Goal: Task Accomplishment & Management: Manage account settings

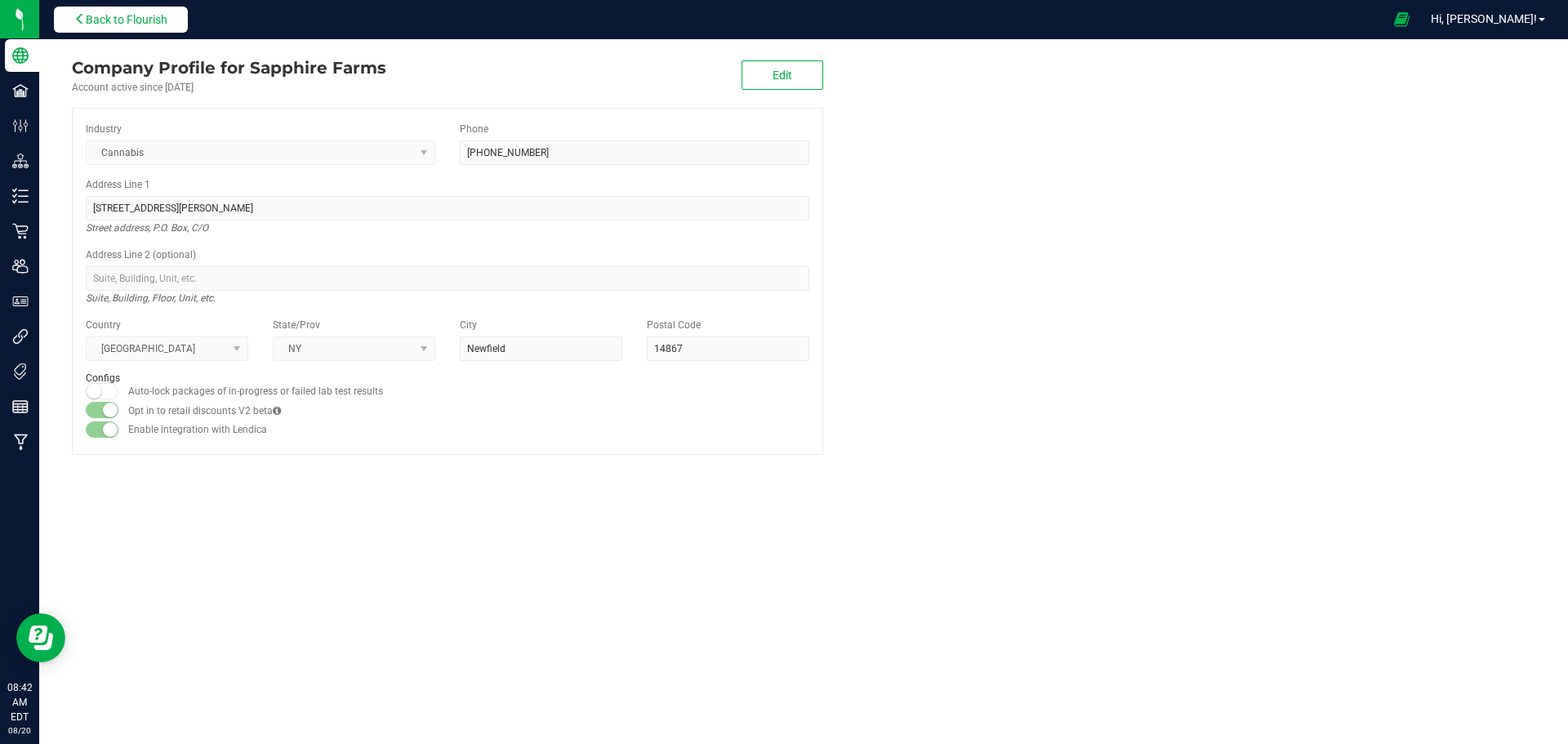
click at [147, 26] on span "Back to Flourish" at bounding box center [126, 19] width 82 height 13
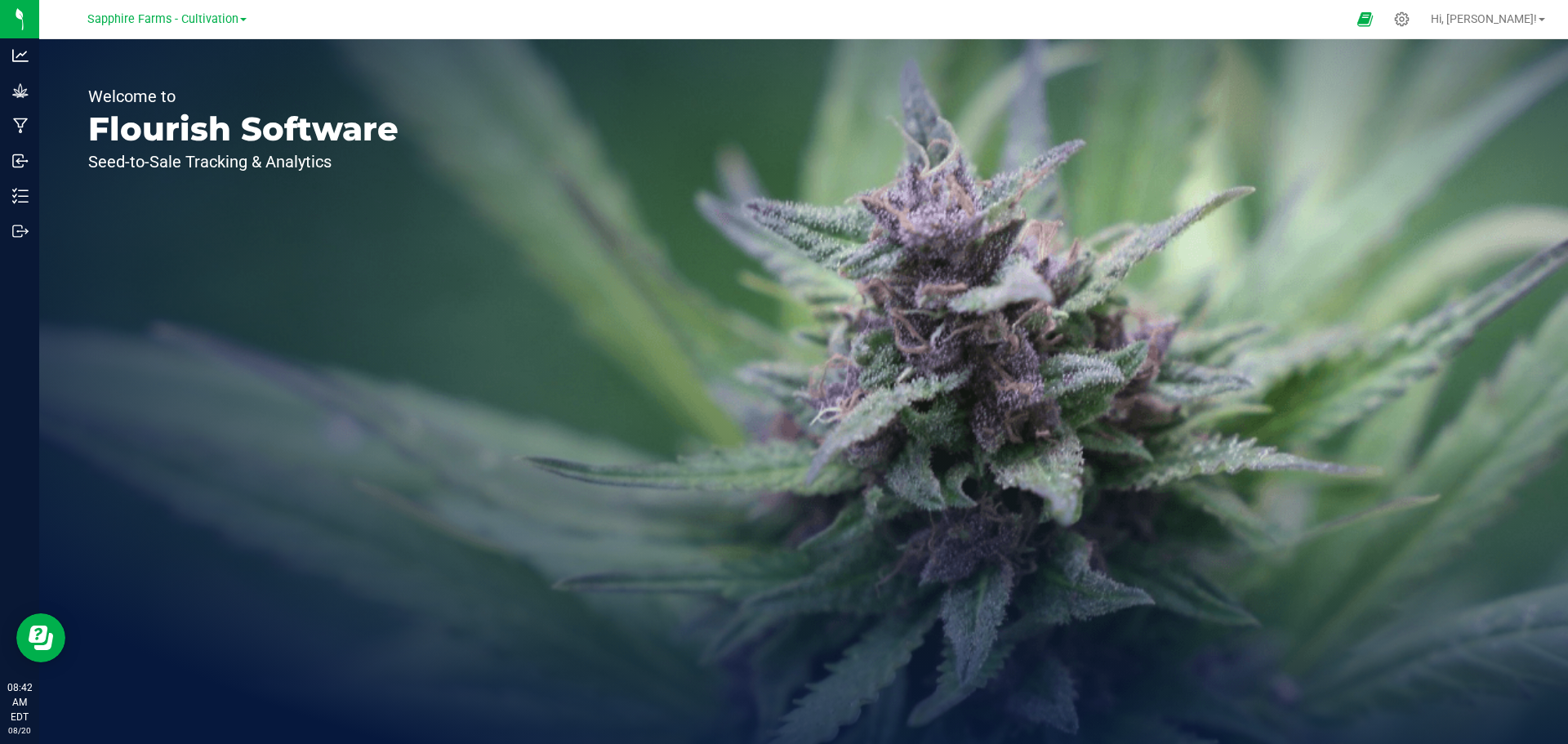
click at [239, 17] on link "Sapphire Farms - Cultivation" at bounding box center [167, 18] width 159 height 16
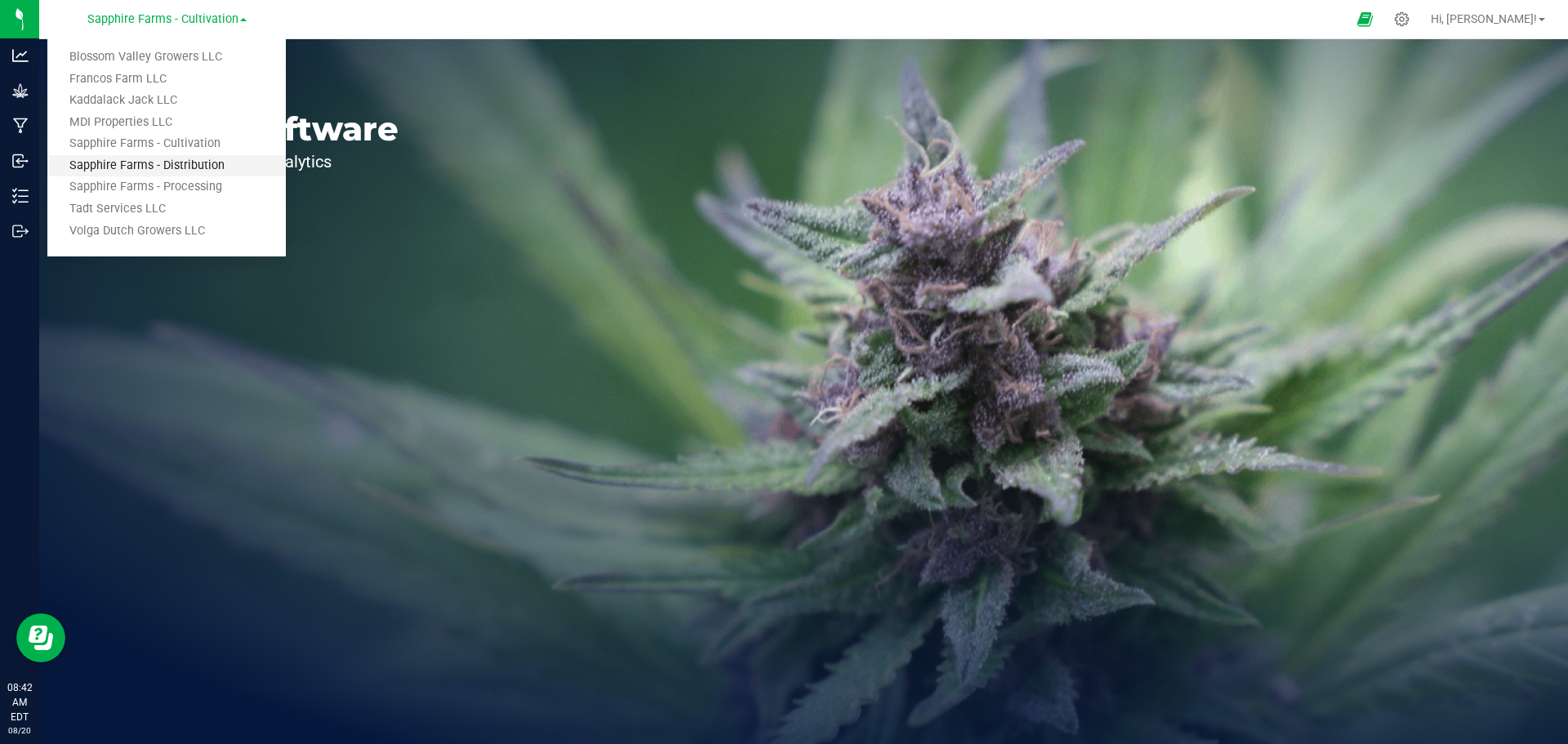
click at [206, 160] on link "Sapphire Farms - Distribution" at bounding box center [167, 166] width 238 height 22
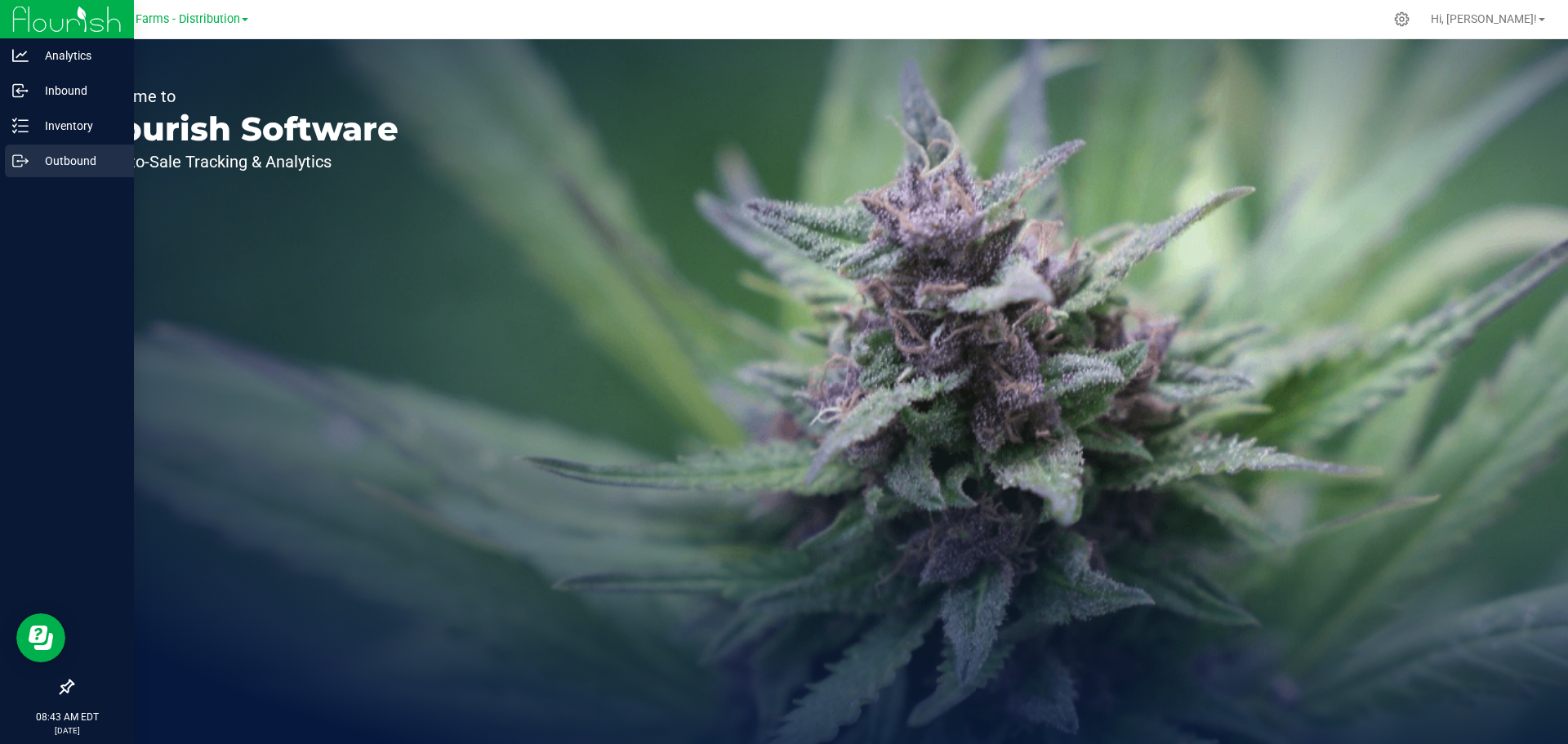
click at [48, 163] on p "Outbound" at bounding box center [77, 160] width 98 height 19
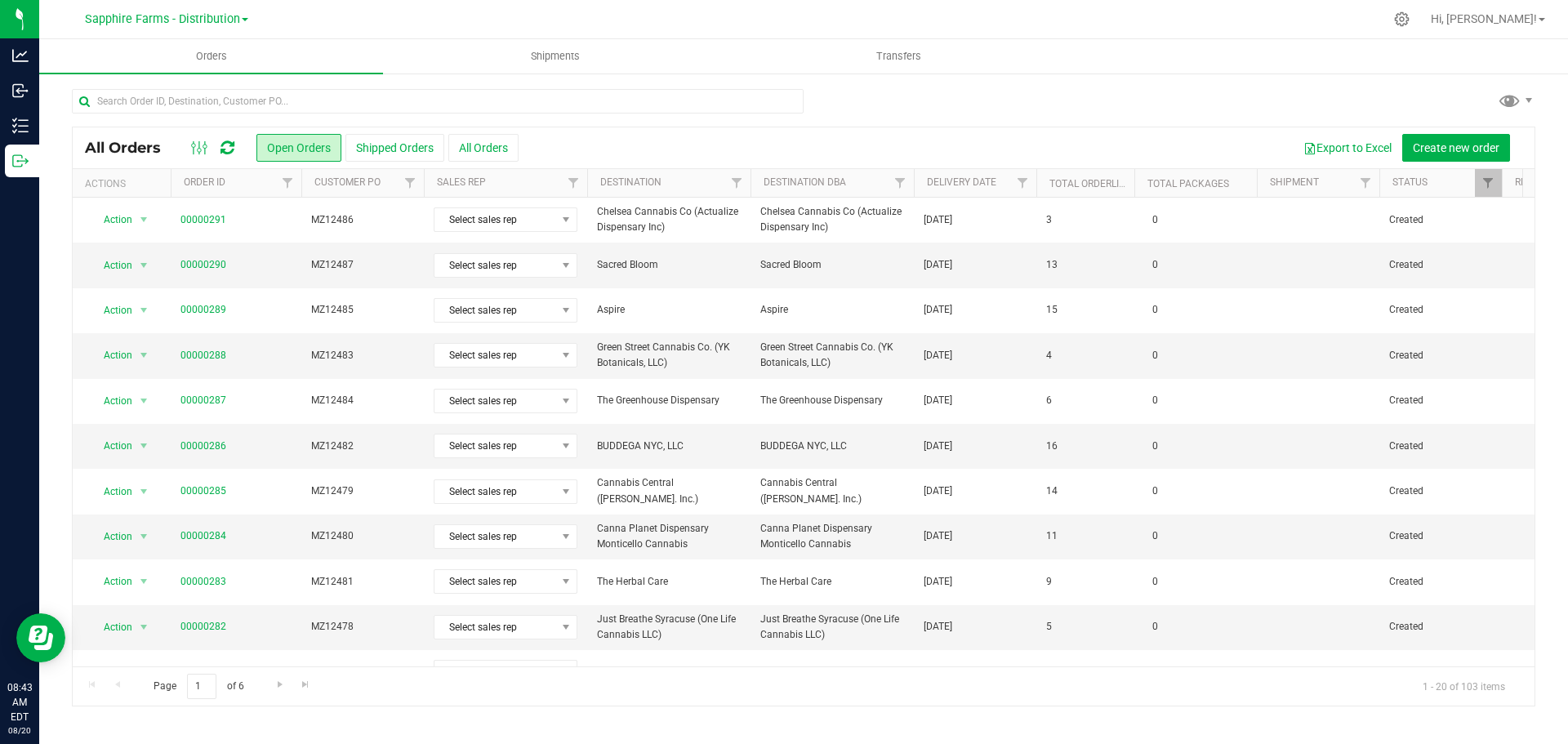
click at [923, 190] on th "Delivery Date" at bounding box center [975, 182] width 123 height 28
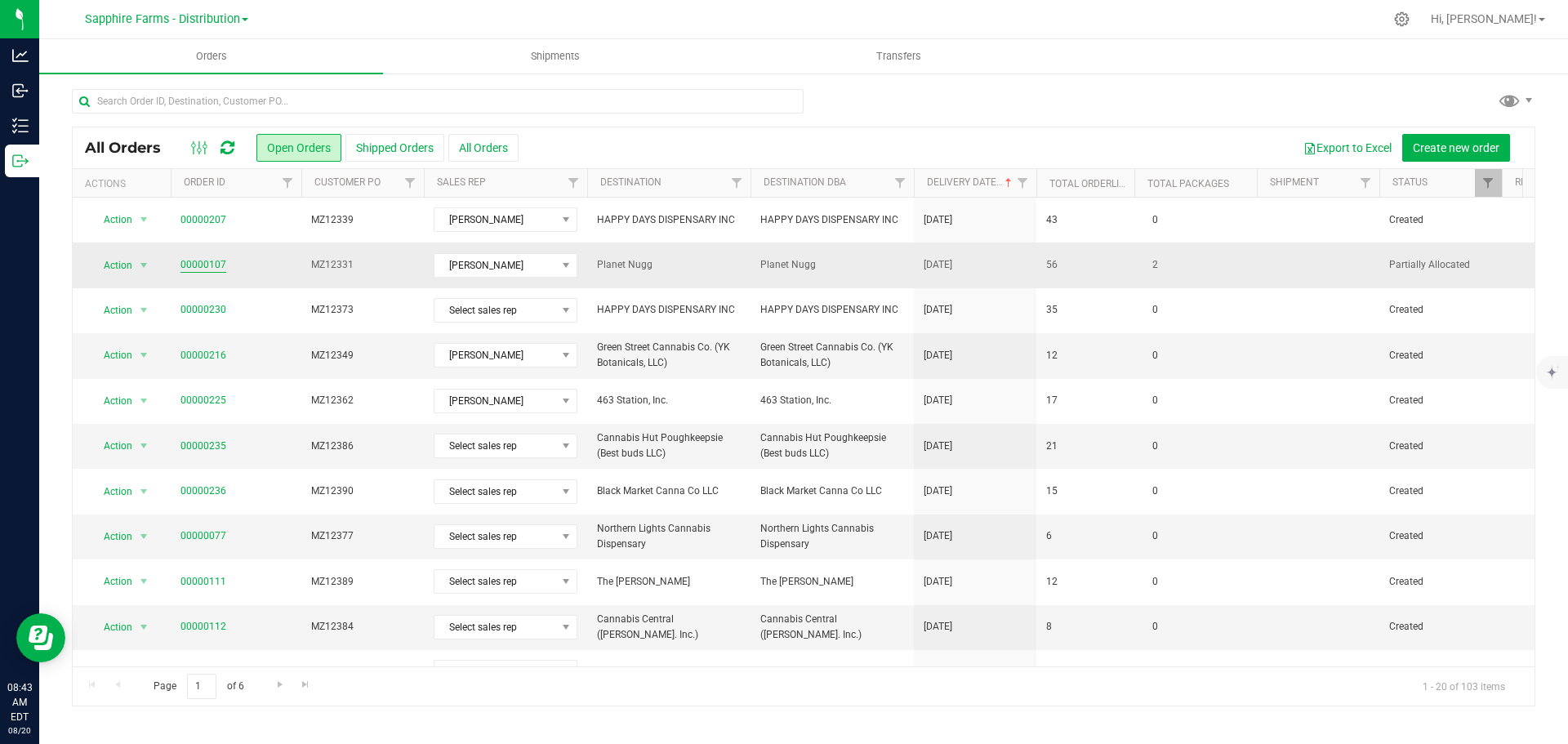
click at [189, 260] on link "00000107" at bounding box center [203, 265] width 46 height 16
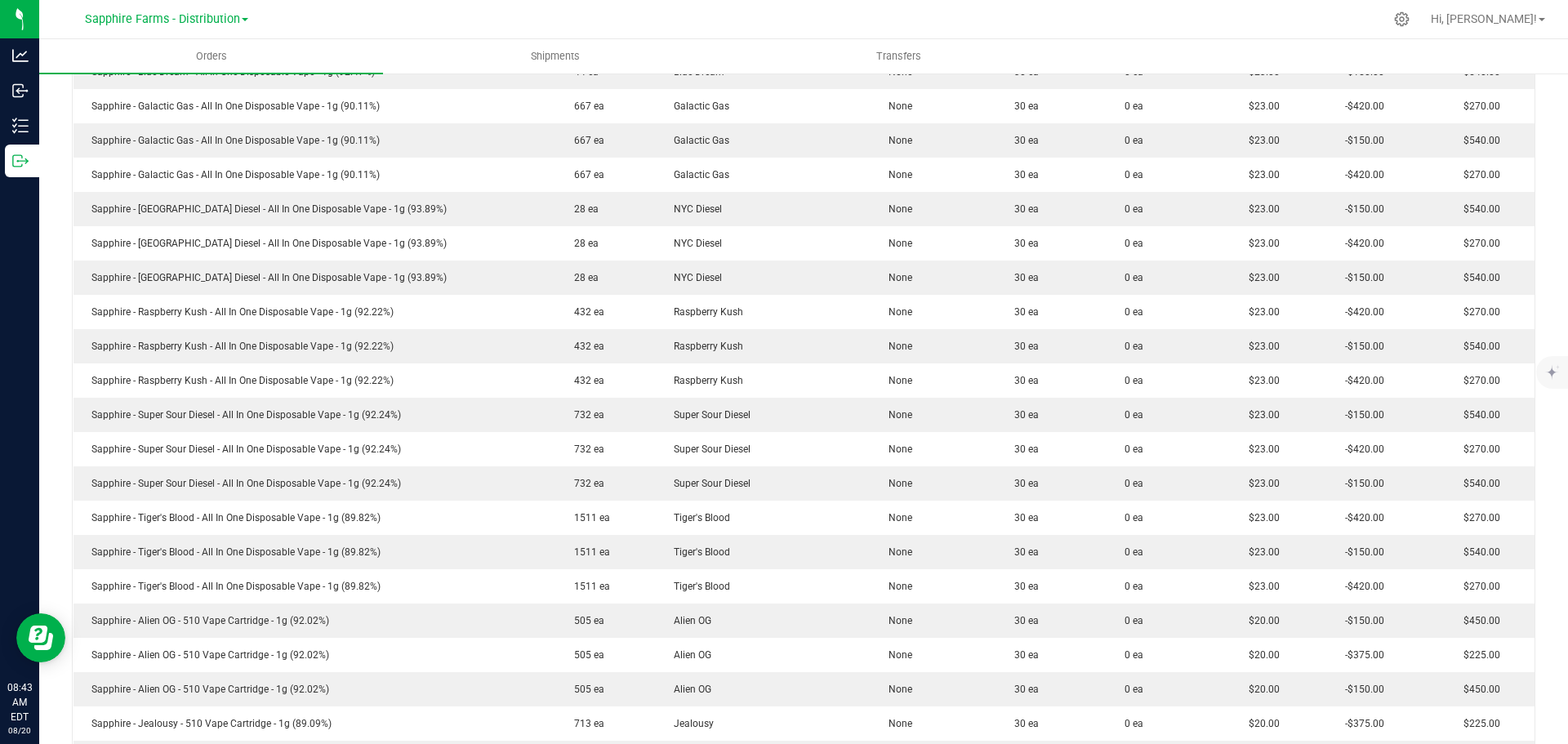
scroll to position [1796, 0]
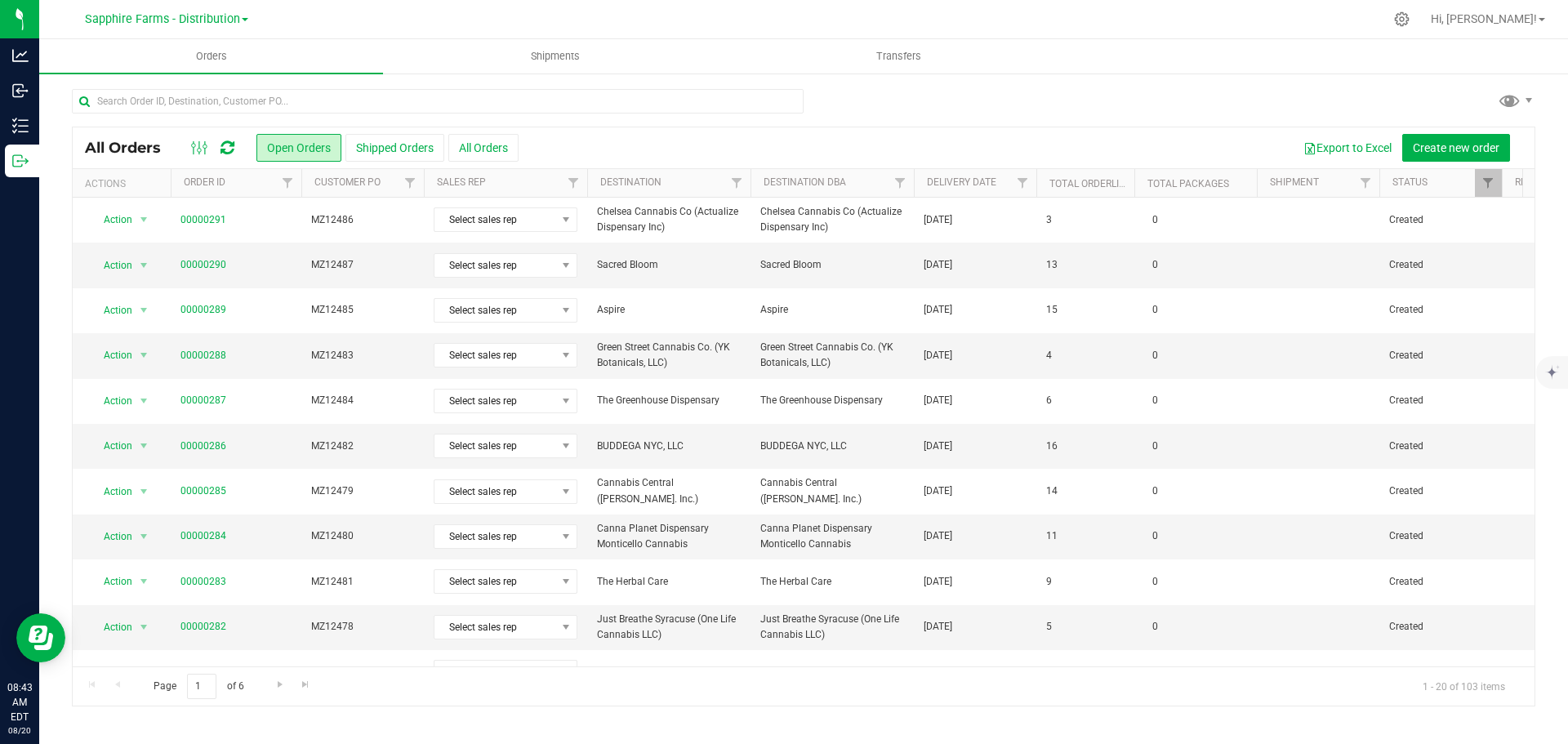
click at [920, 189] on th "Delivery Date" at bounding box center [975, 182] width 123 height 28
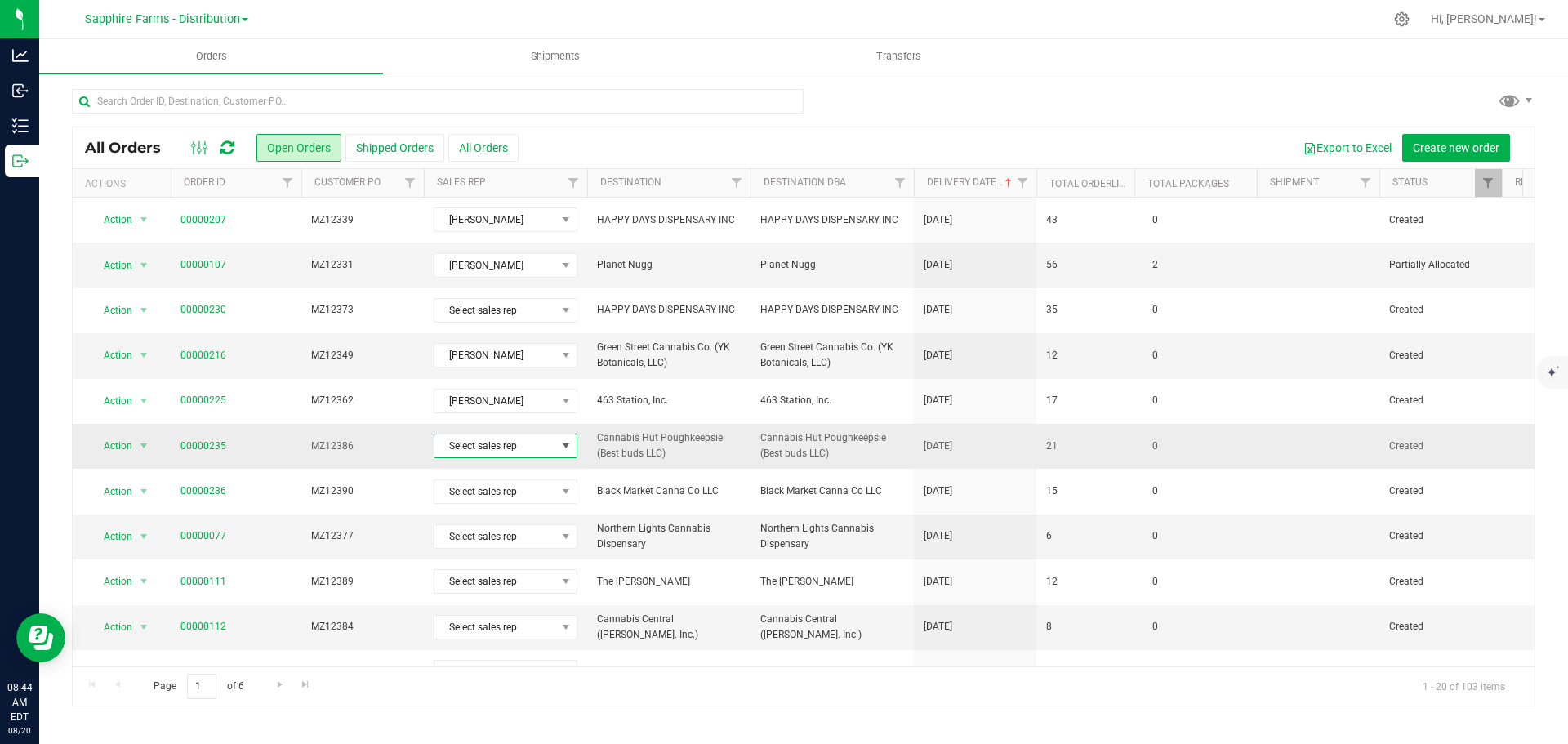
click at [501, 453] on span "Select sales rep" at bounding box center [495, 445] width 122 height 23
click at [493, 546] on li "[PERSON_NAME]" at bounding box center [510, 543] width 153 height 27
click at [206, 446] on link "00000235" at bounding box center [203, 446] width 46 height 16
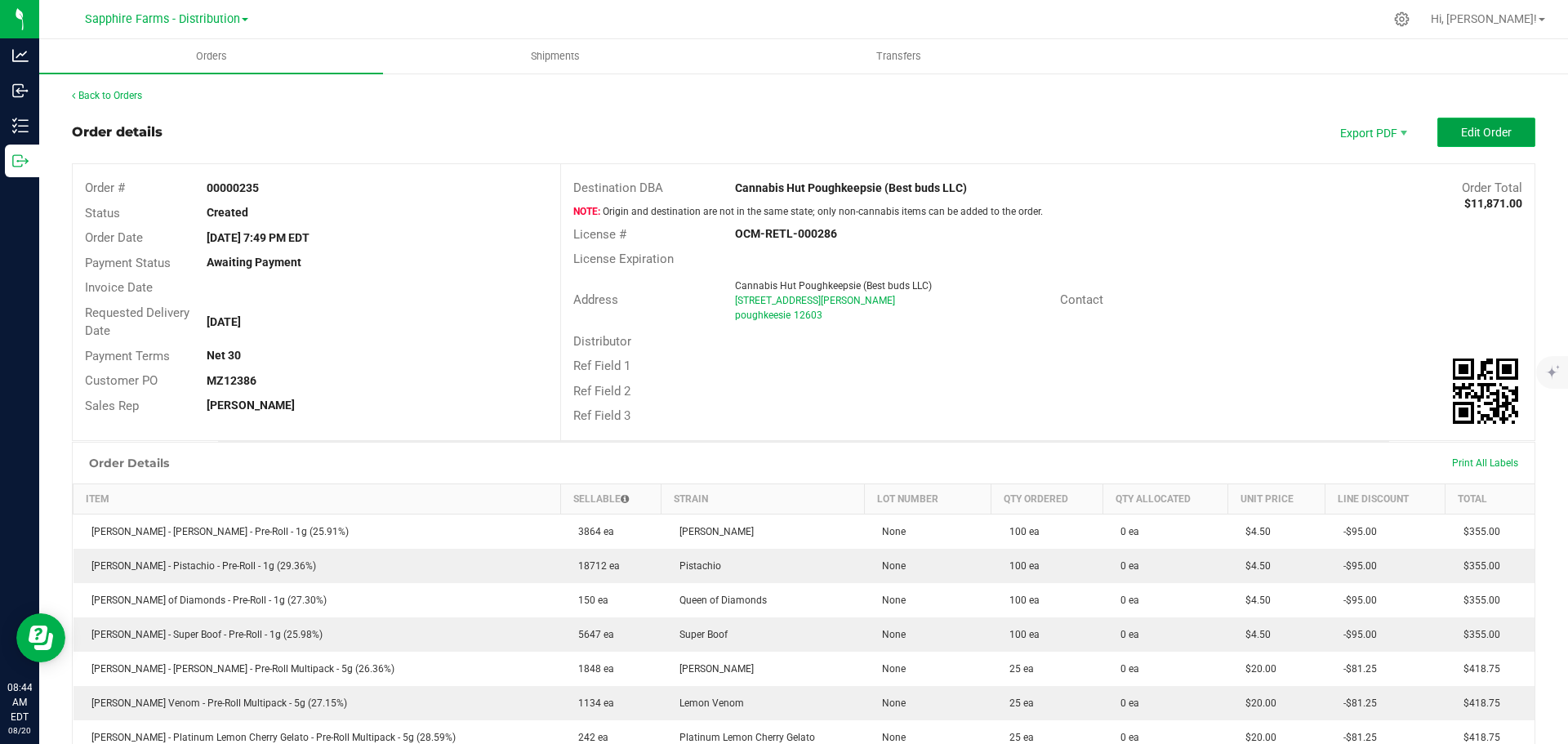
click at [1461, 137] on span "Edit Order" at bounding box center [1486, 132] width 50 height 13
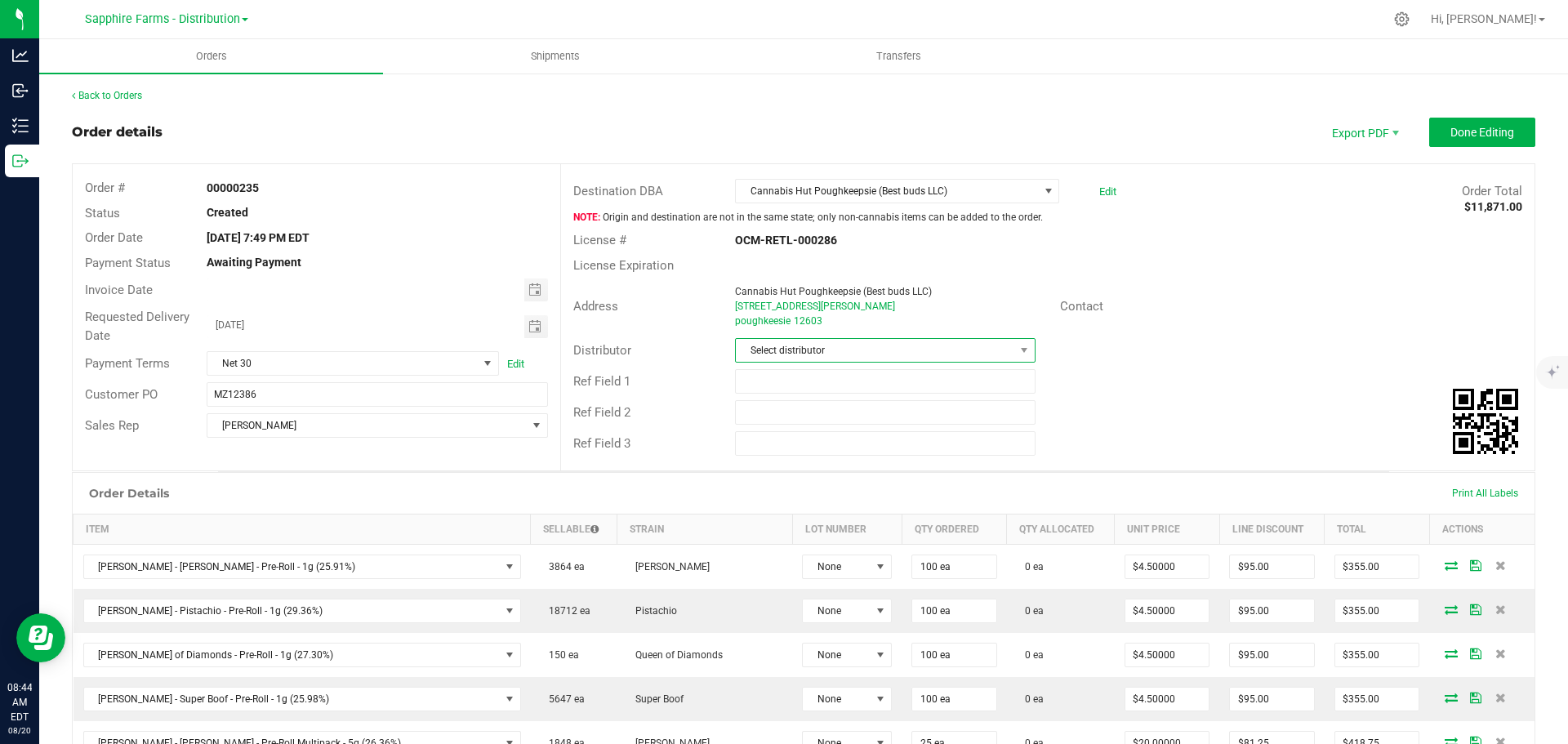
click at [1014, 351] on span at bounding box center [1025, 350] width 20 height 23
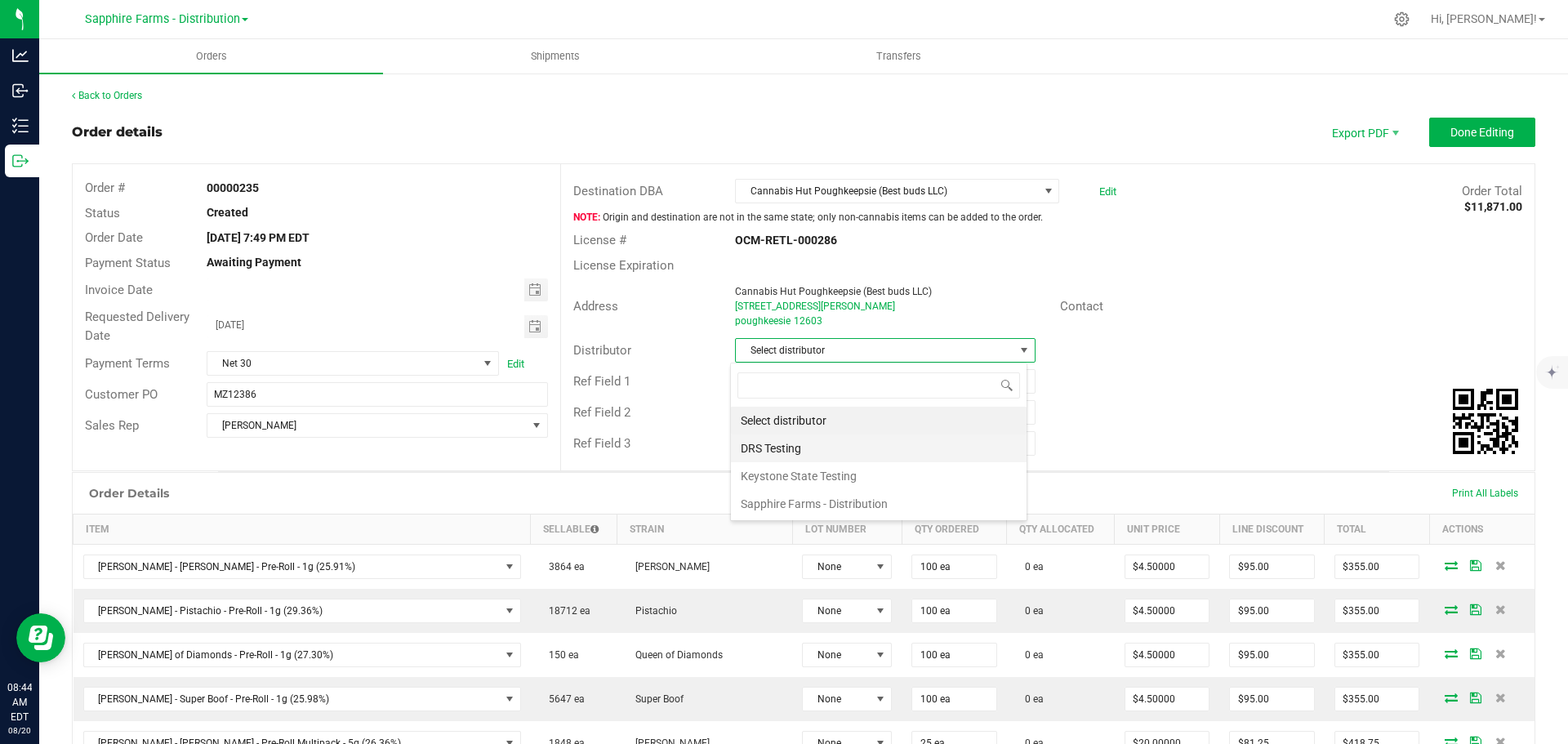
scroll to position [25, 297]
click at [880, 501] on li "Sapphire Farms - Distribution" at bounding box center [879, 504] width 296 height 27
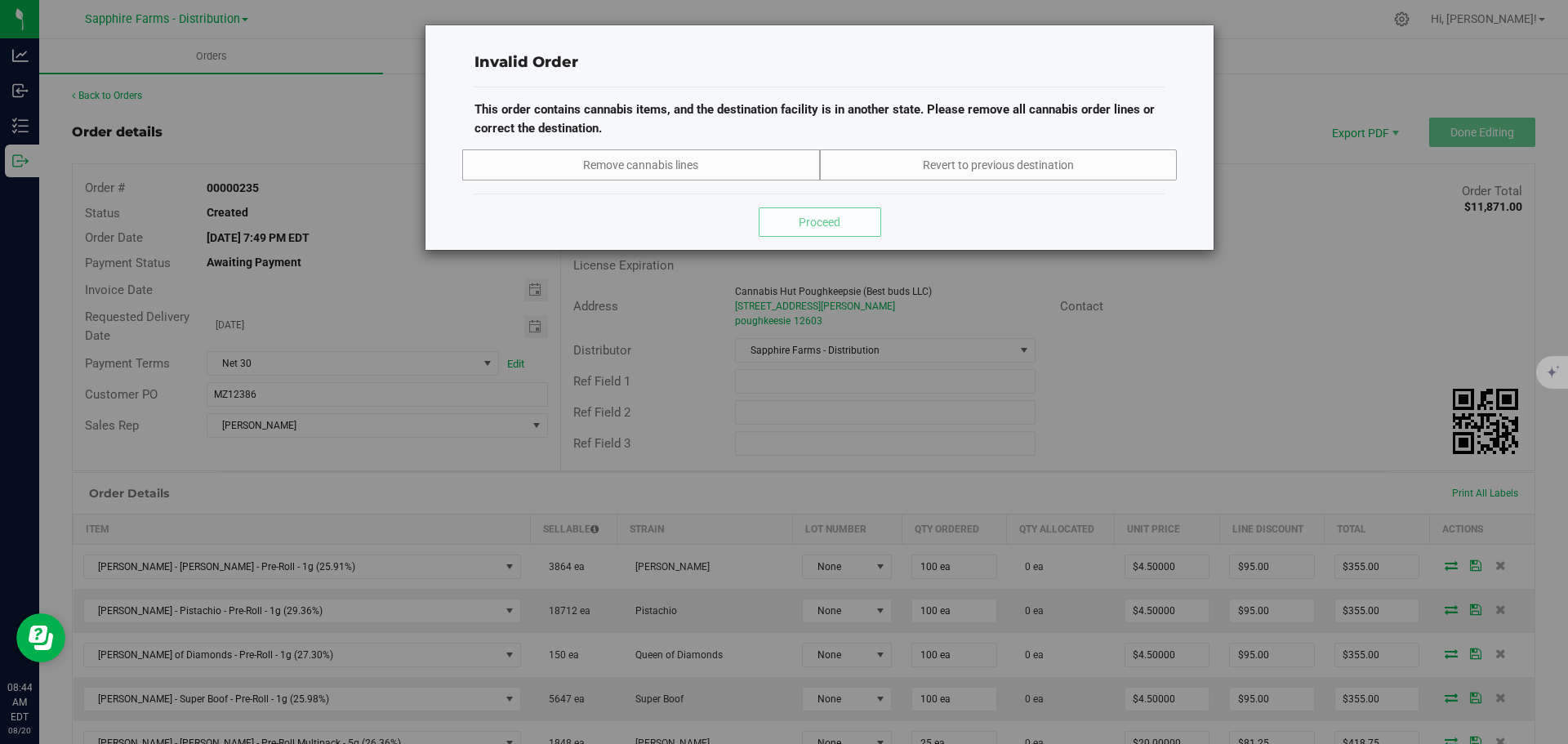
click at [1289, 336] on div "Invalid Order This order contains cannabis items, and the destination facility …" at bounding box center [790, 372] width 1580 height 744
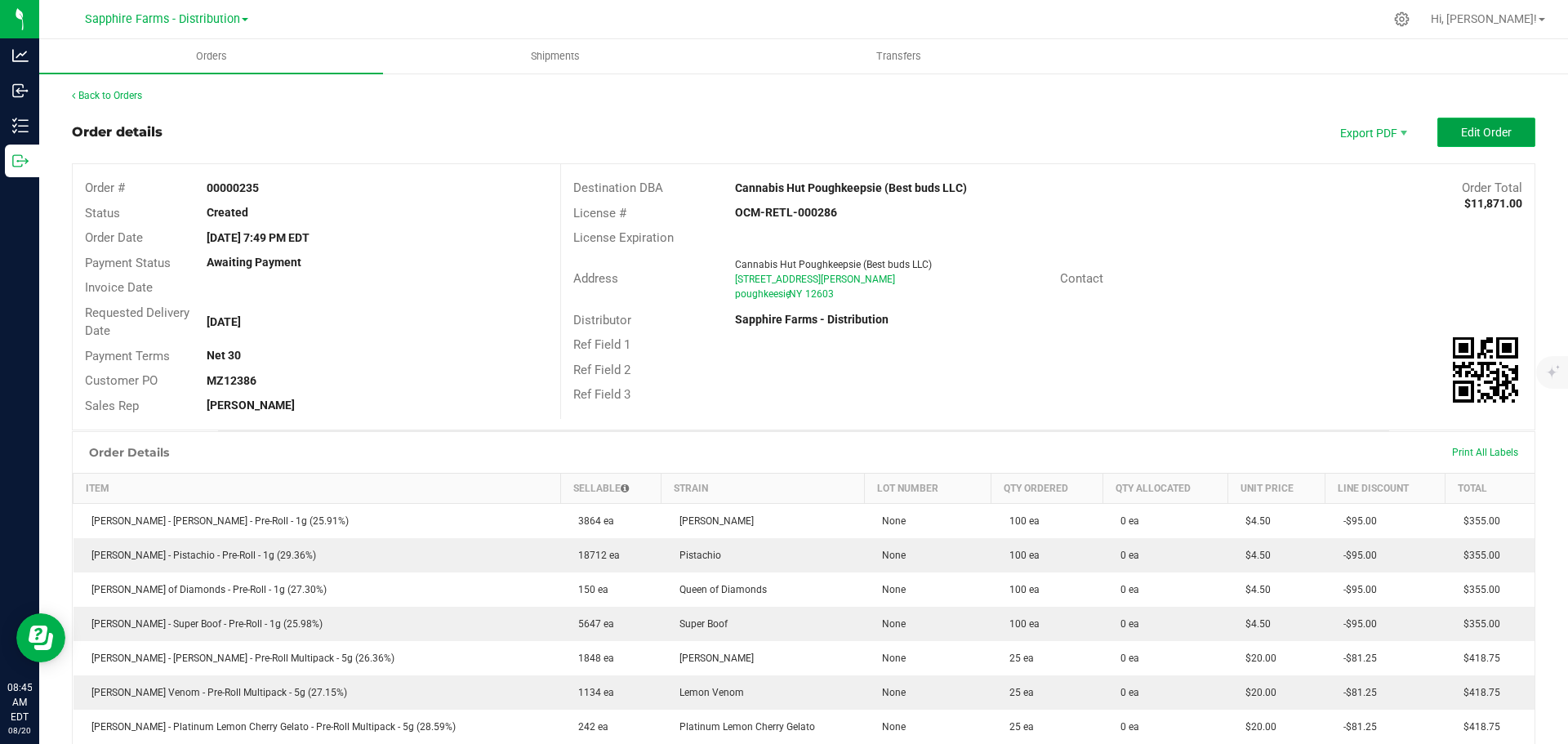
click at [1488, 137] on span "Edit Order" at bounding box center [1486, 132] width 50 height 13
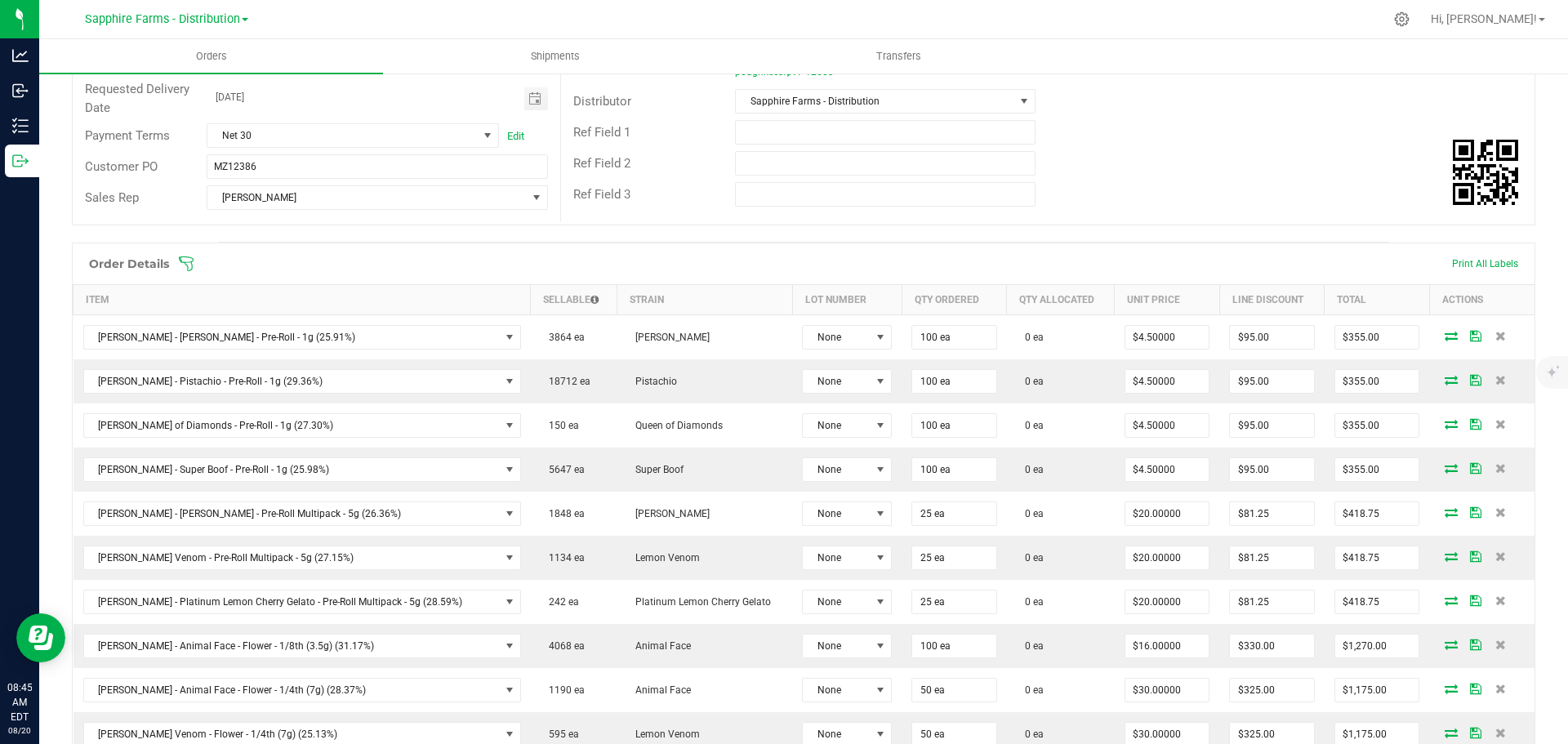
scroll to position [245, 0]
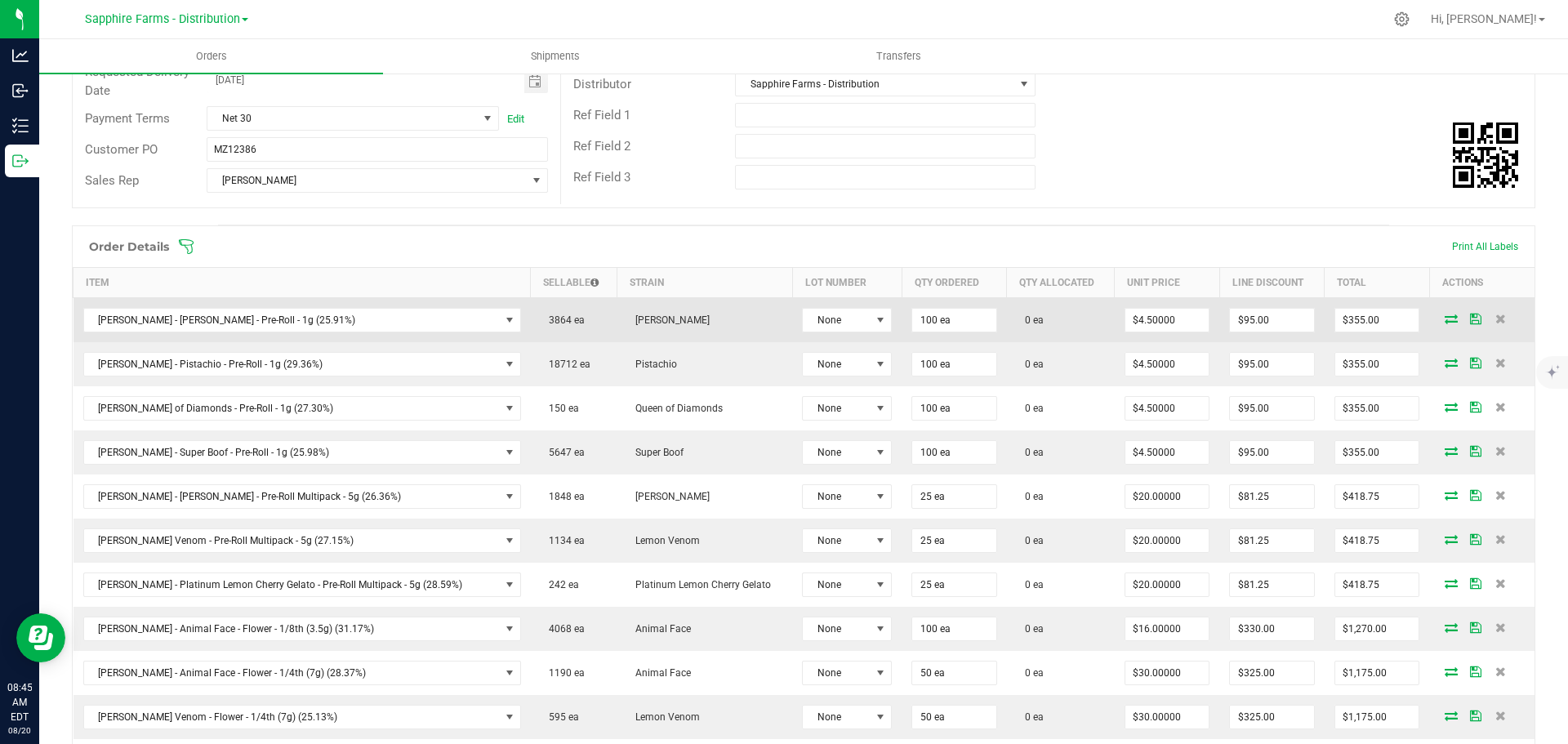
click at [1444, 318] on icon at bounding box center [1451, 318] width 13 height 10
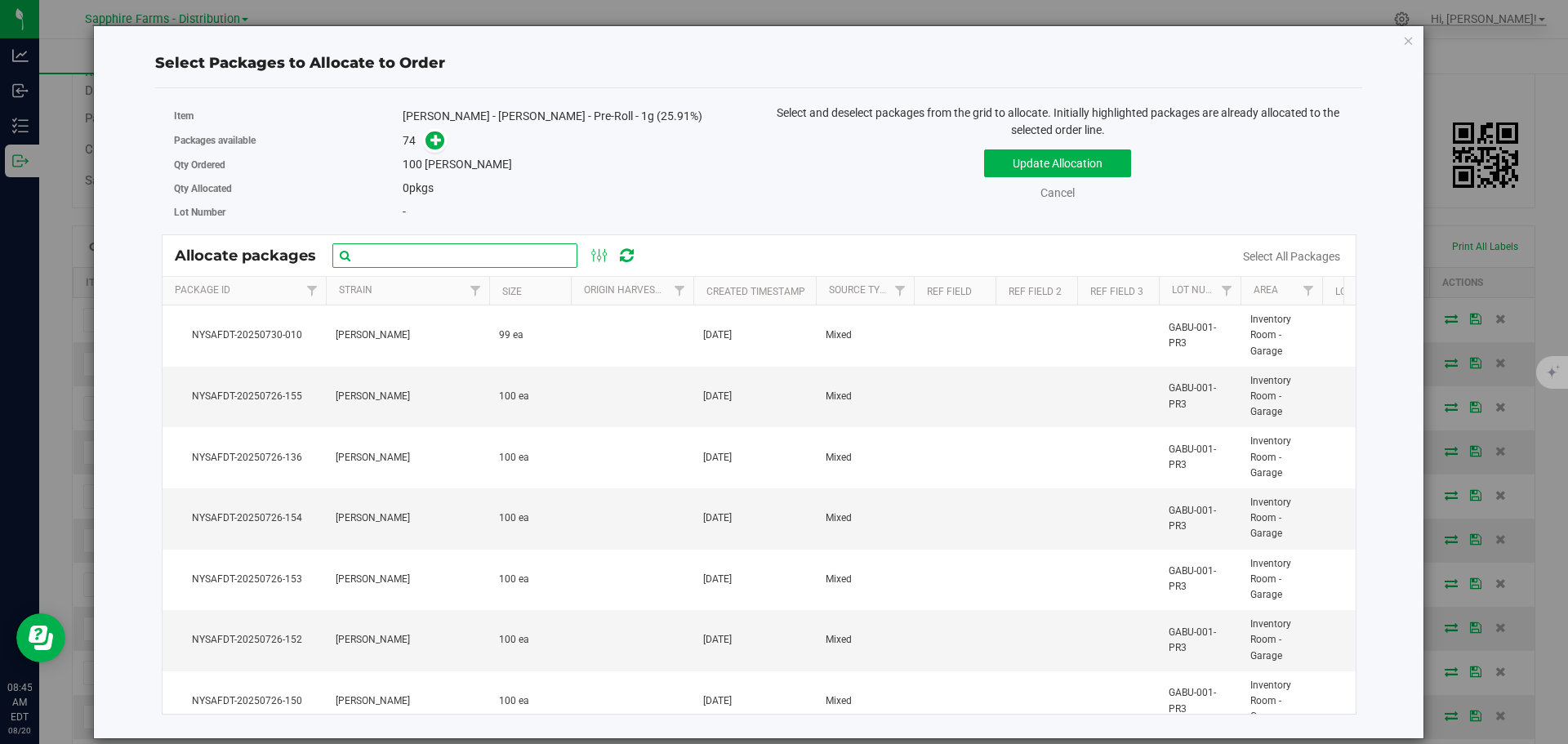
click at [507, 259] on input "text" at bounding box center [455, 256] width 245 height 25
paste input "NYSAFDT-20250726-160"
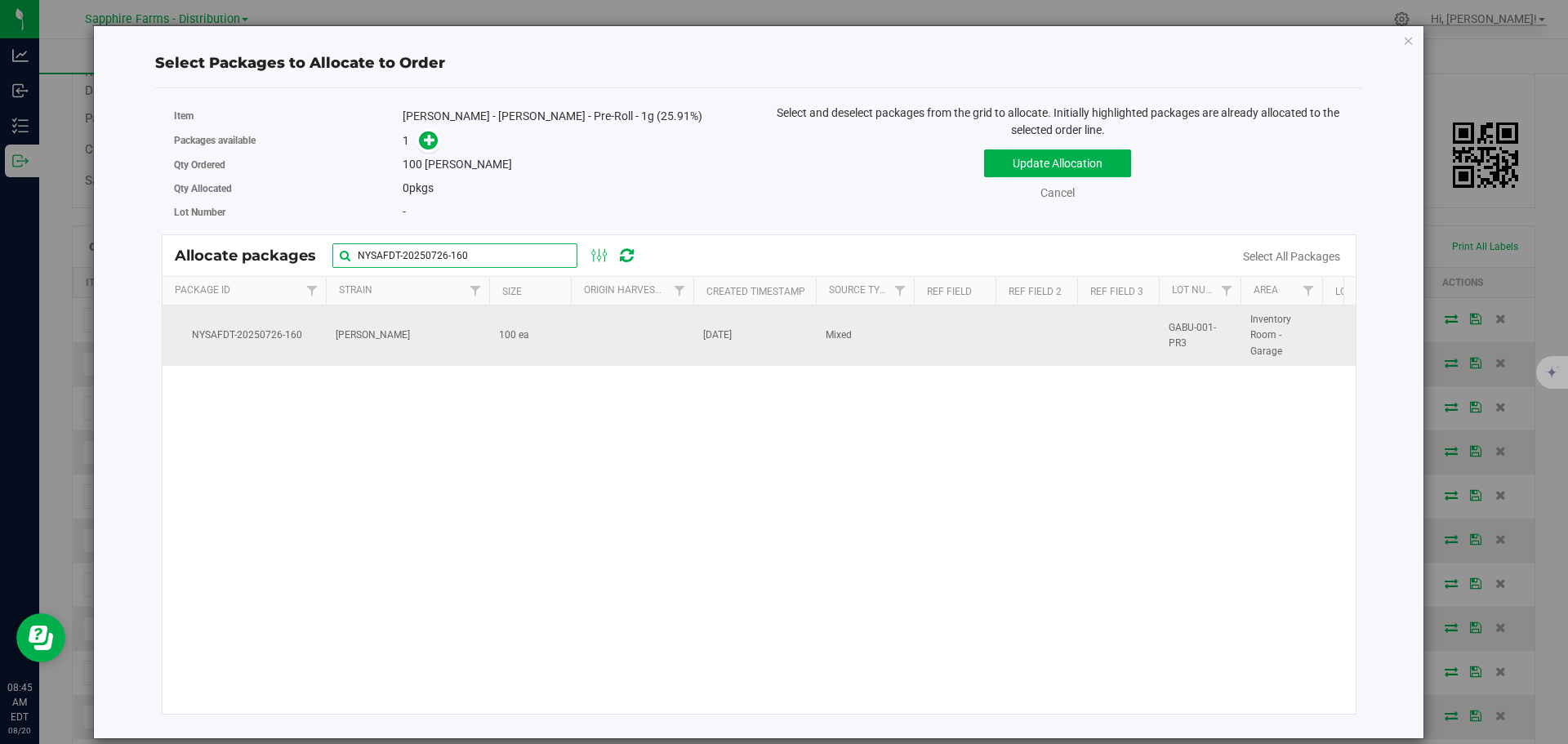
type input "NYSAFDT-20250726-160"
click at [649, 341] on td at bounding box center [632, 335] width 123 height 60
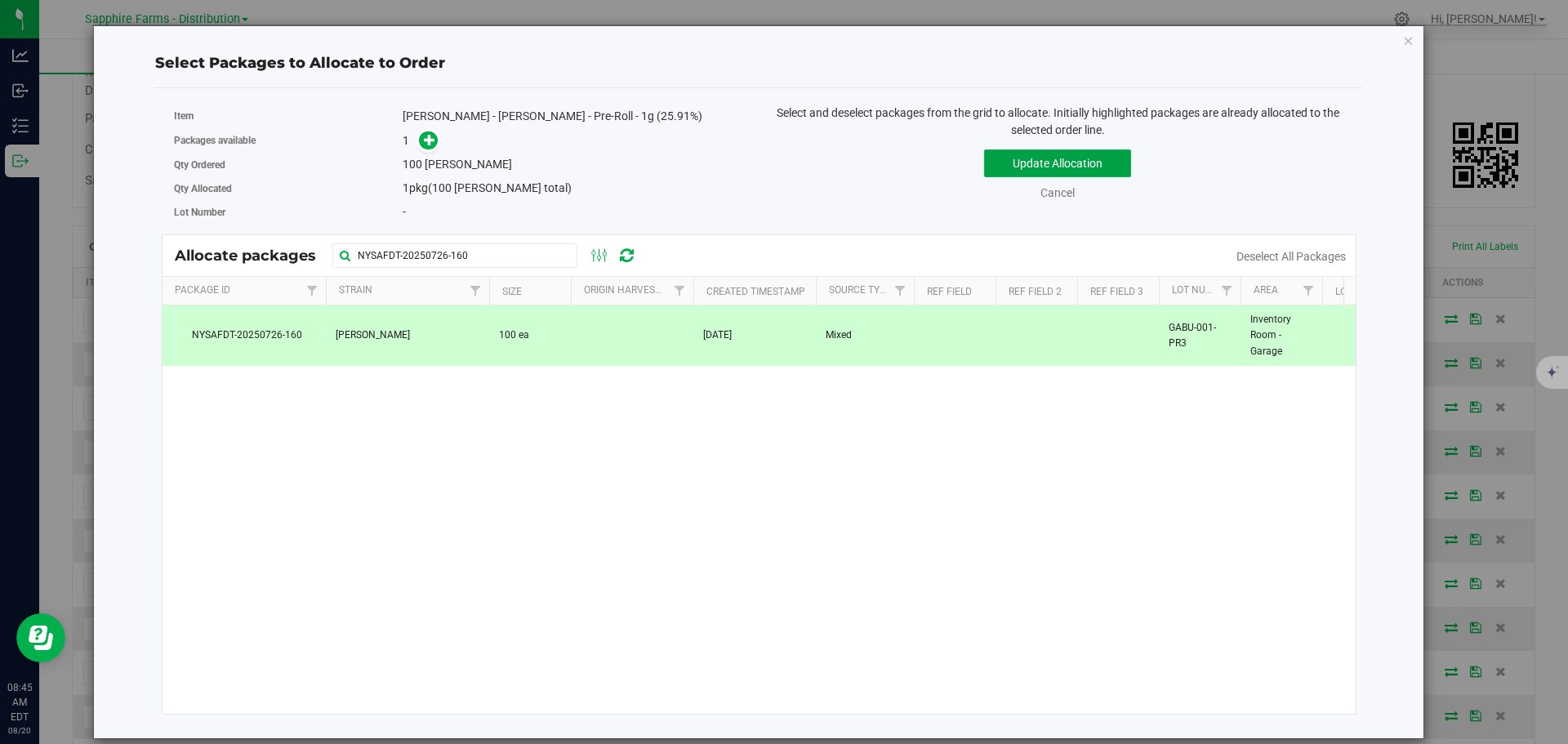
click at [1014, 158] on button "Update Allocation" at bounding box center [1058, 163] width 147 height 27
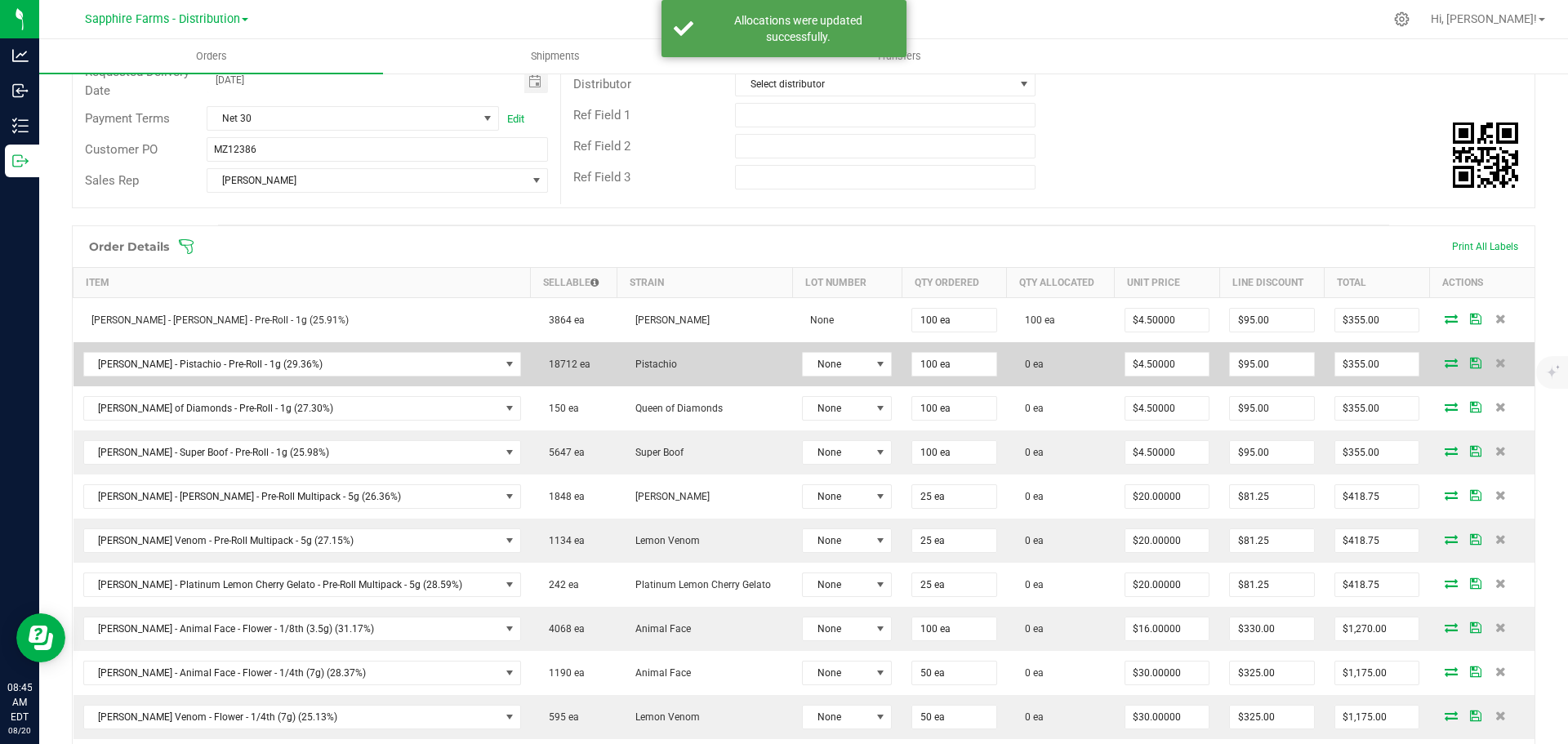
click at [1444, 366] on icon at bounding box center [1451, 362] width 13 height 10
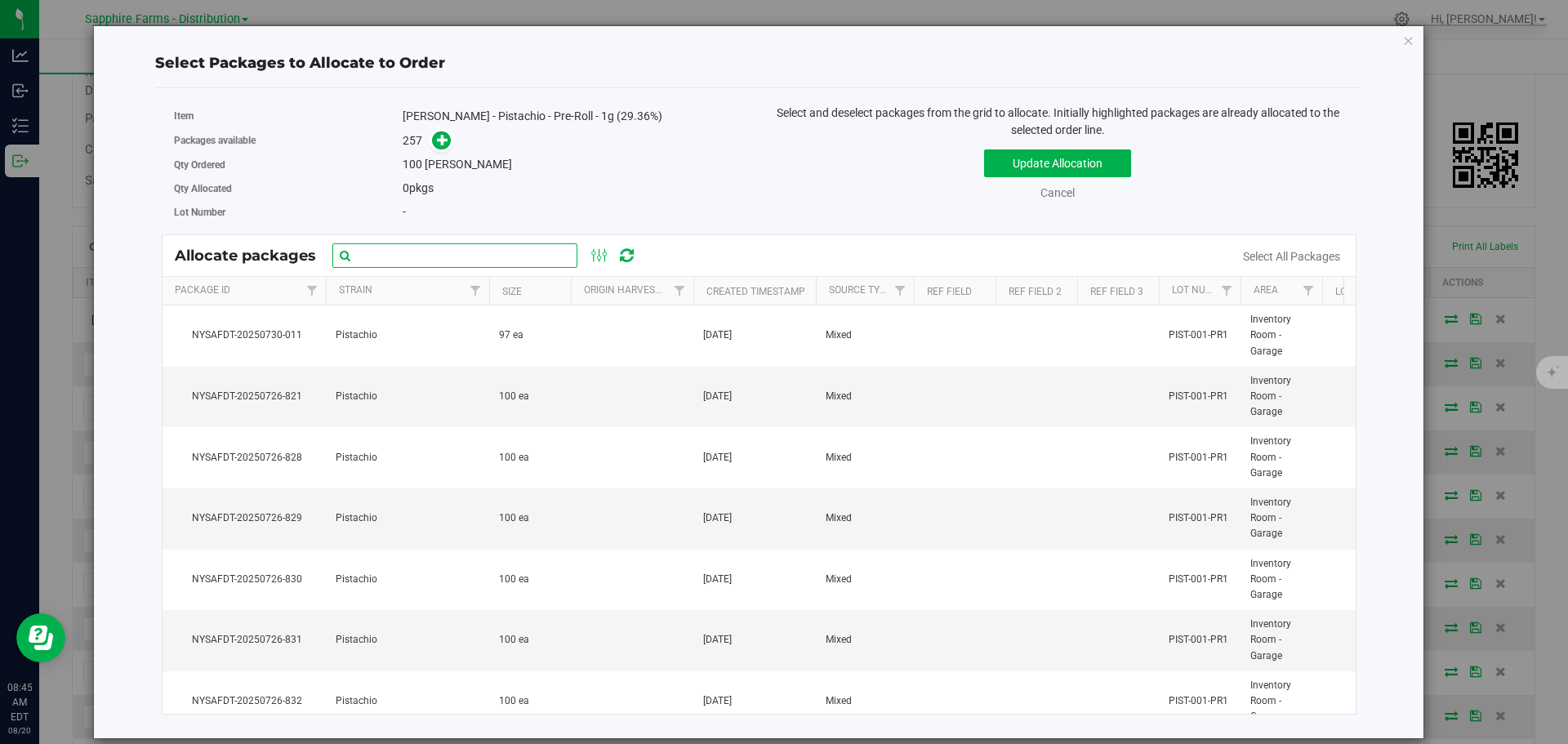
click at [500, 265] on input "text" at bounding box center [455, 256] width 245 height 25
paste input "NYSAFDT-20250726-821"
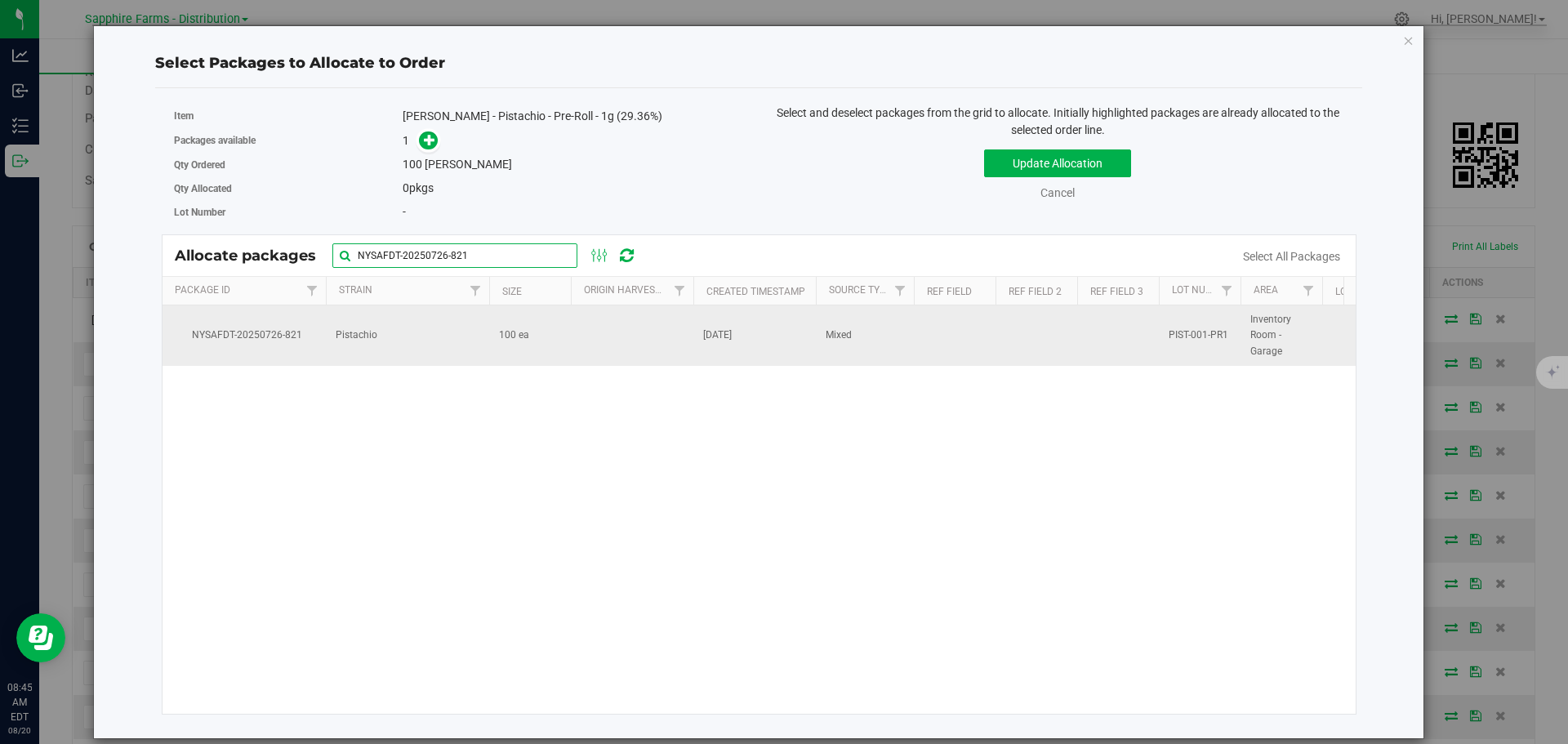
type input "NYSAFDT-20250726-821"
drag, startPoint x: 545, startPoint y: 344, endPoint x: 563, endPoint y: 342, distance: 18.1
click at [547, 345] on td "100 ea" at bounding box center [530, 335] width 82 height 60
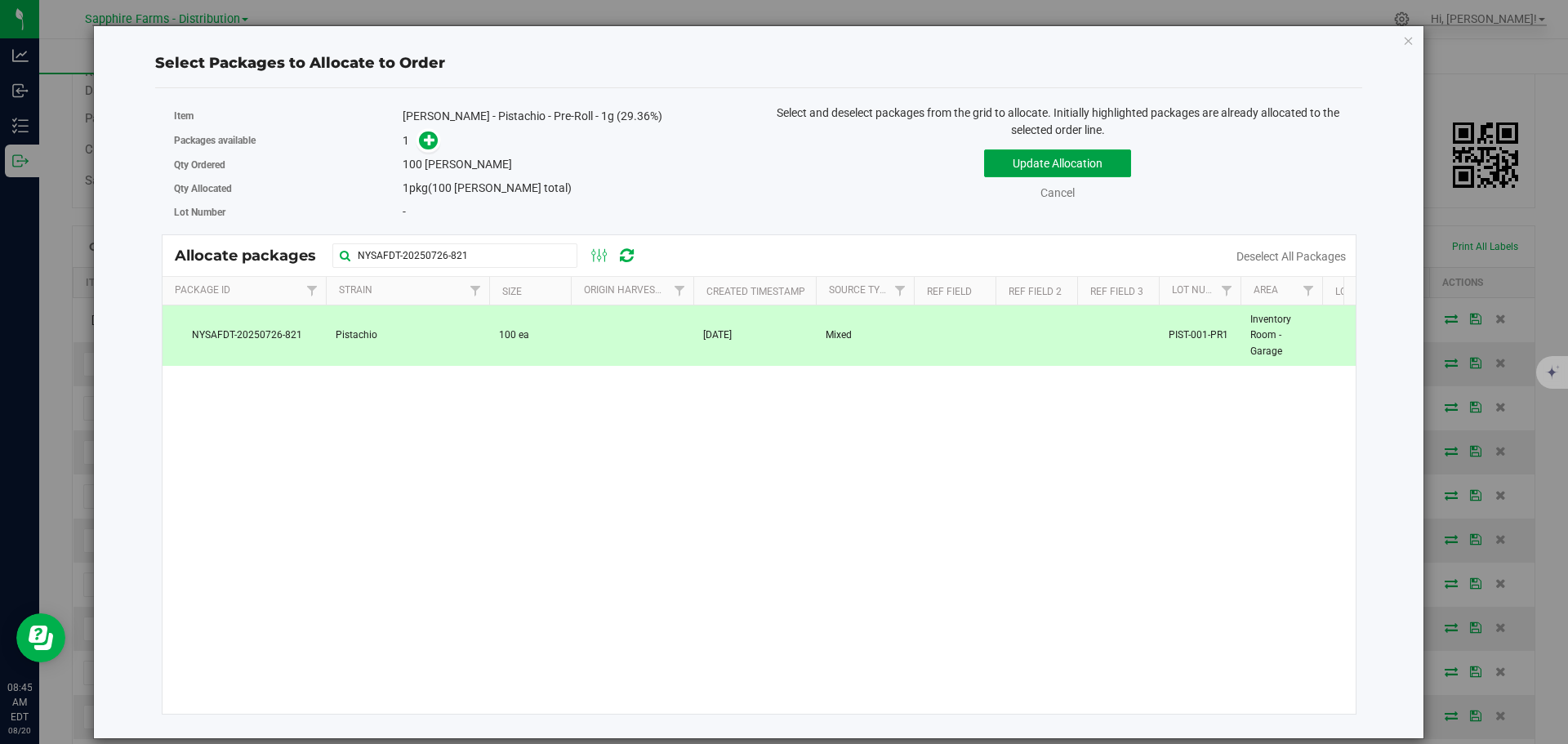
click at [1026, 168] on button "Update Allocation" at bounding box center [1058, 163] width 147 height 27
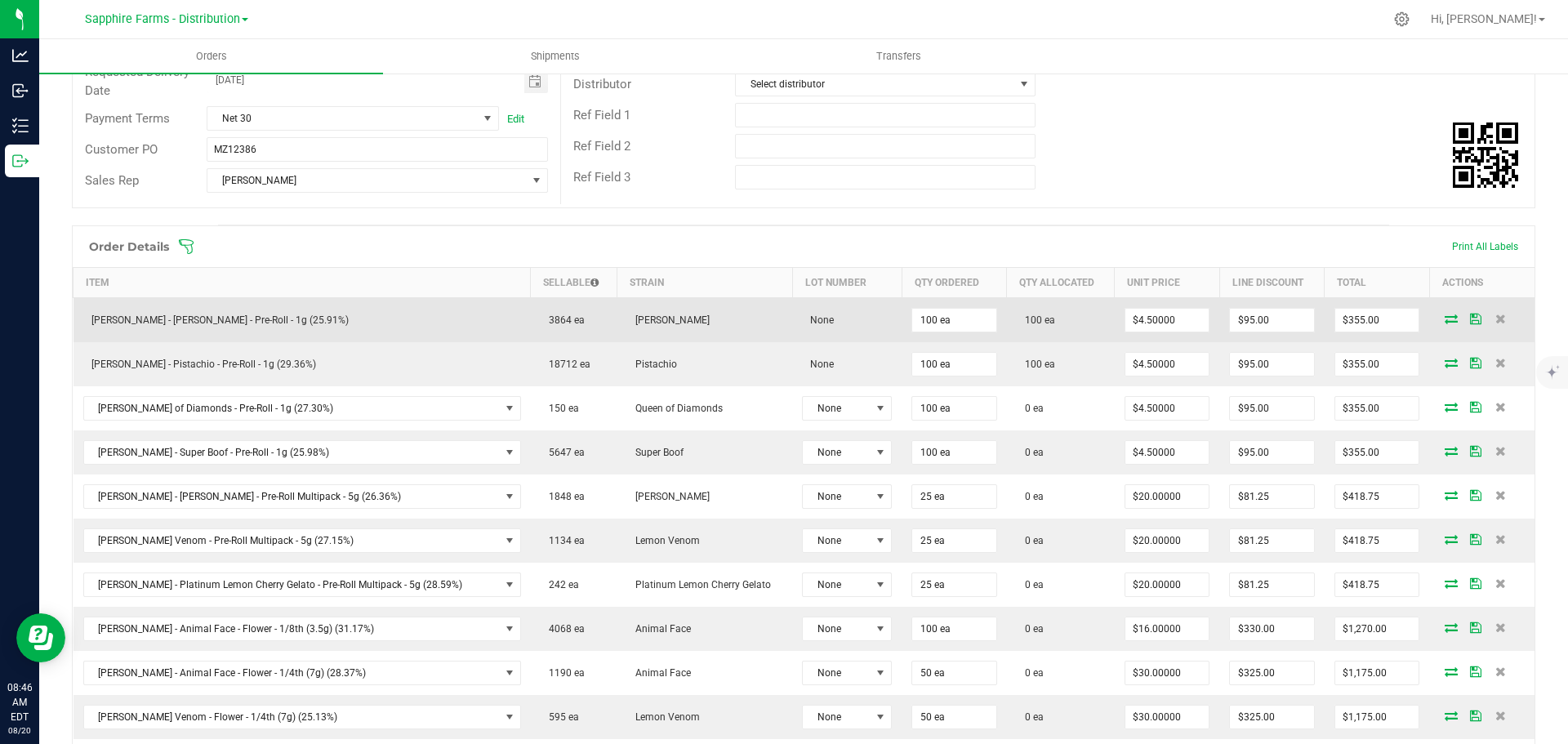
click at [1470, 321] on icon at bounding box center [1475, 318] width 11 height 10
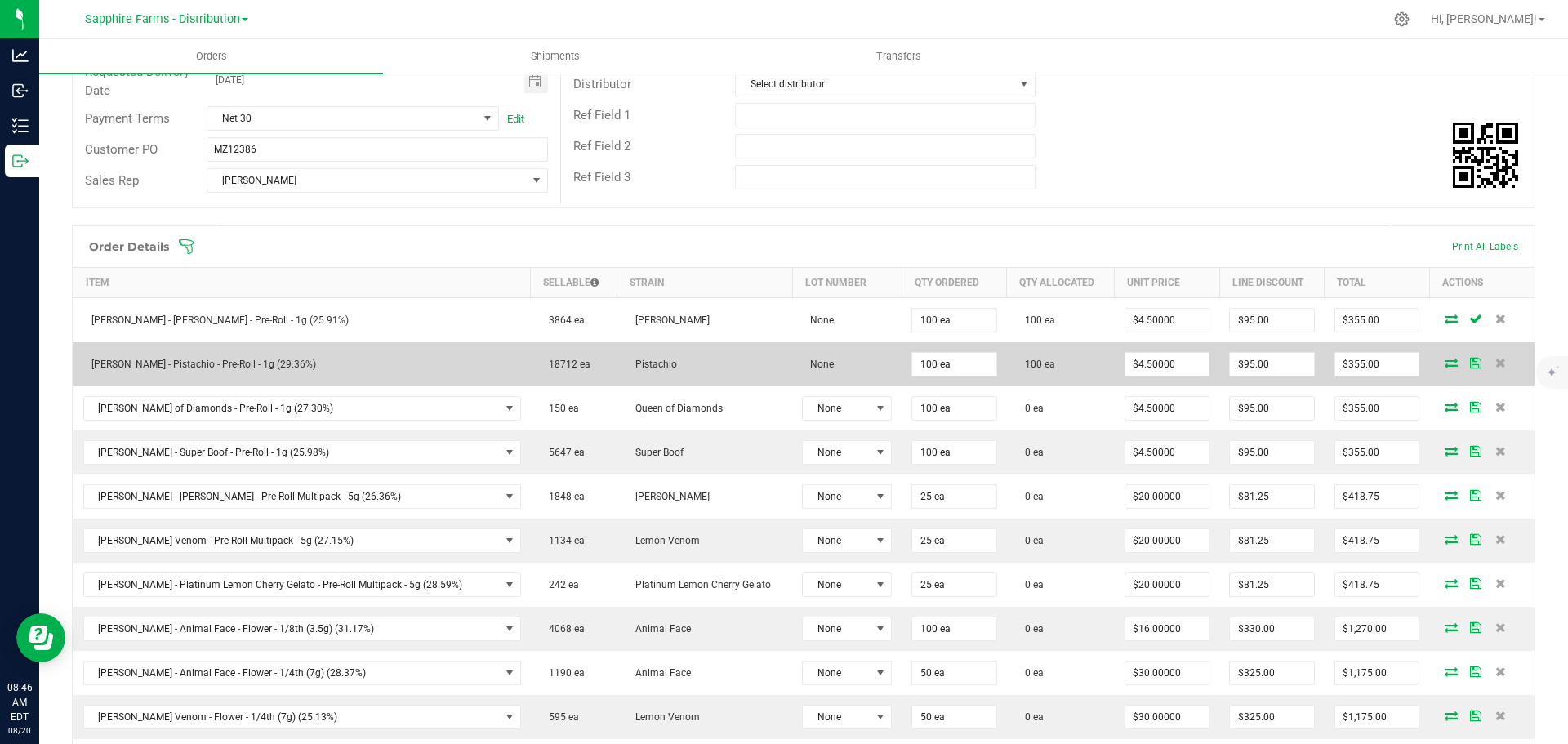
click at [1470, 364] on icon at bounding box center [1475, 362] width 11 height 10
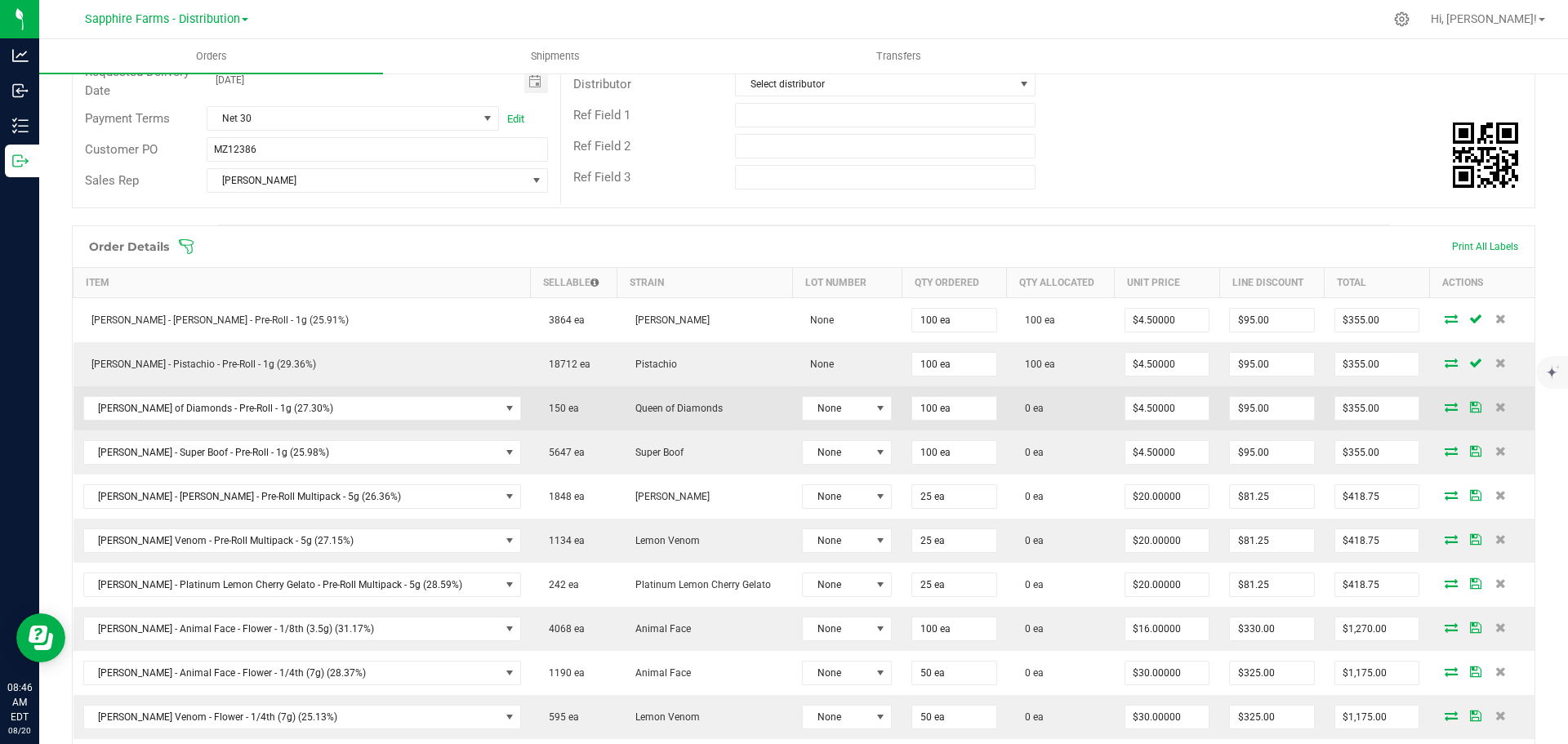
click at [1444, 409] on icon at bounding box center [1451, 406] width 13 height 10
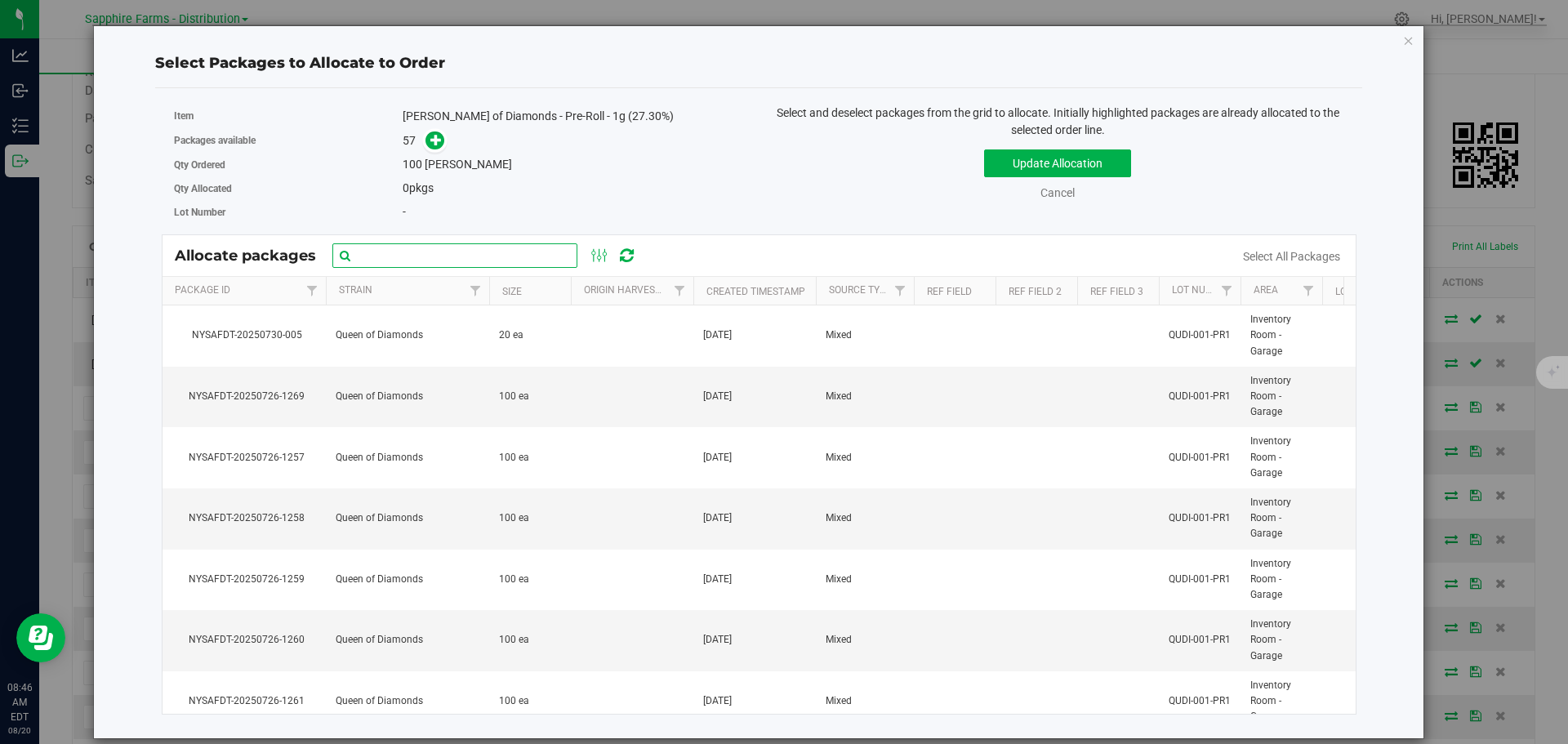
click at [532, 263] on input "text" at bounding box center [455, 256] width 245 height 25
paste input "NYSAFDT-20250726-1236"
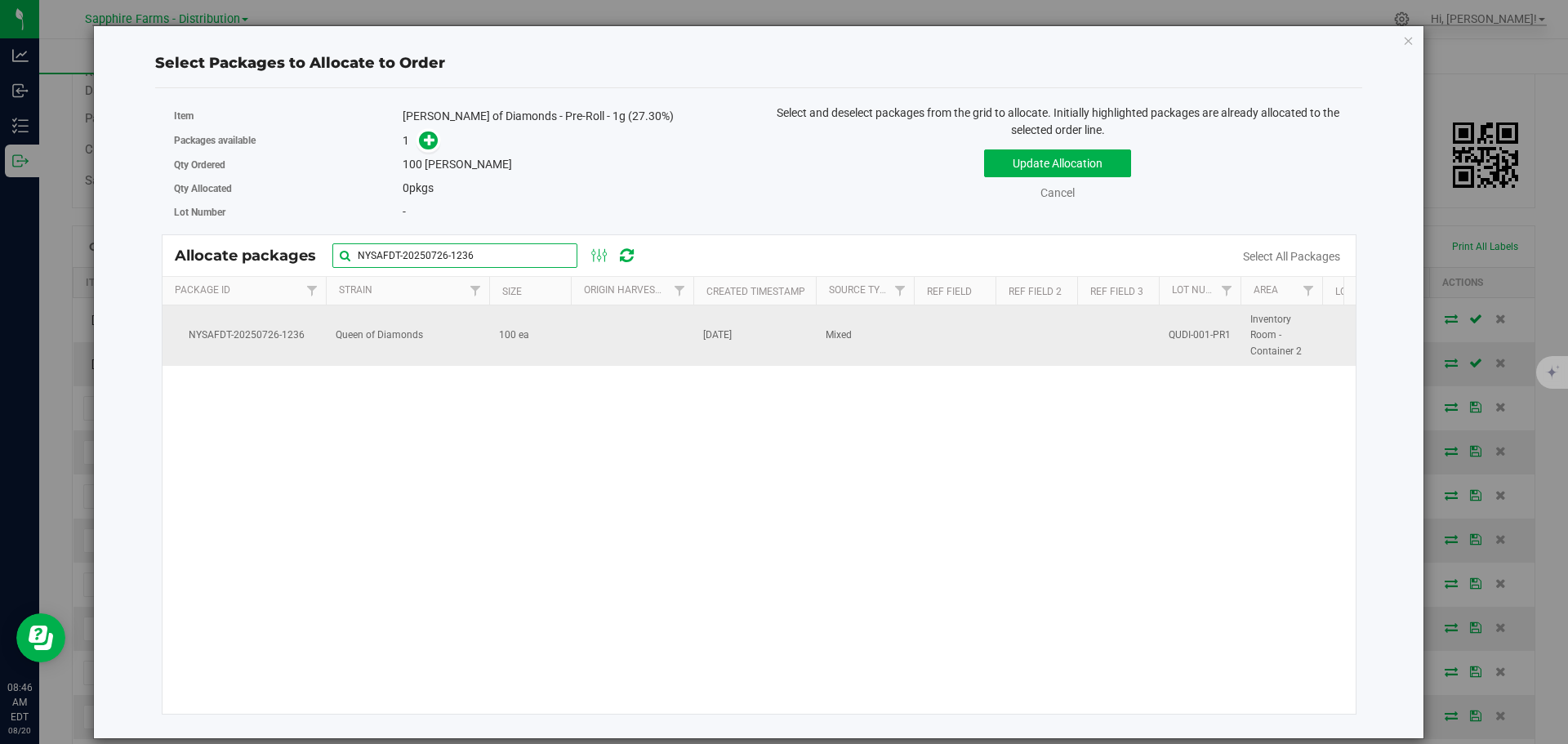
type input "NYSAFDT-20250726-1236"
click at [578, 347] on td at bounding box center [632, 335] width 123 height 60
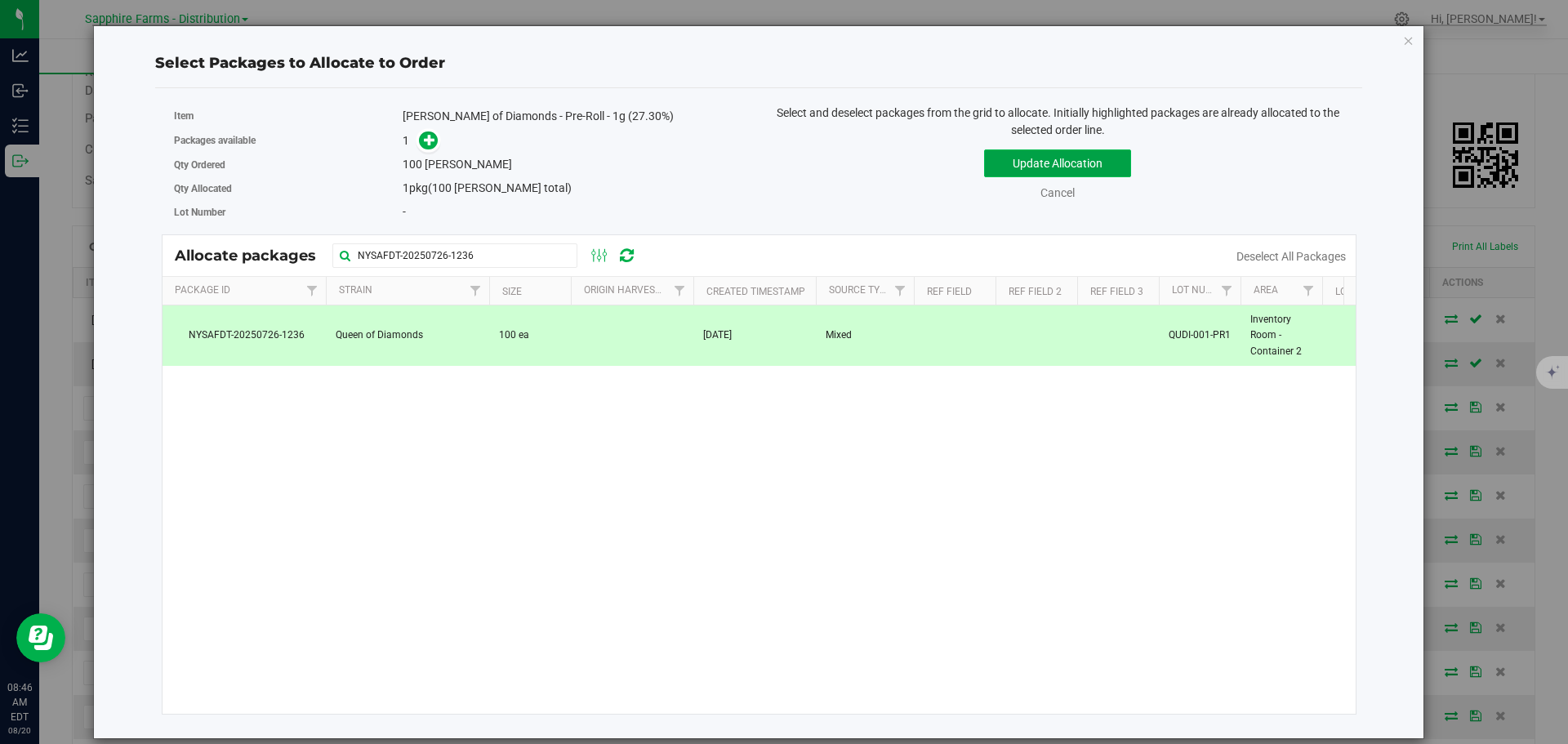
click at [1042, 161] on button "Update Allocation" at bounding box center [1058, 163] width 147 height 27
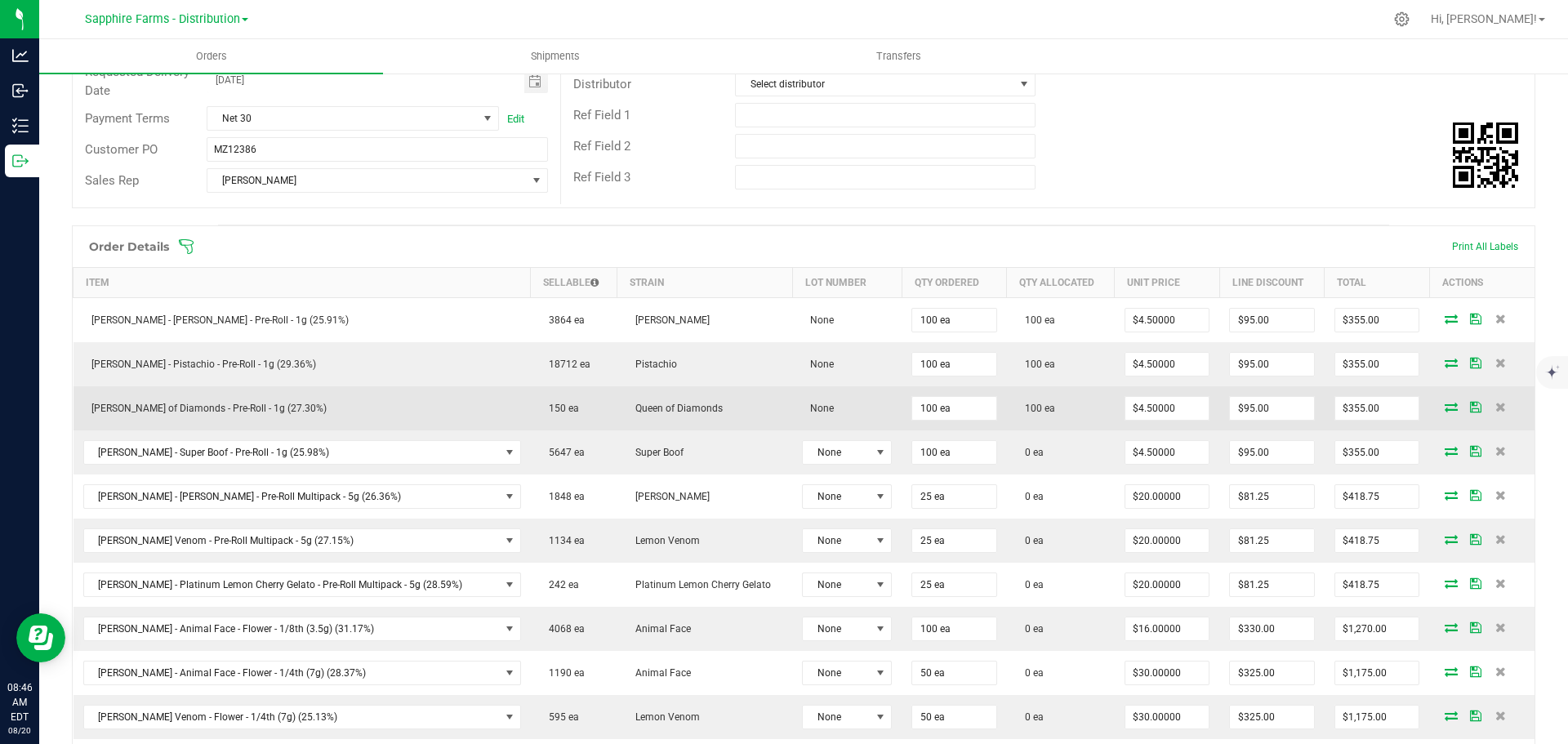
click at [1470, 410] on icon at bounding box center [1475, 406] width 11 height 10
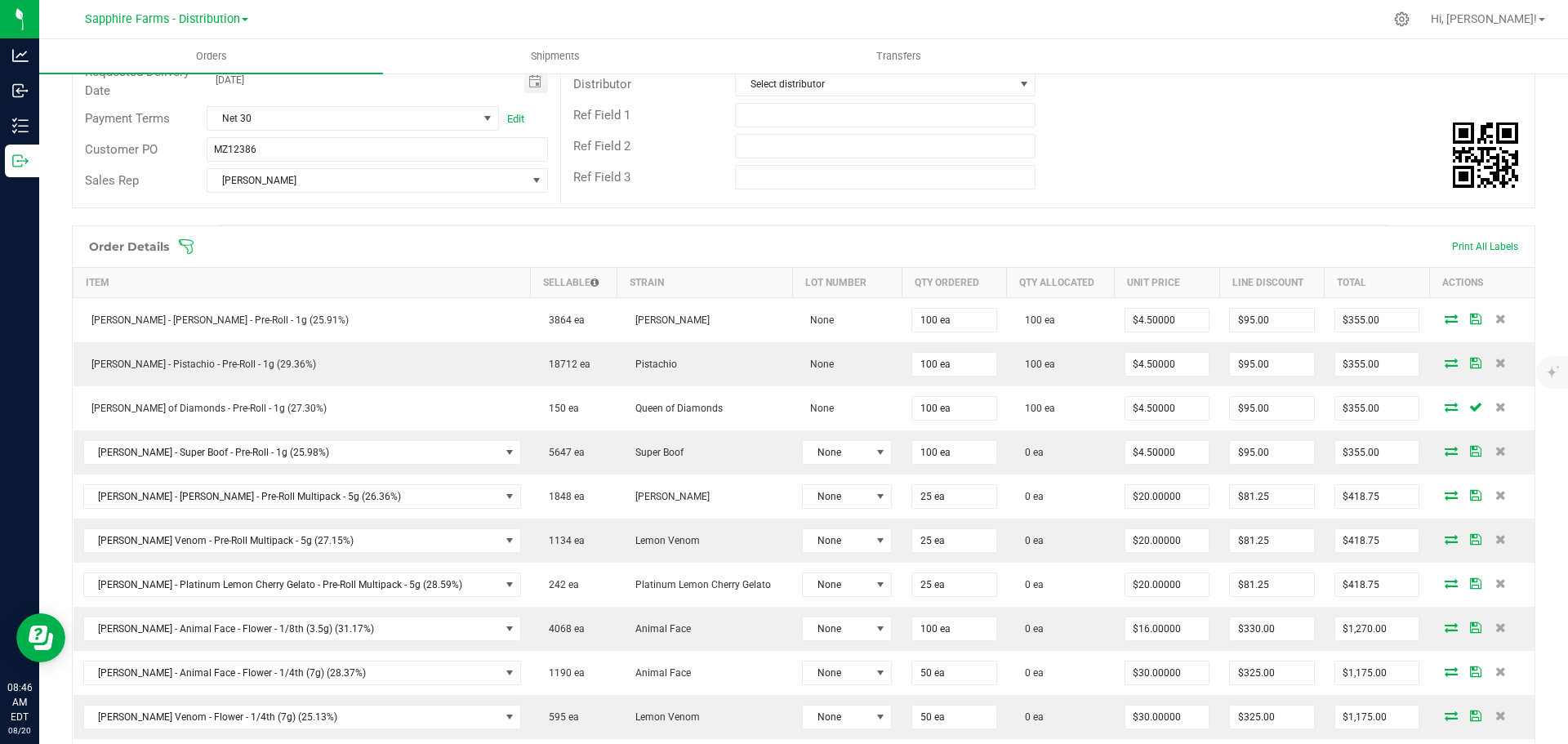
scroll to position [326, 0]
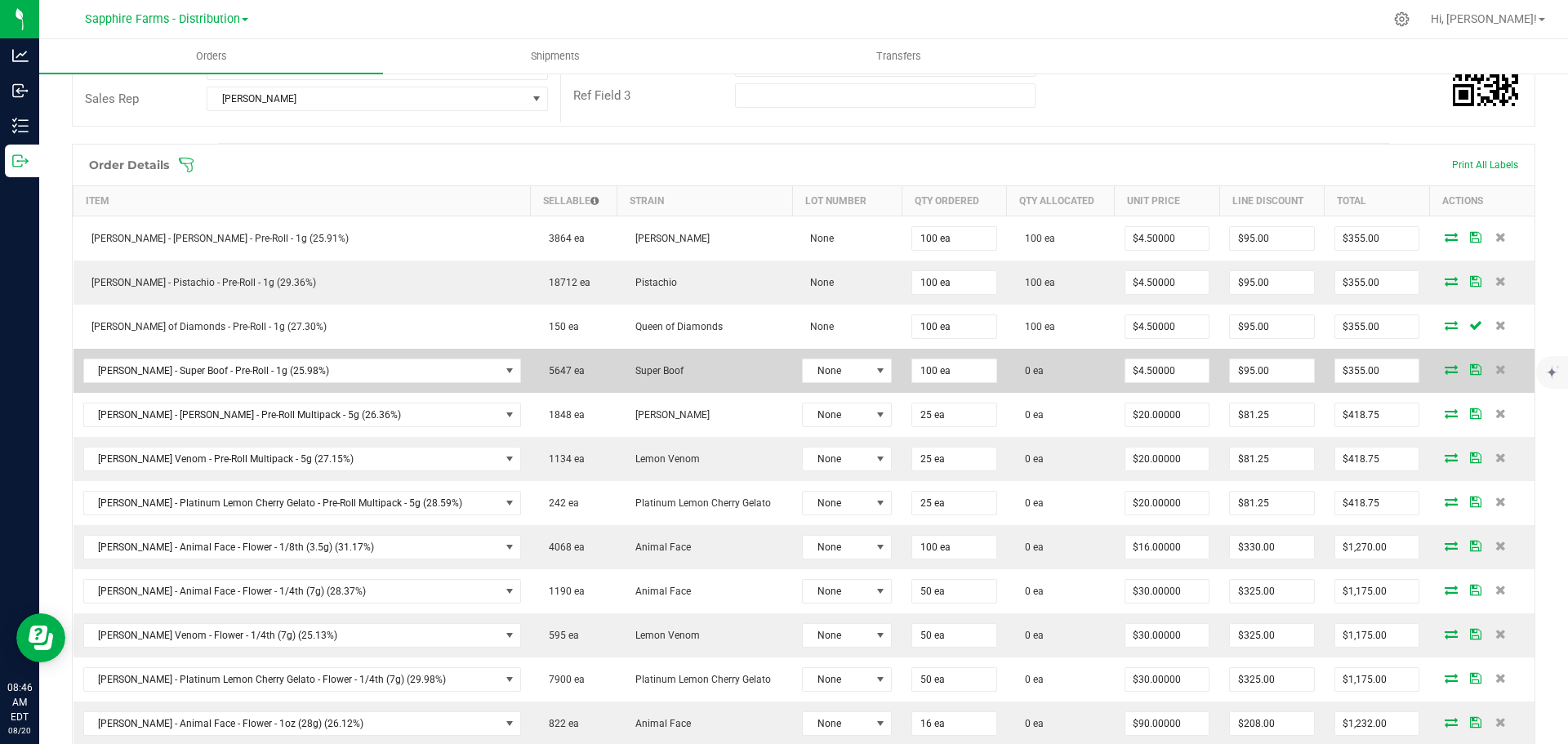
click at [1444, 371] on icon at bounding box center [1451, 368] width 13 height 10
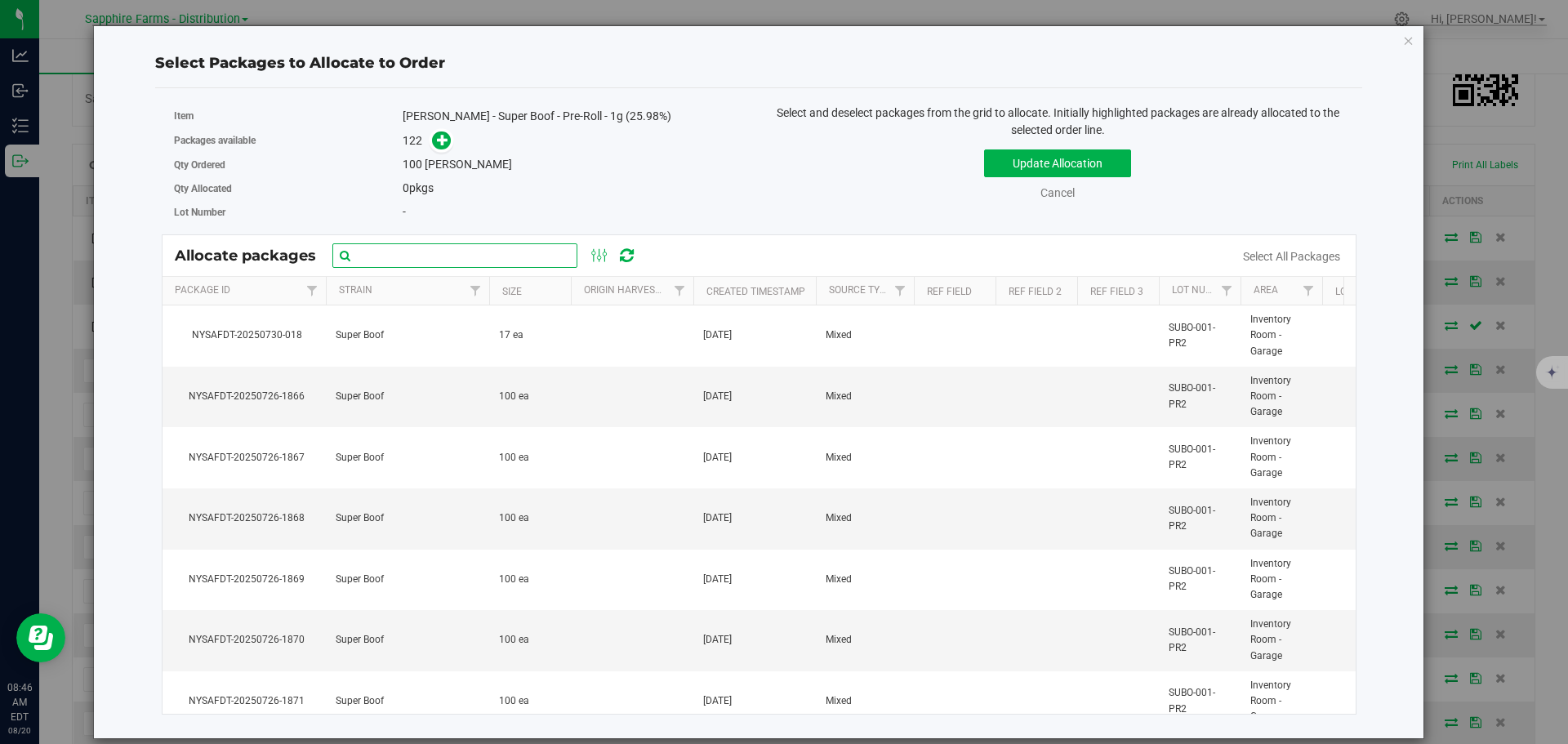
click at [477, 261] on input "text" at bounding box center [455, 256] width 245 height 25
paste input "NYSAFDT-20250726-1866"
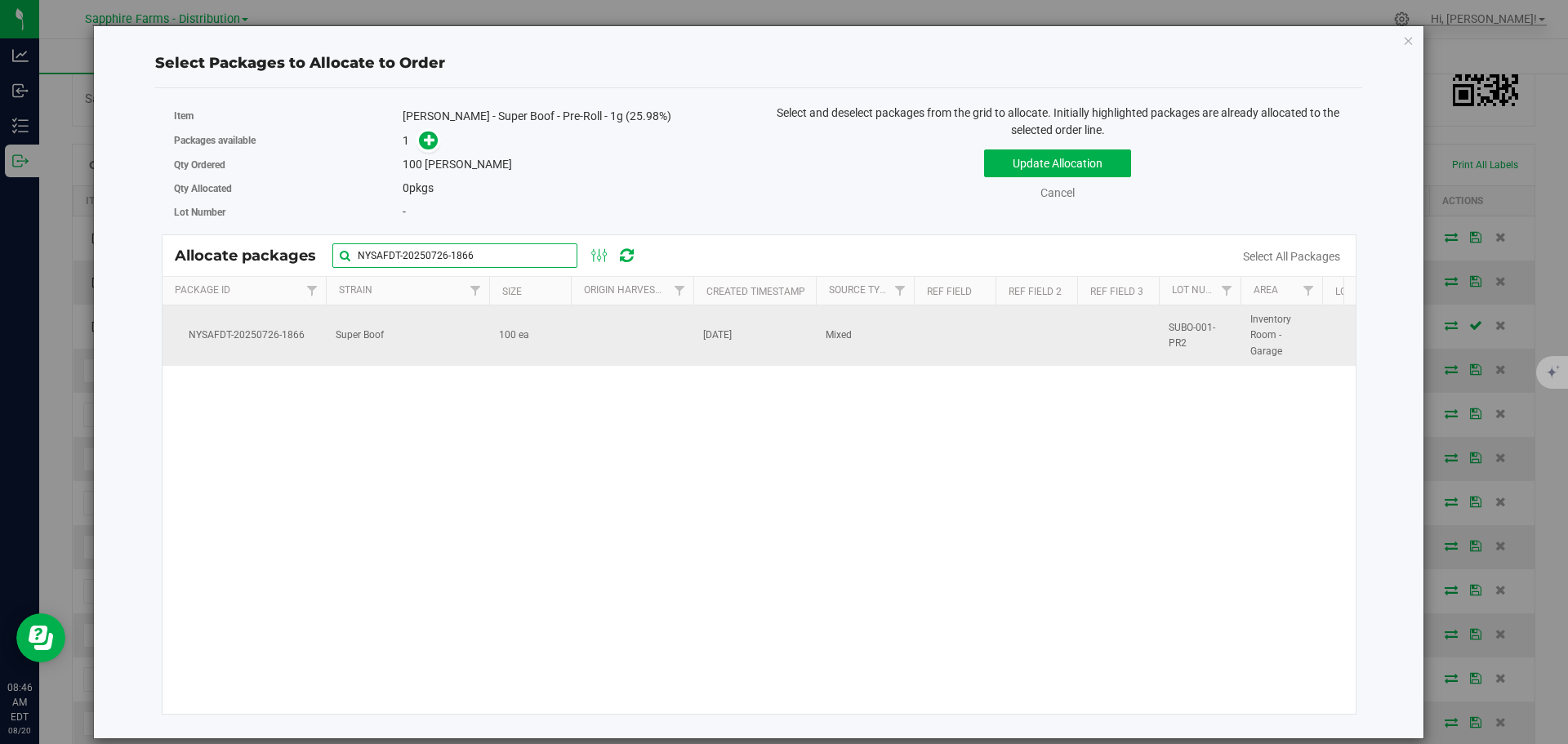
type input "NYSAFDT-20250726-1866"
click at [619, 345] on td at bounding box center [632, 335] width 123 height 60
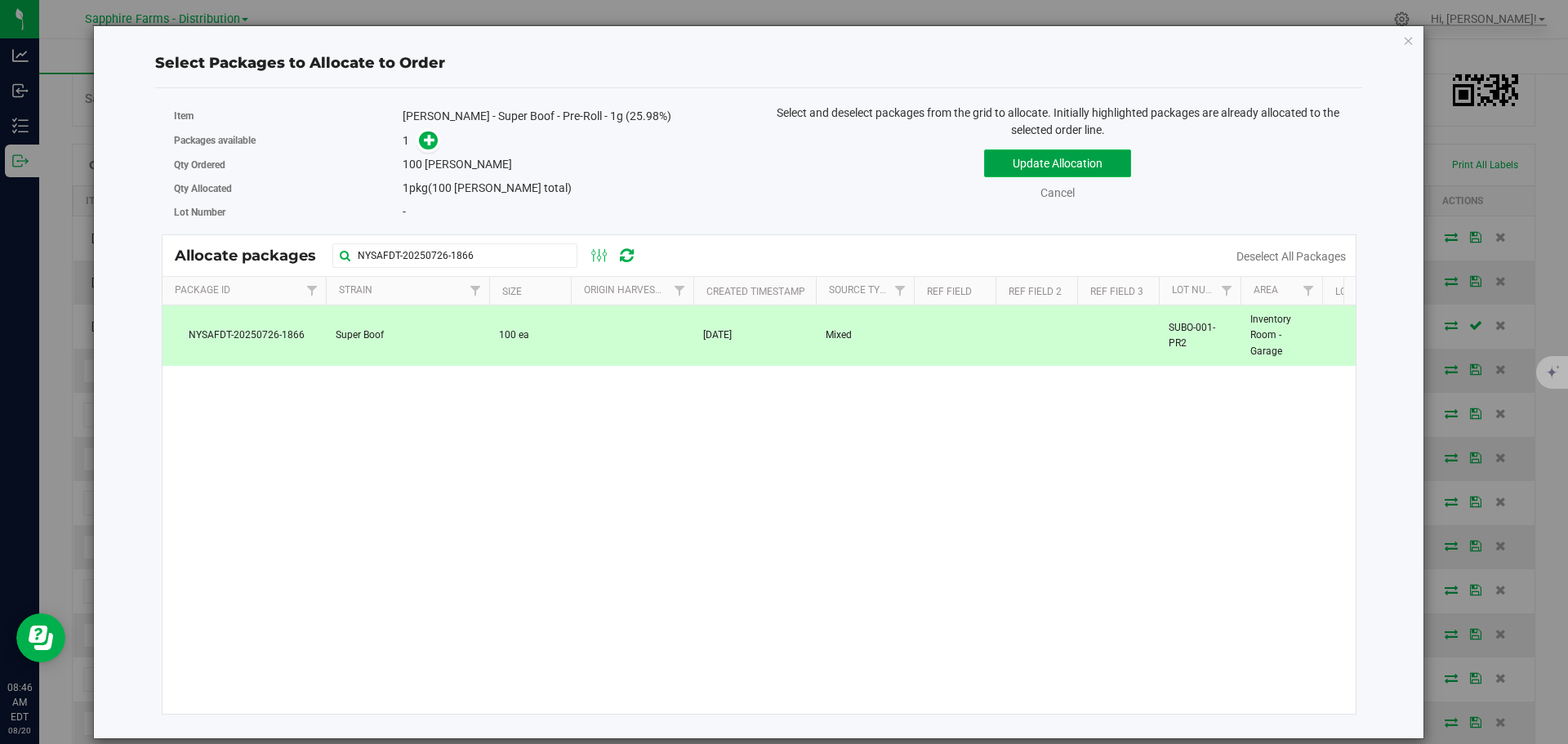
click at [1038, 157] on button "Update Allocation" at bounding box center [1058, 163] width 147 height 27
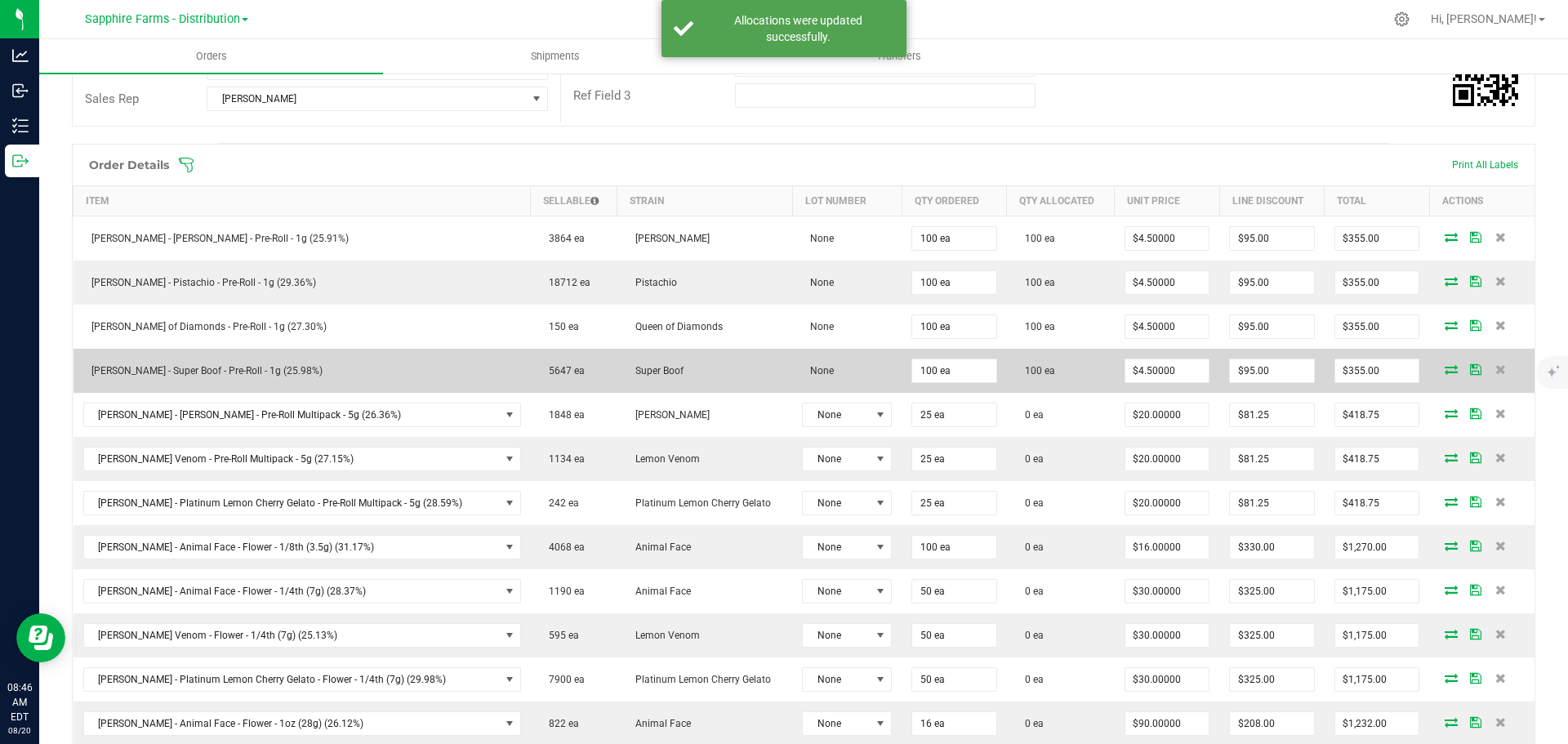
click at [1470, 371] on icon at bounding box center [1475, 368] width 11 height 10
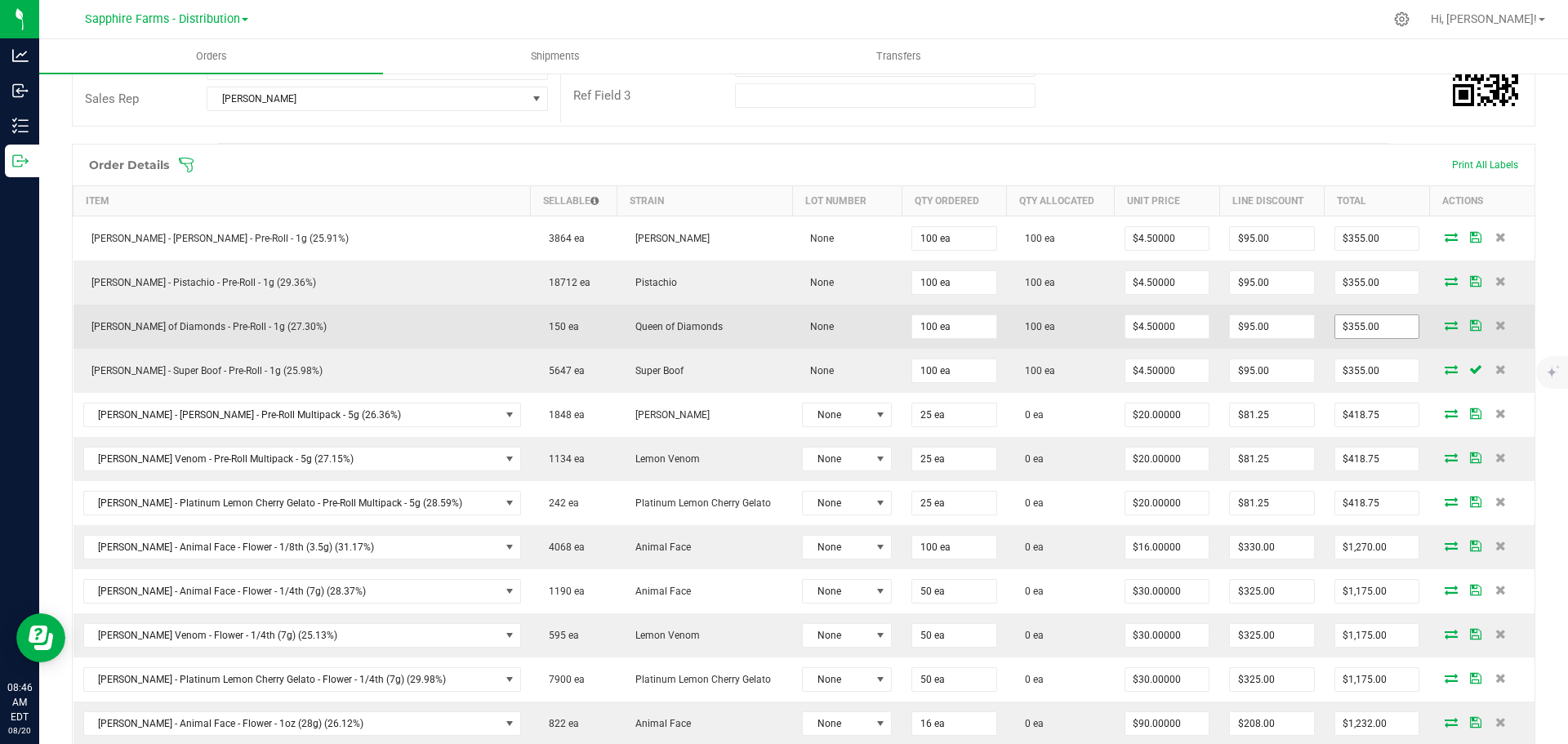
scroll to position [409, 0]
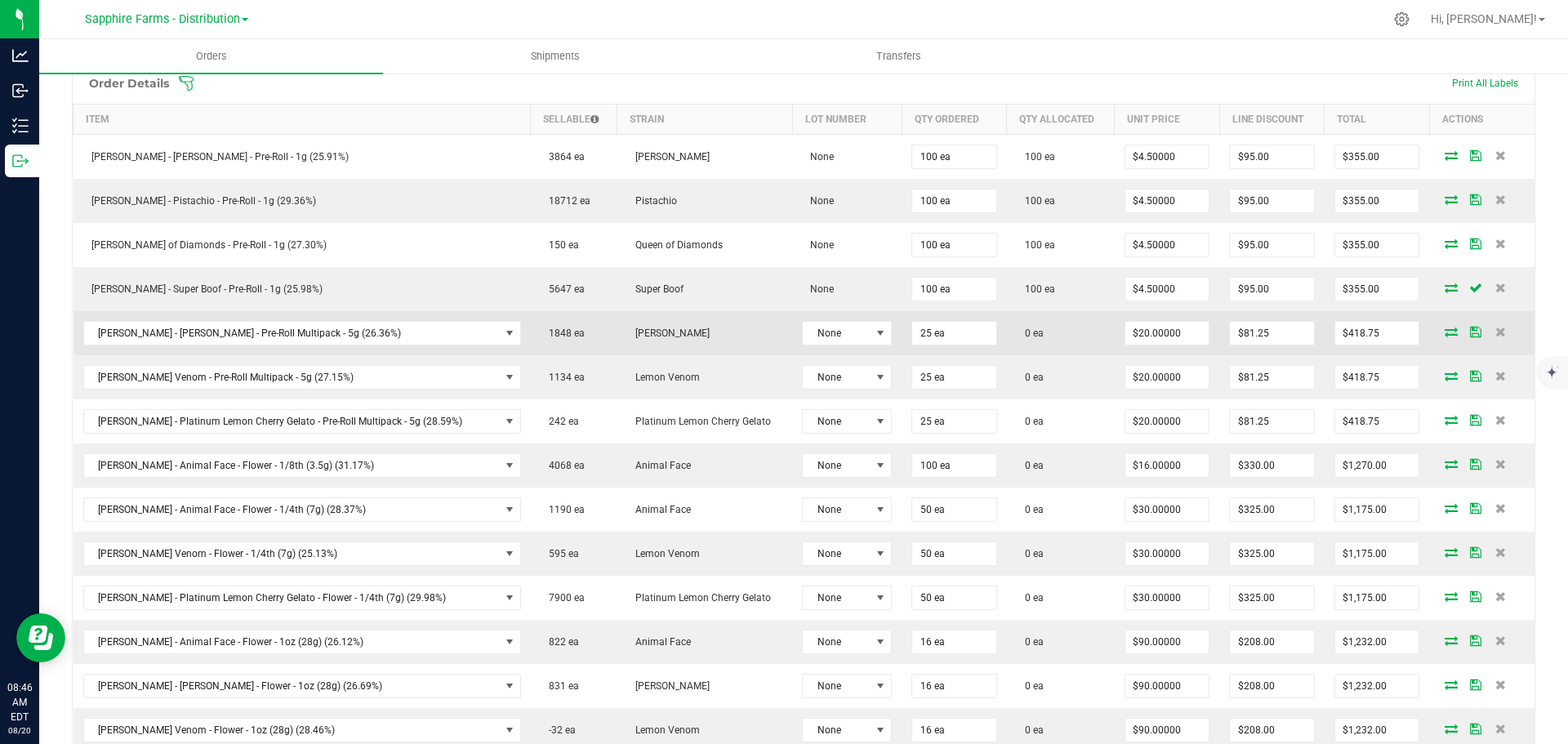
click at [1444, 334] on icon at bounding box center [1451, 331] width 13 height 10
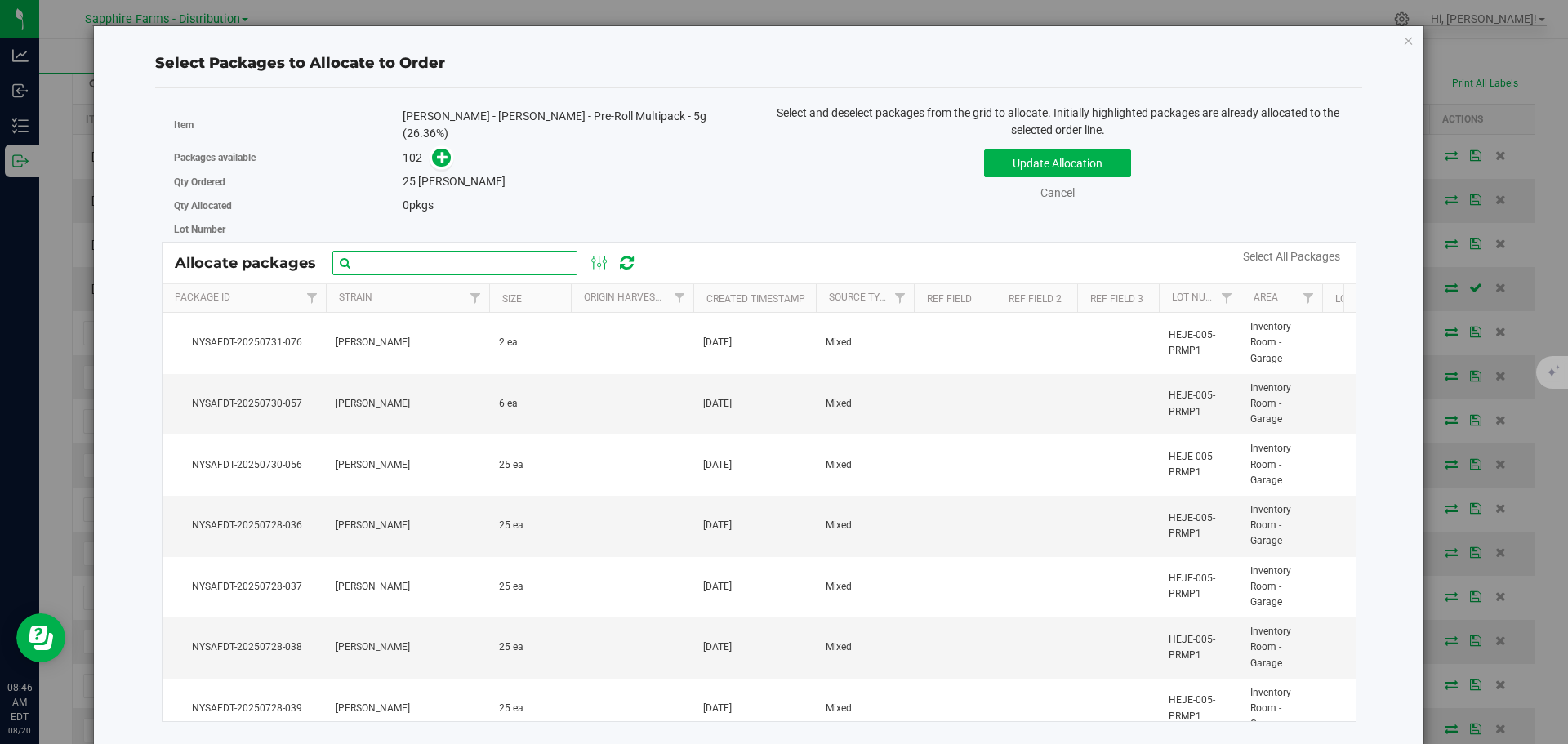
click at [450, 257] on input "text" at bounding box center [455, 263] width 245 height 25
paste input "NYSAFDT-20250726-2954"
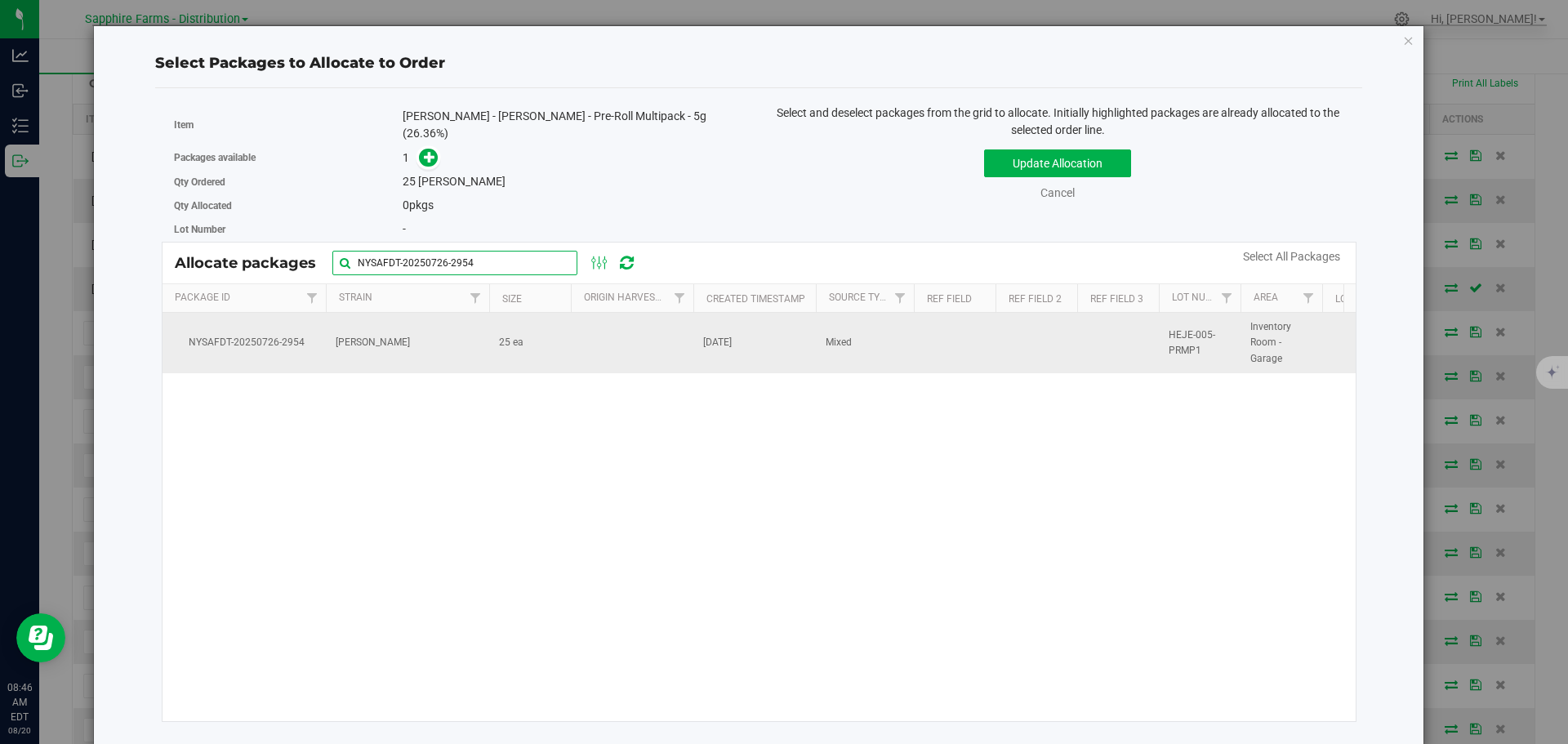
type input "NYSAFDT-20250726-2954"
click at [678, 341] on td at bounding box center [632, 343] width 123 height 60
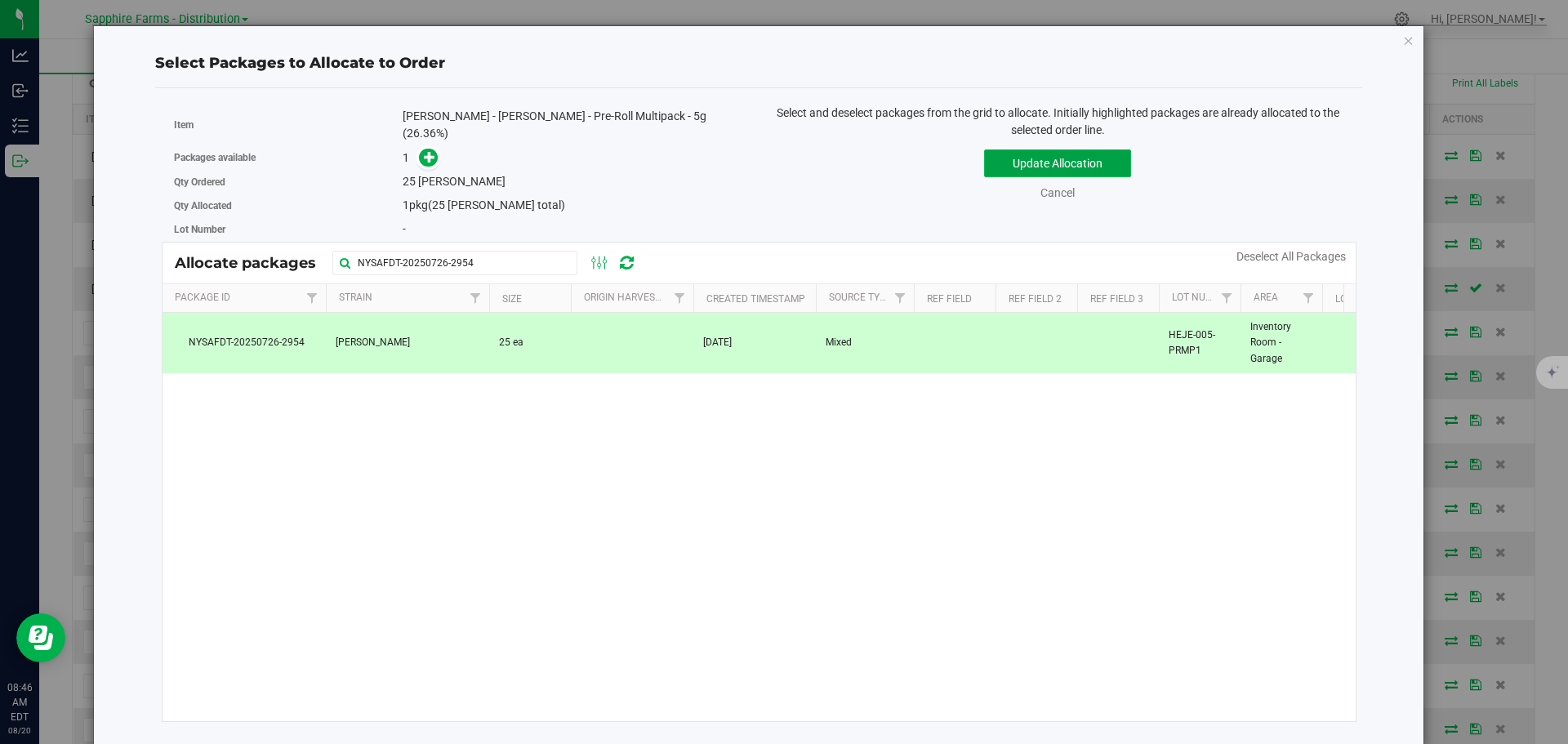
click at [1056, 167] on button "Update Allocation" at bounding box center [1058, 163] width 147 height 27
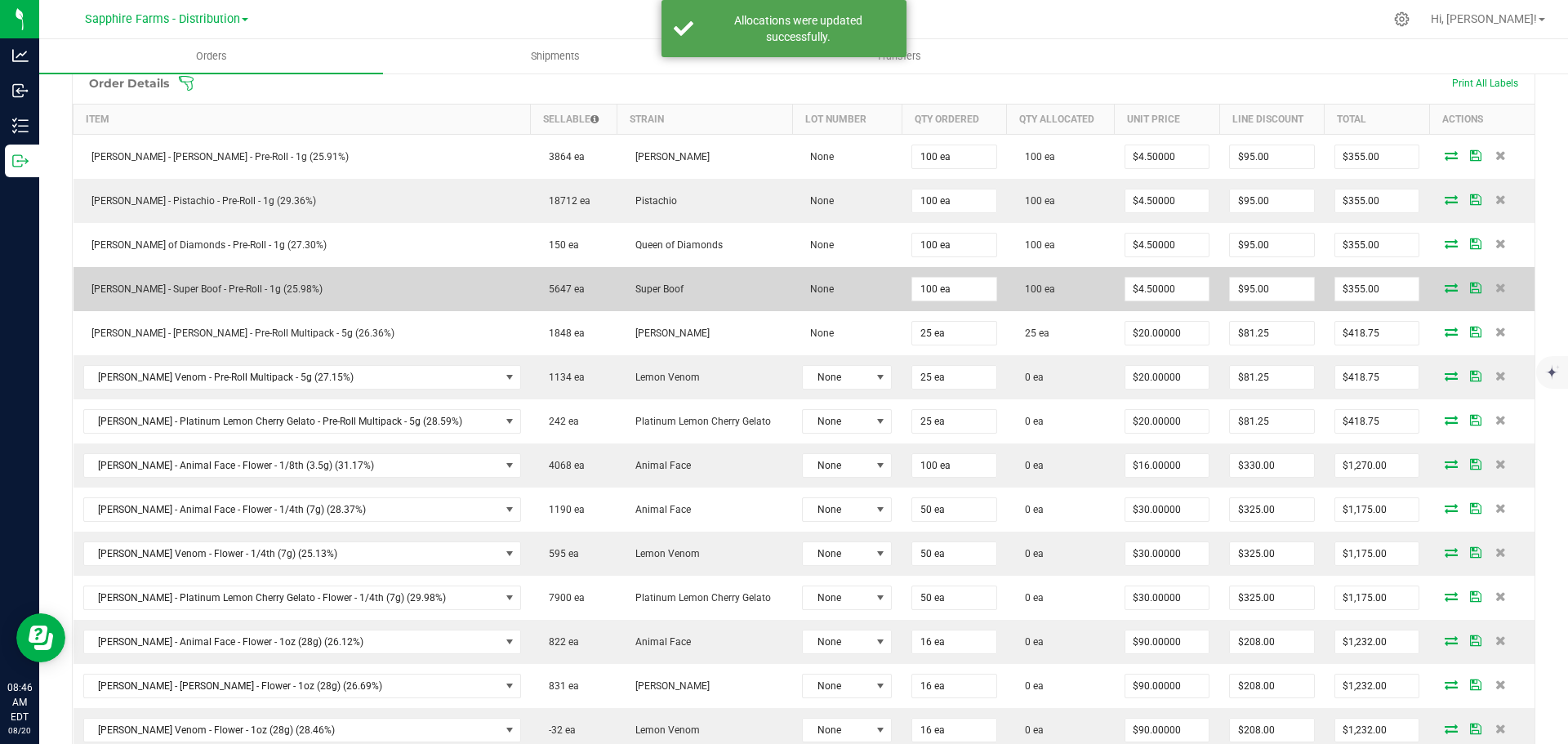
click at [1470, 292] on icon at bounding box center [1475, 287] width 11 height 10
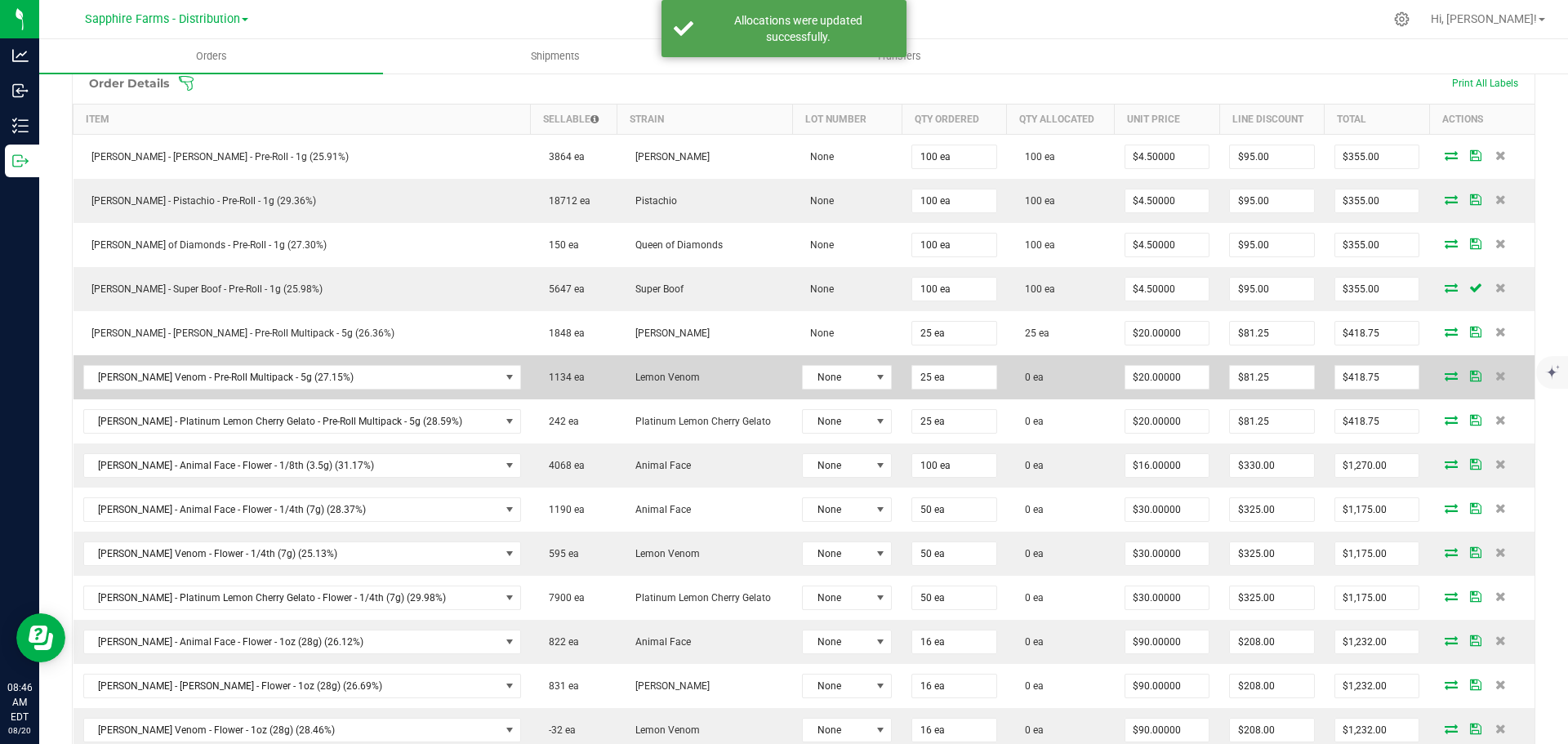
click at [1444, 378] on icon at bounding box center [1451, 376] width 13 height 10
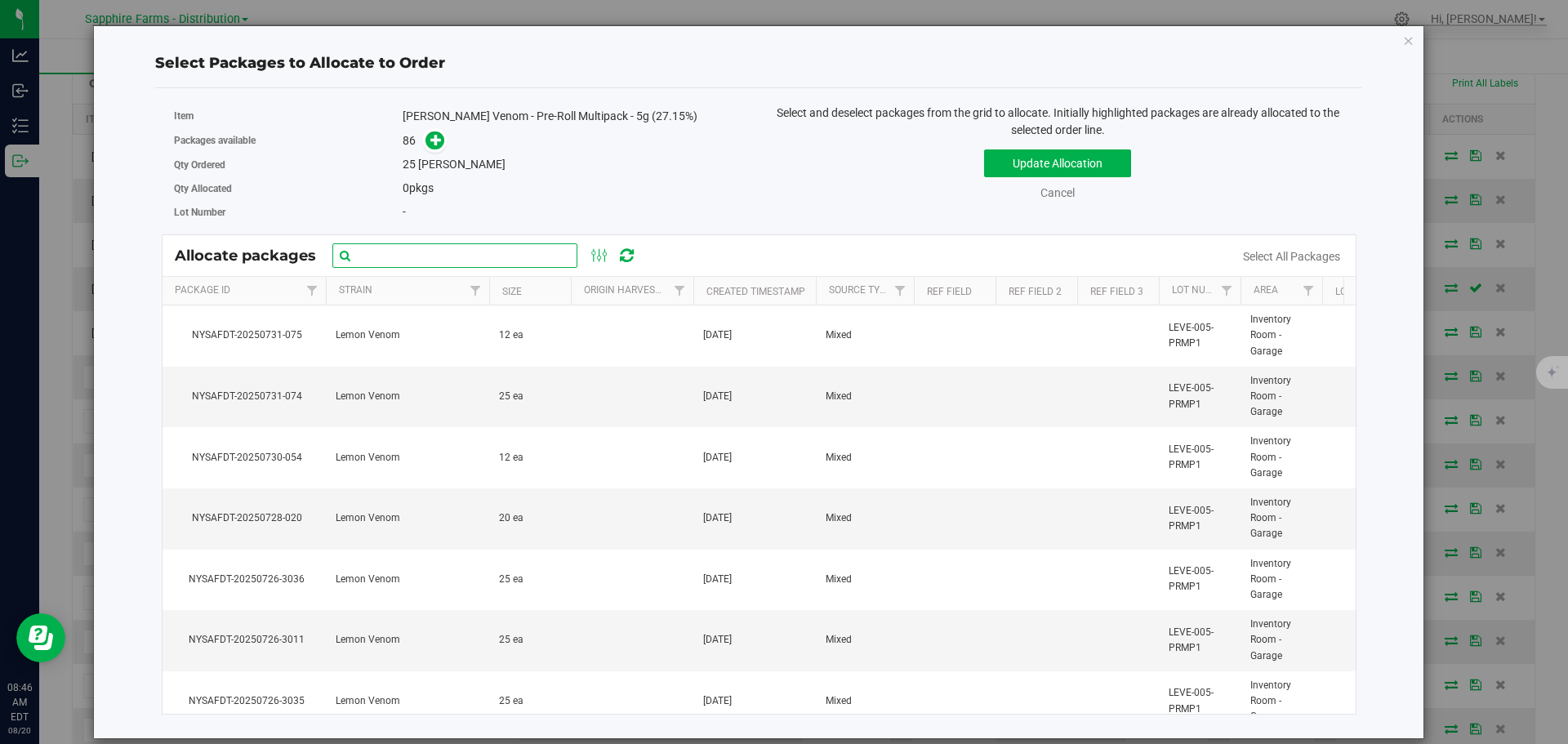
click at [457, 262] on input "text" at bounding box center [455, 256] width 245 height 25
paste input "NYSAFDT-20250726-3002"
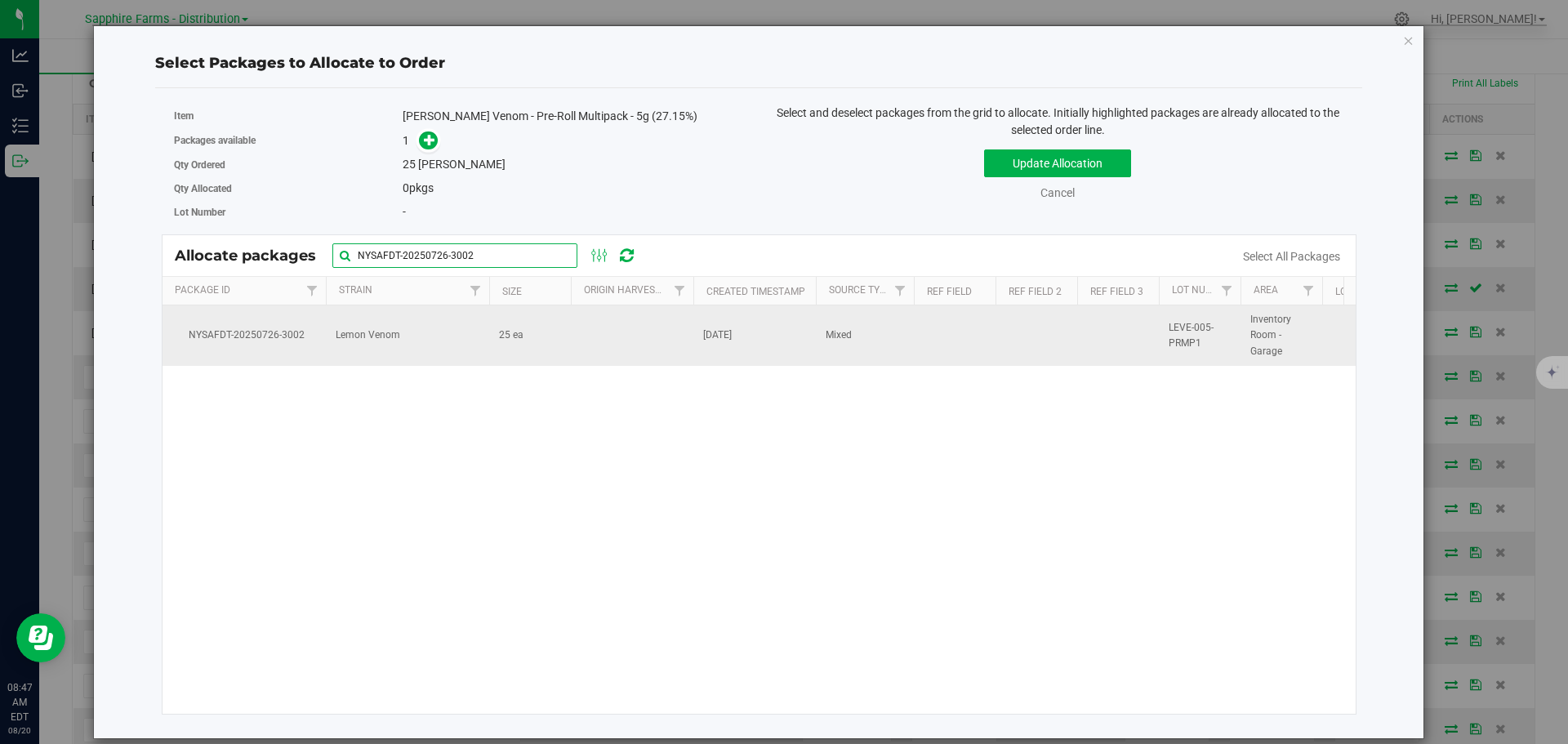
type input "NYSAFDT-20250726-3002"
click at [548, 360] on td "25 ea" at bounding box center [530, 335] width 82 height 60
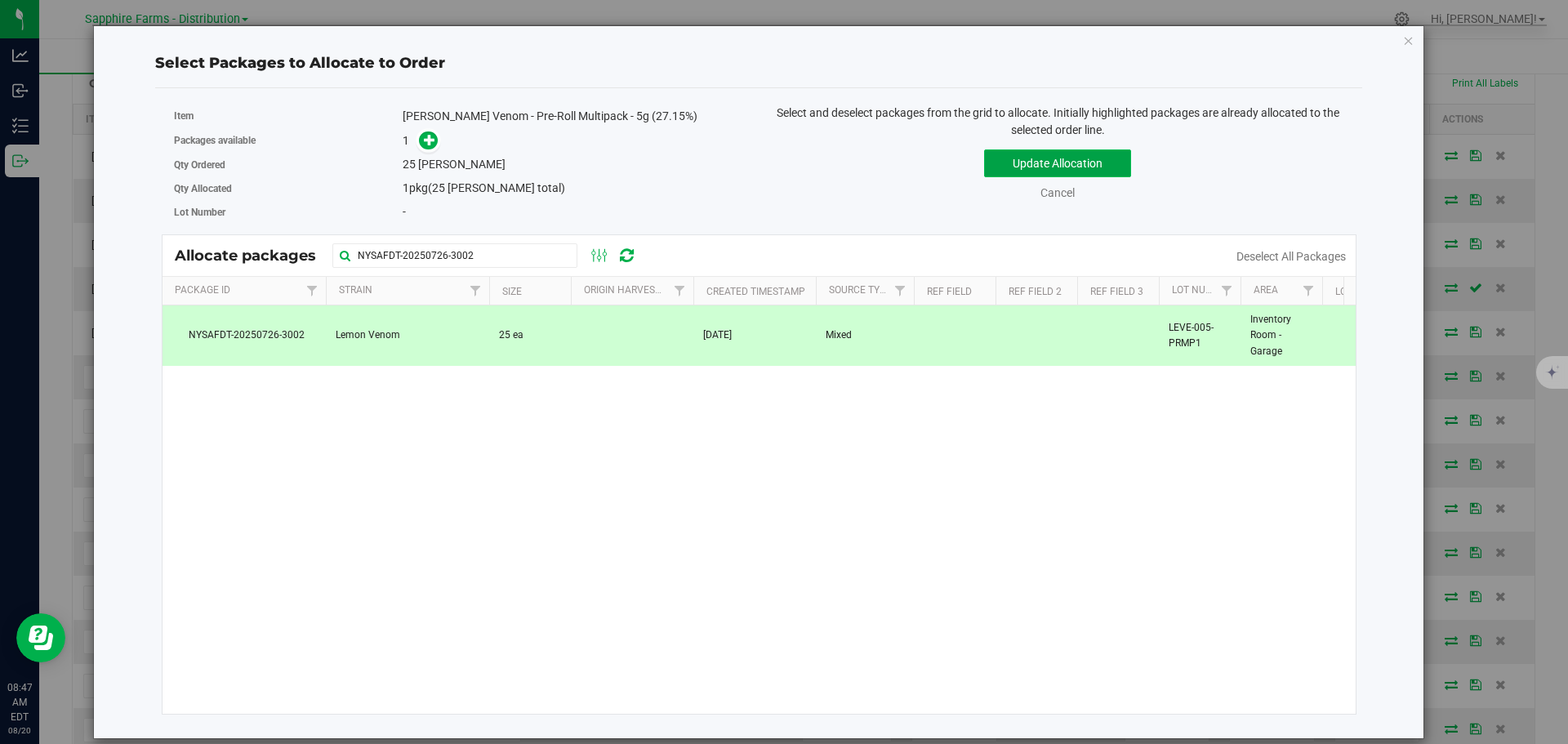
click at [1028, 172] on button "Update Allocation" at bounding box center [1058, 163] width 147 height 27
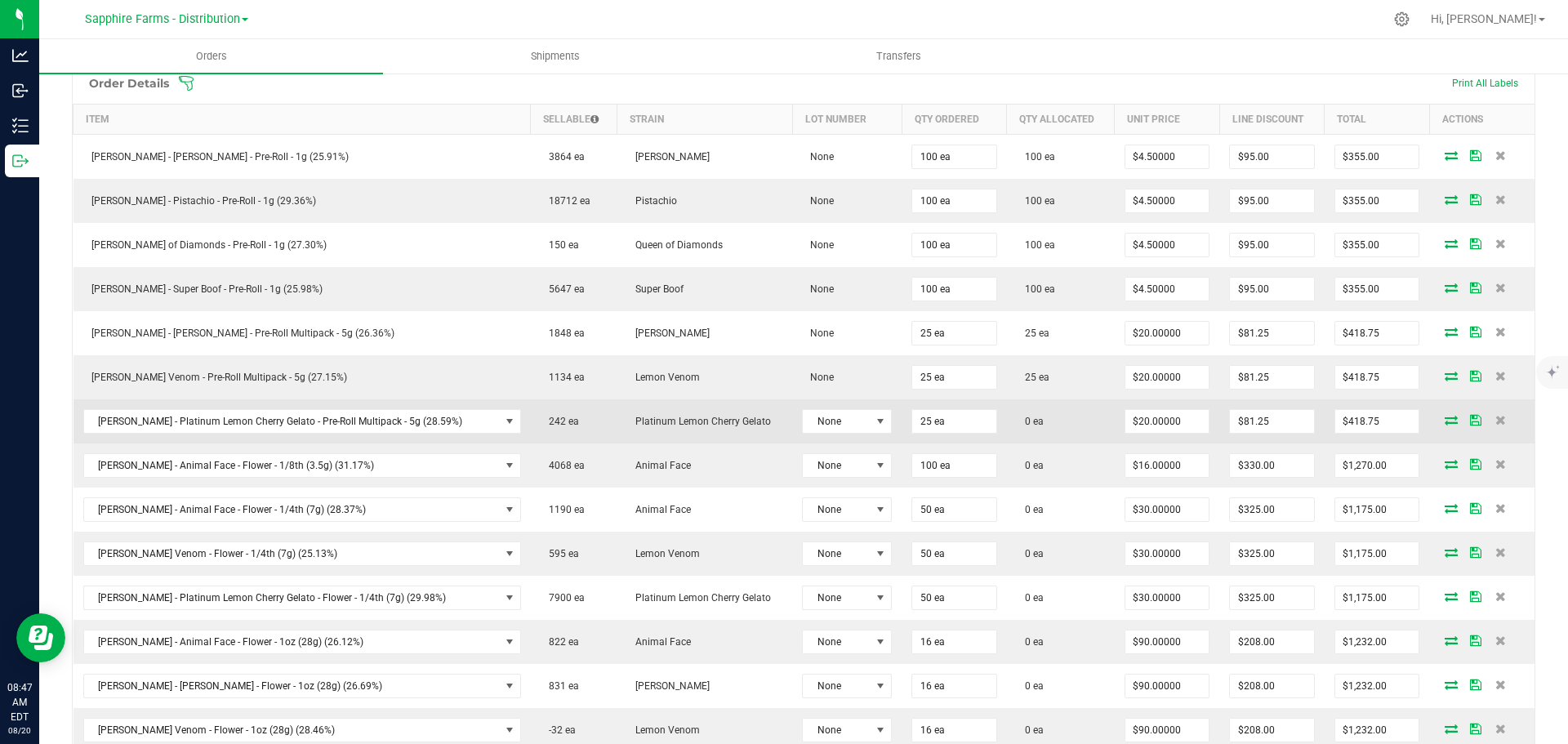
click at [1444, 421] on icon at bounding box center [1451, 420] width 13 height 10
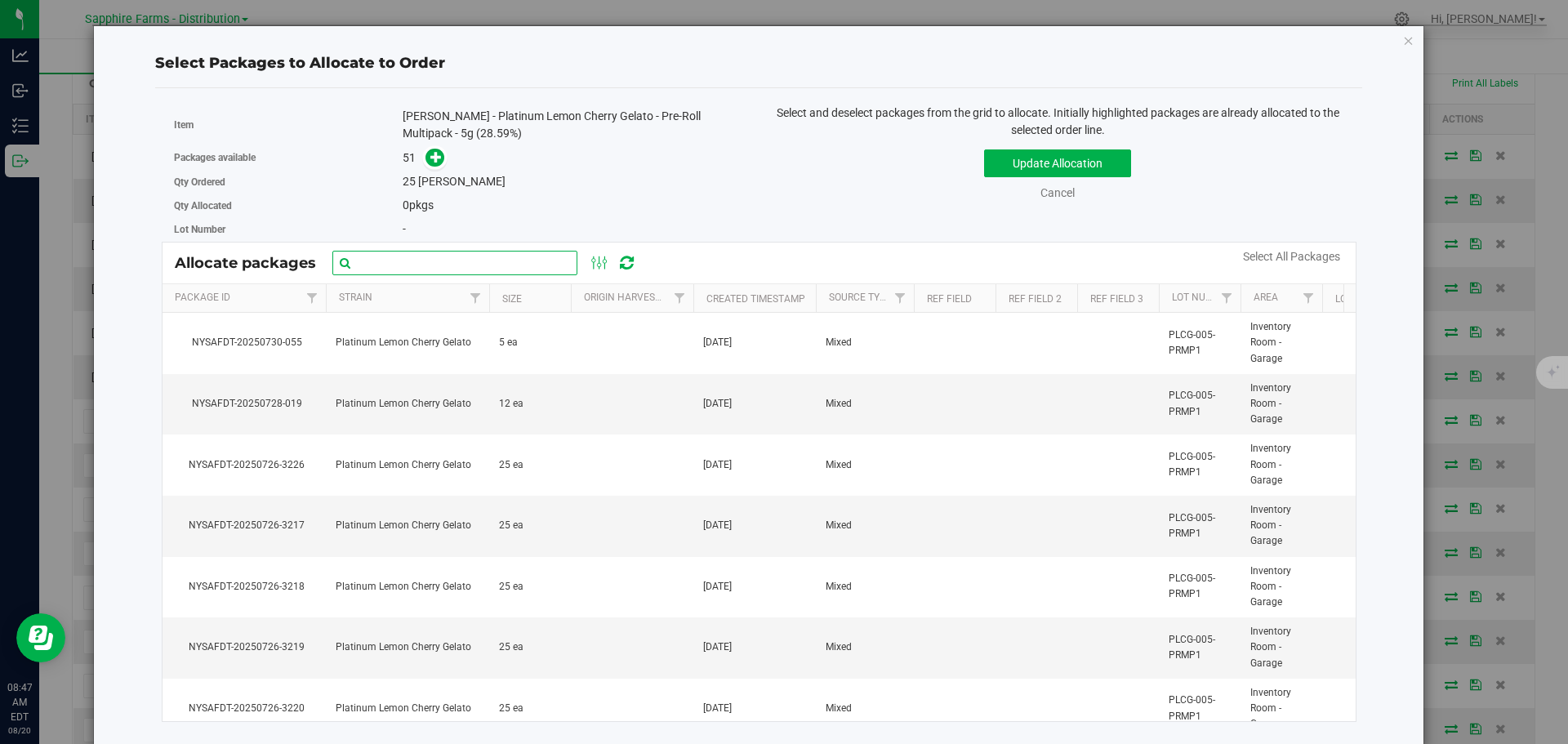
click at [454, 260] on input "text" at bounding box center [455, 263] width 245 height 25
paste input "NYSAFDT-20250726-3217"
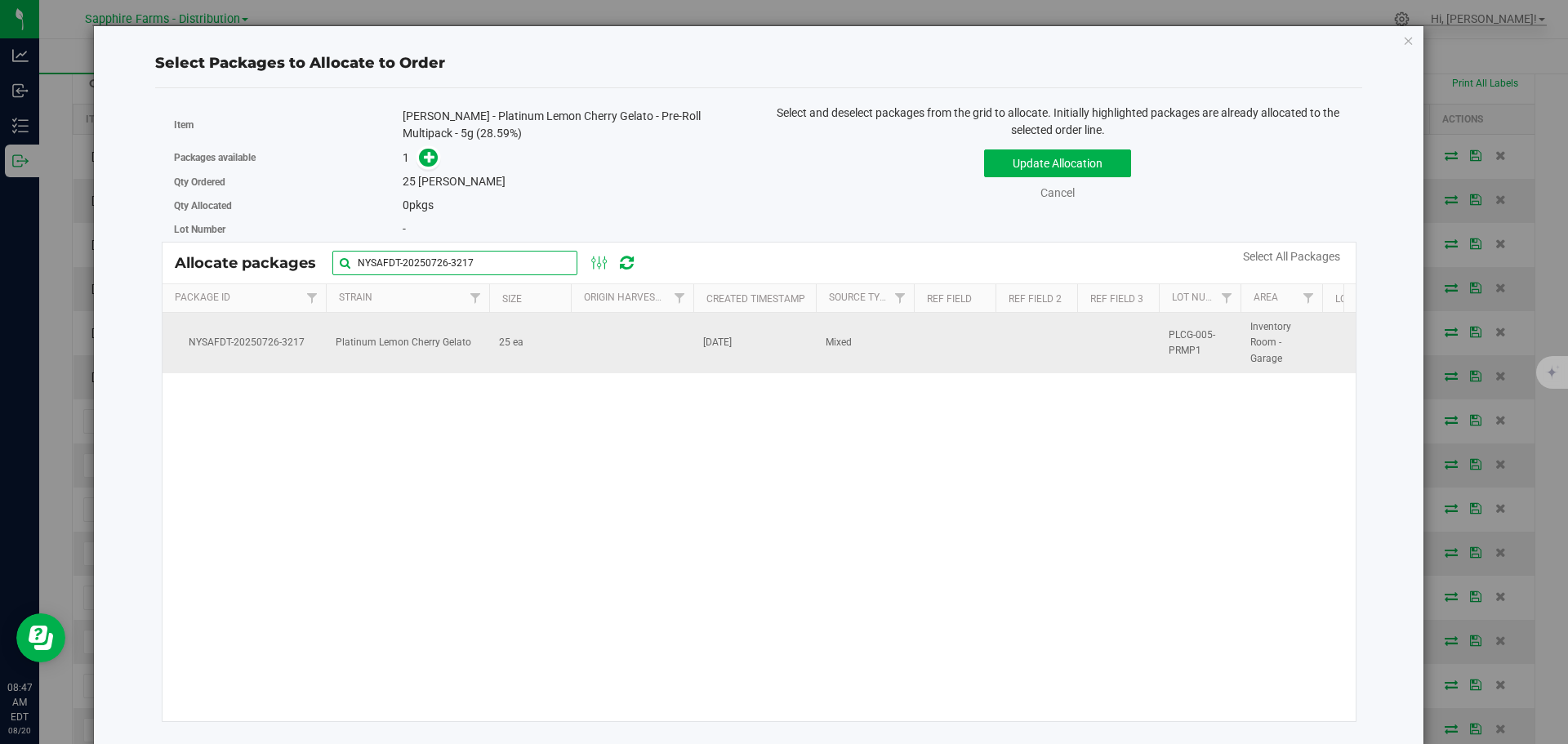
type input "NYSAFDT-20250726-3217"
click at [640, 350] on td at bounding box center [632, 343] width 123 height 60
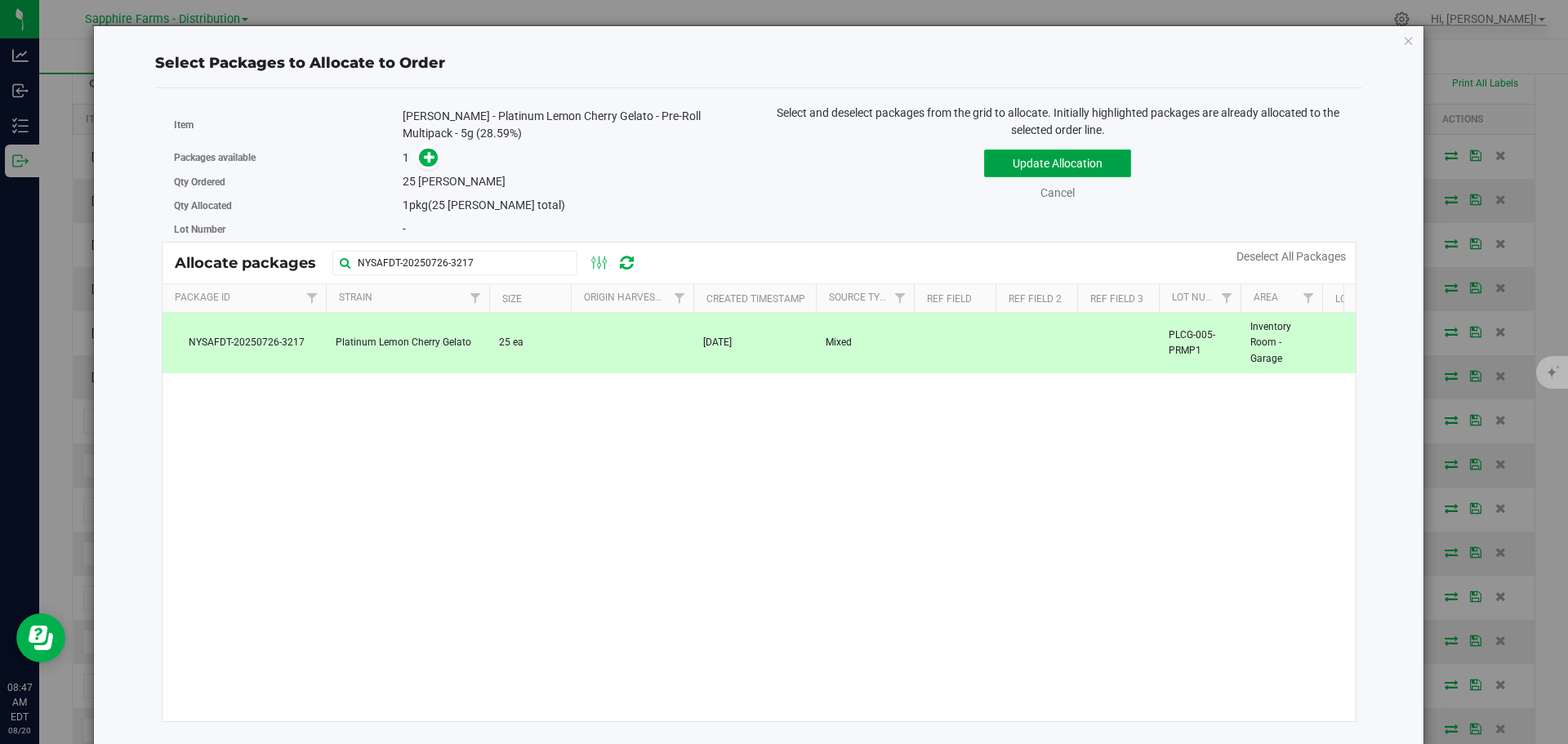
click at [1000, 169] on button "Update Allocation" at bounding box center [1058, 163] width 147 height 27
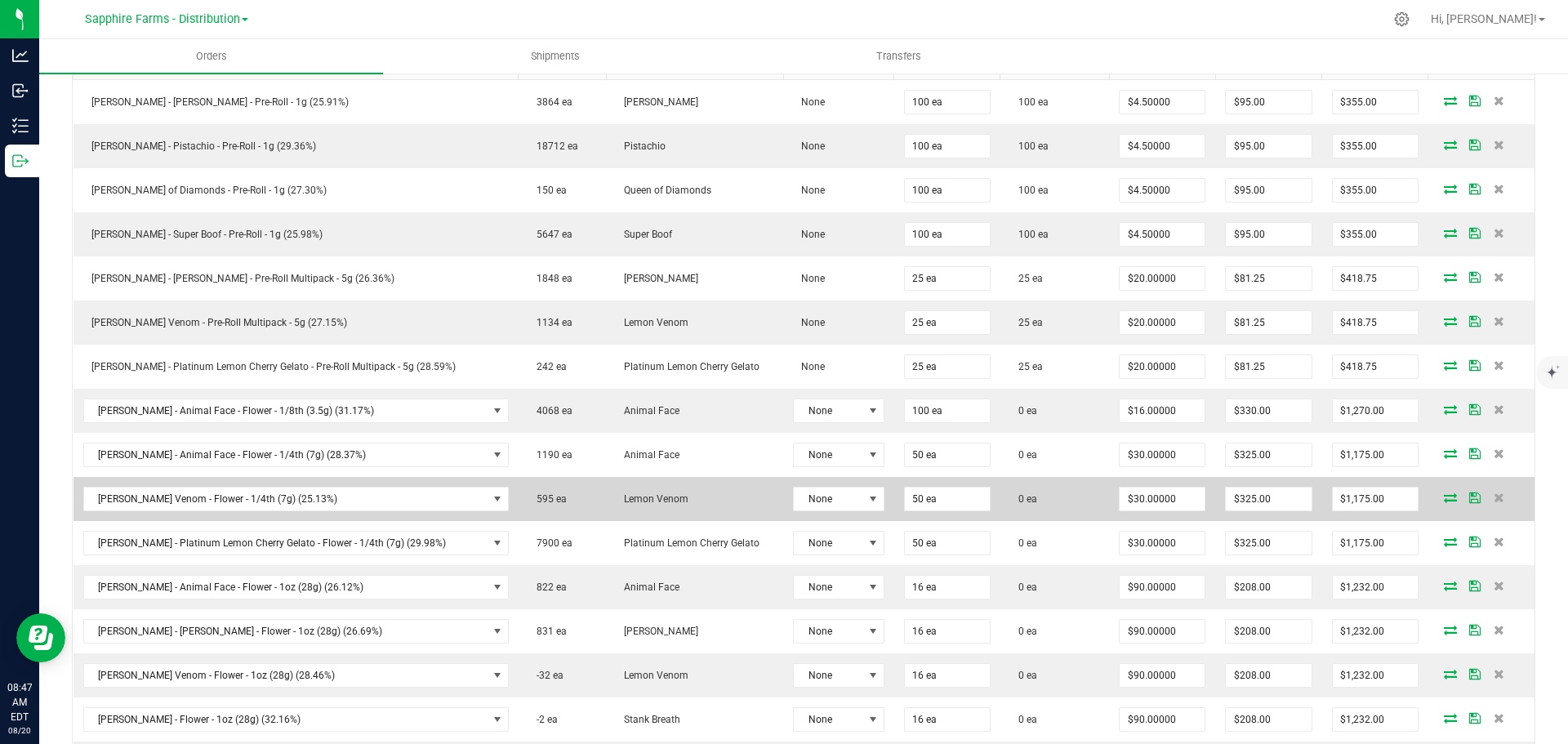
scroll to position [490, 0]
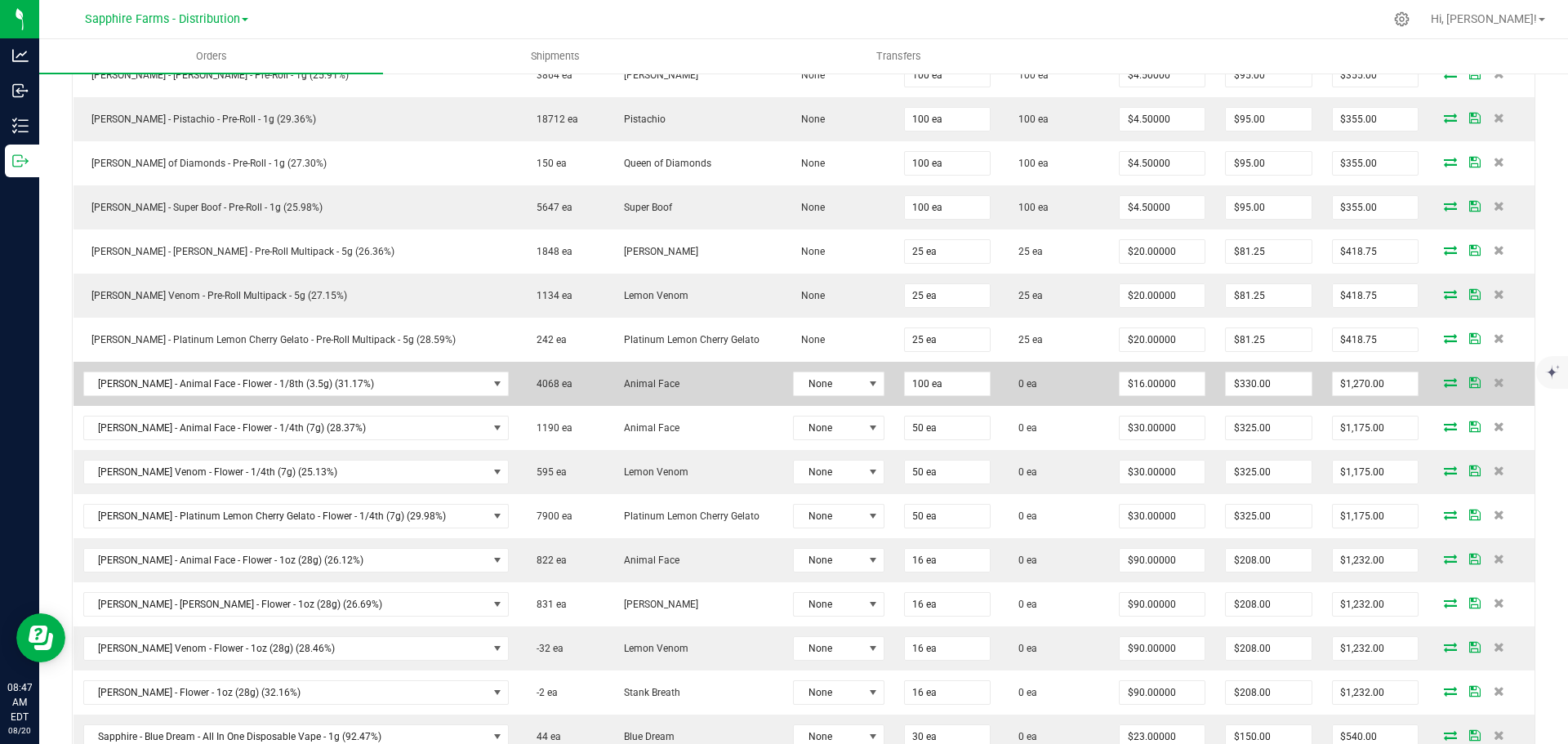
click at [1443, 385] on icon at bounding box center [1450, 382] width 13 height 10
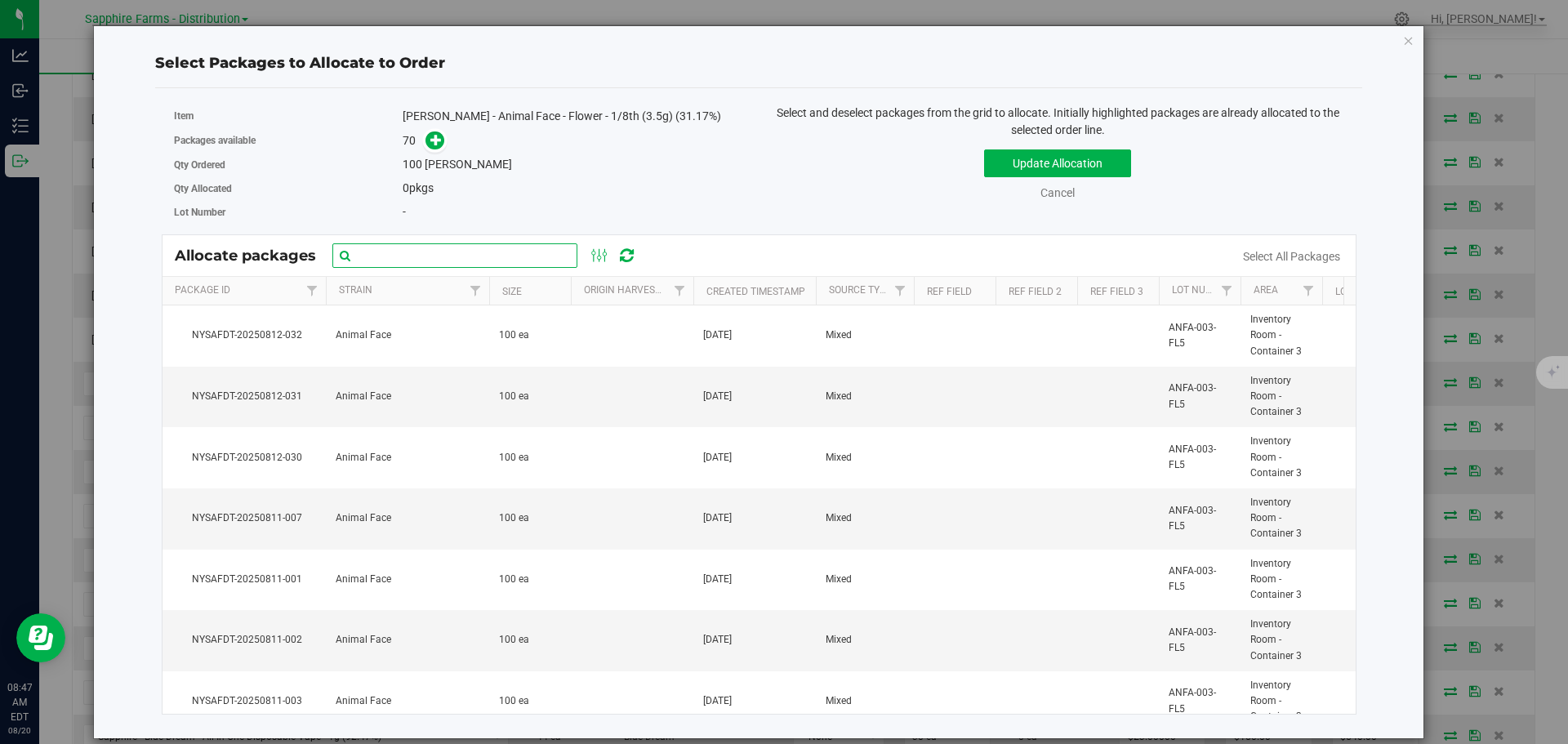
click at [411, 246] on input "text" at bounding box center [455, 256] width 245 height 25
paste input "Nysafdt-20250726-2234"
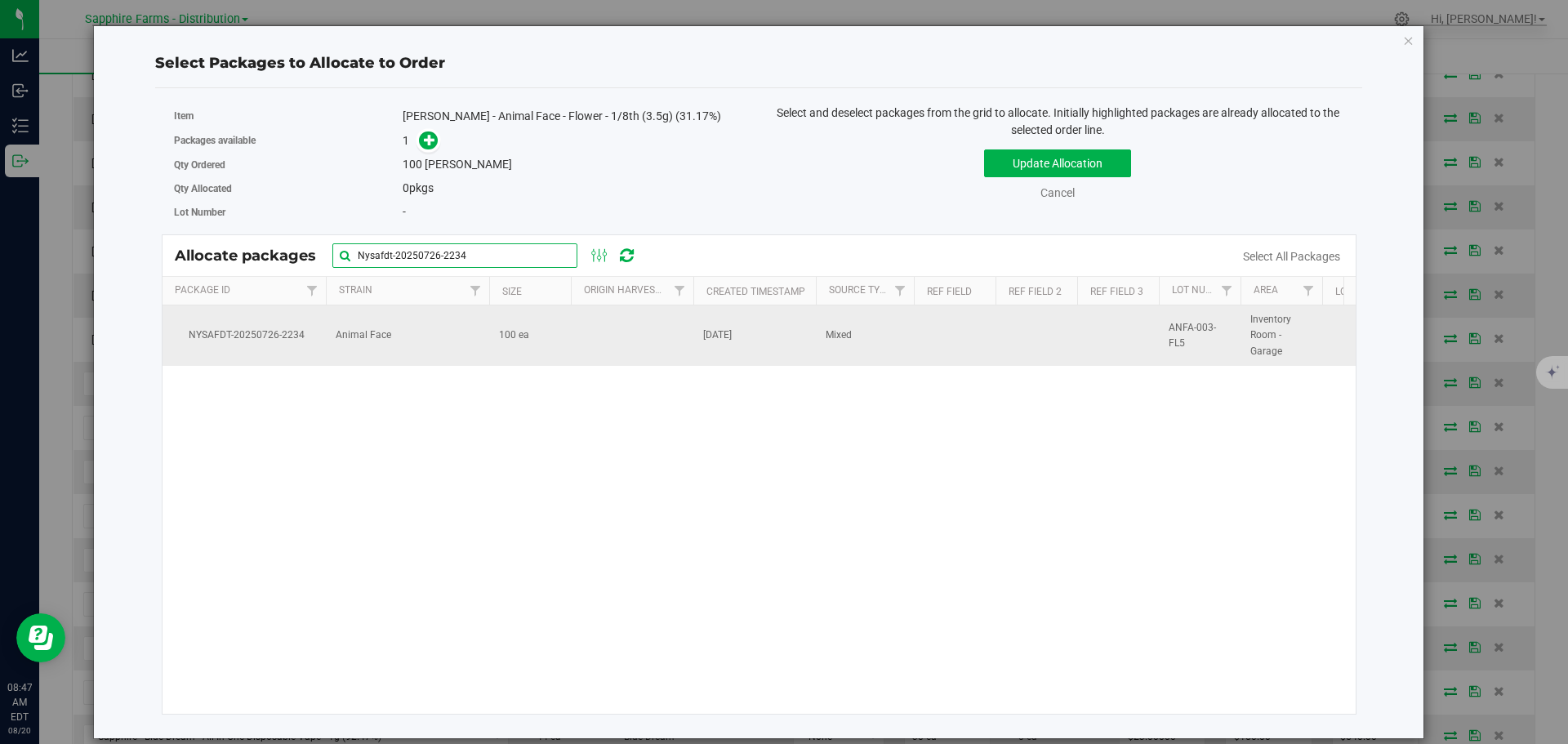
type input "Nysafdt-20250726-2234"
click at [619, 345] on td at bounding box center [632, 335] width 123 height 60
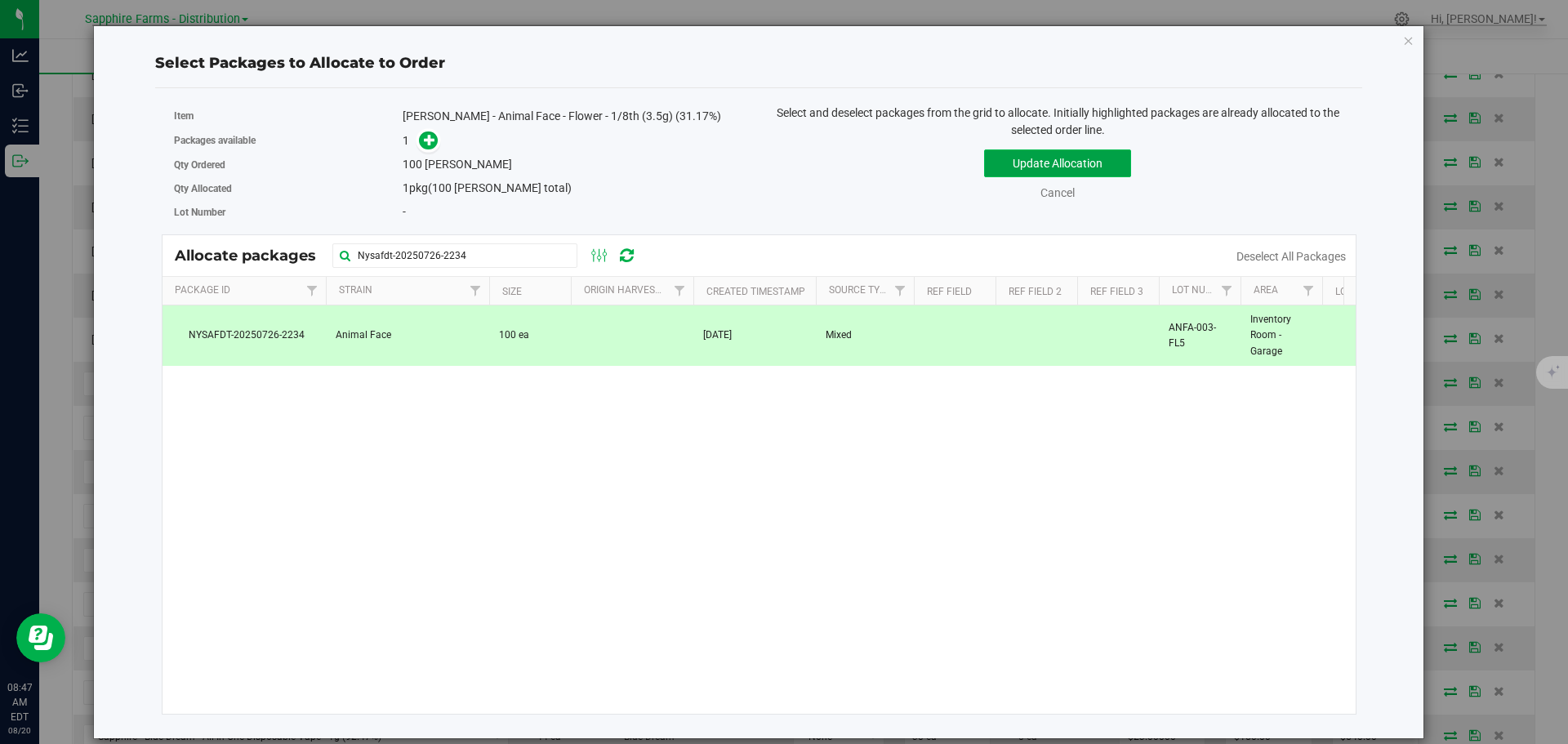
click at [1014, 159] on button "Update Allocation" at bounding box center [1058, 163] width 147 height 27
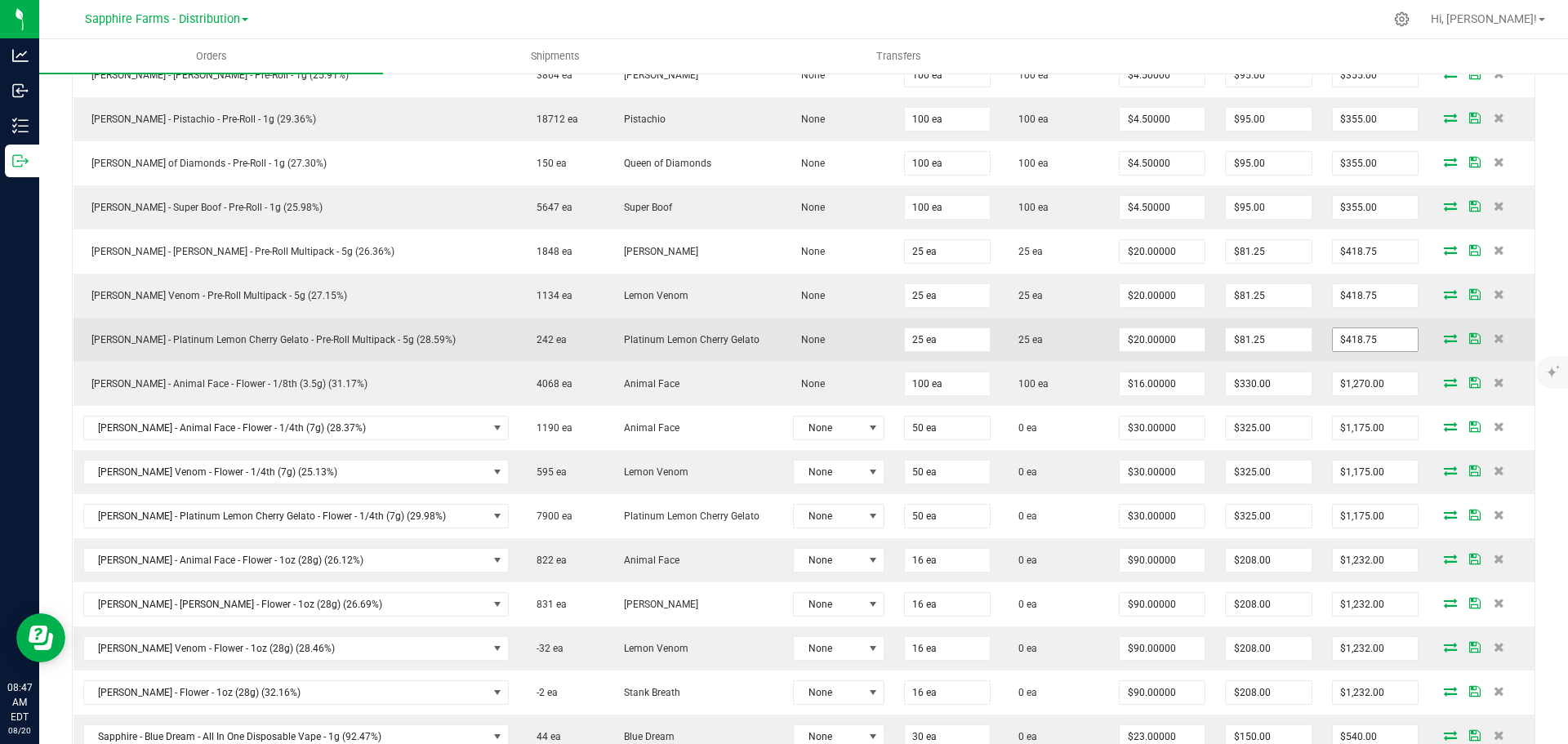
scroll to position [572, 0]
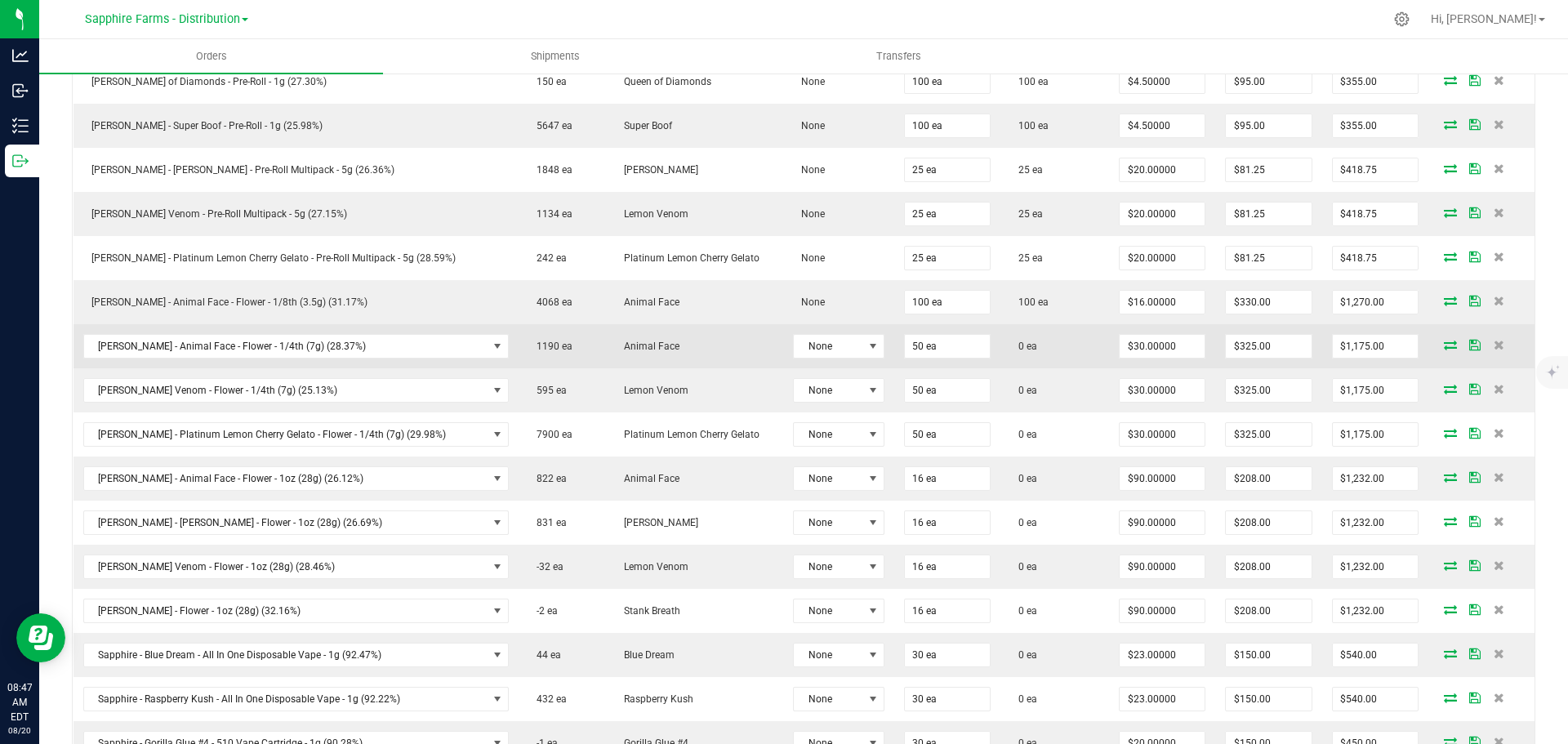
click at [1443, 343] on icon at bounding box center [1450, 345] width 13 height 10
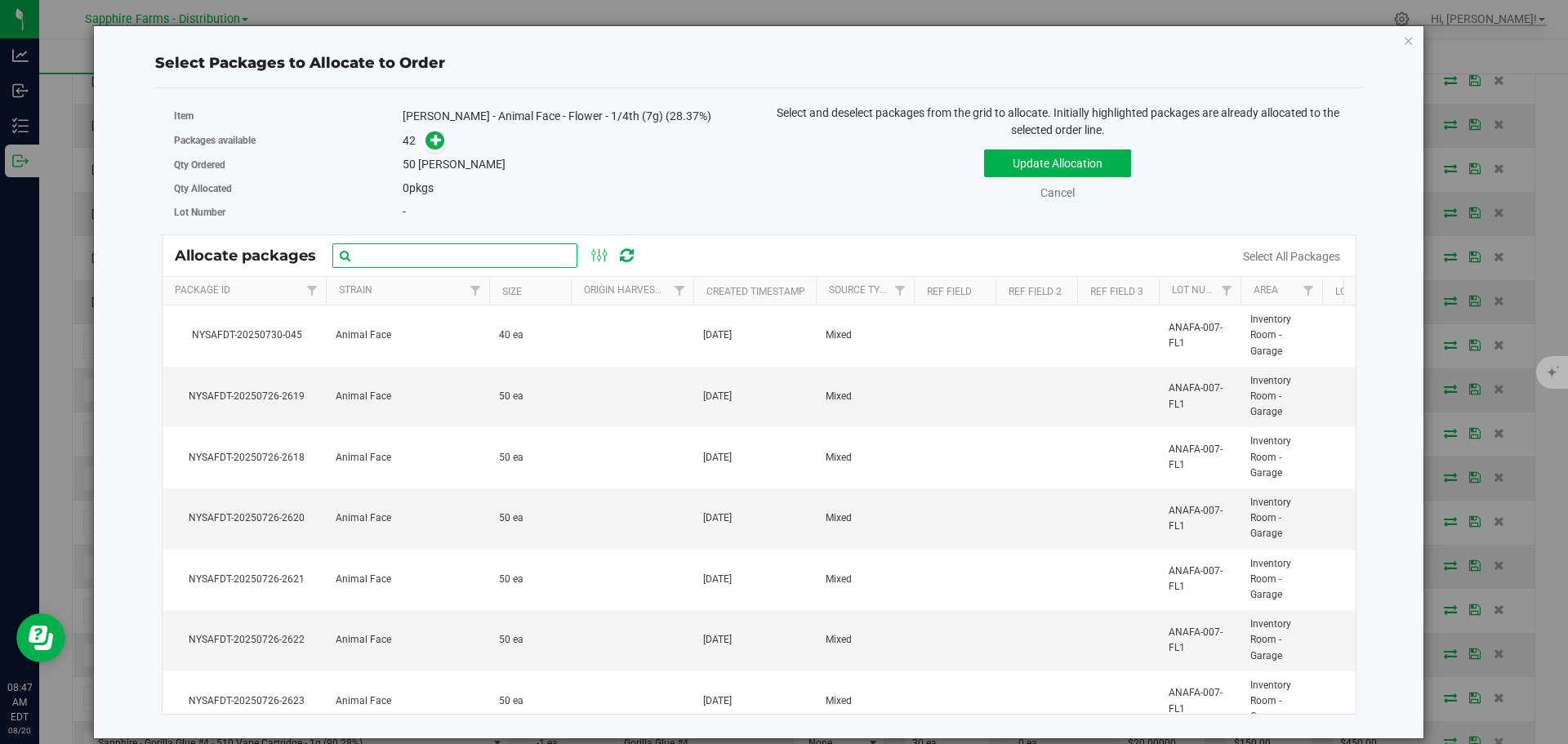
click at [521, 251] on input "text" at bounding box center [455, 256] width 245 height 25
paste input "Nysafdt-20250726-2640"
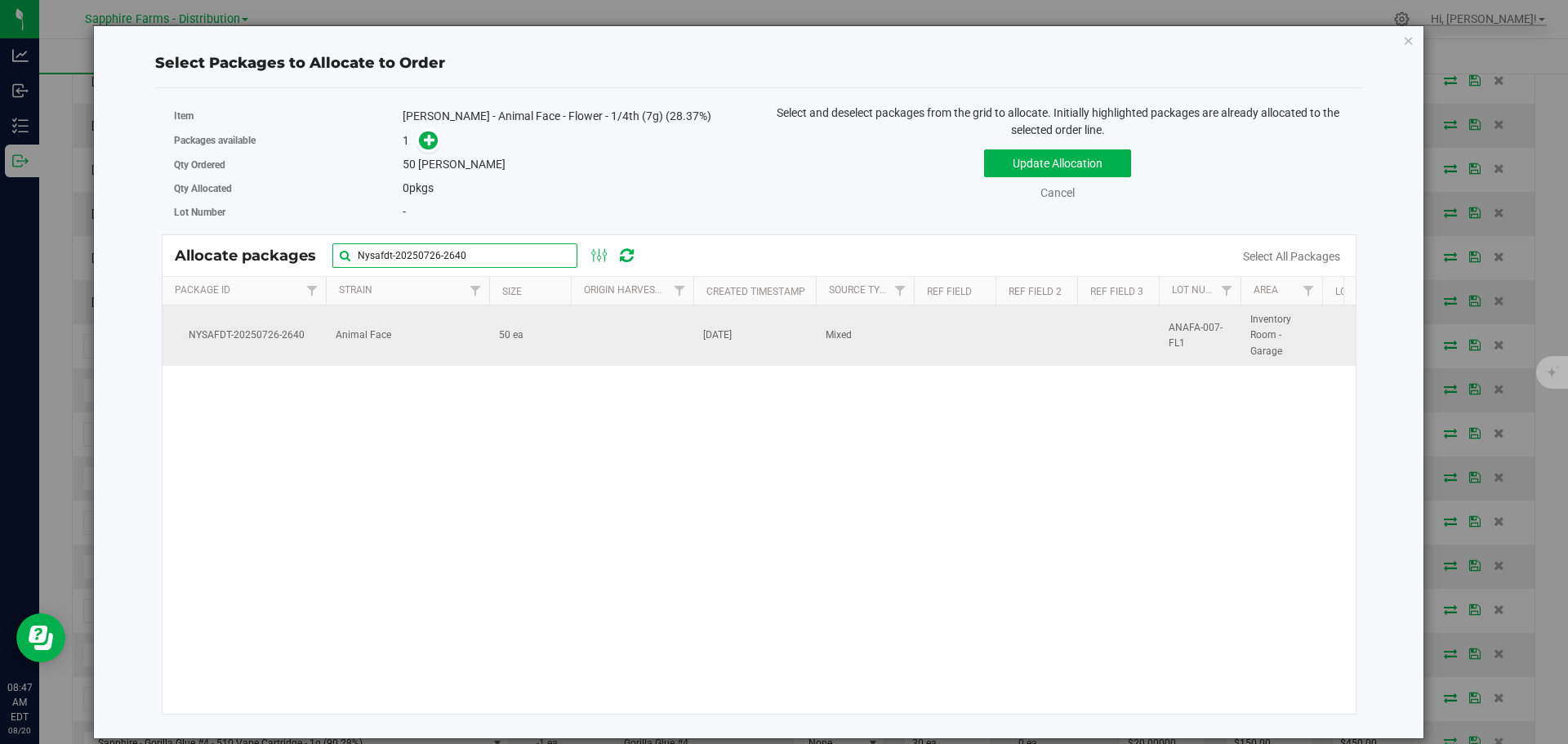
type input "Nysafdt-20250726-2640"
click at [633, 321] on td at bounding box center [632, 335] width 123 height 60
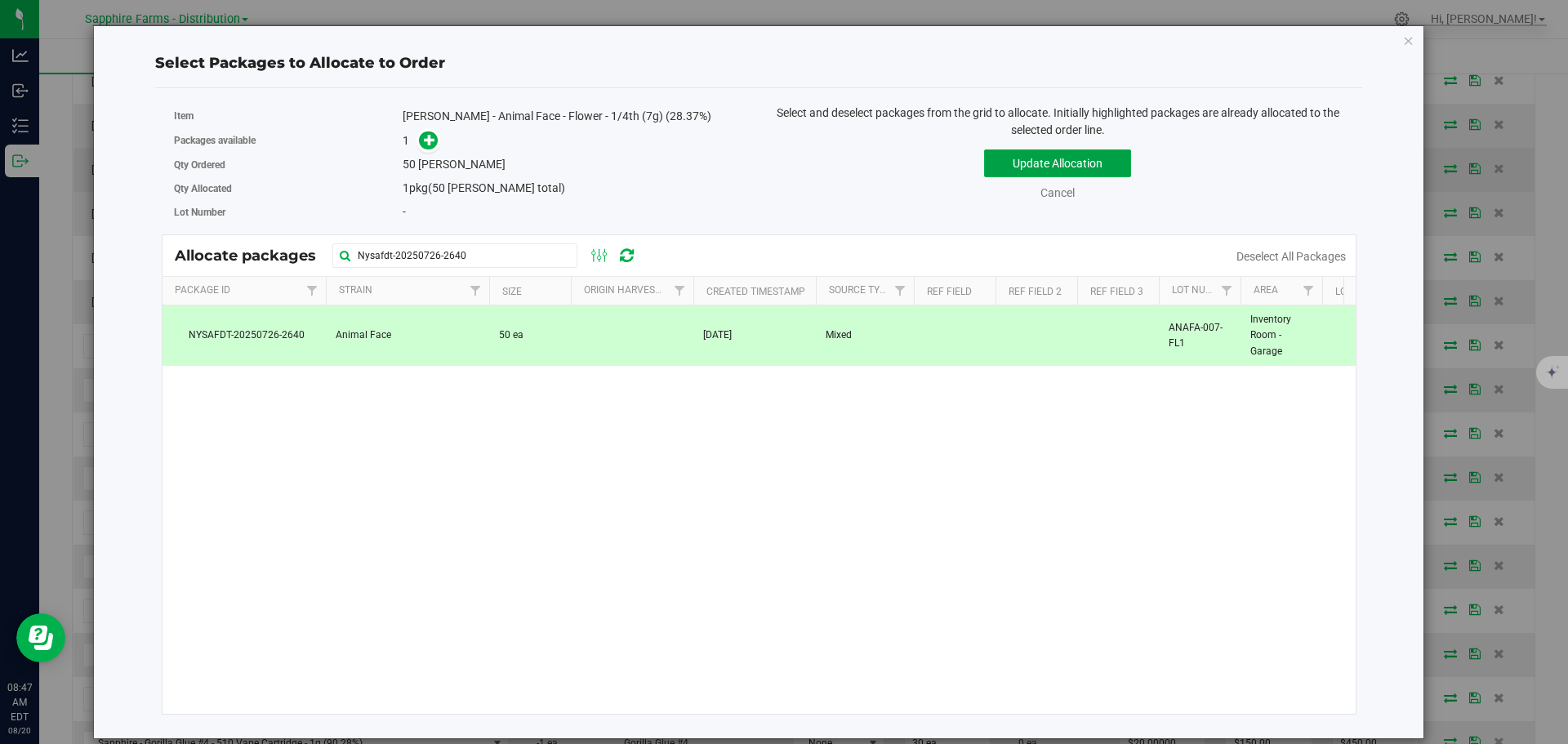
click at [1025, 174] on button "Update Allocation" at bounding box center [1058, 163] width 147 height 27
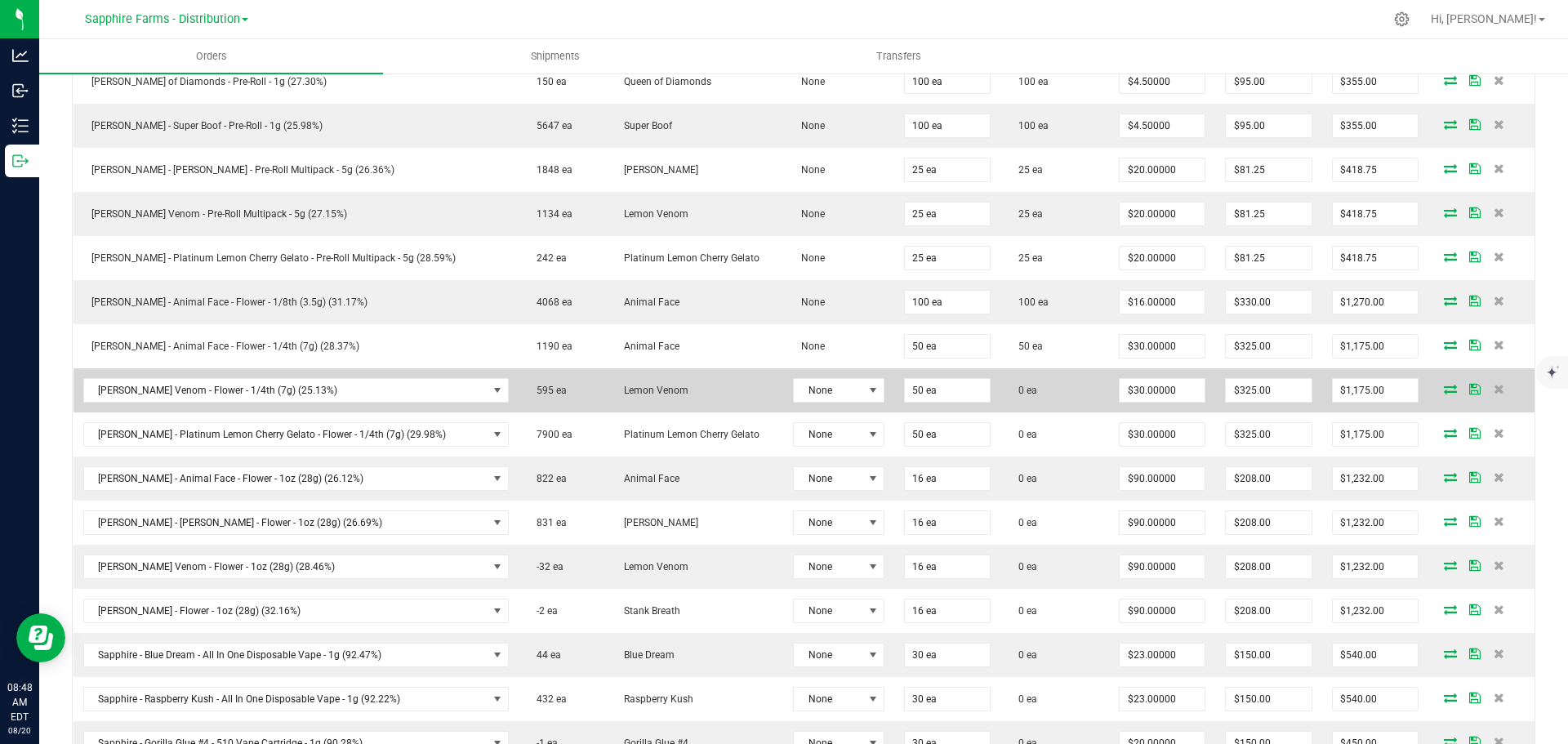
click at [1443, 390] on icon at bounding box center [1450, 388] width 13 height 10
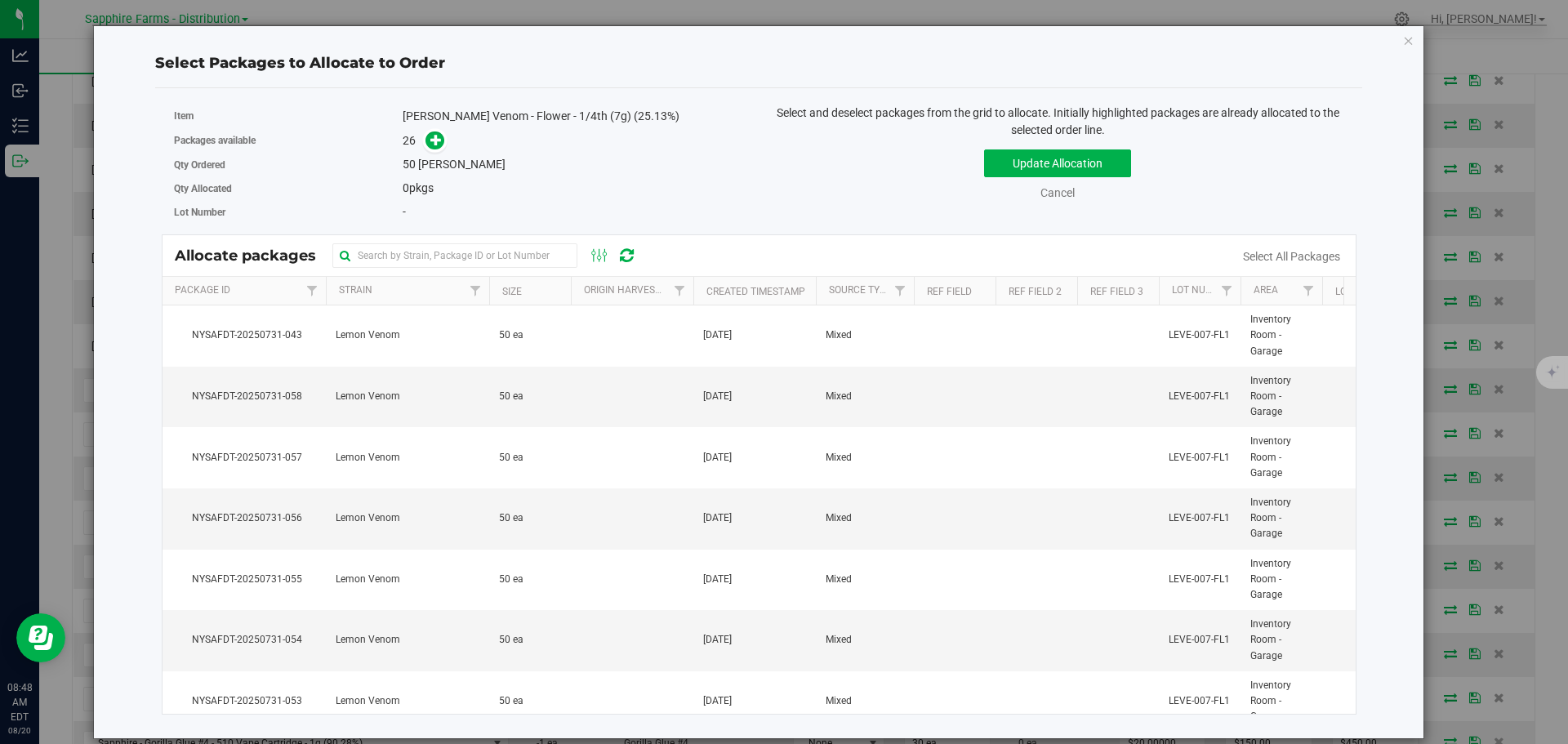
click at [449, 233] on div "Item LEAL - Lemon Venom - Flower - 1/4th (7g) (25.13%) Packages available 26 Qt…" at bounding box center [759, 170] width 1196 height 130
click at [454, 247] on input "text" at bounding box center [455, 256] width 245 height 25
paste input "Nysafdt-20250731-050"
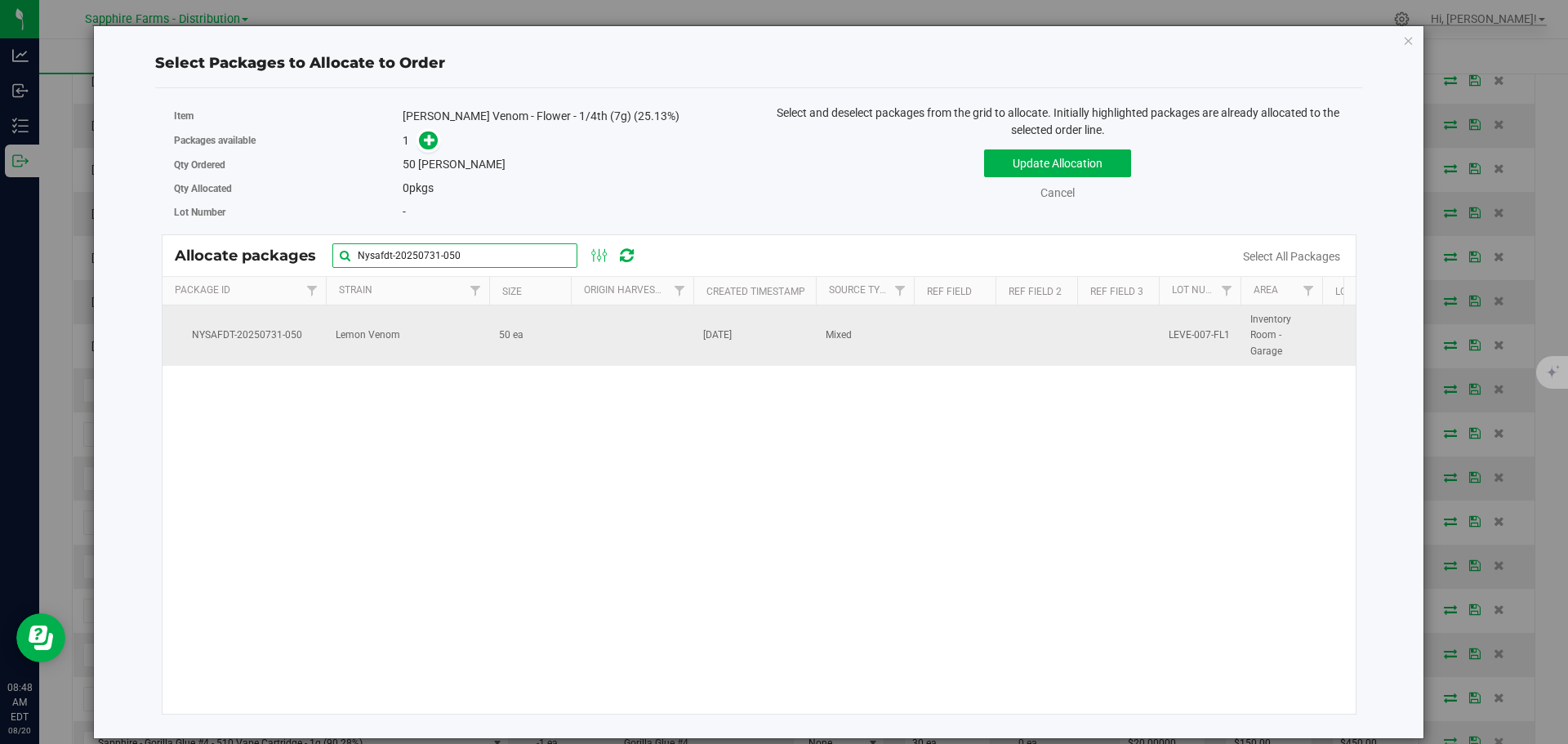
type input "Nysafdt-20250731-050"
click at [567, 334] on td "50 ea" at bounding box center [530, 335] width 82 height 60
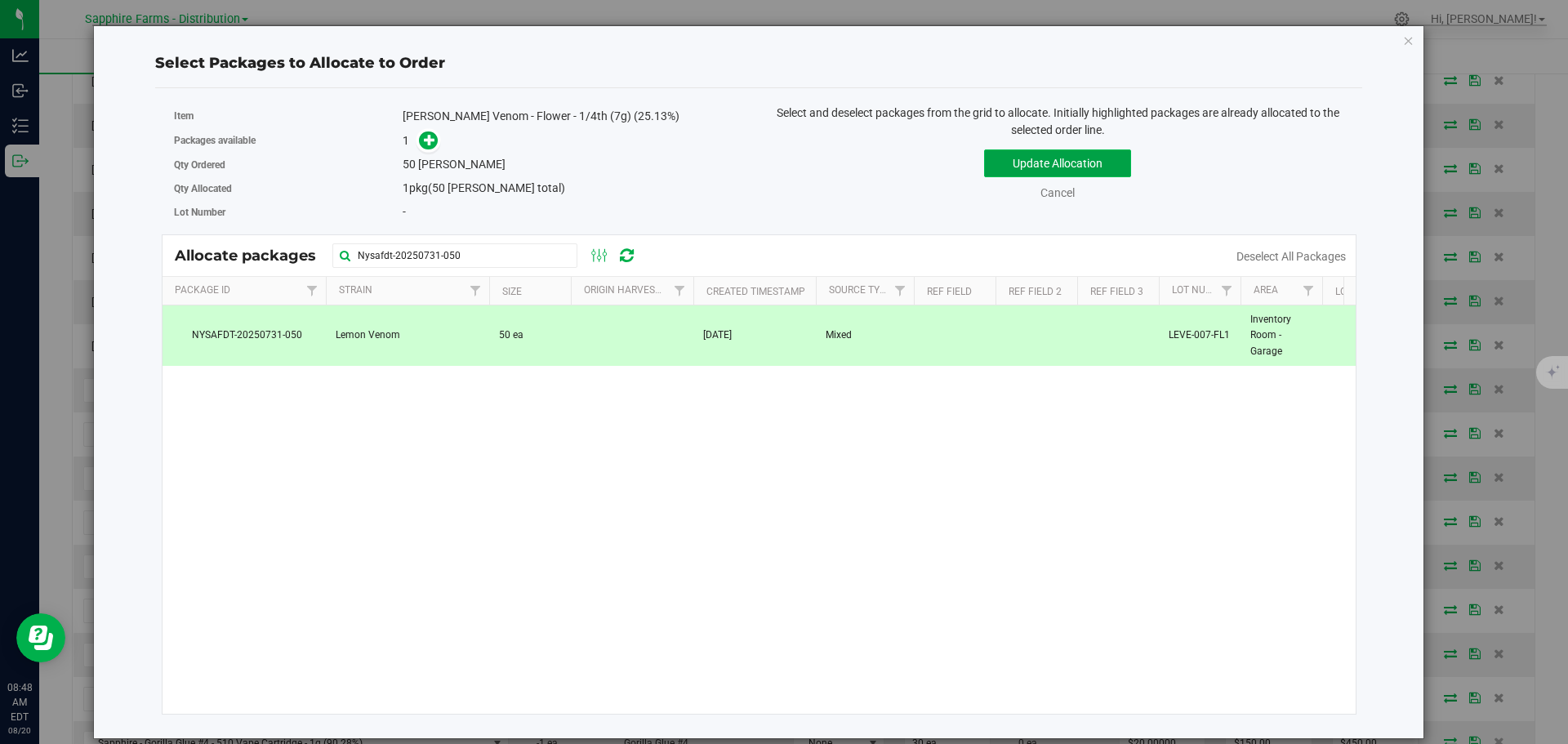
click at [1053, 173] on button "Update Allocation" at bounding box center [1058, 163] width 147 height 27
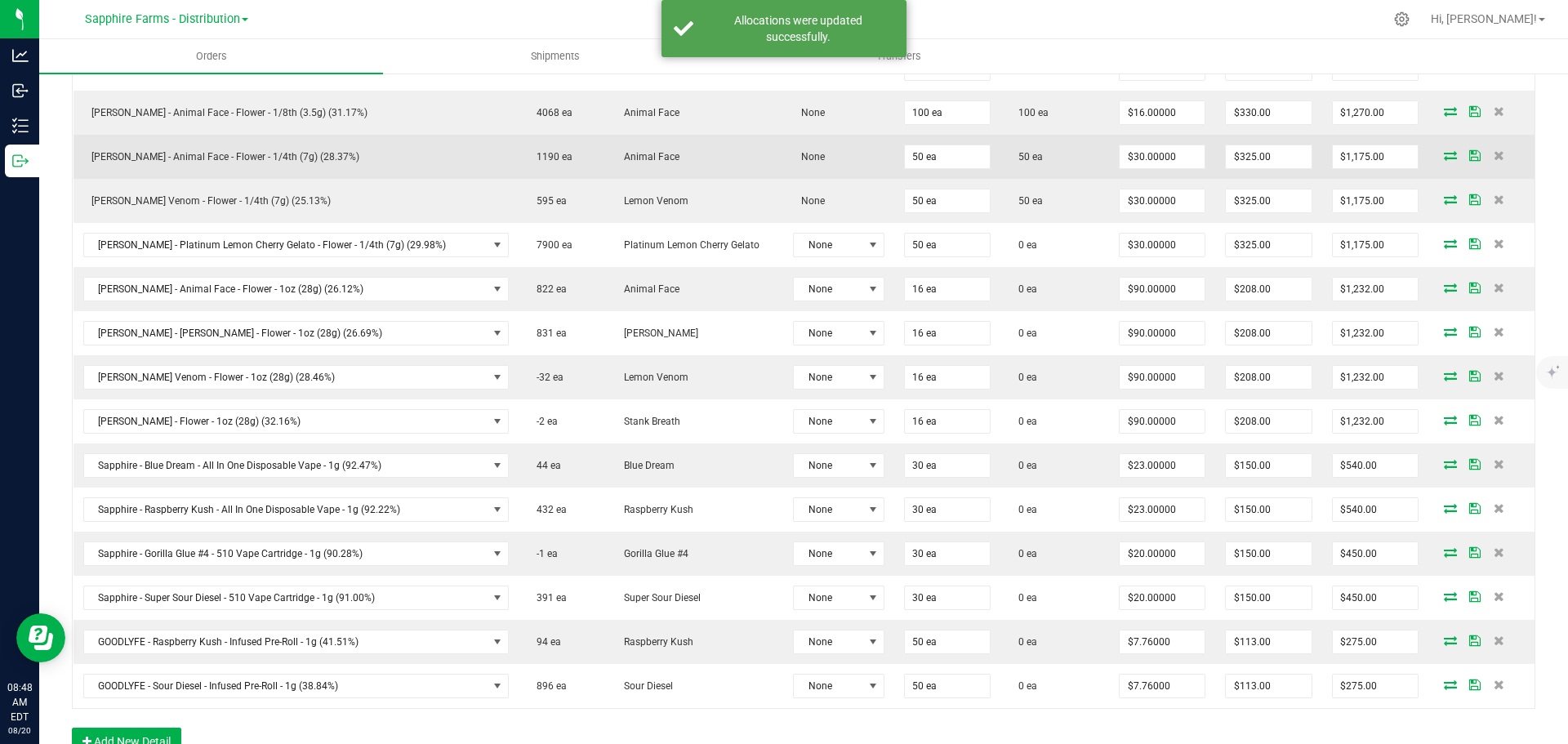
scroll to position [816, 0]
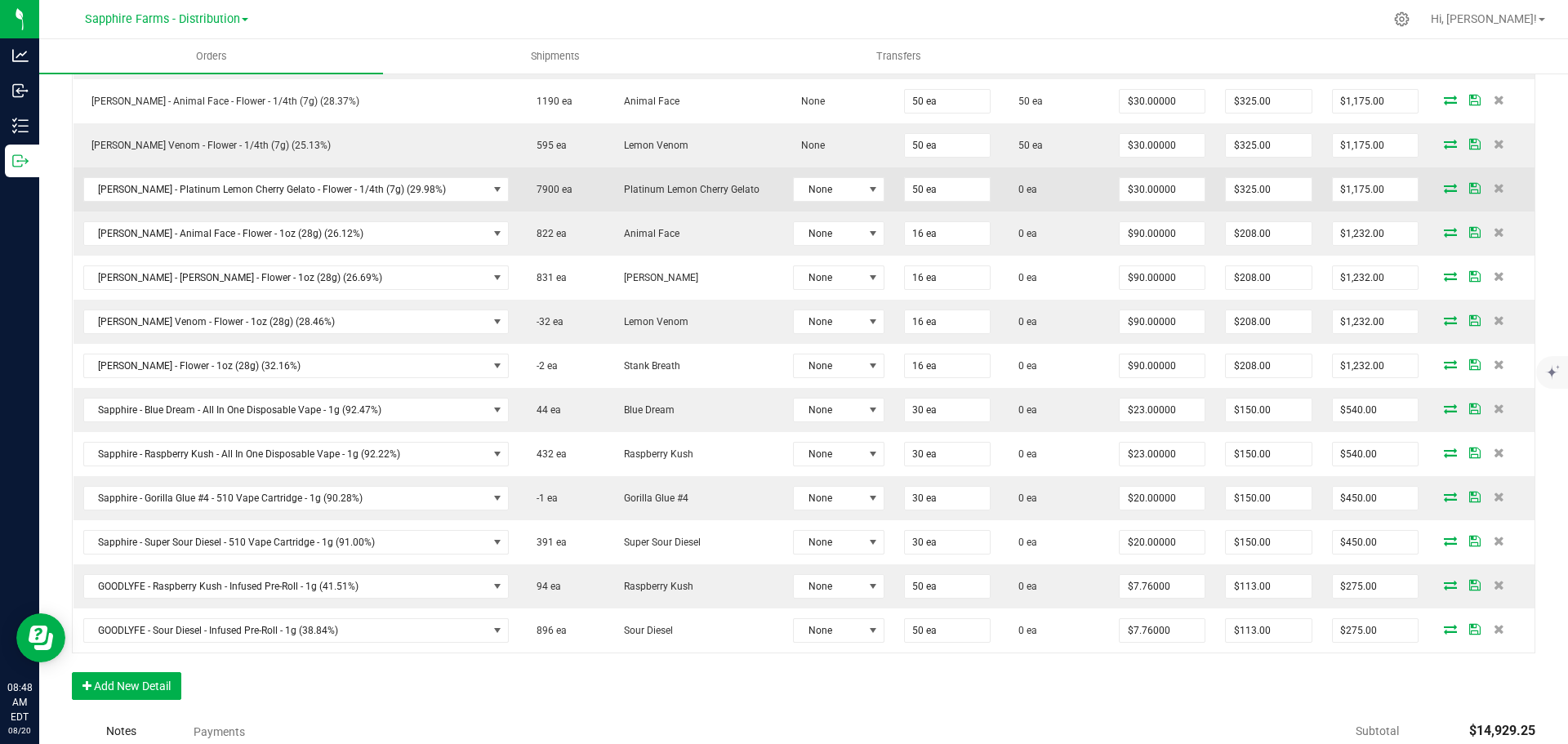
click at [1443, 190] on icon at bounding box center [1450, 188] width 13 height 10
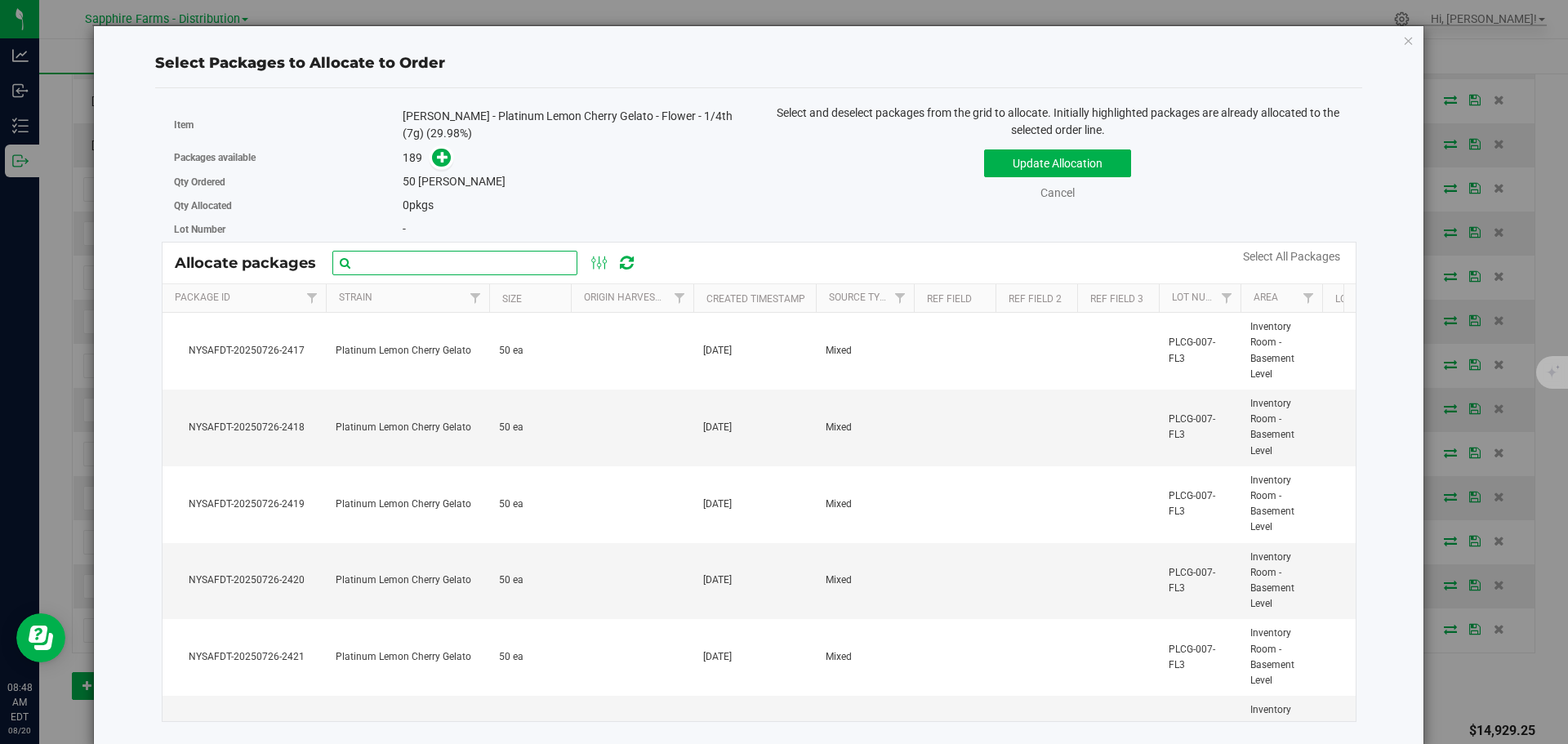
click at [510, 259] on input "text" at bounding box center [455, 263] width 245 height 25
paste input "Nysafdt-20250726-2408"
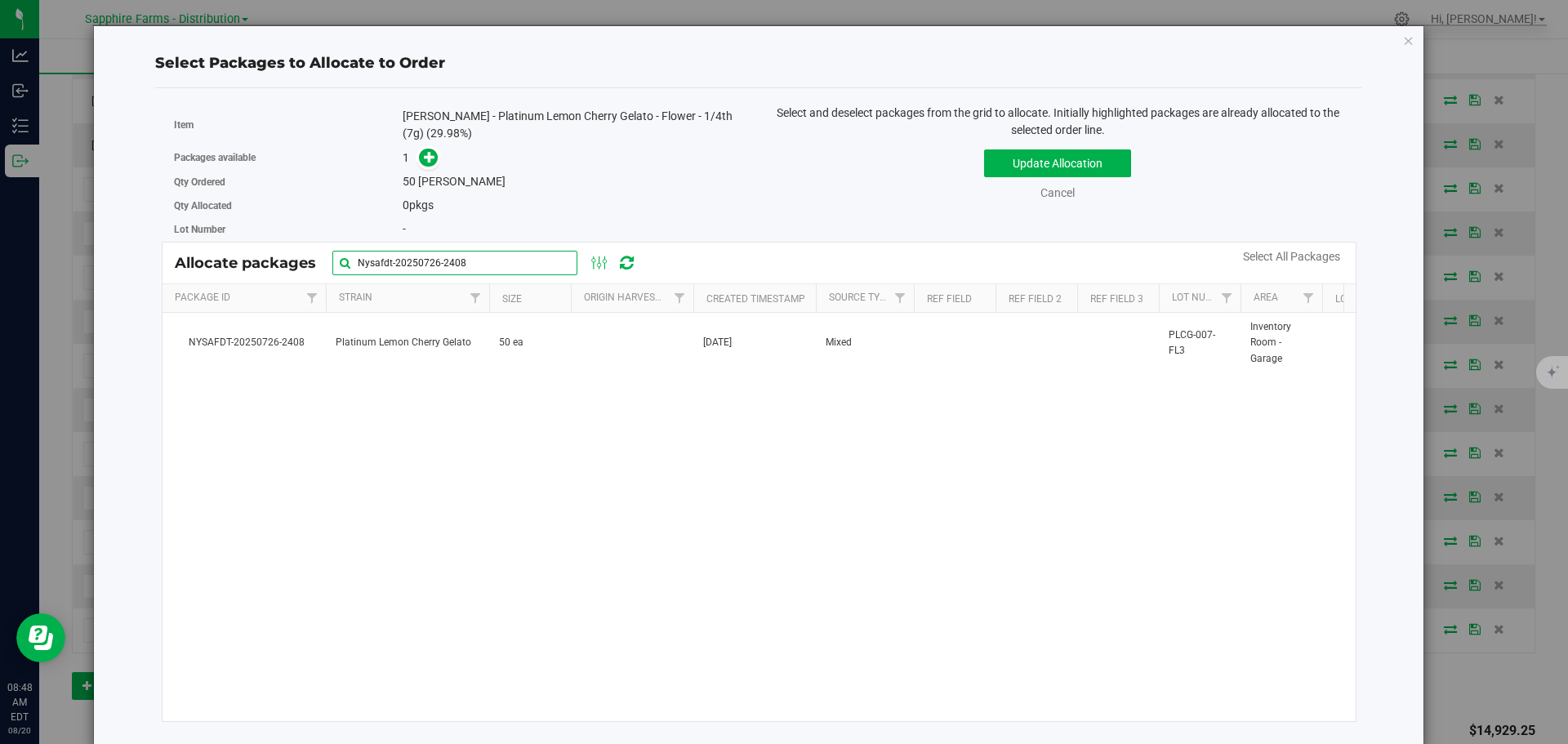
type input "Nysafdt-20250726-2408"
click at [669, 379] on div "NYSAFDT-20250726-2408 Platinum Lemon Cherry Gelato 50 ea Jul 26, 2025 Mixed PLC…" at bounding box center [759, 517] width 1194 height 409
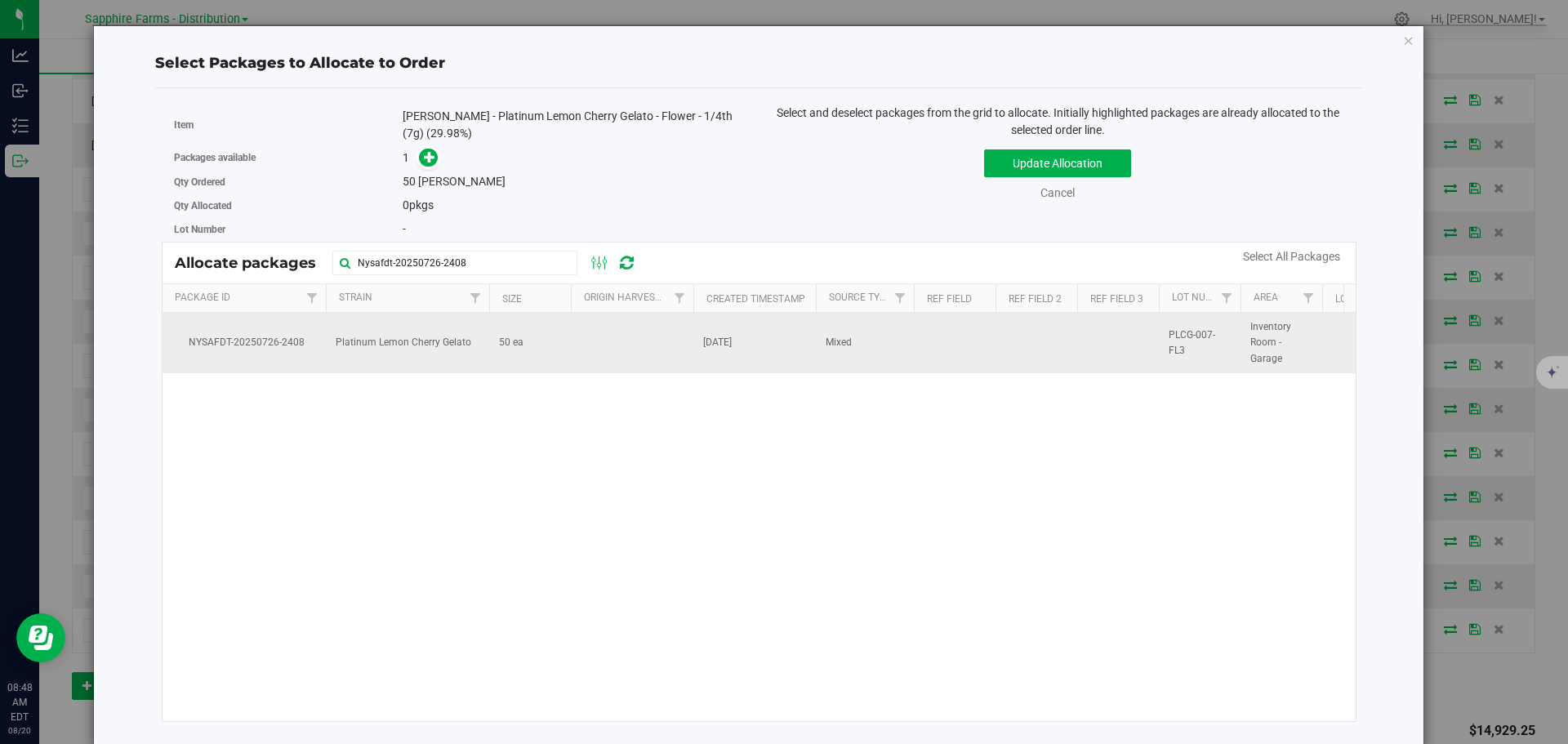
click at [670, 340] on td at bounding box center [632, 343] width 123 height 60
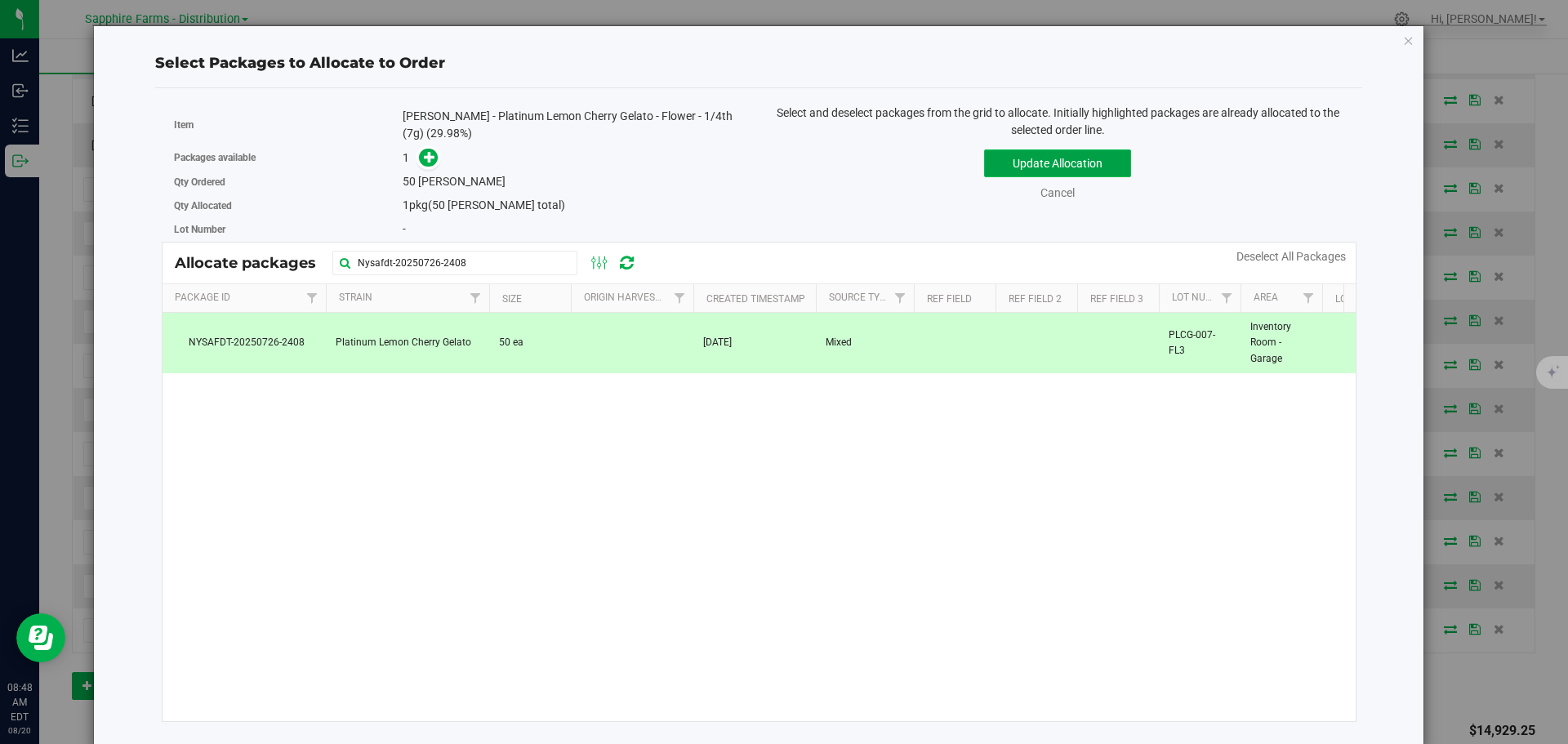
click at [1002, 164] on button "Update Allocation" at bounding box center [1058, 163] width 147 height 27
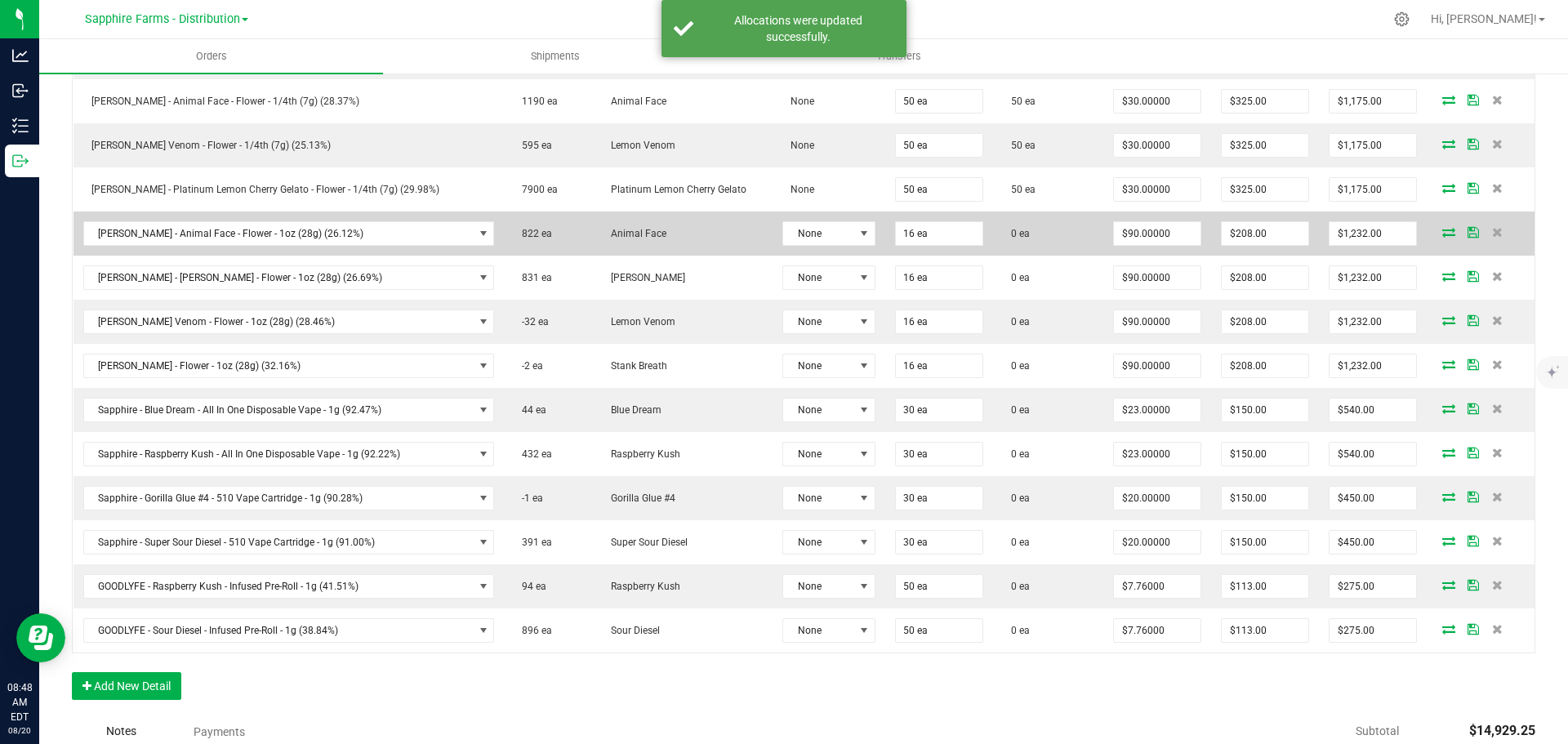
click at [1442, 231] on icon at bounding box center [1449, 232] width 13 height 10
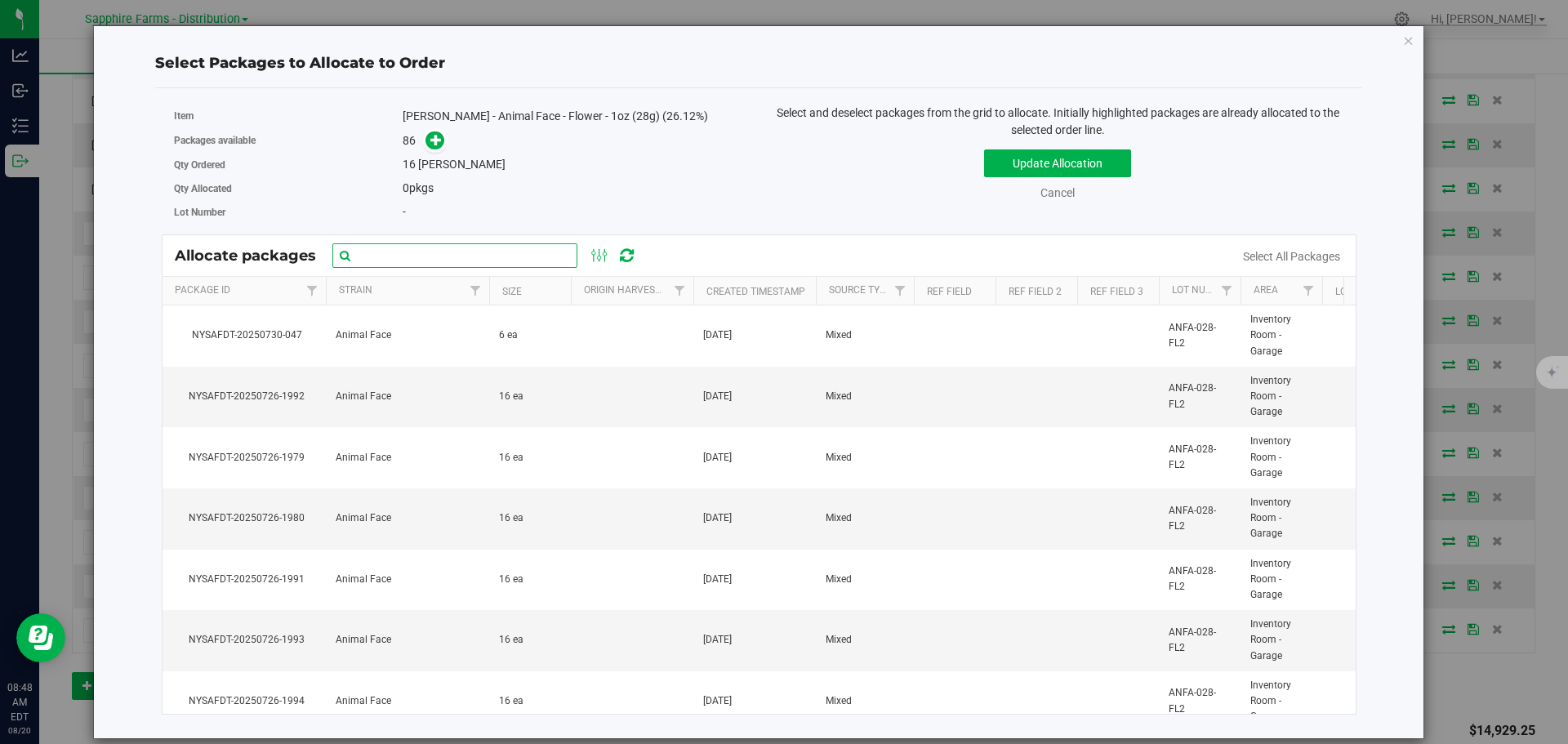
click at [521, 255] on input "text" at bounding box center [455, 256] width 245 height 25
paste input "Nysafdt-20250726-1991"
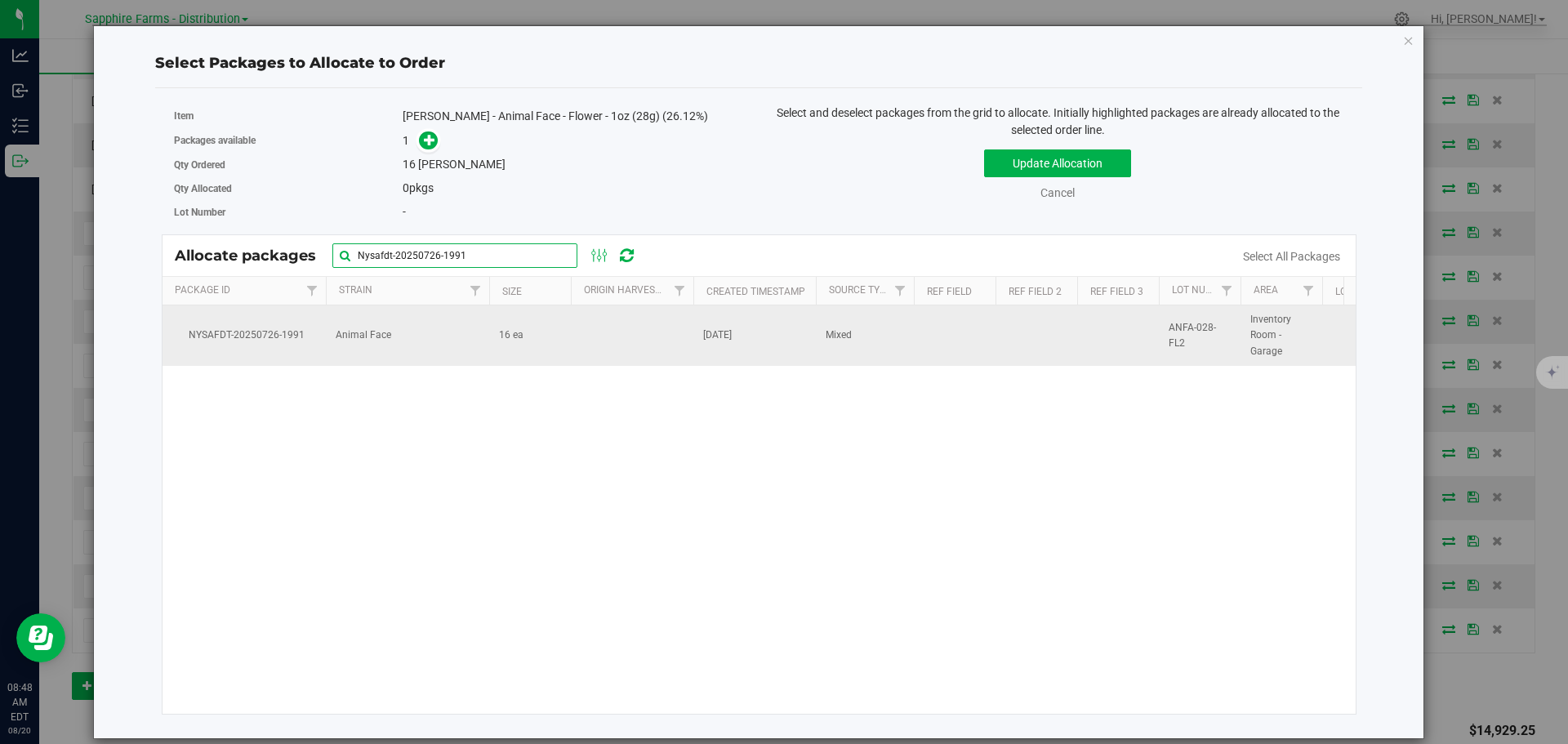
type input "Nysafdt-20250726-1991"
click at [536, 317] on td "16 ea" at bounding box center [530, 335] width 82 height 60
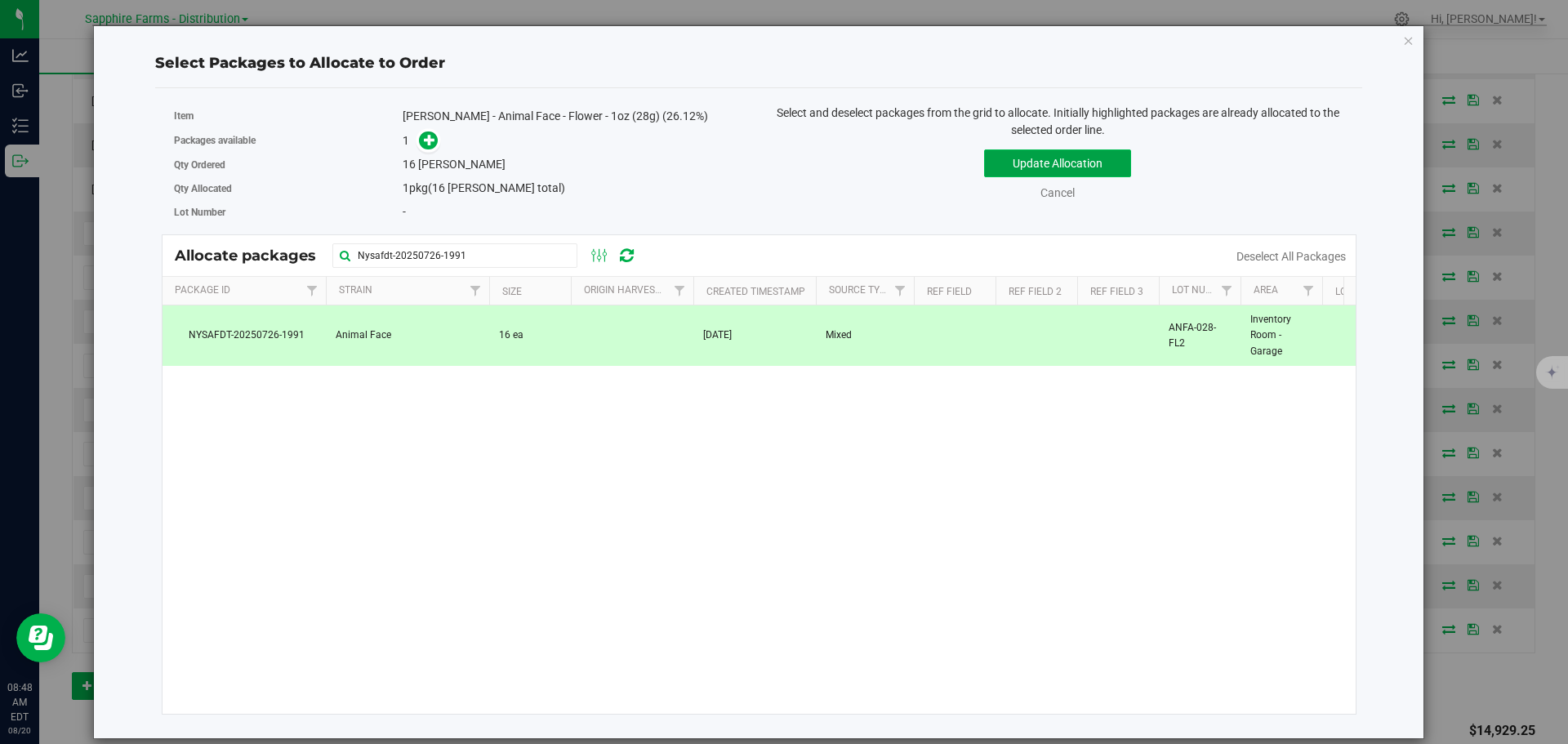
click at [993, 154] on button "Update Allocation" at bounding box center [1058, 163] width 147 height 27
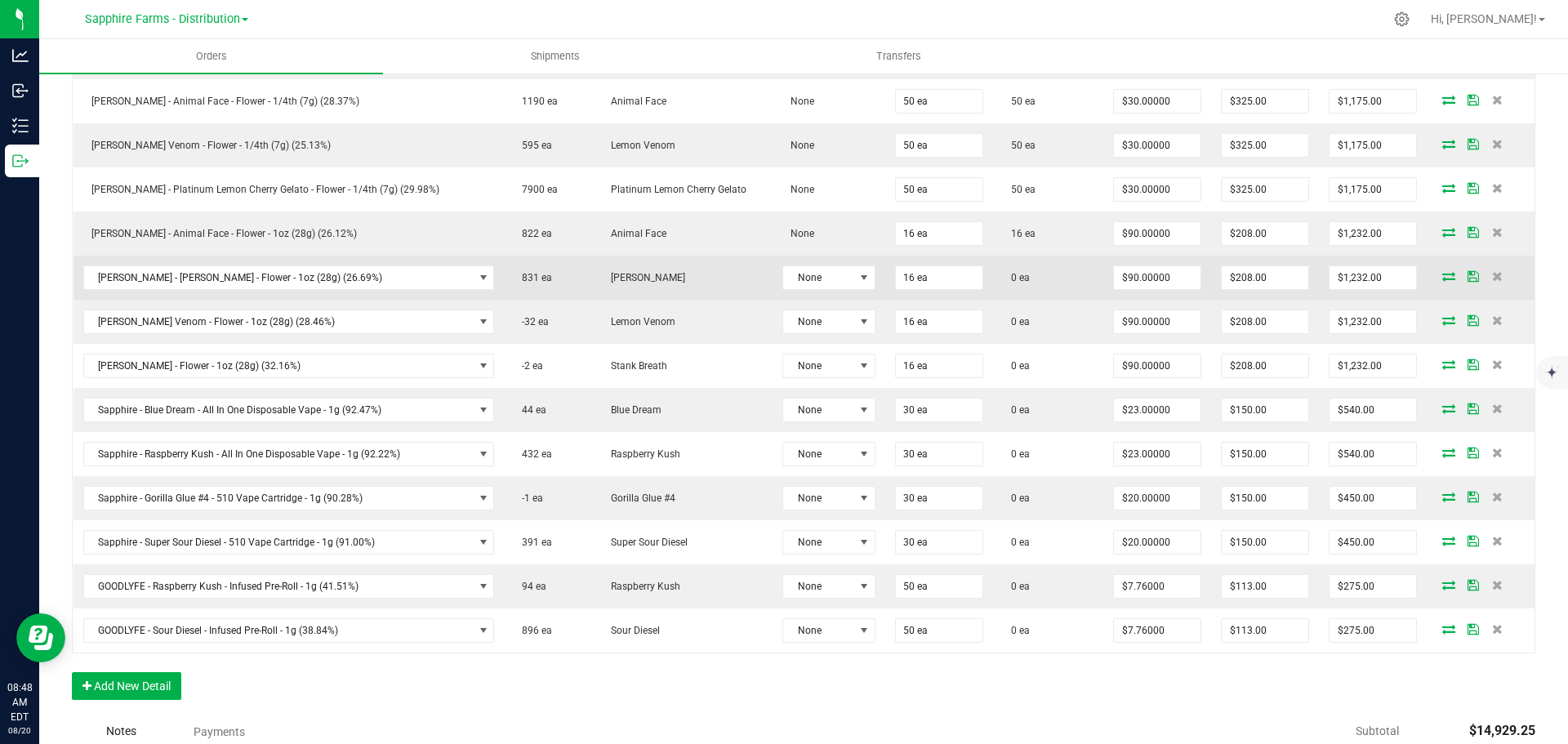
click at [1442, 272] on icon at bounding box center [1449, 276] width 13 height 10
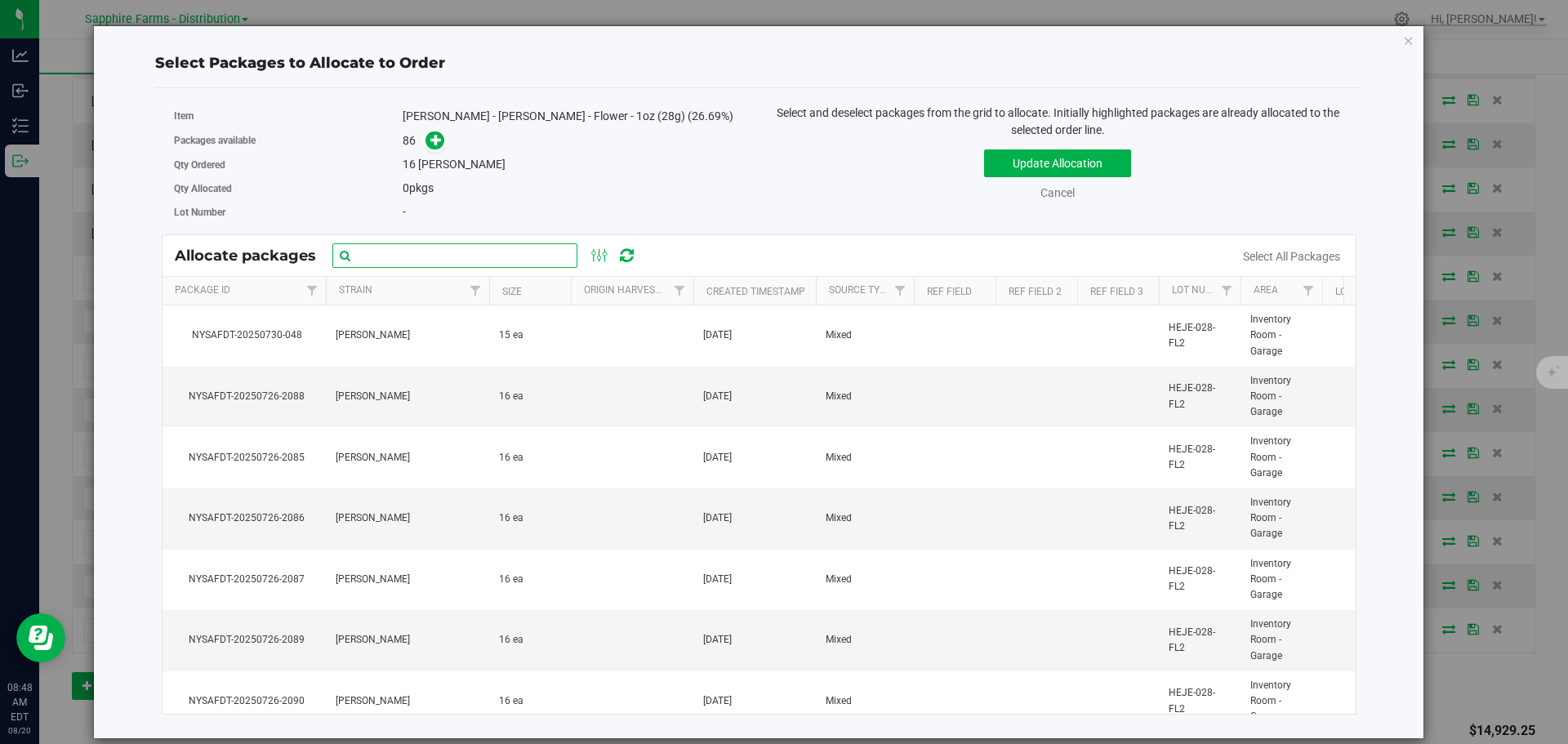
click at [493, 258] on input "text" at bounding box center [455, 256] width 245 height 25
paste input "Nysafdt-20250726-2085"
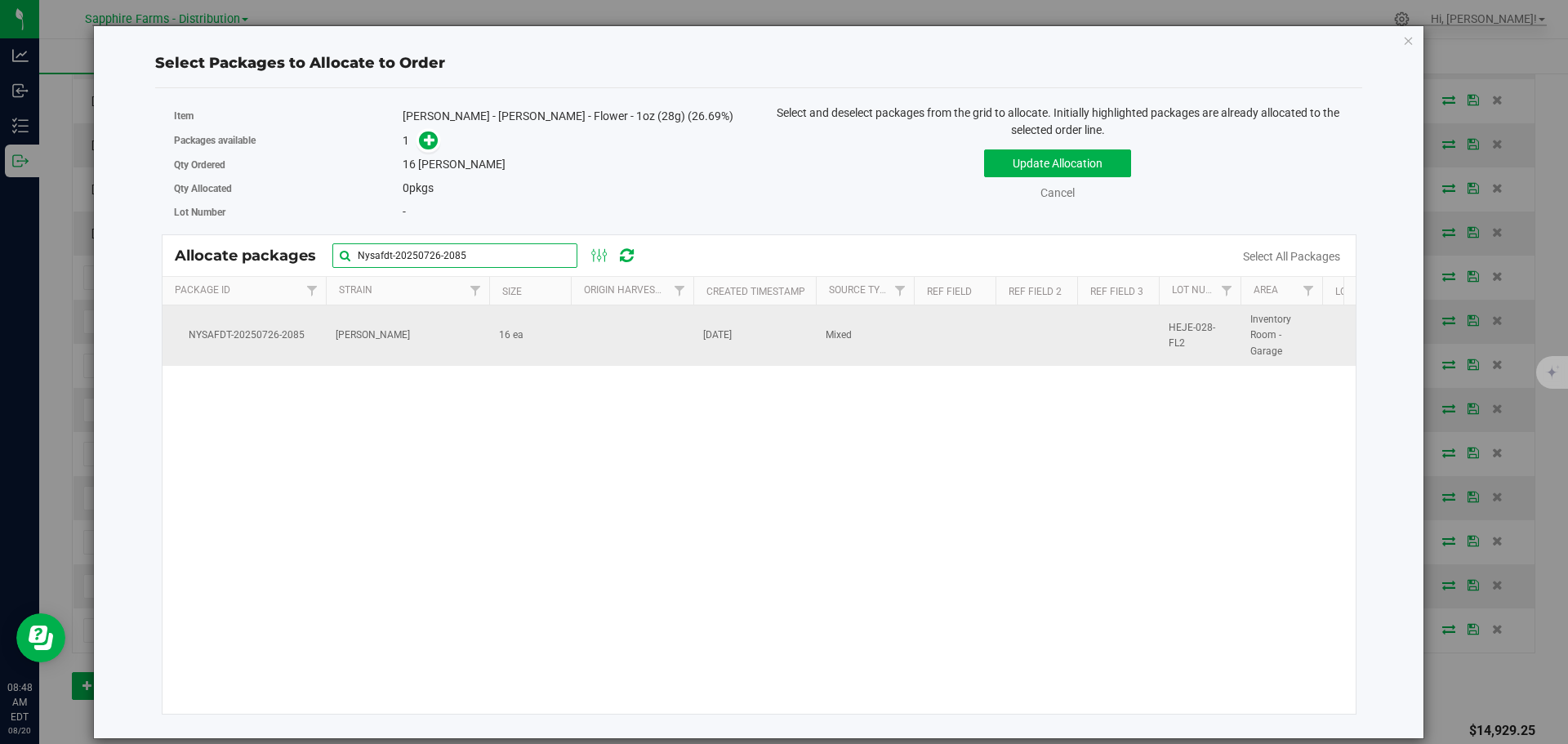
type input "Nysafdt-20250726-2085"
click at [521, 344] on td "16 ea" at bounding box center [530, 335] width 82 height 60
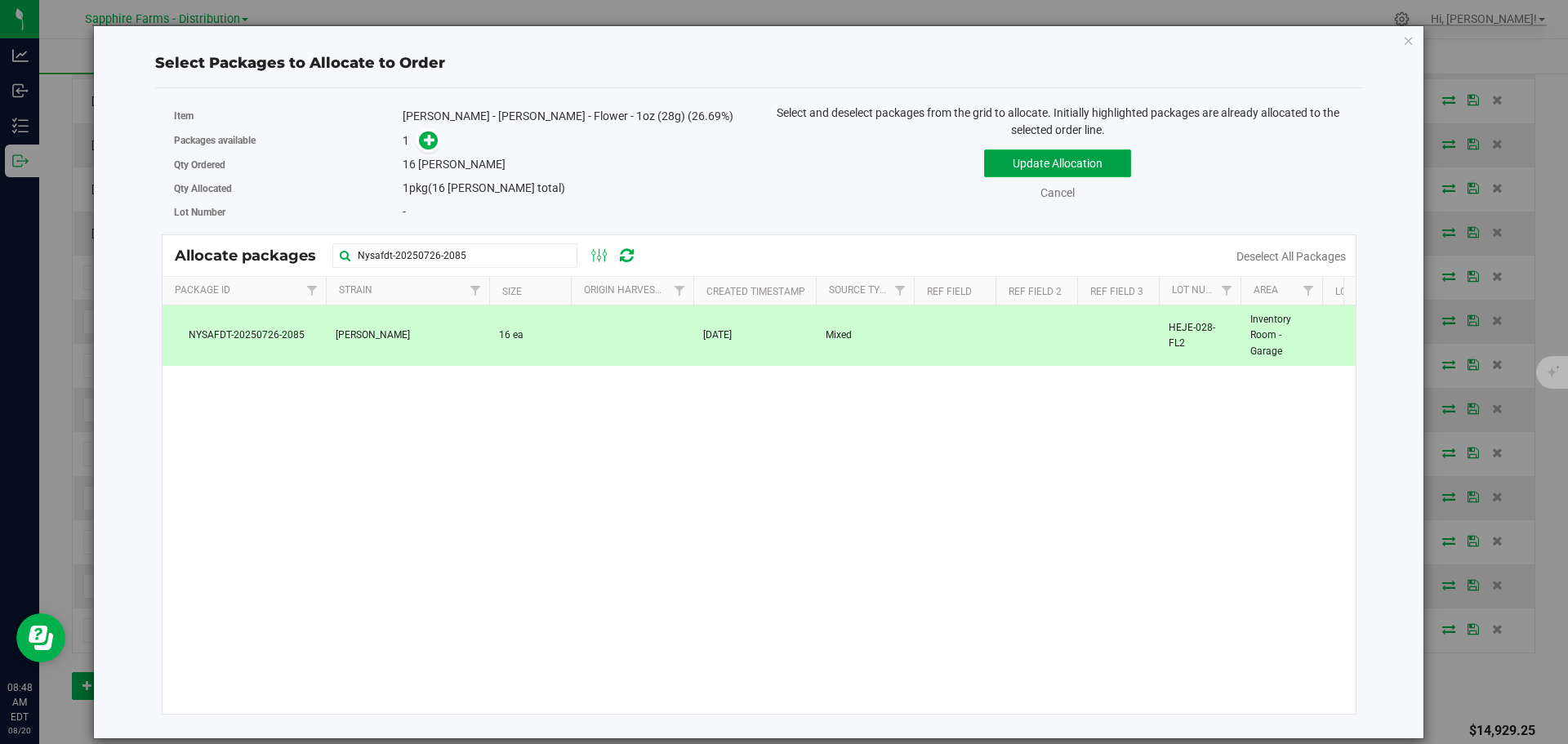
click at [1010, 161] on button "Update Allocation" at bounding box center [1058, 163] width 147 height 27
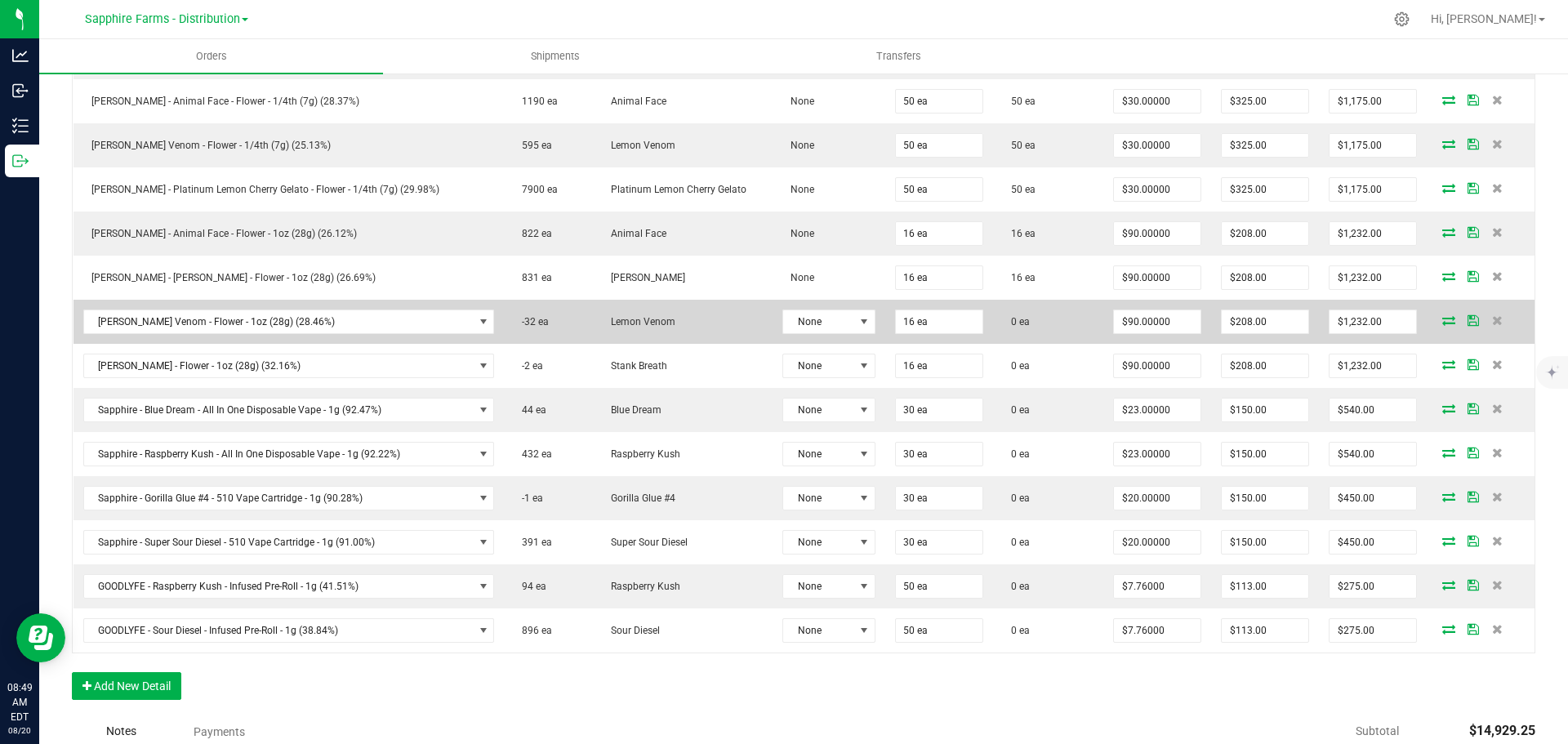
click at [1442, 318] on icon at bounding box center [1449, 320] width 13 height 10
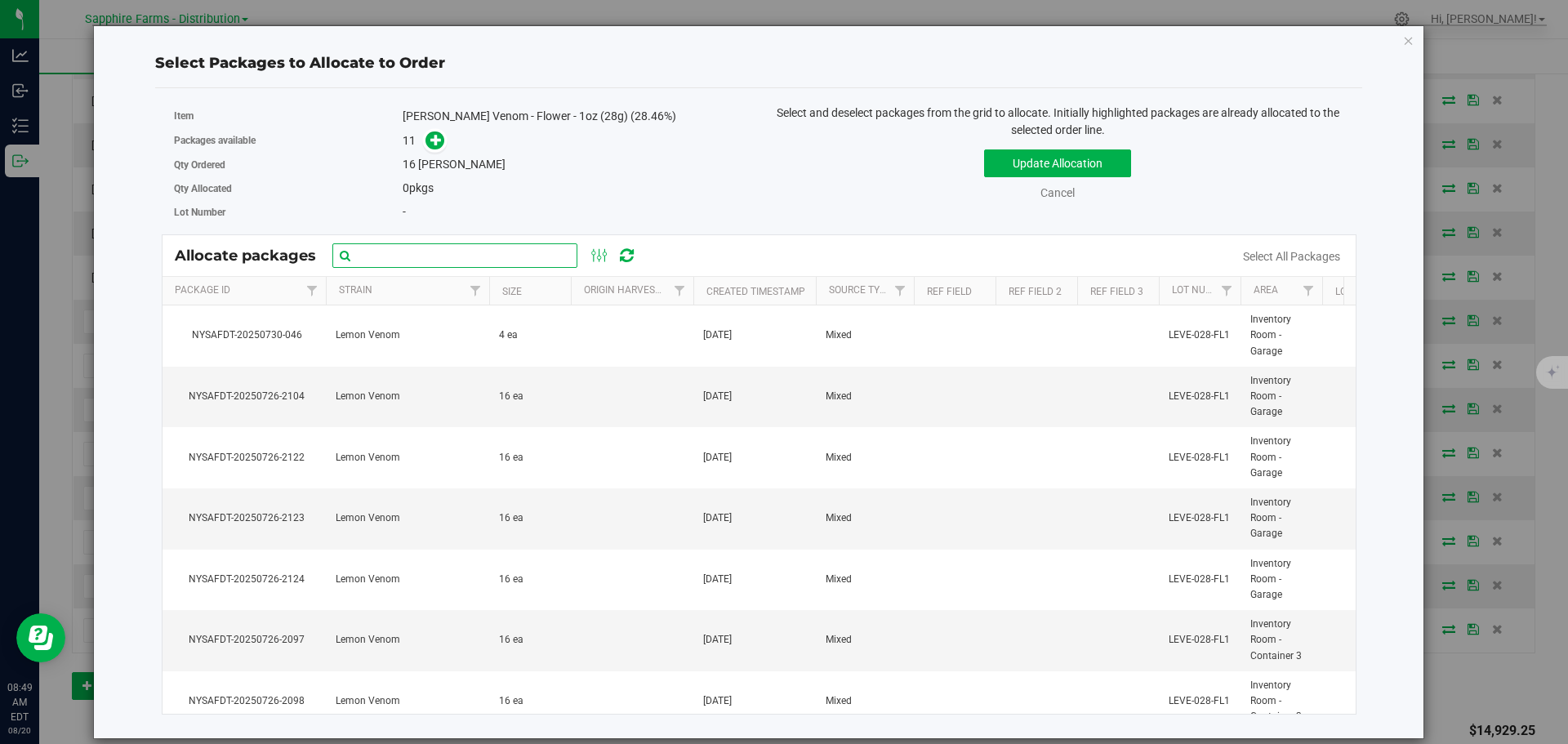
click at [520, 251] on input "text" at bounding box center [455, 256] width 245 height 25
paste input "Nysafdt-20250726-2122"
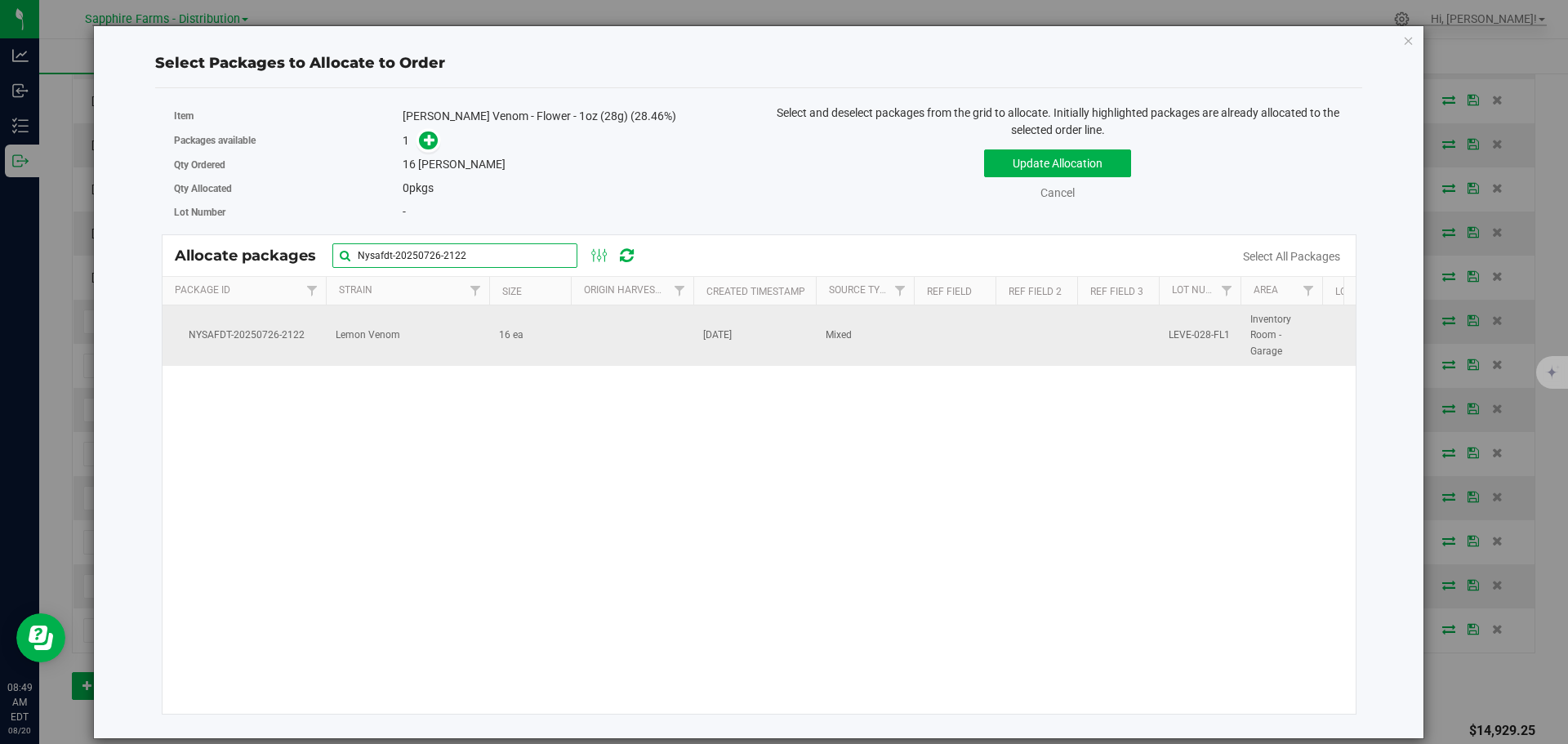
type input "Nysafdt-20250726-2122"
click at [563, 330] on td "16 ea" at bounding box center [530, 335] width 82 height 60
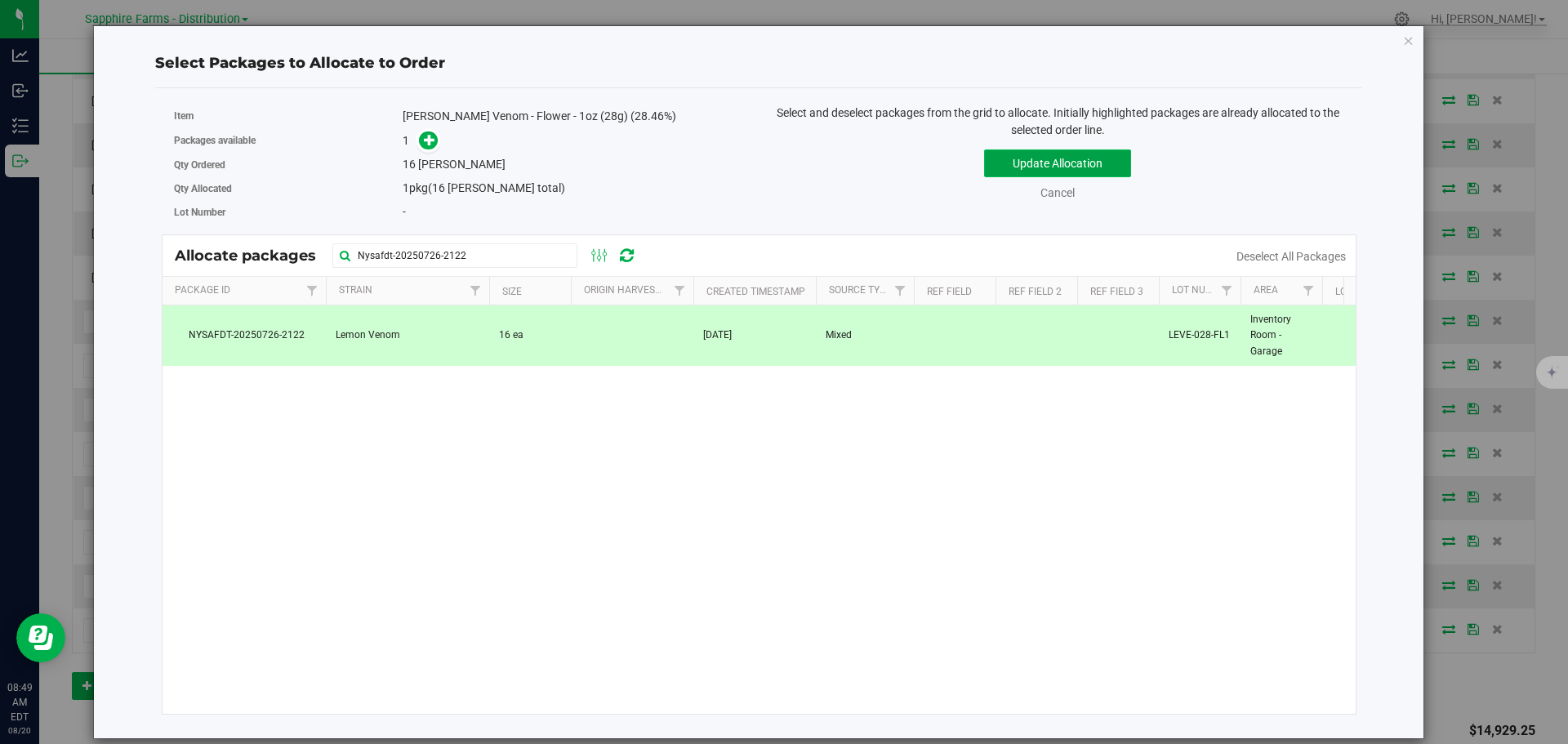
click at [1024, 158] on button "Update Allocation" at bounding box center [1058, 163] width 147 height 27
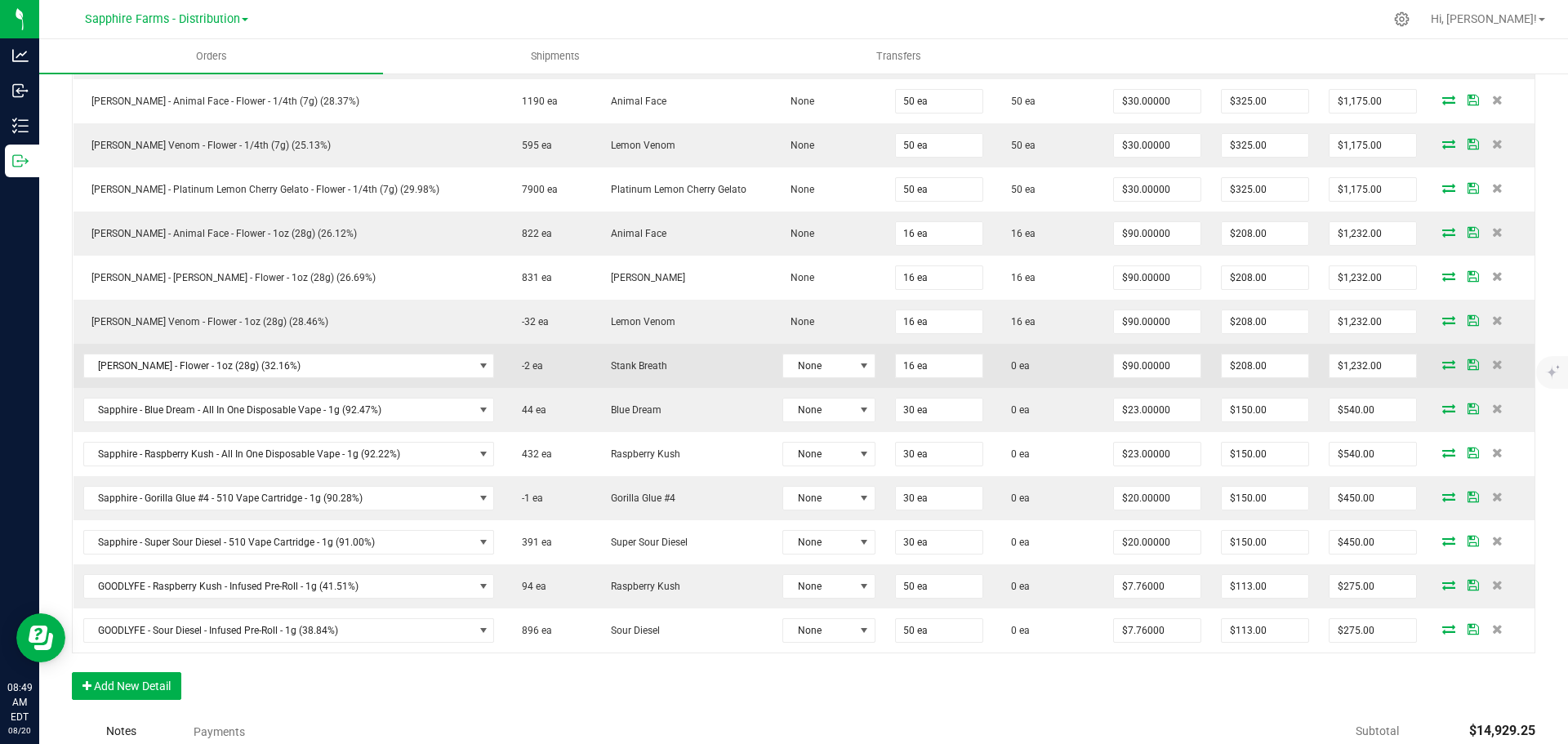
click at [1442, 364] on icon at bounding box center [1449, 364] width 13 height 10
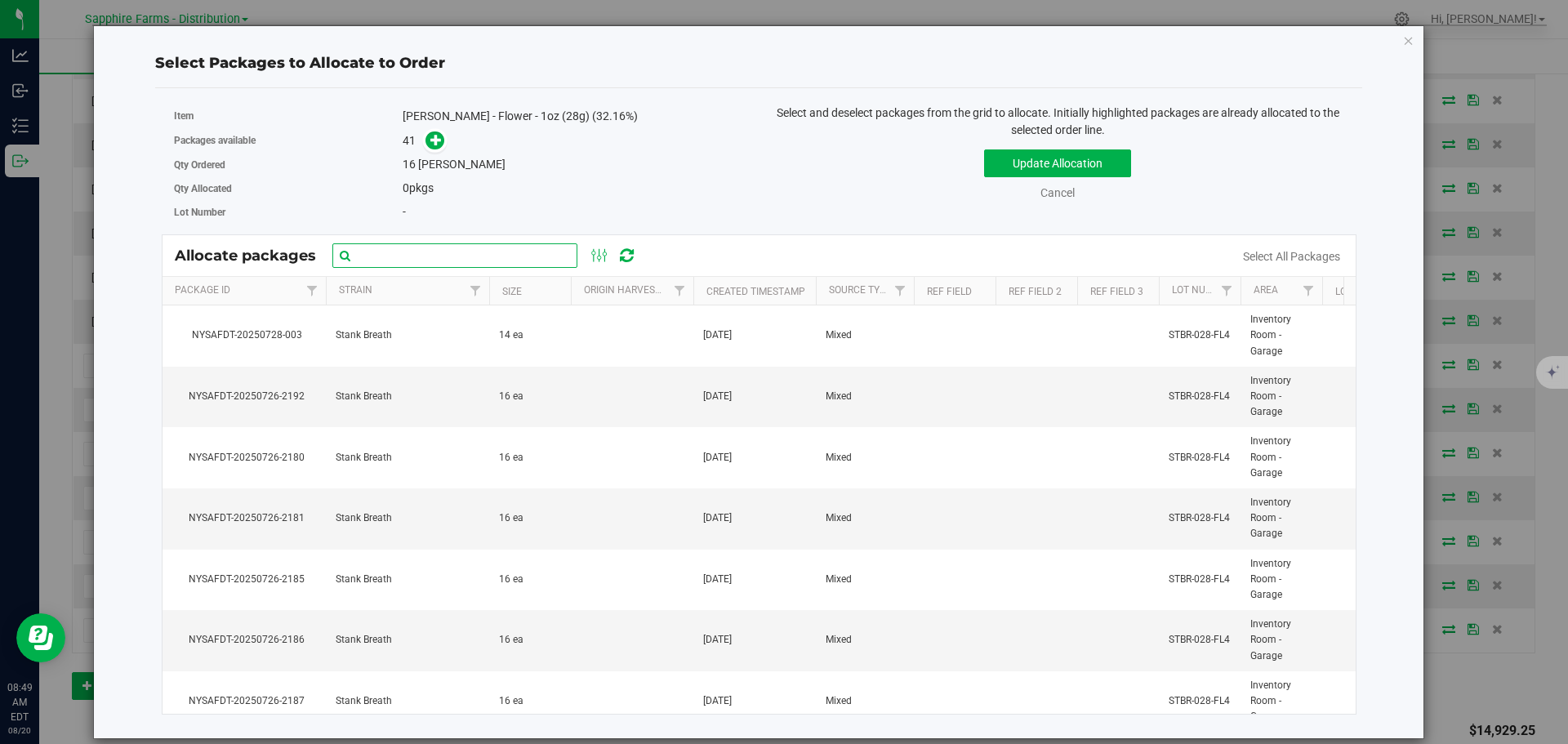
click at [418, 260] on input "text" at bounding box center [455, 256] width 245 height 25
paste input "NYSAFDT-20250726-2152"
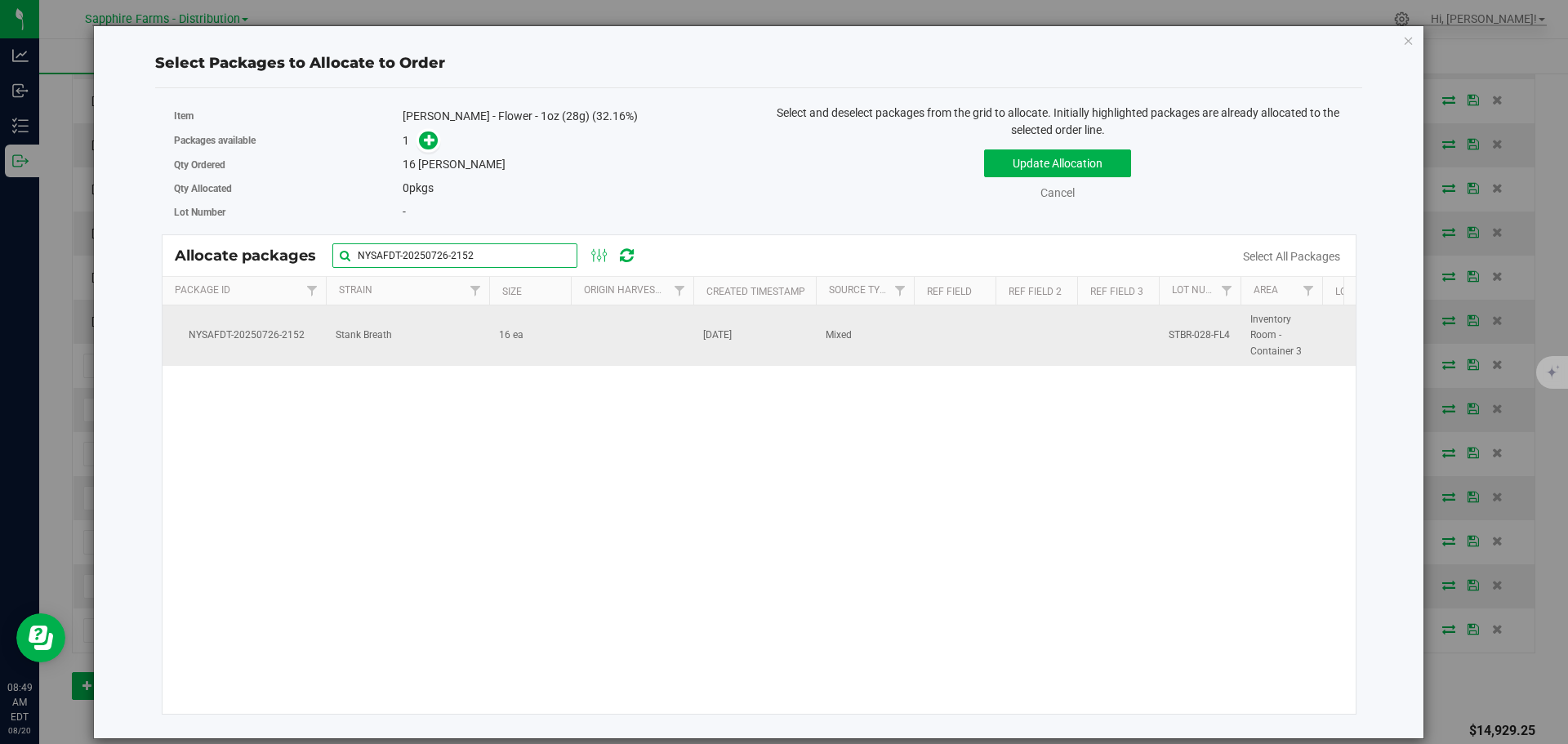
type input "NYSAFDT-20250726-2152"
click at [604, 333] on td at bounding box center [632, 335] width 123 height 60
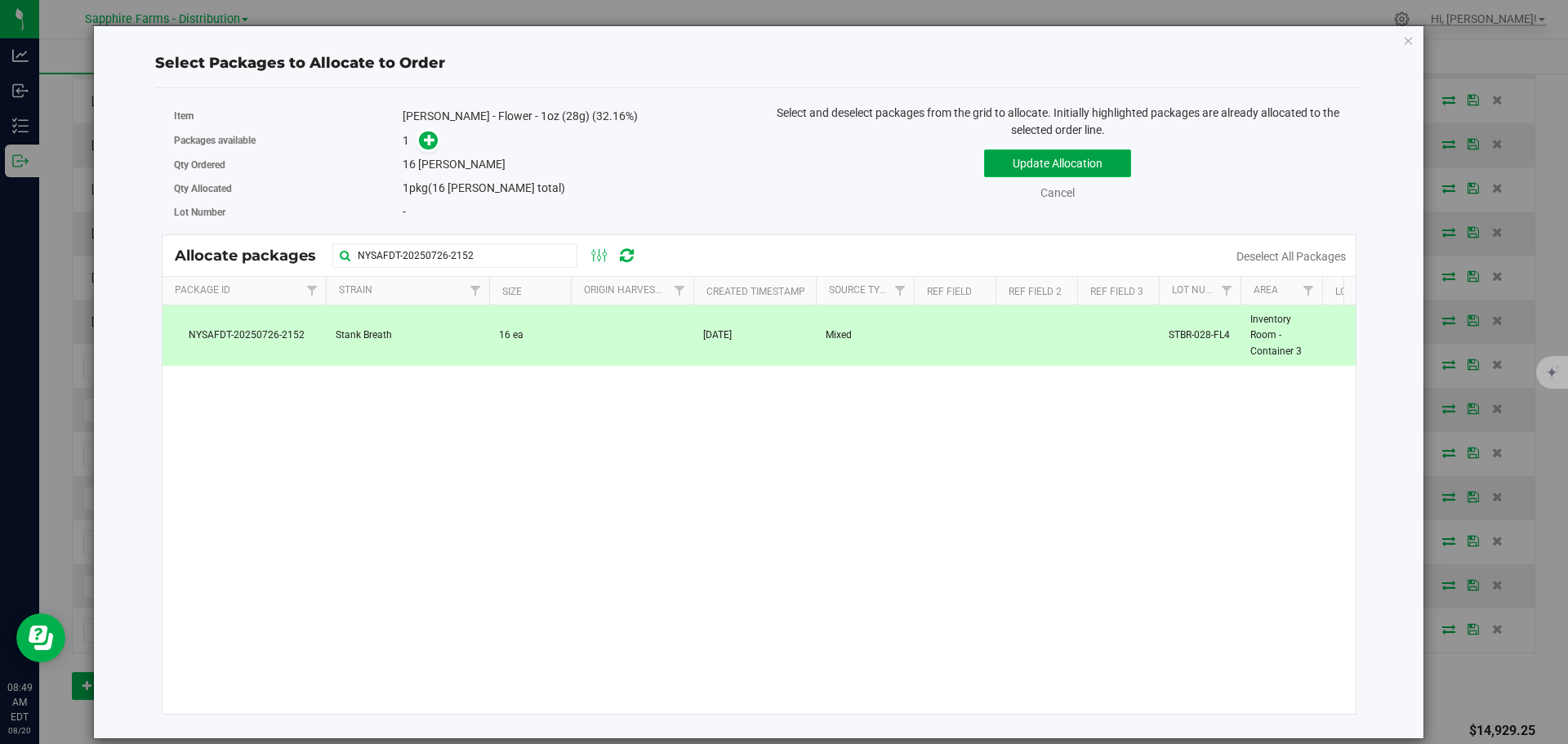
click at [1031, 175] on button "Update Allocation" at bounding box center [1058, 163] width 147 height 27
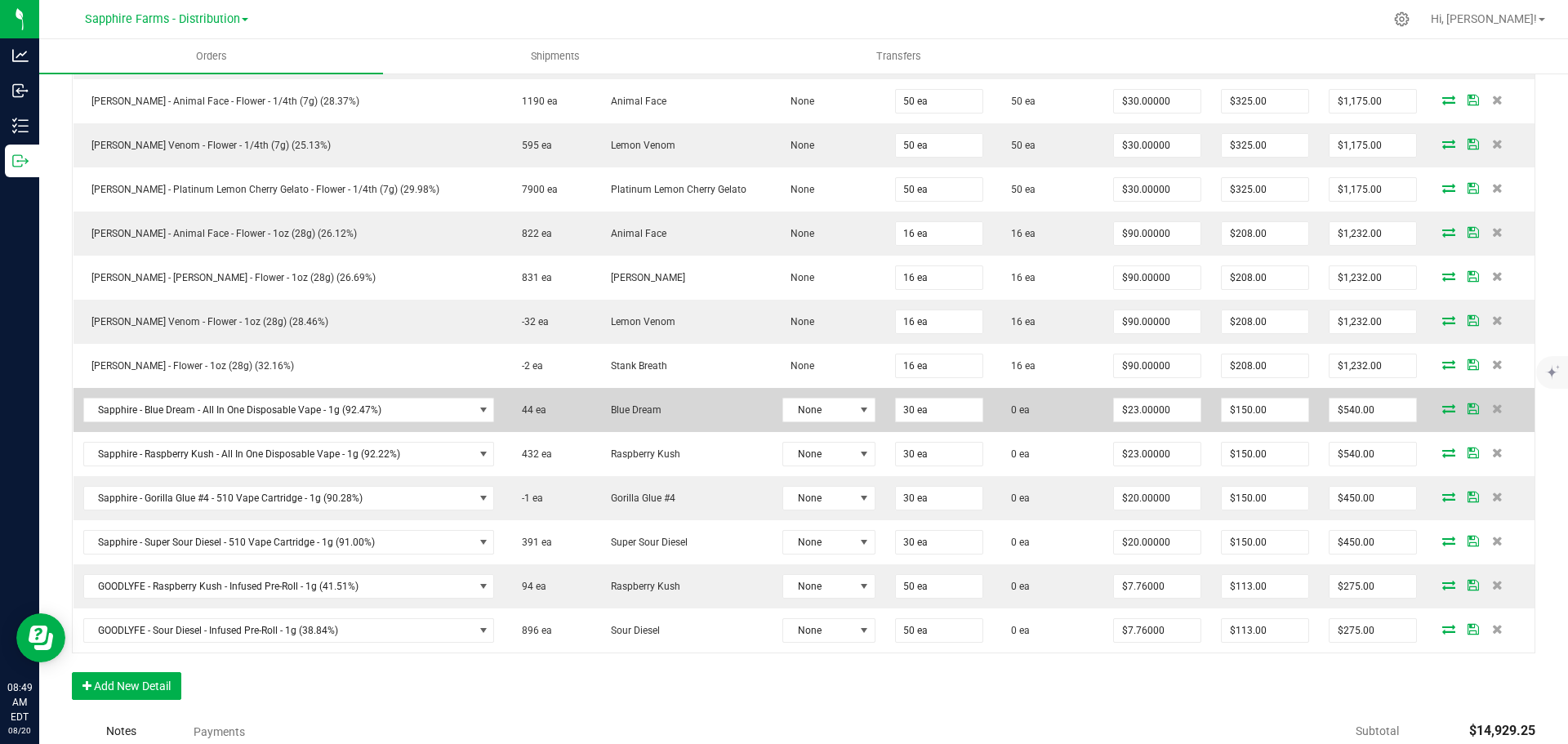
click at [1442, 409] on icon at bounding box center [1449, 408] width 13 height 10
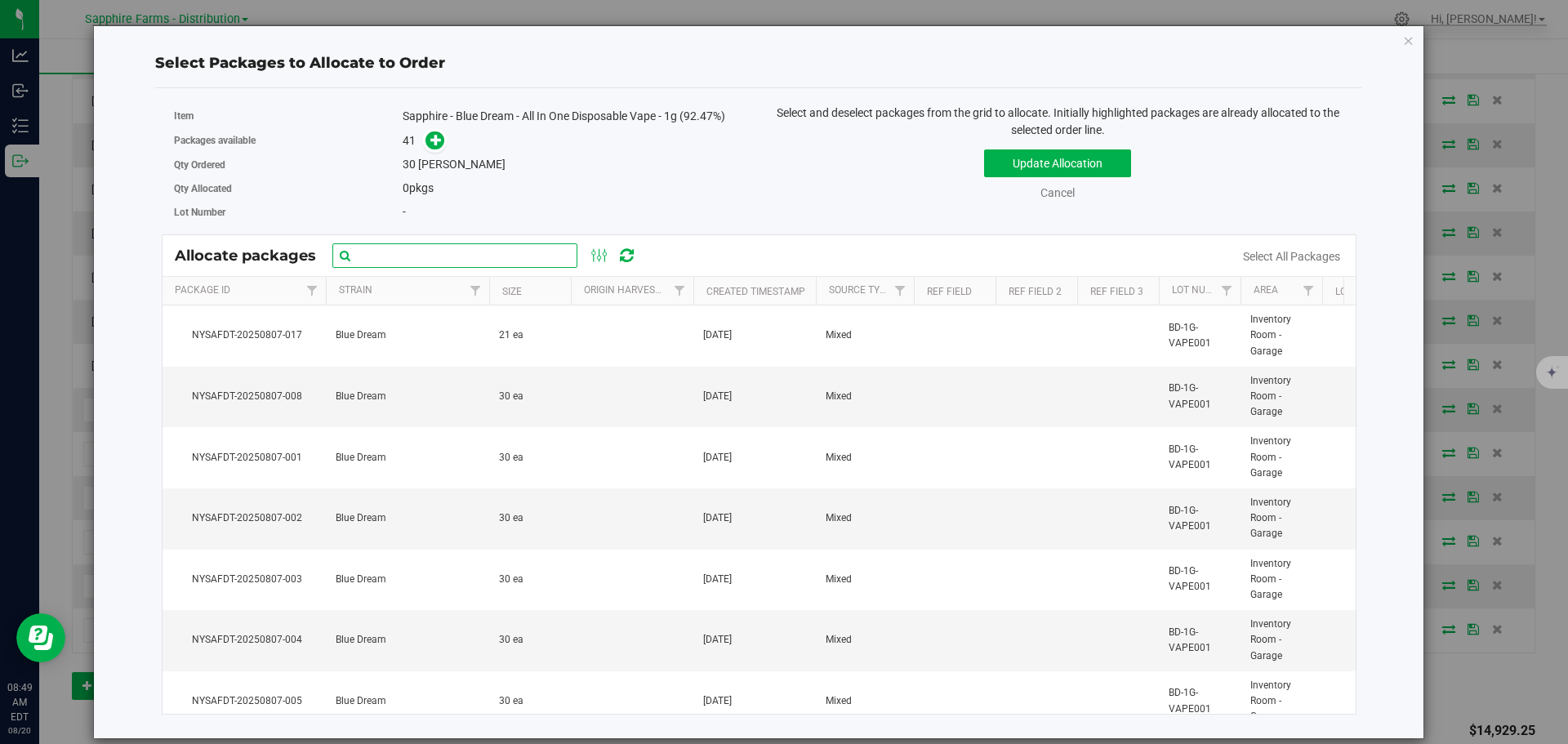
click at [415, 245] on input "text" at bounding box center [455, 256] width 245 height 25
paste input "NYSAFDT-20250801-110"
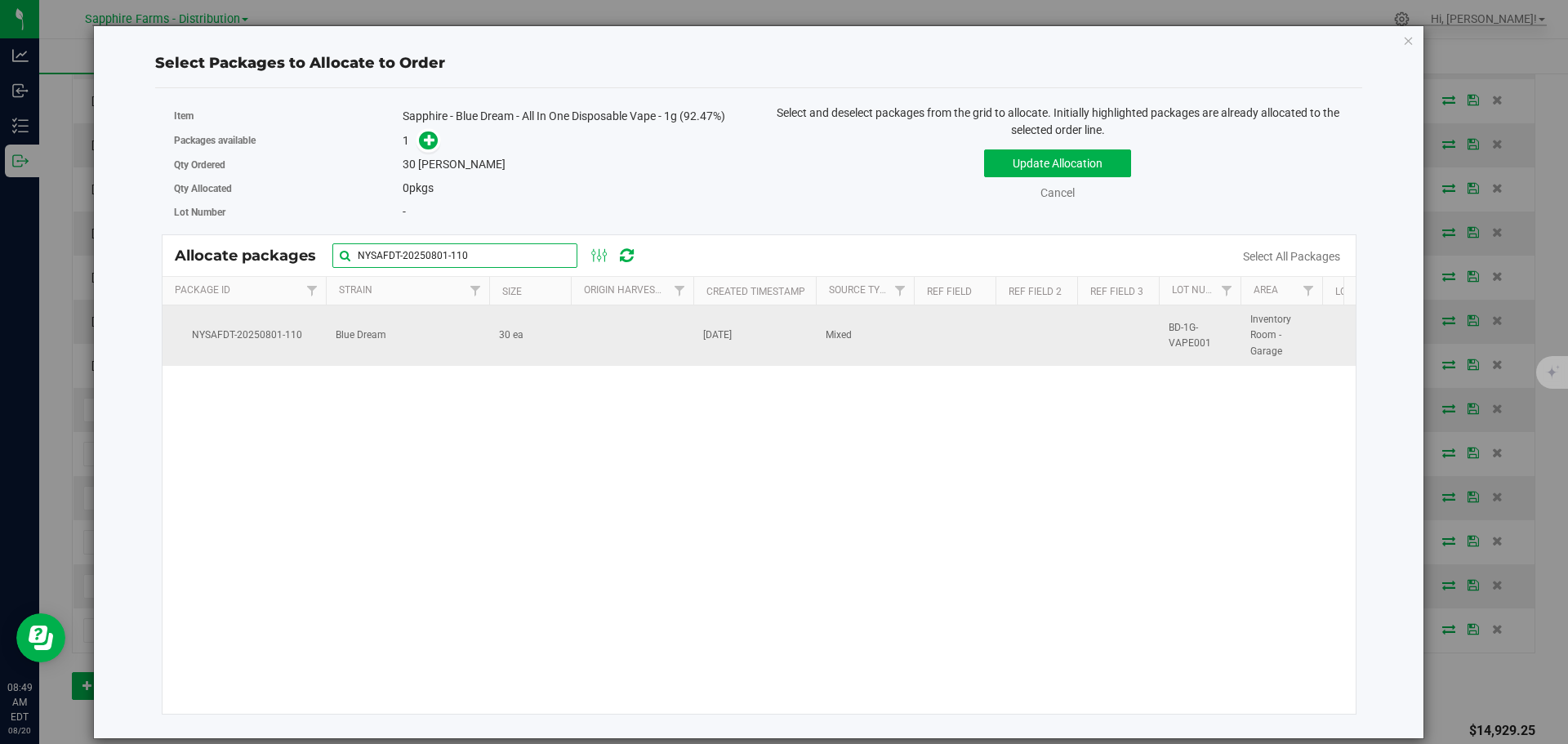
type input "NYSAFDT-20250801-110"
click at [610, 345] on td at bounding box center [632, 335] width 123 height 60
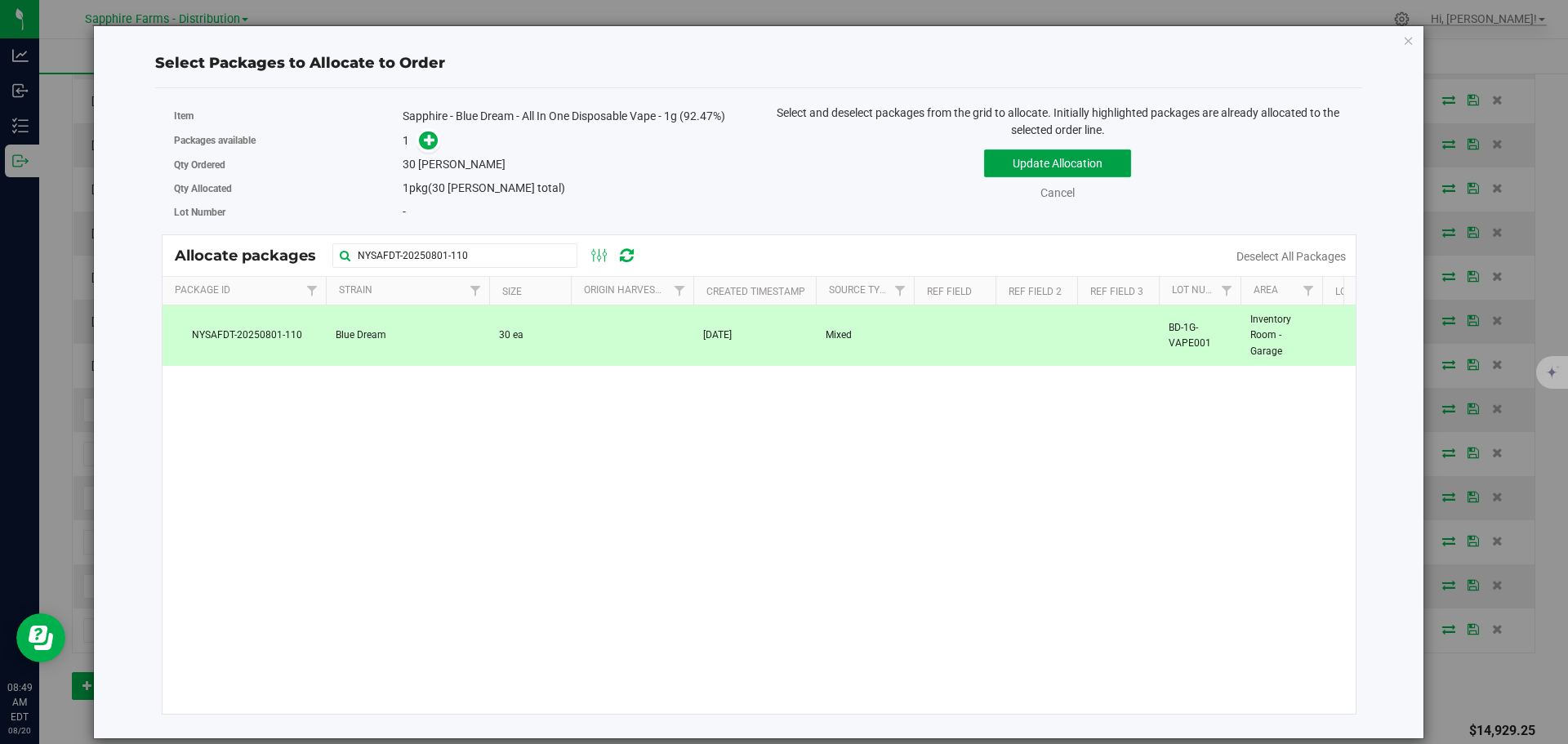
click at [1022, 162] on button "Update Allocation" at bounding box center [1058, 163] width 147 height 27
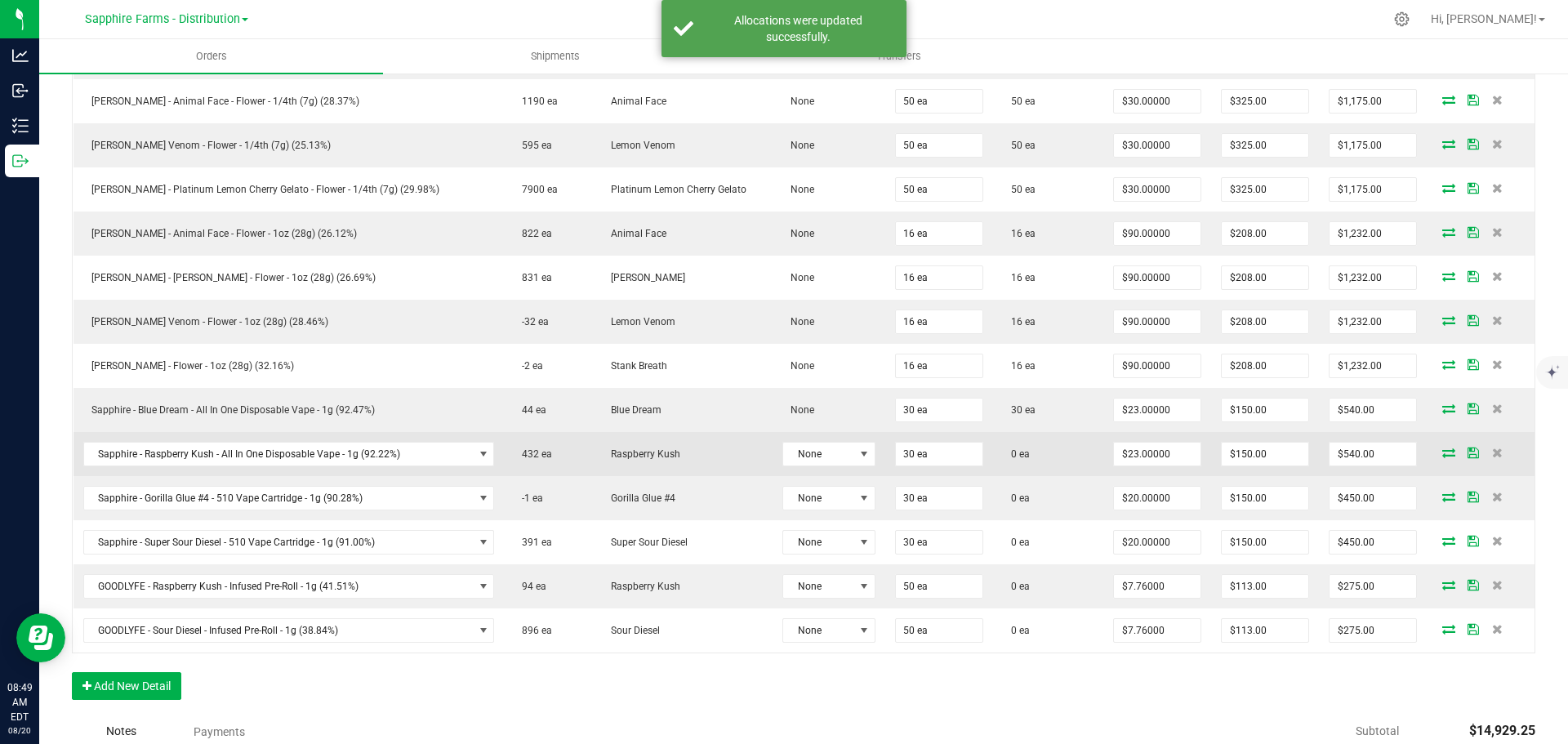
click at [1442, 454] on icon at bounding box center [1449, 452] width 13 height 10
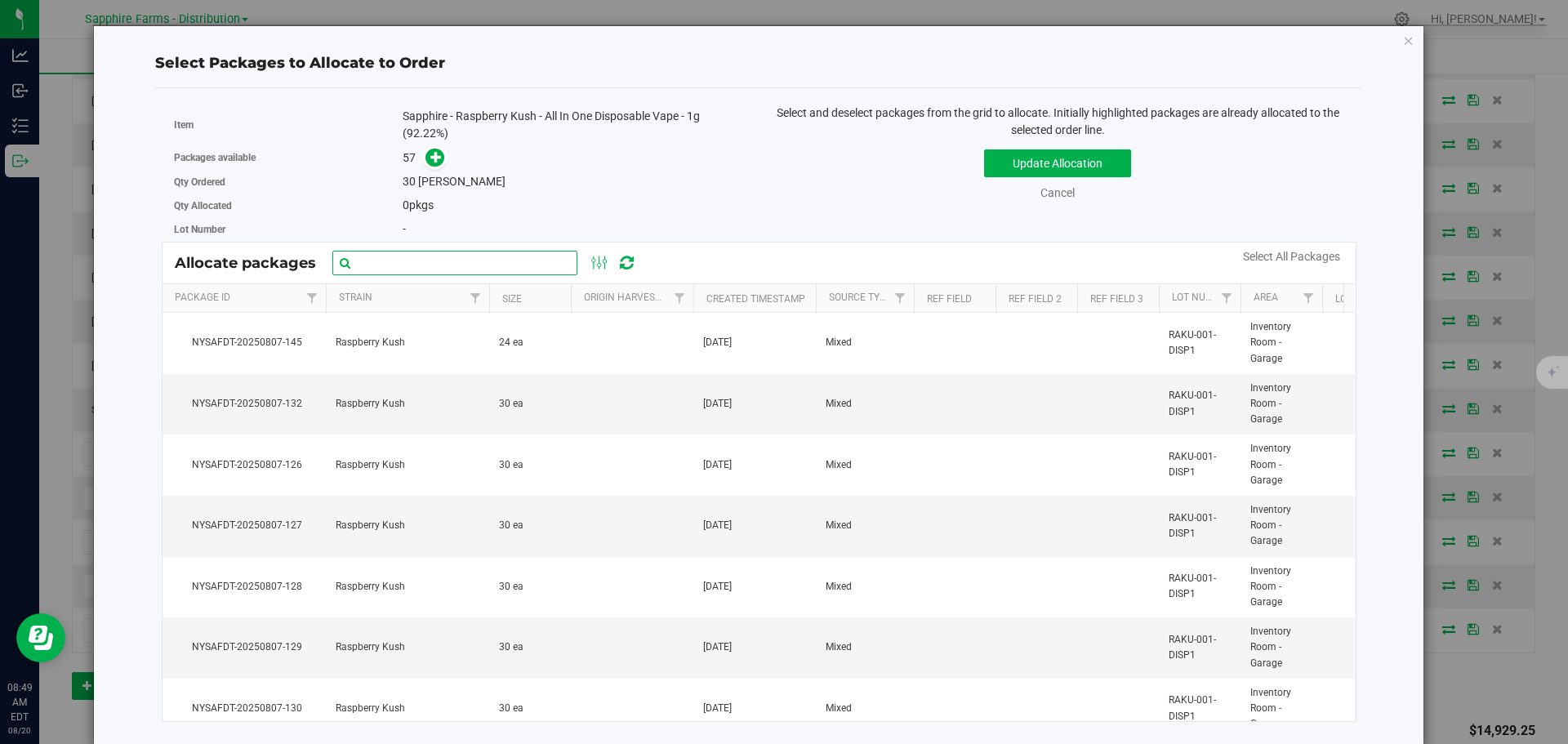
click at [452, 264] on input "text" at bounding box center [455, 263] width 245 height 25
paste input "Nysafdt-20250728-062"
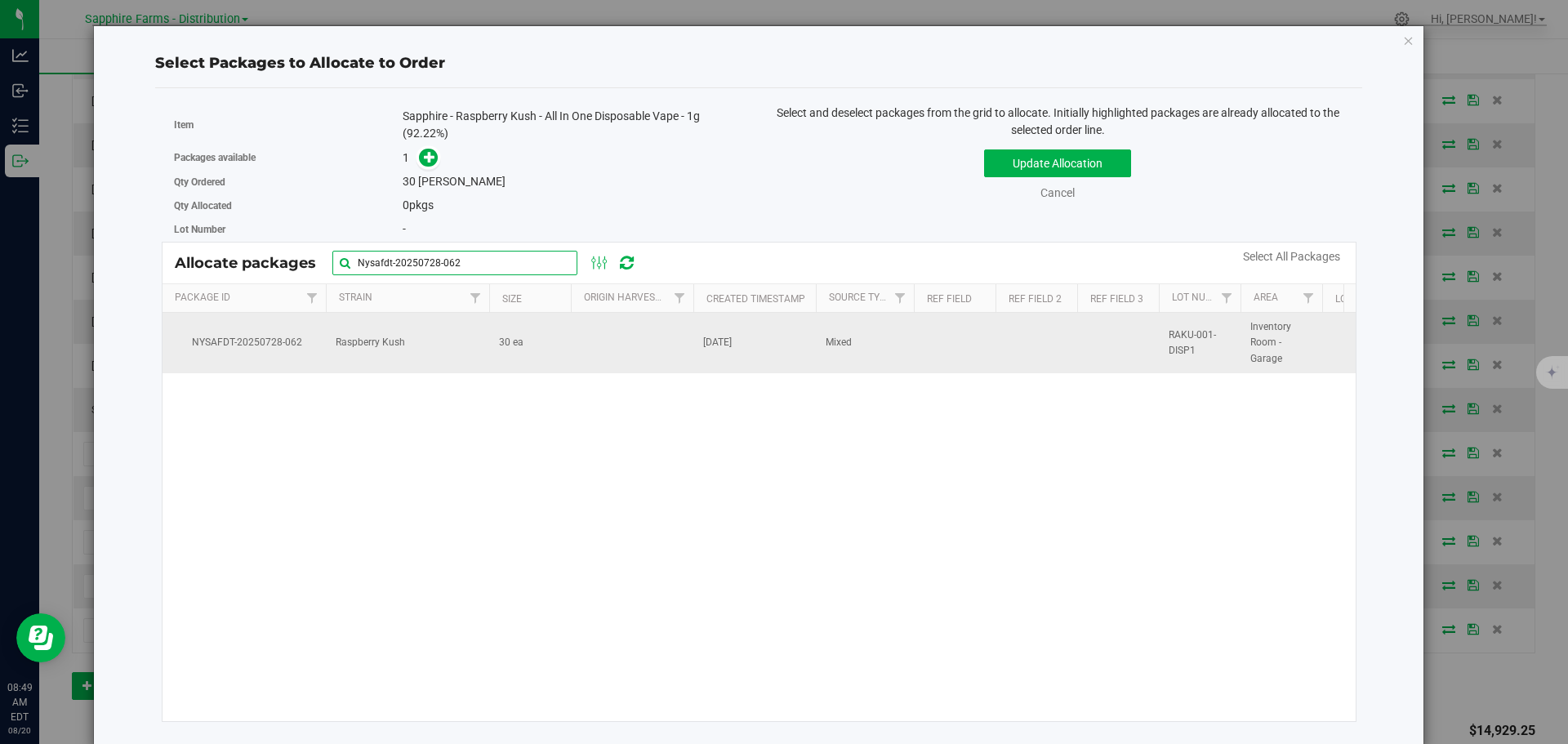
type input "Nysafdt-20250728-062"
click at [616, 345] on td at bounding box center [632, 343] width 123 height 60
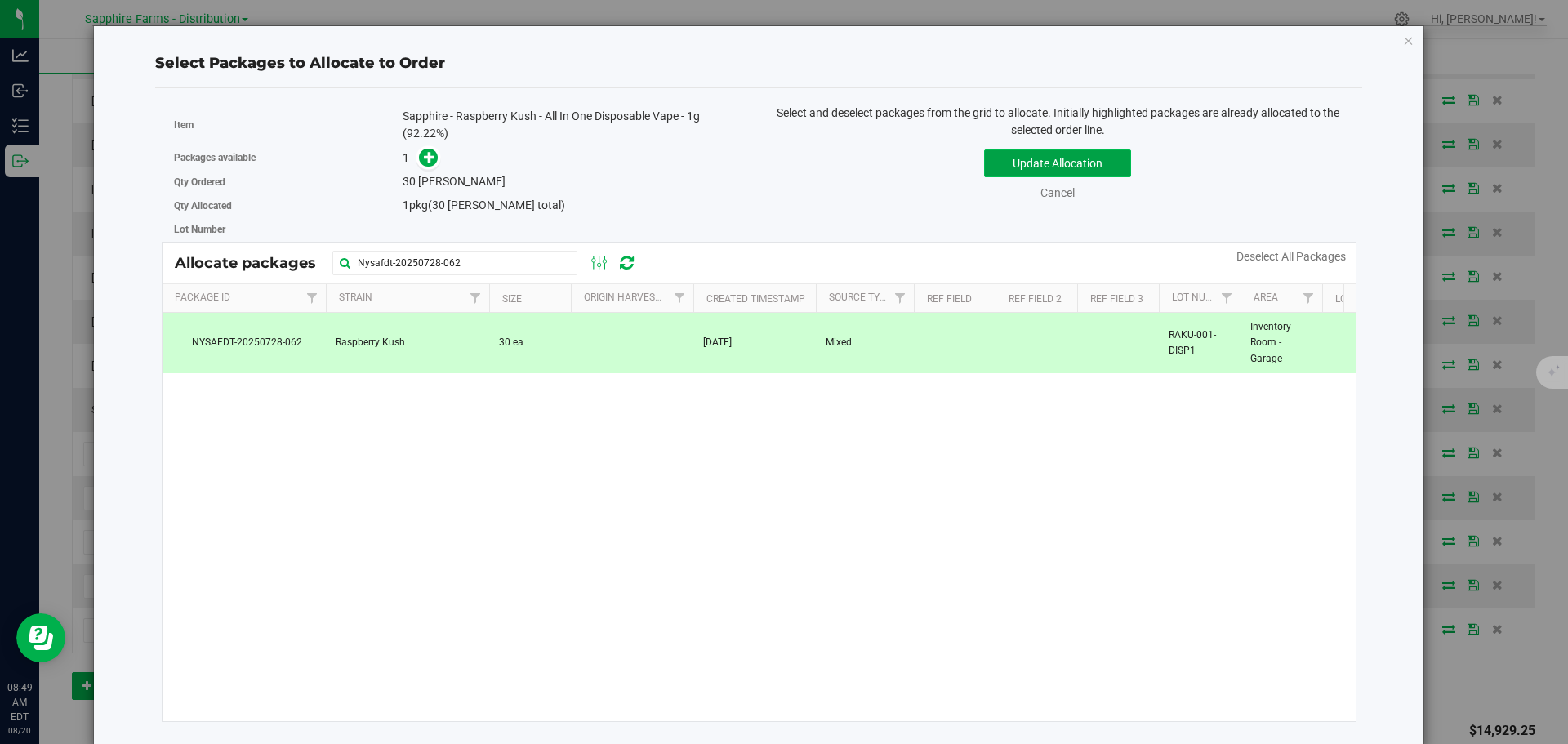
click at [1009, 162] on button "Update Allocation" at bounding box center [1058, 163] width 147 height 27
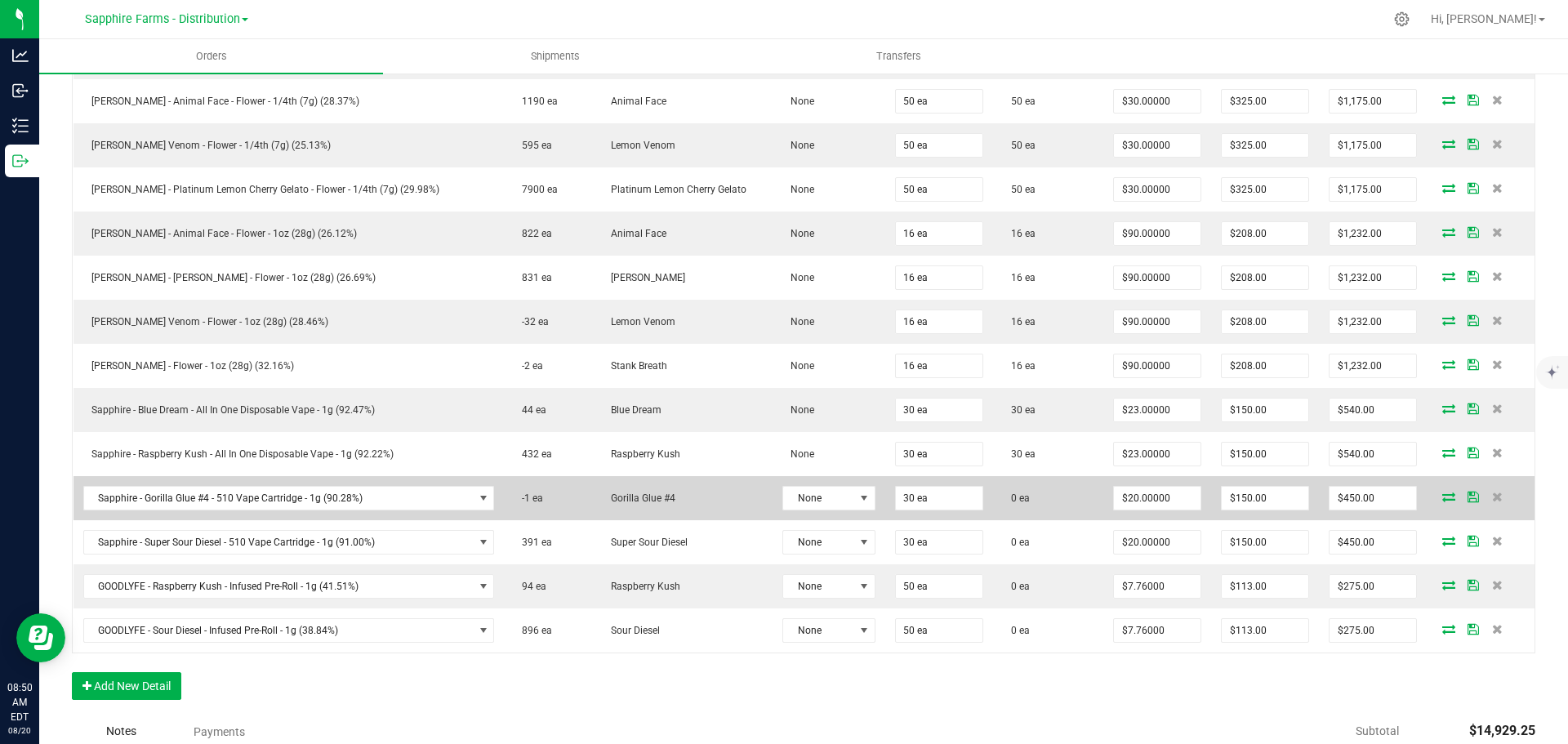
click at [1442, 498] on icon at bounding box center [1449, 496] width 13 height 10
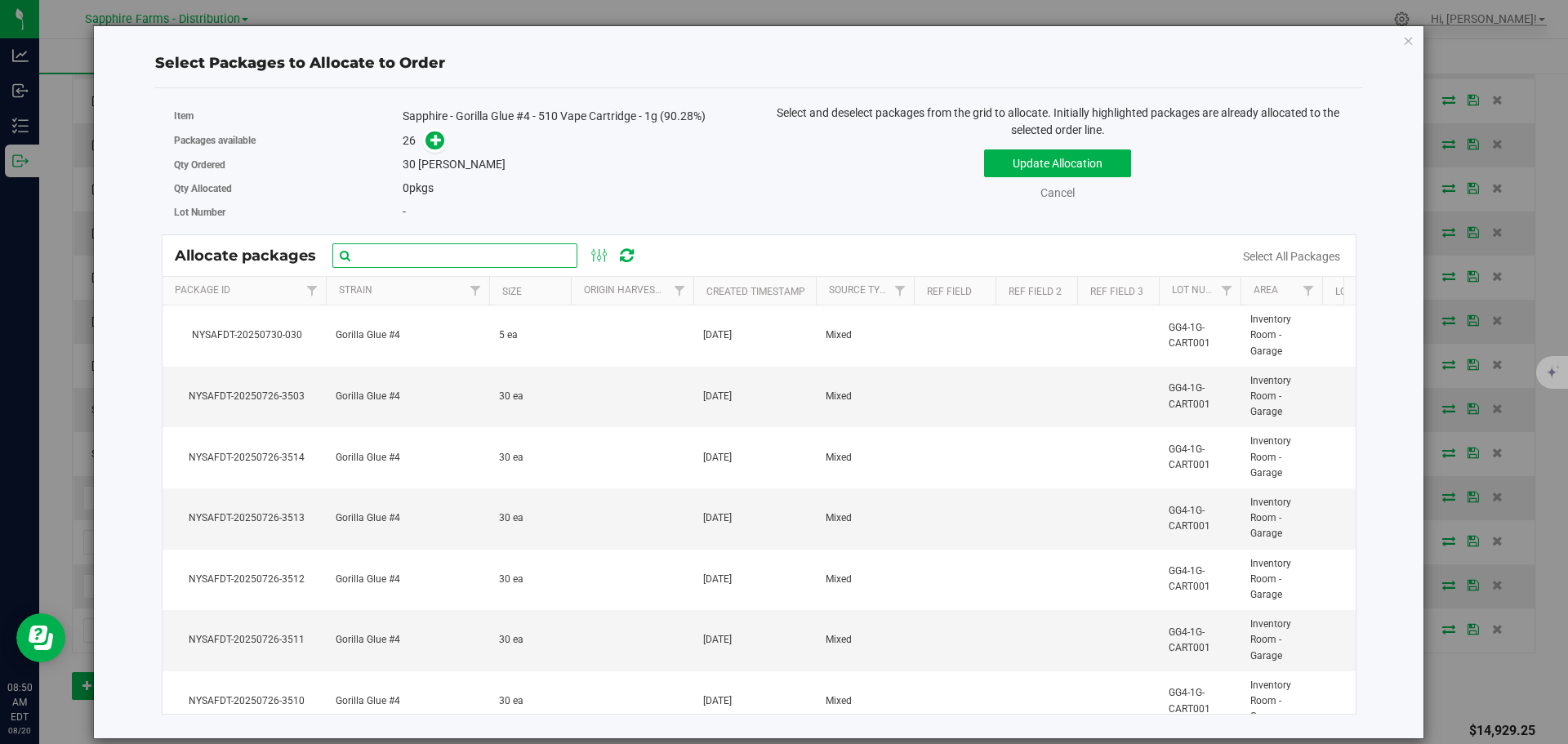
click at [448, 256] on input "text" at bounding box center [455, 256] width 245 height 25
paste input "Nysafdt-20250726-3490"
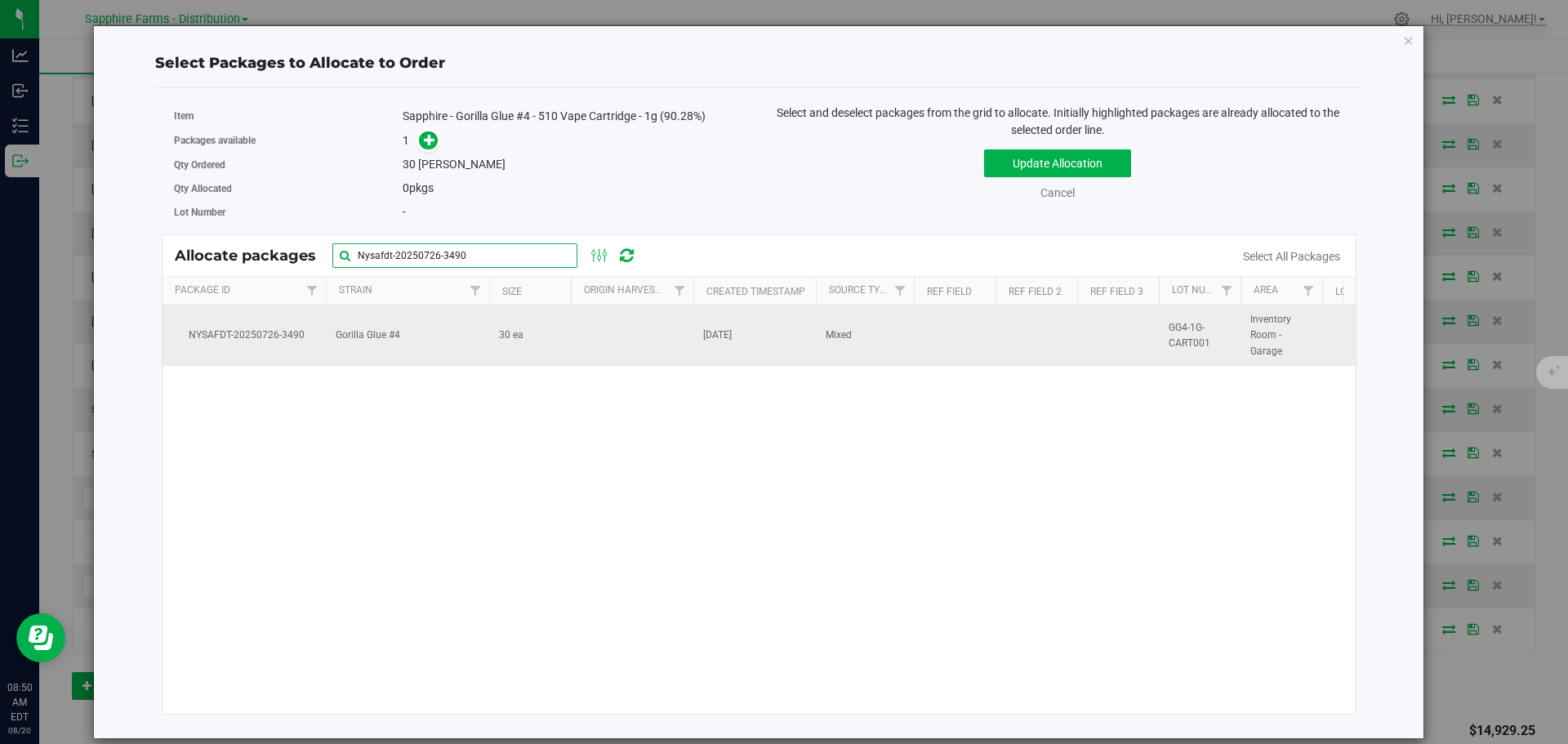
type input "Nysafdt-20250726-3490"
click at [591, 327] on td at bounding box center [632, 335] width 123 height 60
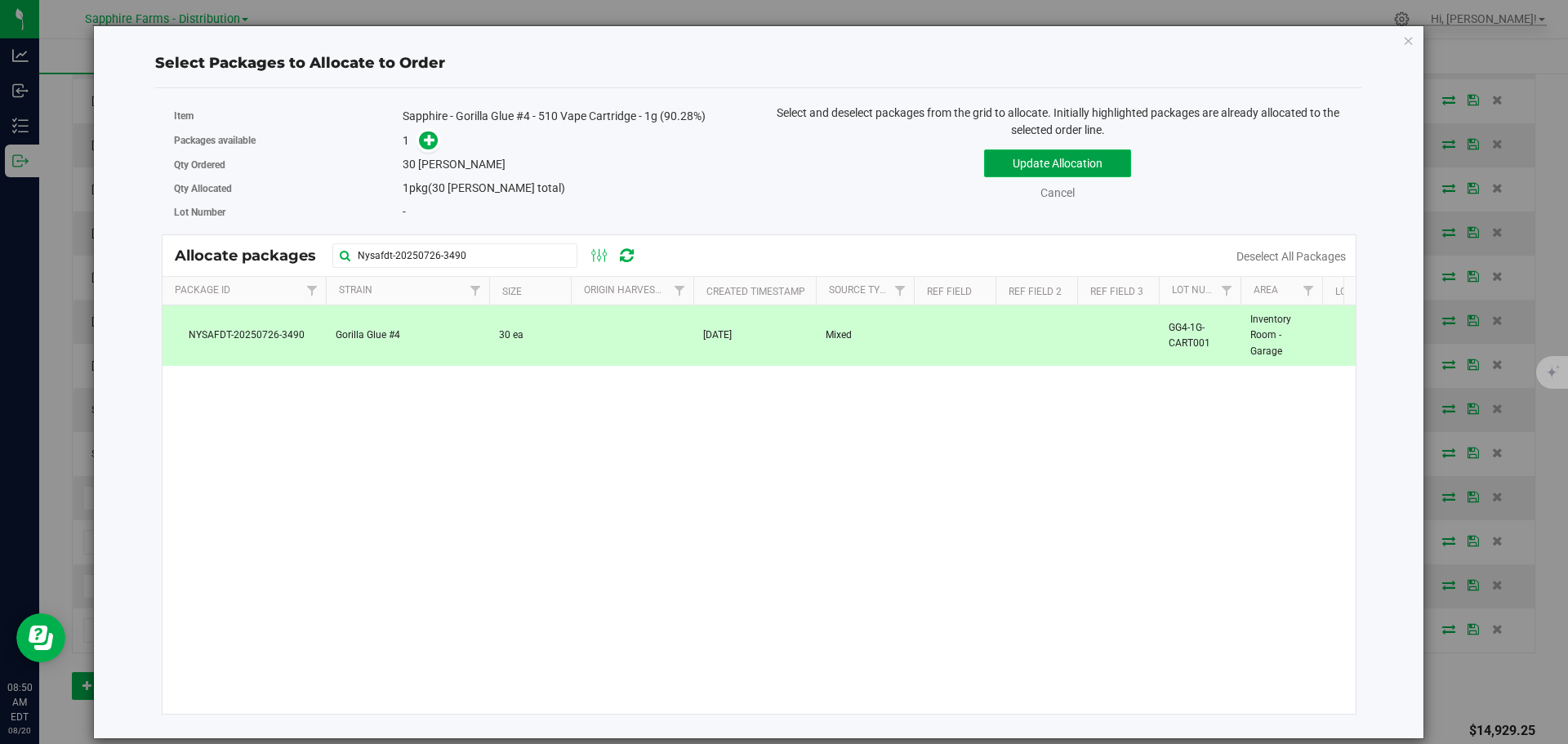
click at [1014, 166] on button "Update Allocation" at bounding box center [1058, 163] width 147 height 27
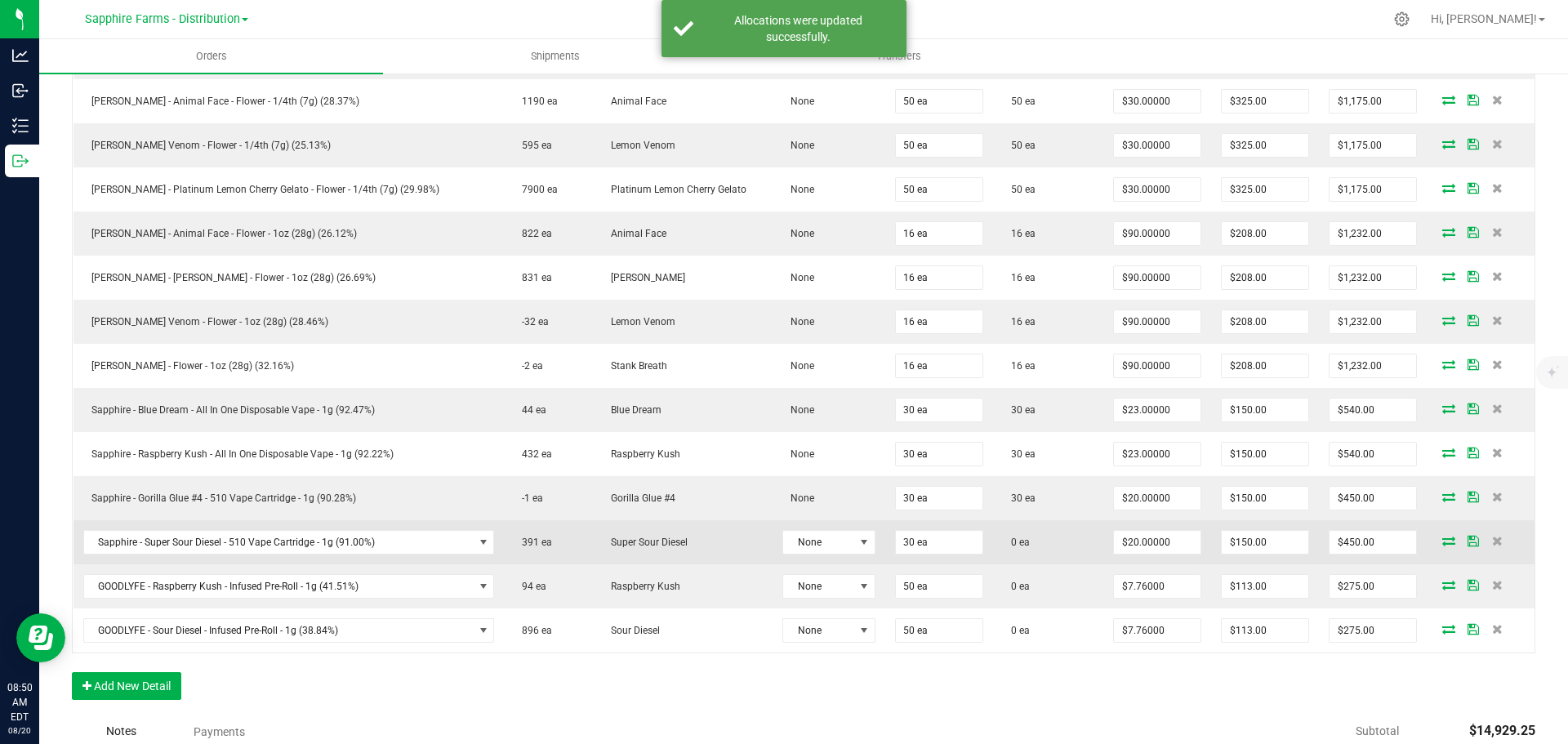
click at [1442, 542] on icon at bounding box center [1449, 541] width 13 height 10
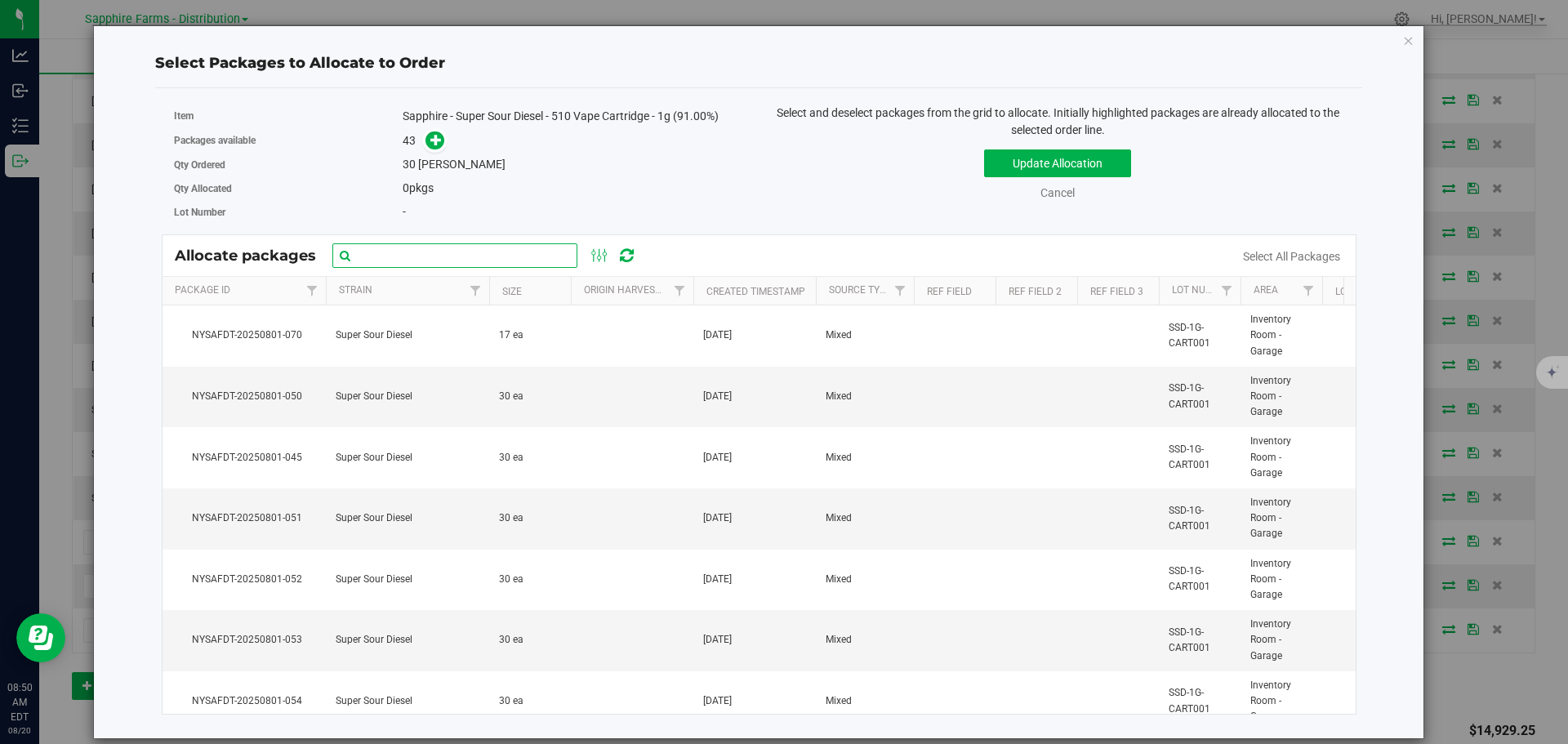
click at [471, 265] on input "text" at bounding box center [455, 256] width 245 height 25
paste input "NYSAFDT-20250801-050"
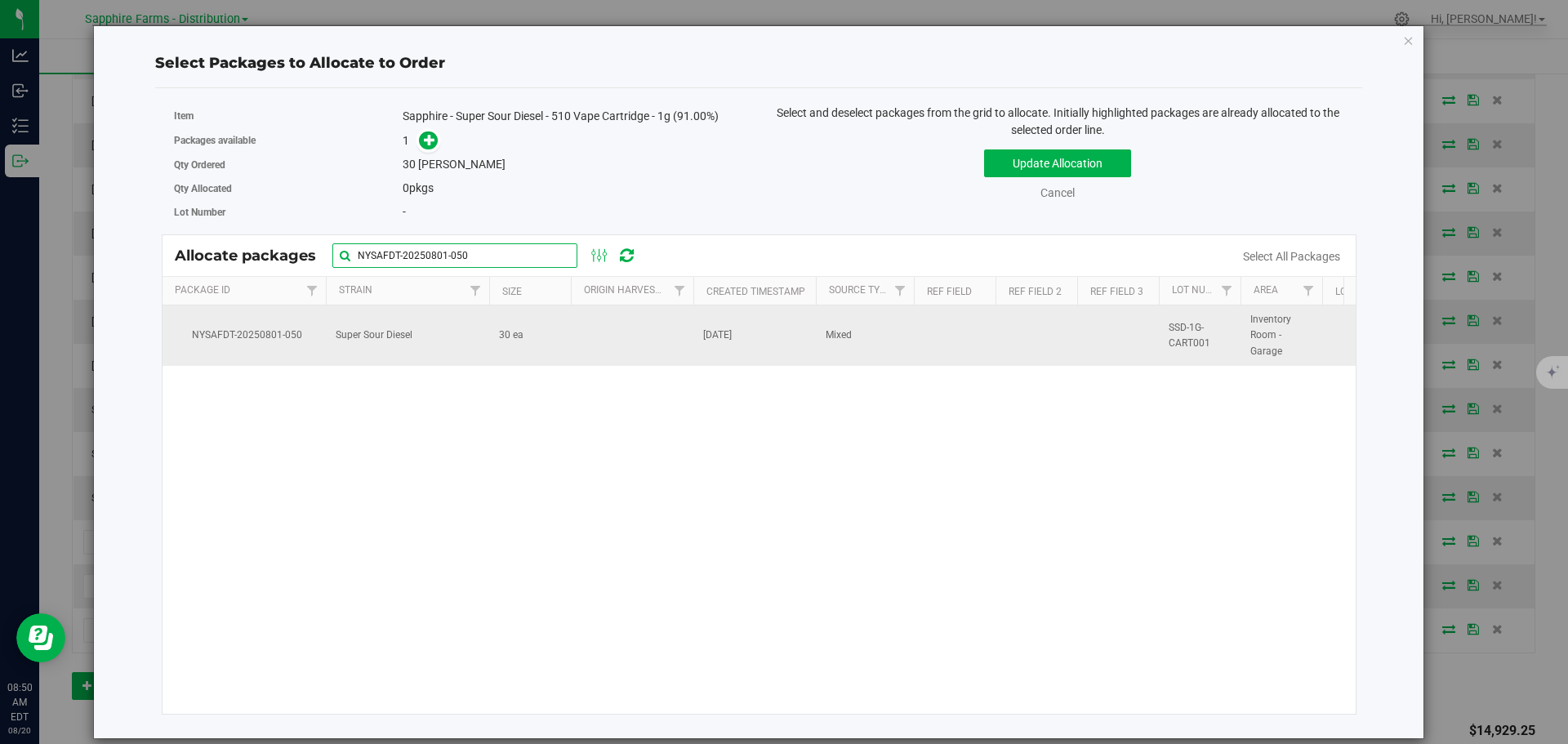
type input "NYSAFDT-20250801-050"
click at [664, 327] on td at bounding box center [632, 335] width 123 height 60
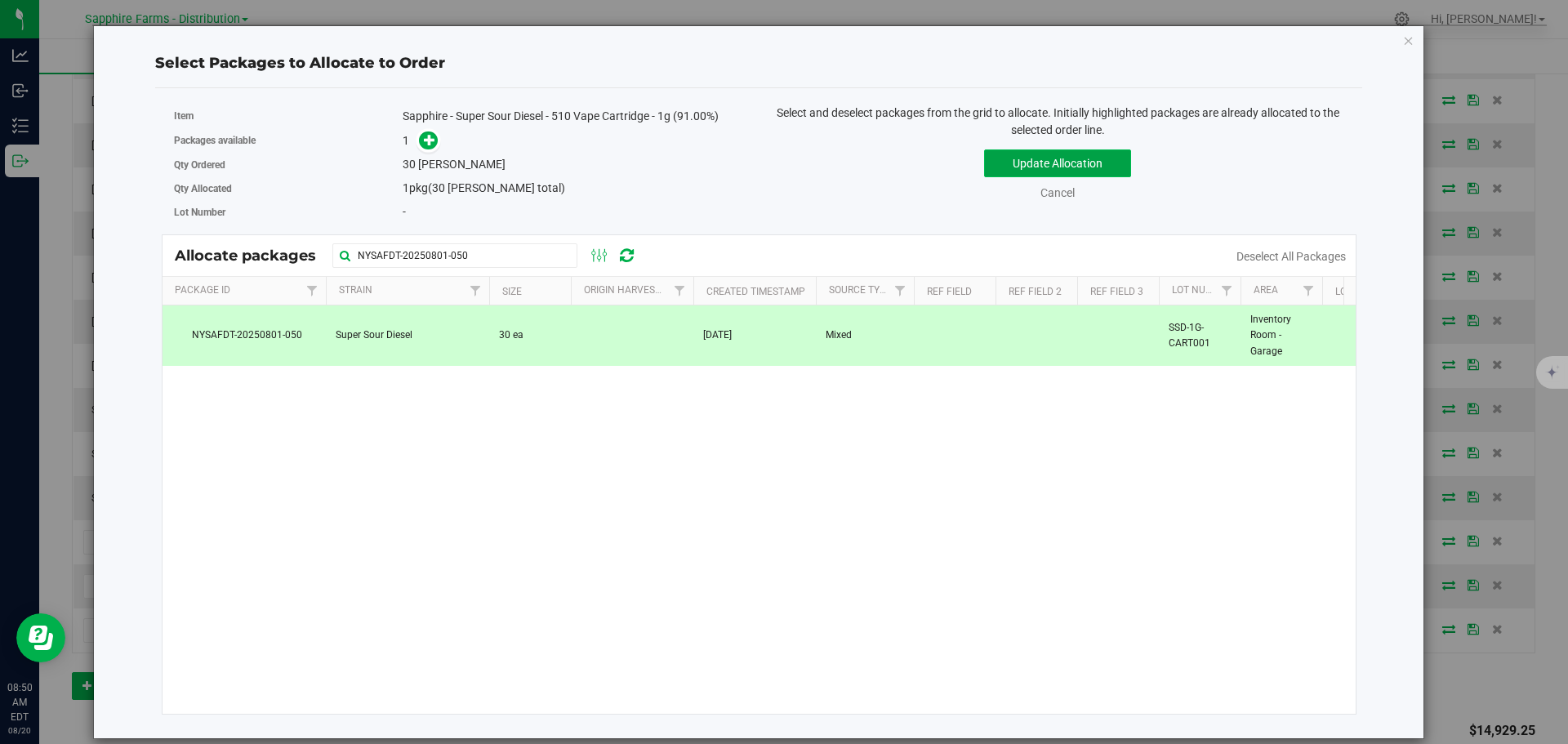
click at [1022, 169] on button "Update Allocation" at bounding box center [1058, 163] width 147 height 27
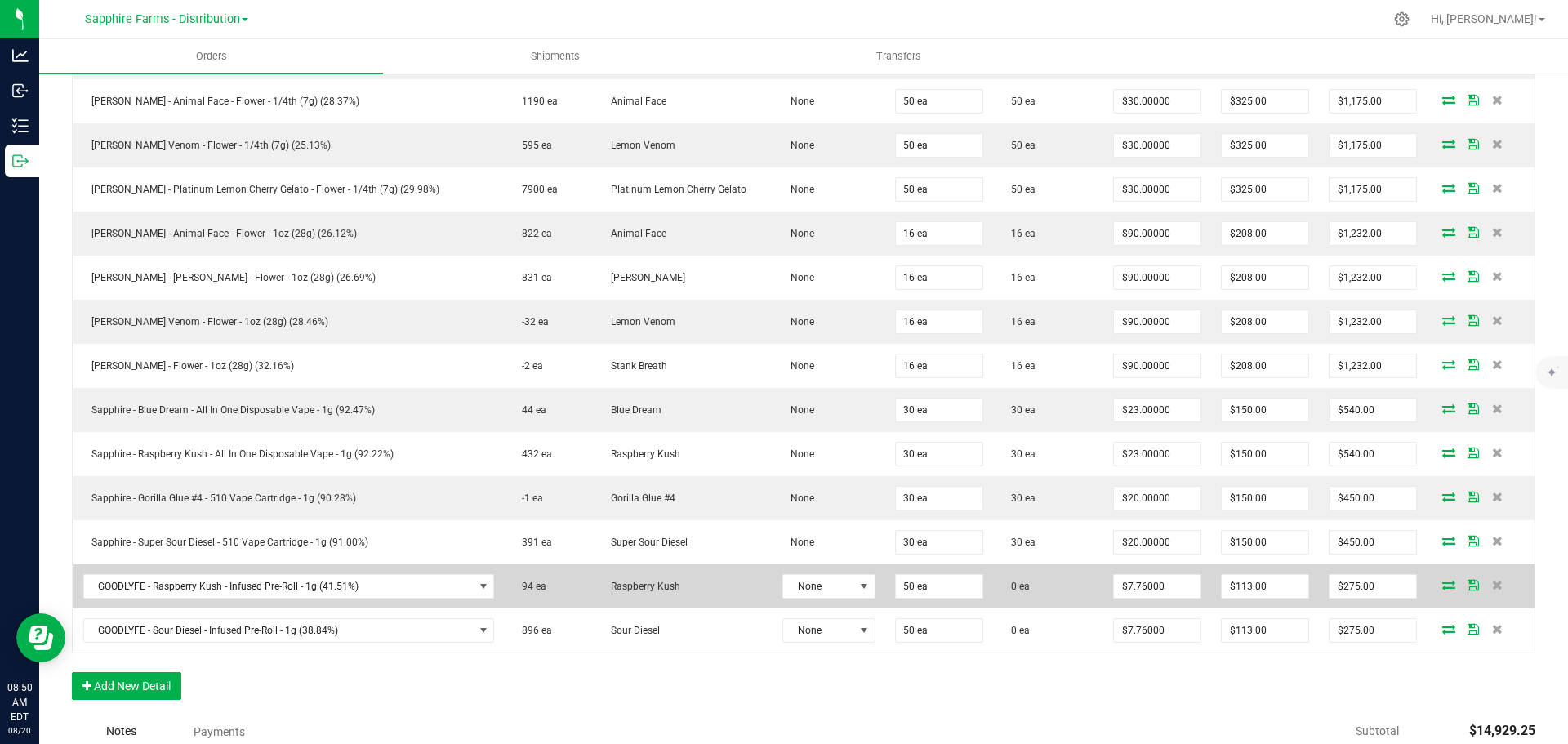
click at [1442, 582] on icon at bounding box center [1449, 585] width 13 height 10
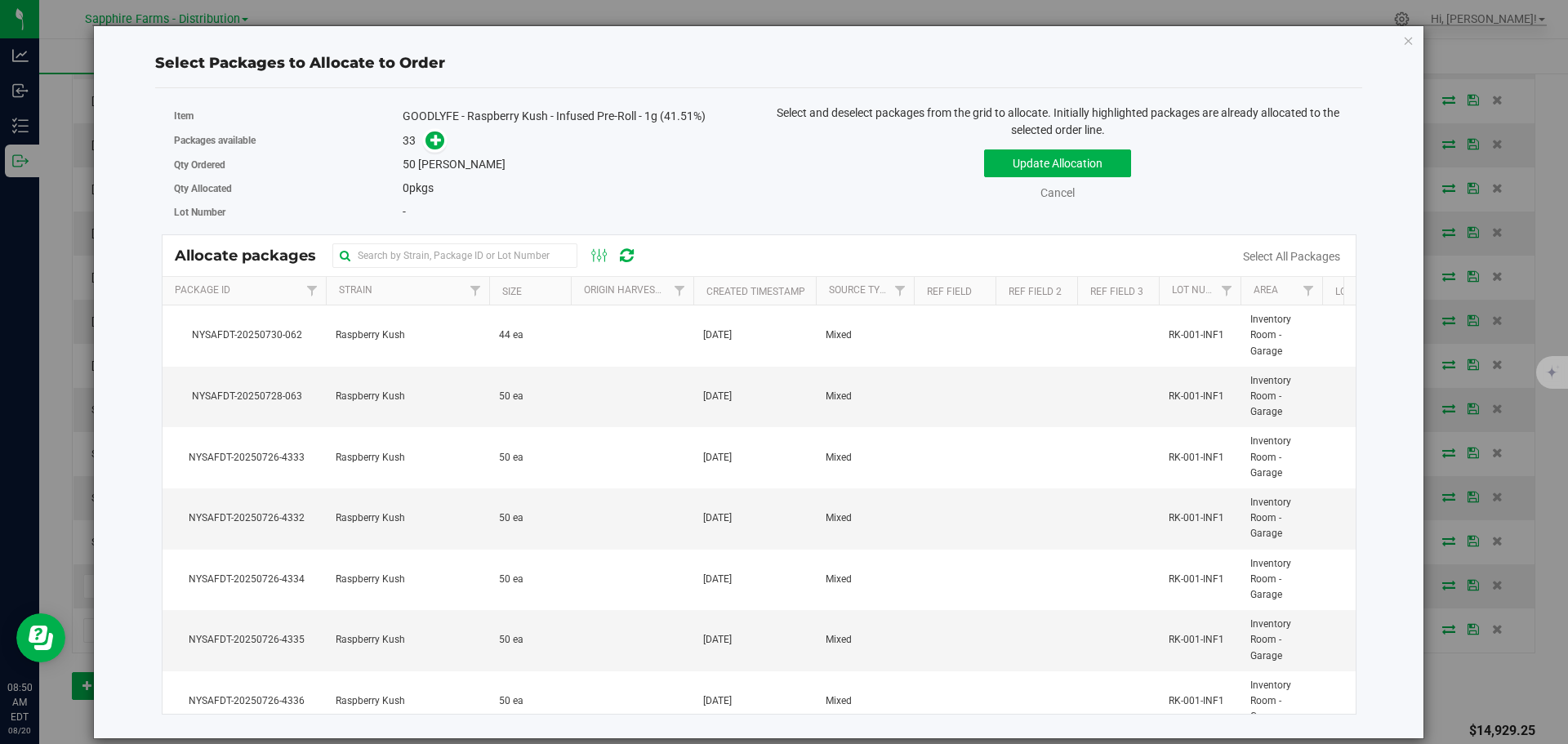
click at [403, 268] on div "Allocate packages" at bounding box center [759, 256] width 1194 height 41
click at [412, 255] on input "text" at bounding box center [455, 256] width 245 height 25
paste input "NYSAFDT-20250726-4319"
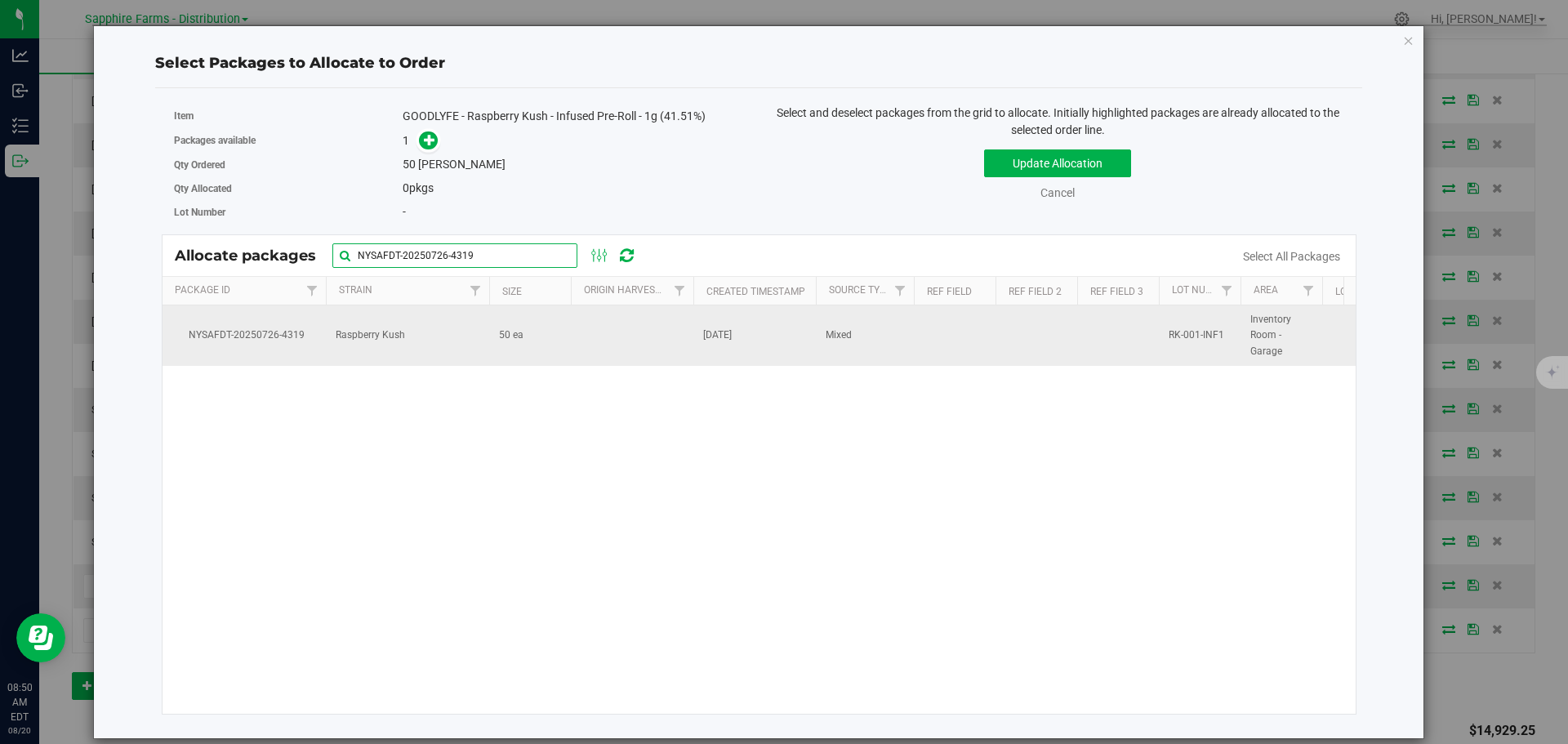
type input "NYSAFDT-20250726-4319"
click at [632, 334] on td at bounding box center [632, 335] width 123 height 60
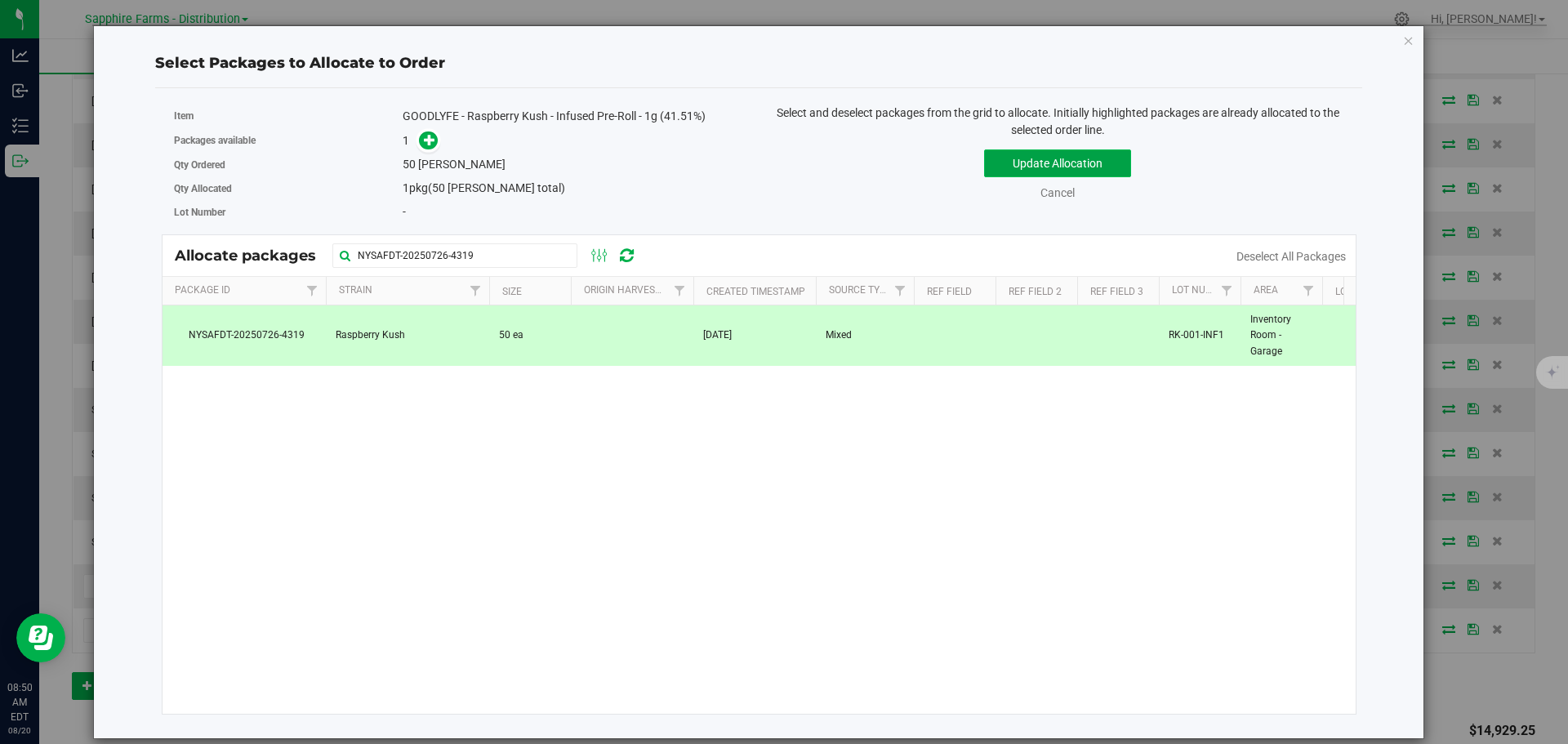
click at [1007, 169] on button "Update Allocation" at bounding box center [1058, 163] width 147 height 27
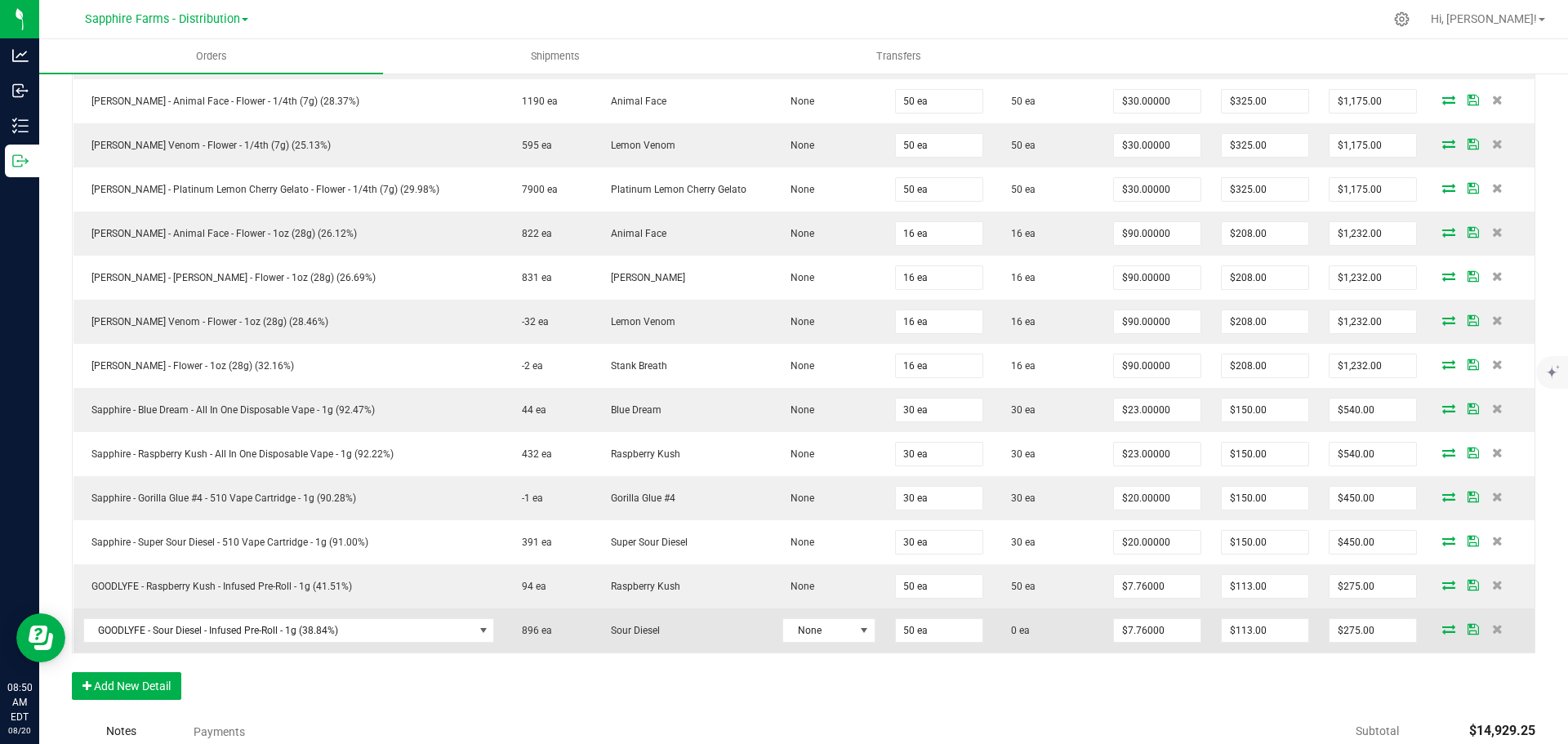
click at [1442, 625] on icon at bounding box center [1449, 629] width 13 height 10
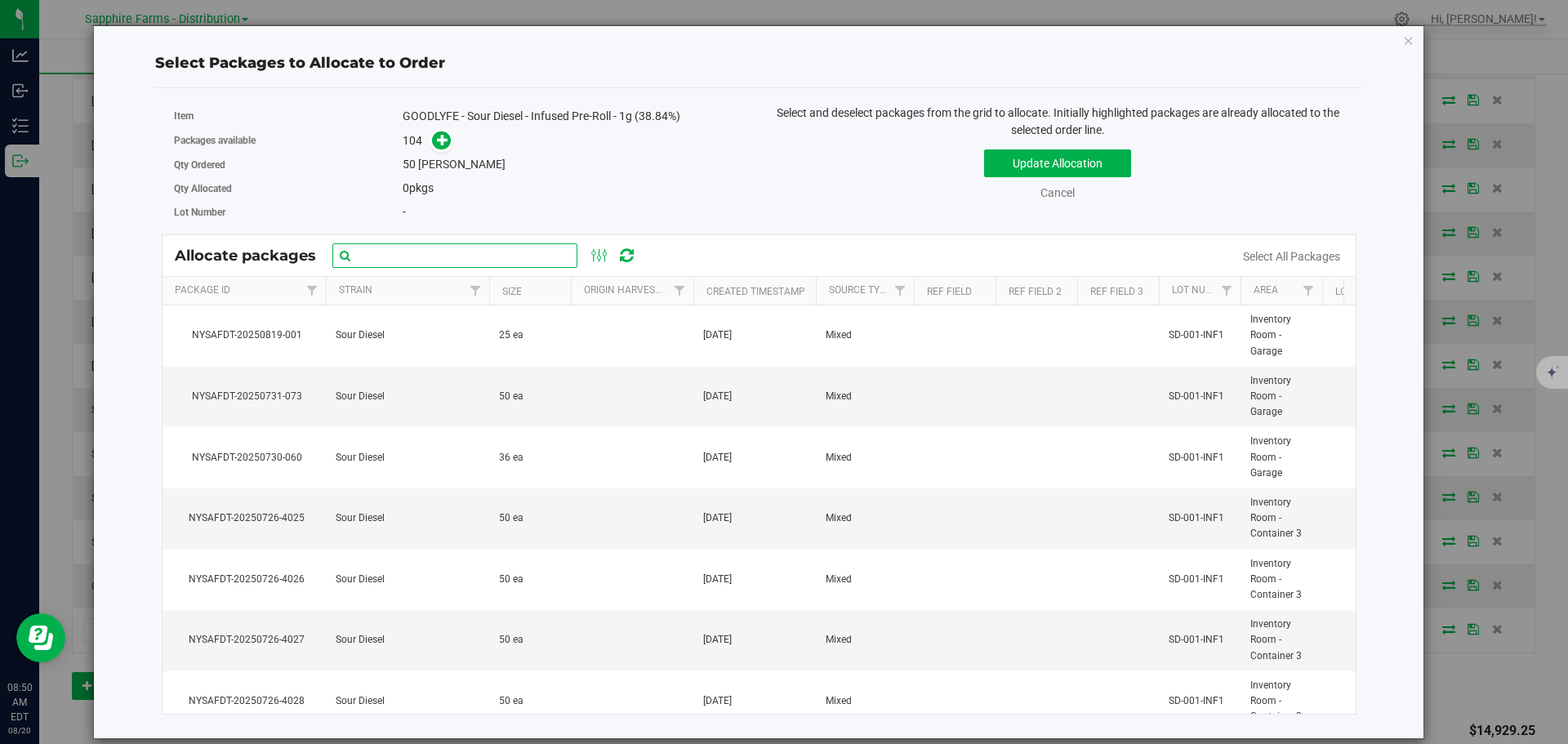
click at [482, 257] on input "text" at bounding box center [455, 256] width 245 height 25
paste input "NYSAFDT-20250726-3990"
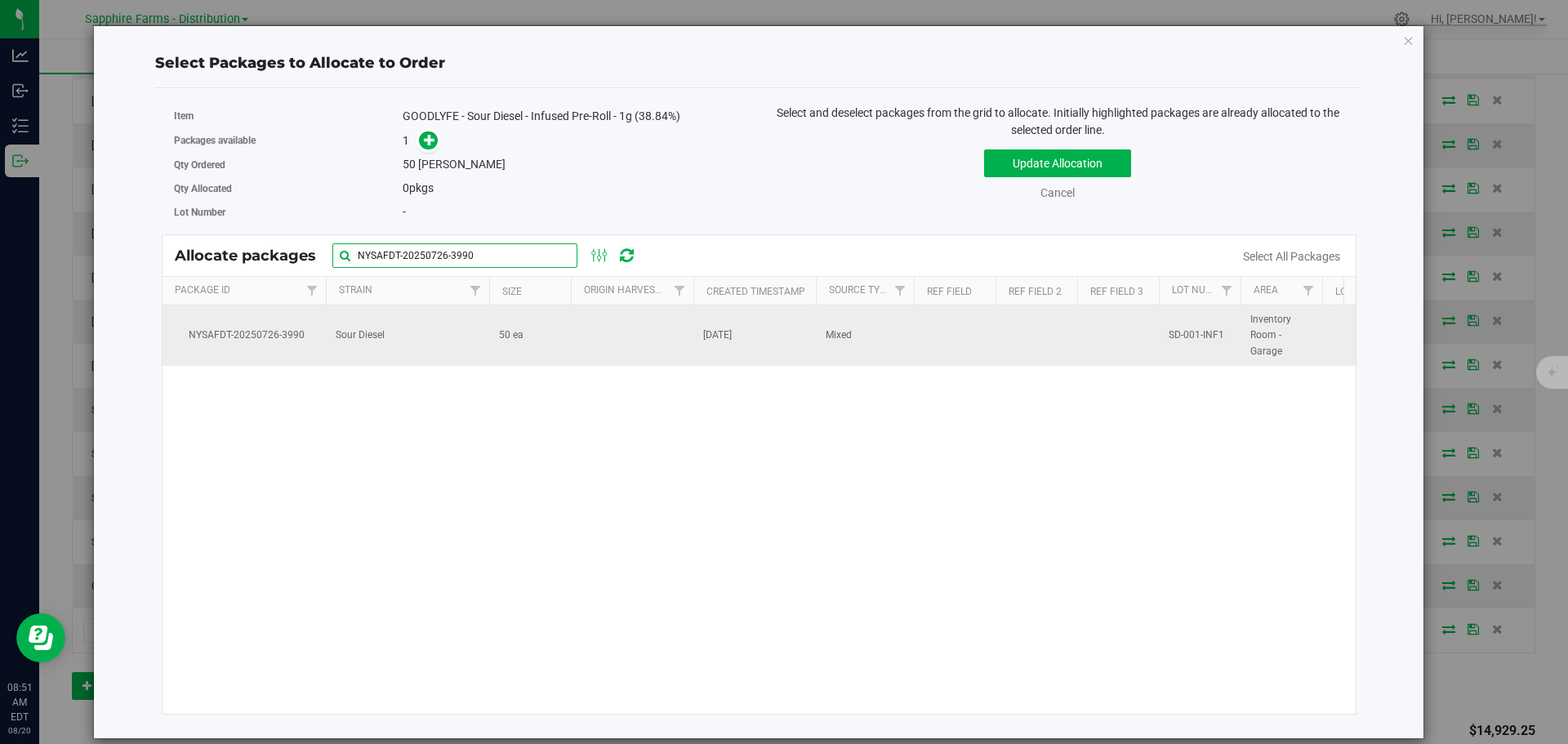
type input "NYSAFDT-20250726-3990"
click at [615, 354] on td at bounding box center [632, 335] width 123 height 60
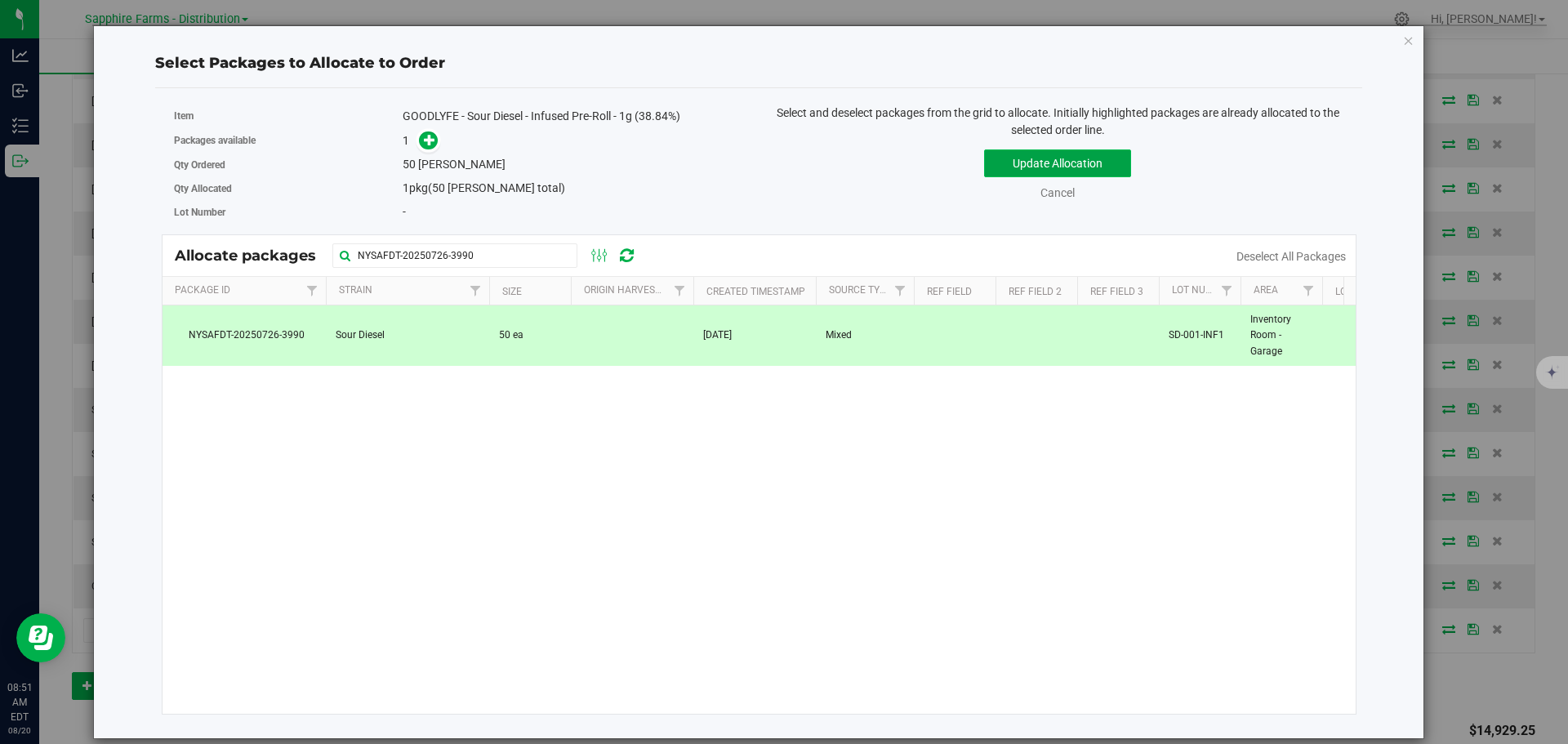
click at [1009, 155] on button "Update Allocation" at bounding box center [1058, 163] width 147 height 27
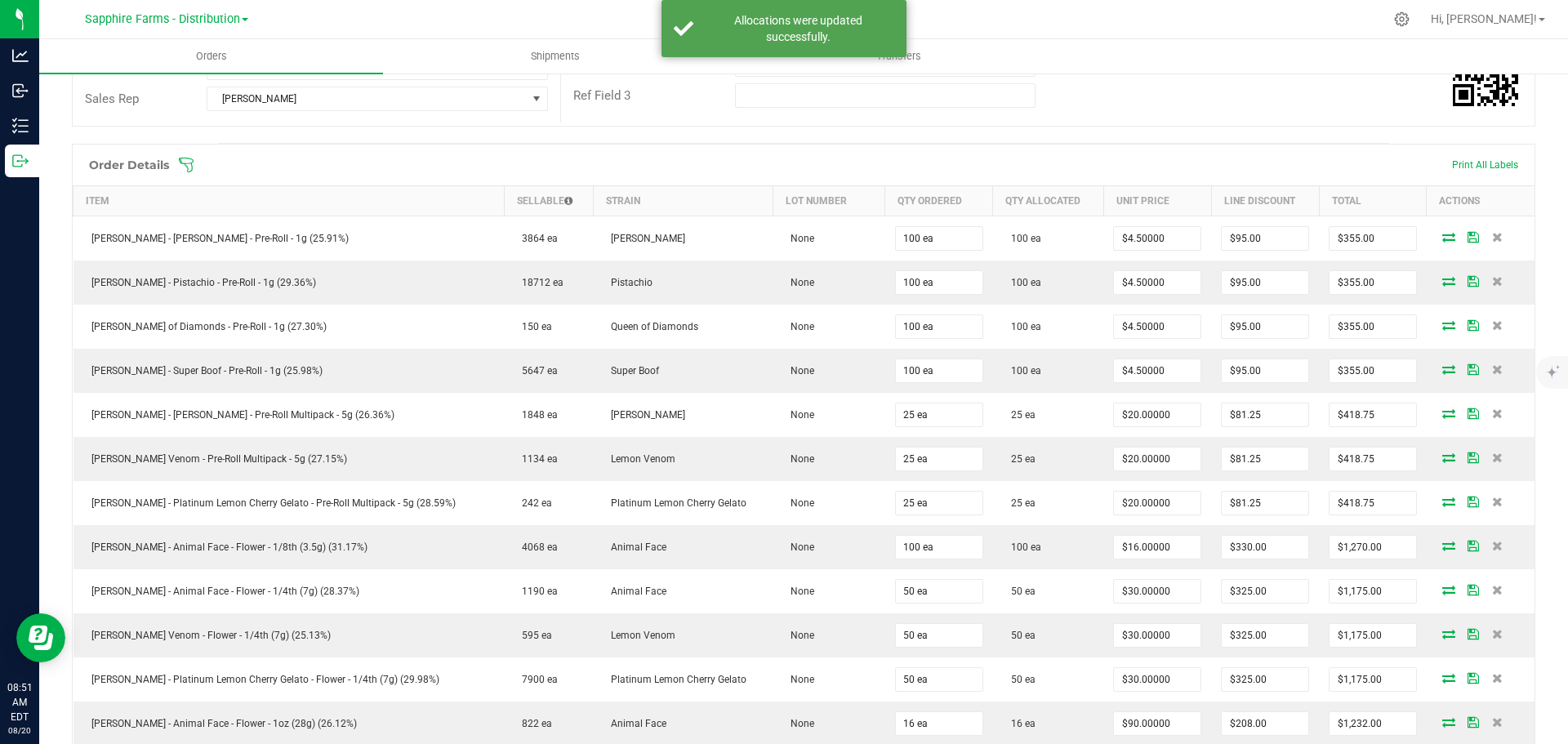
scroll to position [0, 0]
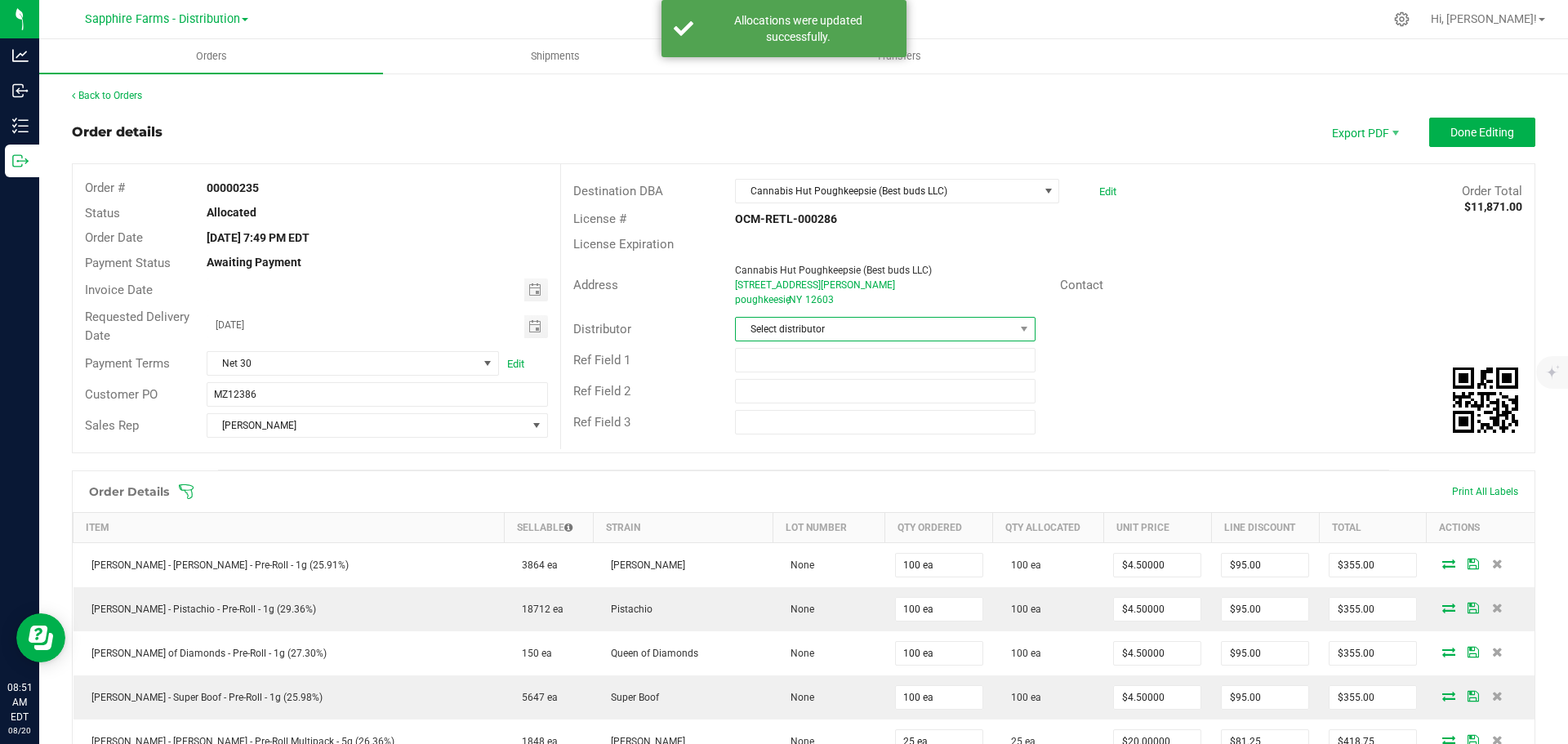
click at [1001, 325] on span "Select distributor" at bounding box center [874, 329] width 278 height 23
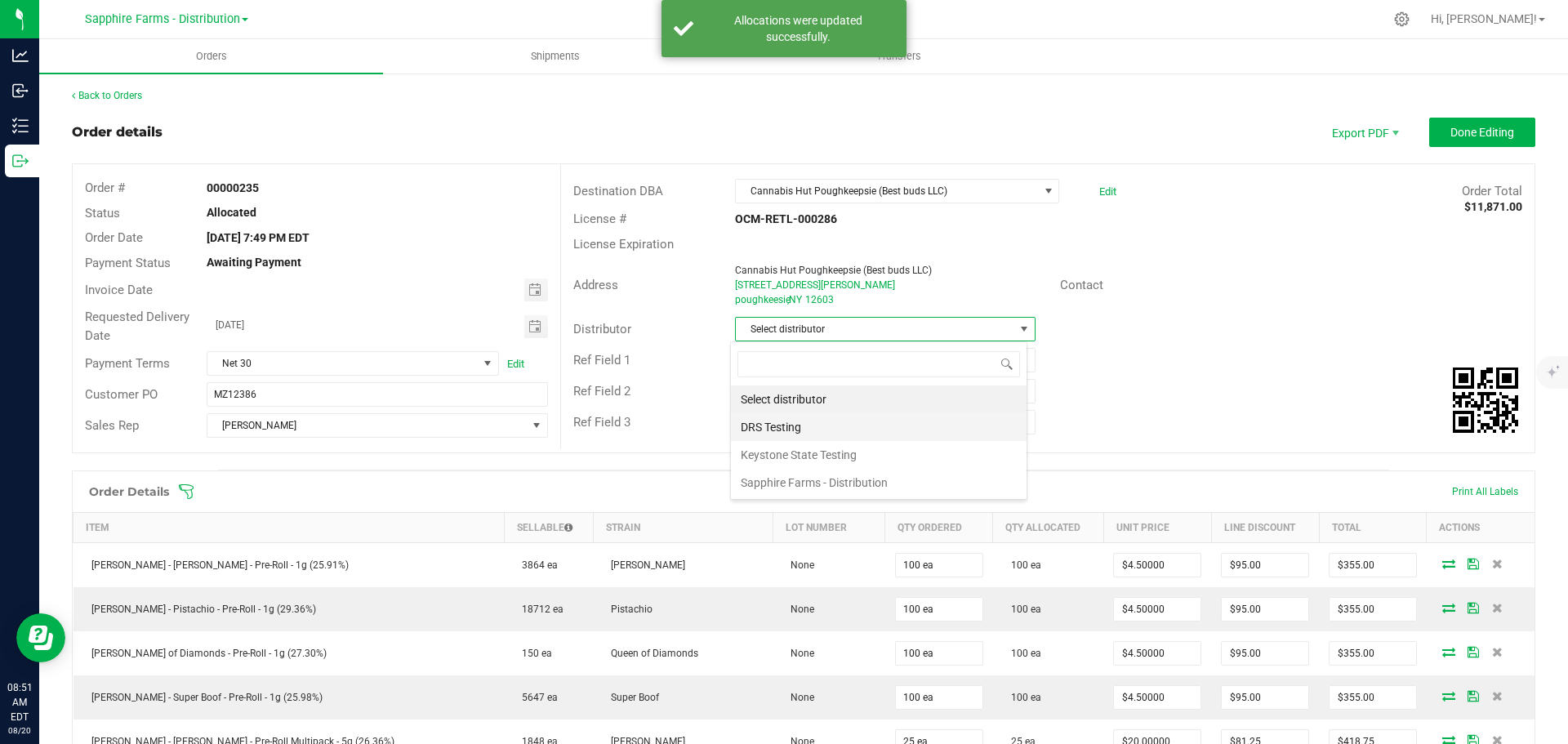
scroll to position [25, 297]
click at [869, 479] on li "Sapphire Farms - Distribution" at bounding box center [879, 482] width 296 height 27
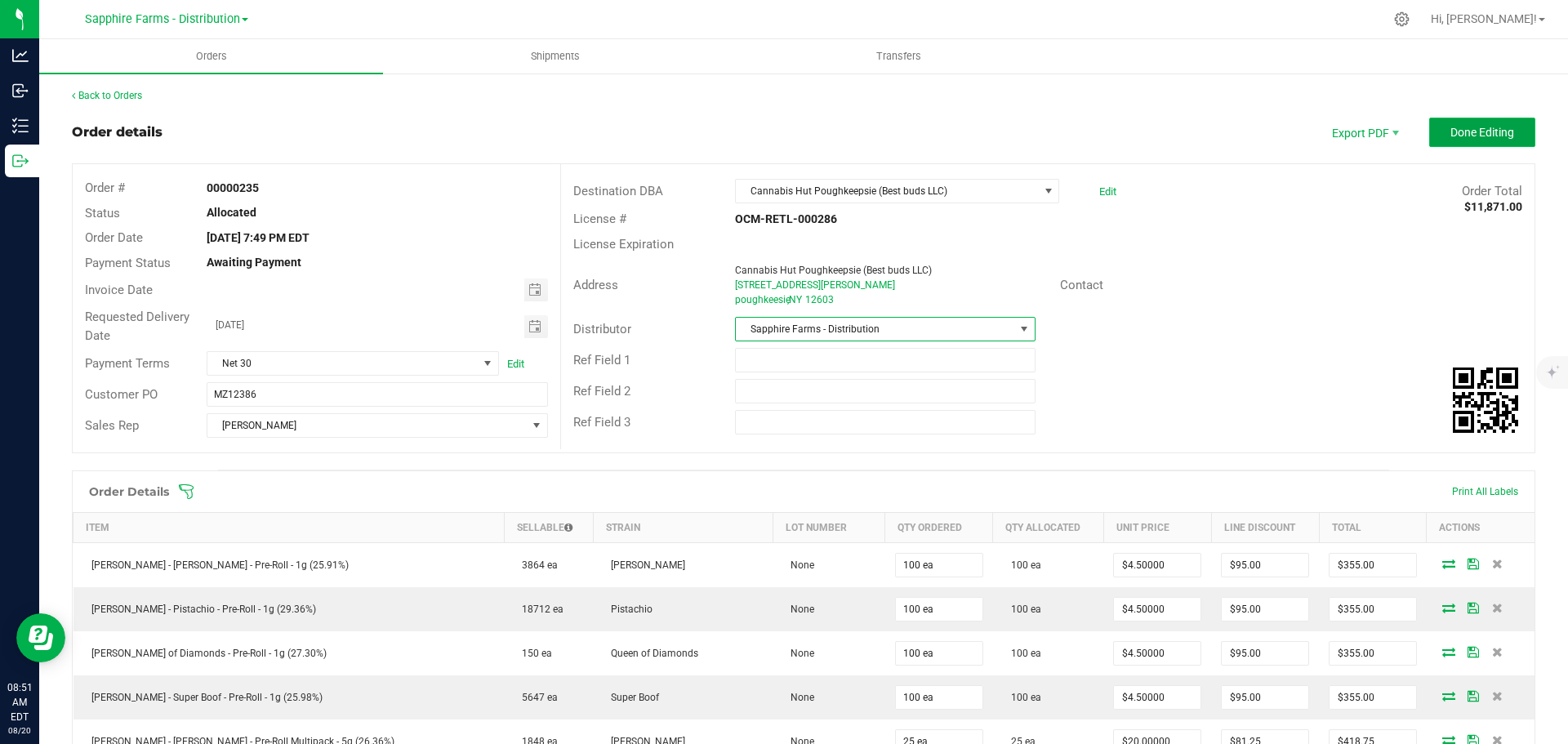
click at [1451, 132] on span "Done Editing" at bounding box center [1483, 132] width 64 height 13
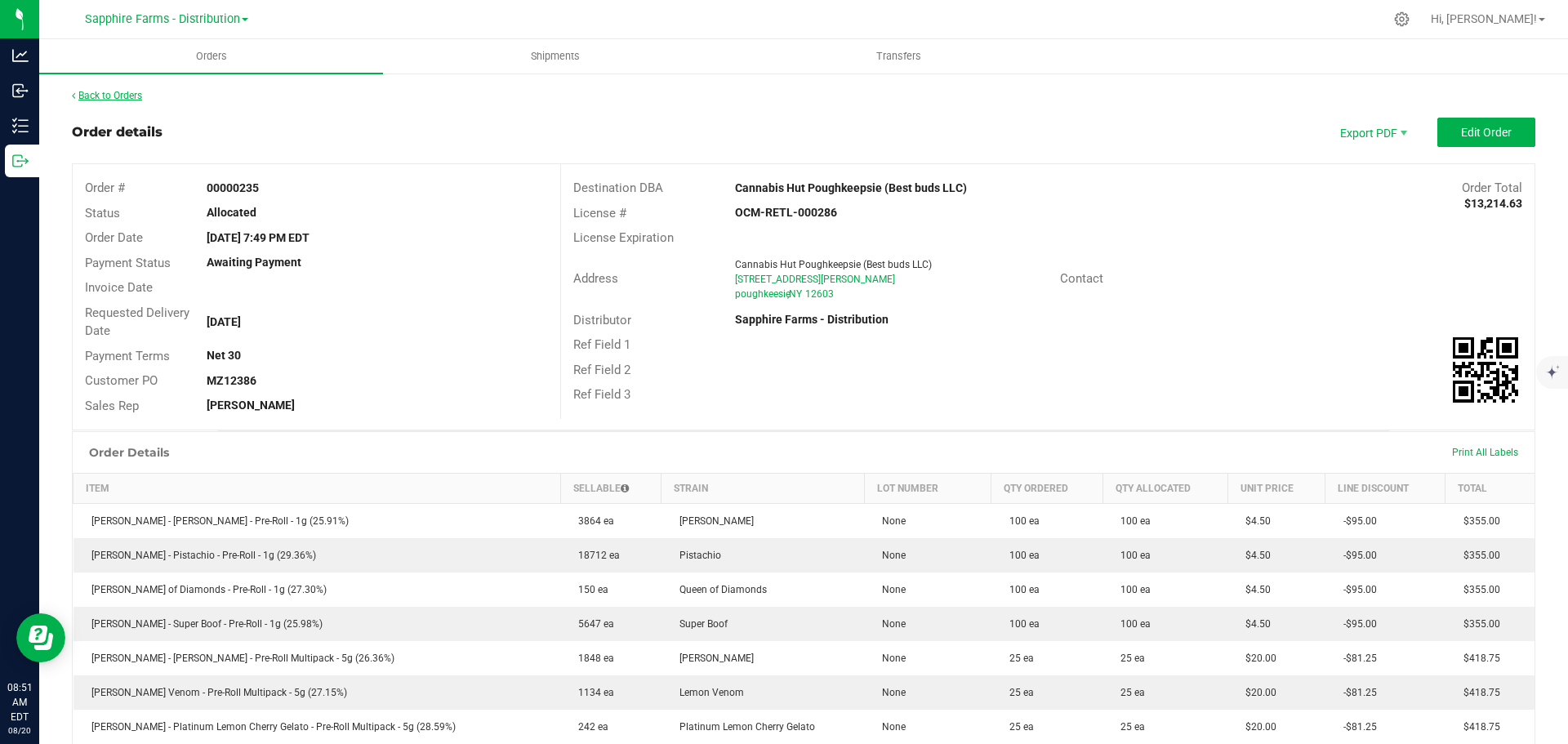
click at [124, 97] on link "Back to Orders" at bounding box center [106, 95] width 71 height 11
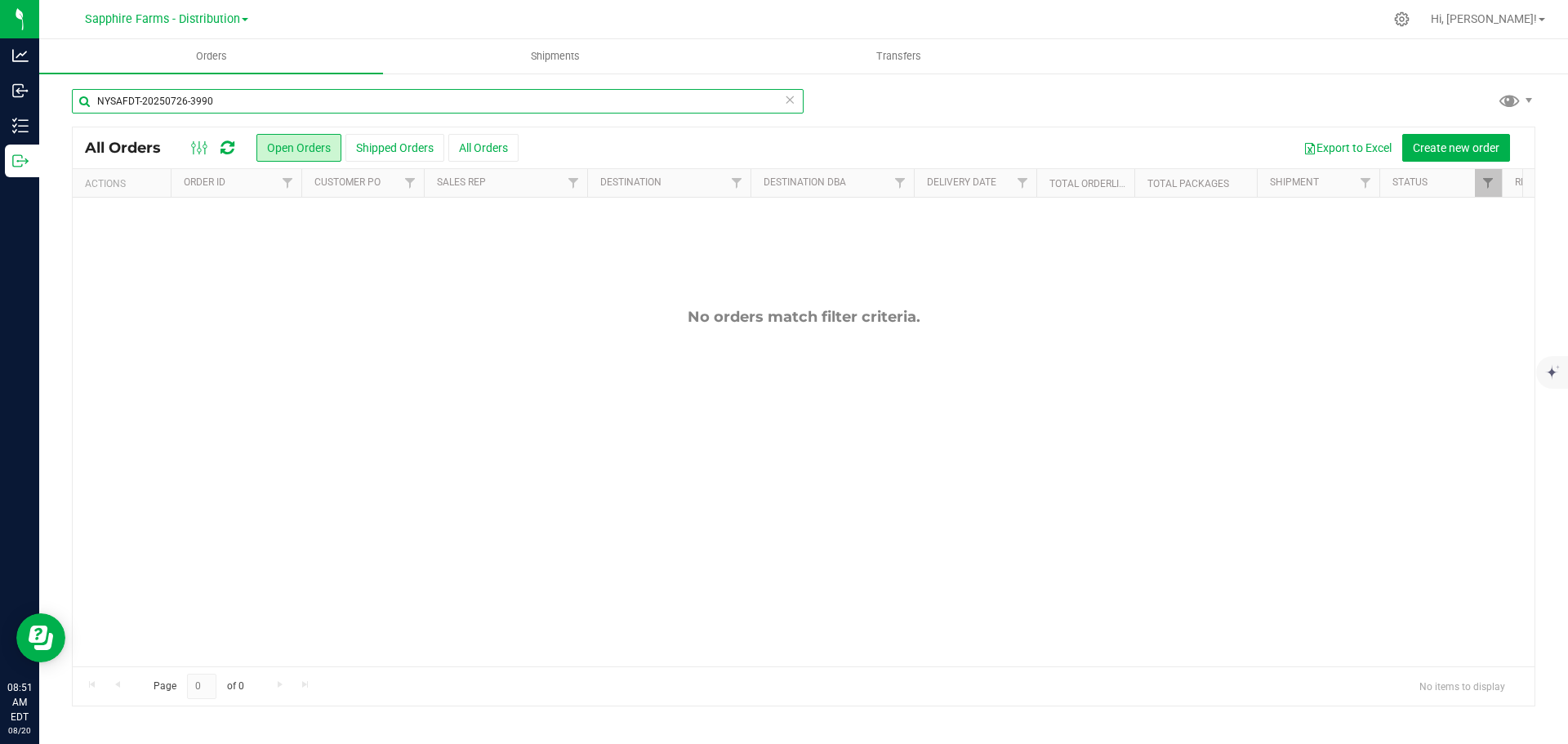
click at [798, 101] on input "NYSAFDT-20250726-3990" at bounding box center [437, 101] width 731 height 25
click at [791, 100] on icon at bounding box center [789, 98] width 11 height 19
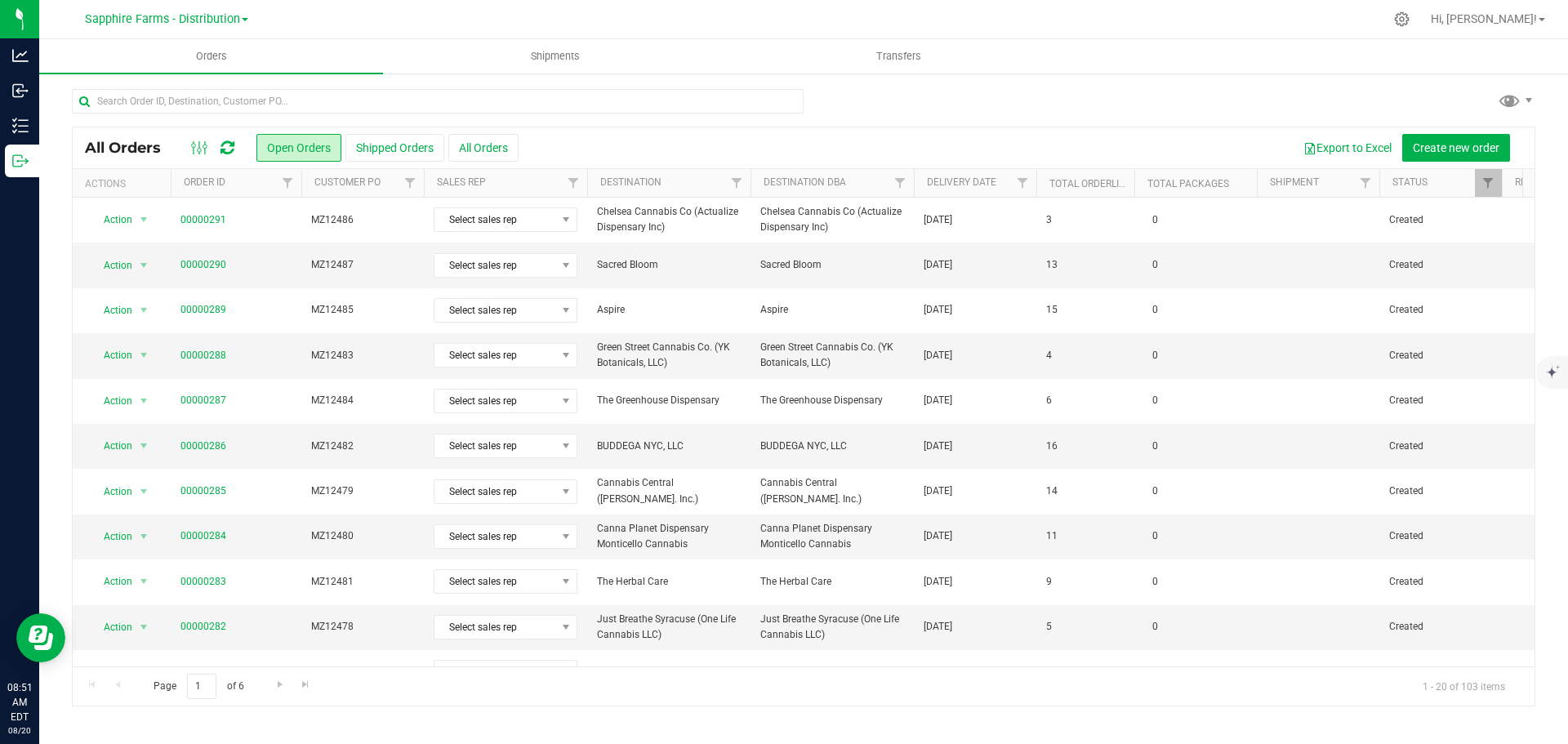
click at [922, 190] on th "Delivery Date" at bounding box center [975, 182] width 123 height 28
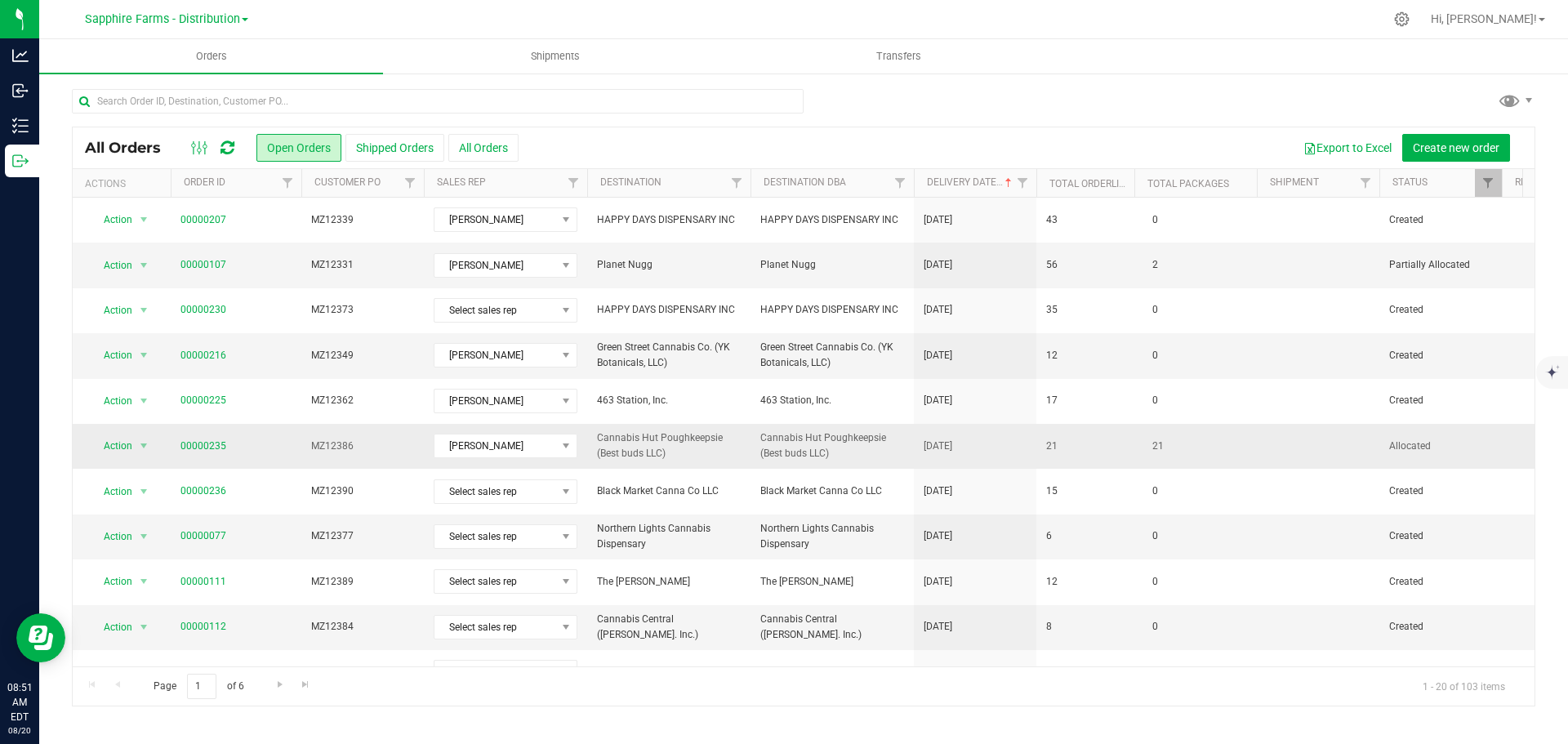
click at [1086, 452] on td "21" at bounding box center [1085, 445] width 98 height 45
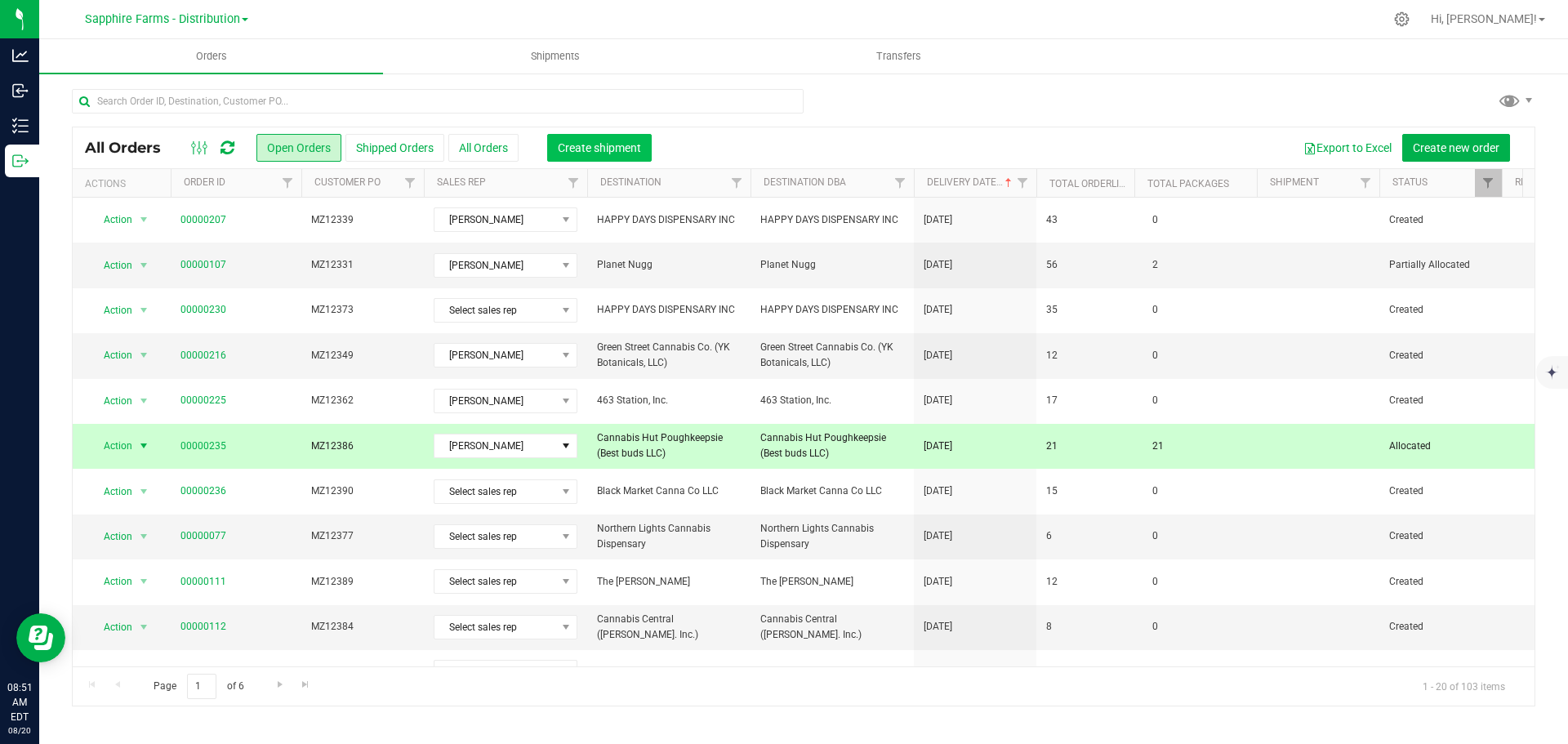
click at [576, 141] on span "Create shipment" at bounding box center [599, 148] width 83 height 13
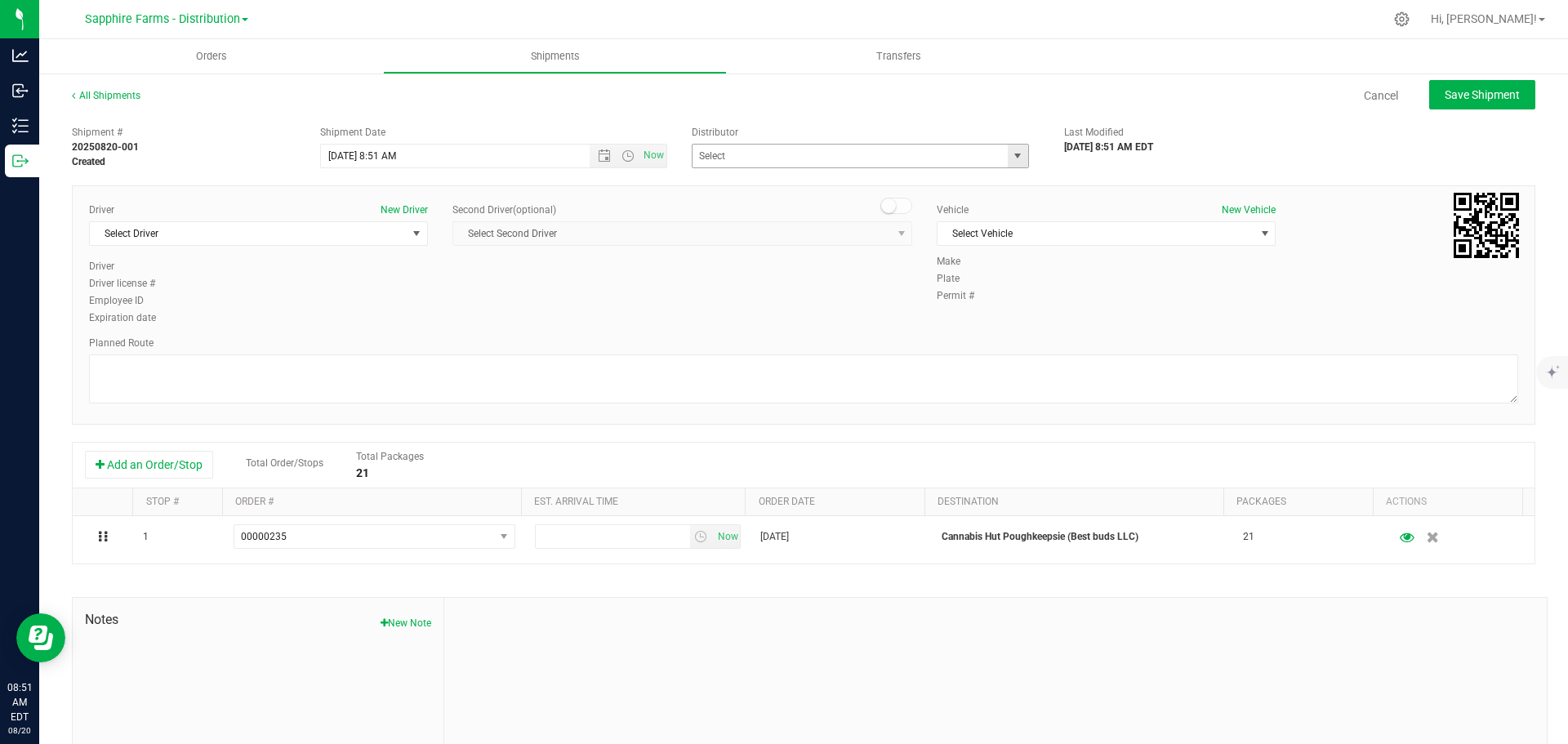
click at [1018, 157] on span "select" at bounding box center [1018, 156] width 20 height 23
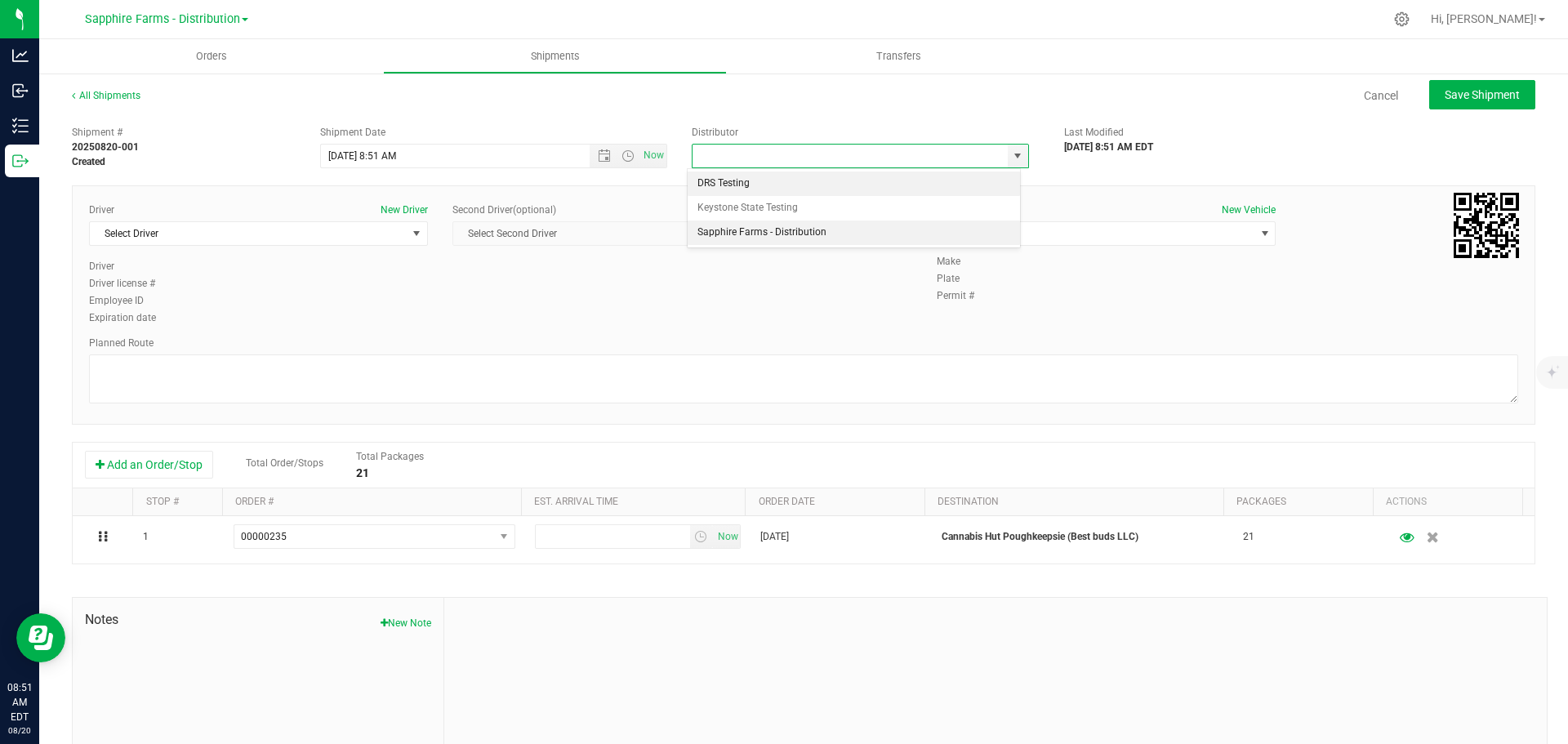
click at [970, 227] on li "Sapphire Farms - Distribution" at bounding box center [853, 233] width 333 height 25
type input "Sapphire Farms - Distribution"
click at [598, 150] on span "Open the date view" at bounding box center [604, 156] width 13 height 13
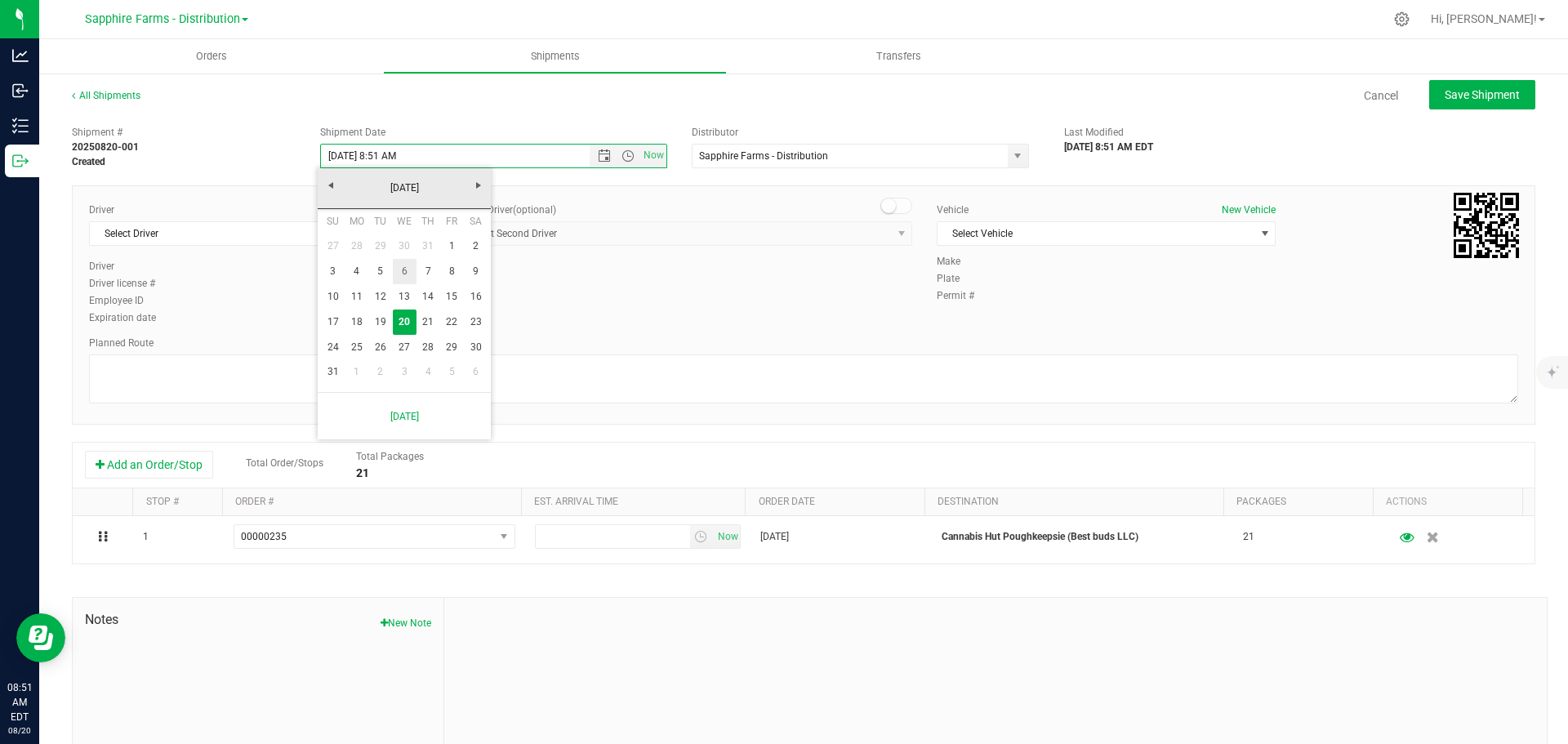
click at [399, 268] on link "6" at bounding box center [405, 271] width 24 height 26
click at [626, 159] on span "Open the time view" at bounding box center [628, 156] width 13 height 13
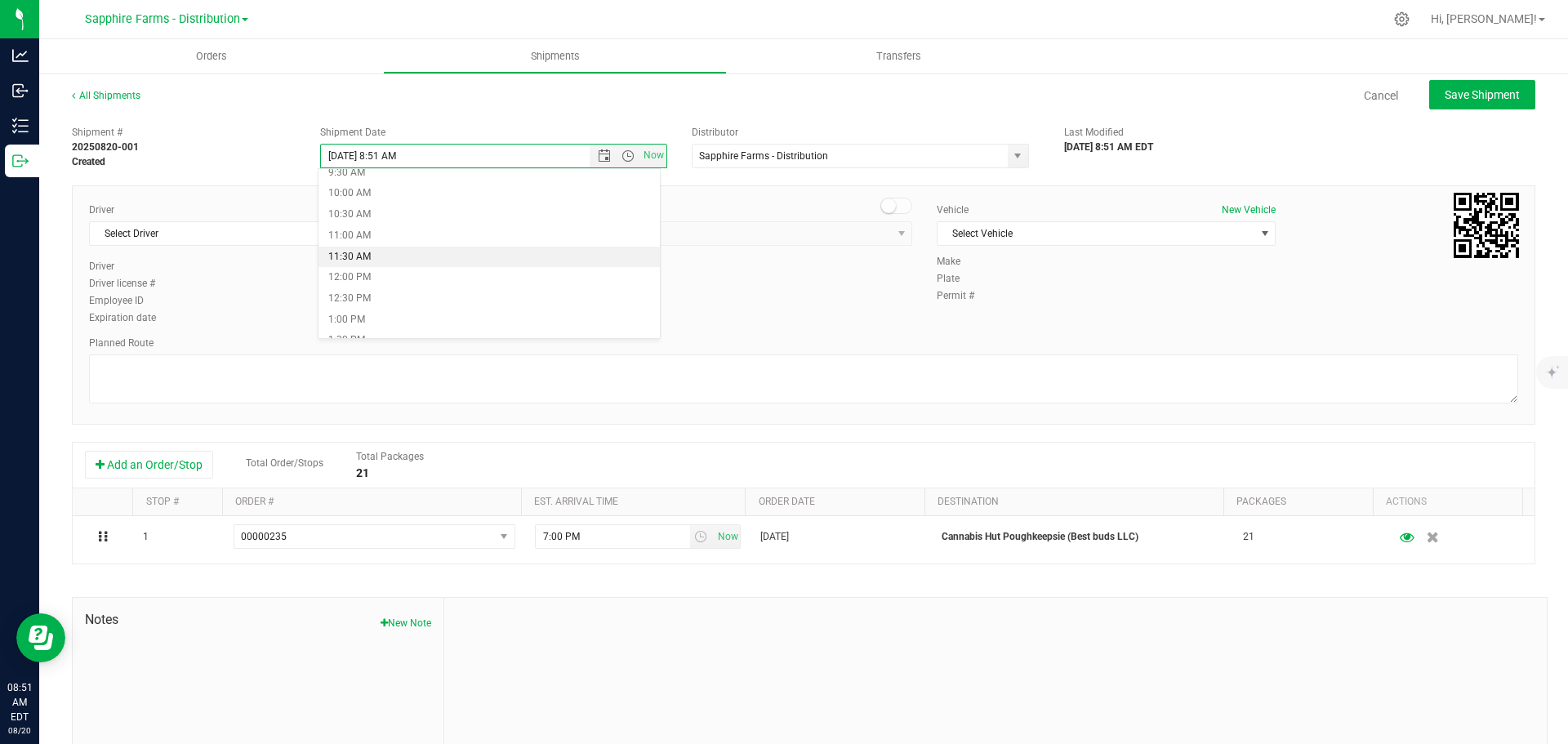
scroll to position [326, 0]
click at [416, 234] on li "9:00 AM" at bounding box center [489, 233] width 341 height 21
click at [772, 268] on div "Driver New Driver Select Driver Select Driver [PERSON_NAME] [PERSON_NAME] [PERS…" at bounding box center [804, 265] width 1453 height 125
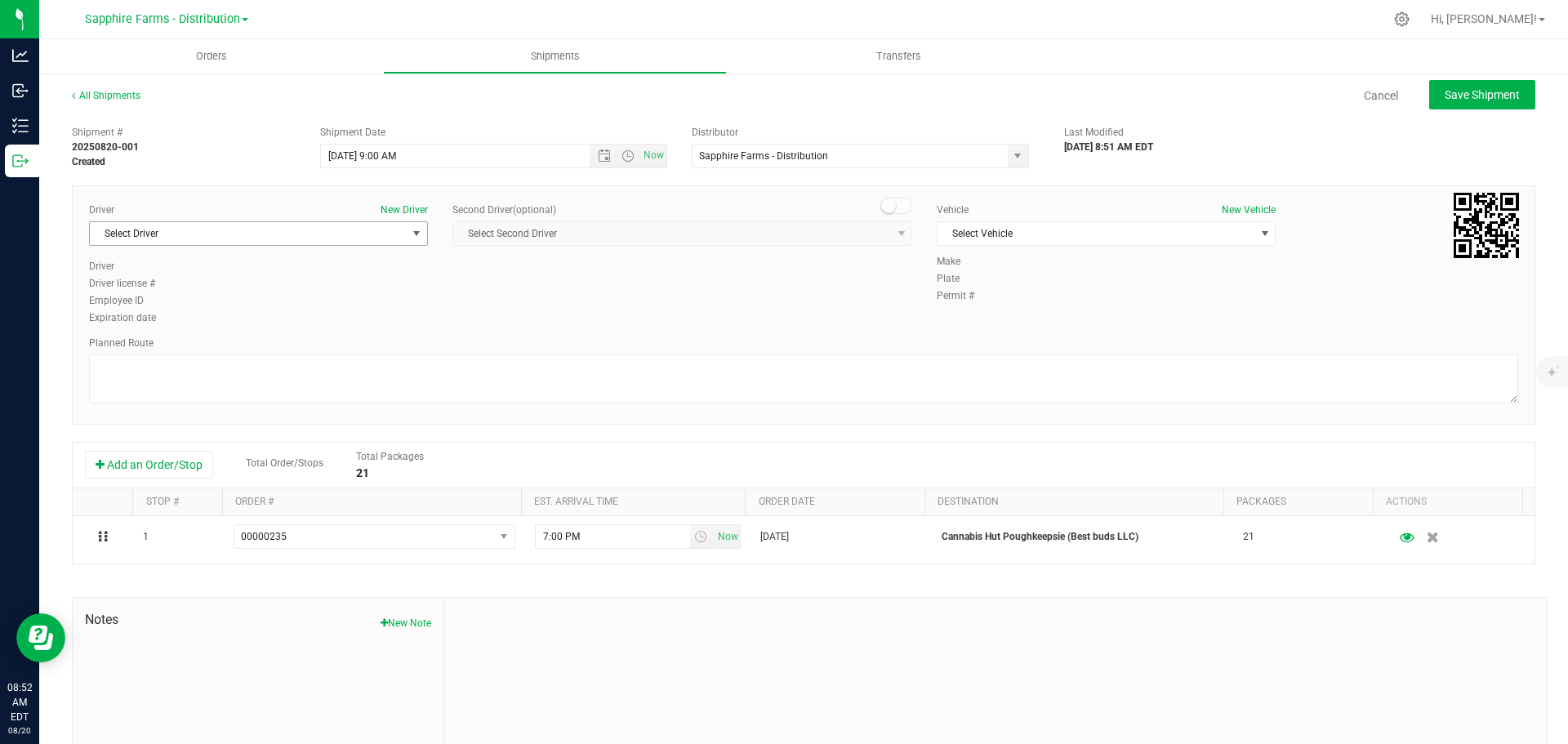
click at [314, 227] on span "Select Driver" at bounding box center [248, 233] width 317 height 23
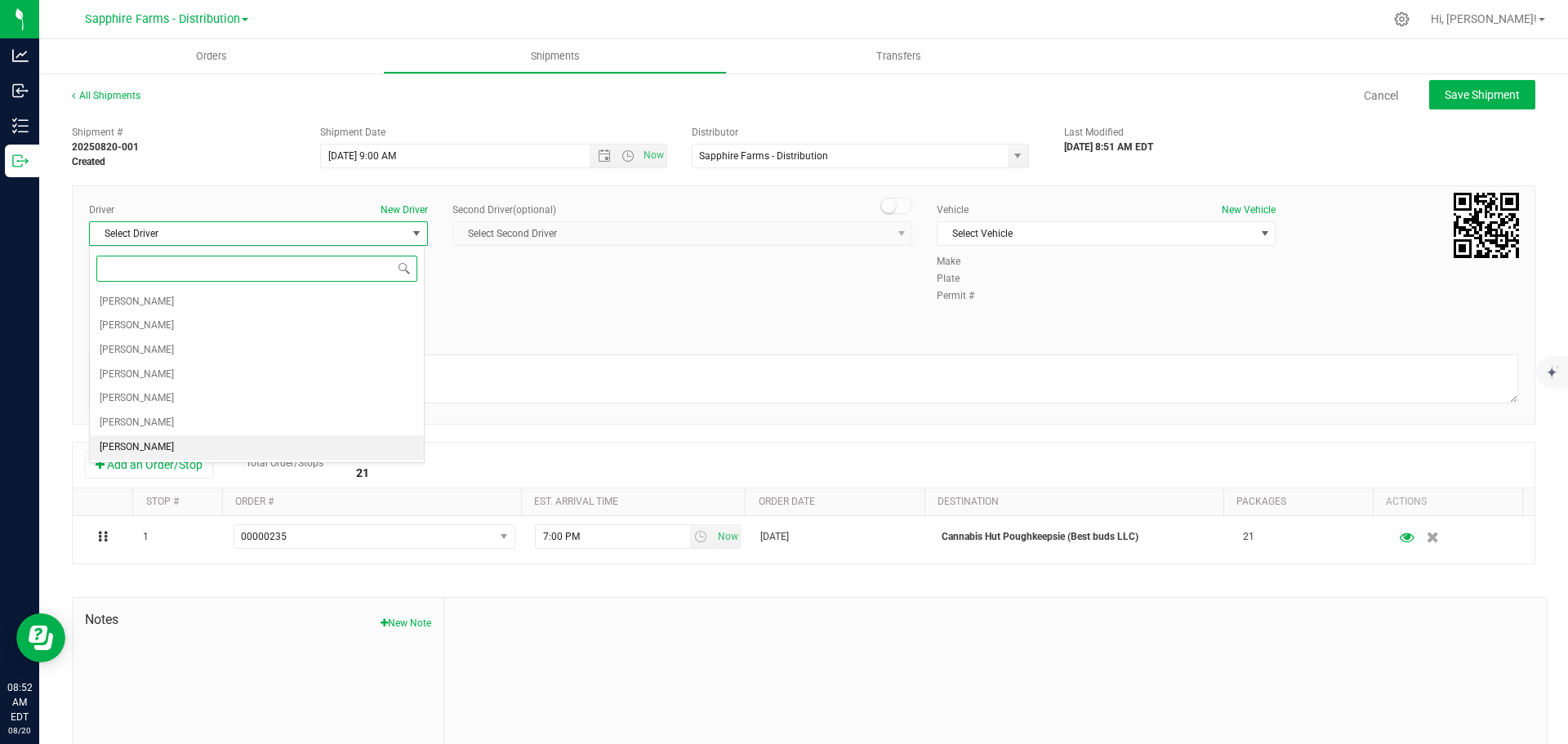
click at [201, 451] on li "[PERSON_NAME]" at bounding box center [257, 447] width 334 height 25
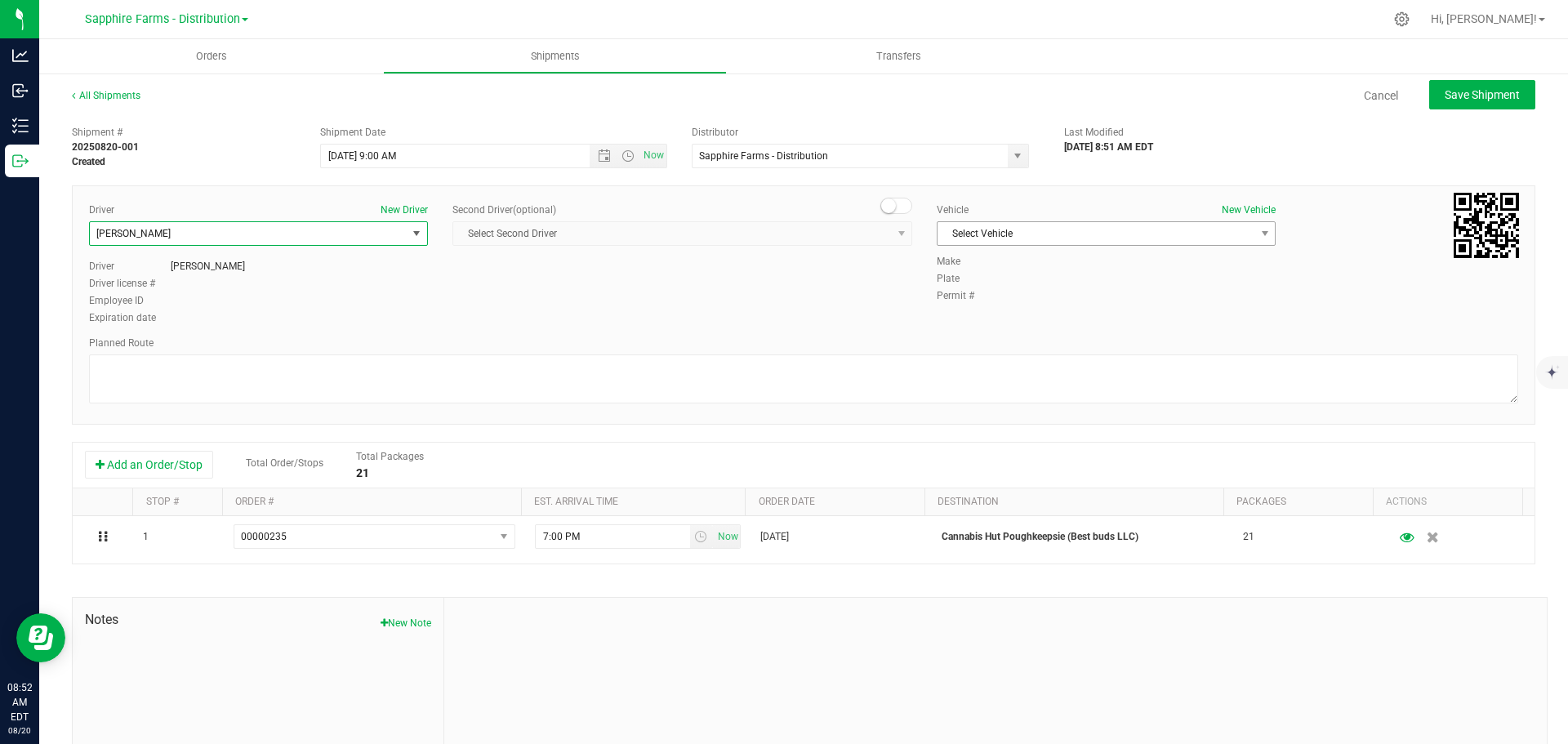
click at [1056, 232] on span "Select Vehicle" at bounding box center [1096, 233] width 317 height 23
click at [1024, 311] on li "Van #2" at bounding box center [1098, 310] width 334 height 25
click at [851, 309] on div "Driver New Driver Jeffery Stine Select Driver Diego Estrada Miguel Hernandez Er…" at bounding box center [804, 265] width 1453 height 125
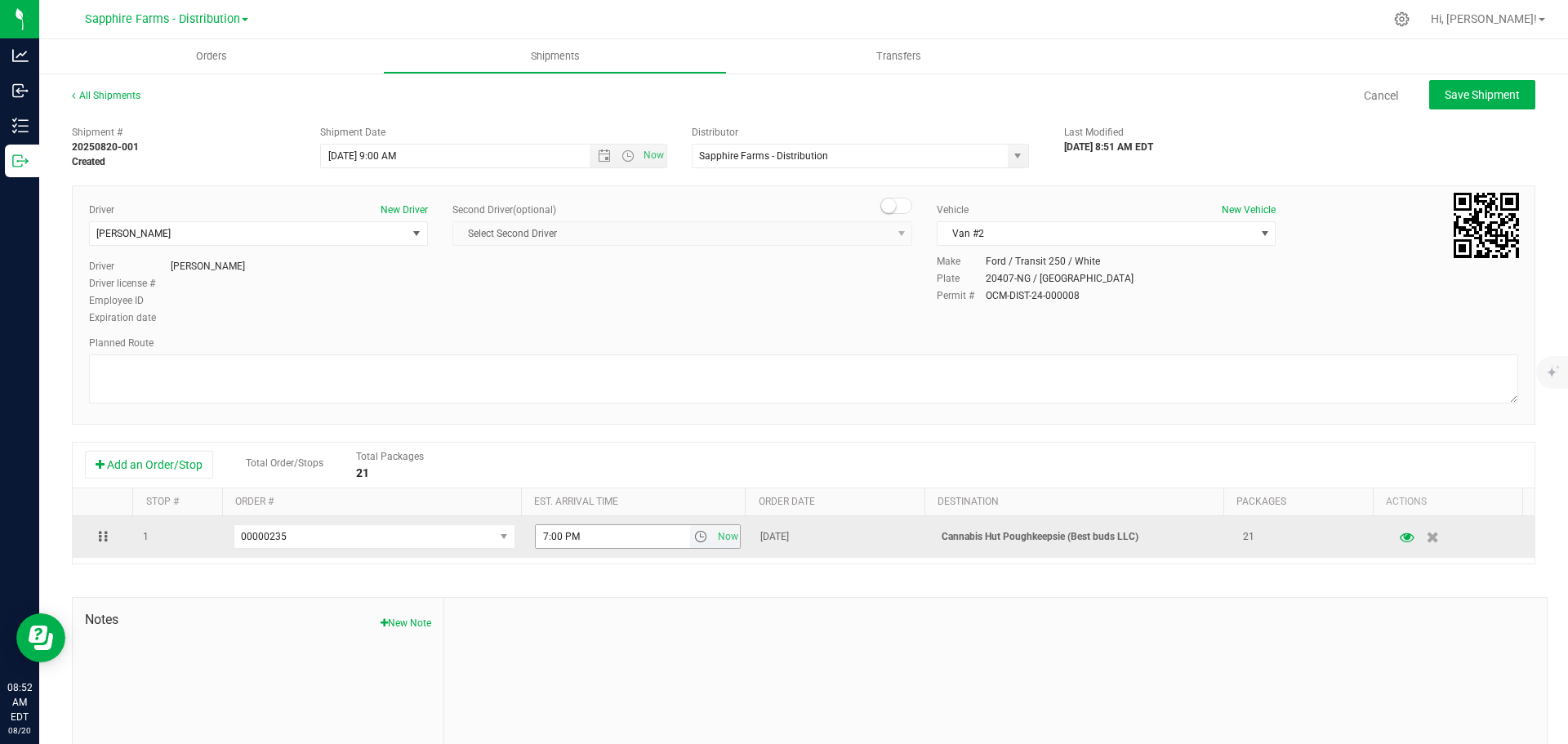
click at [694, 542] on span "select" at bounding box center [700, 536] width 13 height 13
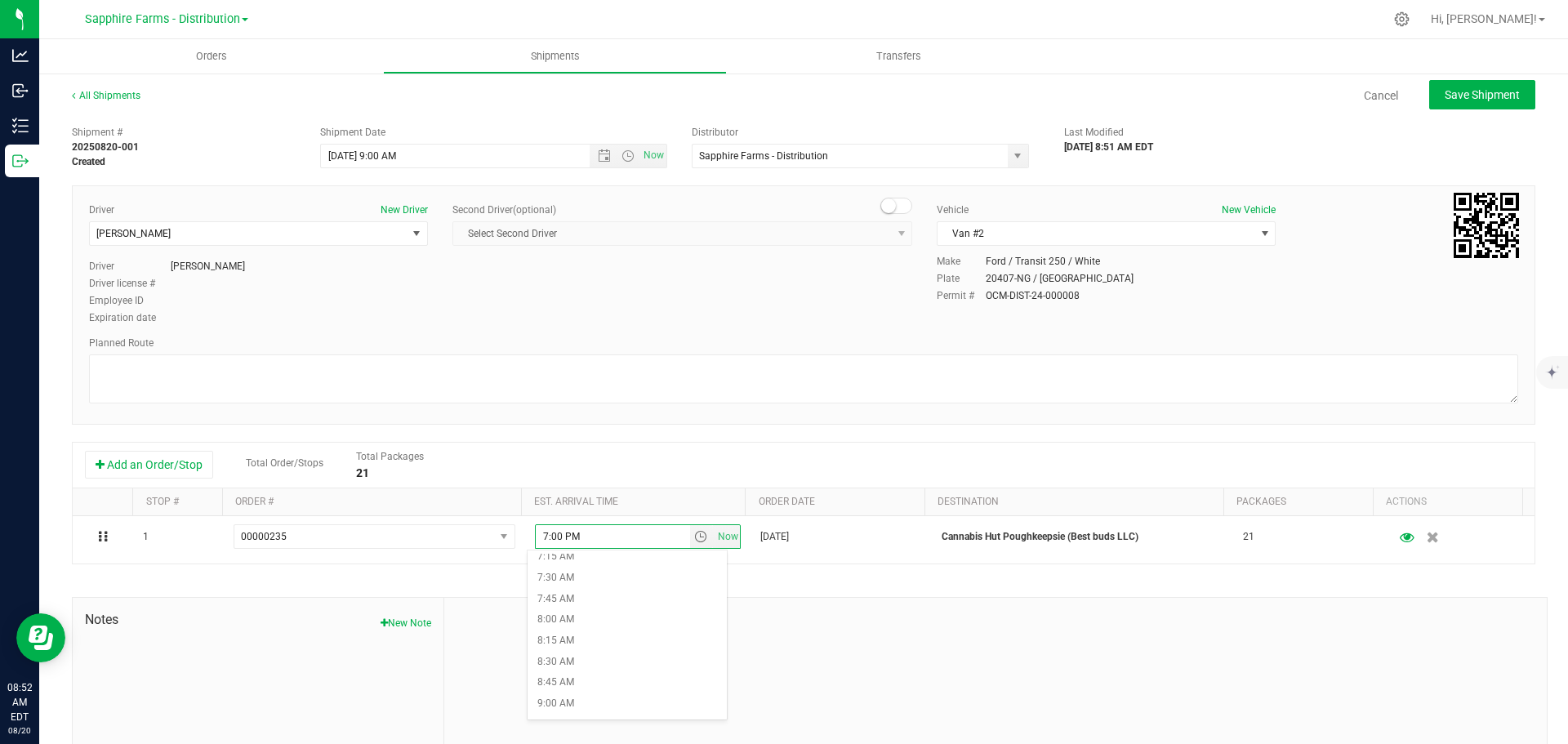
scroll to position [735, 0]
drag, startPoint x: 607, startPoint y: 604, endPoint x: 829, endPoint y: 671, distance: 231.9
click at [829, 671] on div at bounding box center [995, 706] width 1102 height 219
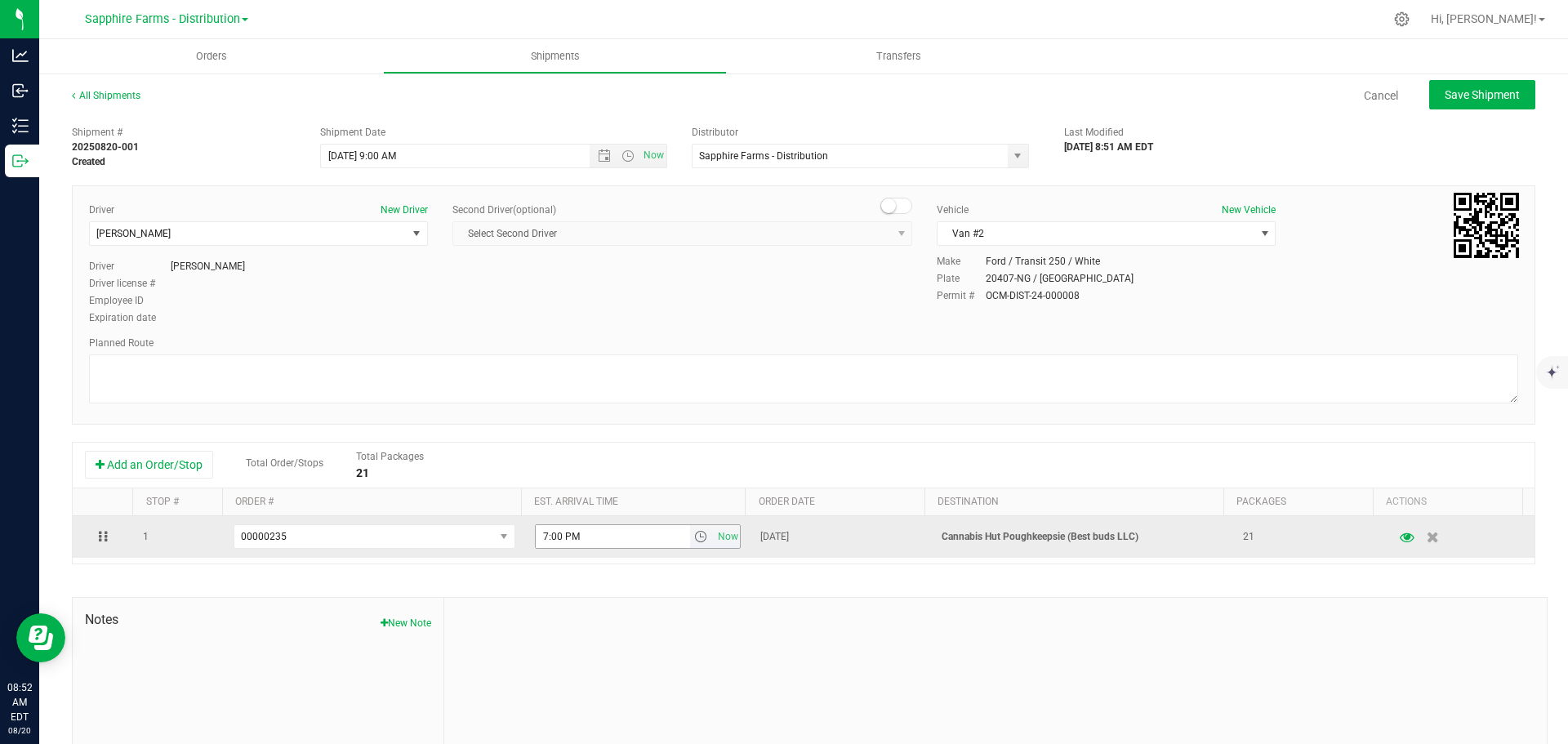
click at [694, 537] on span "select" at bounding box center [700, 536] width 13 height 13
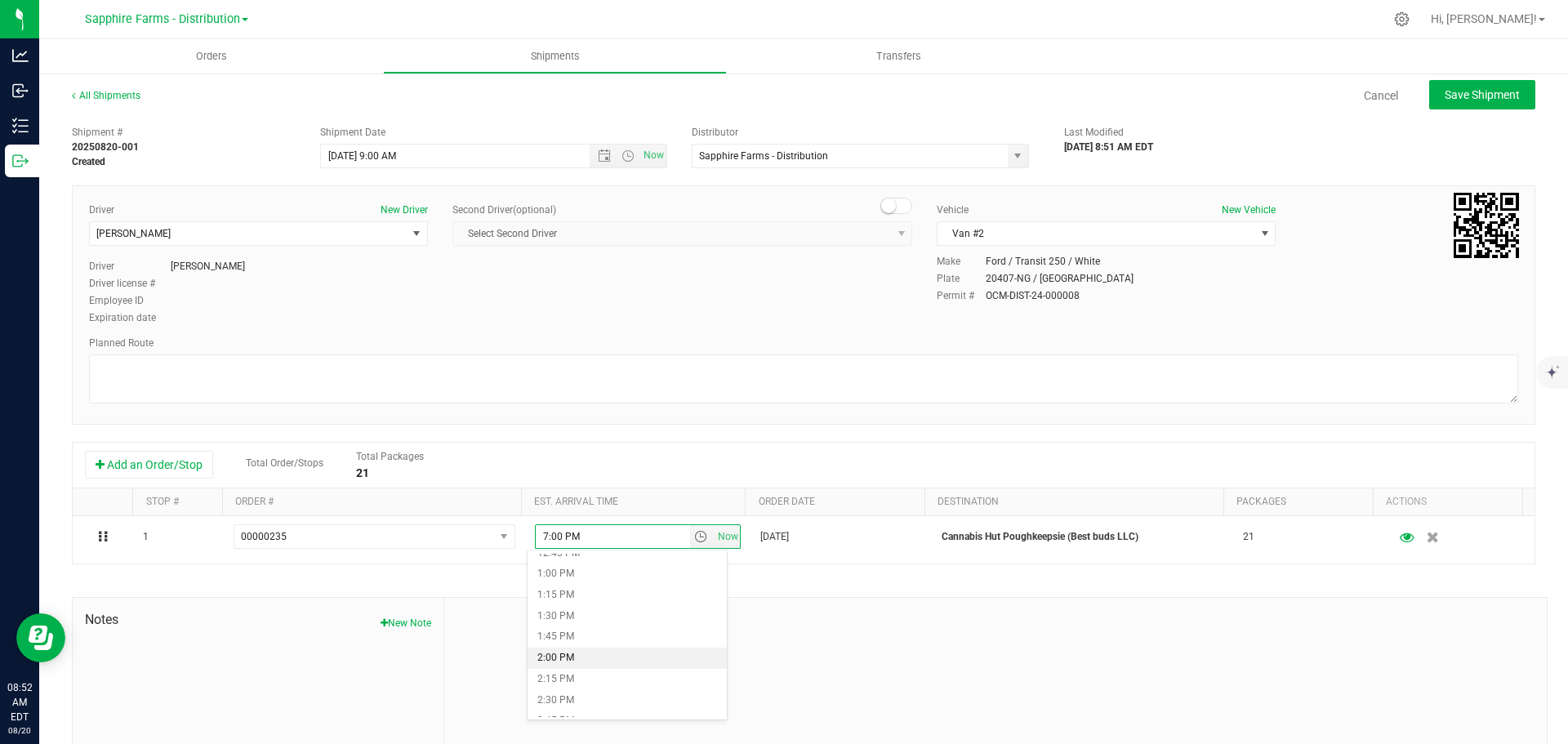
scroll to position [1061, 0]
click at [595, 592] on li "1:00 PM" at bounding box center [627, 593] width 199 height 21
click at [699, 339] on div "Planned Route" at bounding box center [803, 343] width 1429 height 15
click at [1491, 90] on span "Save Shipment" at bounding box center [1482, 94] width 75 height 13
type input "[DATE] 1:00 PM"
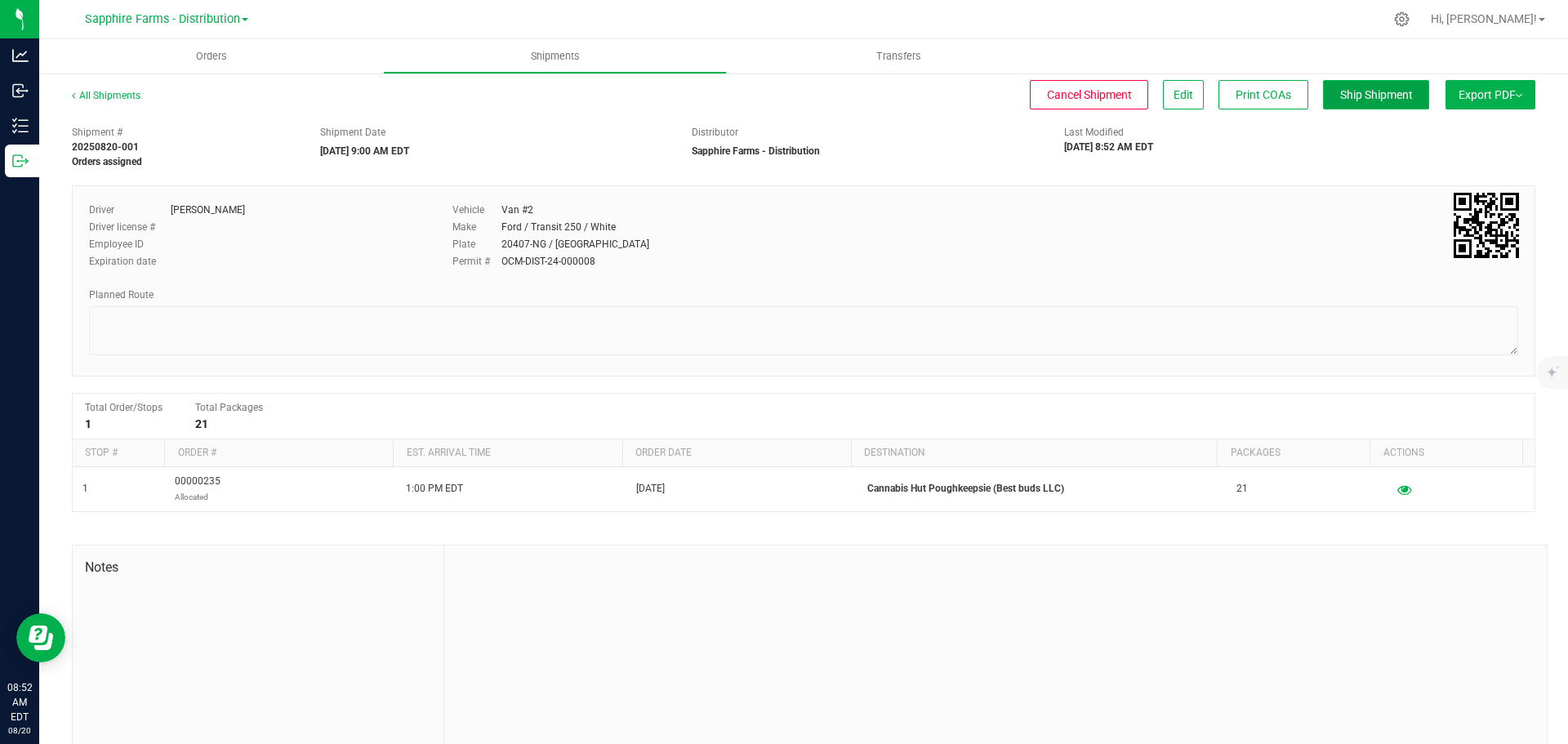
click at [1348, 81] on button "Ship Shipment" at bounding box center [1376, 94] width 106 height 29
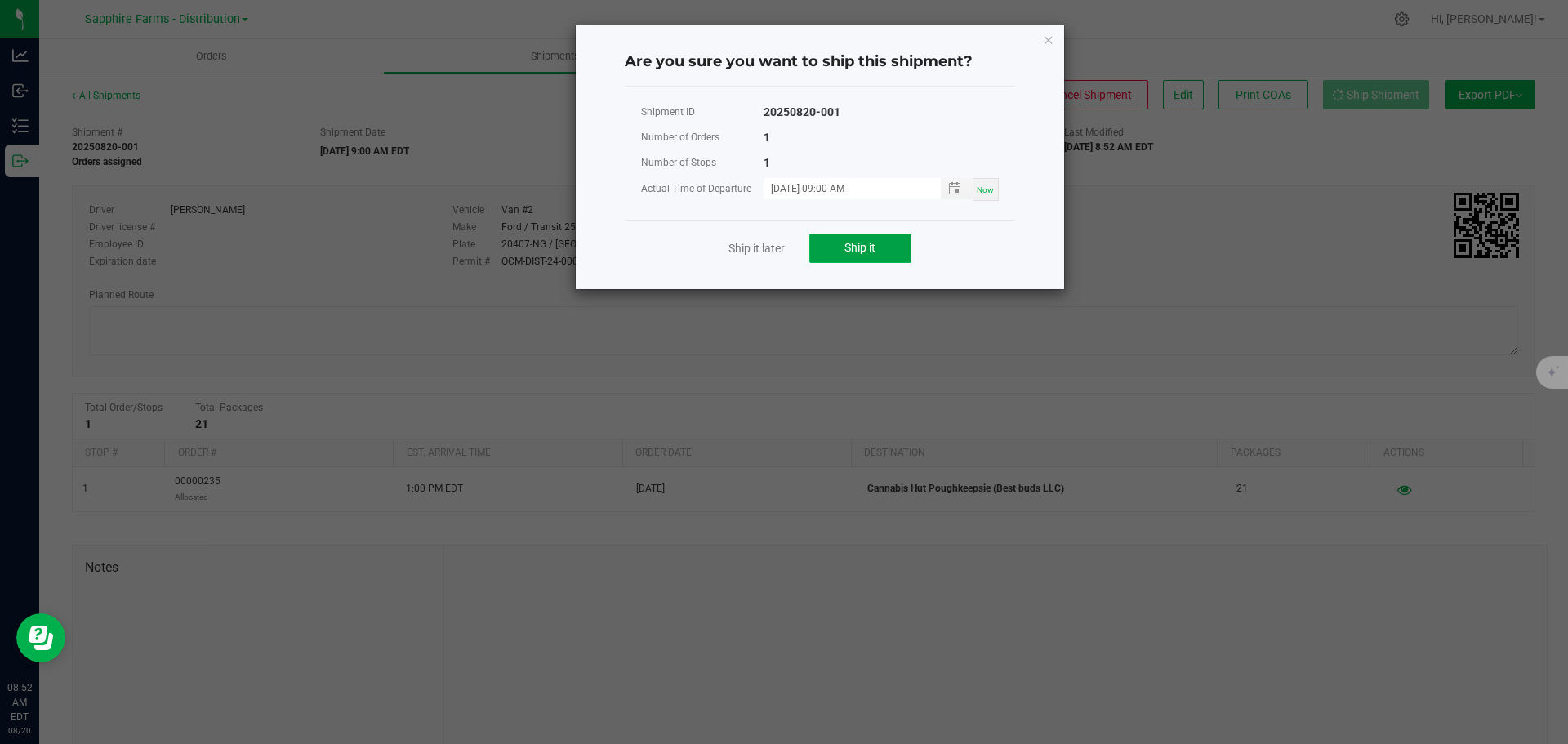
click at [865, 249] on span "Ship it" at bounding box center [860, 247] width 31 height 13
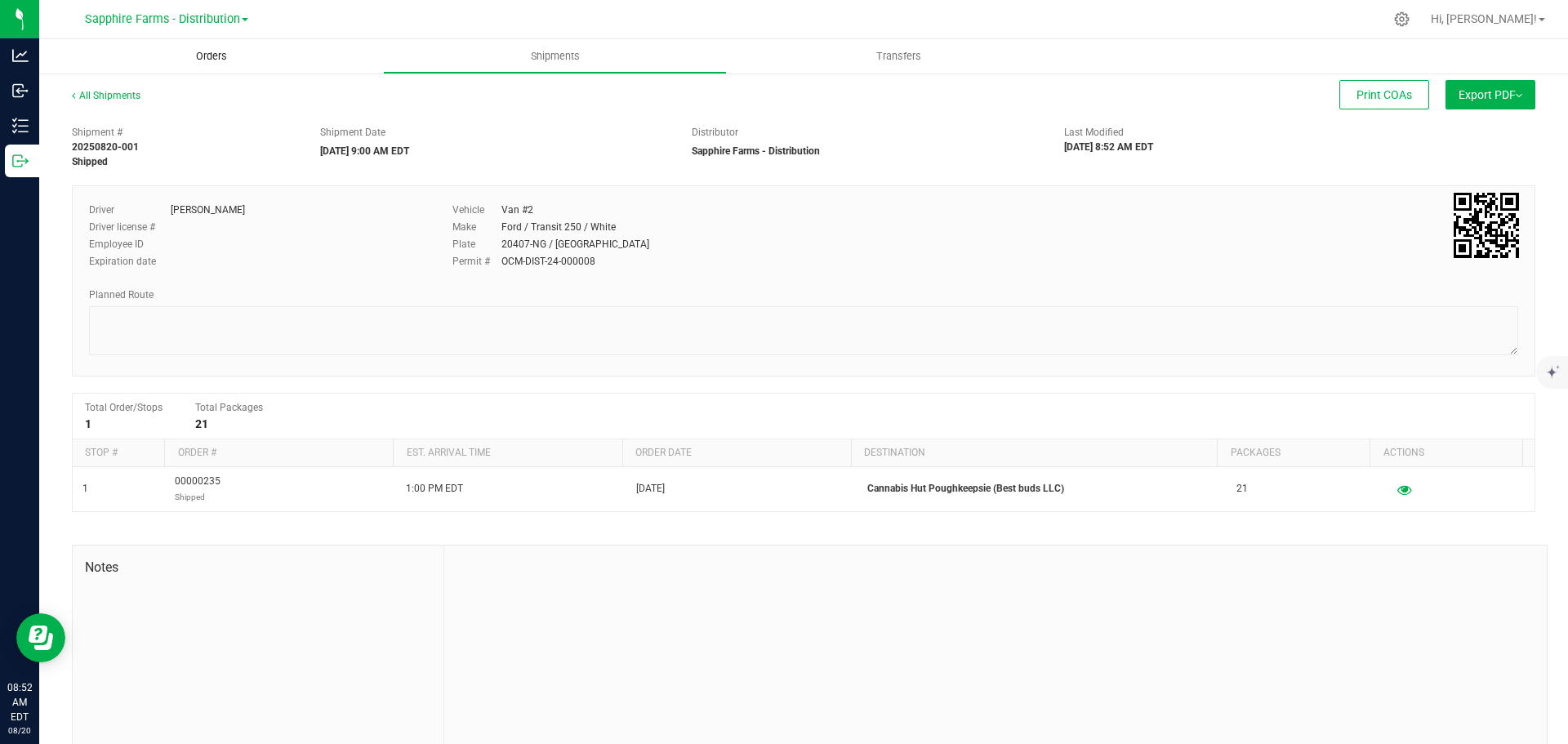
click at [224, 61] on span "Orders" at bounding box center [212, 56] width 75 height 15
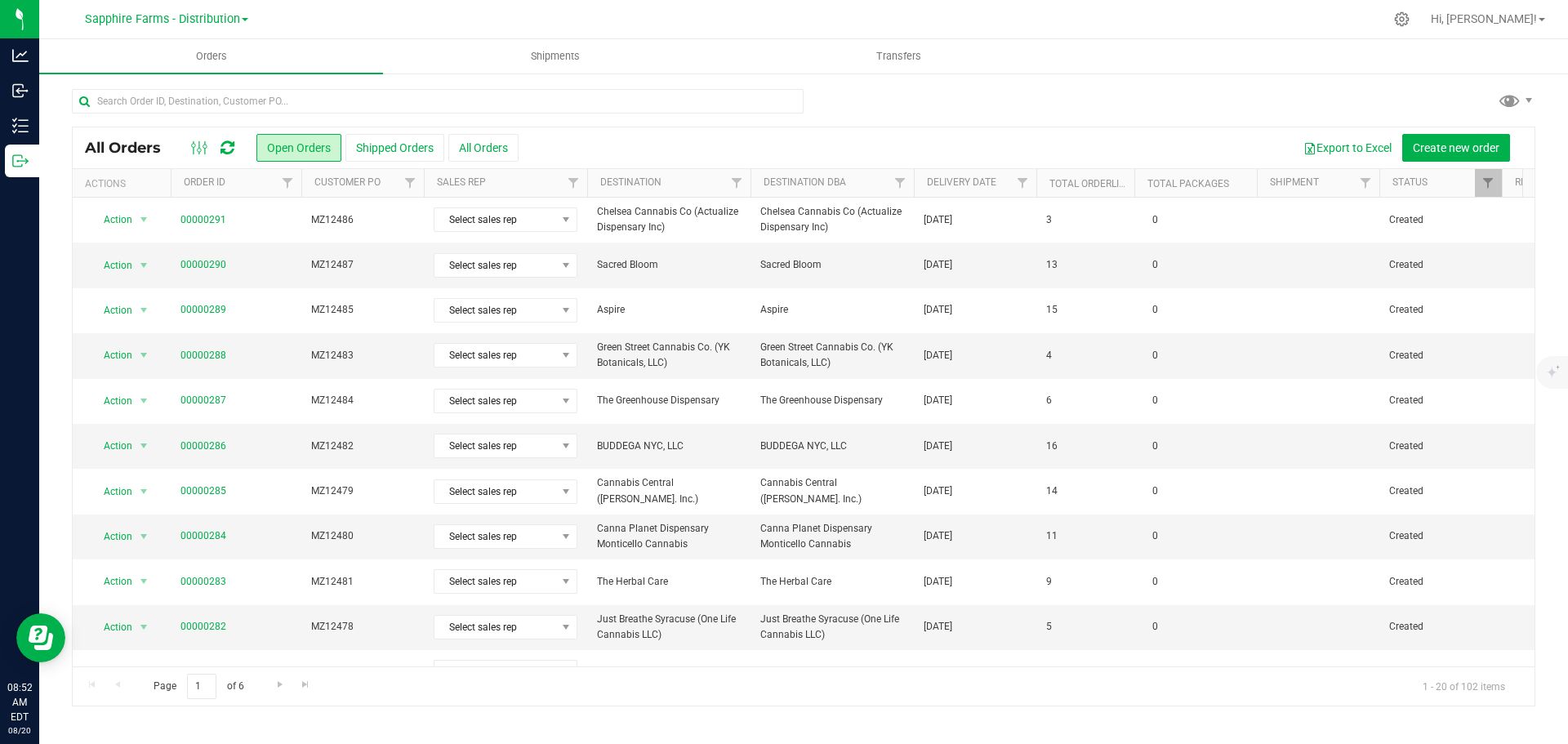
click at [925, 189] on th "Delivery Date" at bounding box center [975, 182] width 123 height 28
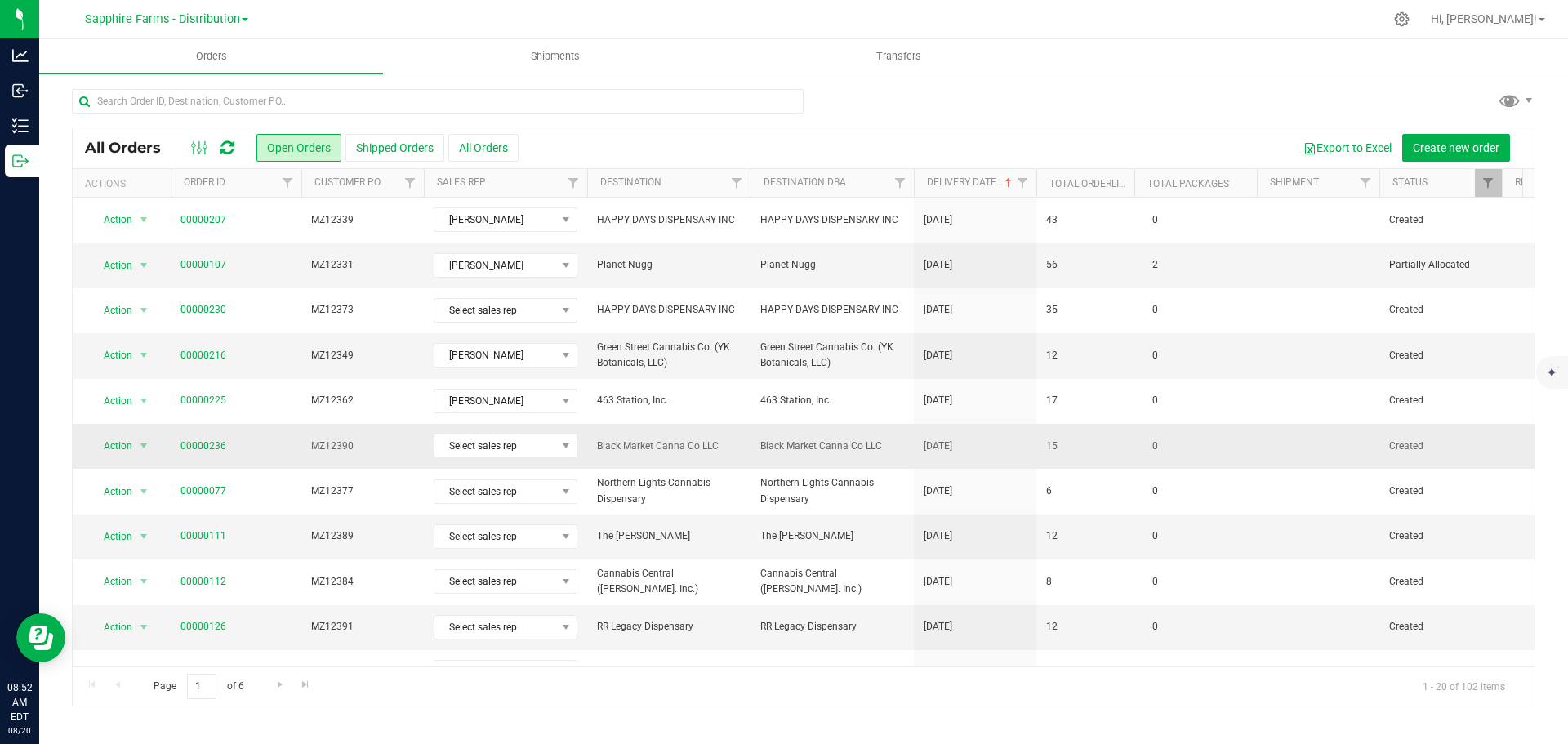
click at [1122, 449] on td "15" at bounding box center [1085, 445] width 98 height 45
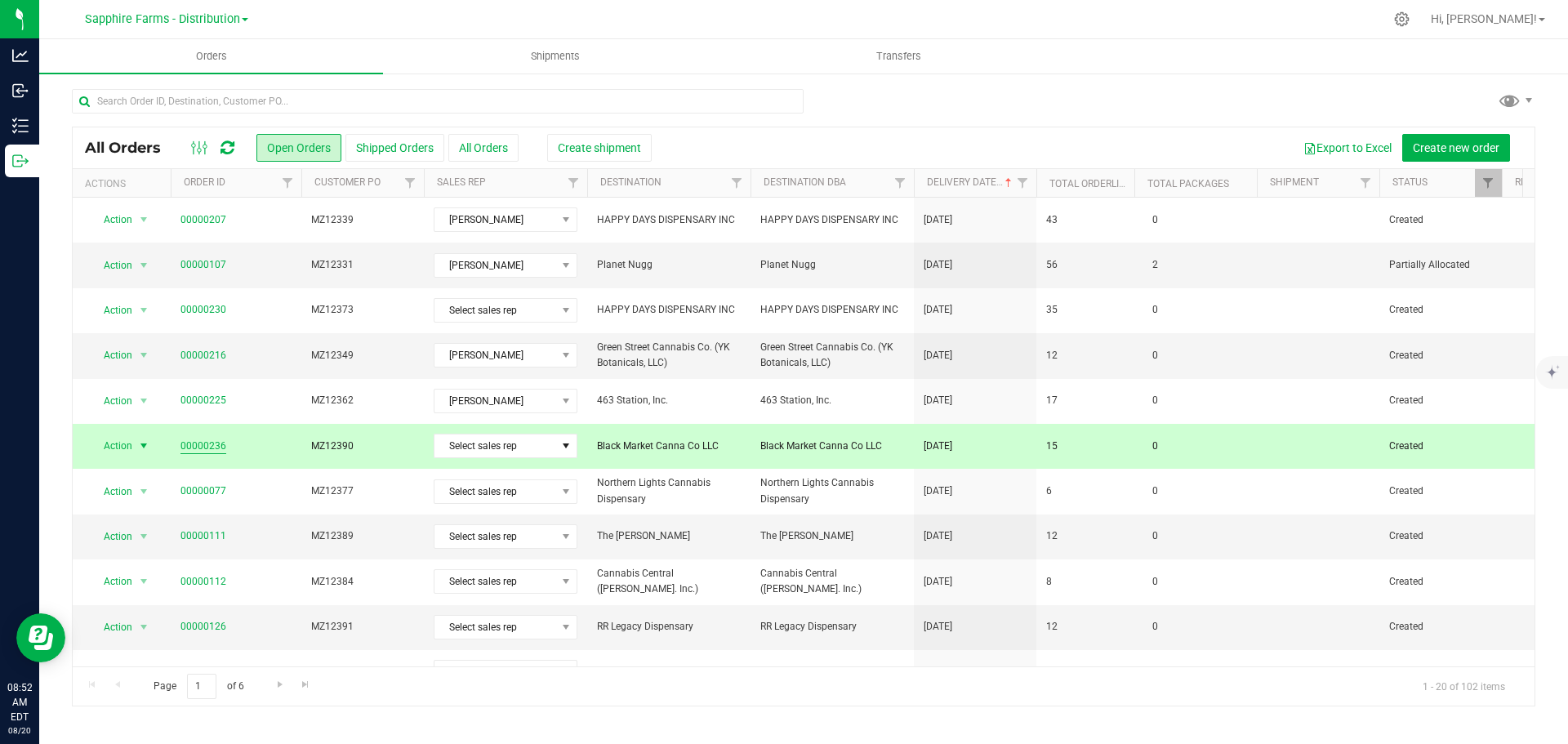
click at [207, 444] on link "00000236" at bounding box center [203, 446] width 46 height 16
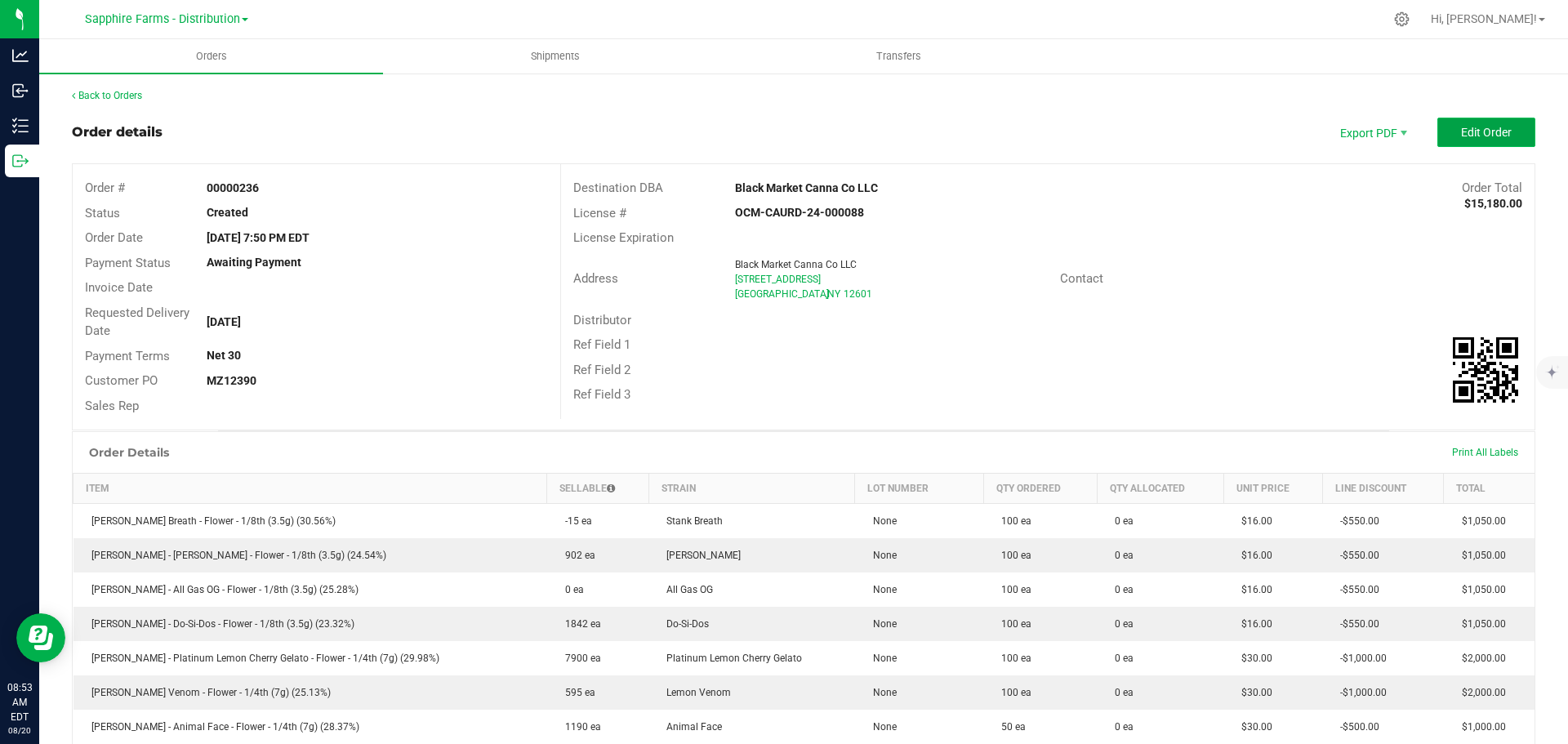
click at [1465, 127] on span "Edit Order" at bounding box center [1486, 132] width 50 height 13
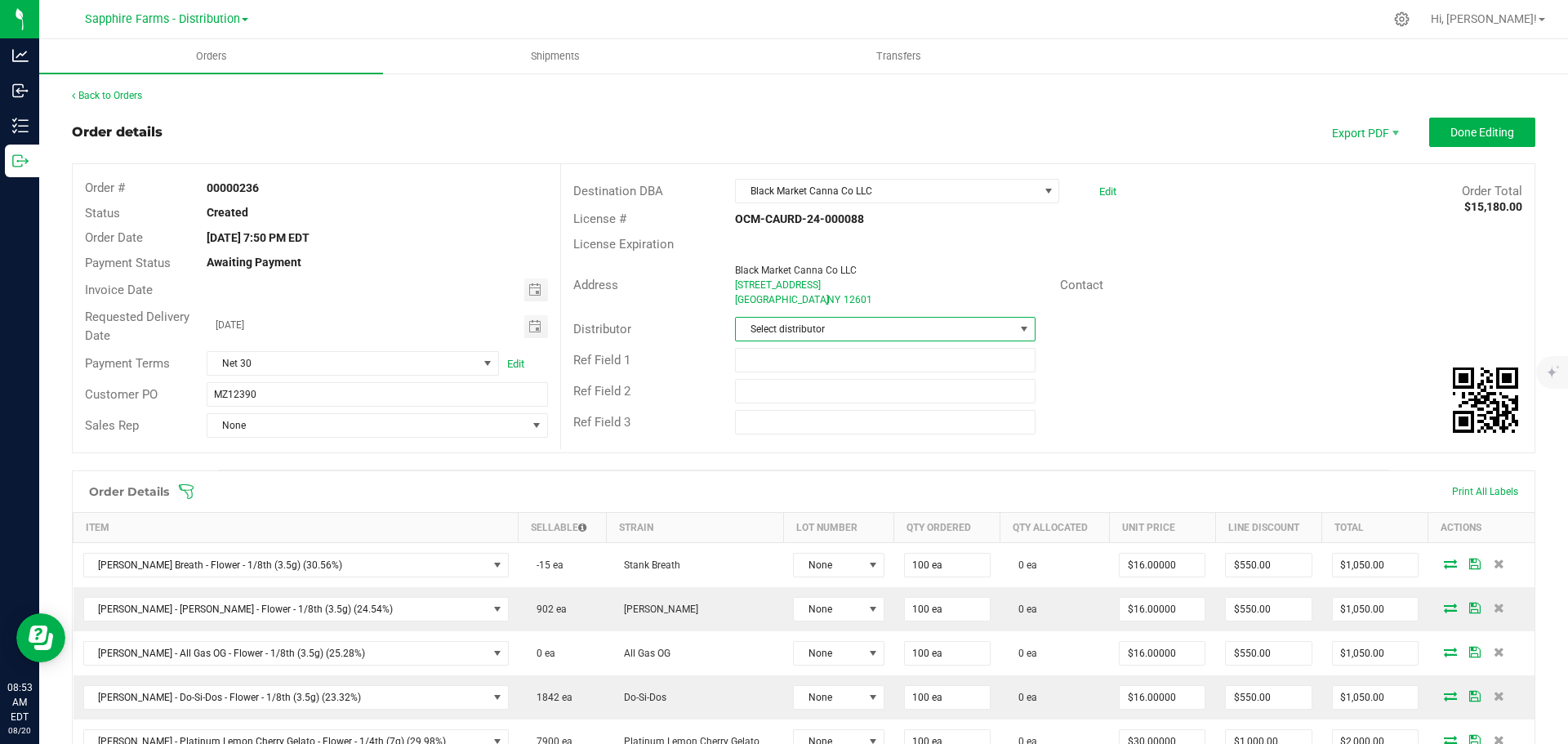
click at [1017, 327] on span at bounding box center [1024, 329] width 13 height 13
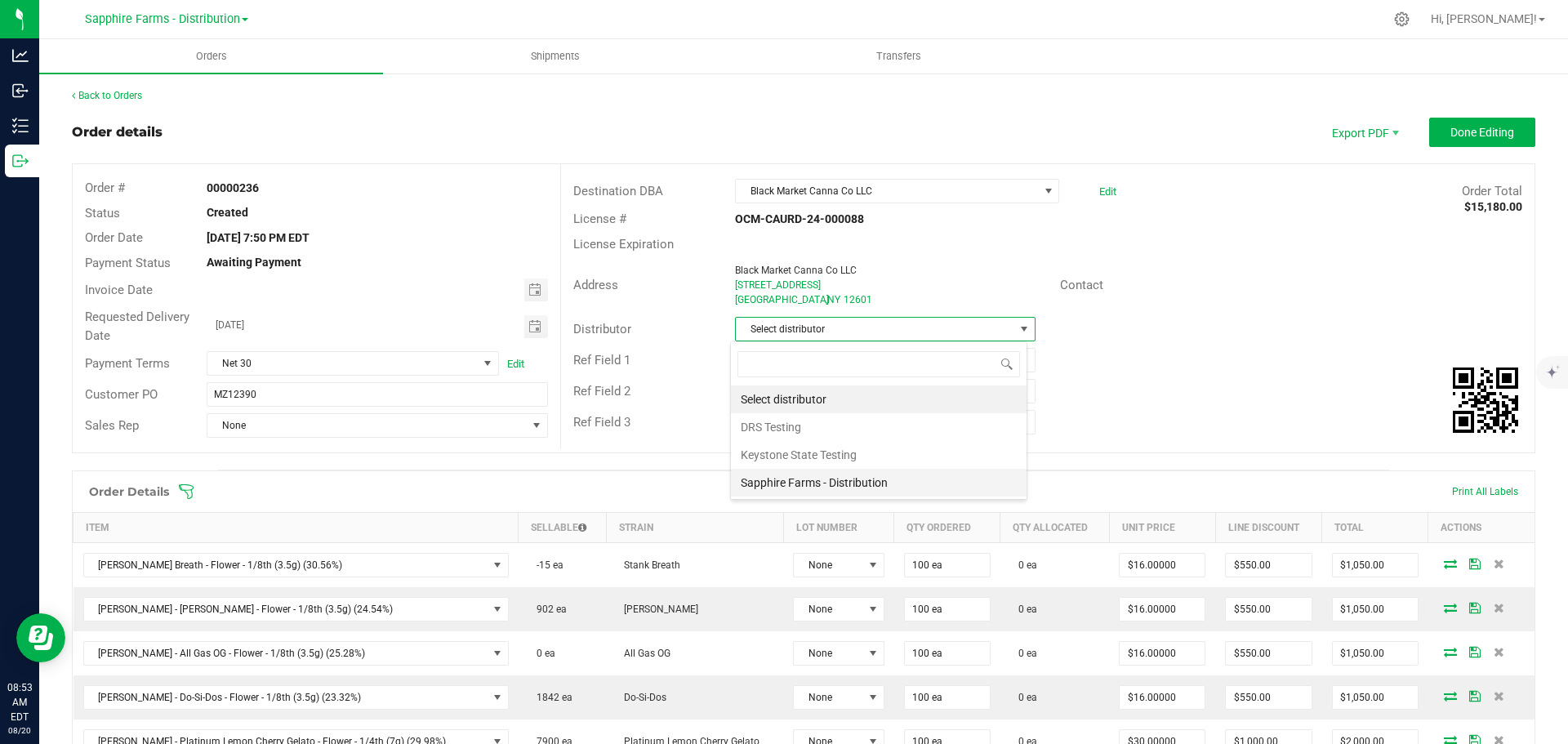
click at [905, 485] on li "Sapphire Farms - Distribution" at bounding box center [879, 482] width 296 height 27
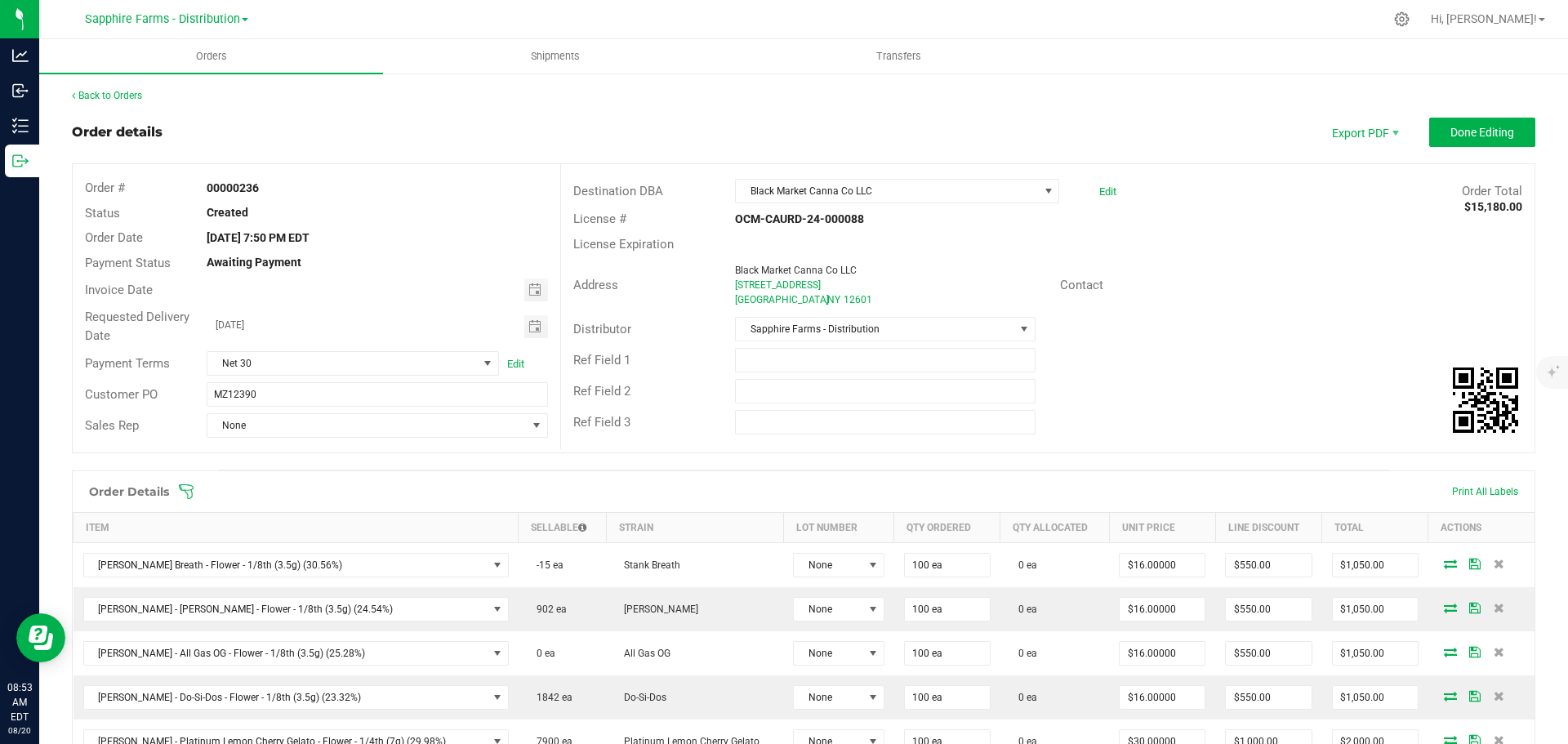
click at [1237, 394] on div "Ref Field 2" at bounding box center [1047, 391] width 973 height 31
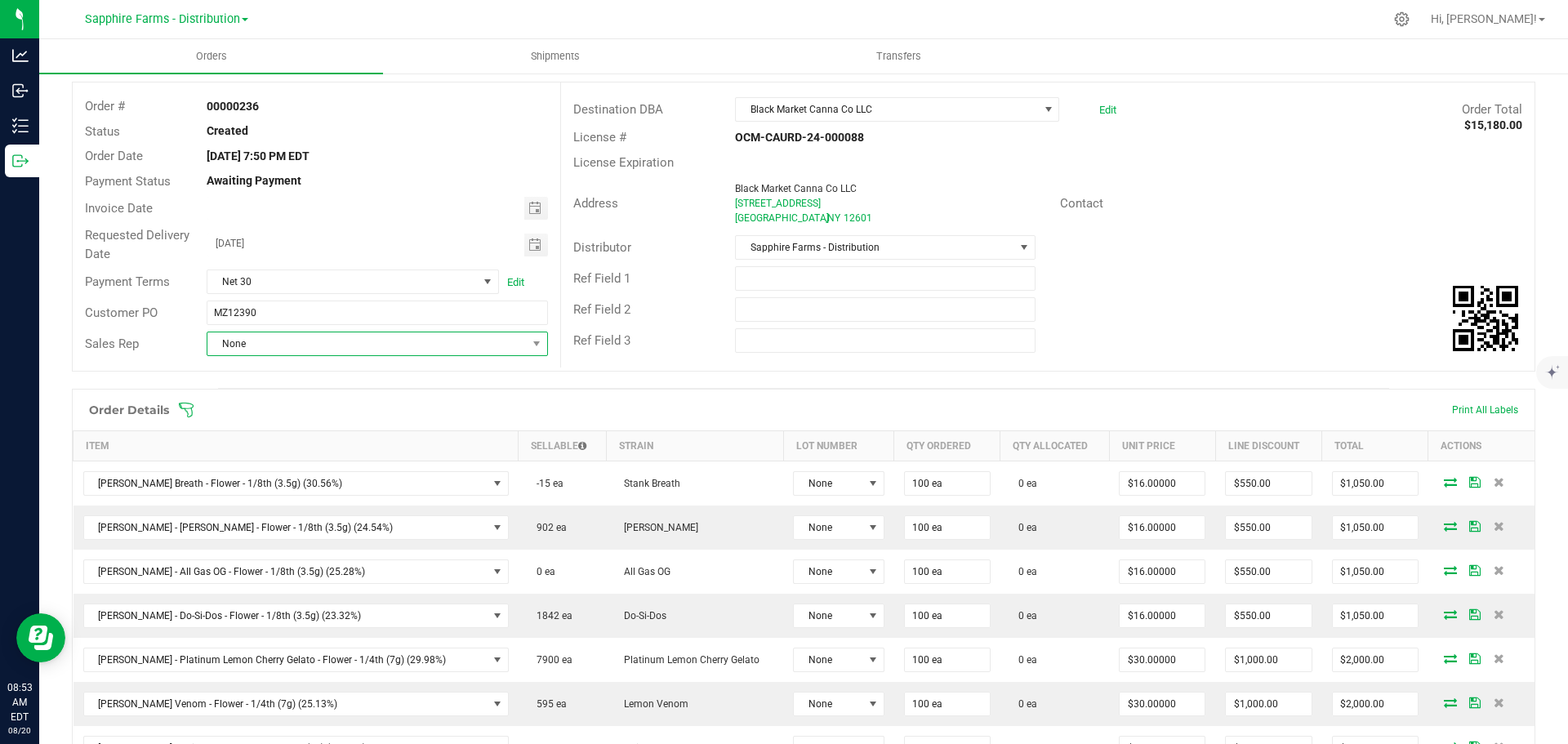
click at [444, 341] on span "None" at bounding box center [367, 344] width 319 height 23
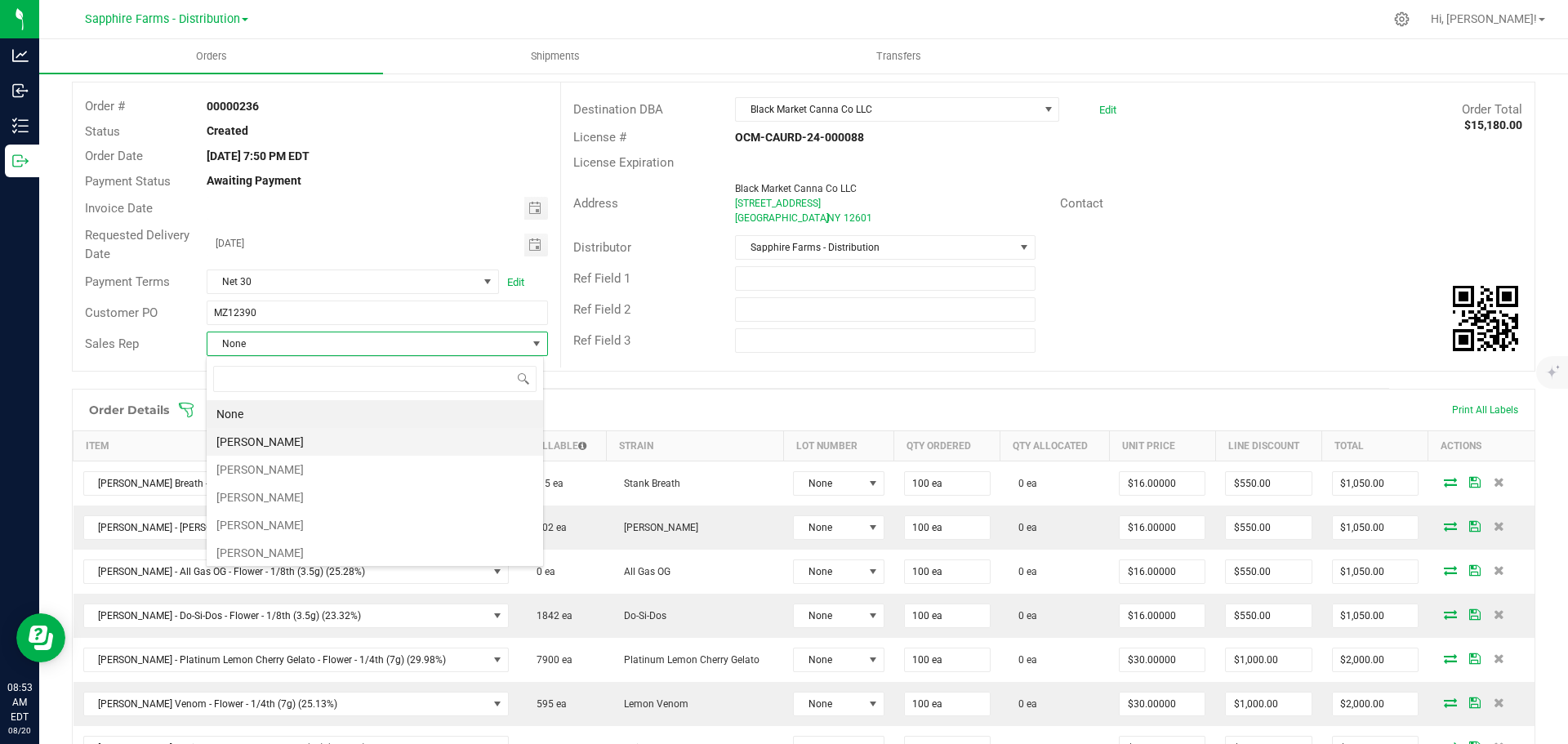
click at [283, 438] on li "[PERSON_NAME]" at bounding box center [374, 442] width 336 height 27
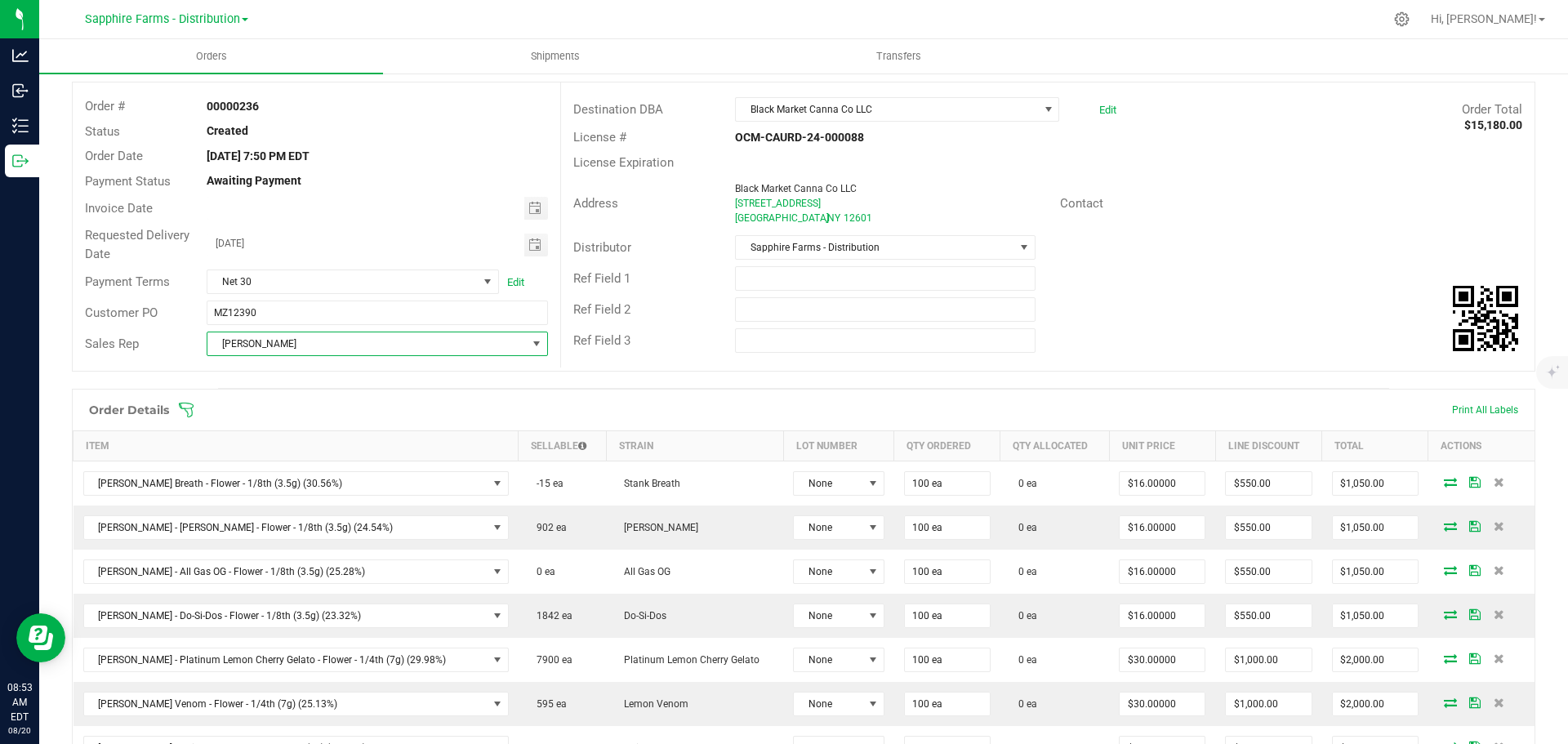
click at [1219, 341] on div "Ref Field 3" at bounding box center [1047, 341] width 973 height 31
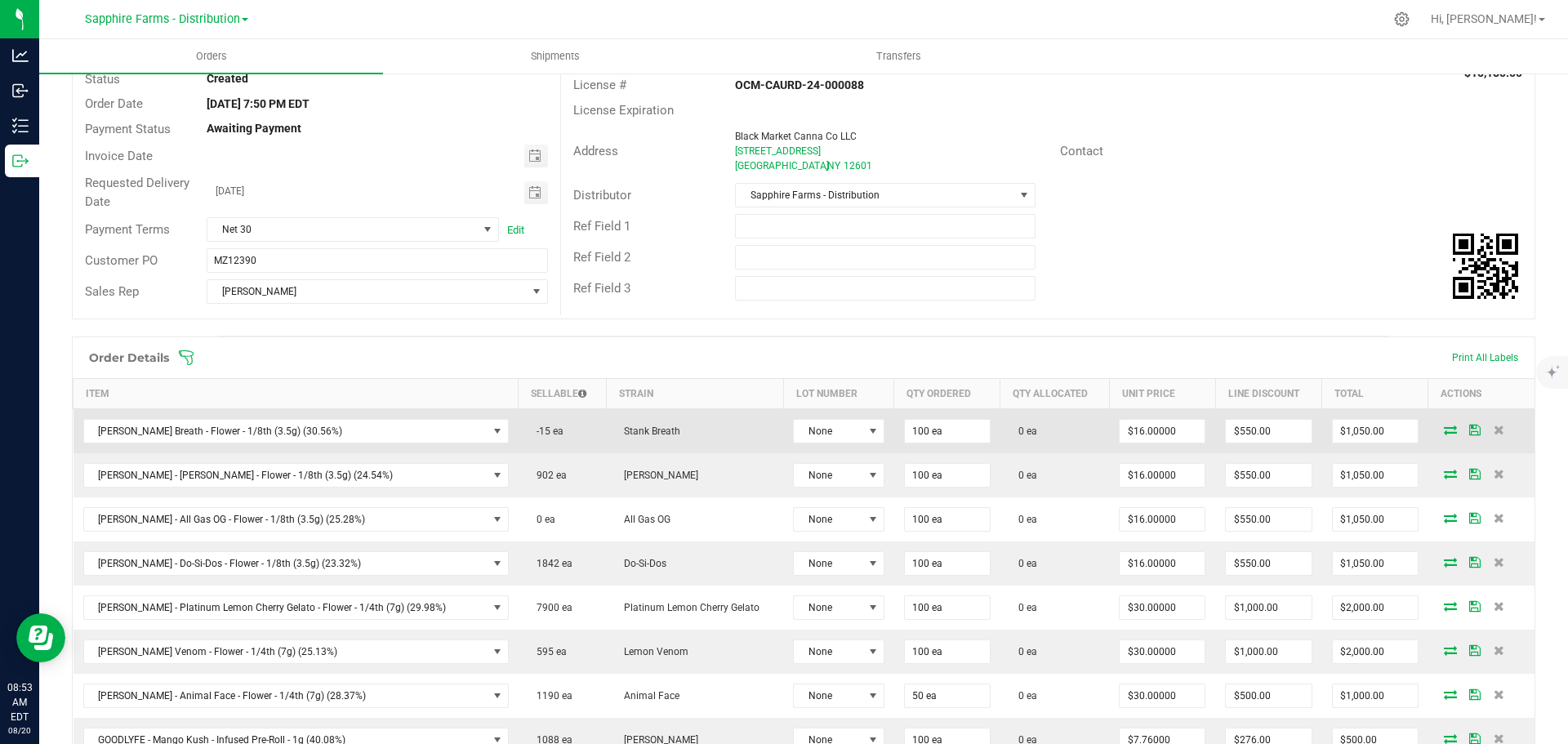
scroll to position [163, 0]
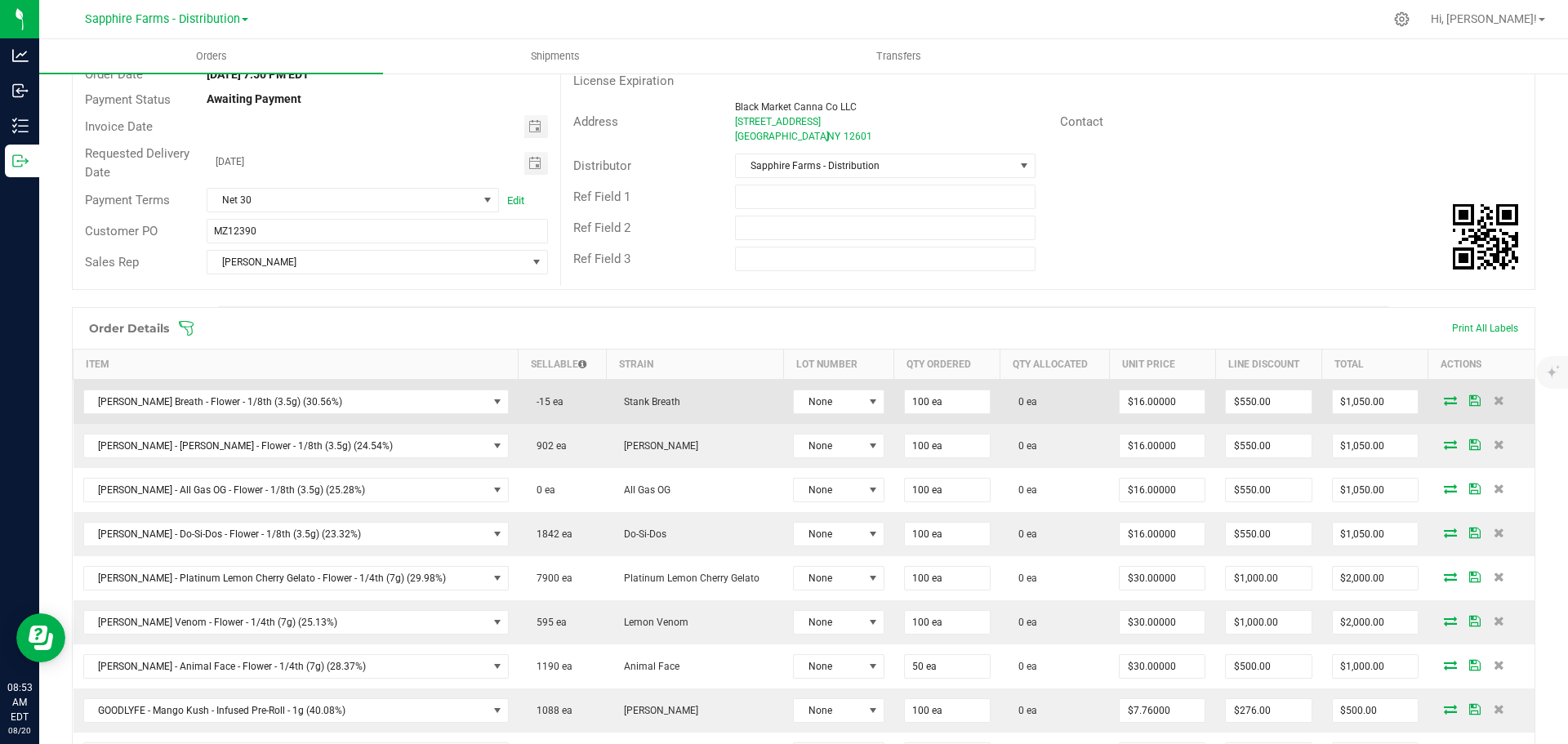
click at [1443, 401] on icon at bounding box center [1450, 399] width 13 height 10
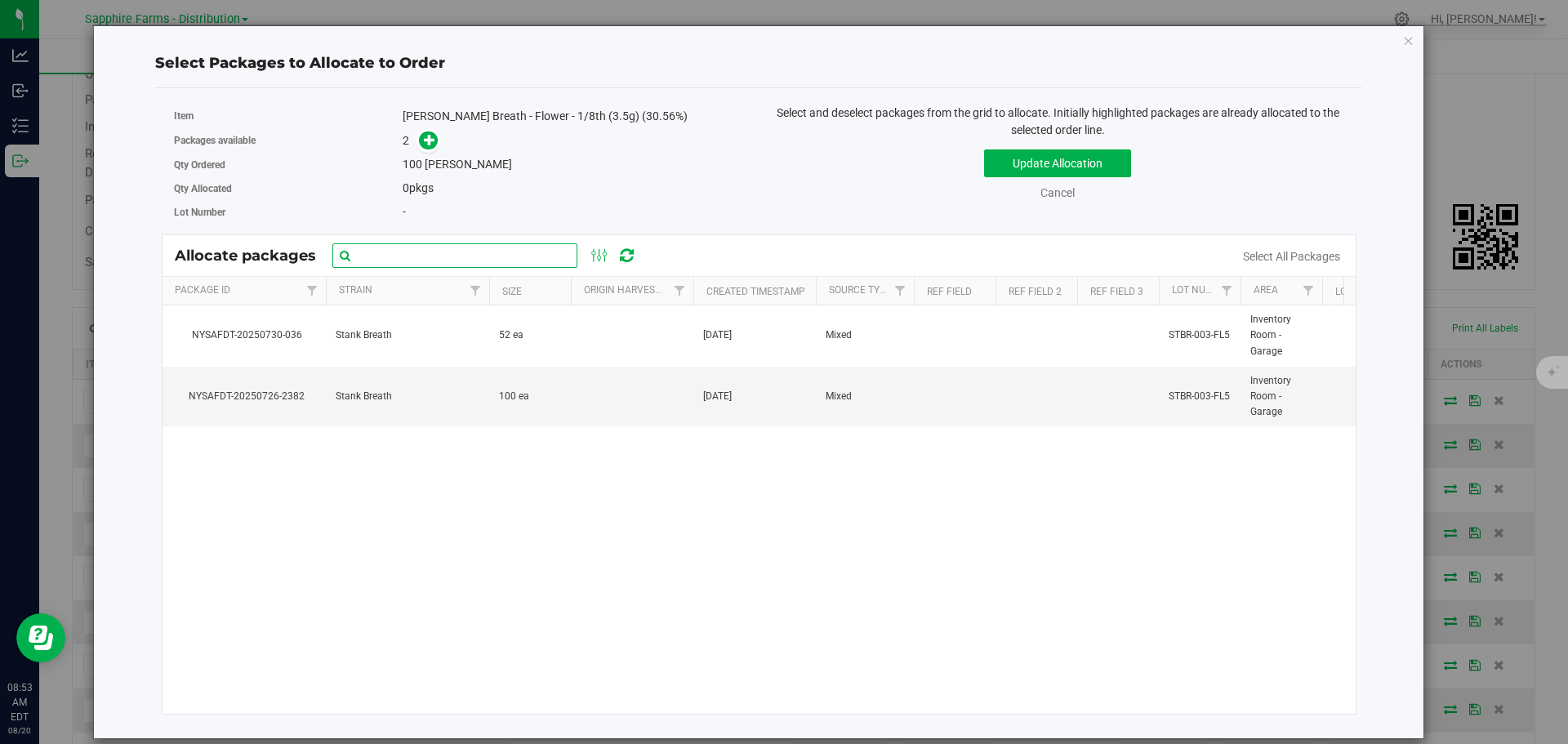
click at [474, 258] on input "text" at bounding box center [455, 256] width 245 height 25
paste input "NYSAFDT-20250726-2382"
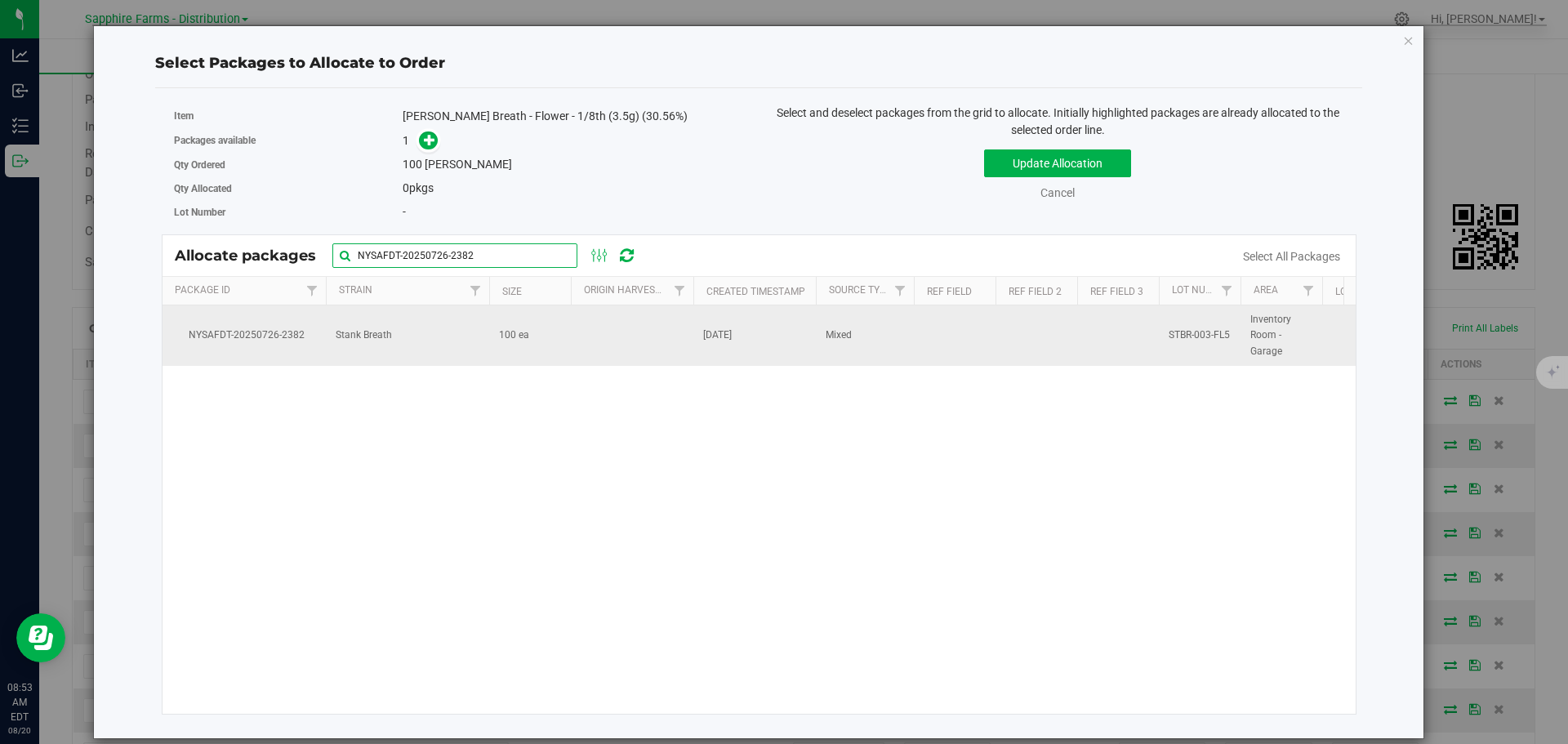
type input "NYSAFDT-20250726-2382"
click at [491, 348] on td "100 ea" at bounding box center [530, 335] width 82 height 60
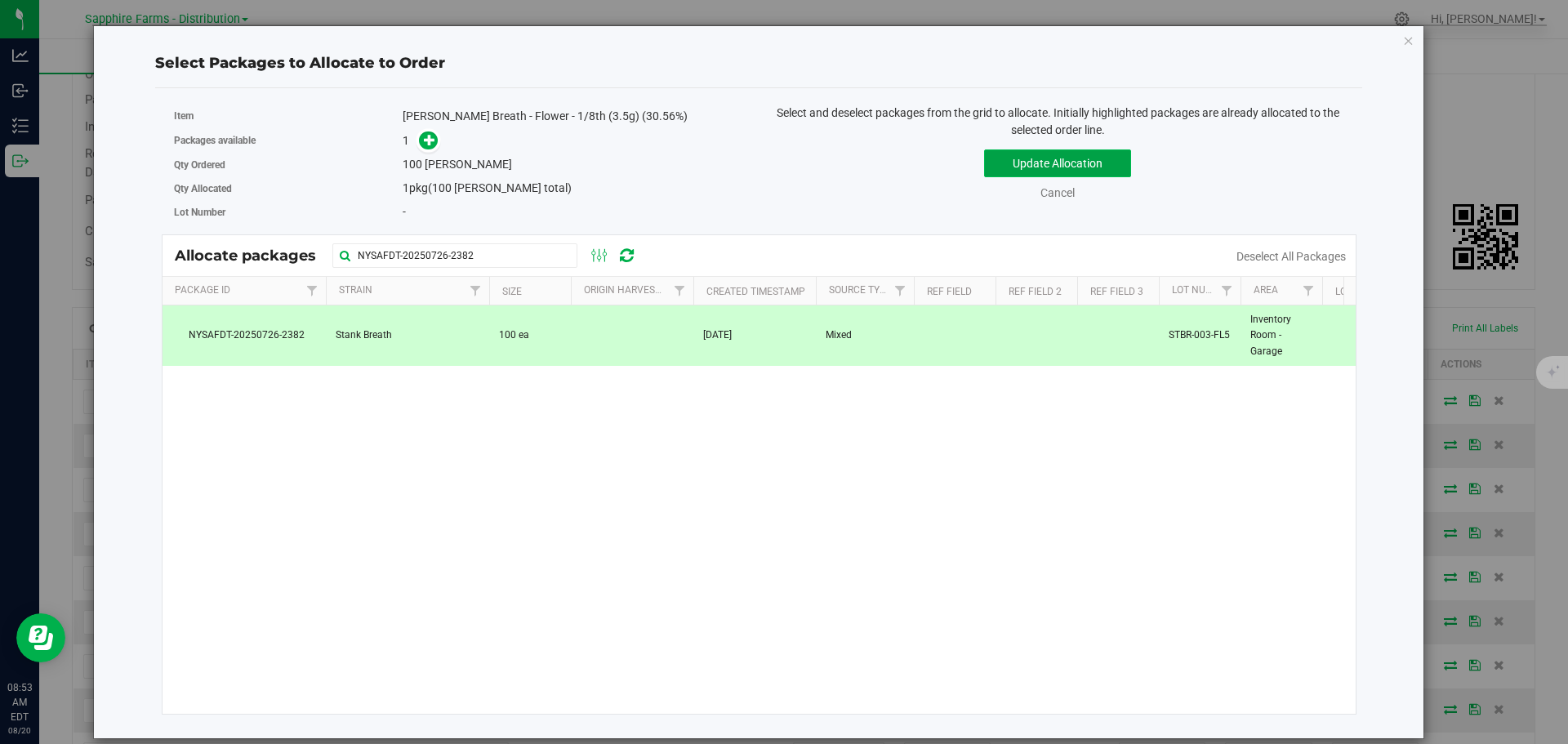
click at [1021, 170] on button "Update Allocation" at bounding box center [1058, 163] width 147 height 27
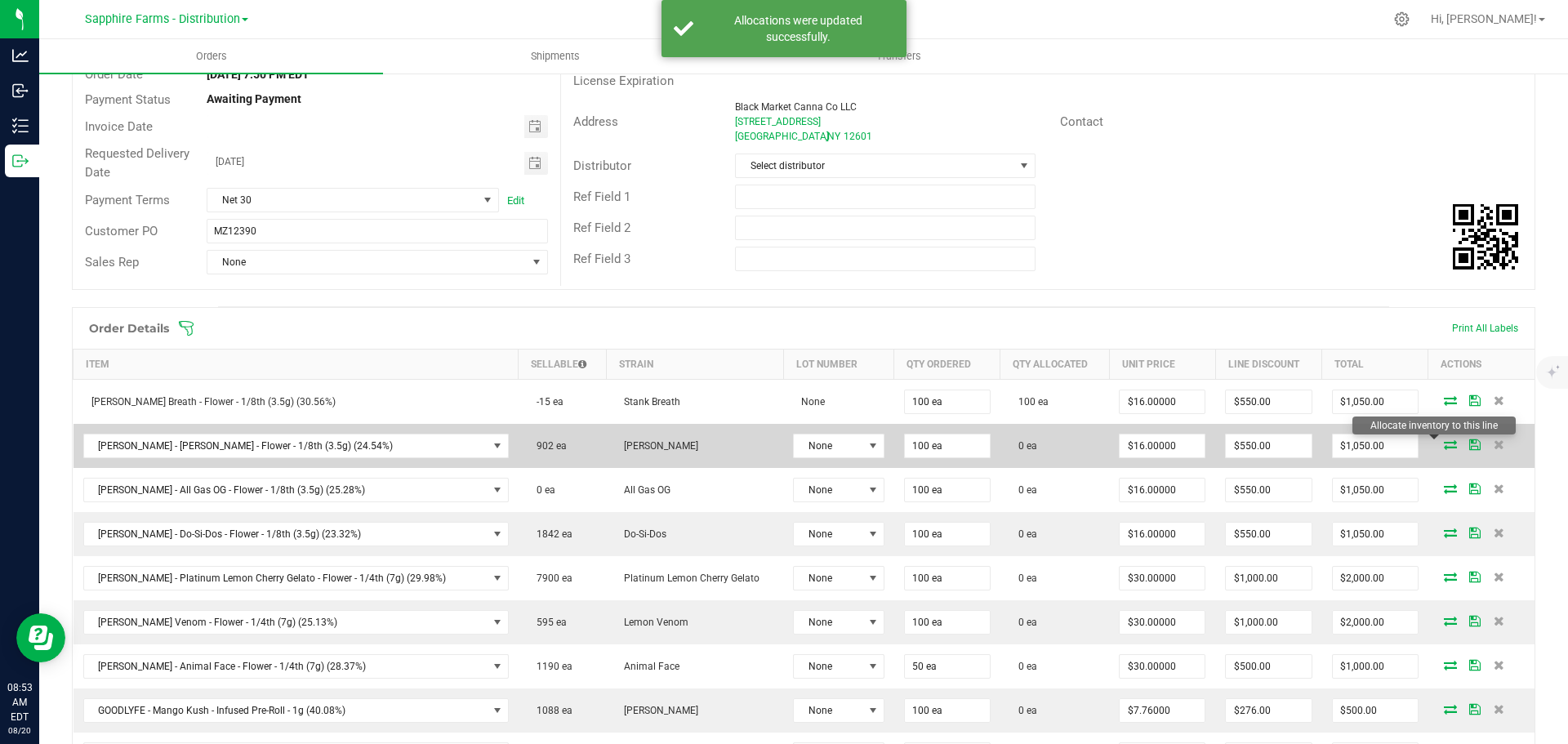
click at [1443, 446] on icon at bounding box center [1450, 443] width 13 height 10
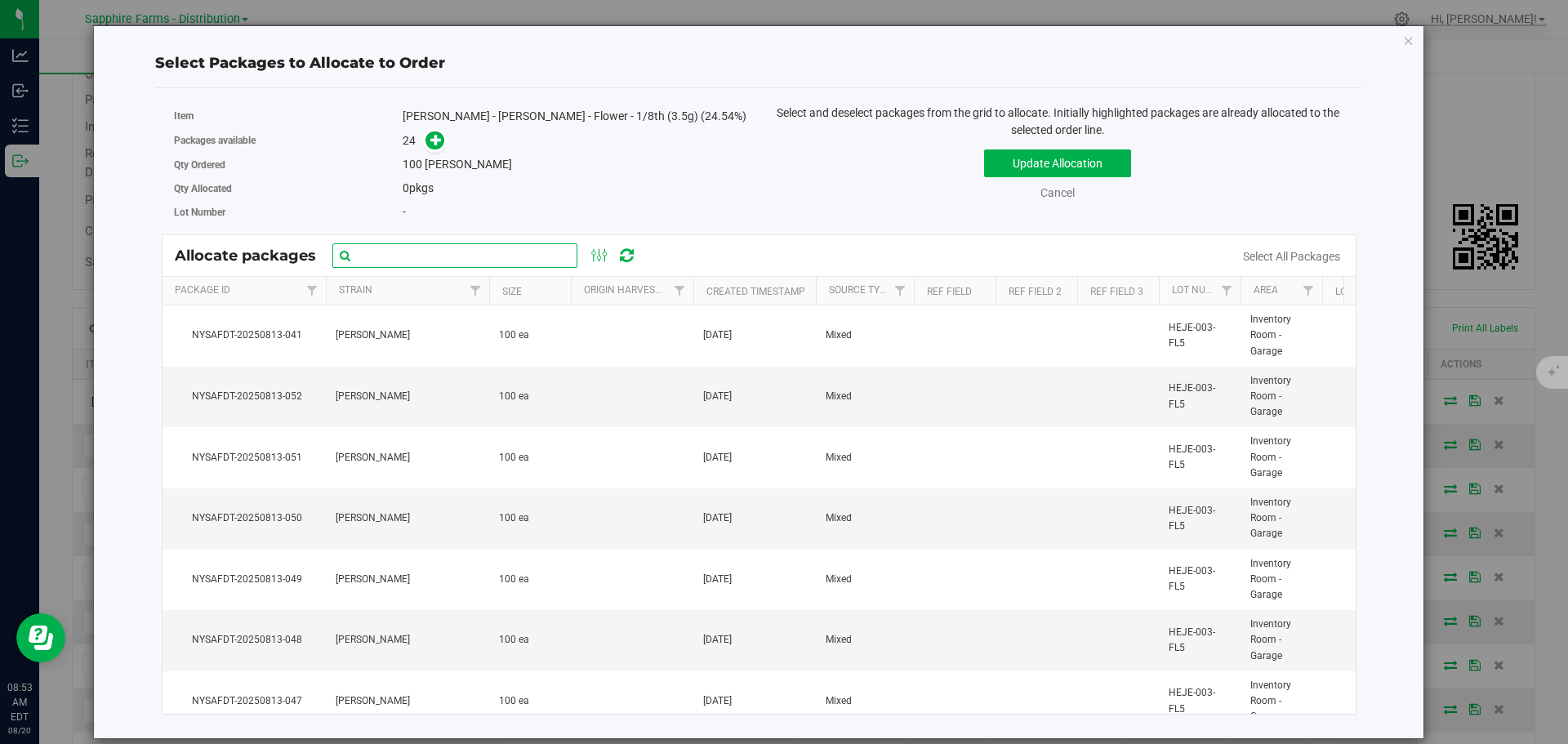
click at [515, 257] on input "text" at bounding box center [455, 256] width 245 height 25
paste input "Nysafdt-20250726-2306"
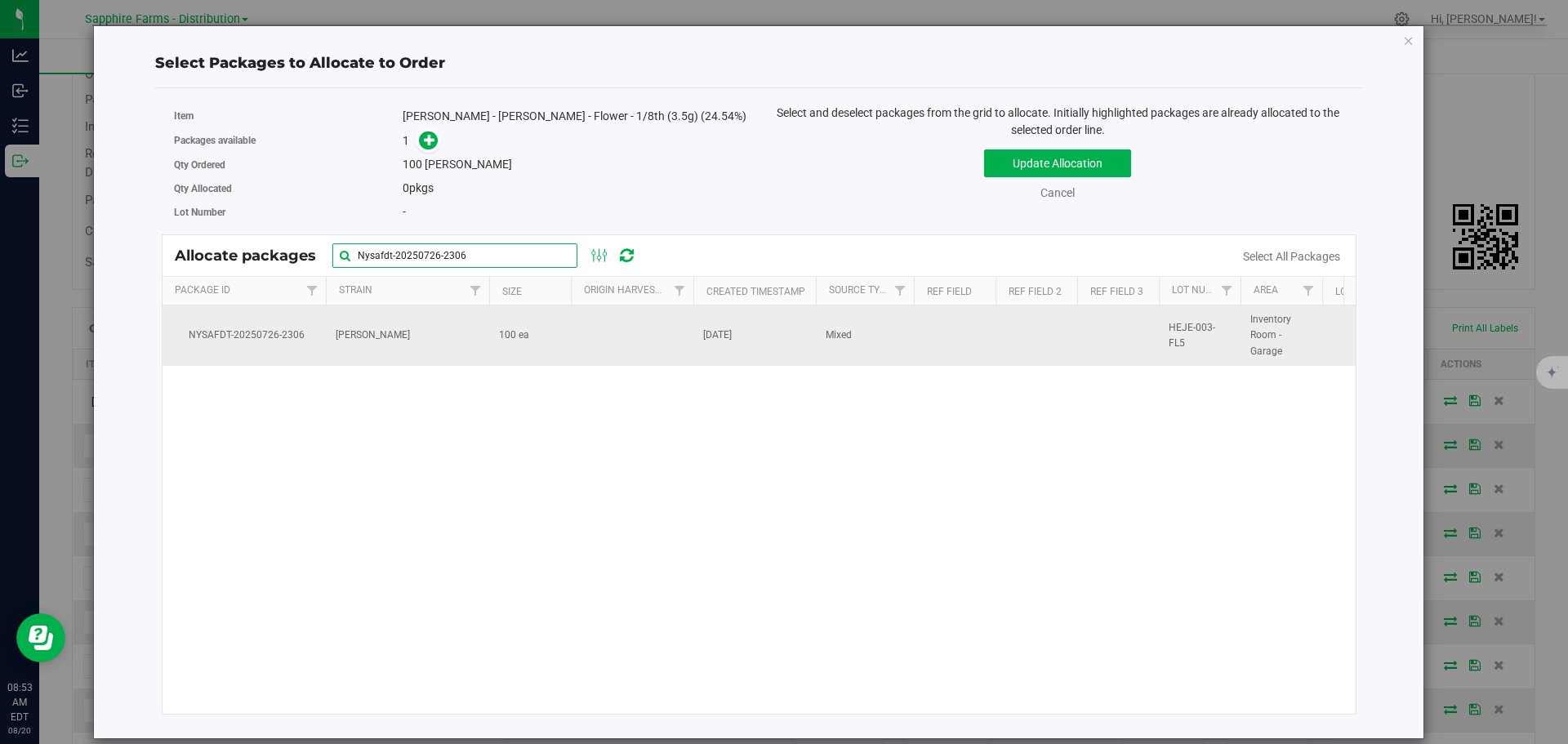
type input "Nysafdt-20250726-2306"
click at [647, 319] on td at bounding box center [632, 335] width 123 height 60
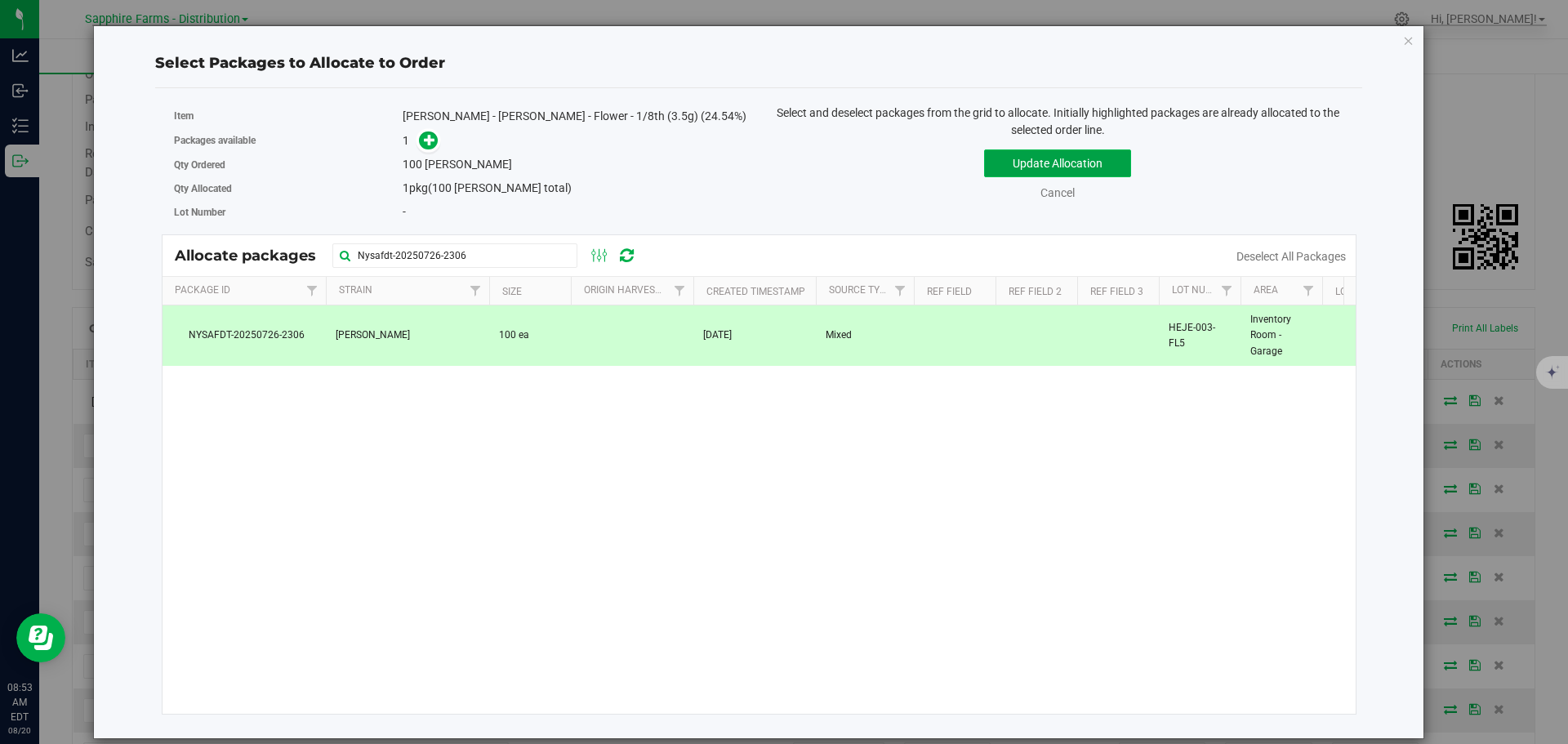
click at [1023, 164] on button "Update Allocation" at bounding box center [1058, 163] width 147 height 27
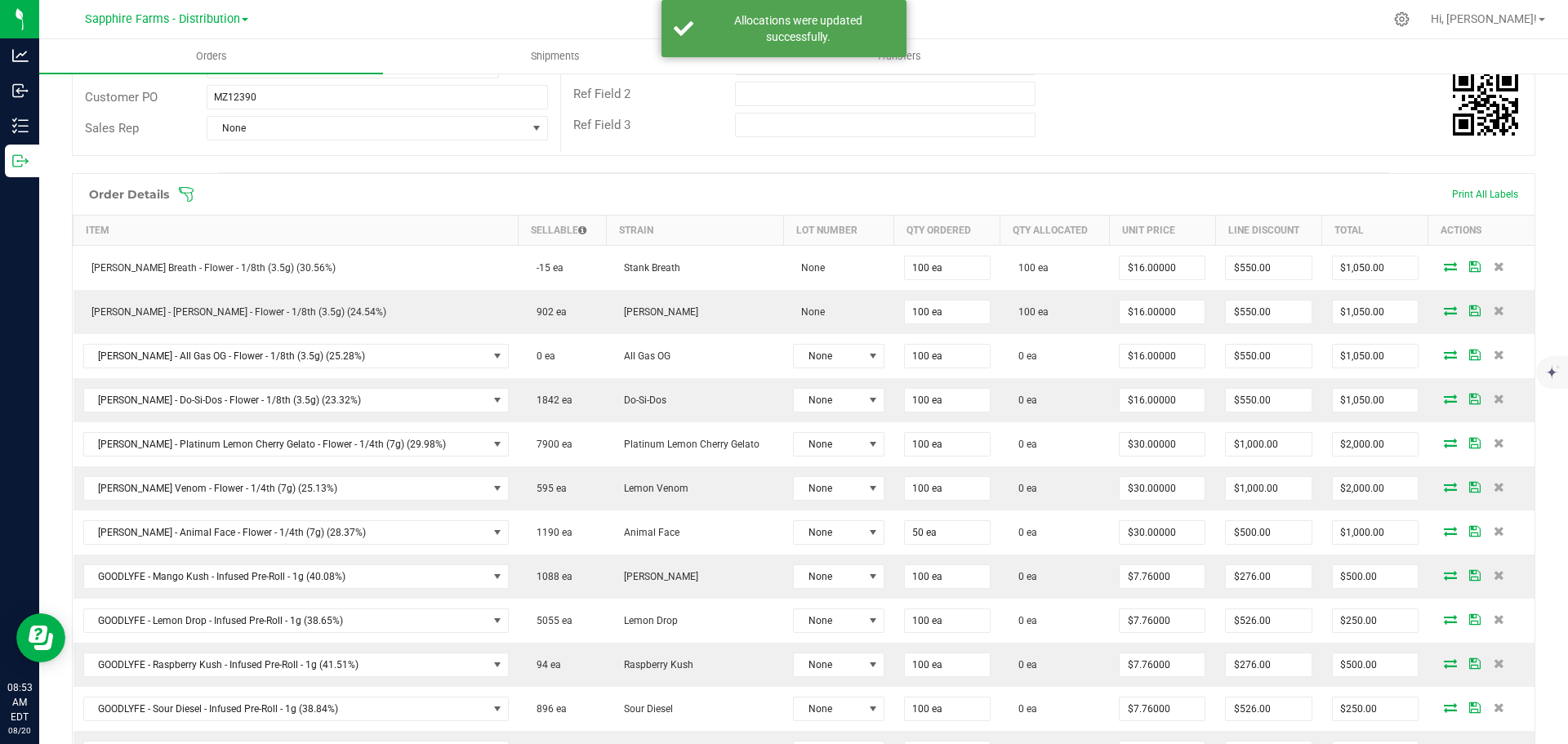
scroll to position [326, 0]
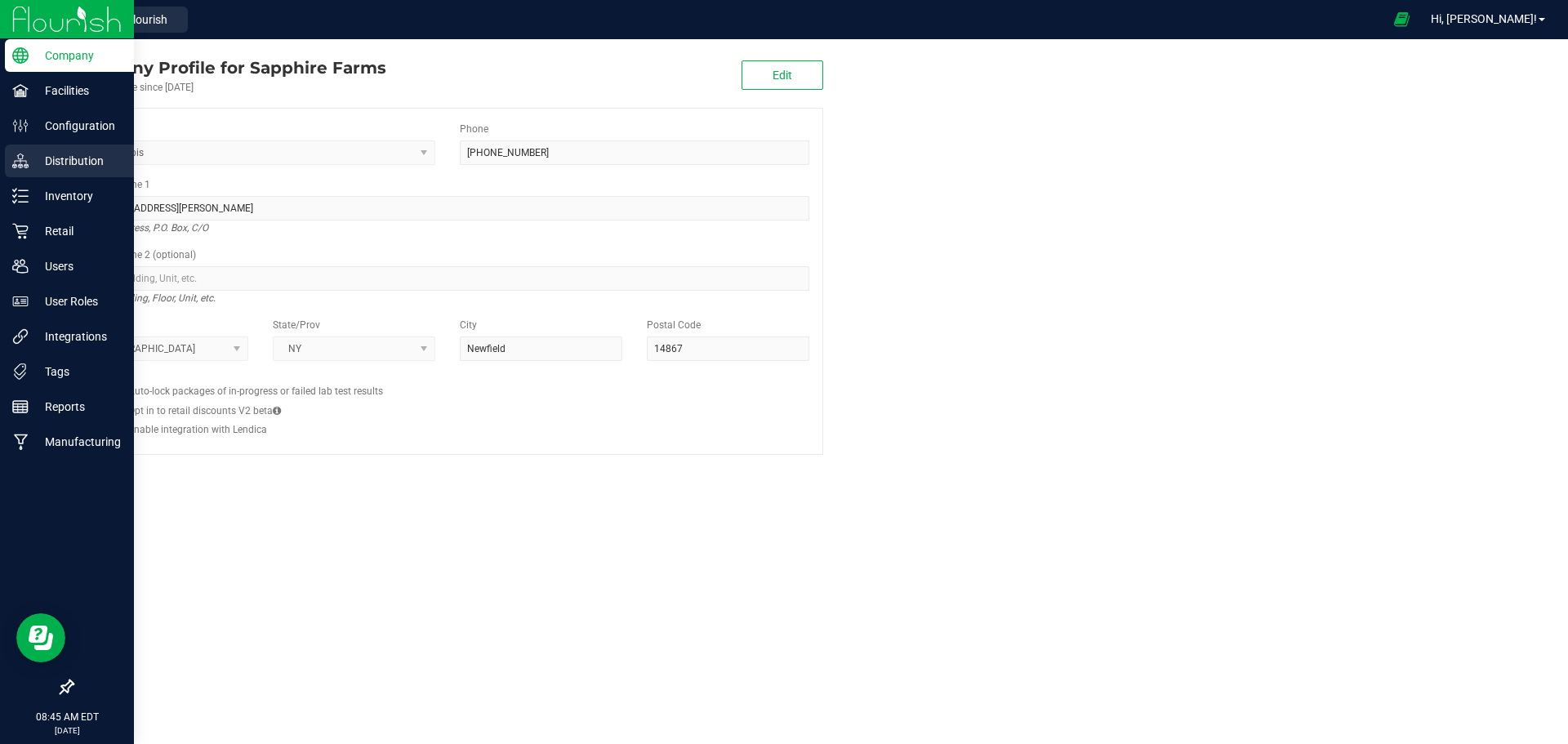
click at [65, 161] on p "Distribution" at bounding box center [77, 160] width 98 height 19
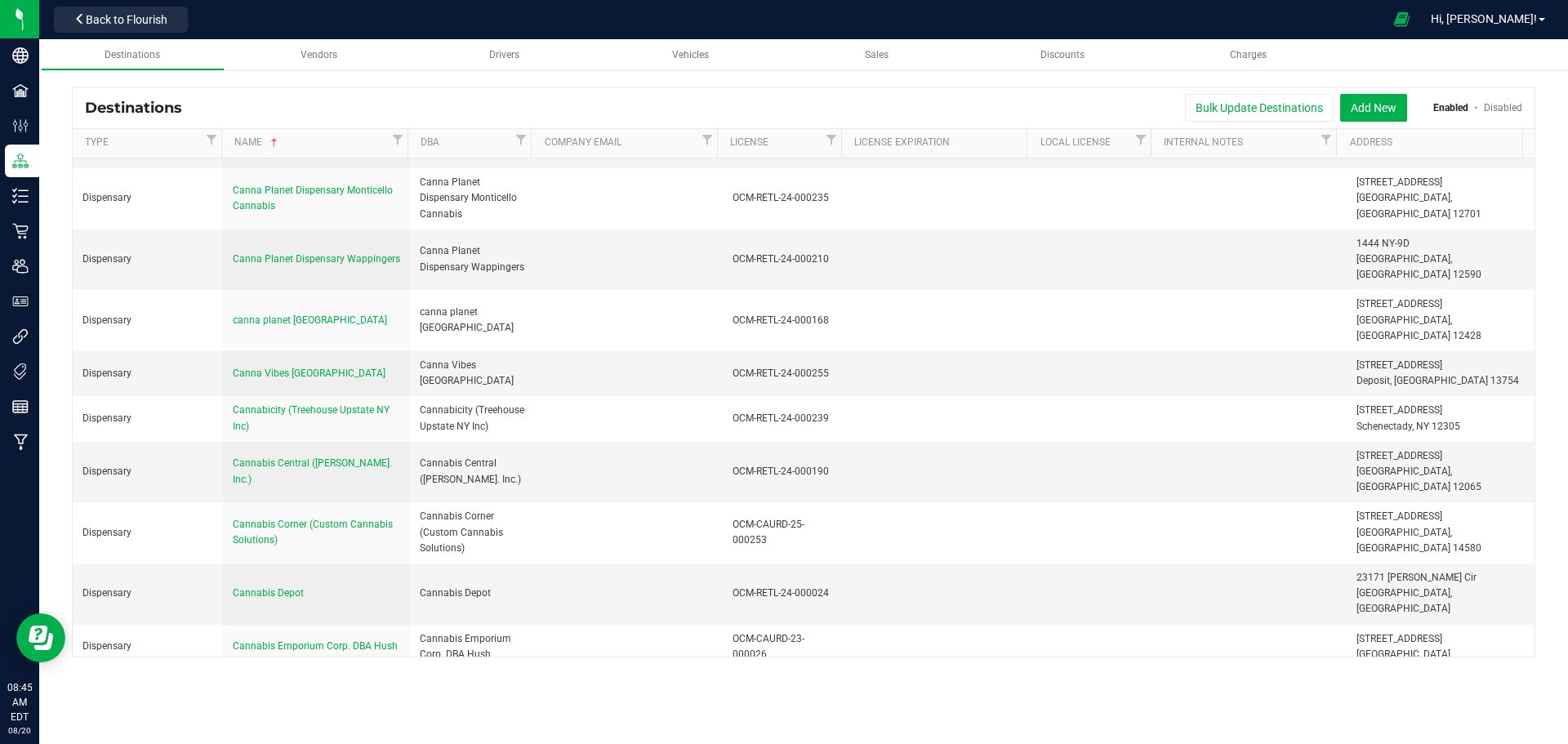
scroll to position [1960, 0]
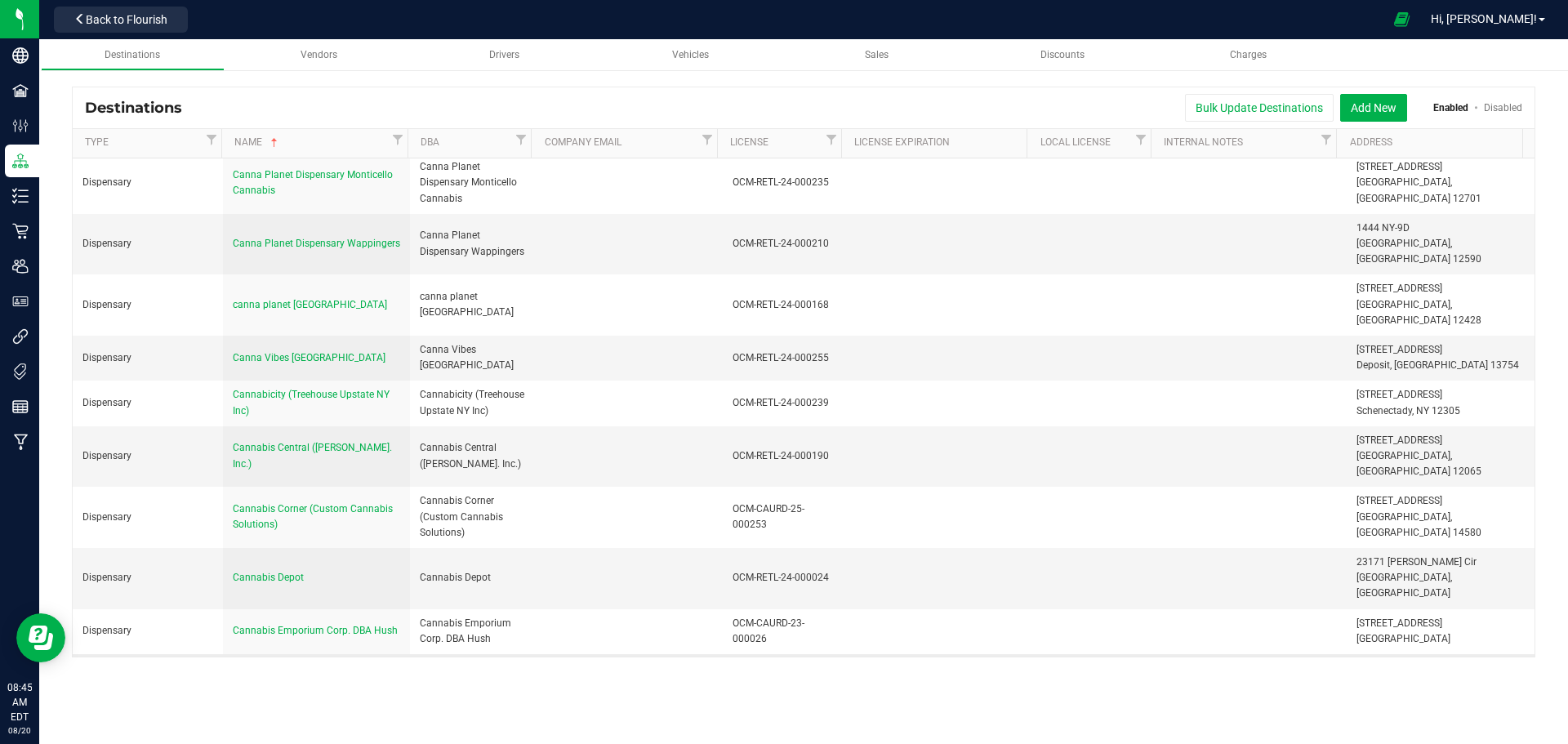
click at [334, 671] on span "Cannabis Hut Poughkeepsie (Best buds LLC)" at bounding box center [308, 684] width 150 height 27
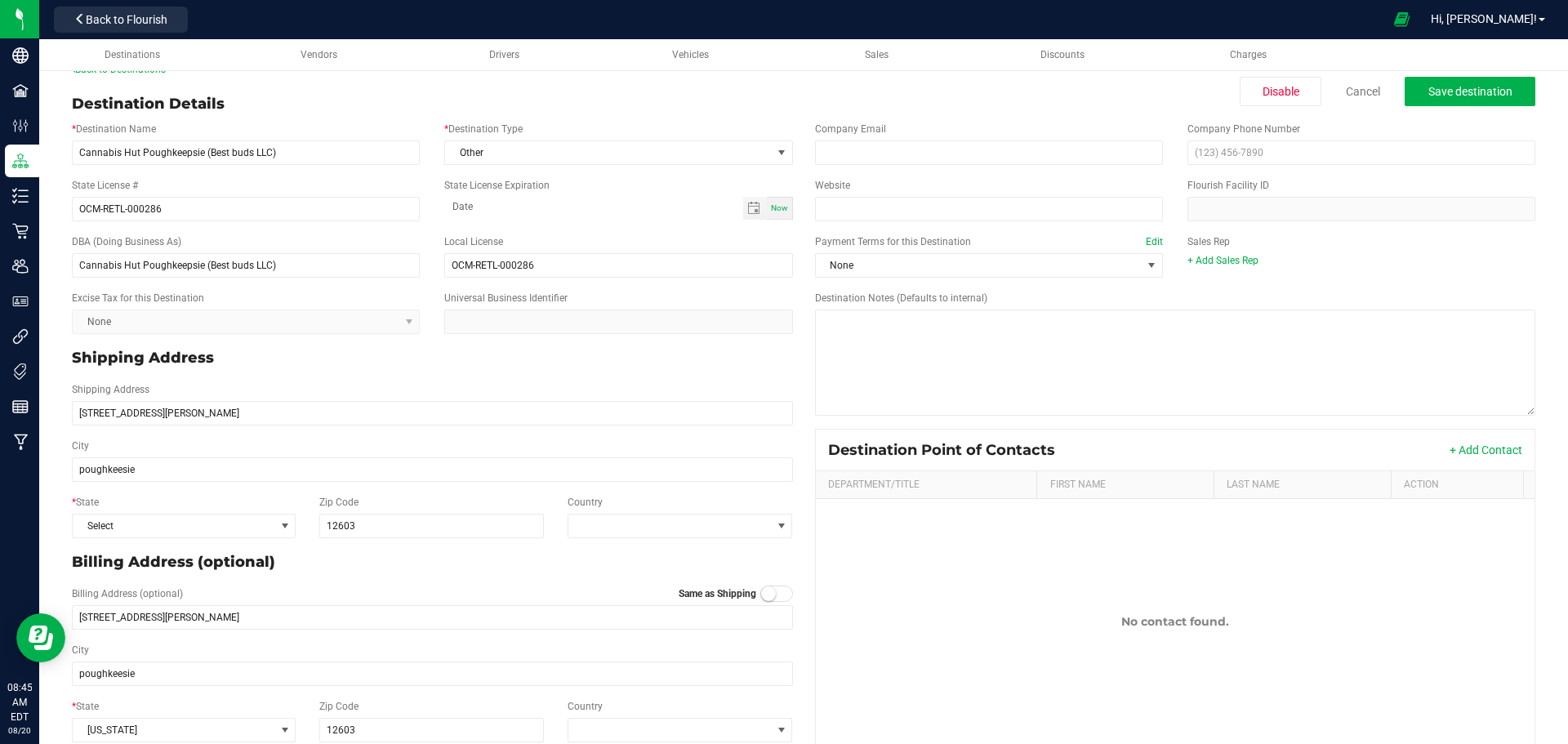
scroll to position [49, 0]
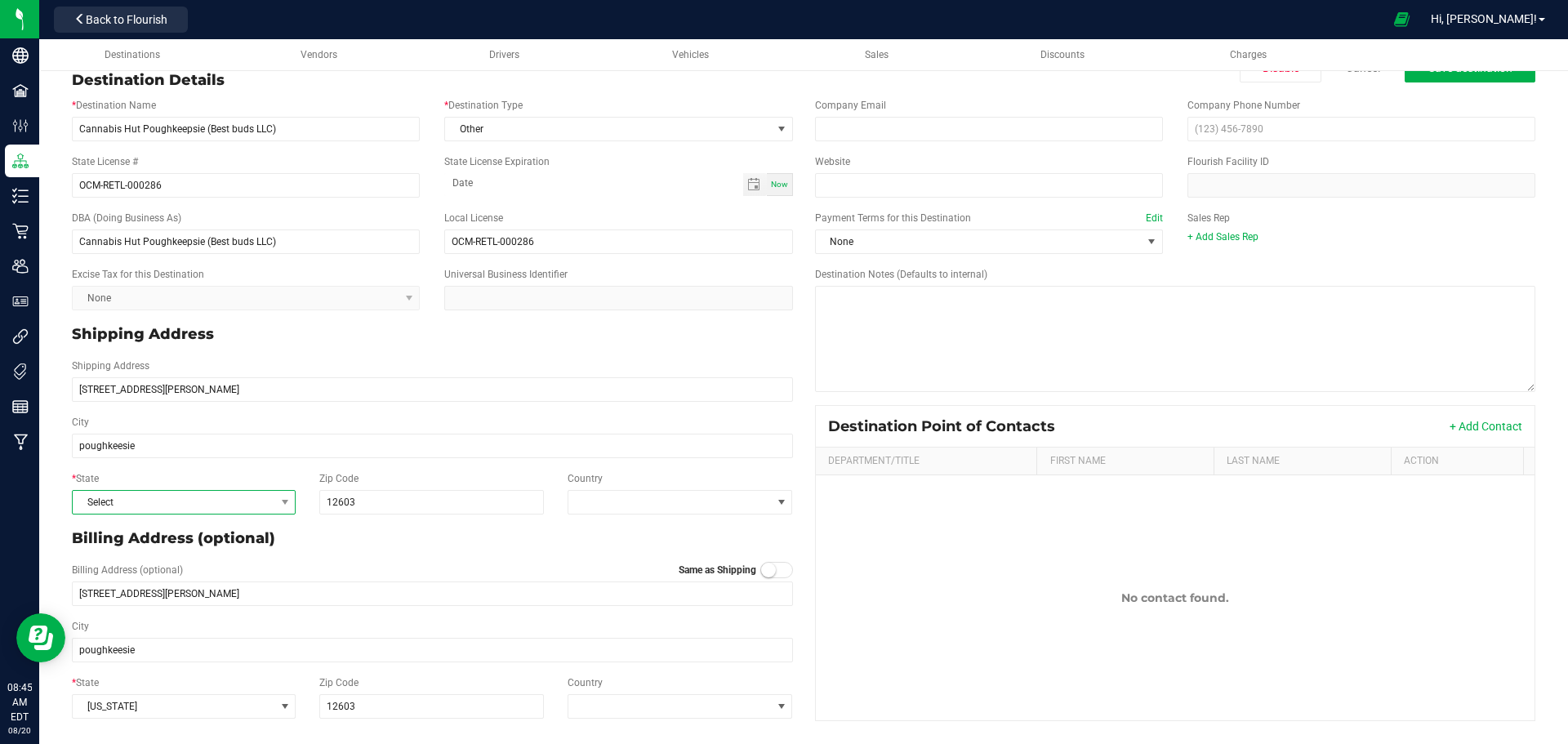
click at [231, 506] on span "Select" at bounding box center [173, 502] width 202 height 23
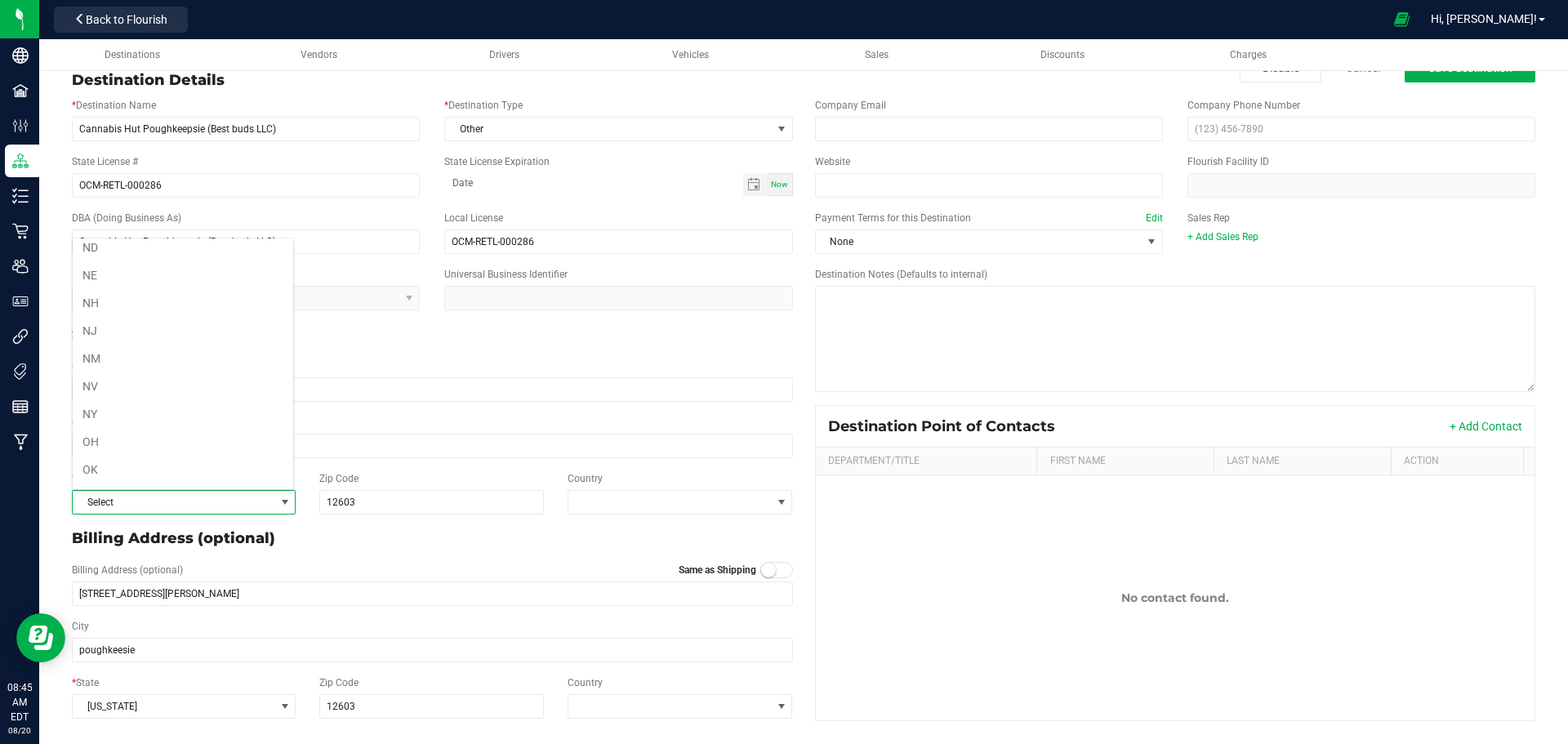
scroll to position [898, 0]
click at [160, 301] on li "NY" at bounding box center [182, 301] width 221 height 27
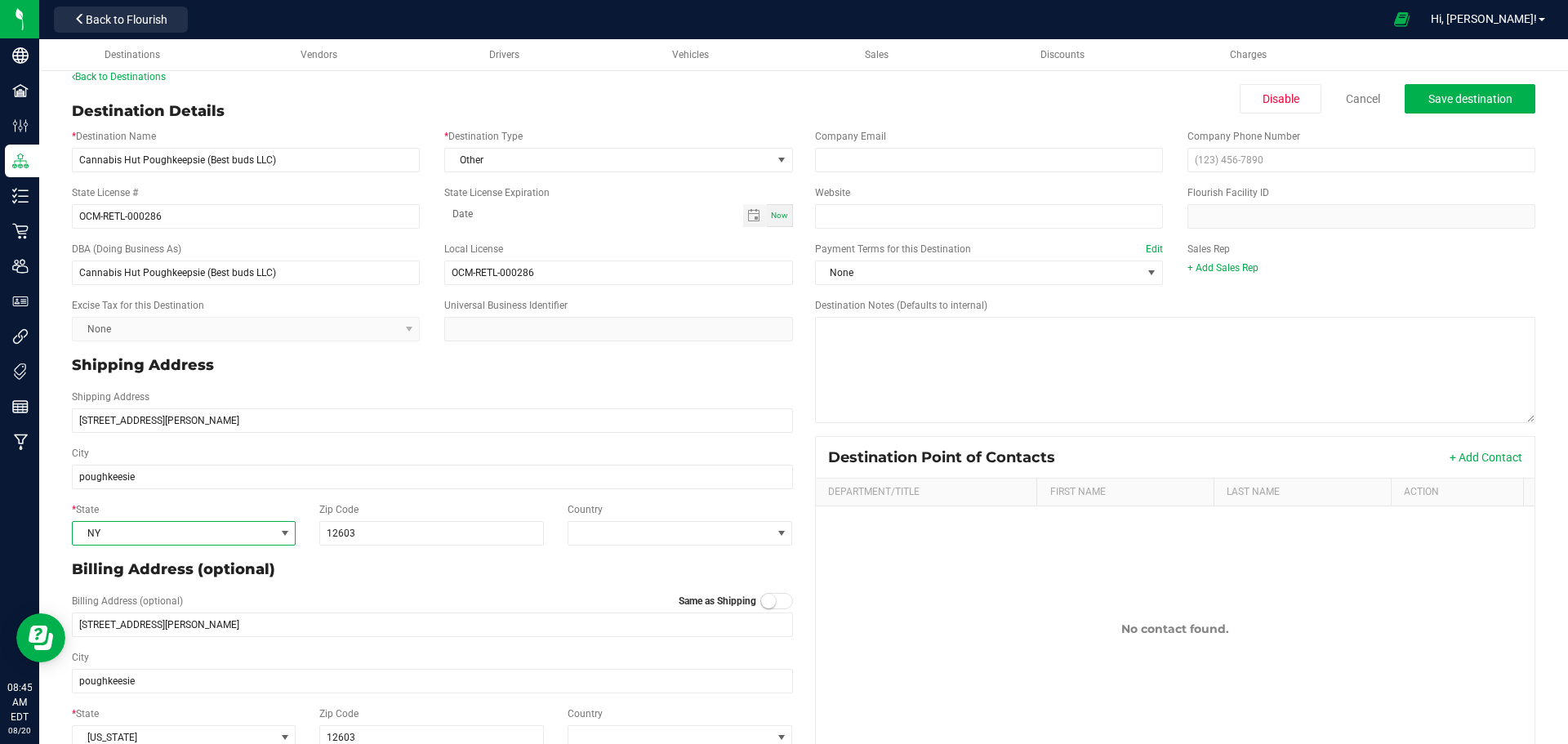
scroll to position [0, 0]
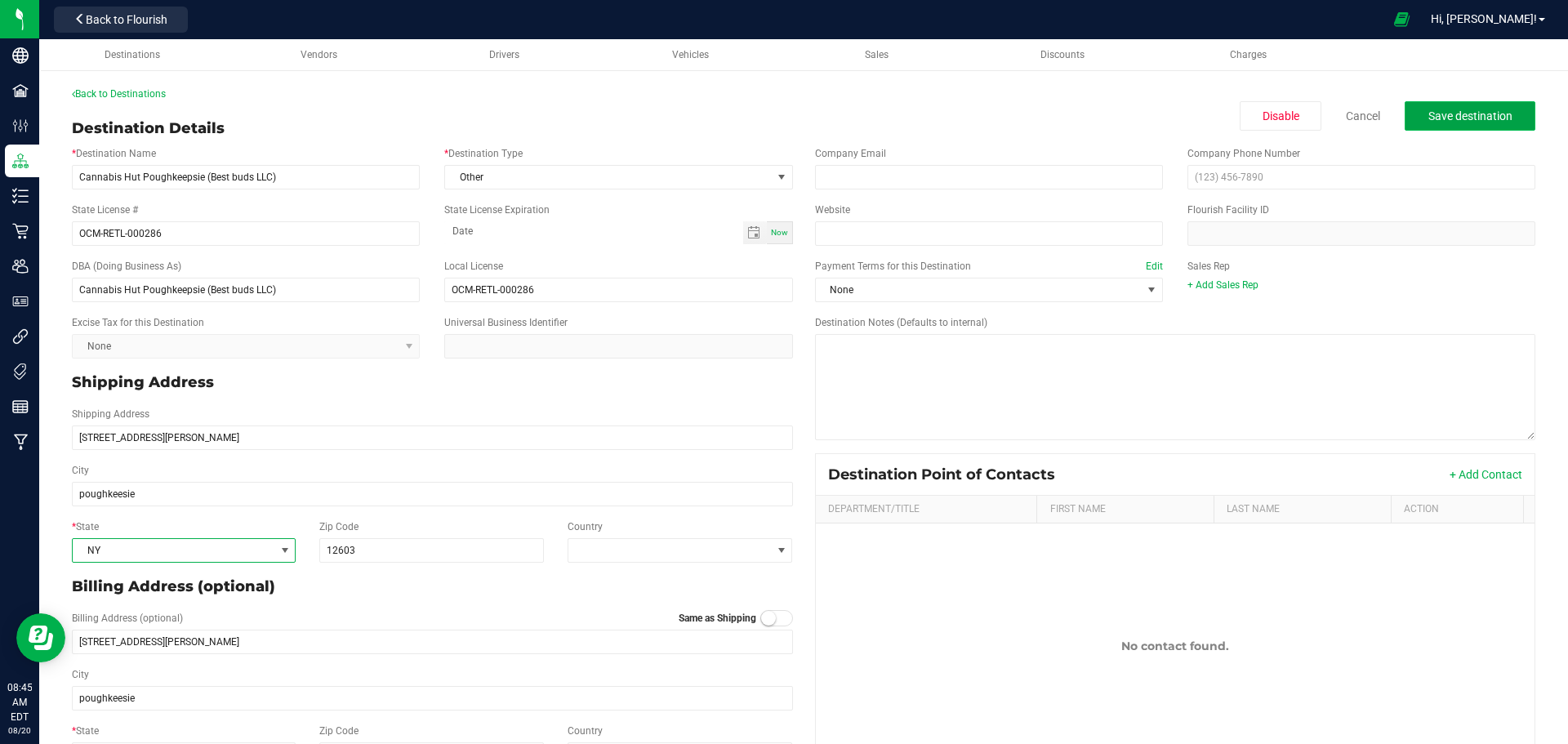
click at [1429, 109] on span "Save destination" at bounding box center [1471, 115] width 84 height 13
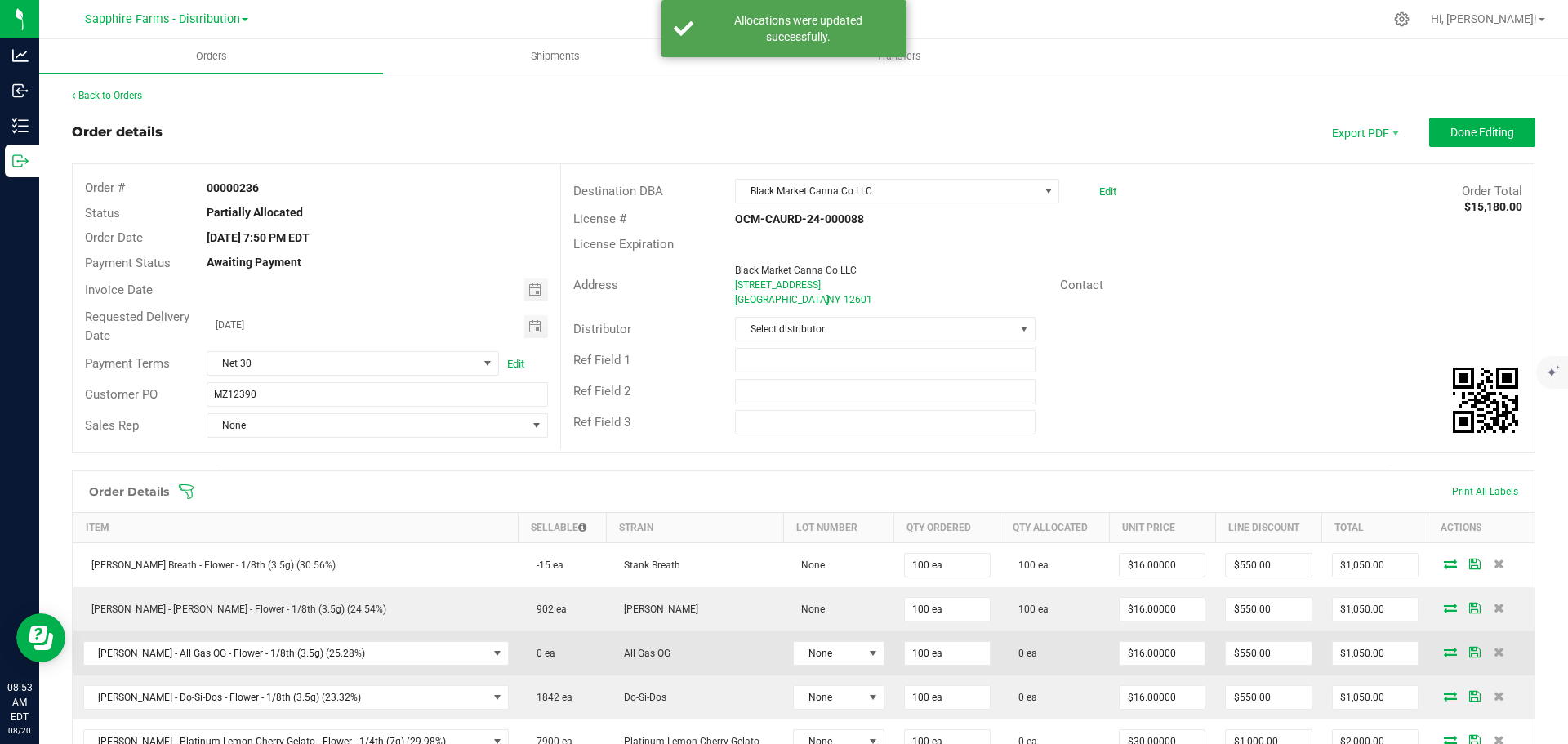
scroll to position [326, 0]
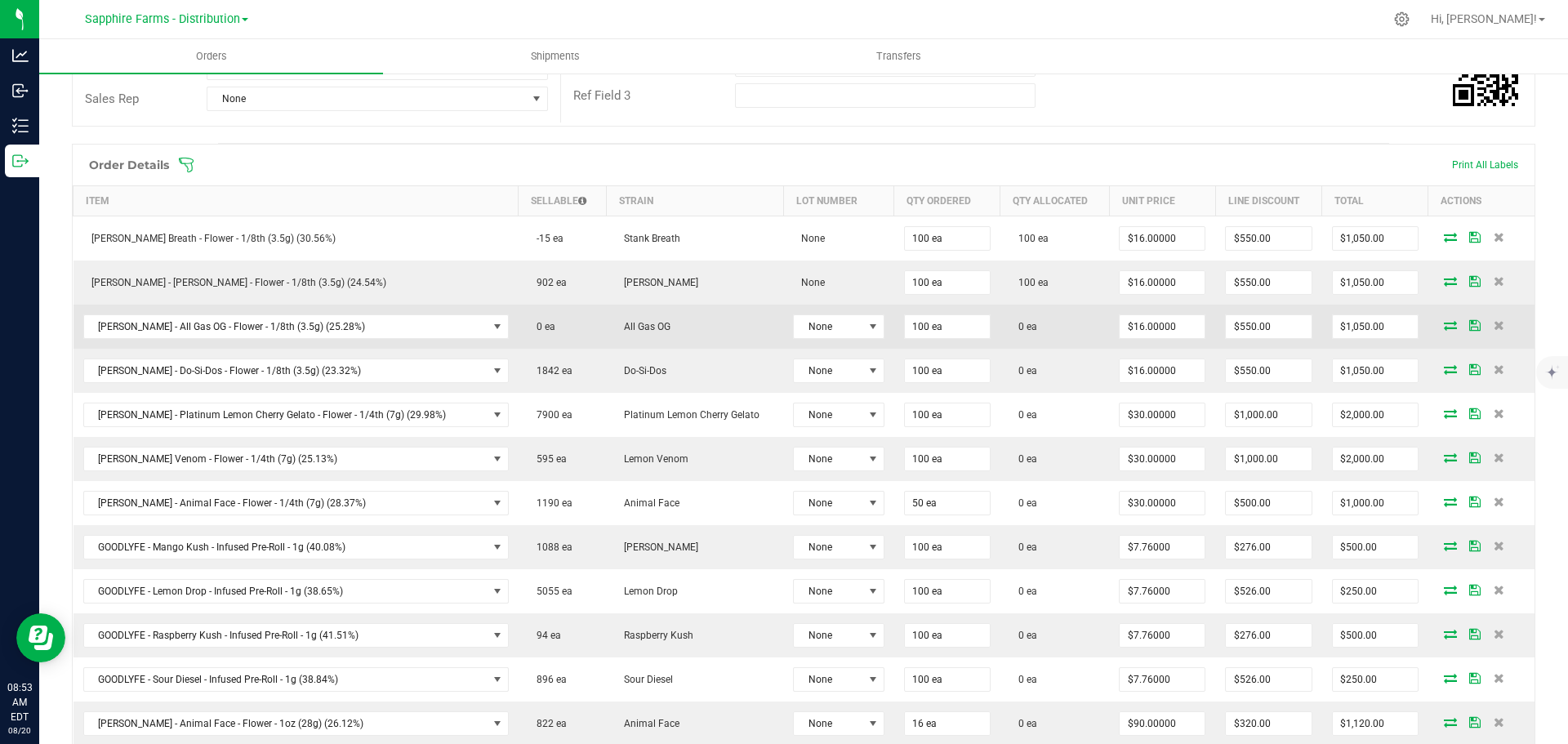
click at [1443, 326] on icon at bounding box center [1450, 324] width 13 height 10
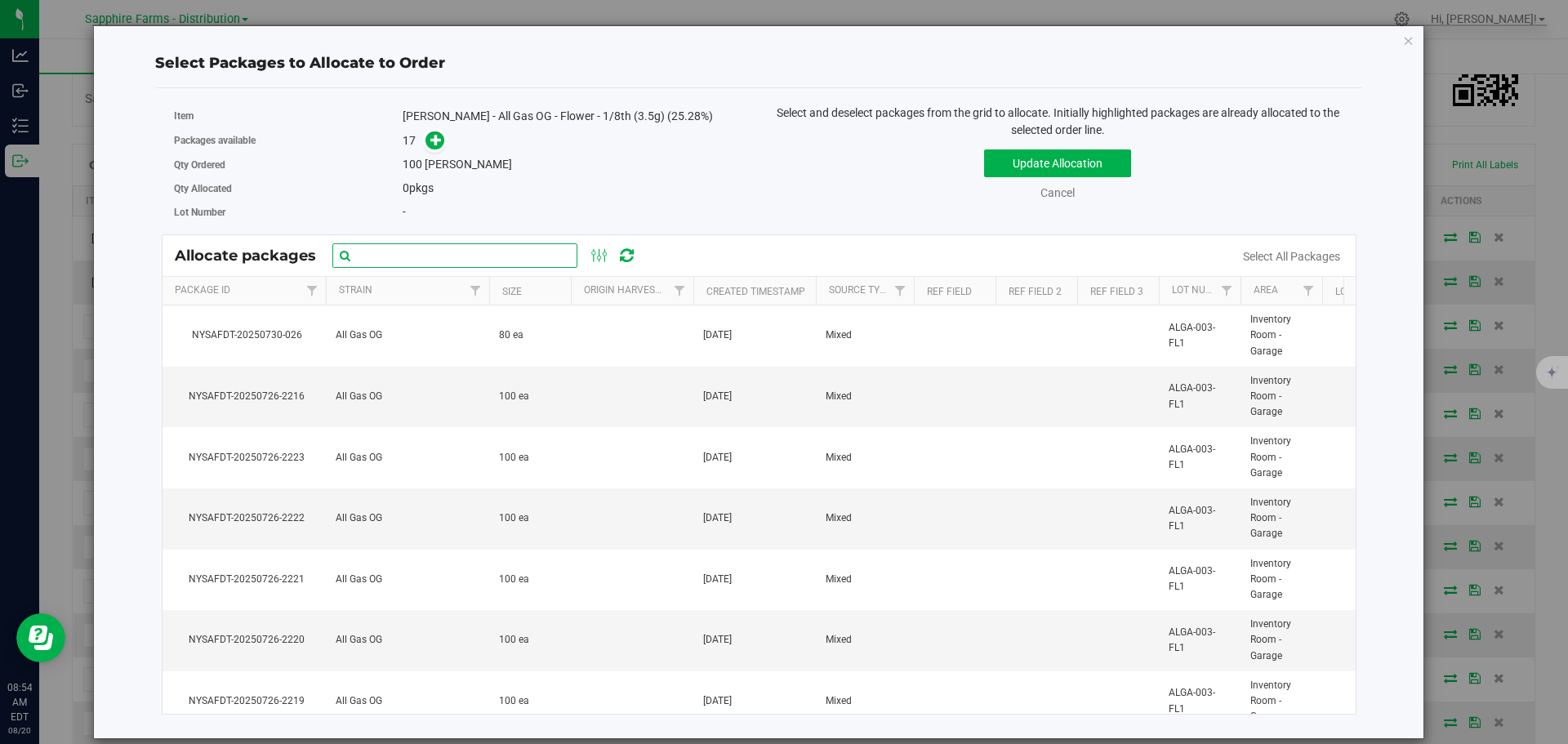
click at [498, 247] on input "text" at bounding box center [455, 256] width 245 height 25
paste input "NYSAFDT-20250726-2205"
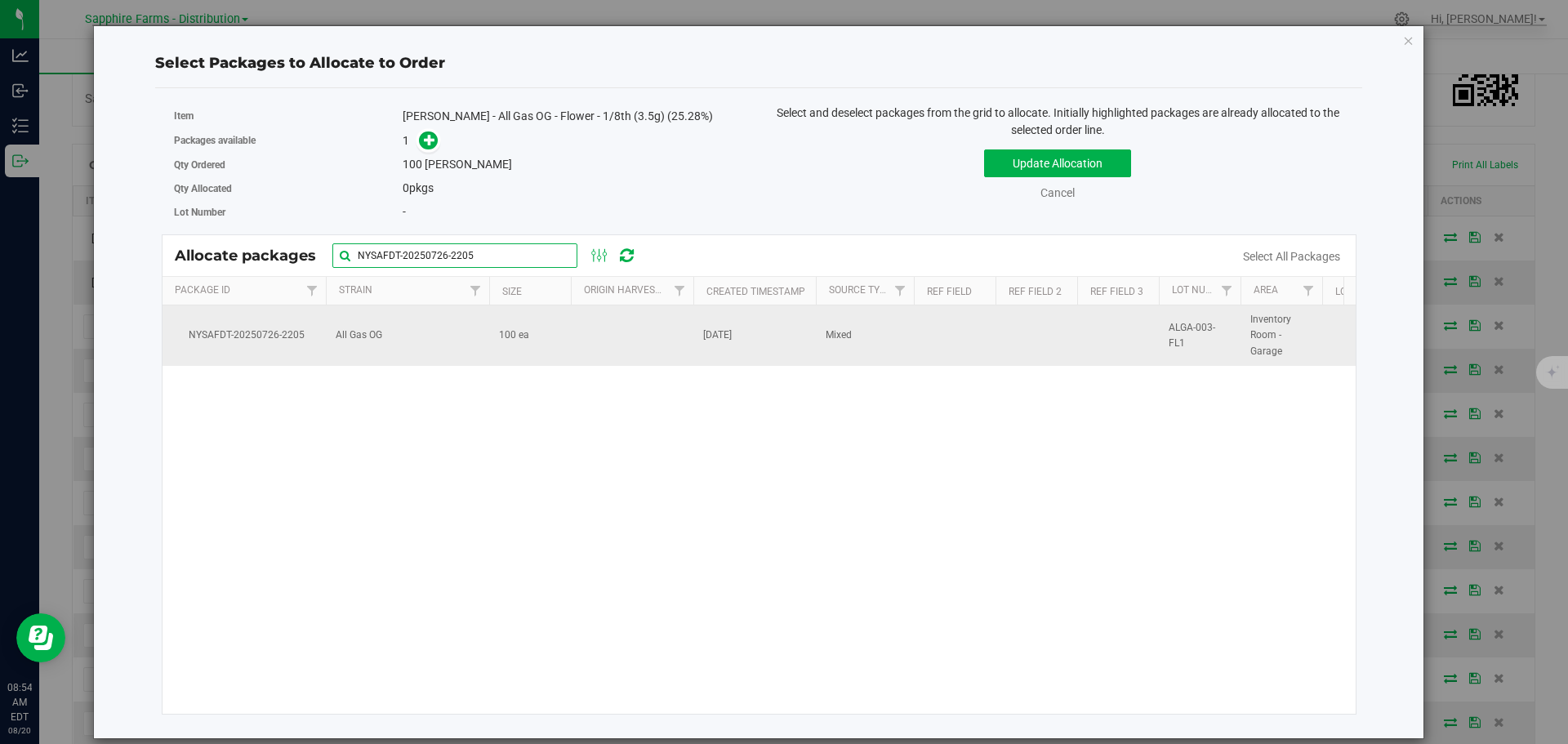
type input "NYSAFDT-20250726-2205"
click at [618, 338] on td at bounding box center [632, 335] width 123 height 60
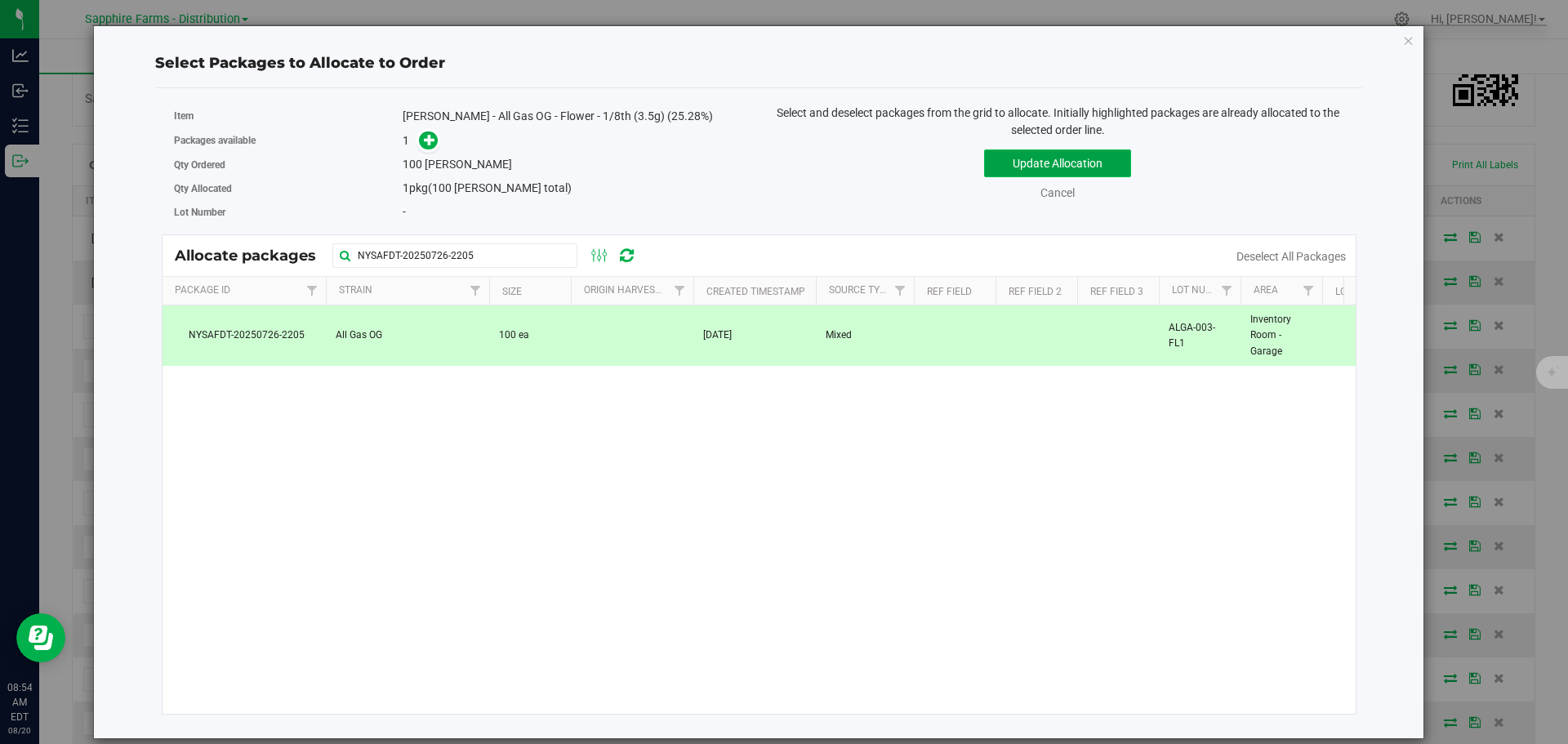
click at [1033, 161] on button "Update Allocation" at bounding box center [1058, 163] width 147 height 27
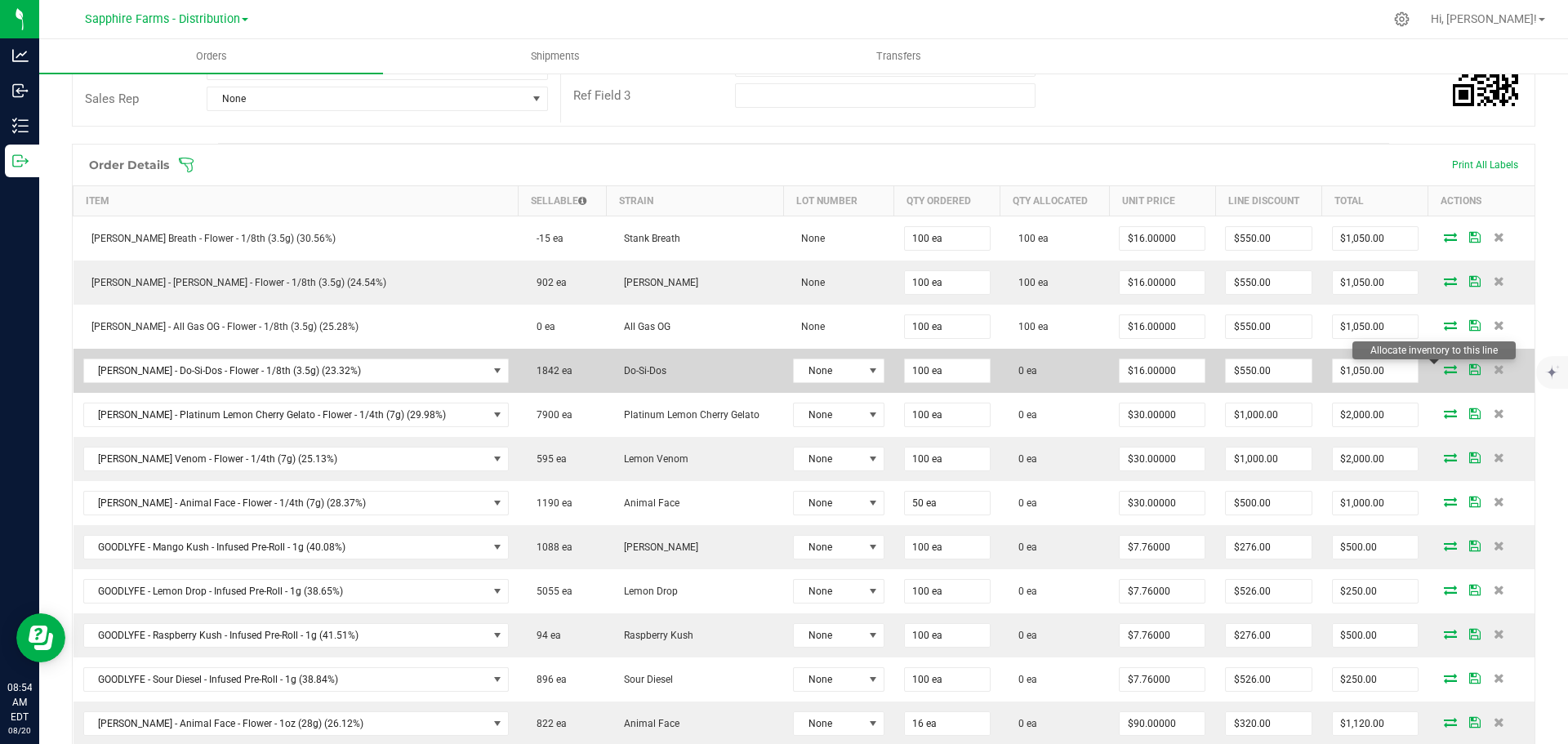
click at [1443, 371] on icon at bounding box center [1450, 368] width 13 height 10
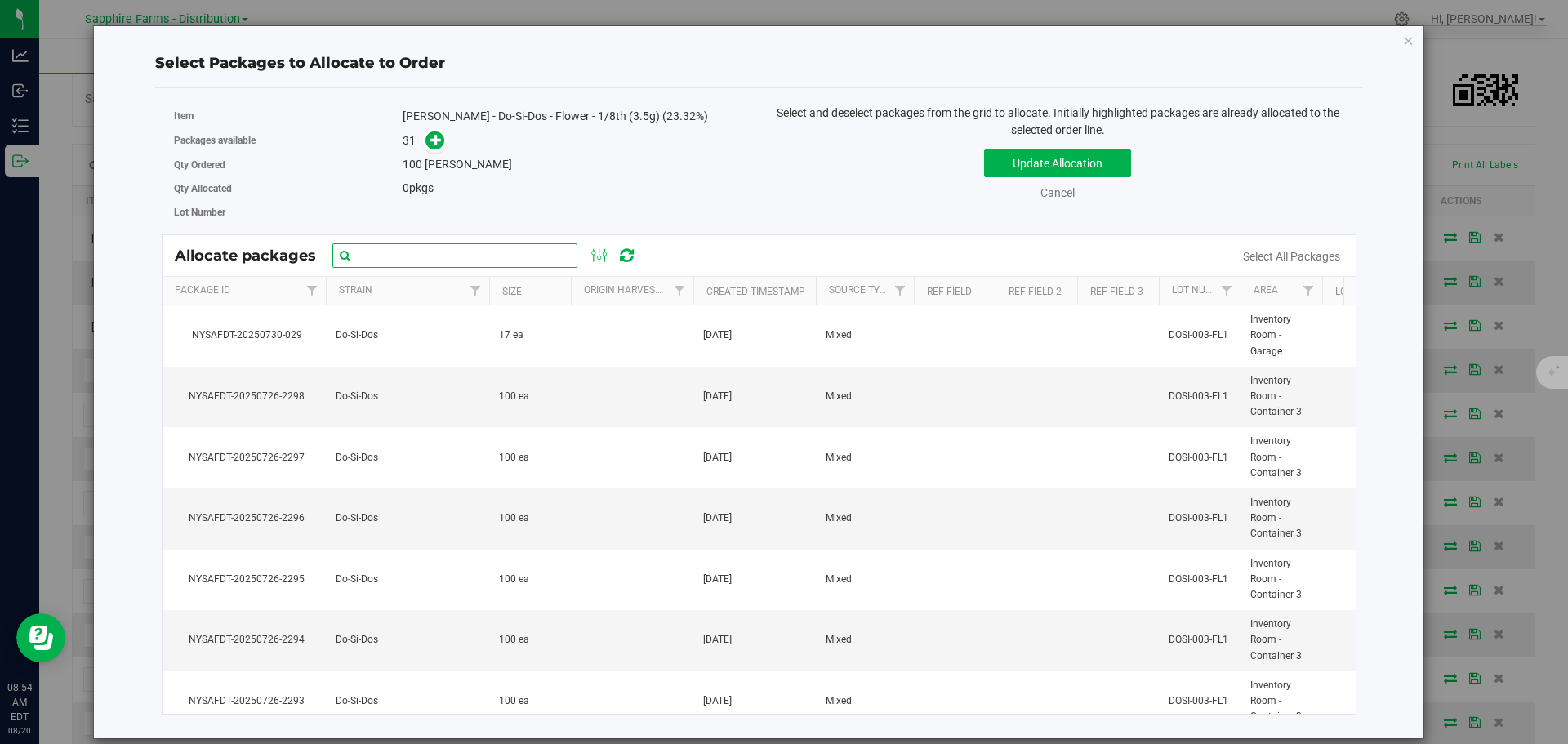
click at [405, 257] on input "text" at bounding box center [455, 256] width 245 height 25
paste input "NYSAFDT-20250726-2278"
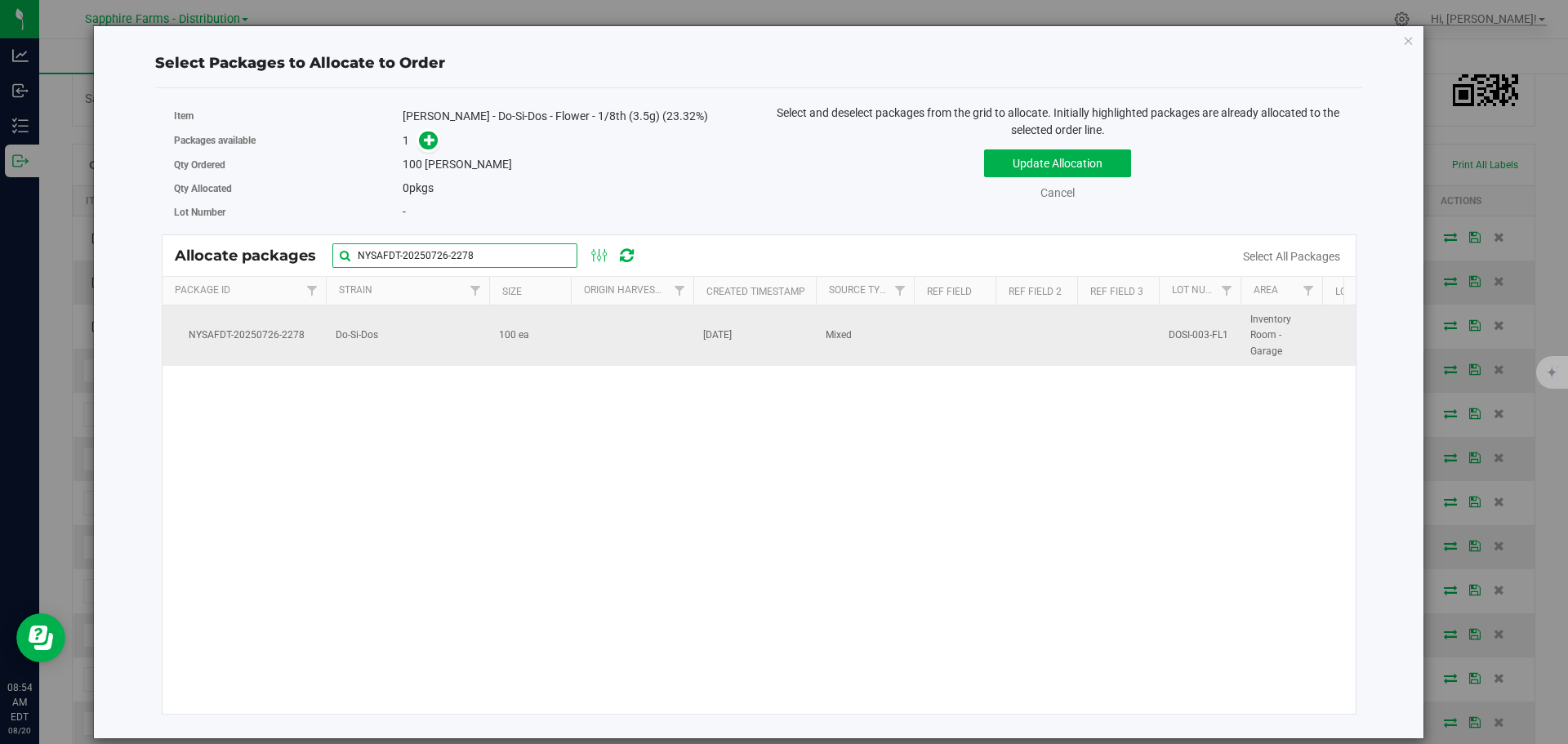
type input "NYSAFDT-20250726-2278"
click at [598, 342] on td at bounding box center [632, 335] width 123 height 60
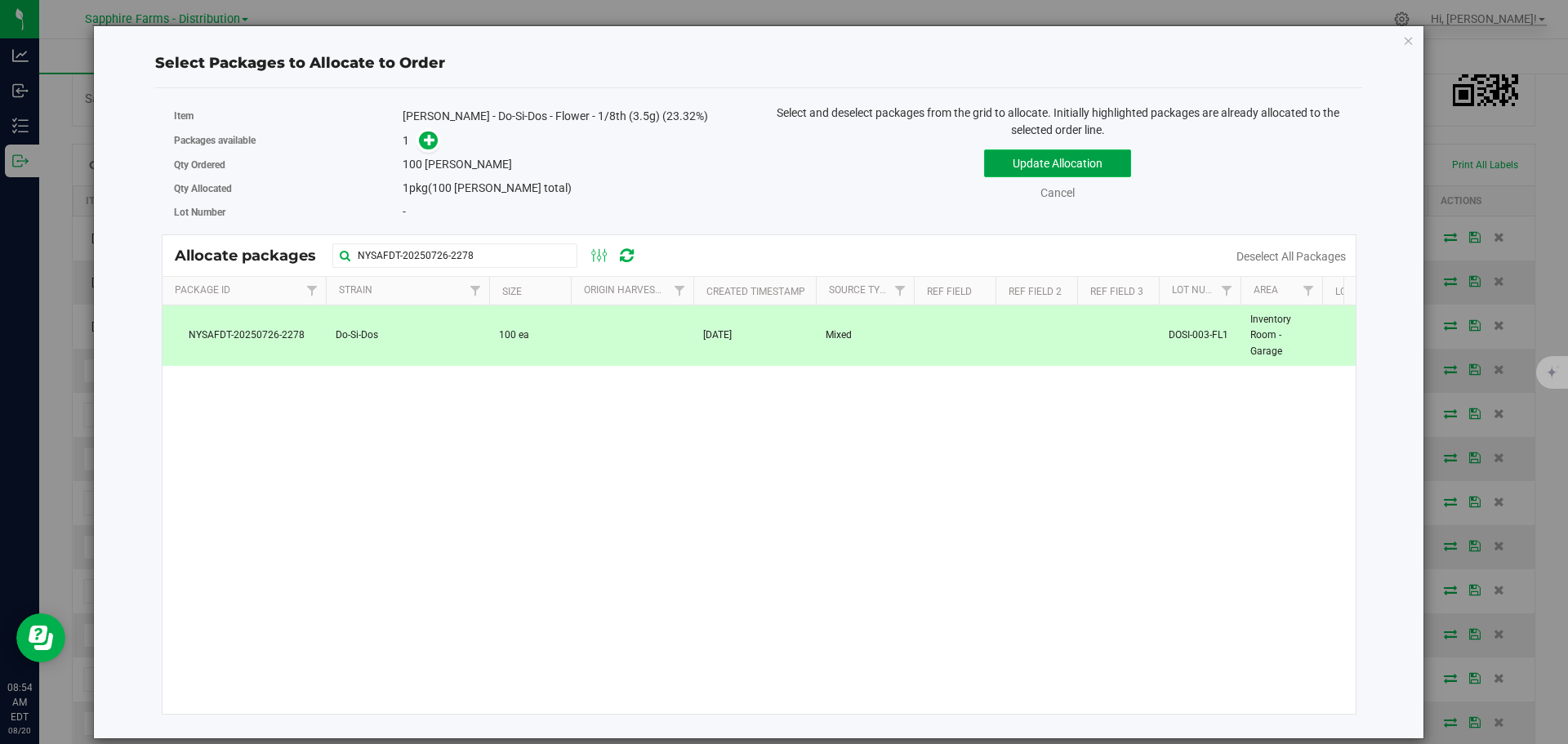
click at [1014, 163] on button "Update Allocation" at bounding box center [1058, 163] width 147 height 27
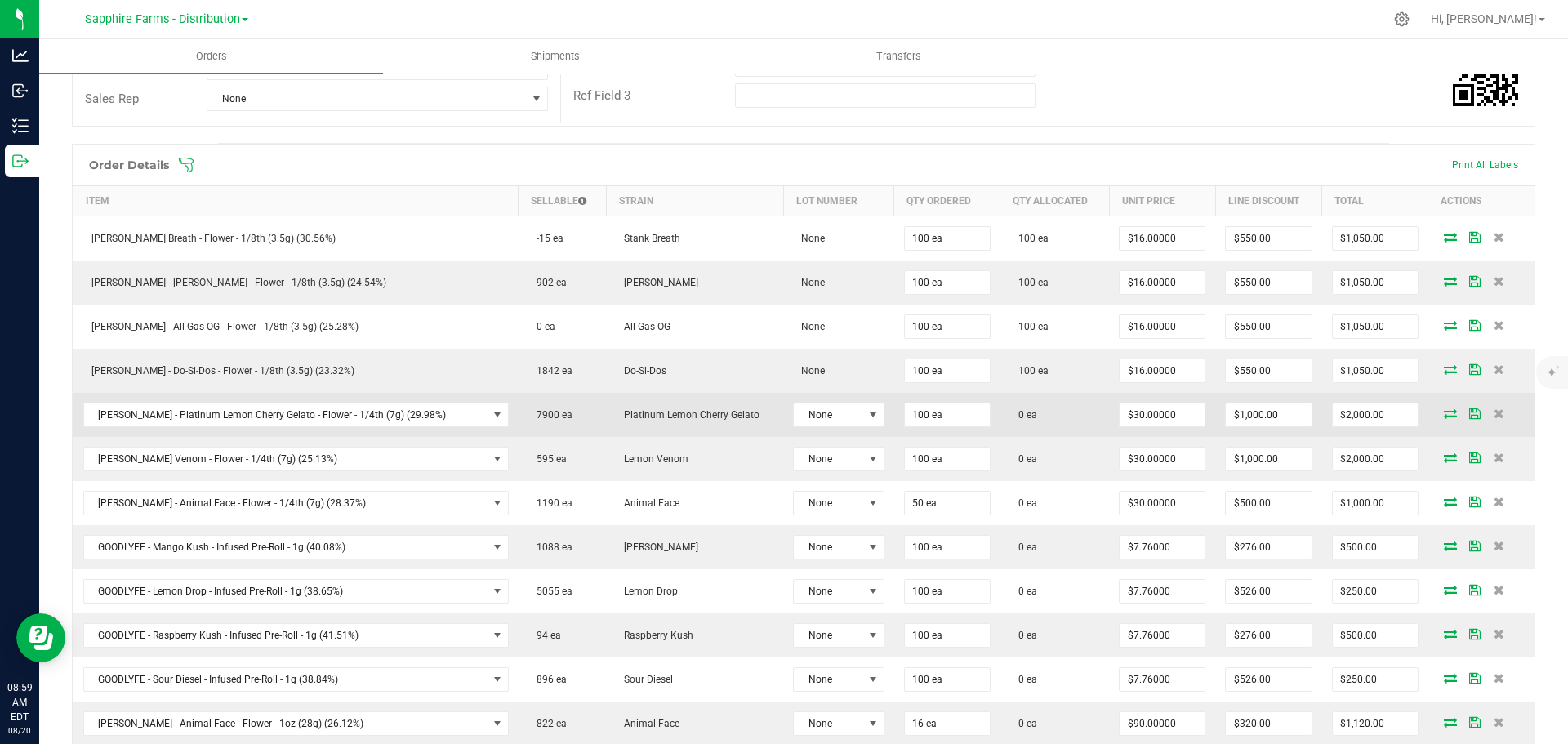
click at [1443, 412] on icon at bounding box center [1450, 413] width 13 height 10
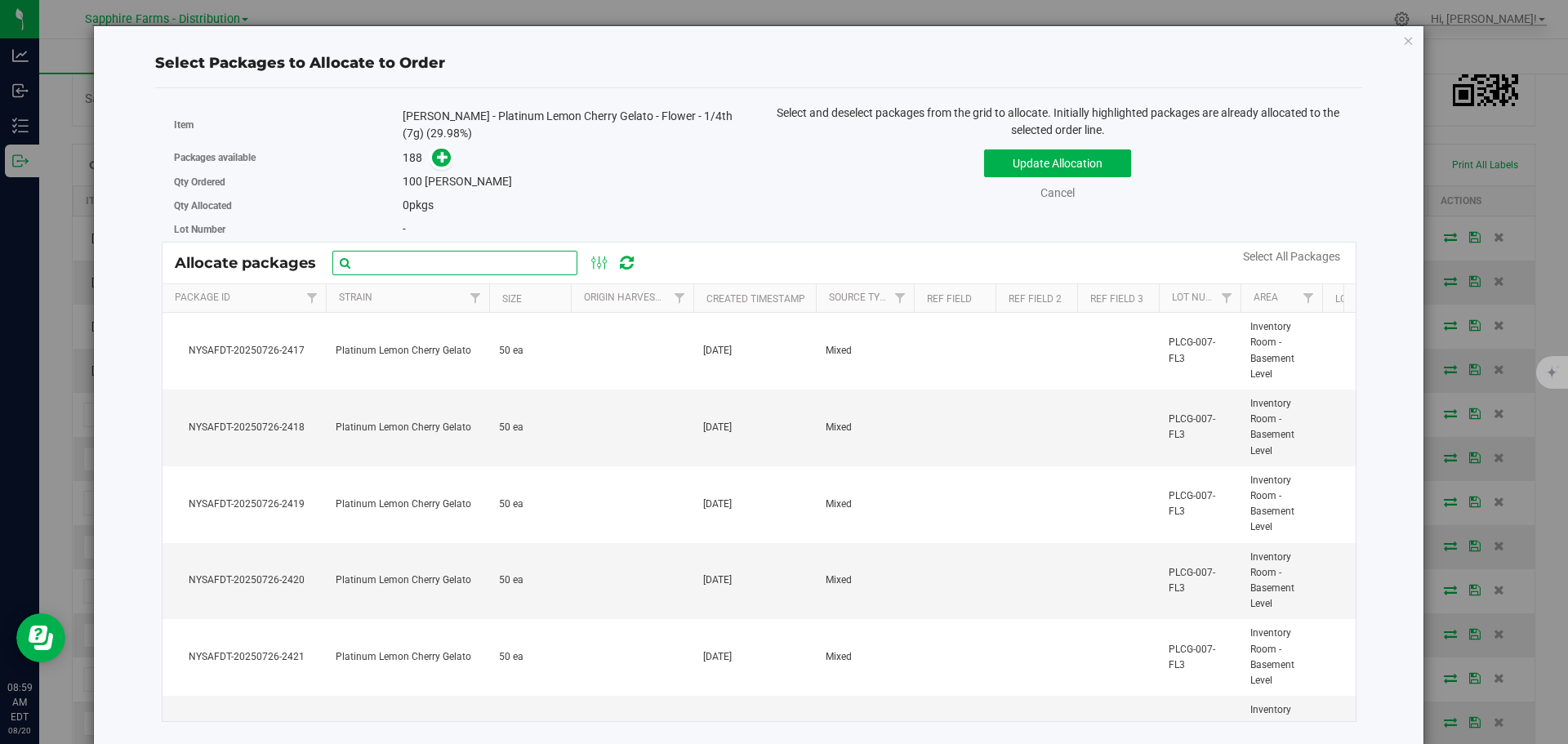
click at [519, 257] on input "text" at bounding box center [455, 263] width 245 height 25
paste input "Nysafdt-20250726-2409"
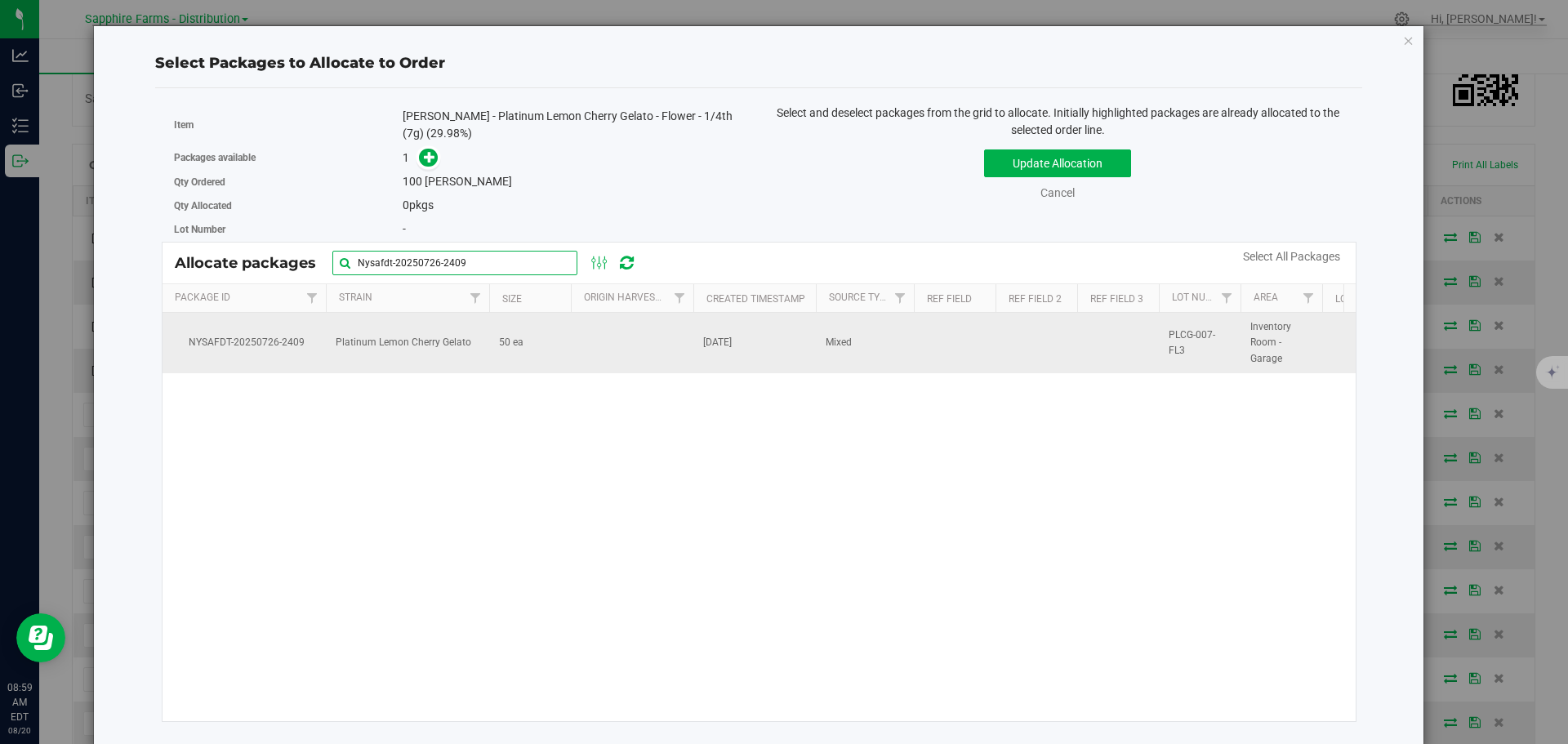
type input "Nysafdt-20250726-2409"
click at [619, 350] on td at bounding box center [632, 343] width 123 height 60
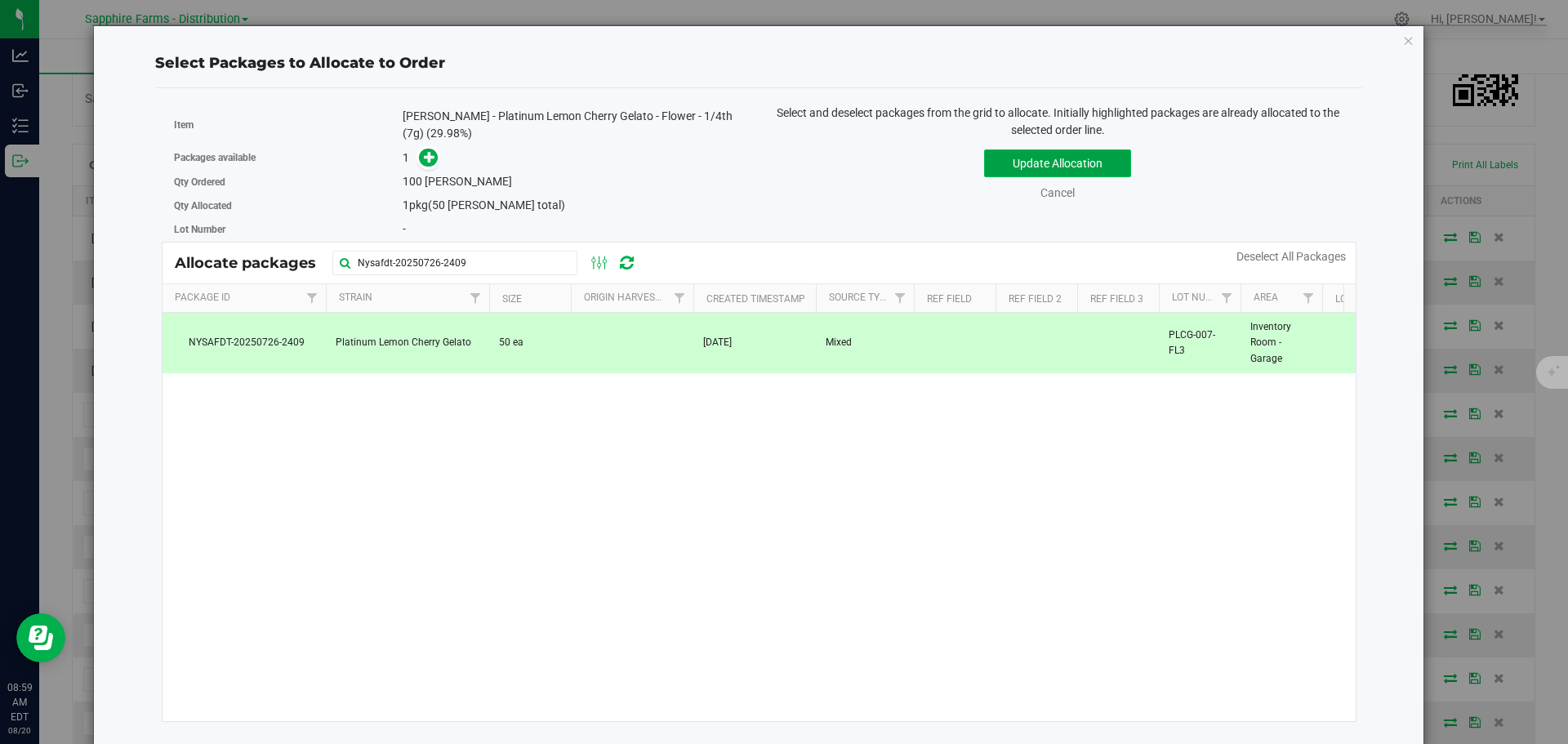
click at [1001, 161] on button "Update Allocation" at bounding box center [1058, 163] width 147 height 27
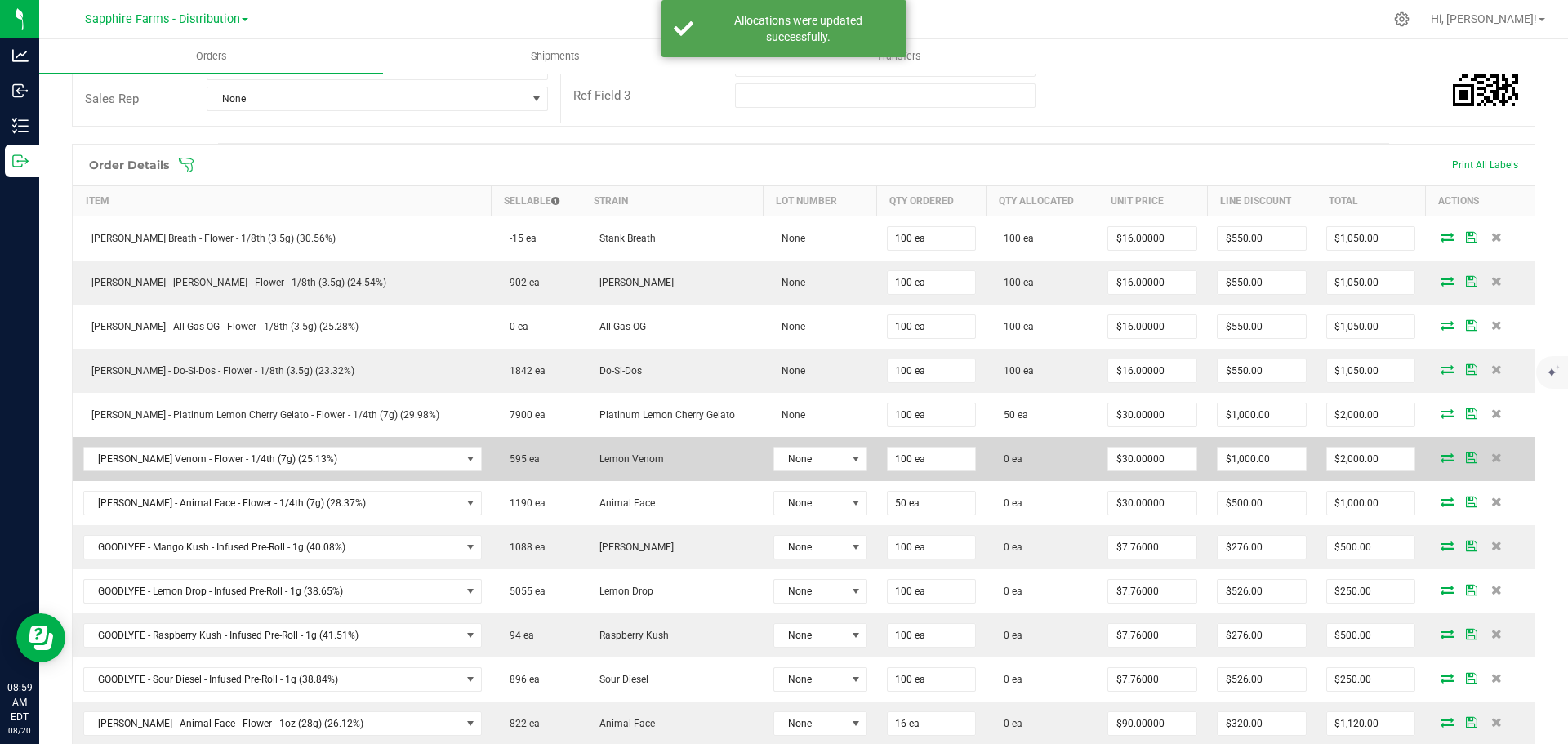
click at [1441, 461] on icon at bounding box center [1447, 457] width 13 height 10
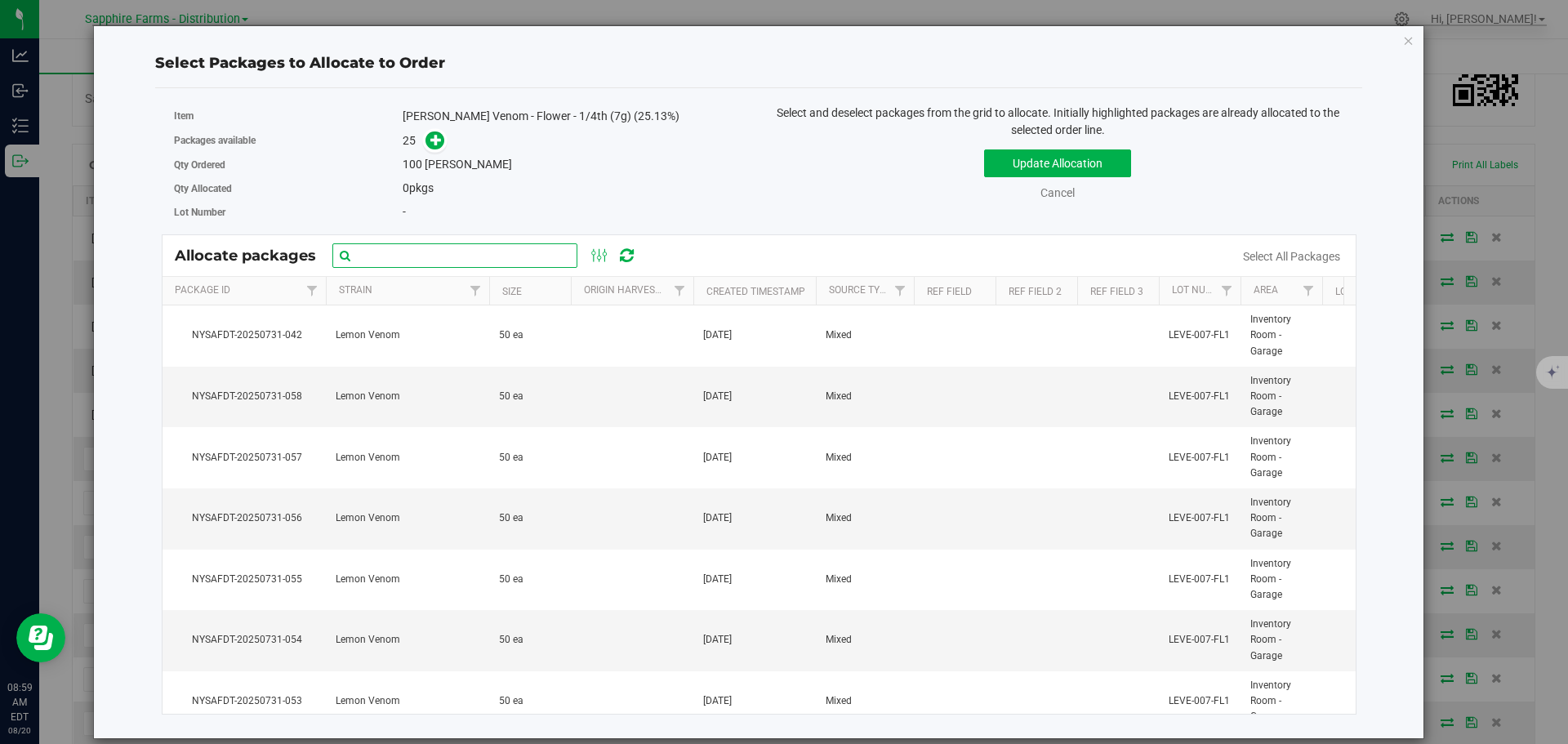
click at [484, 258] on input "text" at bounding box center [455, 256] width 245 height 25
paste input "Nysafdt-20250731-051"
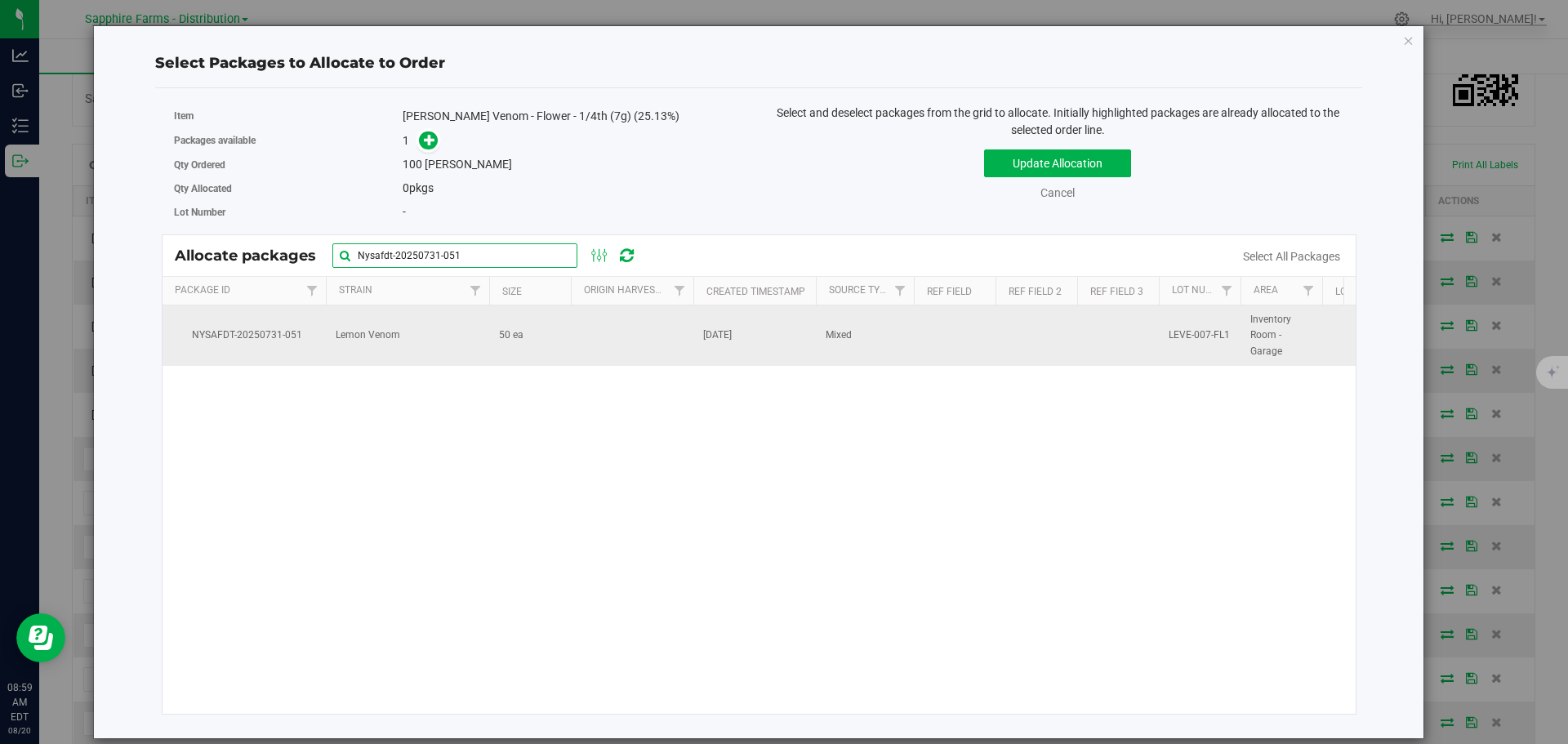
type input "Nysafdt-20250731-051"
click at [580, 341] on td at bounding box center [632, 335] width 123 height 60
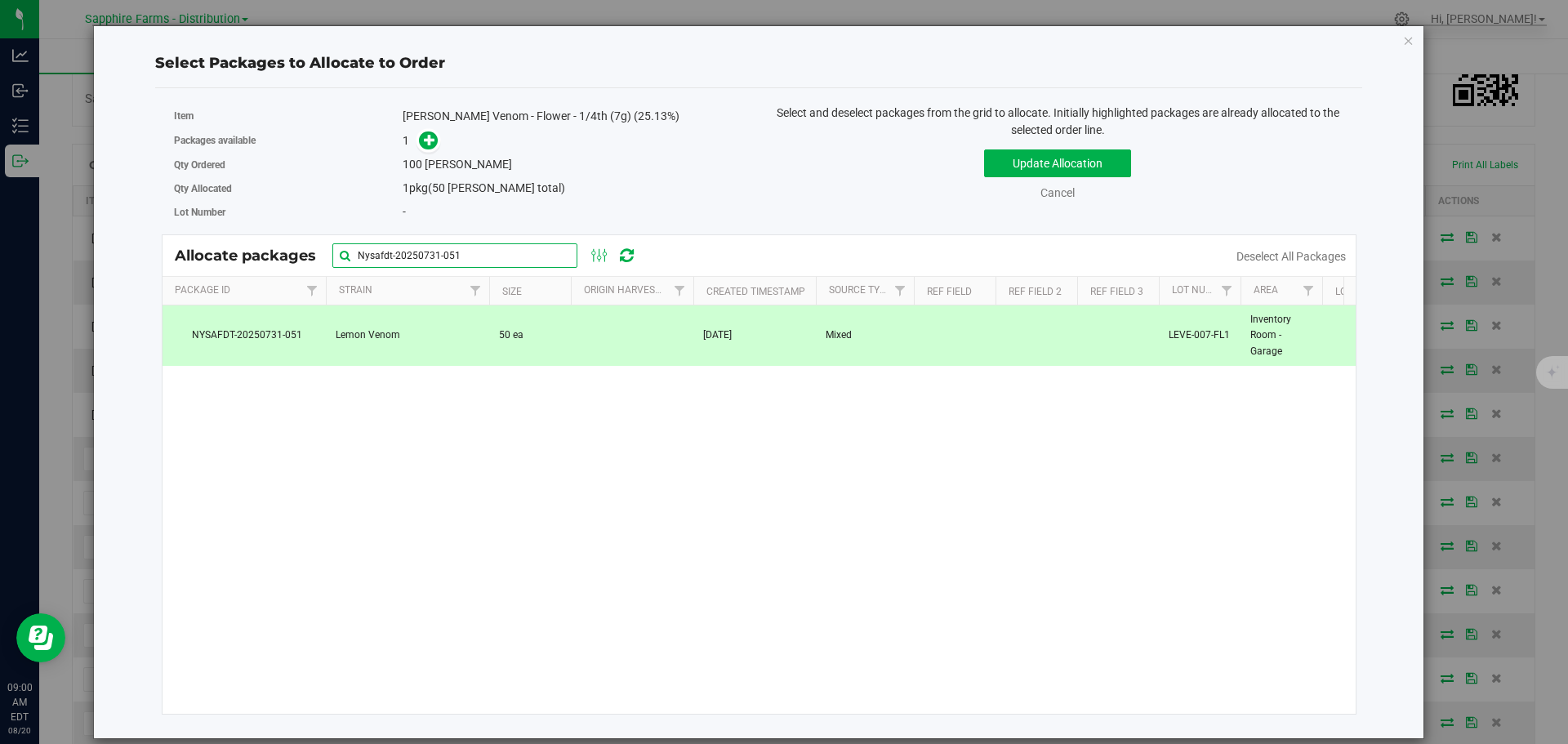
drag, startPoint x: 467, startPoint y: 256, endPoint x: 252, endPoint y: 259, distance: 215.0
click at [253, 259] on div "Allocate packages Nysafdt-20250731-051" at bounding box center [413, 256] width 477 height 25
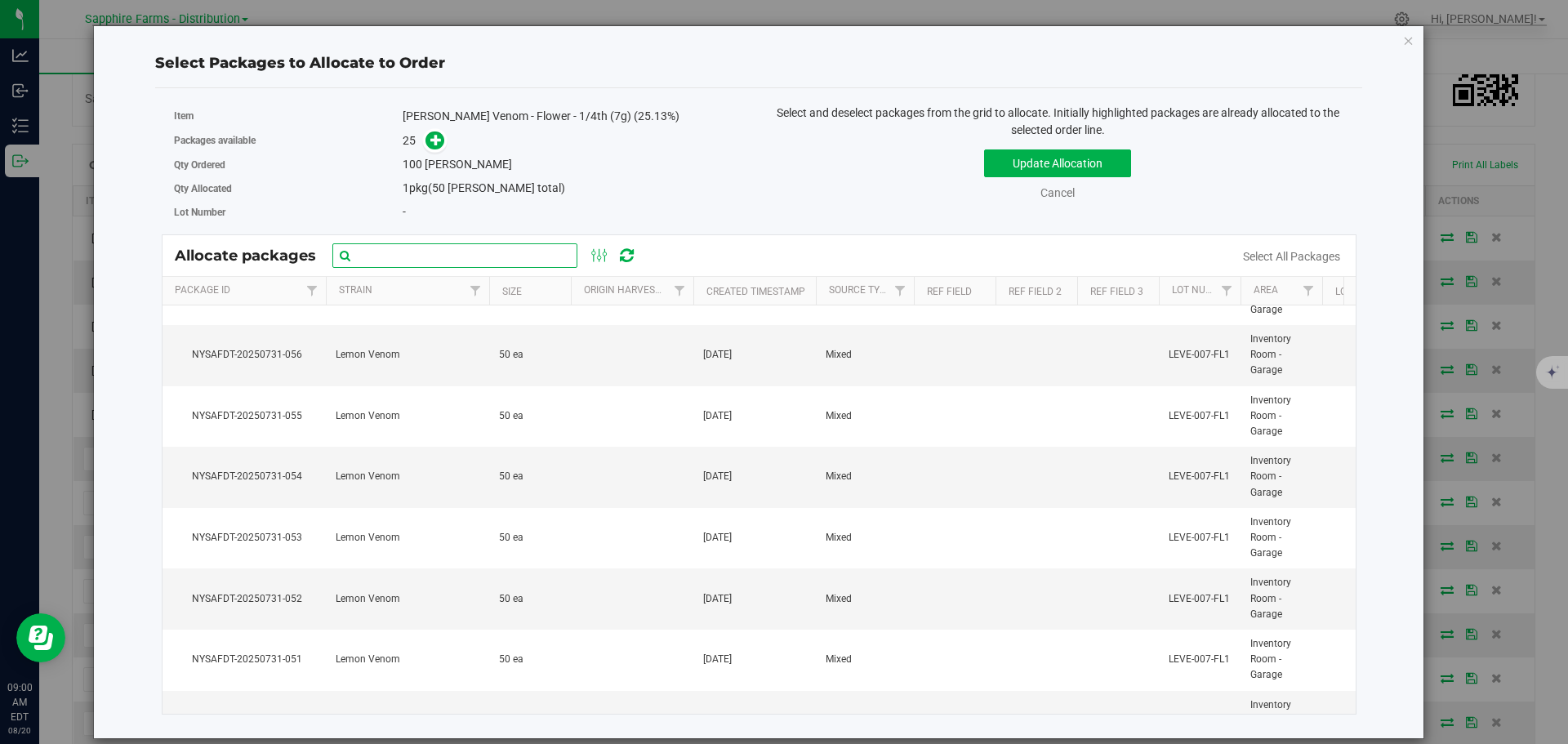
scroll to position [245, 0]
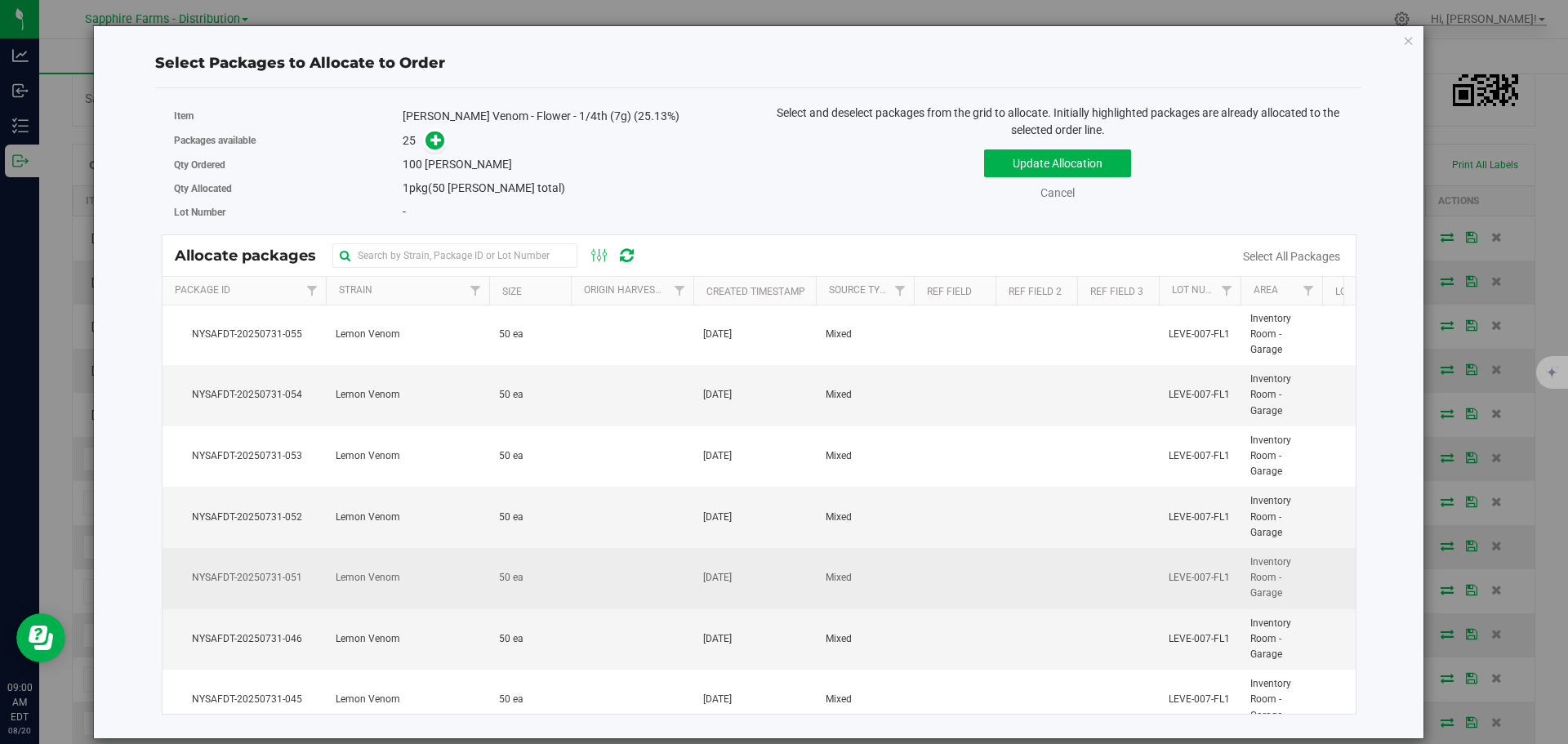
click at [378, 580] on span "Lemon Venom" at bounding box center [367, 577] width 64 height 16
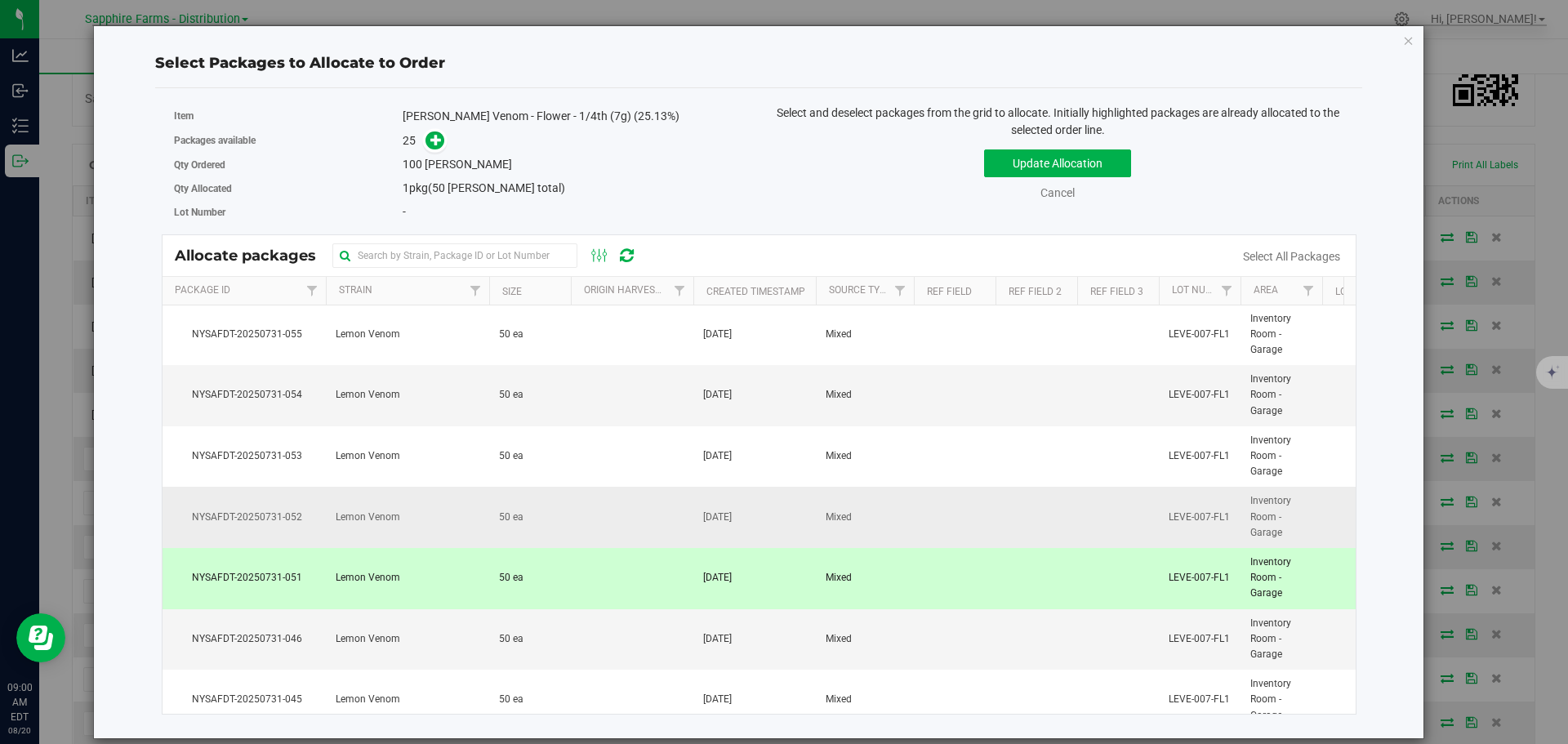
click at [372, 523] on span "Lemon Venom" at bounding box center [367, 517] width 64 height 16
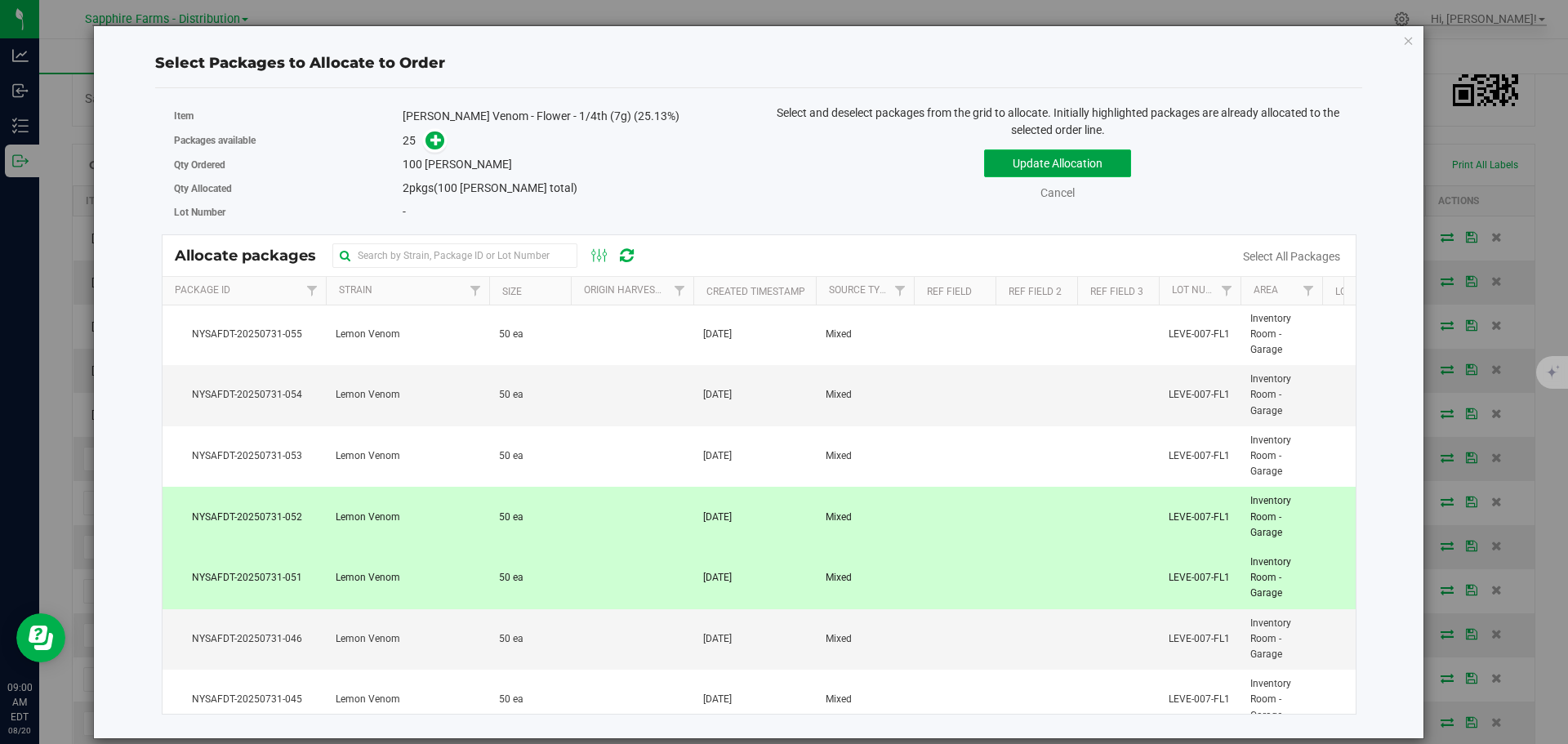
click at [1017, 168] on button "Update Allocation" at bounding box center [1058, 163] width 147 height 27
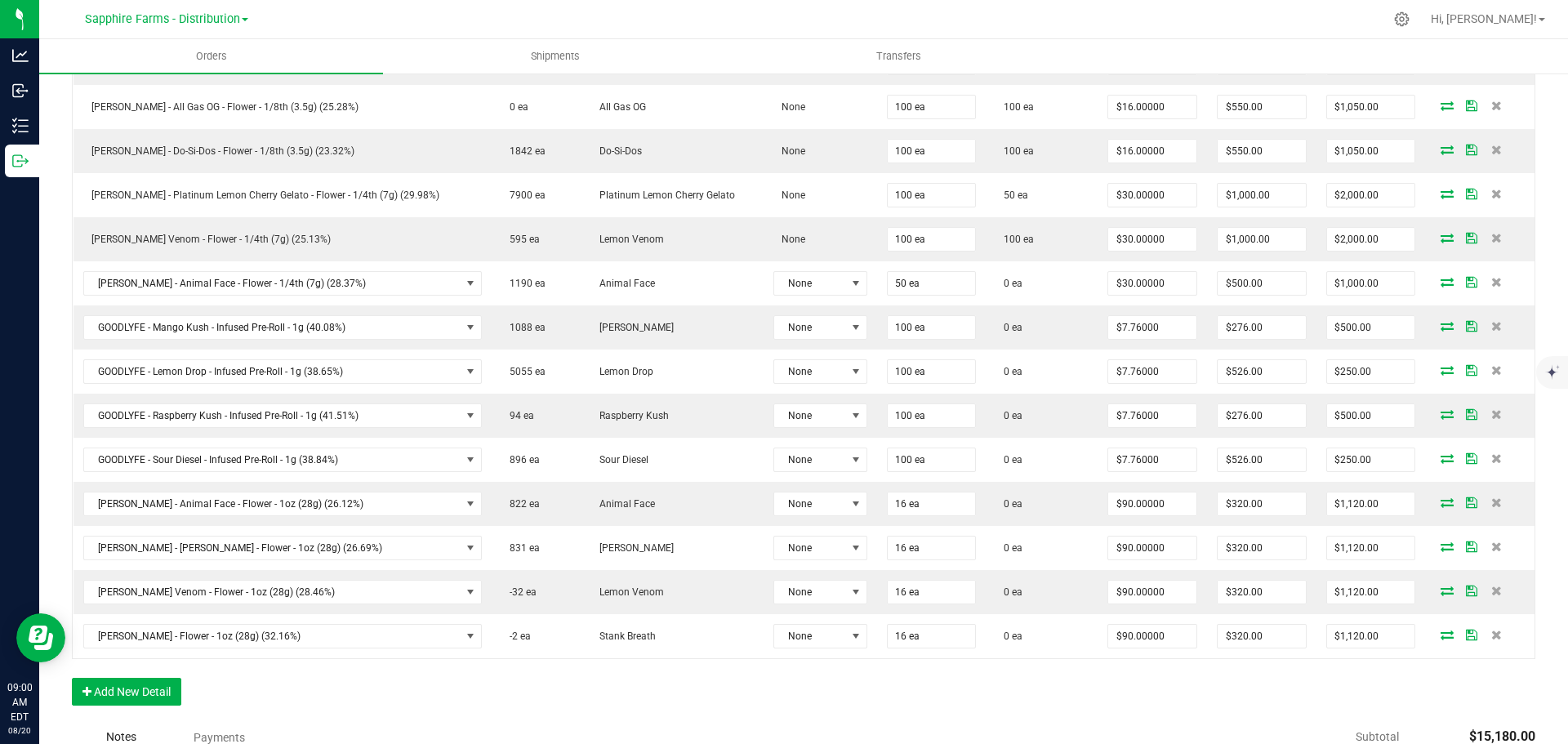
scroll to position [572, 0]
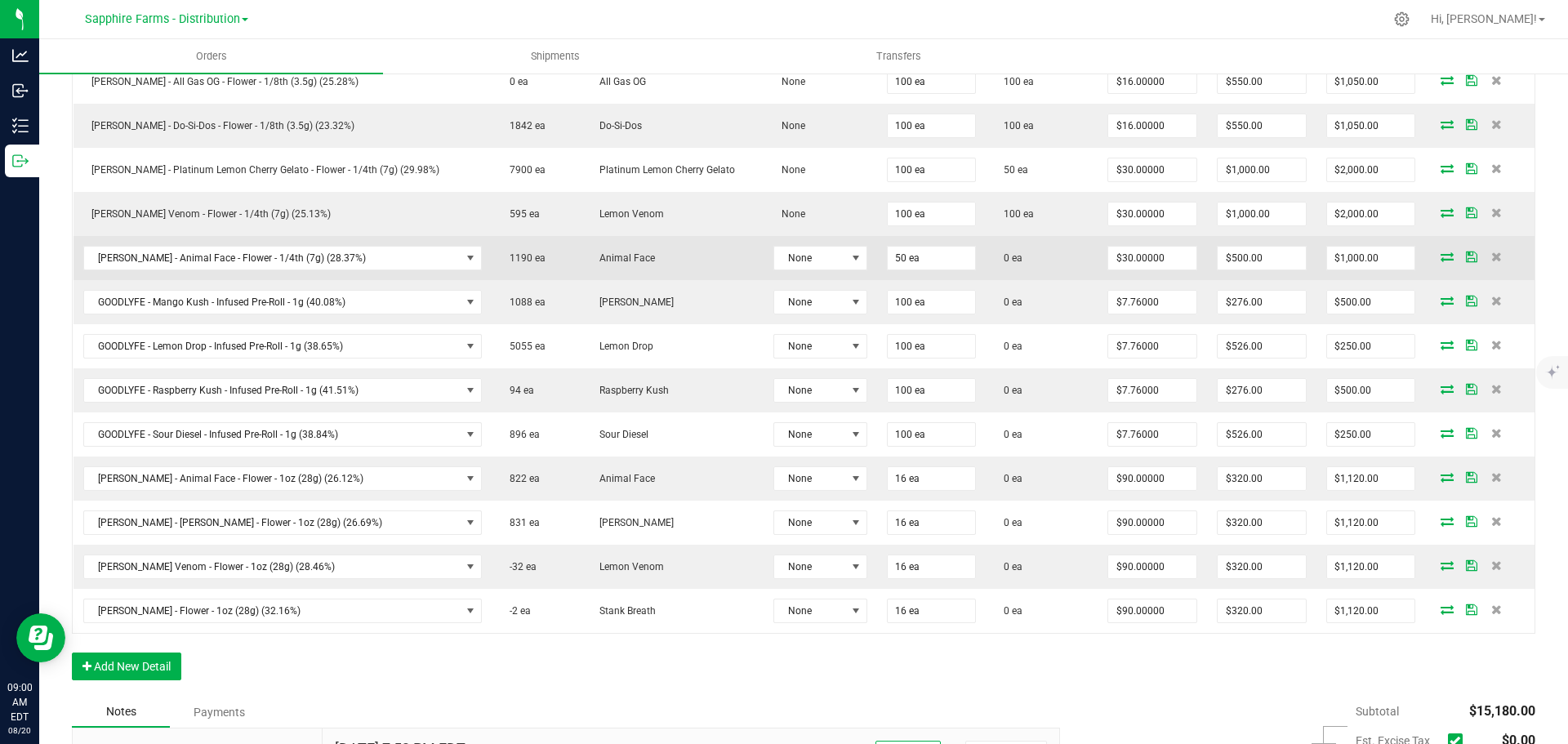
click at [1441, 254] on icon at bounding box center [1447, 256] width 13 height 10
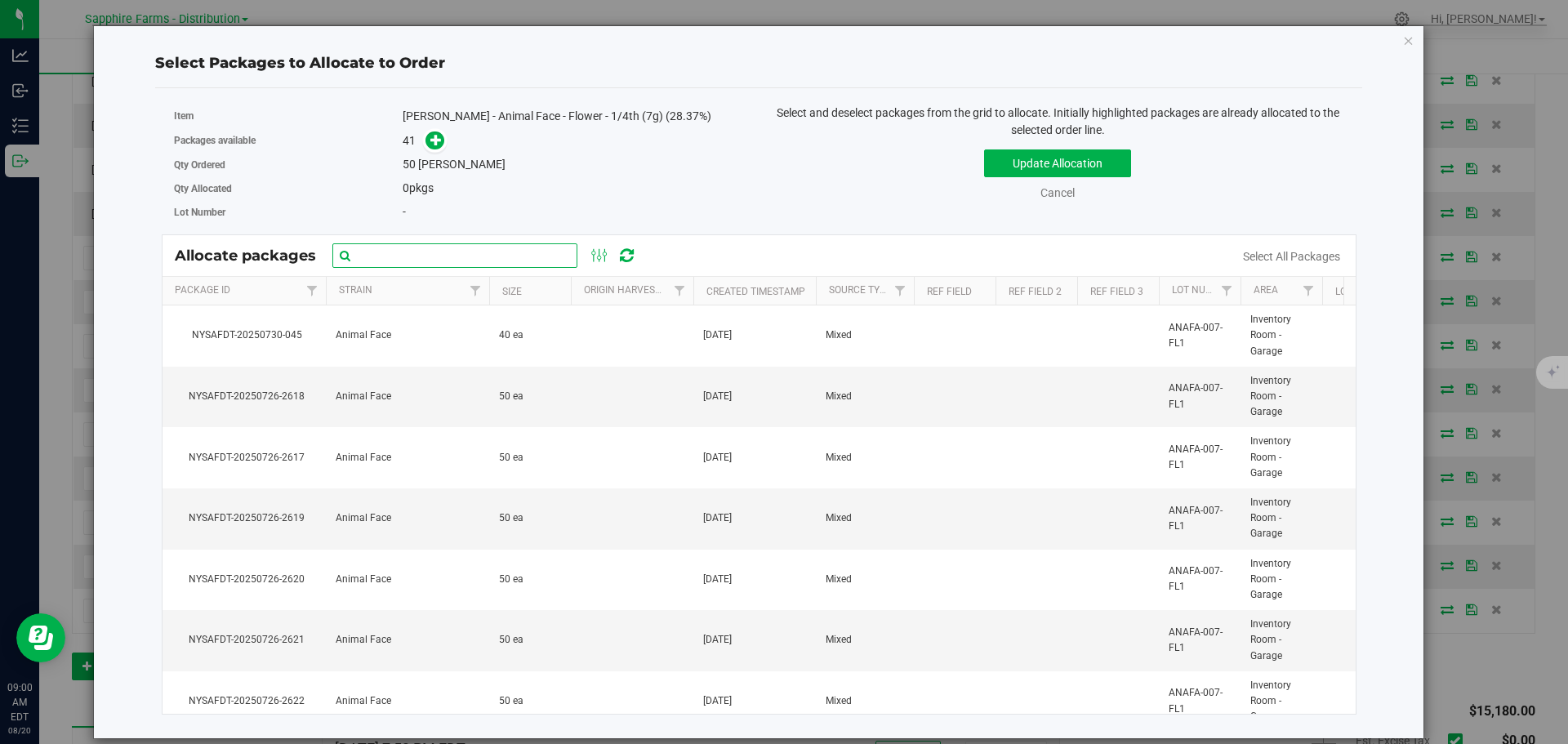
click at [468, 249] on input "text" at bounding box center [455, 256] width 245 height 25
paste input "Nysafdt-20250726-2641"
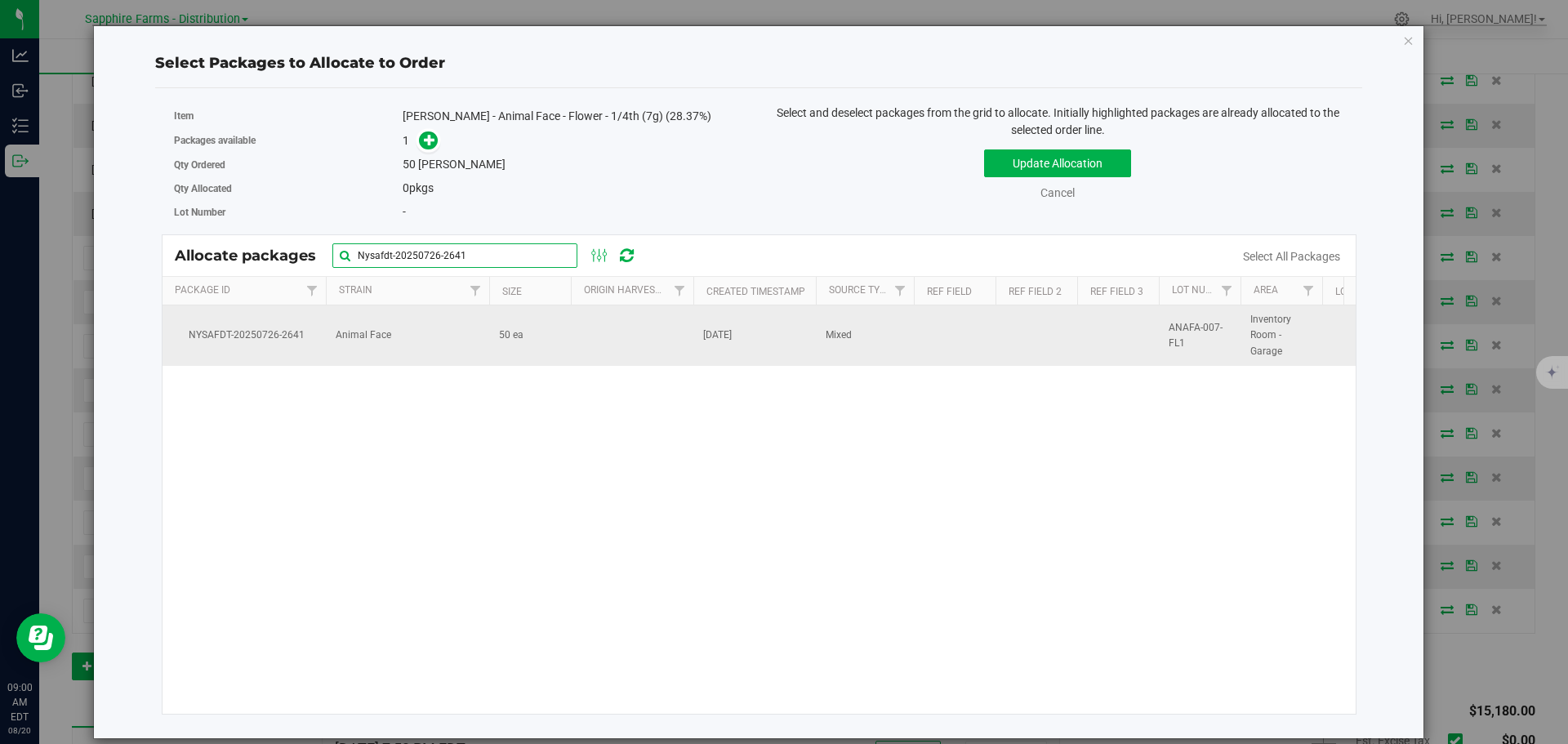
type input "Nysafdt-20250726-2641"
click at [611, 331] on td at bounding box center [632, 335] width 123 height 60
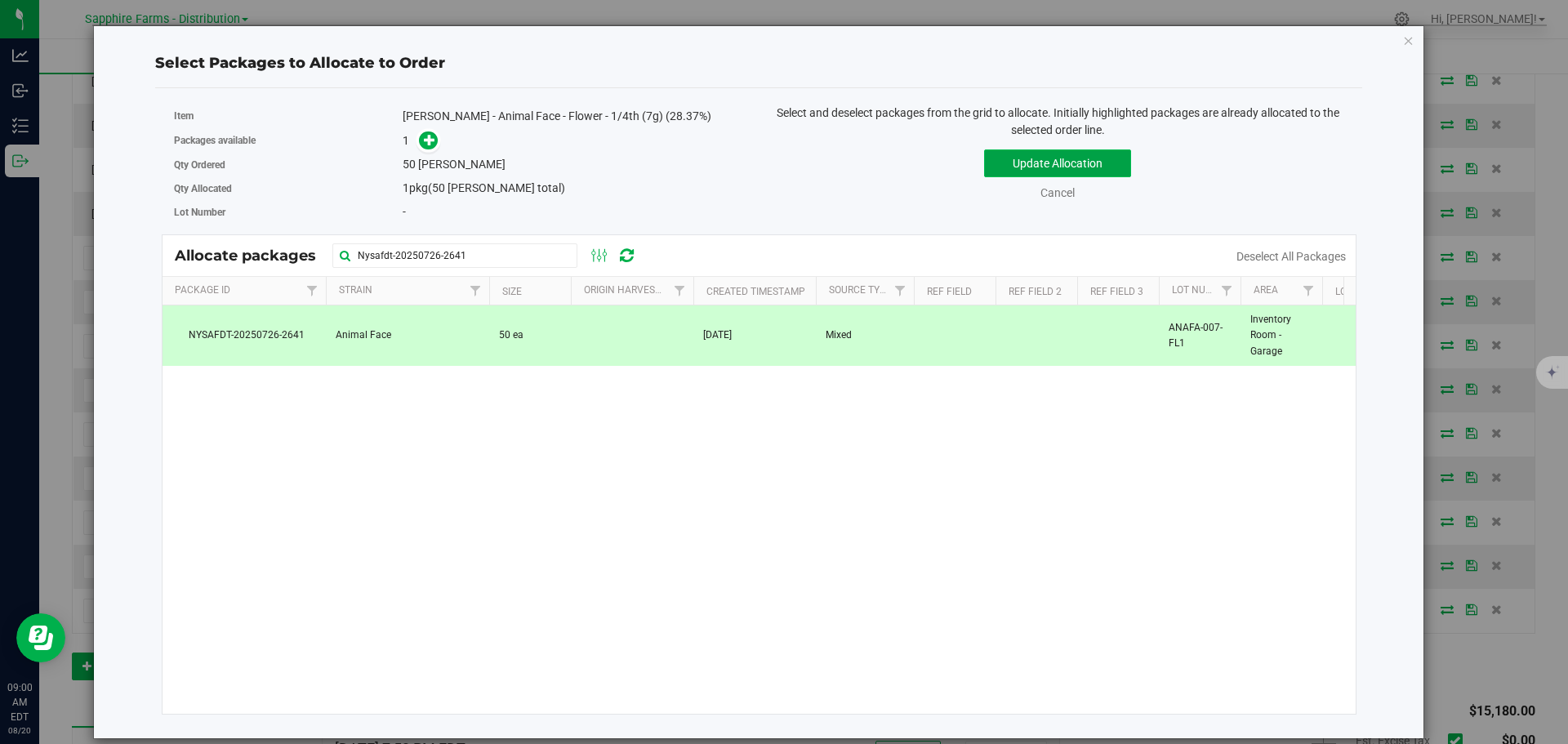
click at [1013, 168] on button "Update Allocation" at bounding box center [1058, 163] width 147 height 27
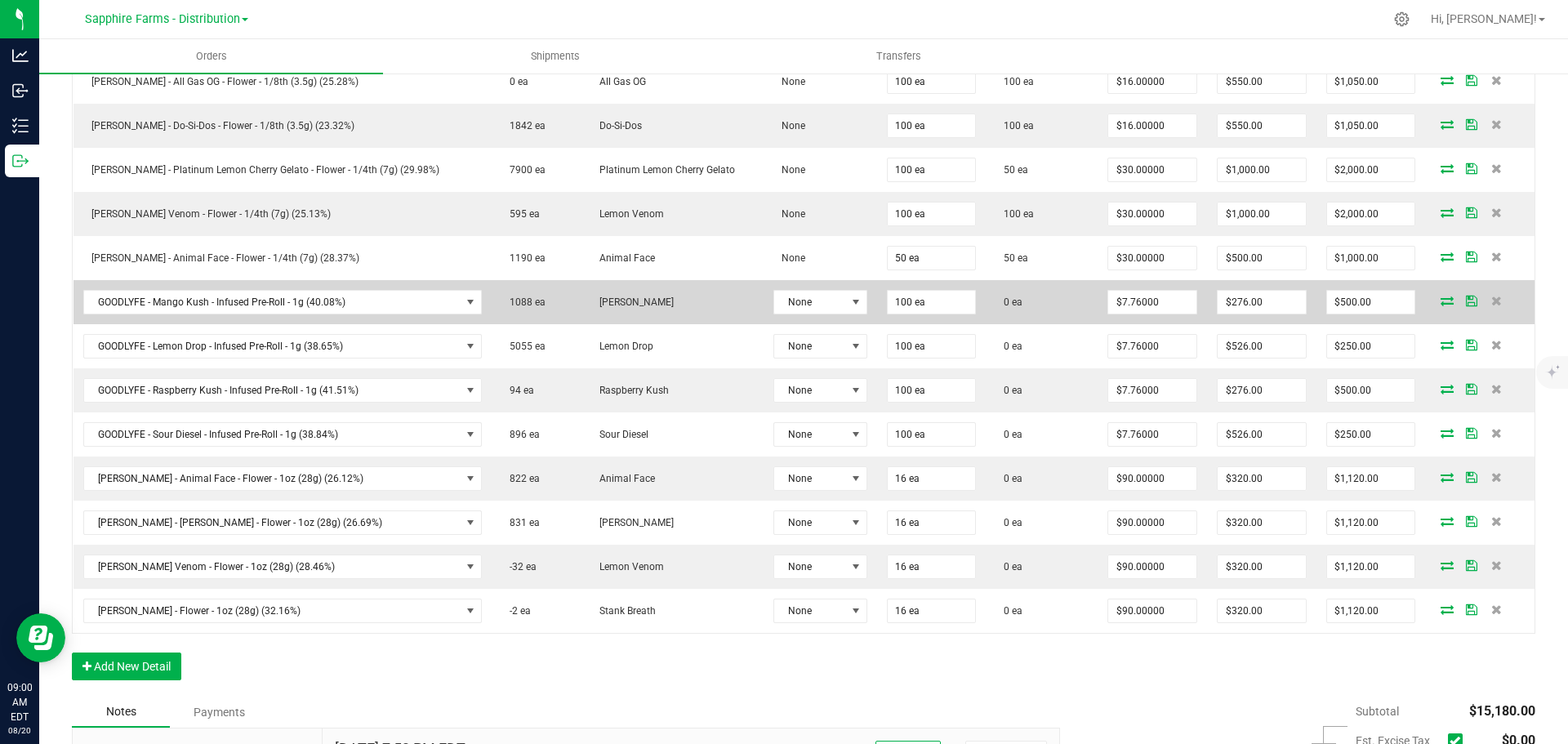
click at [1441, 299] on icon at bounding box center [1447, 301] width 13 height 10
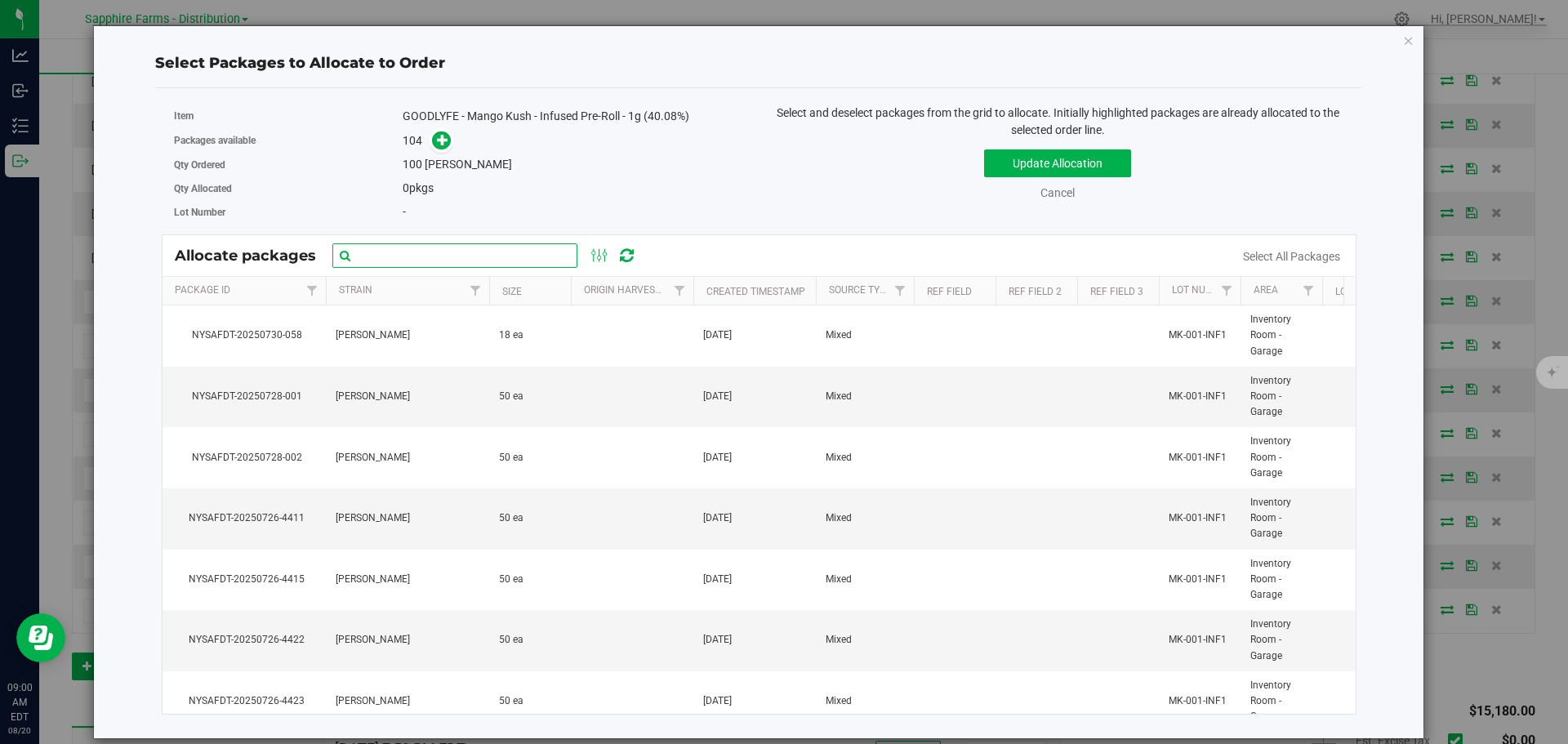
click at [499, 252] on input "text" at bounding box center [455, 256] width 245 height 25
paste input "NYSAFDT-20250726-4436"
type input "NYSAFDT-20250726-4436"
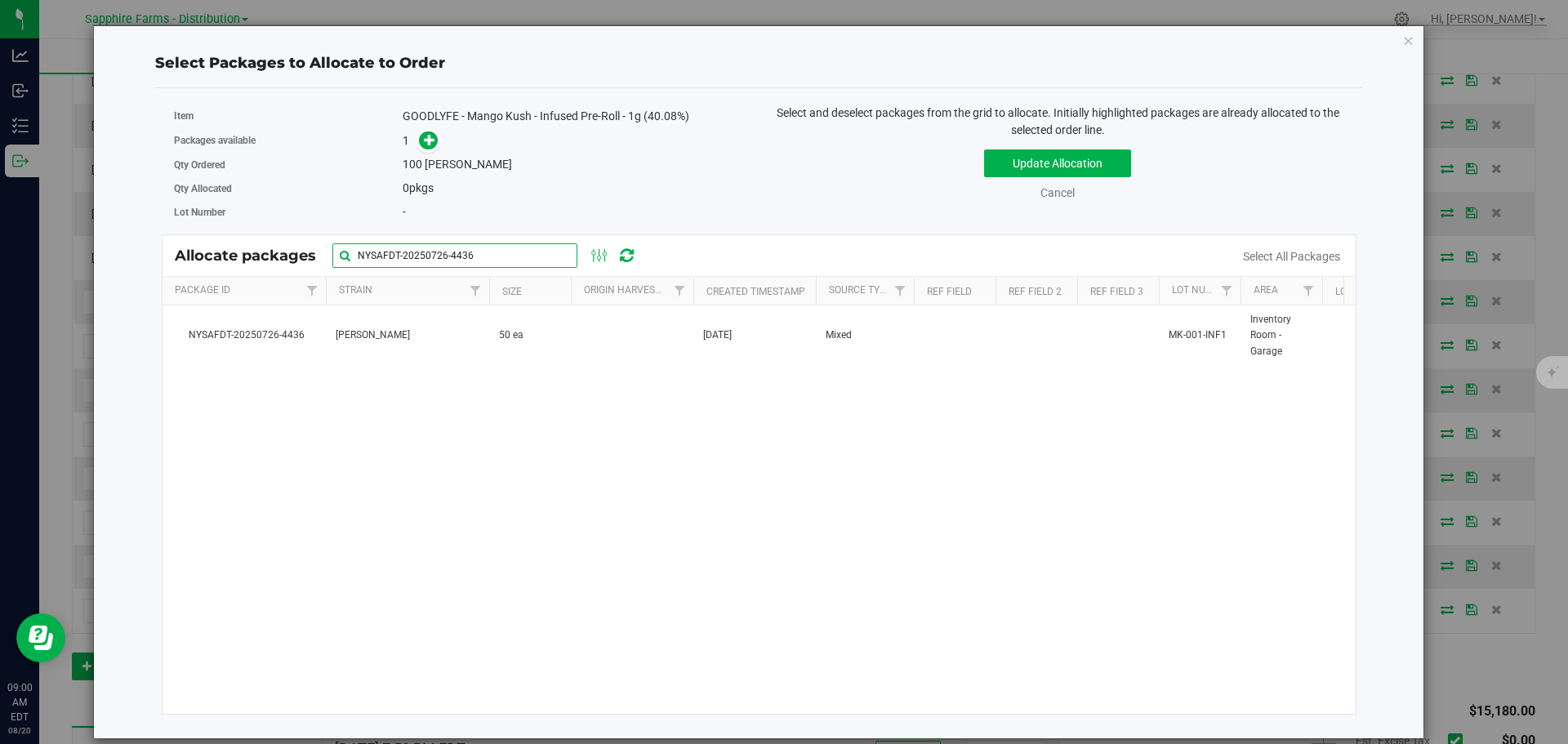
drag, startPoint x: 499, startPoint y: 252, endPoint x: 269, endPoint y: 258, distance: 230.1
click at [269, 258] on div "Allocate packages NYSAFDT-20250726-4436" at bounding box center [413, 256] width 477 height 25
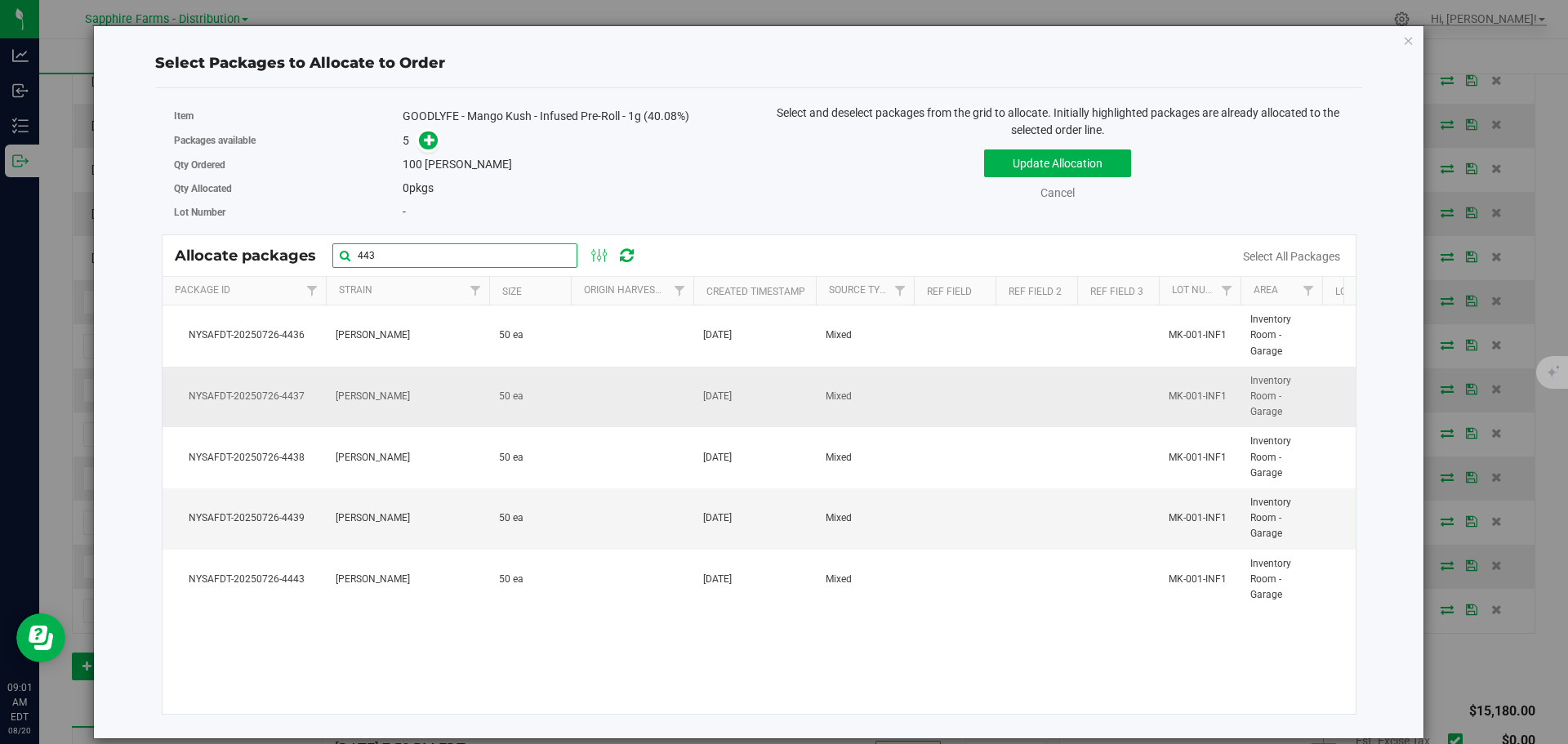
scroll to position [0, 0]
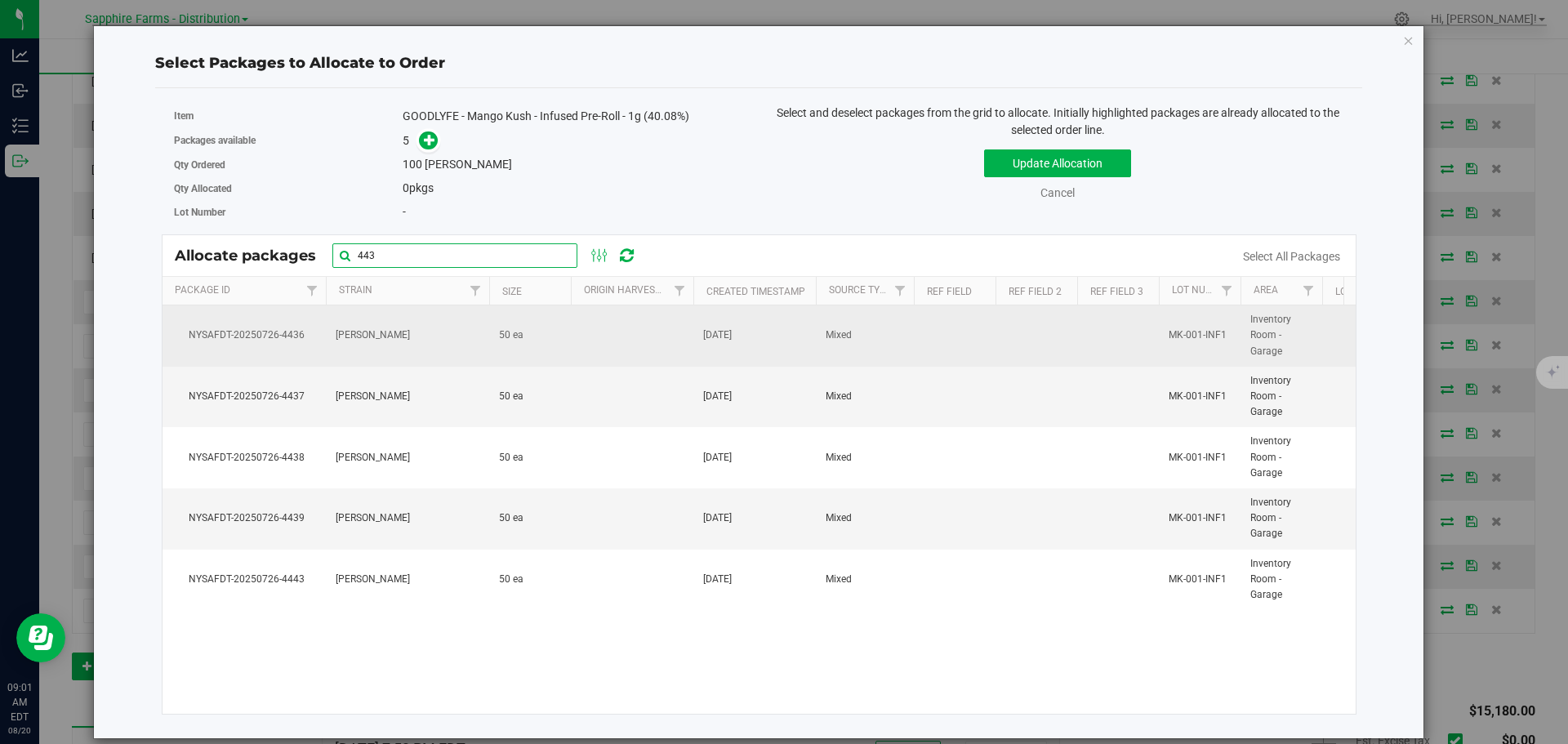
type input "443"
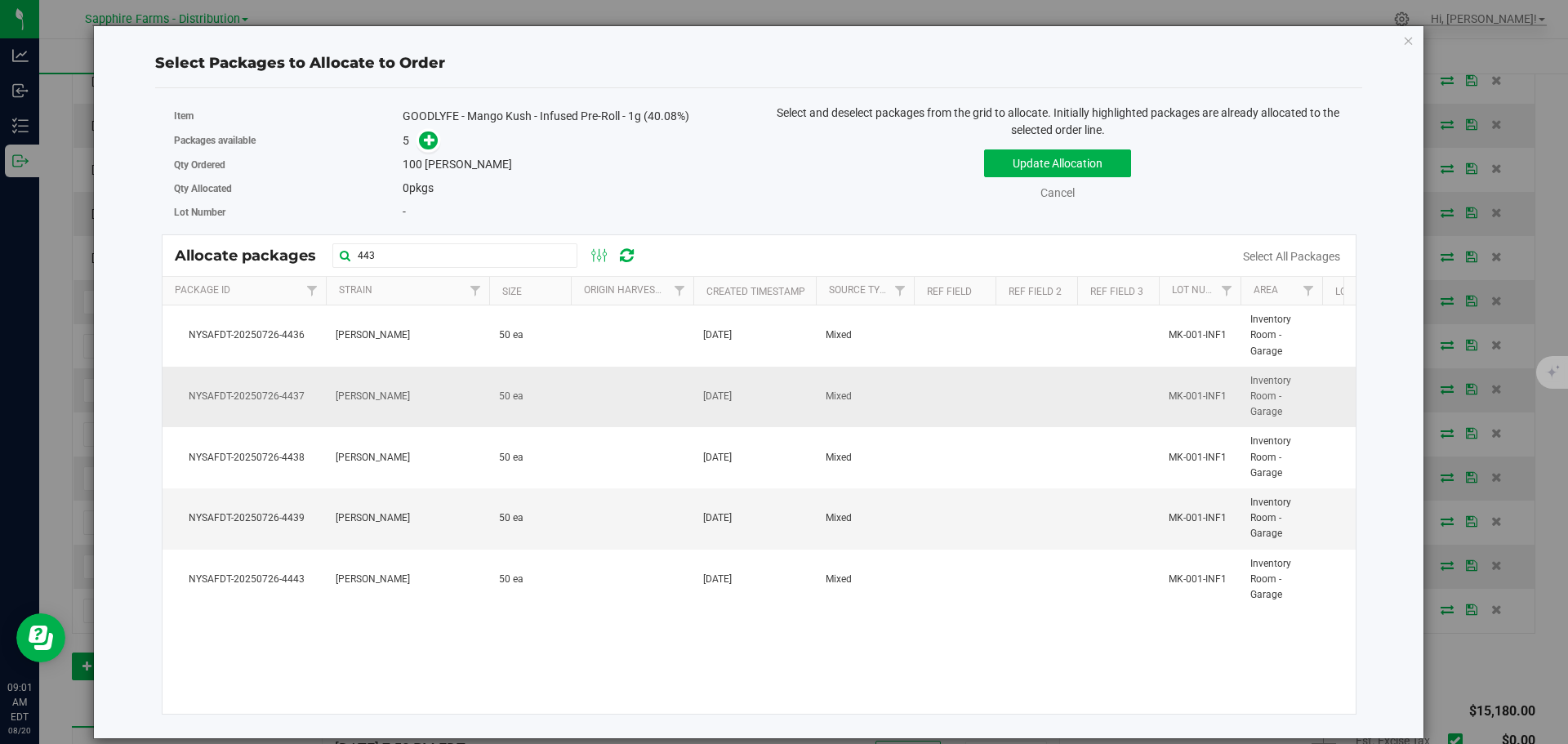
drag, startPoint x: 432, startPoint y: 342, endPoint x: 454, endPoint y: 413, distance: 74.3
click at [432, 341] on td "[PERSON_NAME]" at bounding box center [408, 335] width 163 height 61
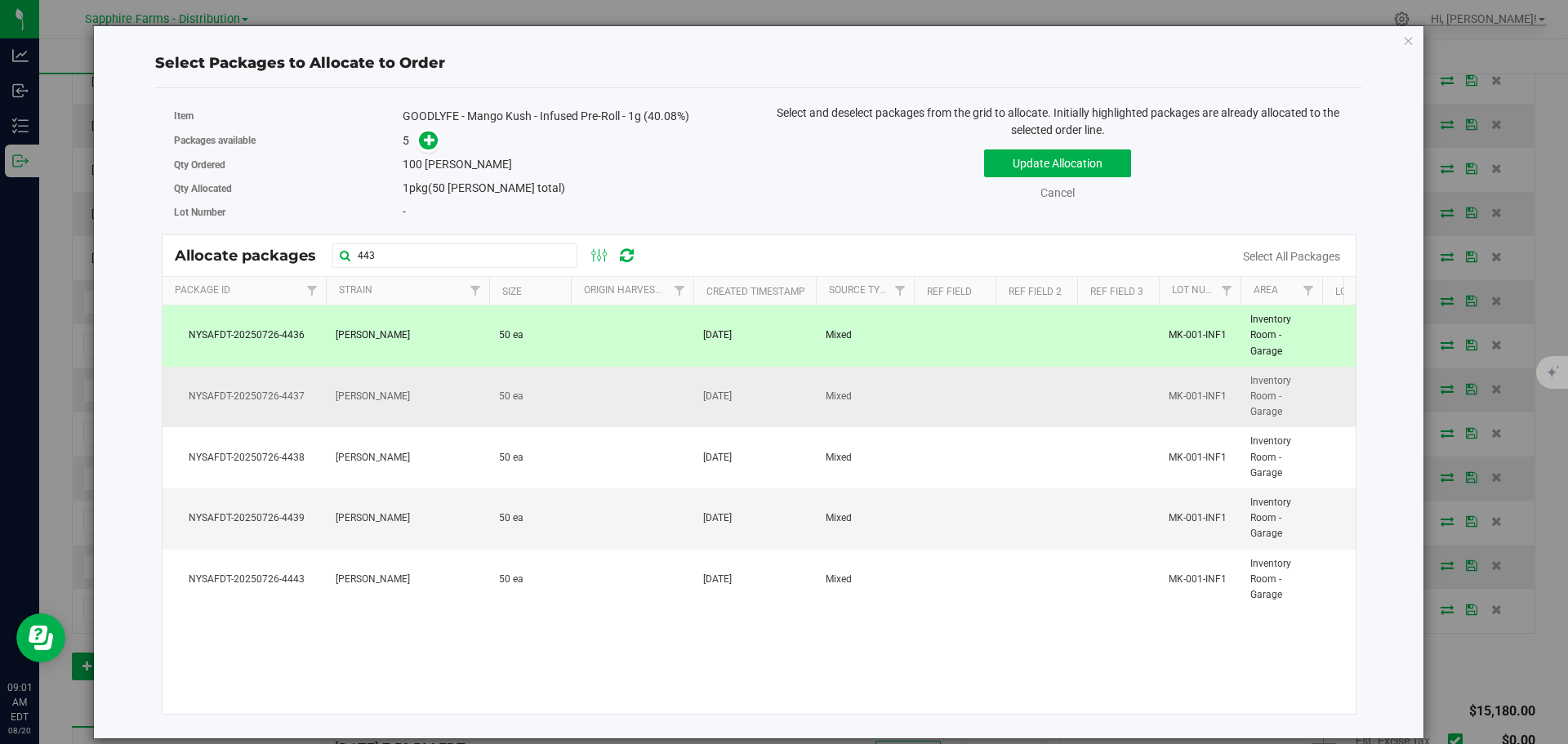
click at [454, 413] on td "[PERSON_NAME]" at bounding box center [408, 397] width 163 height 61
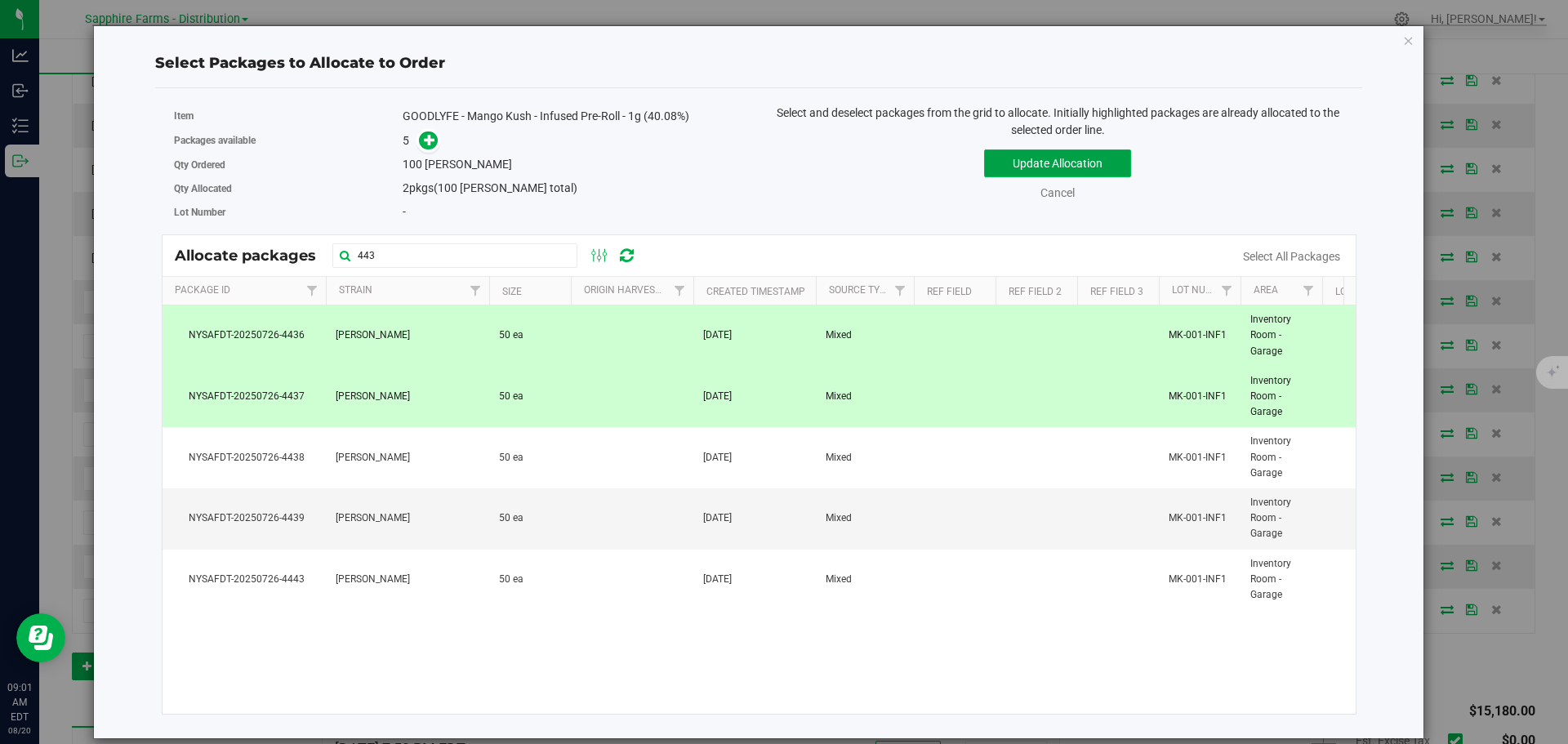
click at [1054, 160] on button "Update Allocation" at bounding box center [1058, 163] width 147 height 27
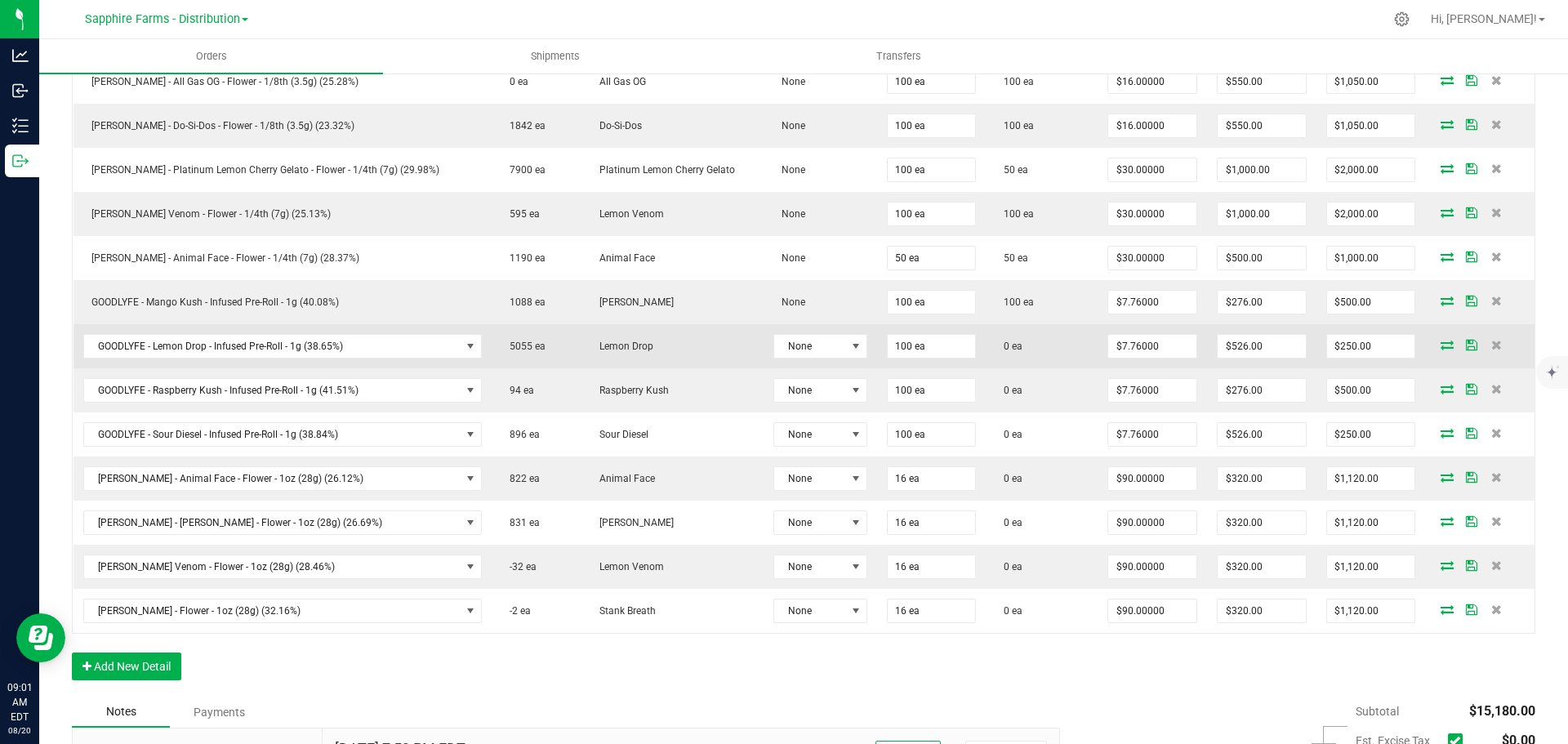
click at [1441, 346] on icon at bounding box center [1447, 345] width 13 height 10
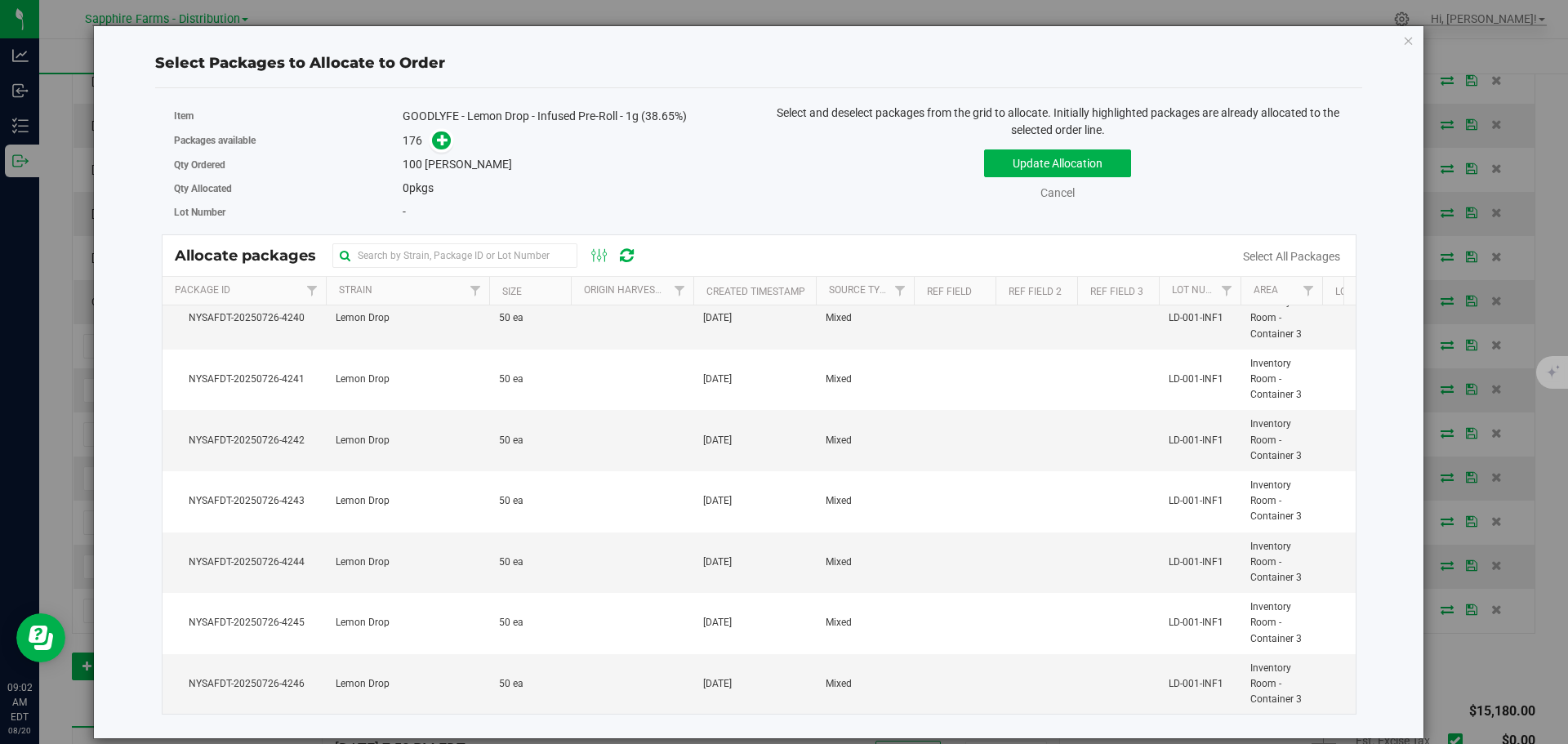
scroll to position [10324, 0]
click at [446, 266] on input "text" at bounding box center [455, 256] width 245 height 25
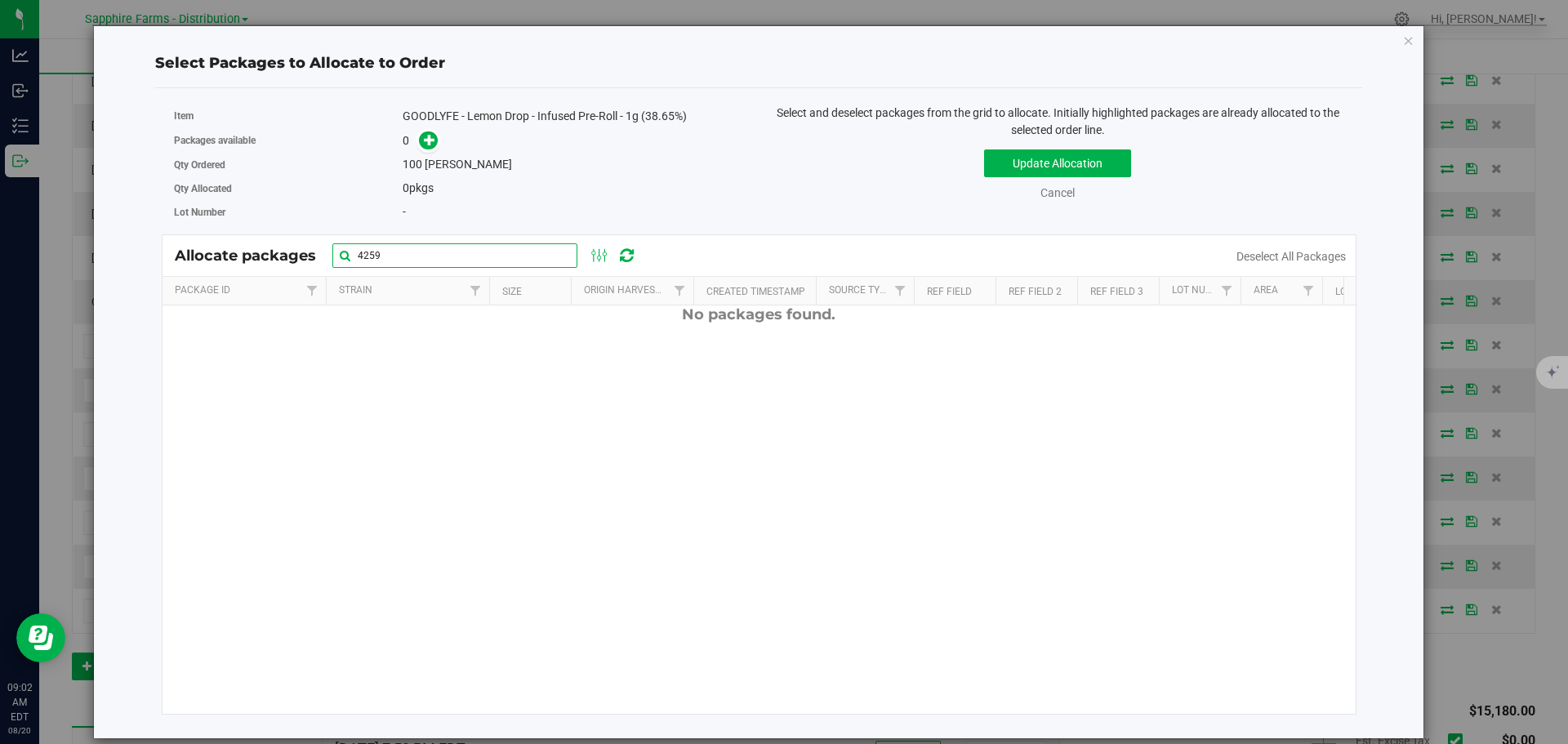
scroll to position [0, 0]
type input "4"
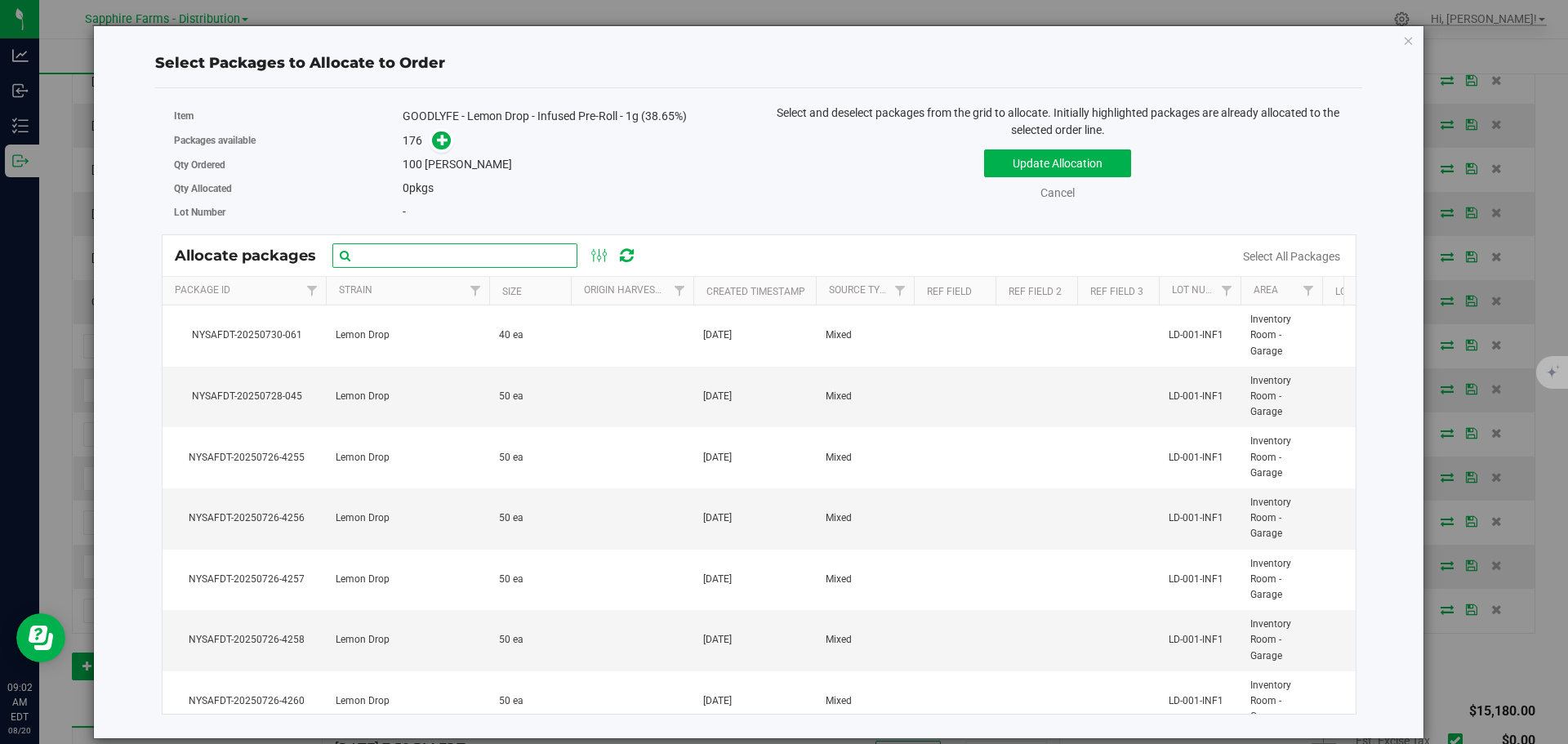
click at [417, 257] on input "text" at bounding box center [455, 256] width 245 height 25
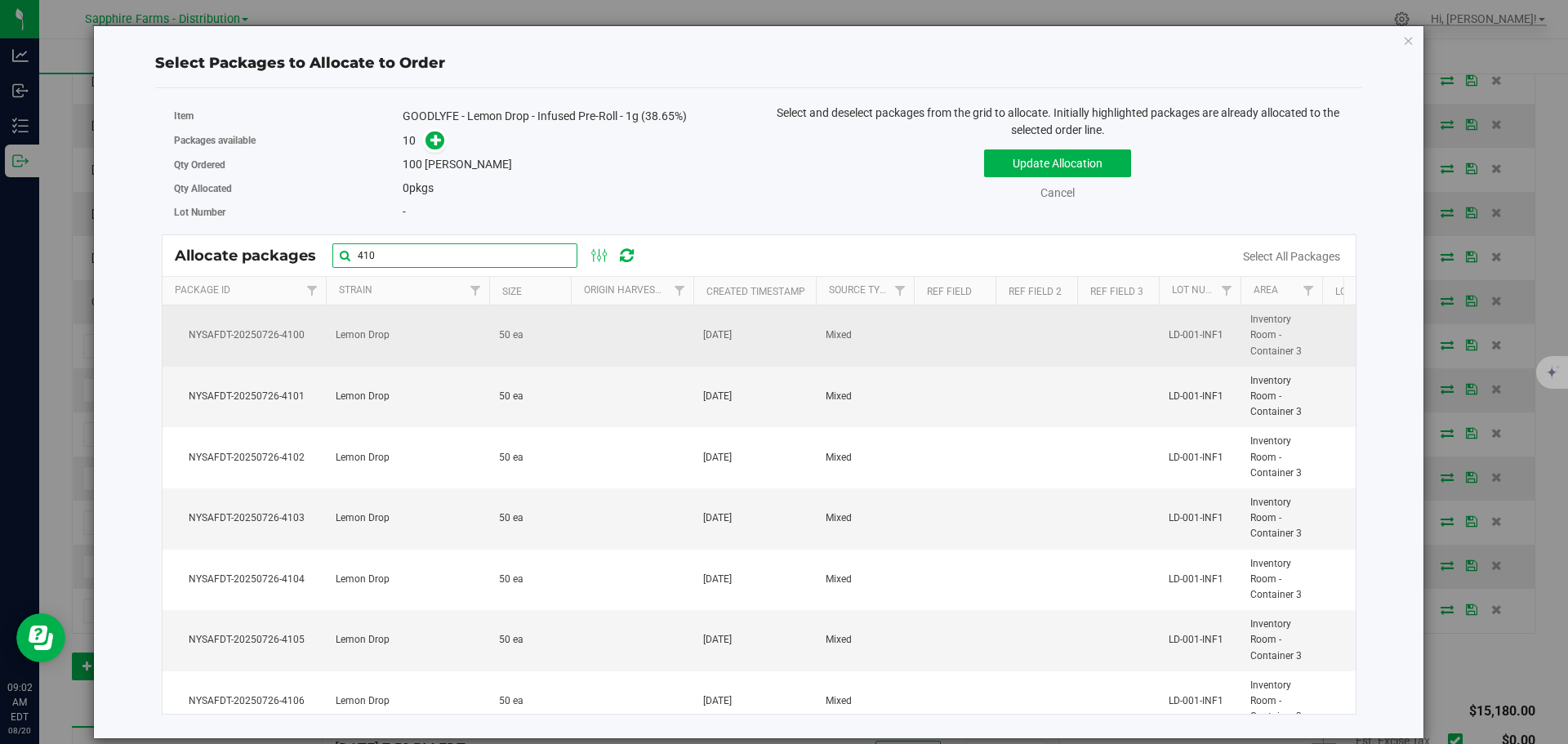
type input "410"
click at [312, 338] on span "NYSAFDT-20250726-4100" at bounding box center [244, 334] width 144 height 16
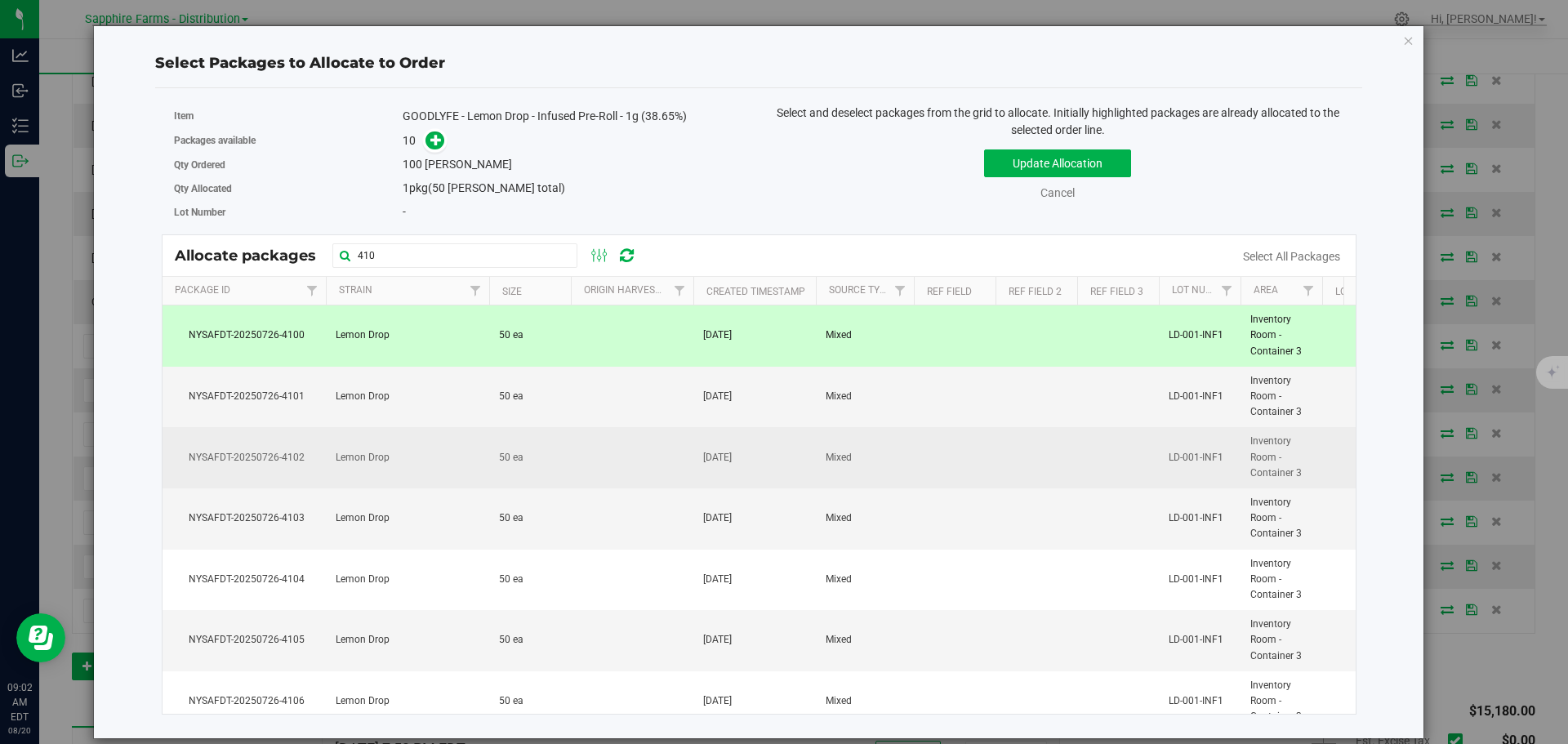
click at [342, 471] on td "Lemon Drop" at bounding box center [408, 457] width 163 height 61
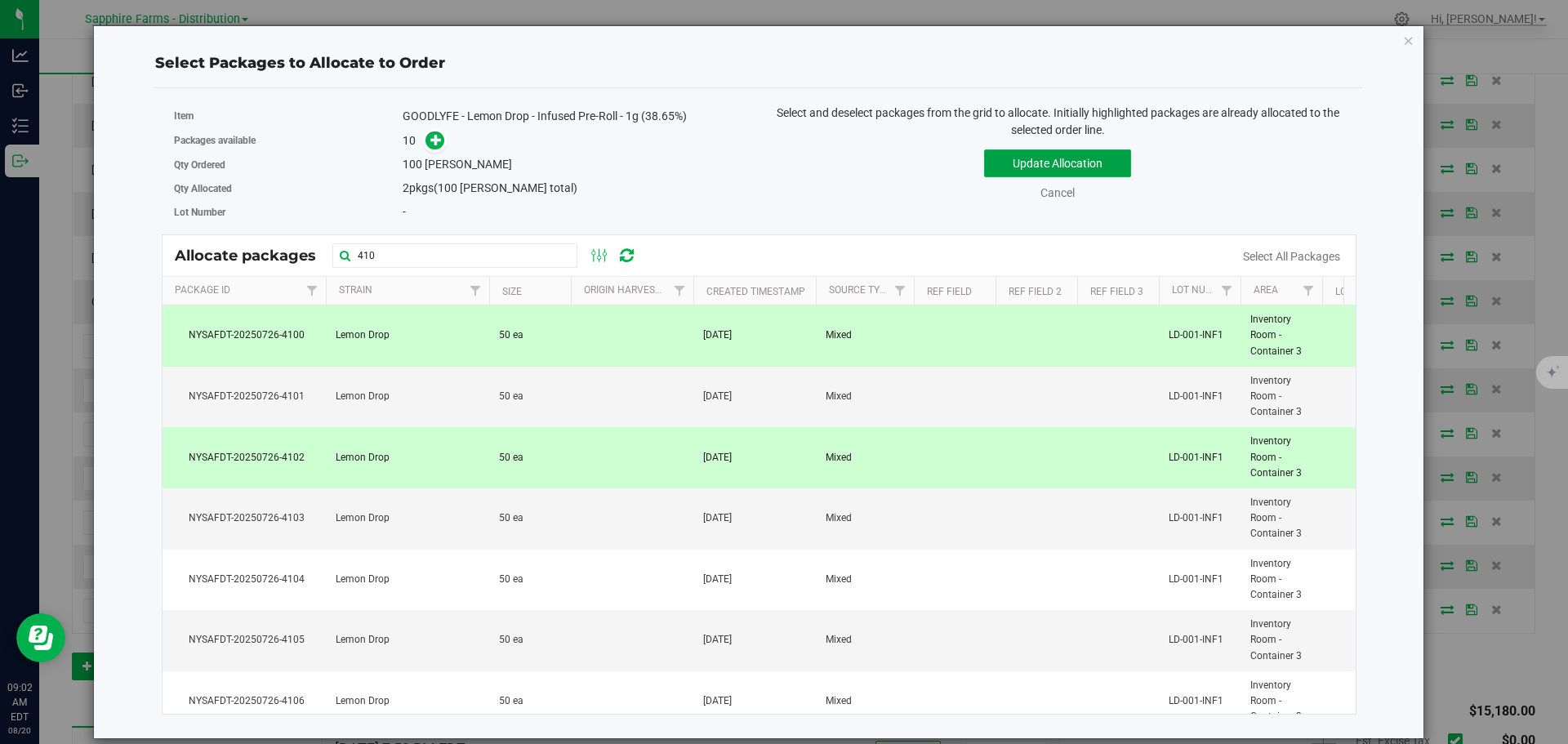
click at [1038, 169] on button "Update Allocation" at bounding box center [1058, 163] width 147 height 27
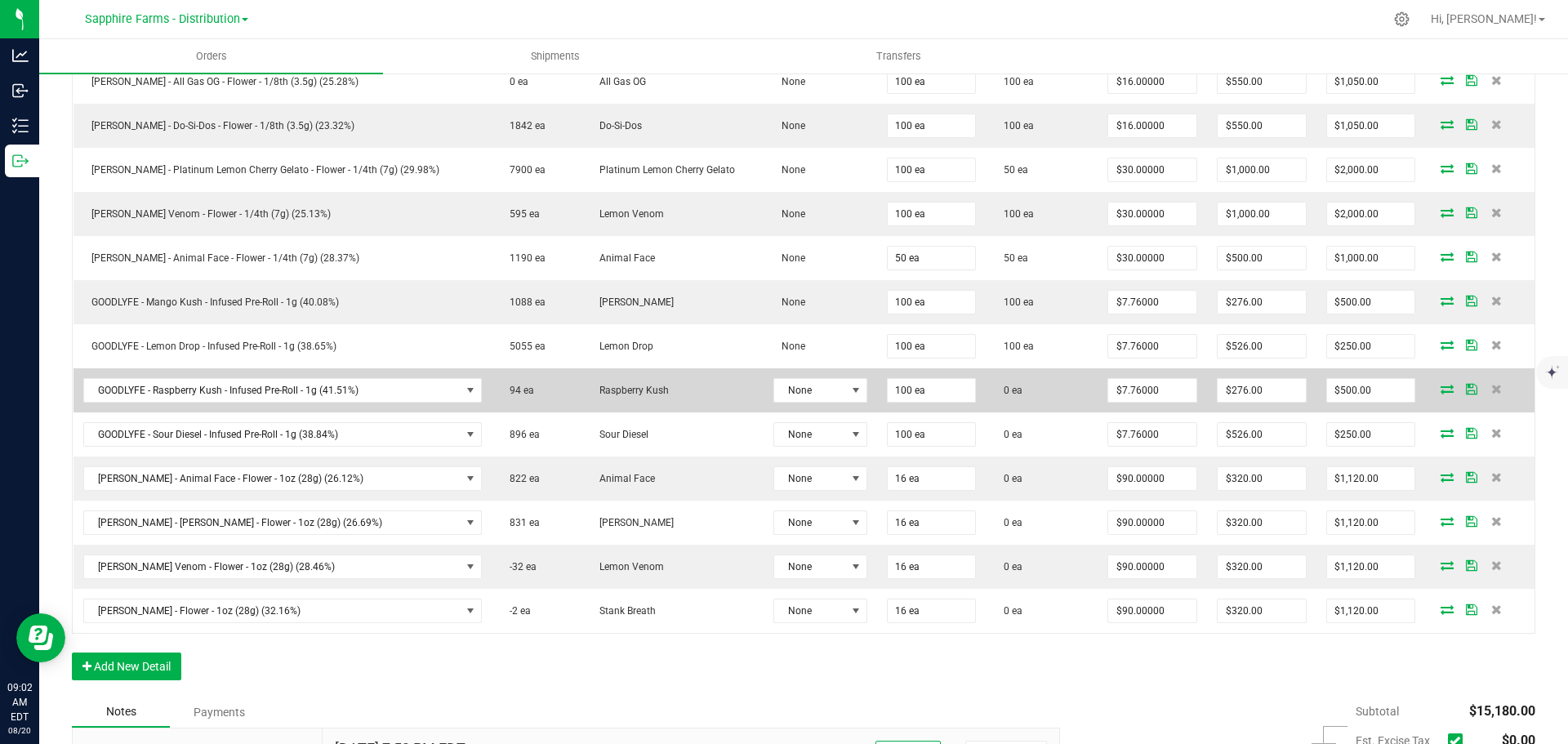
click at [1441, 389] on icon at bounding box center [1447, 388] width 13 height 10
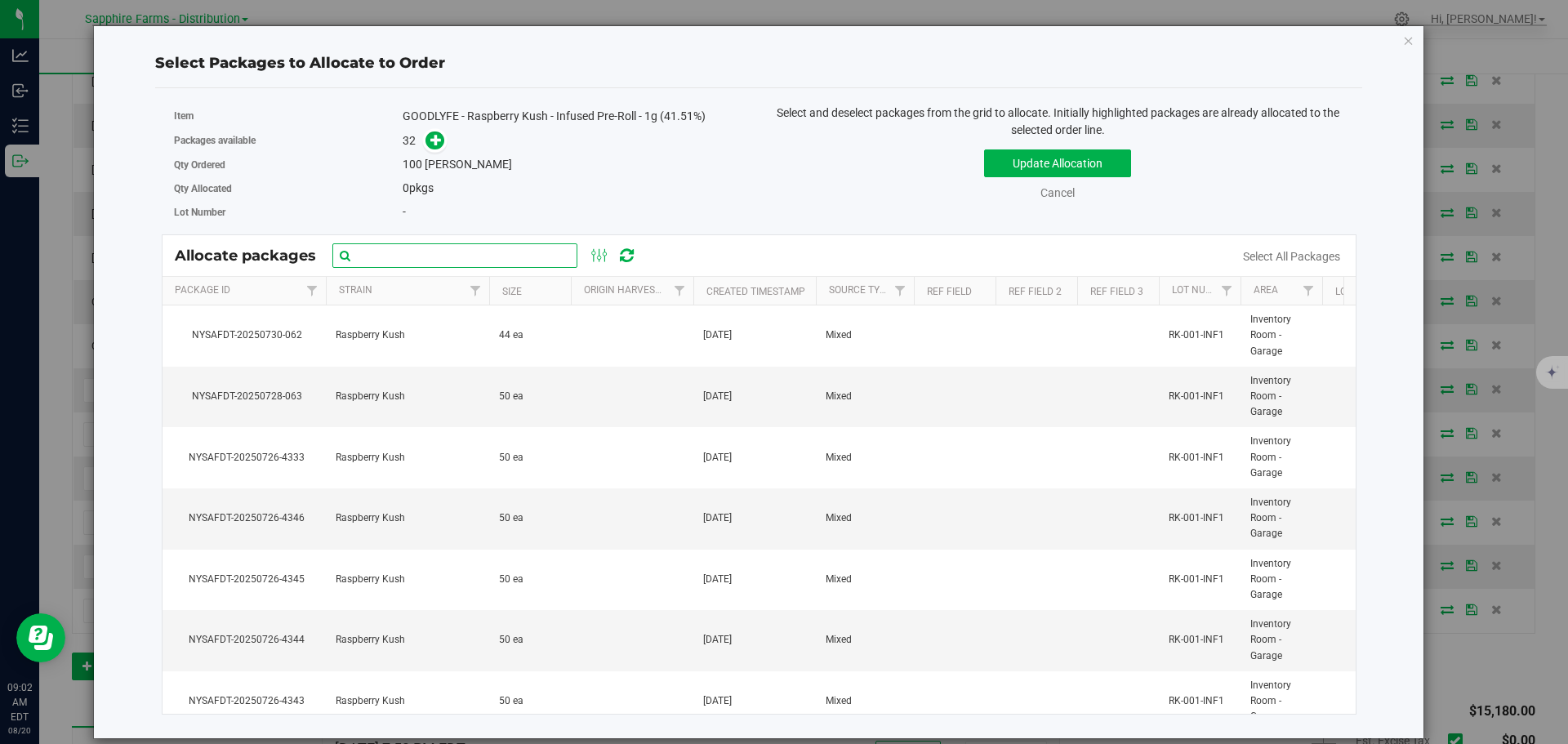
click at [400, 258] on input "text" at bounding box center [455, 256] width 245 height 25
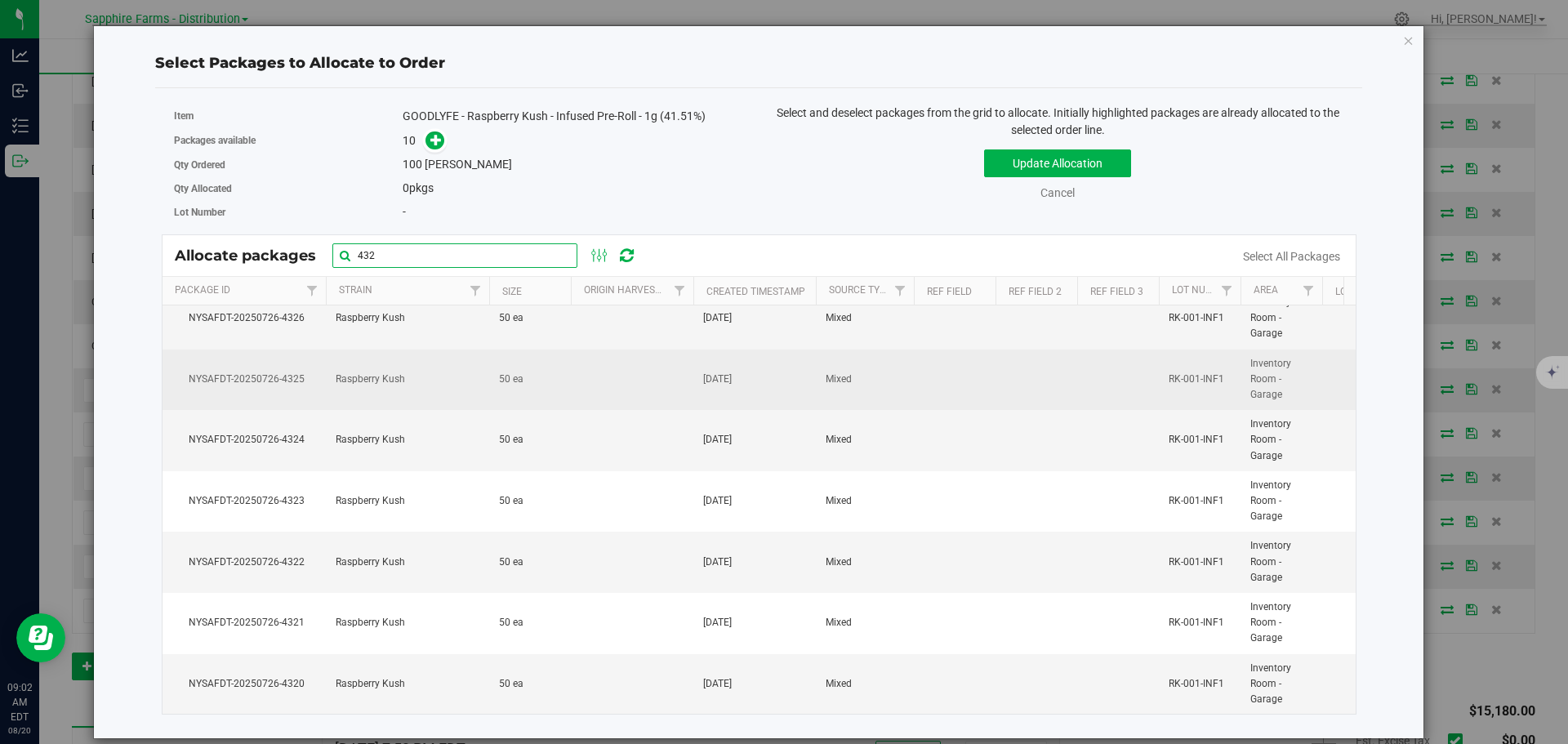
scroll to position [213, 0]
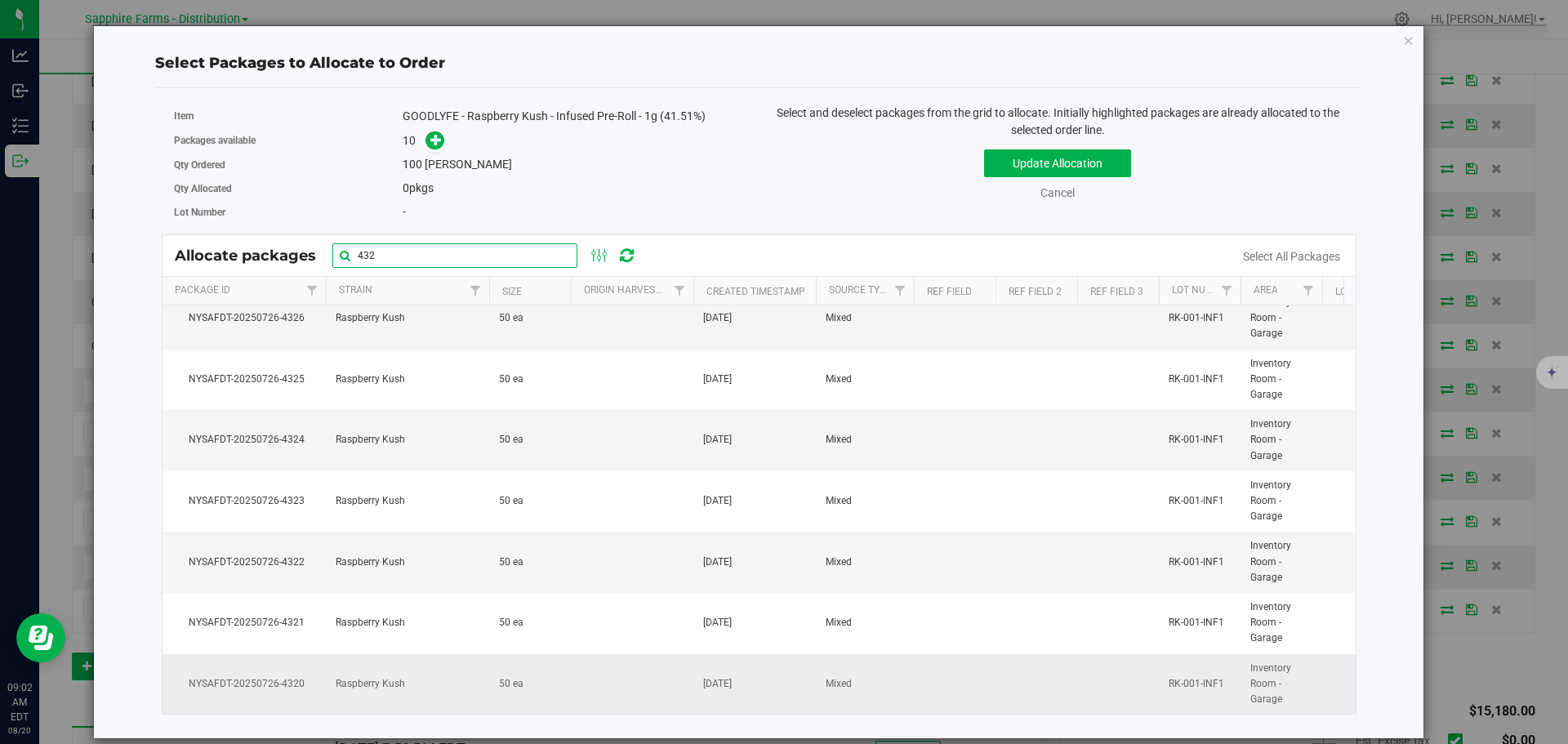
type input "432"
click at [488, 667] on td "Raspberry Kush" at bounding box center [408, 684] width 163 height 60
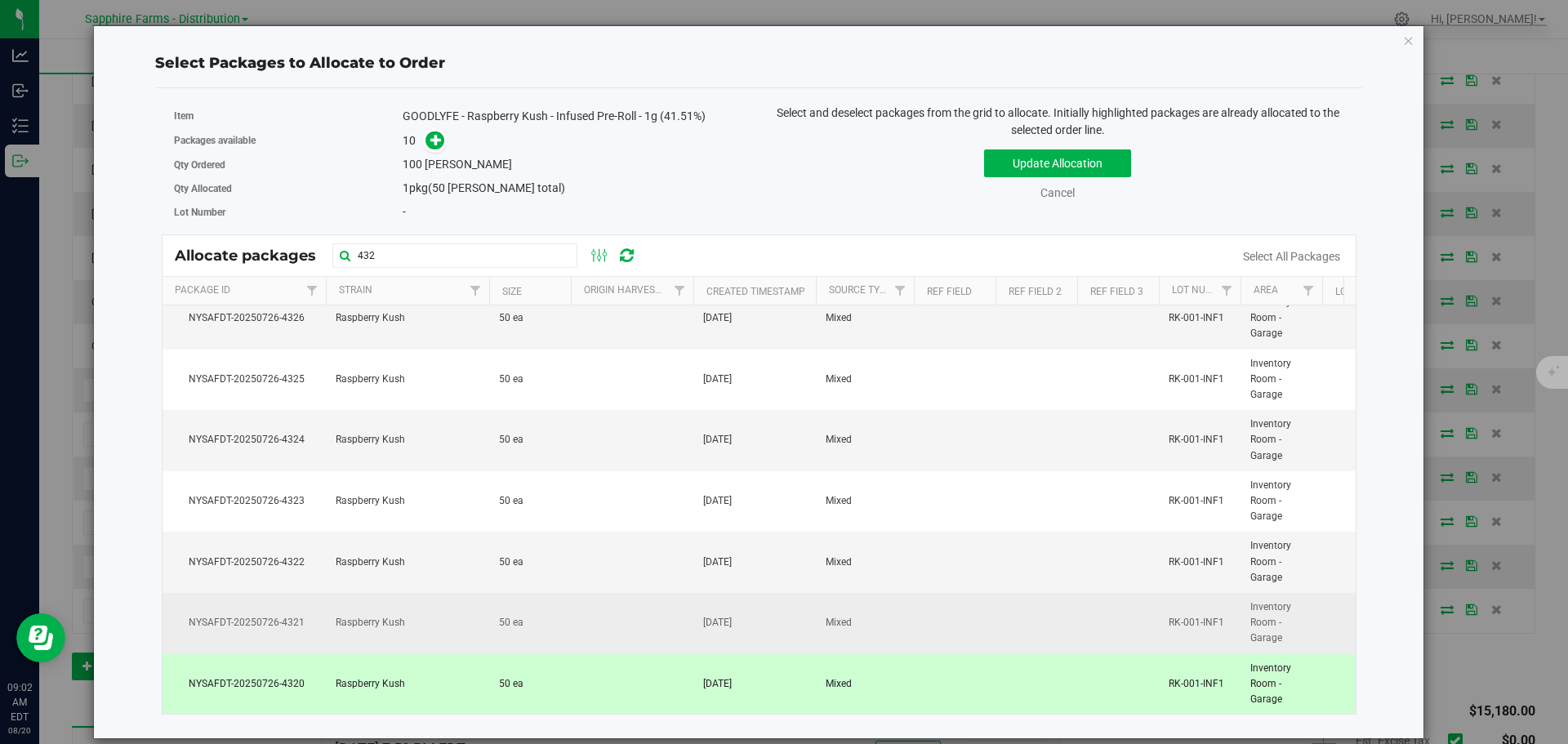
click at [515, 600] on td "50 ea" at bounding box center [530, 623] width 82 height 61
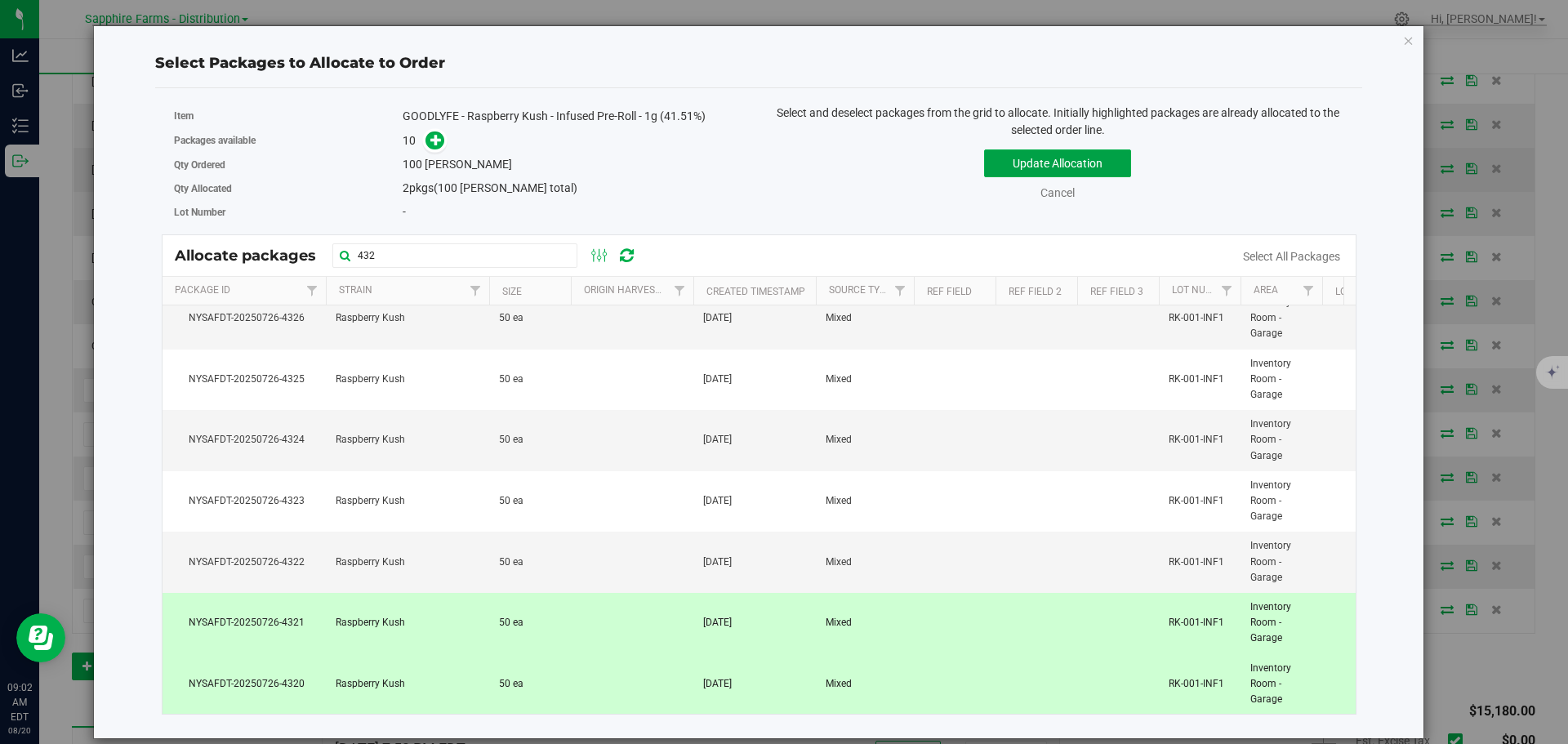
click at [1019, 165] on button "Update Allocation" at bounding box center [1058, 163] width 147 height 27
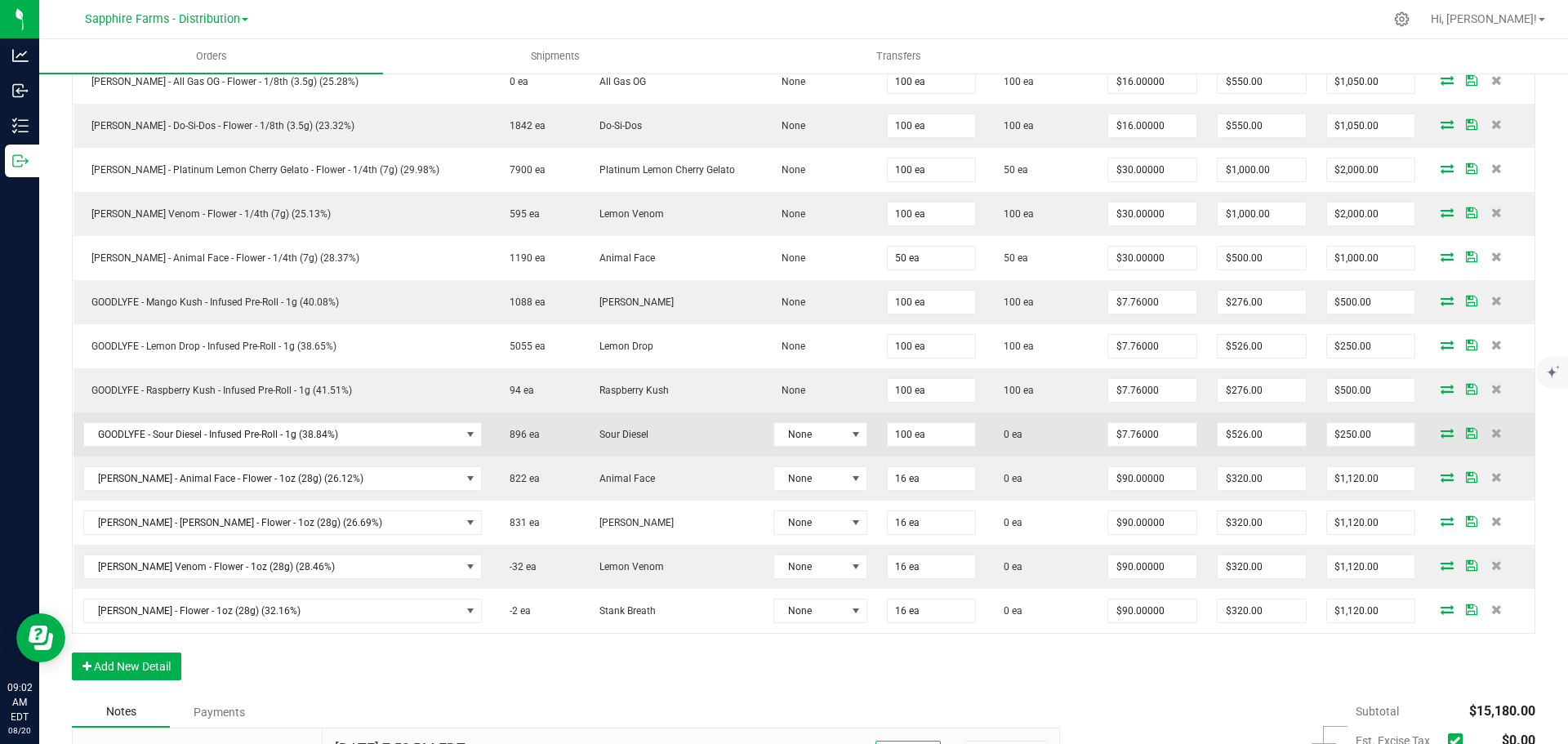
click at [1441, 433] on icon at bounding box center [1447, 432] width 13 height 10
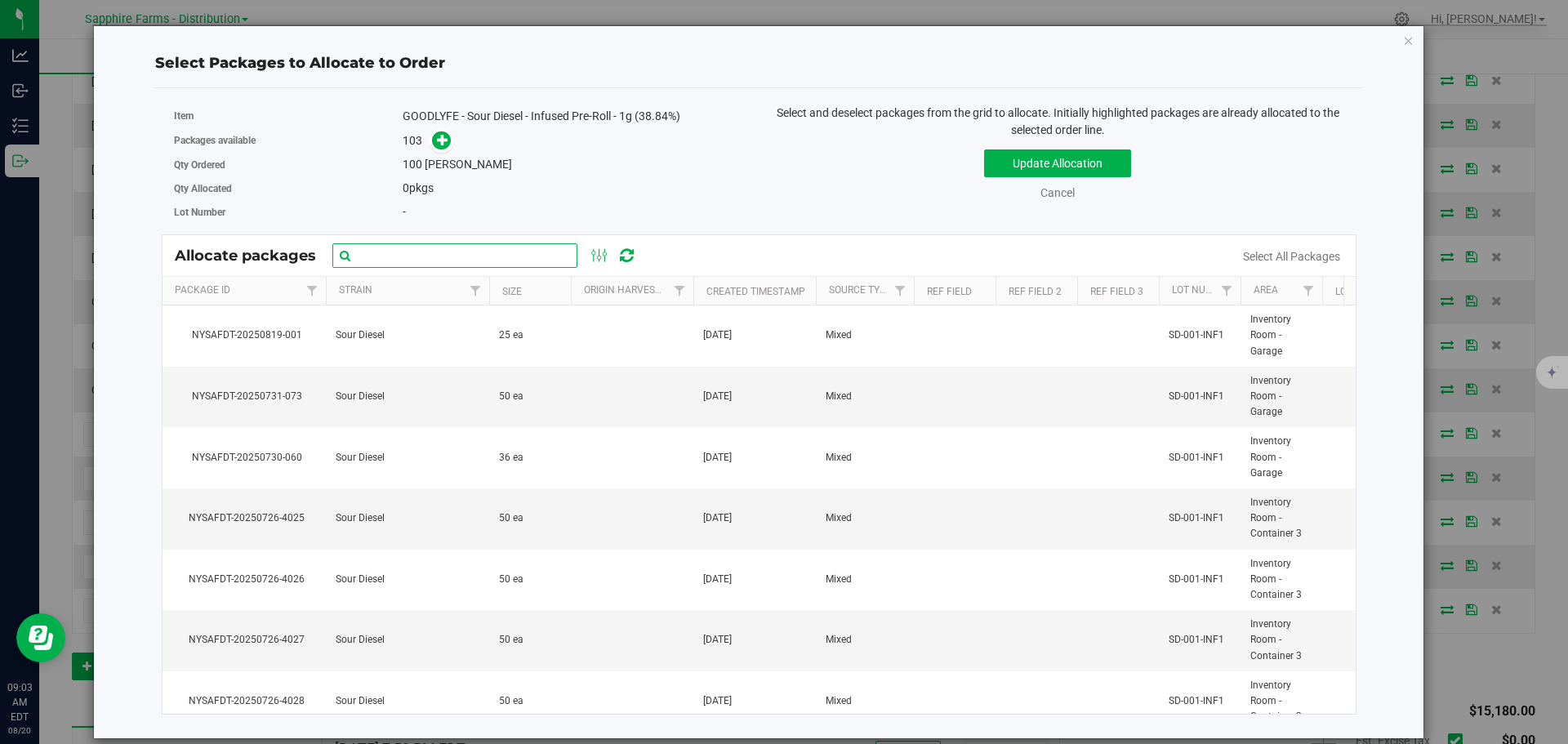
click at [475, 260] on input "text" at bounding box center [455, 256] width 245 height 25
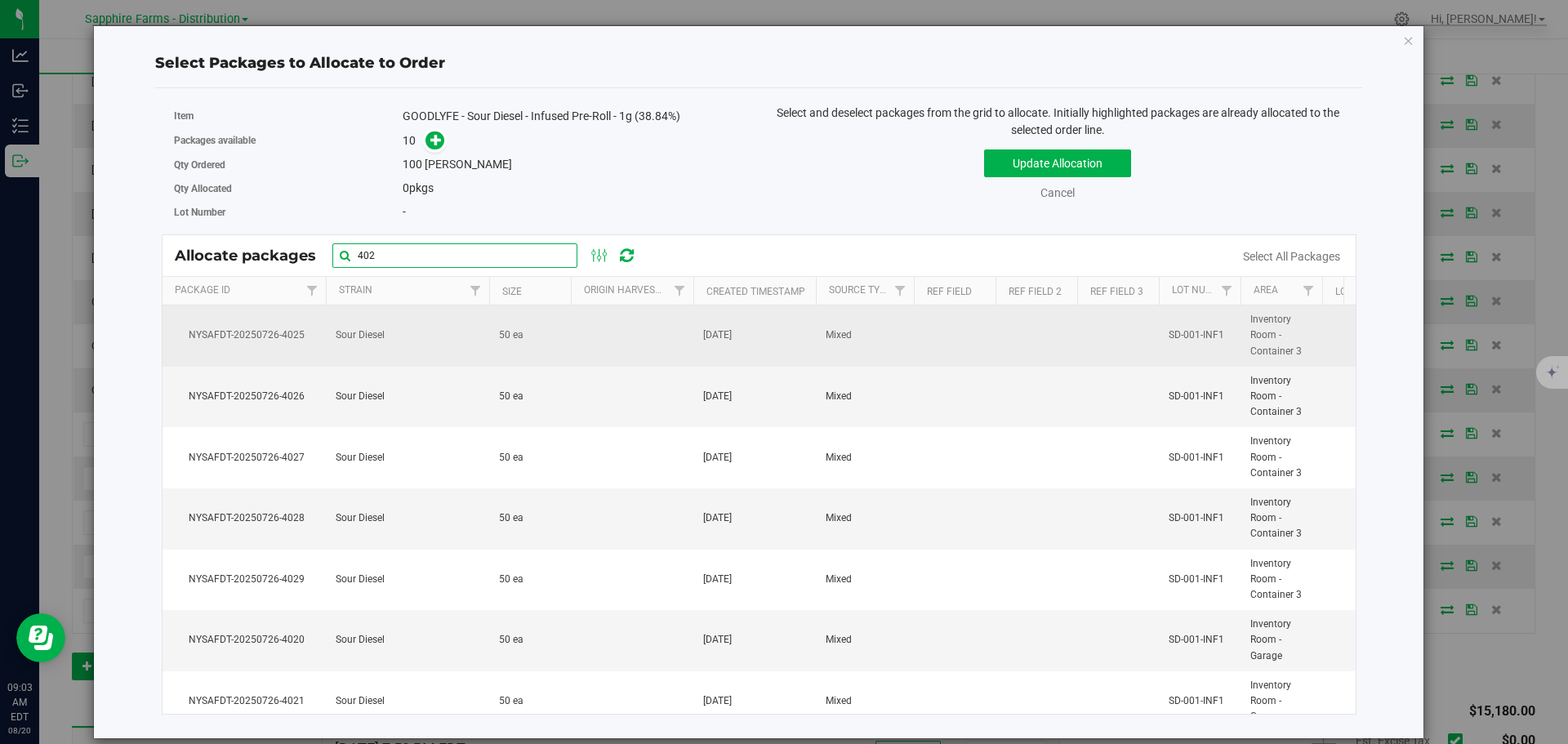
type input "402"
click at [421, 353] on td "Sour Diesel" at bounding box center [408, 335] width 163 height 61
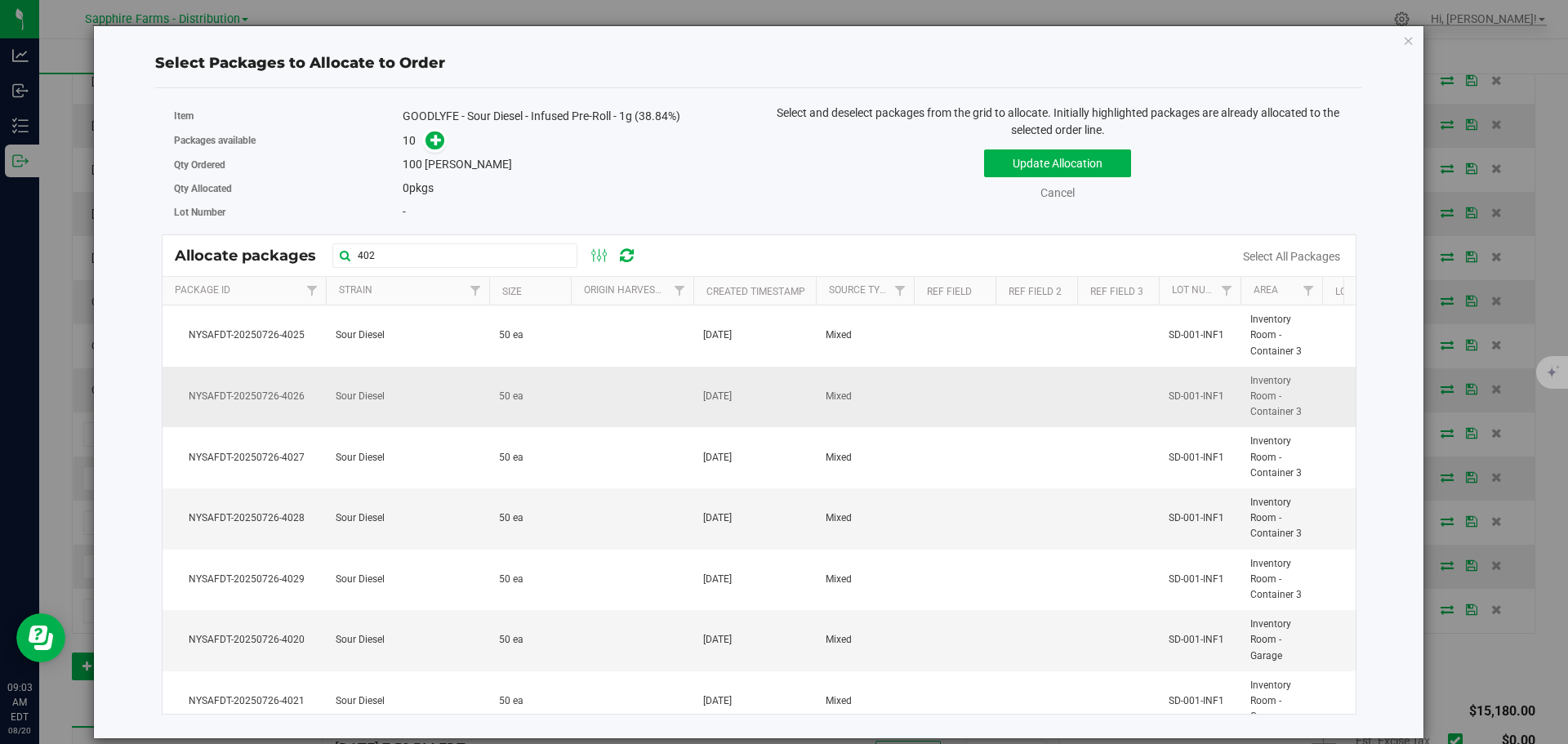
click at [422, 383] on td "Sour Diesel" at bounding box center [408, 397] width 163 height 61
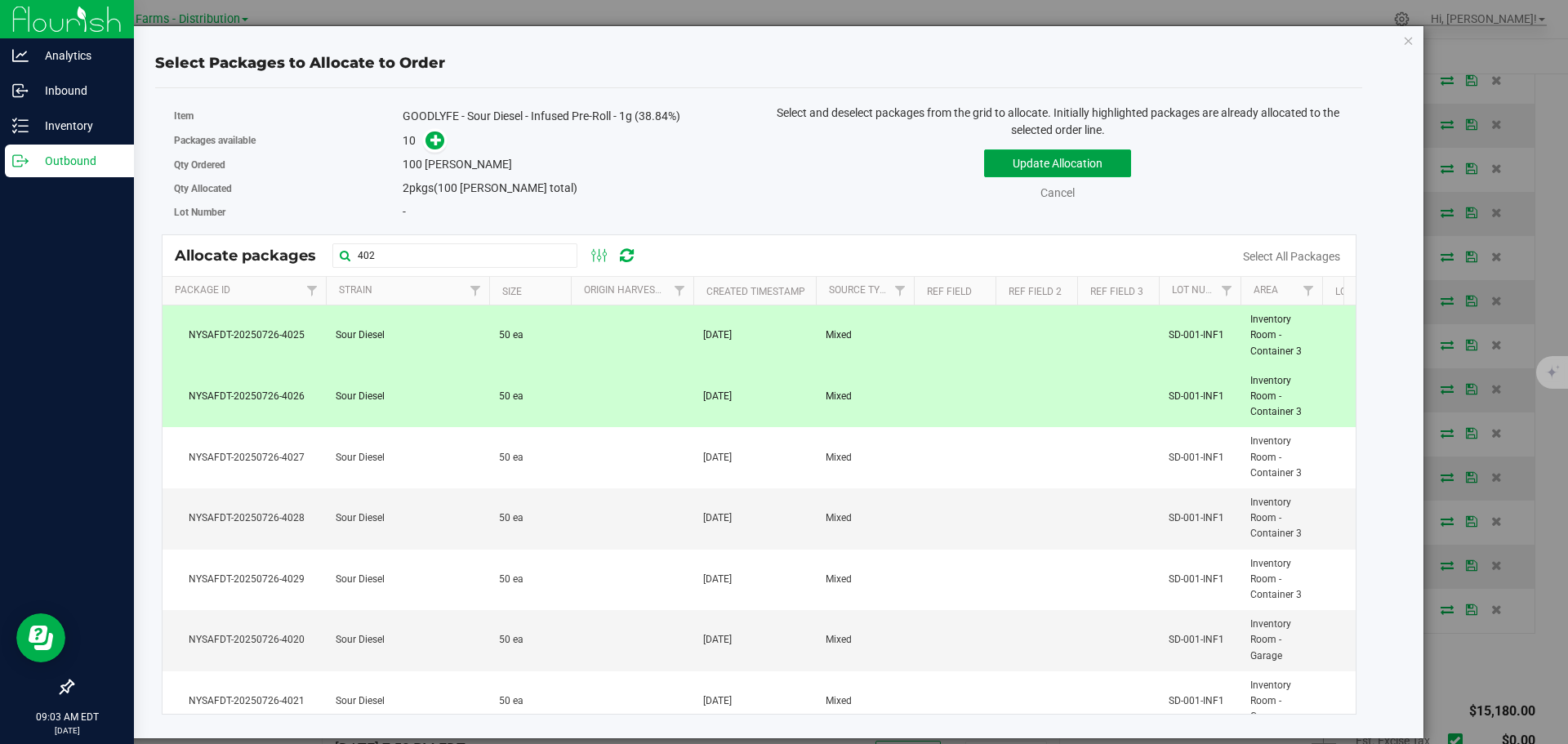
drag, startPoint x: 1014, startPoint y: 171, endPoint x: 19, endPoint y: 327, distance: 1007.2
click at [986, 176] on button "Update Allocation" at bounding box center [1058, 163] width 147 height 27
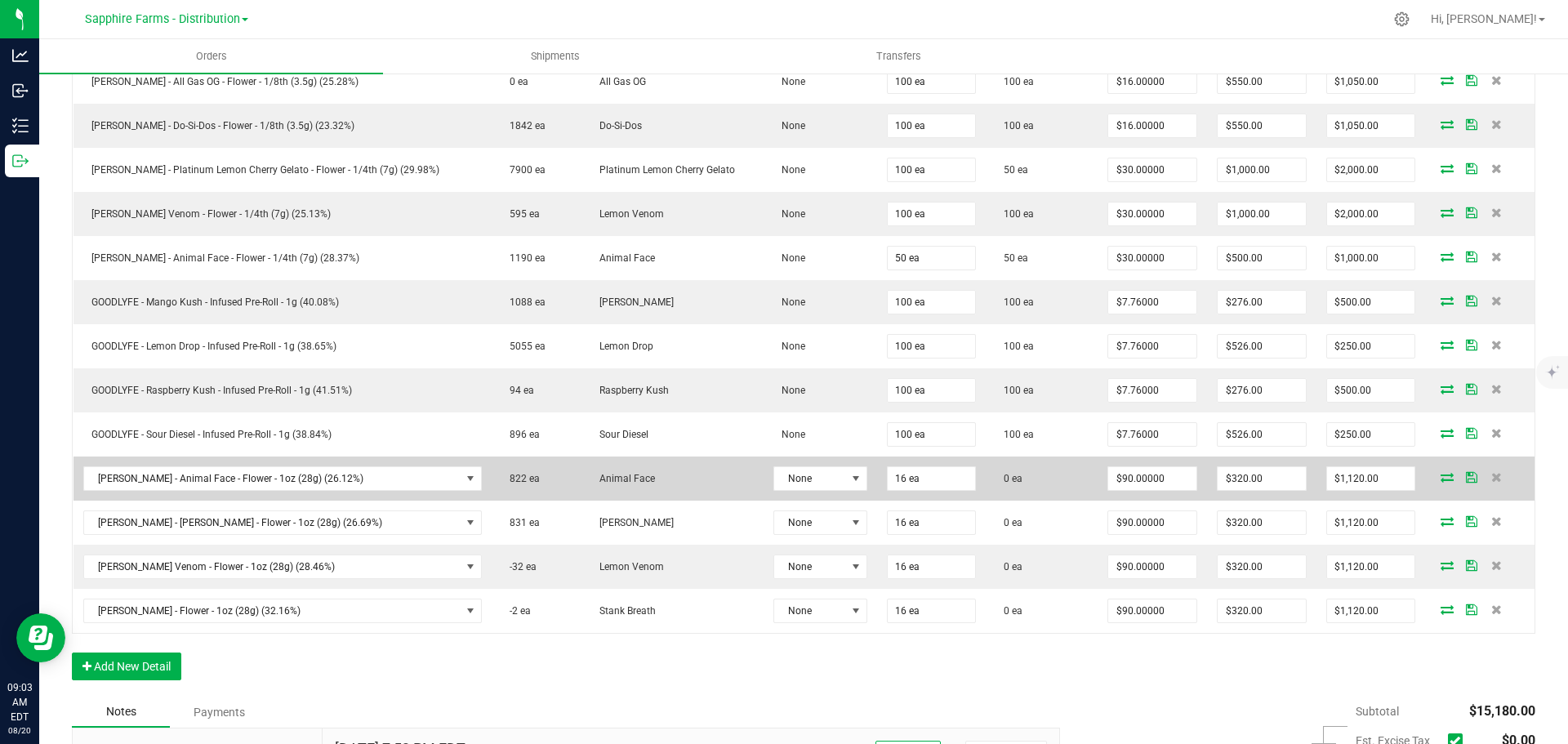
click at [1441, 479] on icon at bounding box center [1447, 476] width 13 height 10
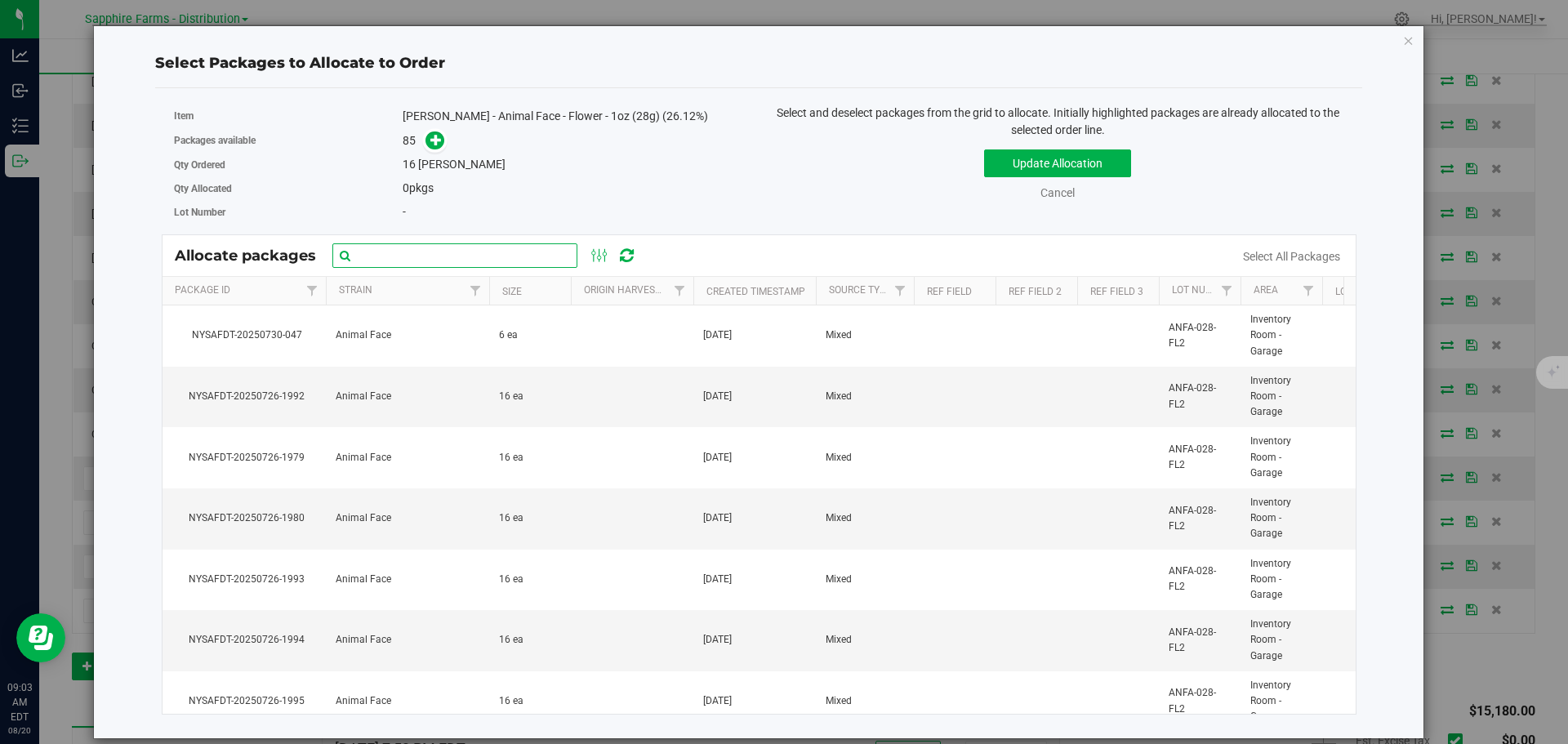
click at [494, 257] on input "text" at bounding box center [455, 256] width 245 height 25
paste input "Nysafdt-20250726-1992"
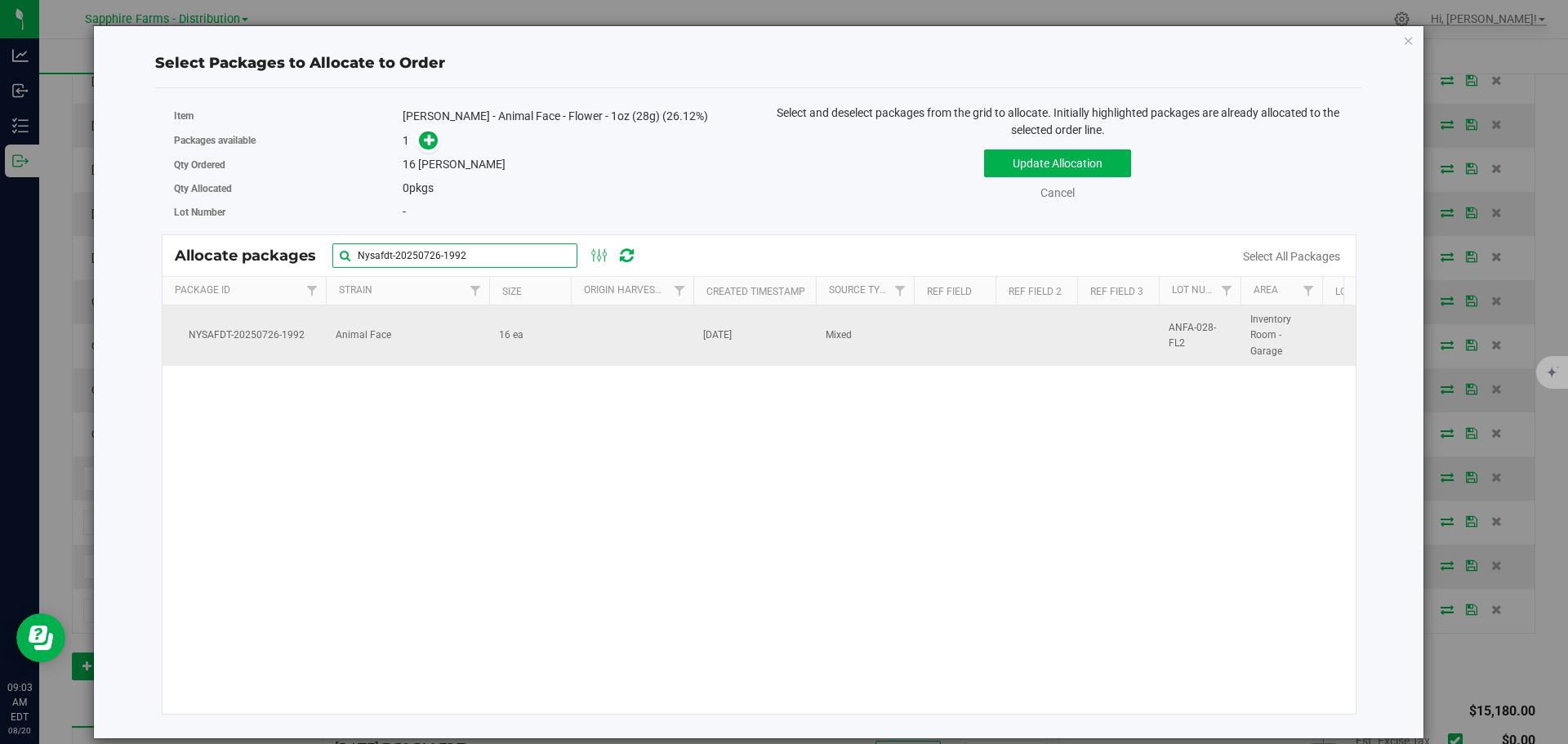
type input "Nysafdt-20250726-1992"
click at [543, 345] on td "16 ea" at bounding box center [530, 335] width 82 height 60
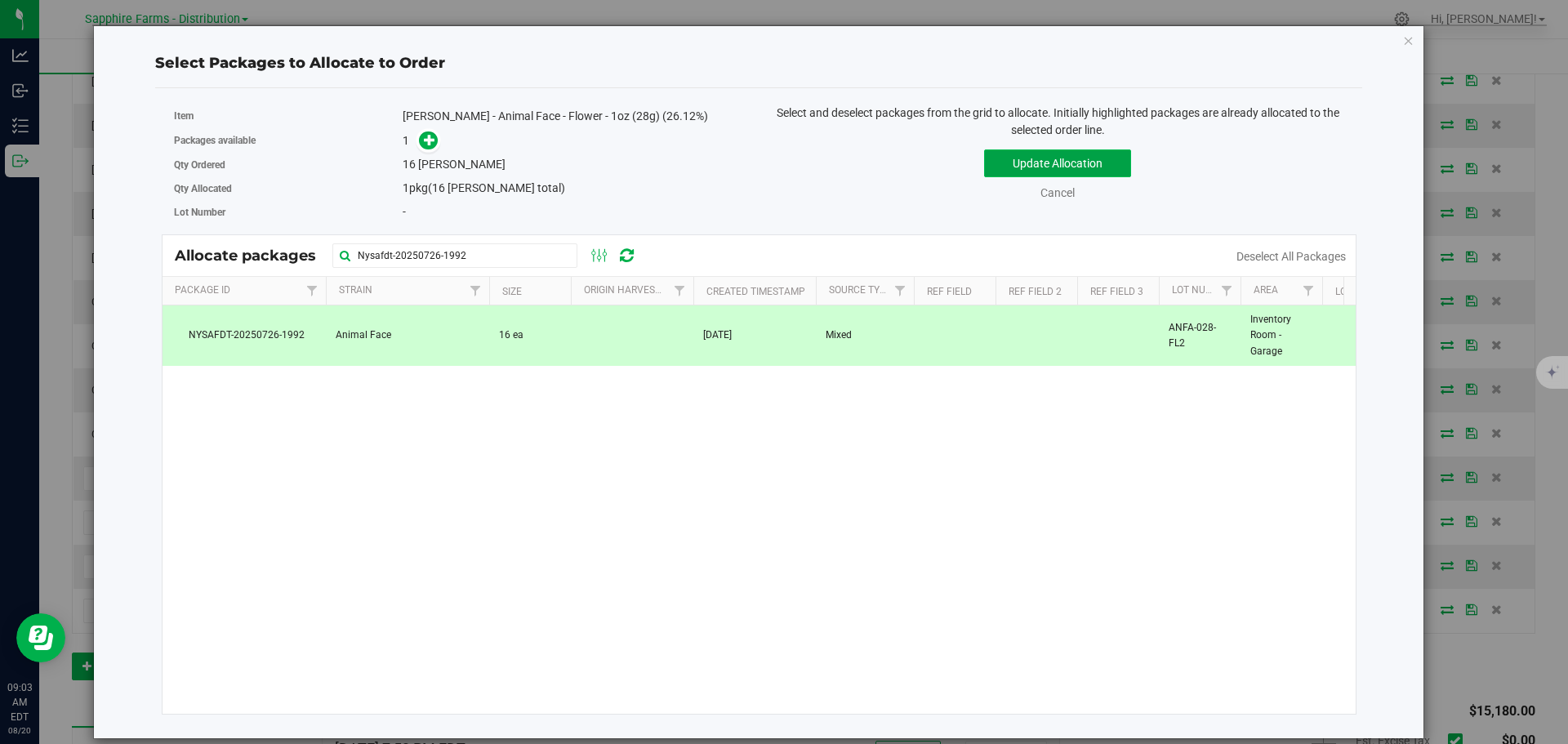
click at [1009, 162] on button "Update Allocation" at bounding box center [1058, 163] width 147 height 27
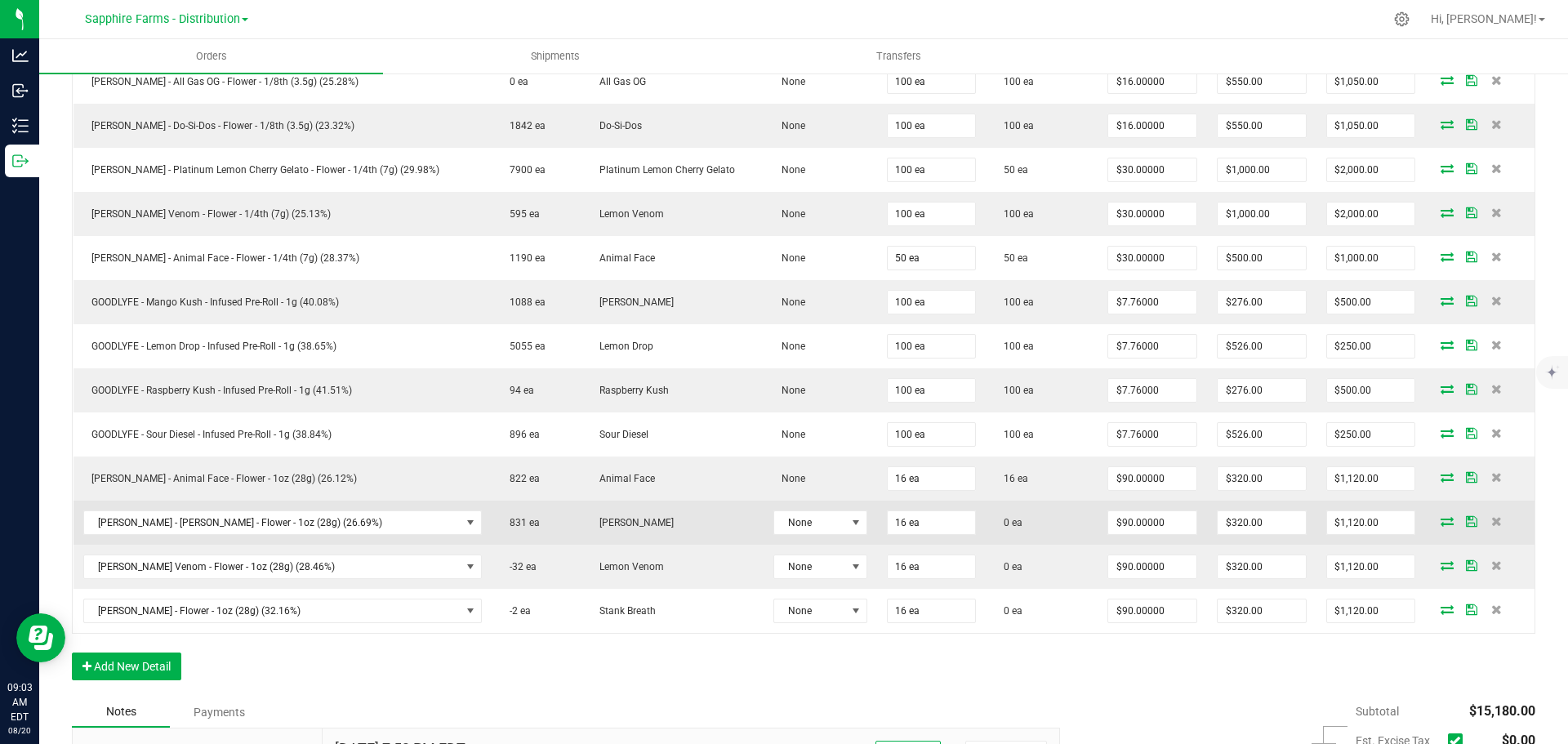
click at [1441, 522] on icon at bounding box center [1447, 520] width 13 height 10
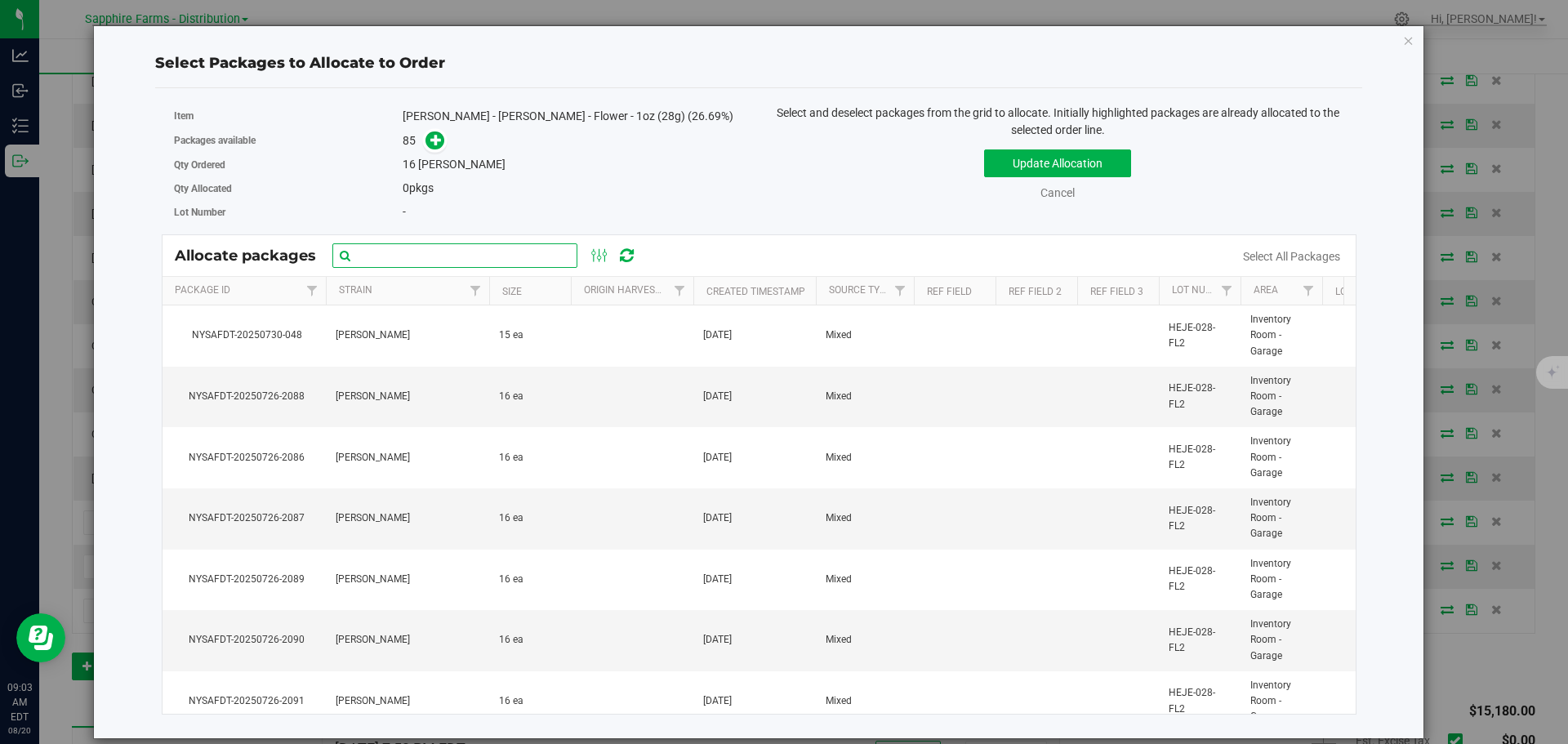
click at [399, 257] on input "text" at bounding box center [455, 256] width 245 height 25
paste input "Nysafdt-20250726-2086"
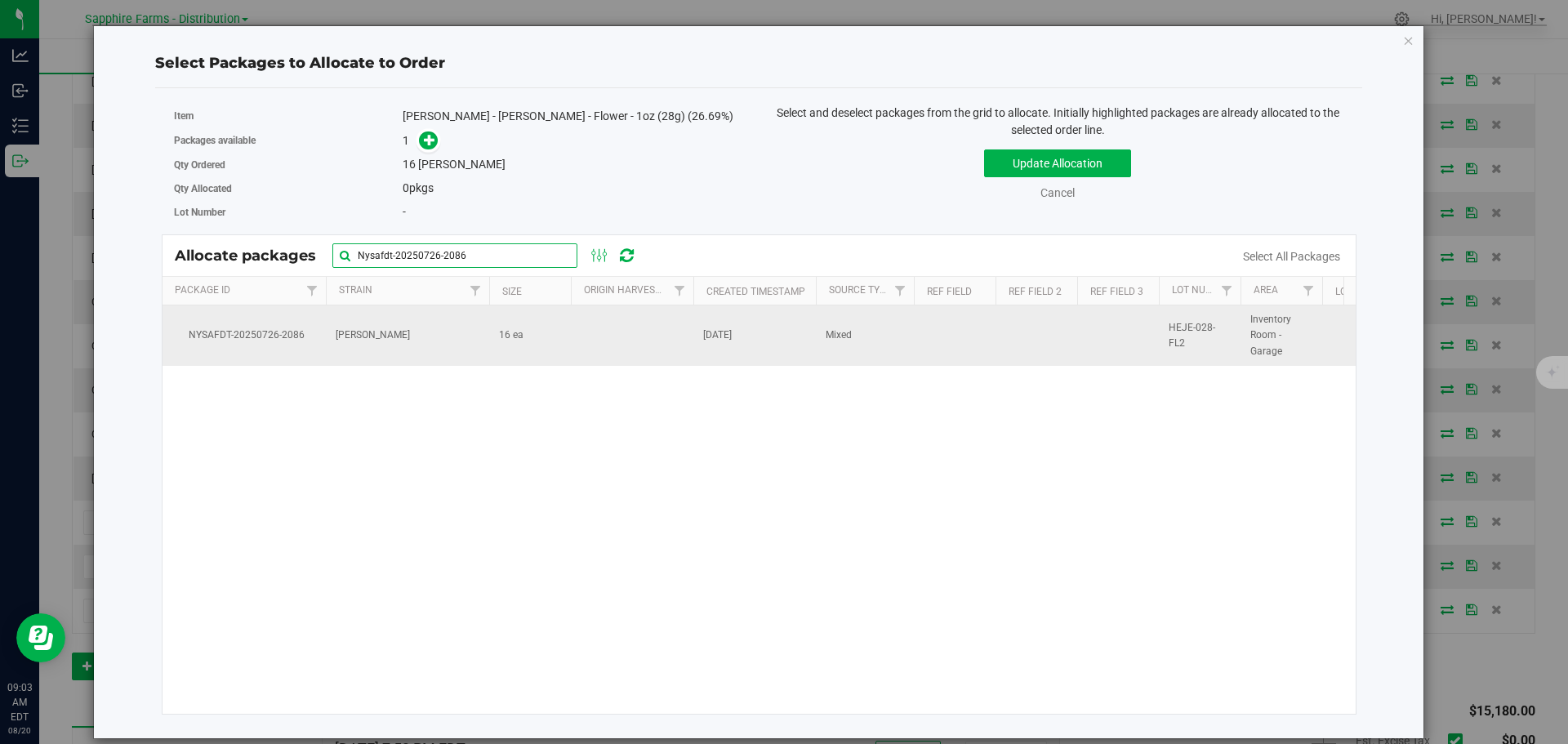
type input "Nysafdt-20250726-2086"
click at [566, 348] on td "16 ea" at bounding box center [530, 335] width 82 height 60
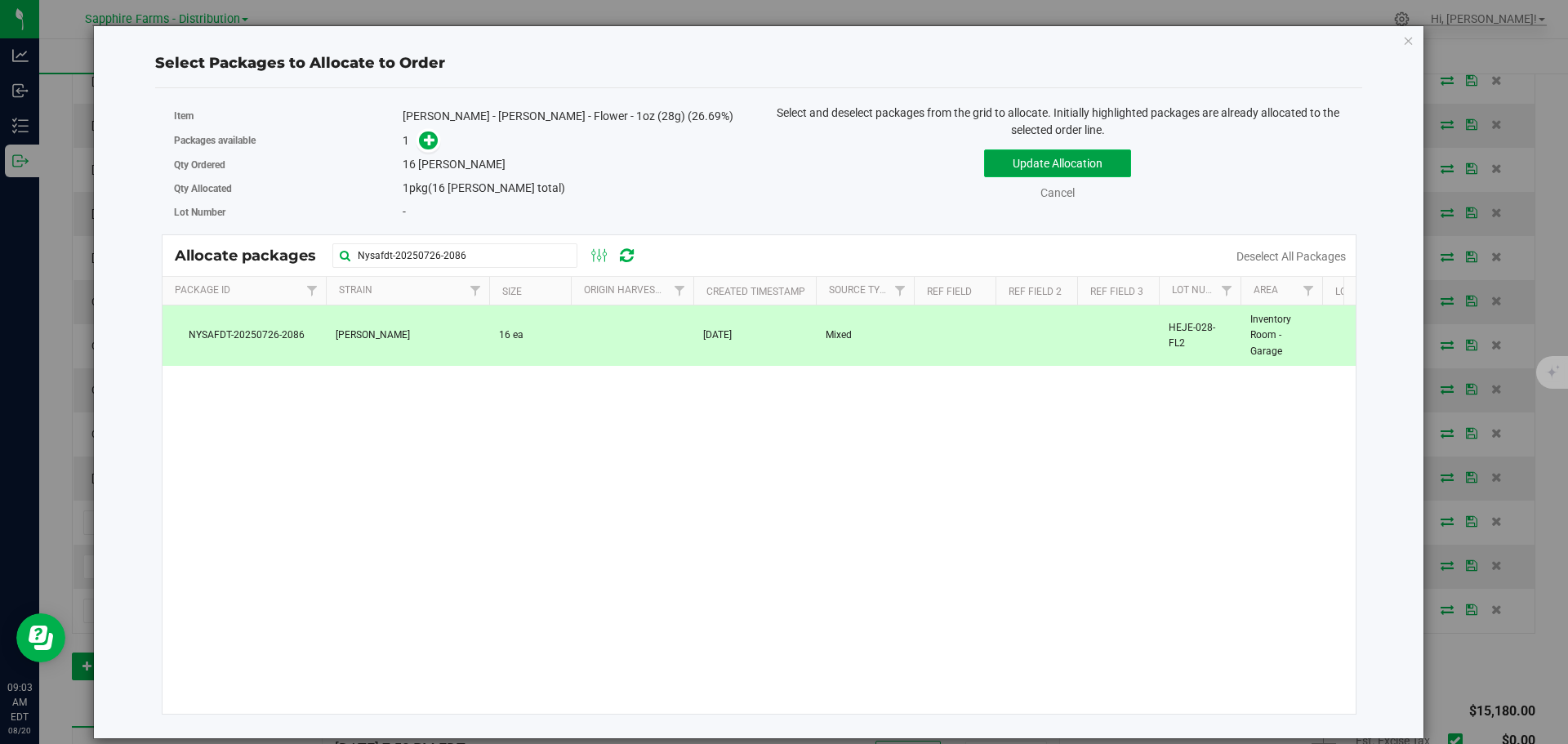
click at [1001, 159] on button "Update Allocation" at bounding box center [1058, 163] width 147 height 27
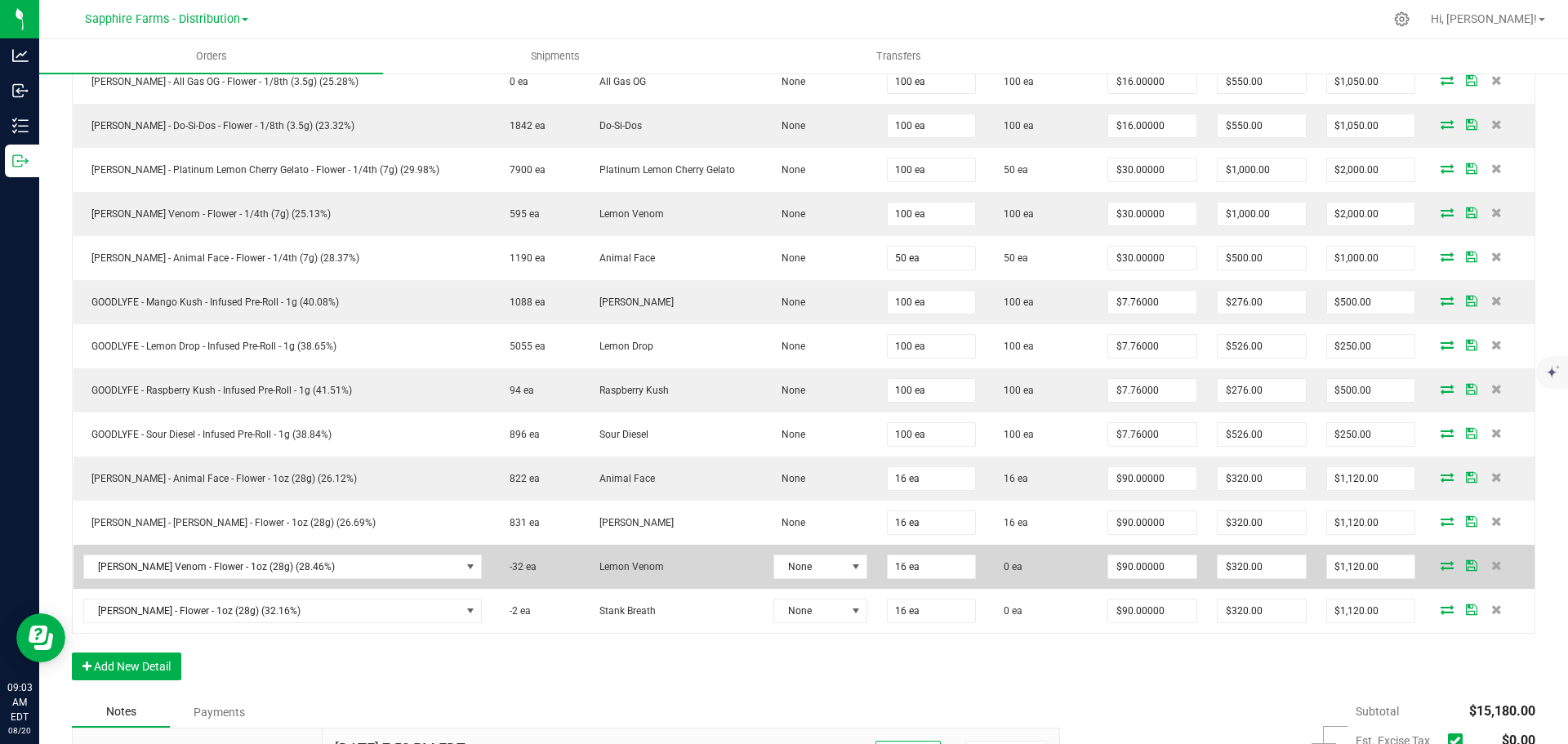
click at [1441, 570] on icon at bounding box center [1447, 564] width 13 height 10
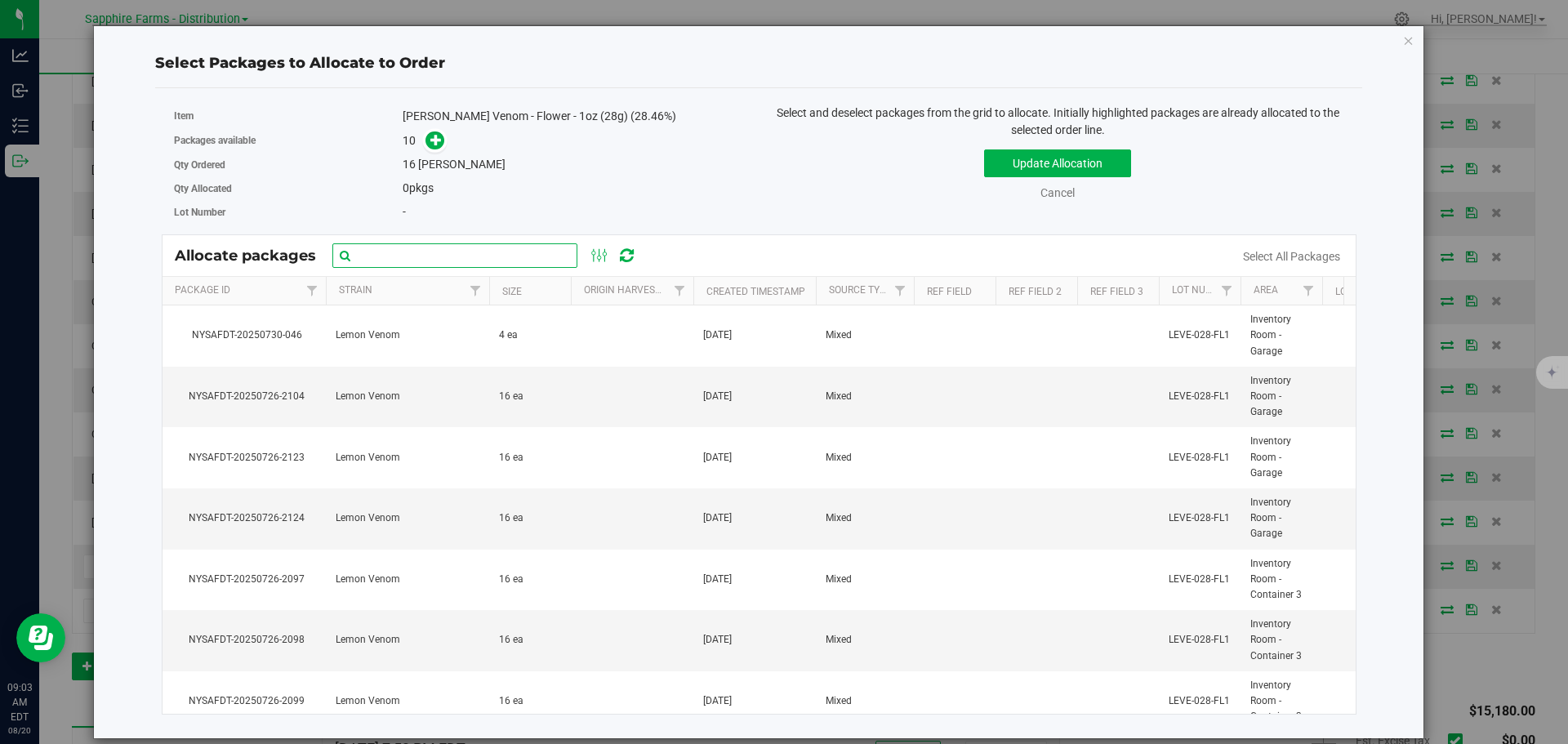
click at [531, 251] on input "text" at bounding box center [455, 256] width 245 height 25
paste input "Nysafdt-20250726-2123"
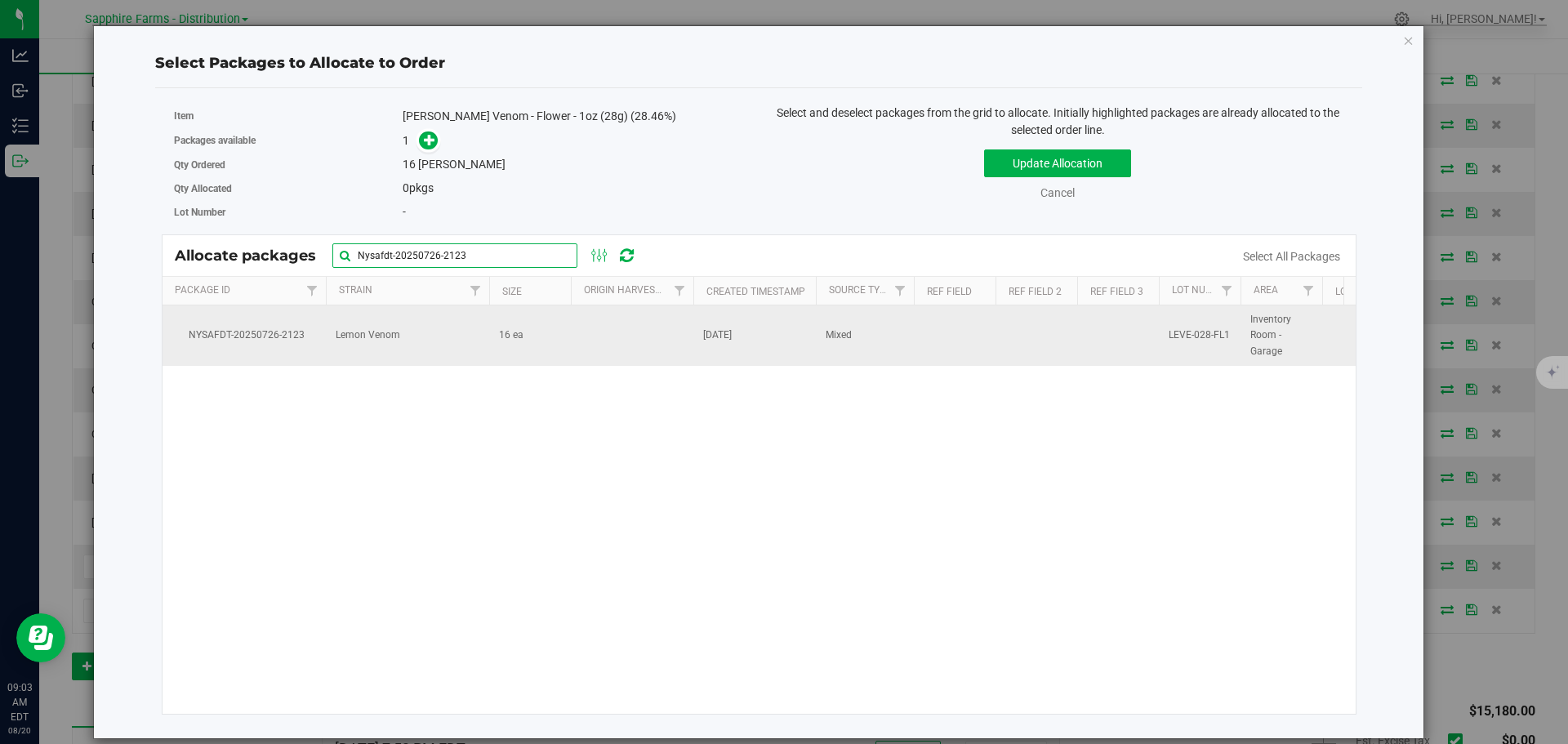
type input "Nysafdt-20250726-2123"
click at [620, 344] on td at bounding box center [632, 335] width 123 height 60
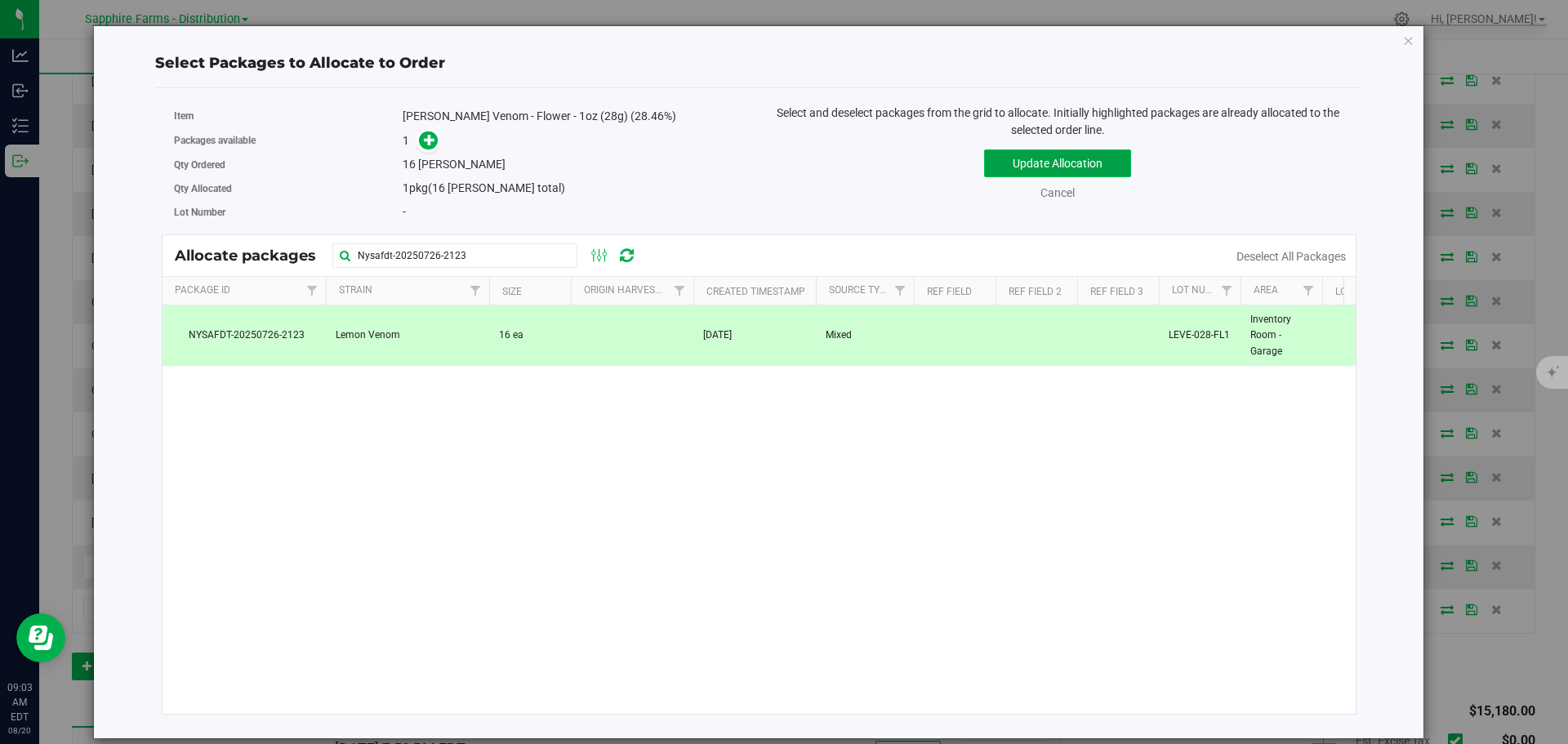
click at [1009, 160] on button "Update Allocation" at bounding box center [1058, 163] width 147 height 27
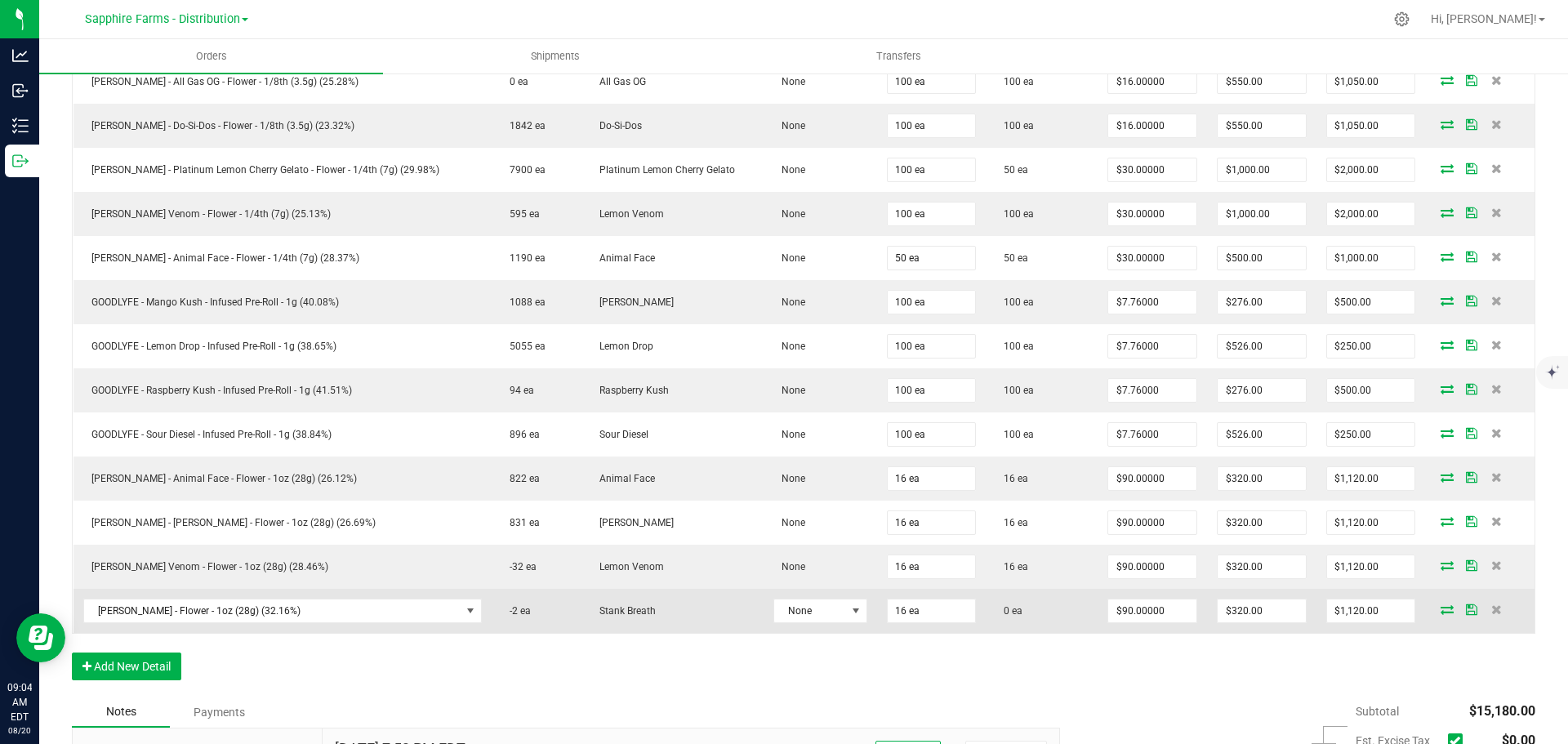
click at [1441, 607] on icon at bounding box center [1447, 608] width 13 height 10
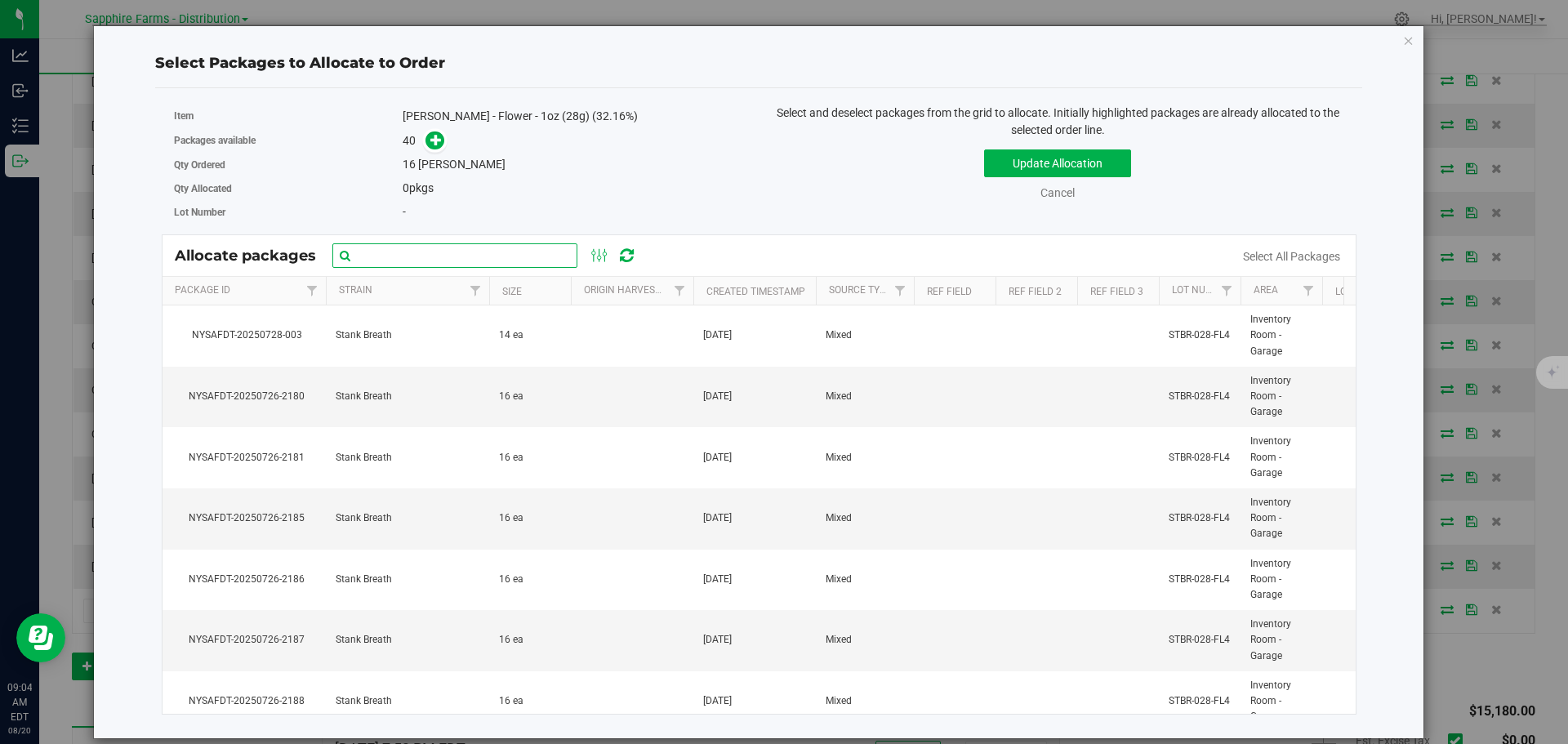
click at [483, 266] on input "text" at bounding box center [455, 256] width 245 height 25
paste input "NYSAFDT-20250726-2154"
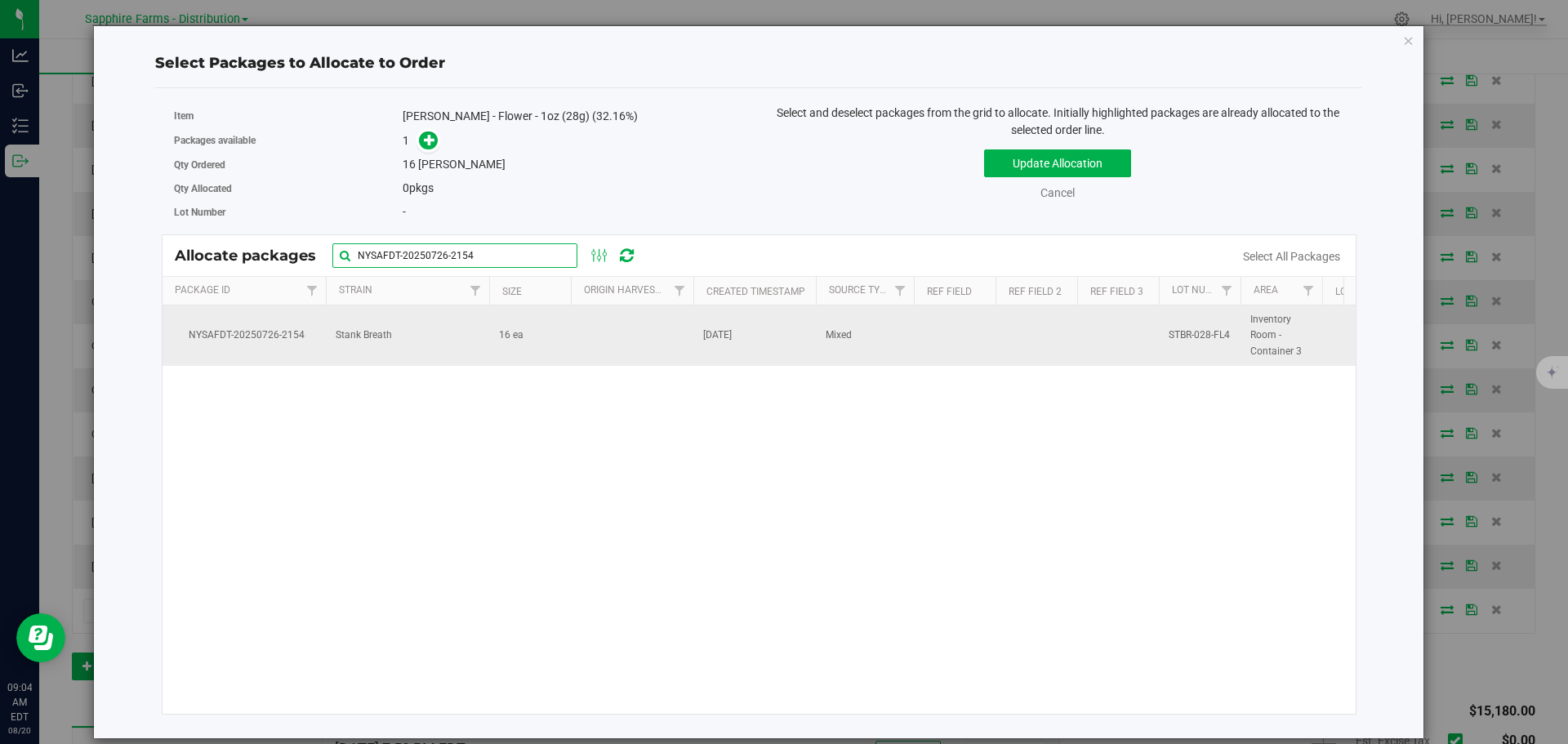
type input "NYSAFDT-20250726-2154"
click at [587, 341] on td at bounding box center [632, 335] width 123 height 60
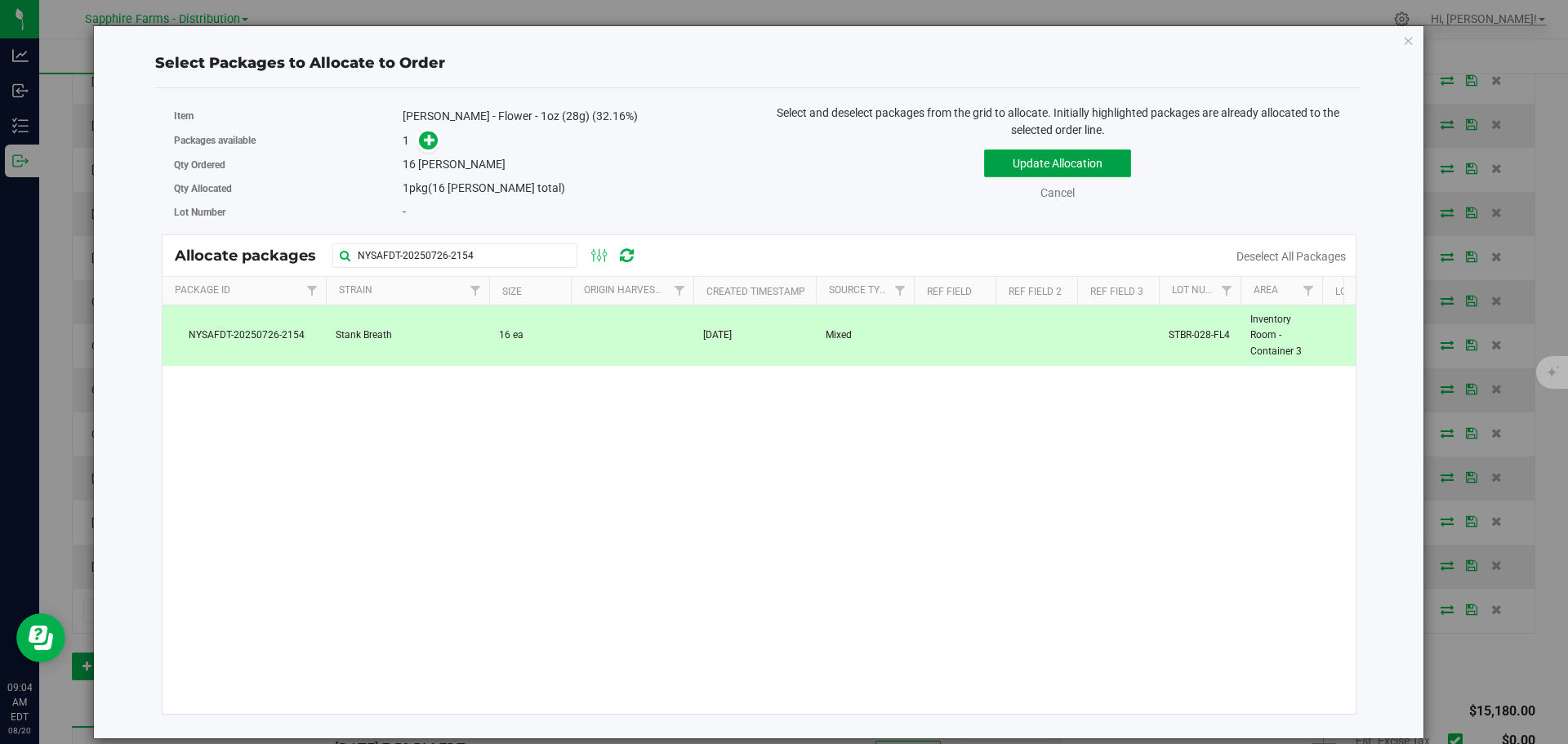
click at [1016, 163] on button "Update Allocation" at bounding box center [1058, 163] width 147 height 27
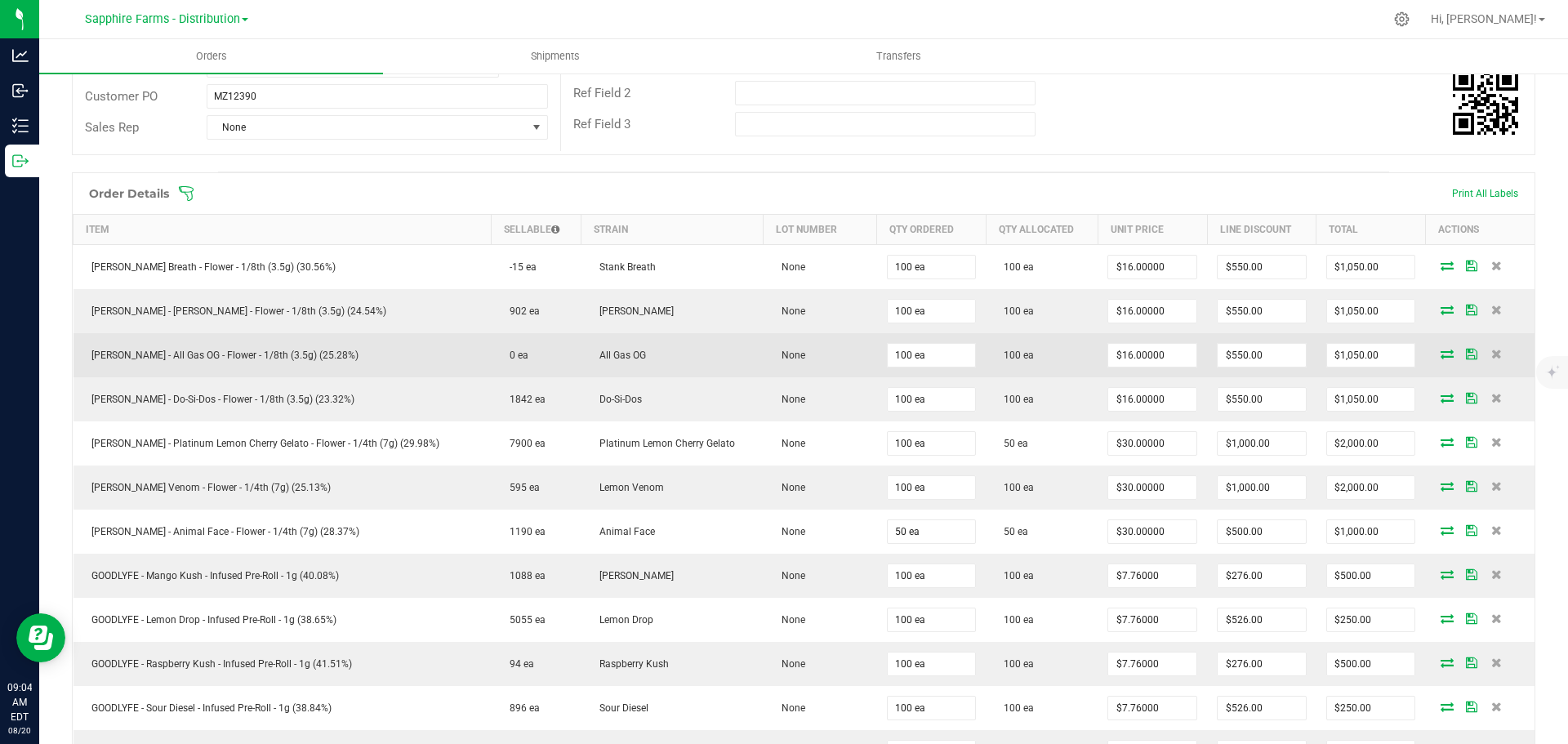
scroll to position [326, 0]
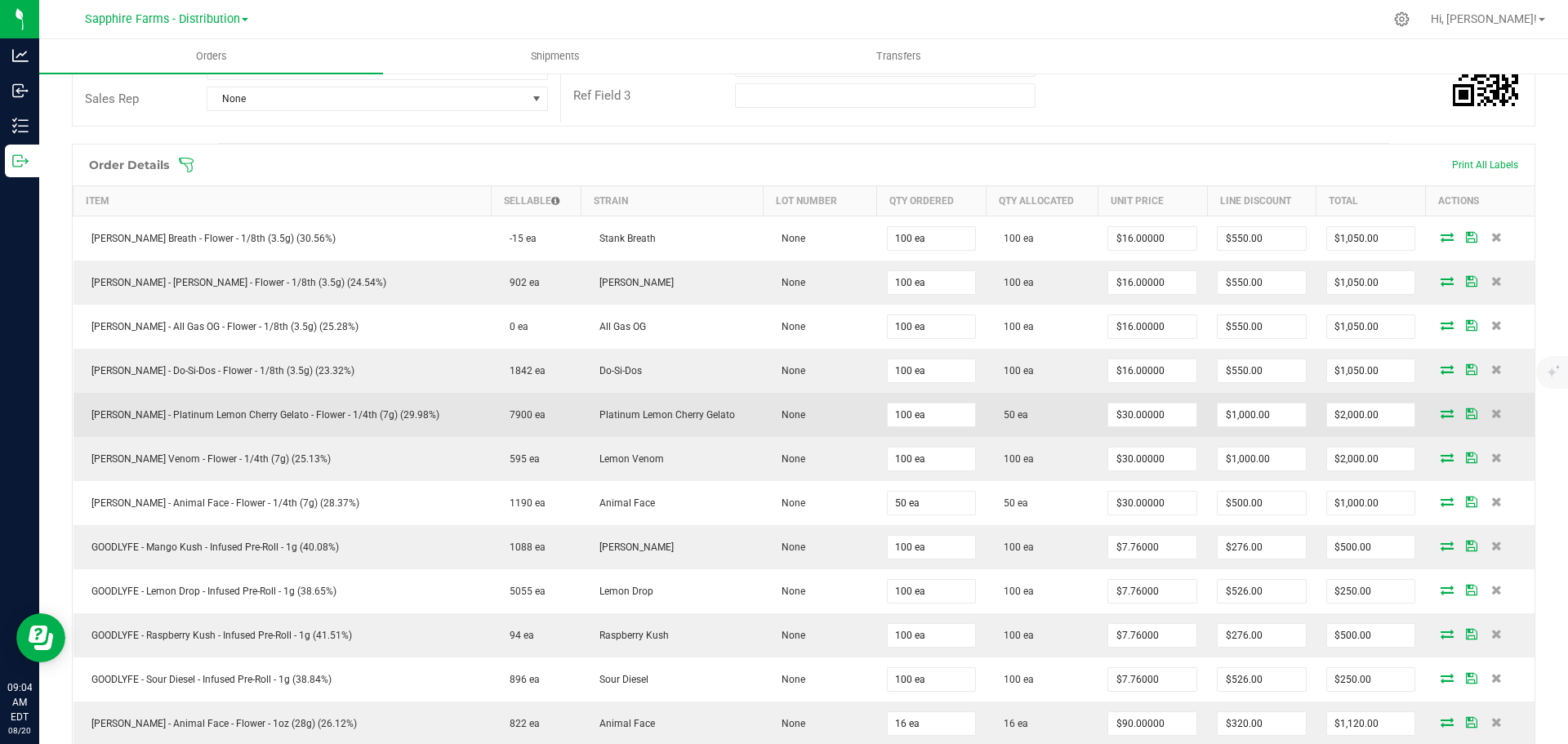
click at [1043, 408] on td "50 ea" at bounding box center [1042, 415] width 112 height 44
click at [1441, 410] on icon at bounding box center [1447, 413] width 13 height 10
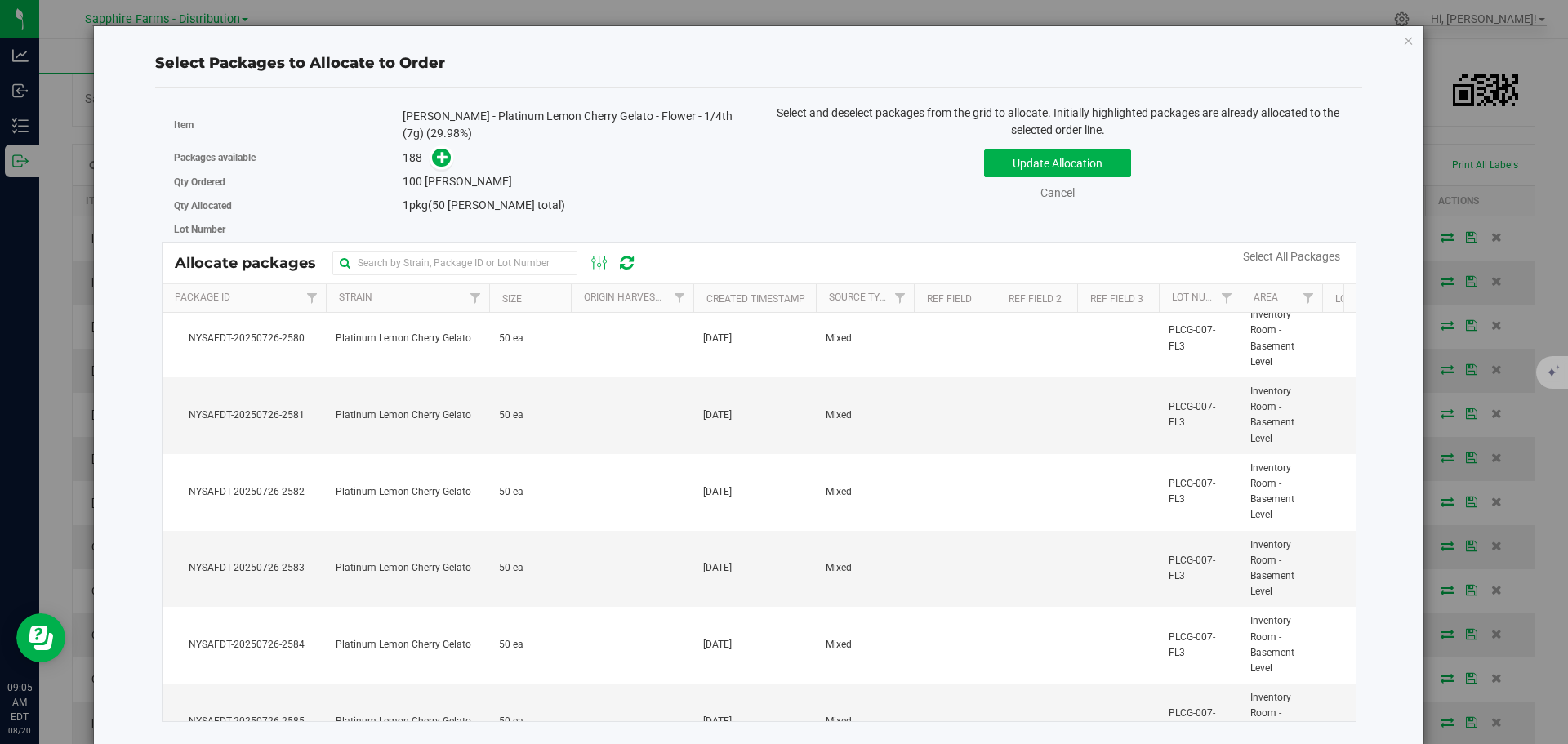
scroll to position [12574, 0]
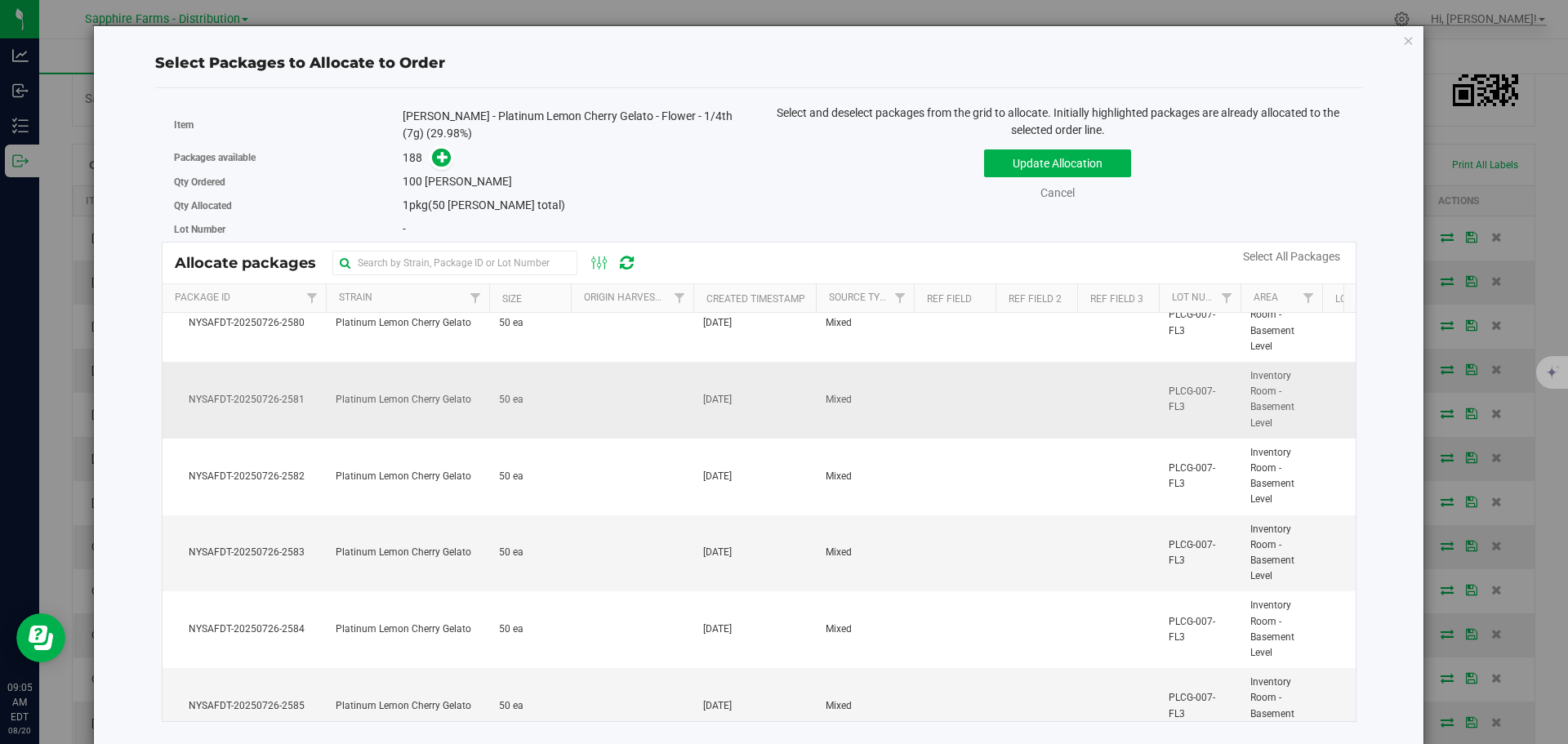
click at [433, 403] on span "Platinum Lemon Cherry Gelato" at bounding box center [403, 399] width 136 height 16
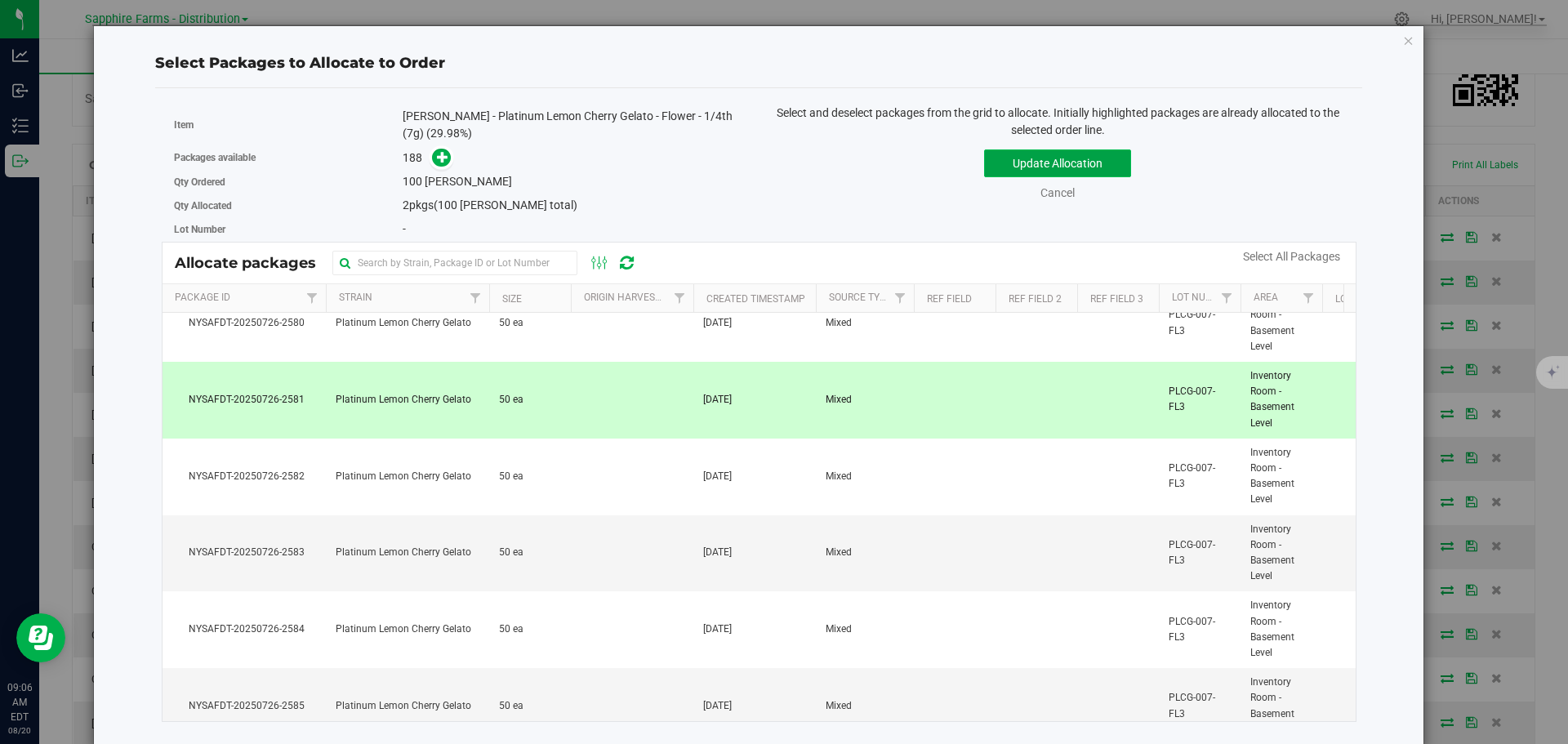
click at [1072, 154] on button "Update Allocation" at bounding box center [1058, 163] width 147 height 27
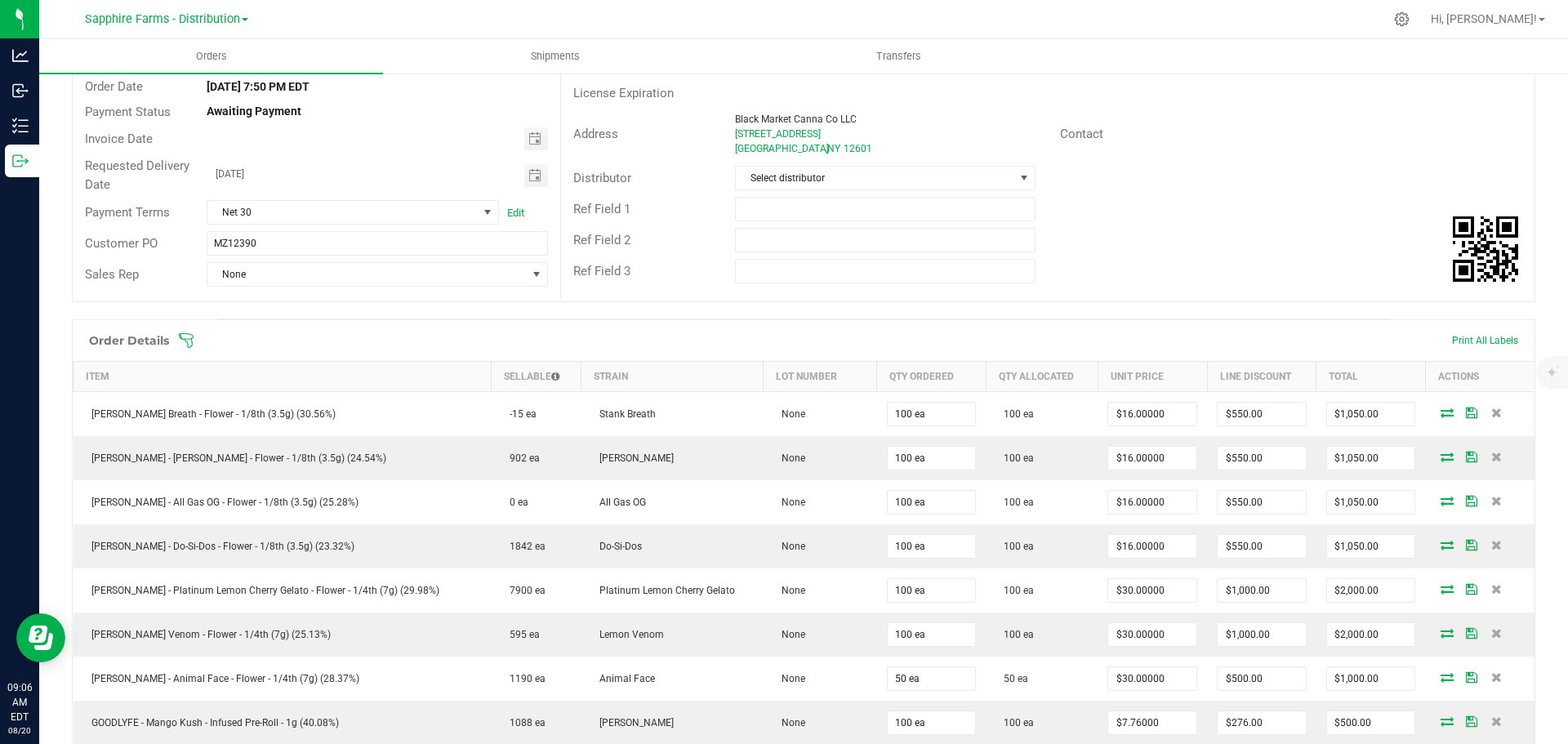
scroll to position [0, 0]
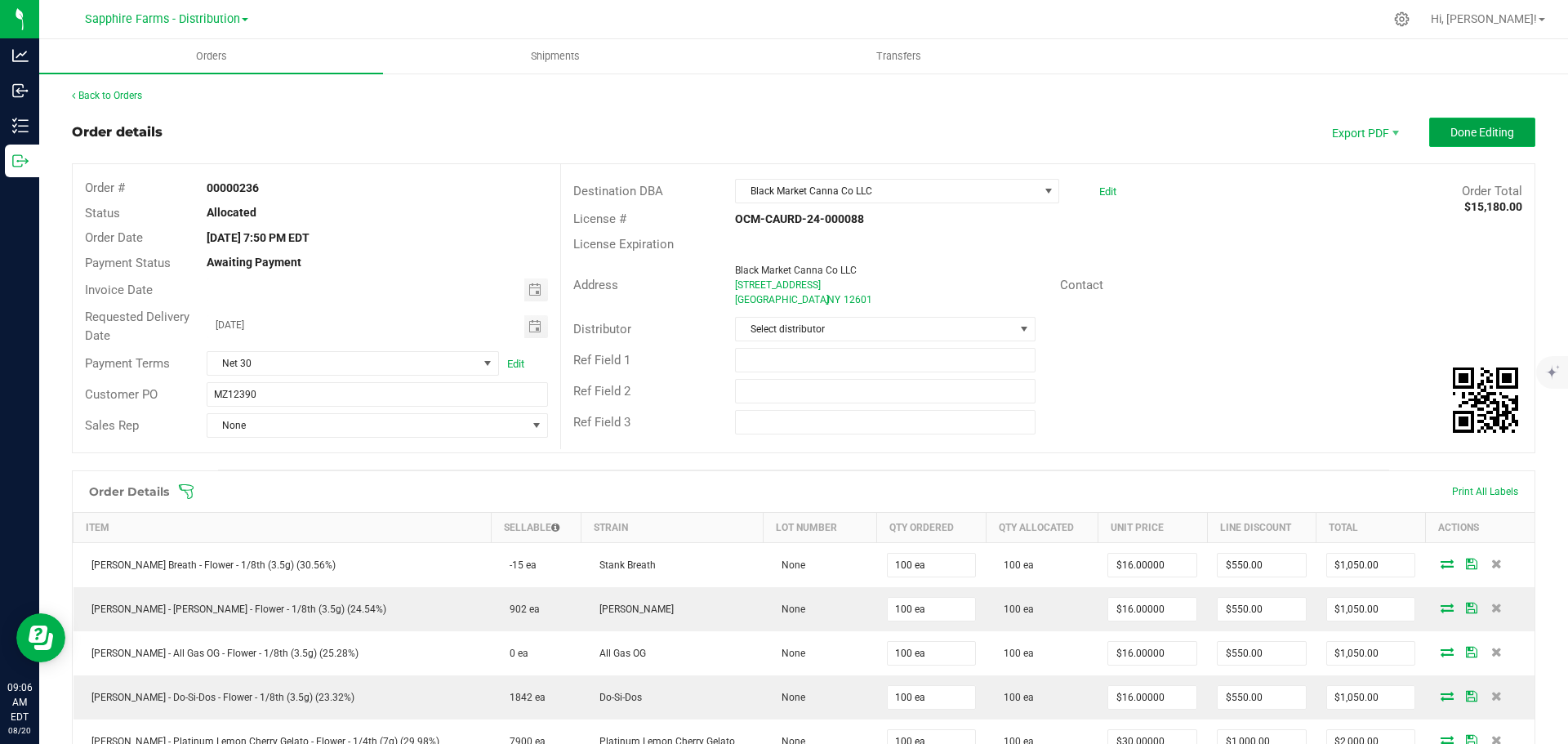
click at [1454, 137] on span "Done Editing" at bounding box center [1483, 132] width 64 height 13
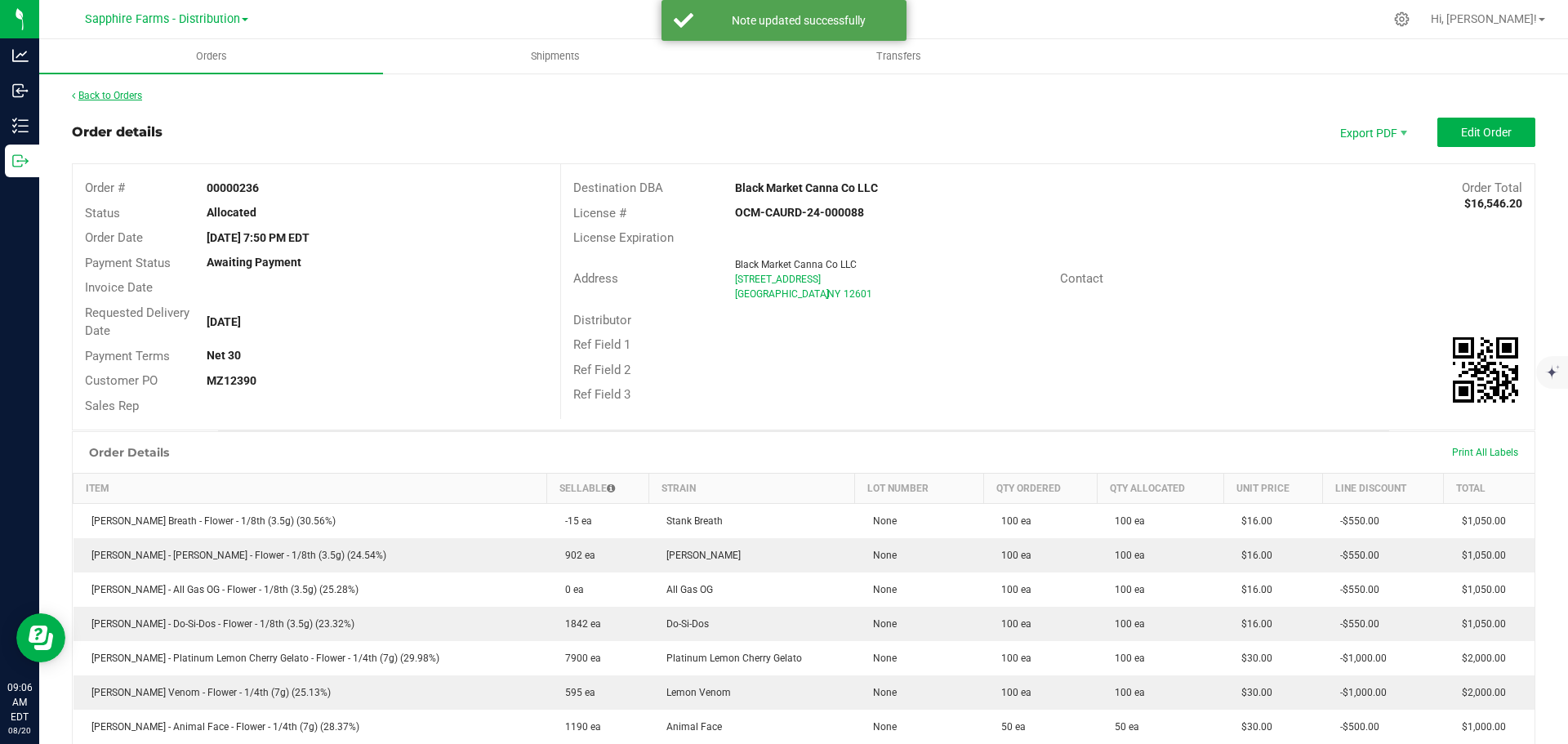
click at [131, 95] on link "Back to Orders" at bounding box center [106, 95] width 71 height 11
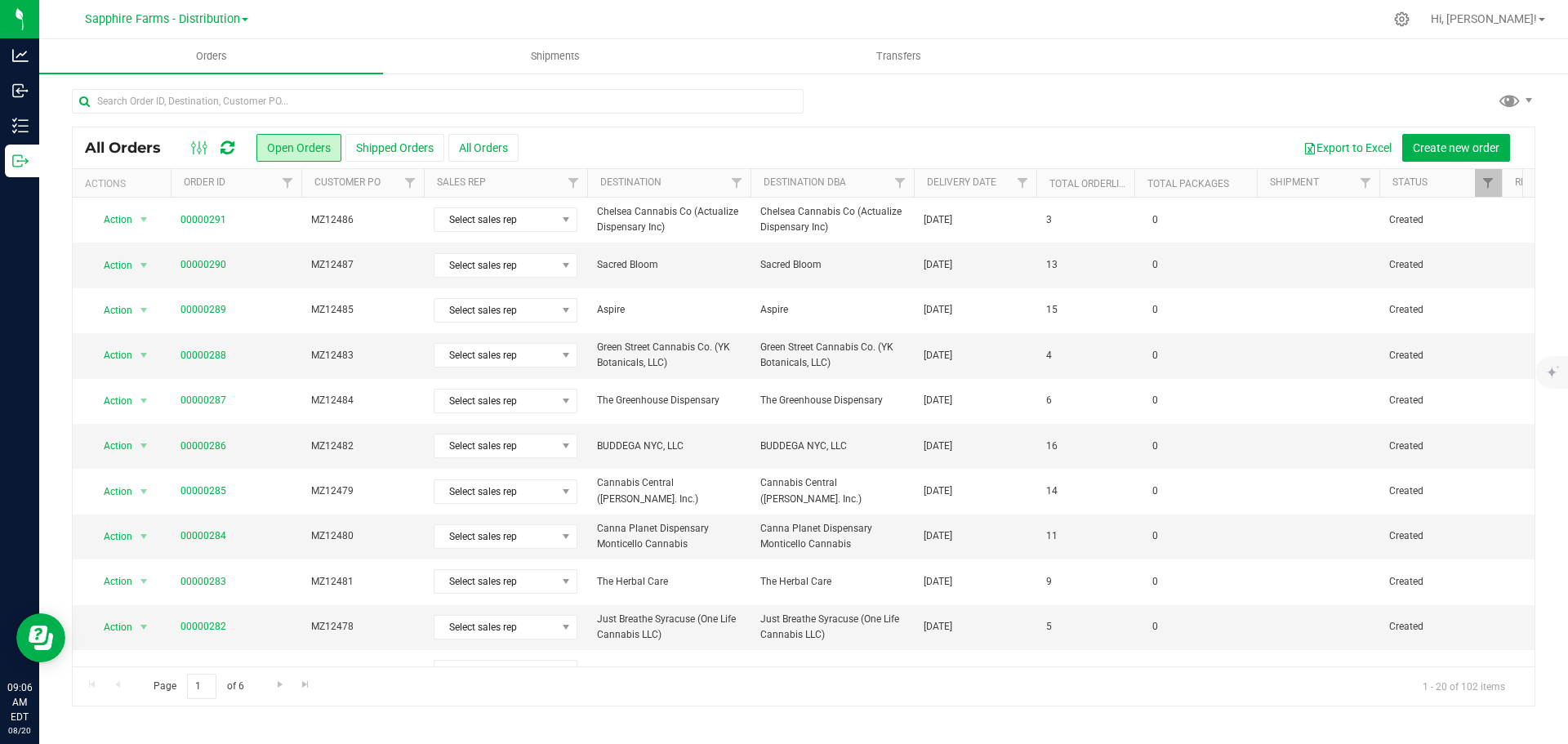
click at [928, 190] on th "Delivery Date" at bounding box center [975, 182] width 123 height 28
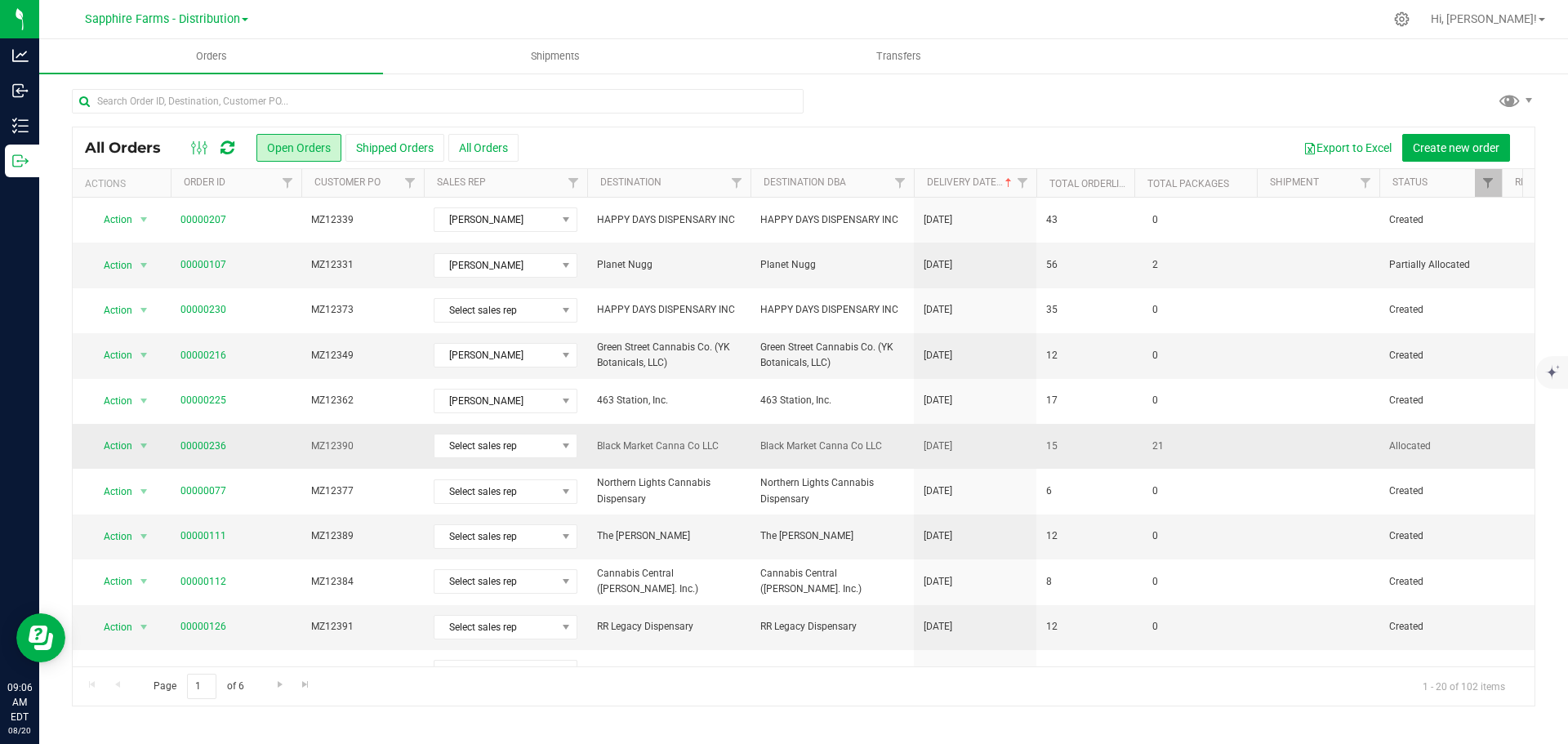
click at [1127, 454] on td "15" at bounding box center [1085, 445] width 98 height 45
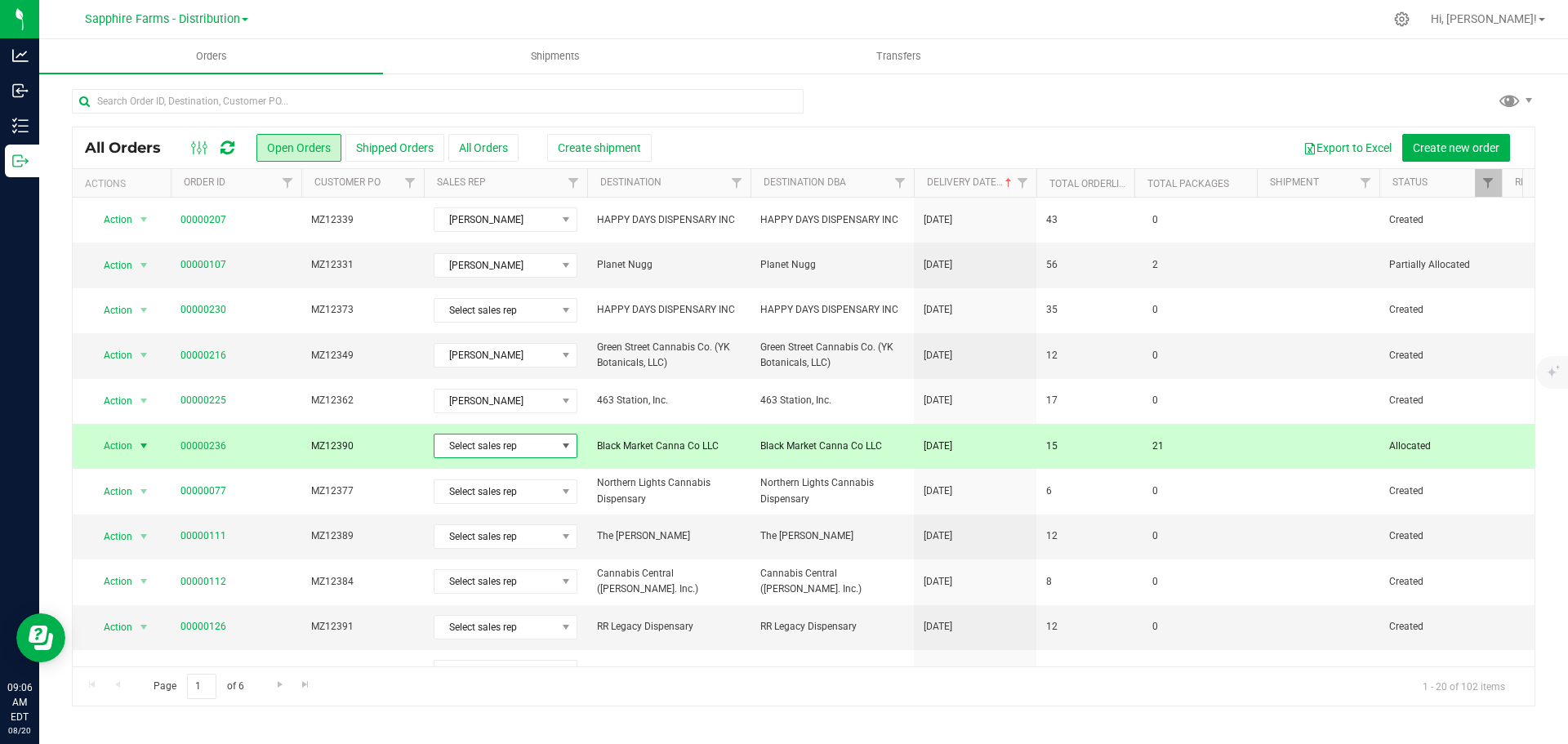
click at [499, 441] on span "Select sales rep" at bounding box center [495, 445] width 122 height 23
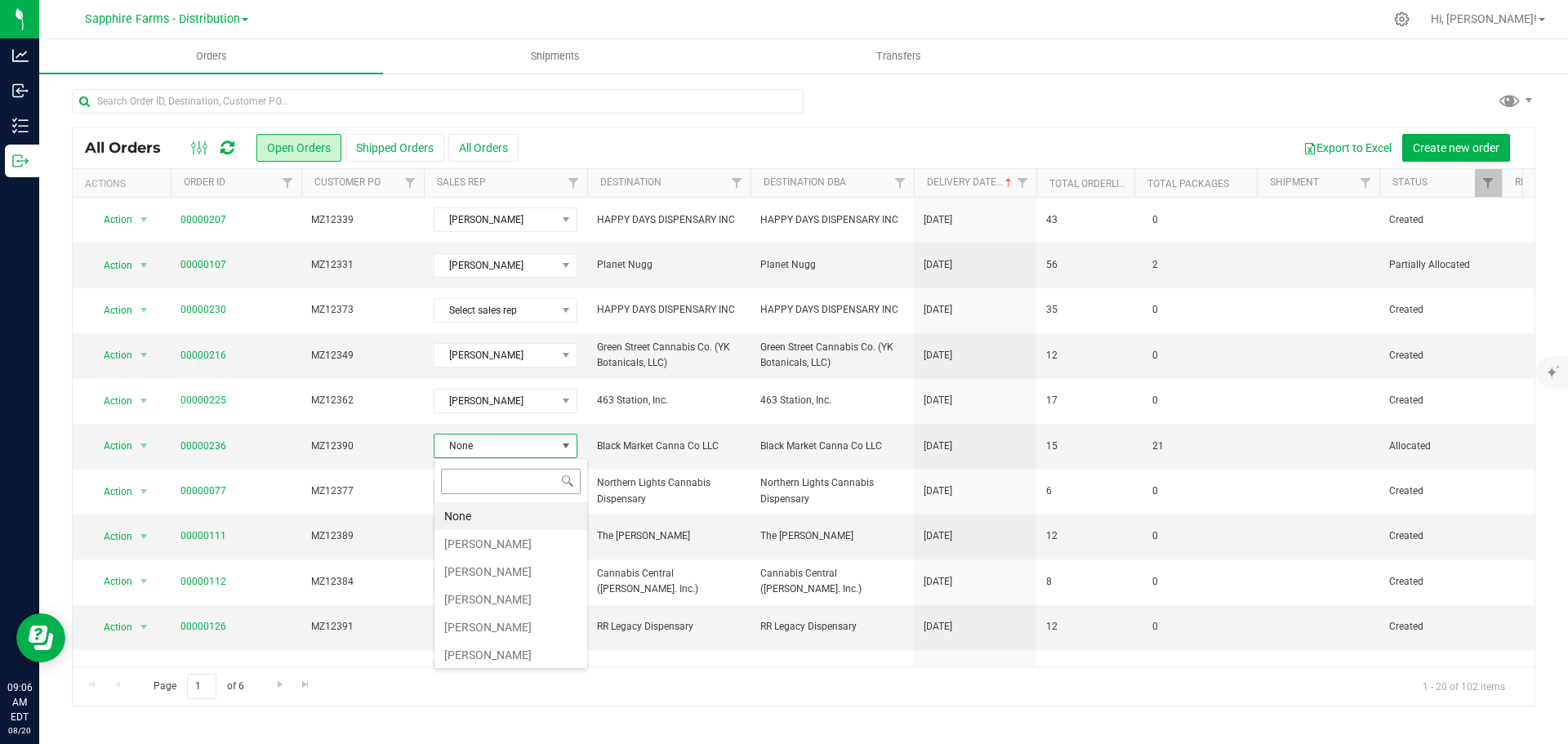
scroll to position [25, 144]
click at [499, 536] on li "[PERSON_NAME]" at bounding box center [510, 543] width 153 height 27
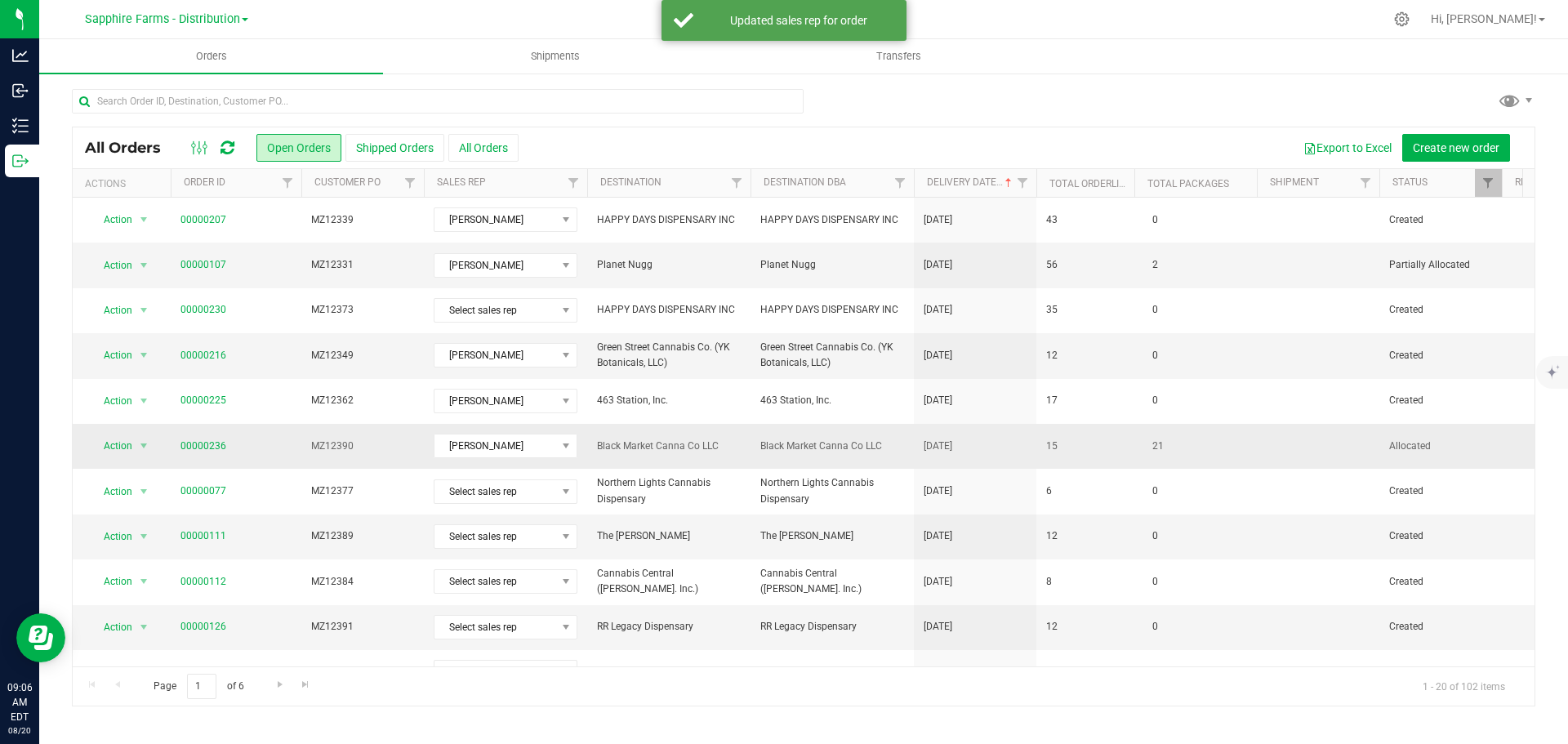
click at [396, 452] on span "MZ12390" at bounding box center [363, 446] width 103 height 16
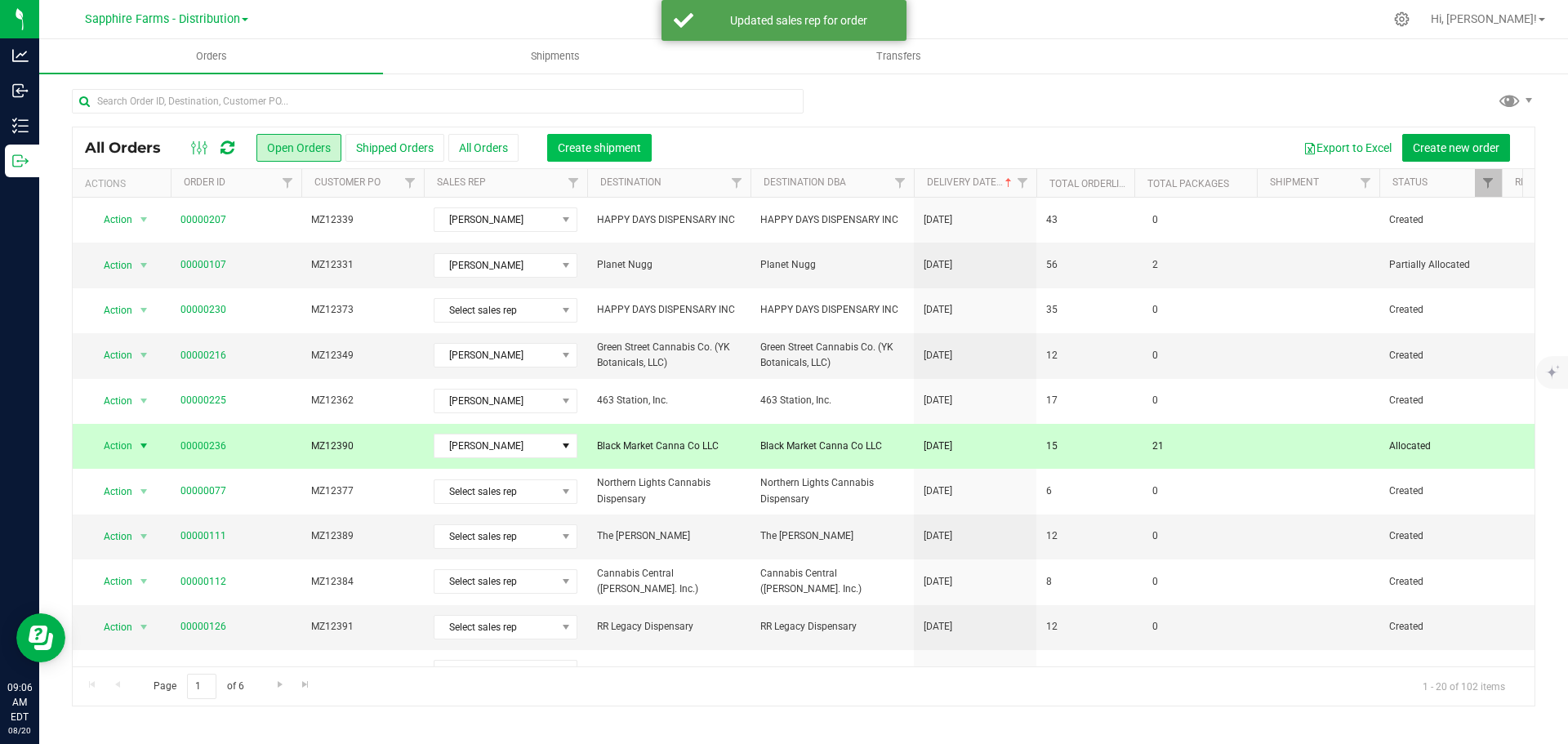
click at [584, 157] on button "Create shipment" at bounding box center [599, 148] width 104 height 27
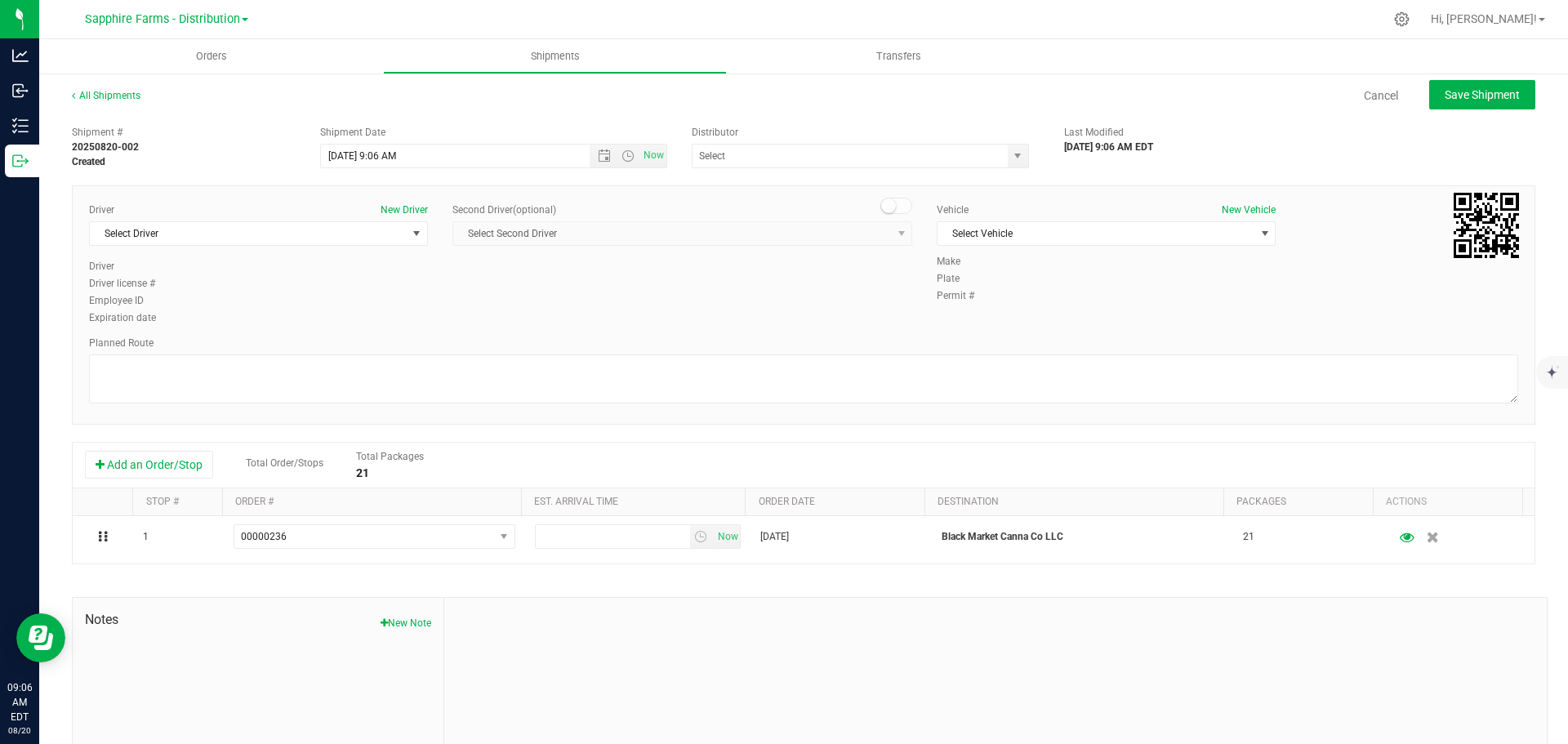
click at [757, 141] on div "Distributor DRS Testing Keystone State Testing Sapphire Farms - Distribution" at bounding box center [865, 146] width 372 height 43
click at [1012, 150] on span "select" at bounding box center [1017, 156] width 13 height 13
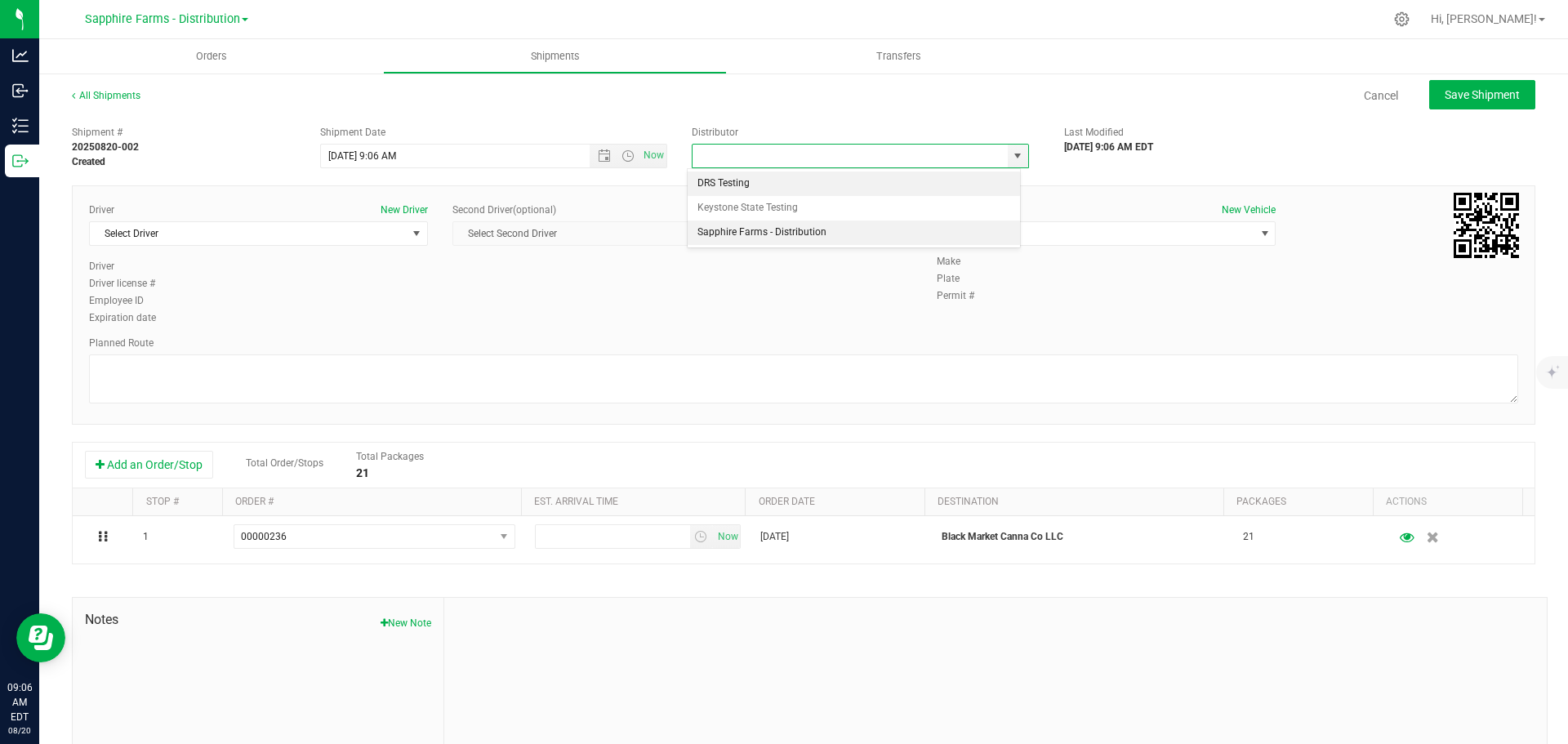
click at [887, 230] on li "Sapphire Farms - Distribution" at bounding box center [853, 233] width 333 height 25
type input "Sapphire Farms - Distribution"
click at [598, 152] on span "Open the date view" at bounding box center [604, 156] width 13 height 13
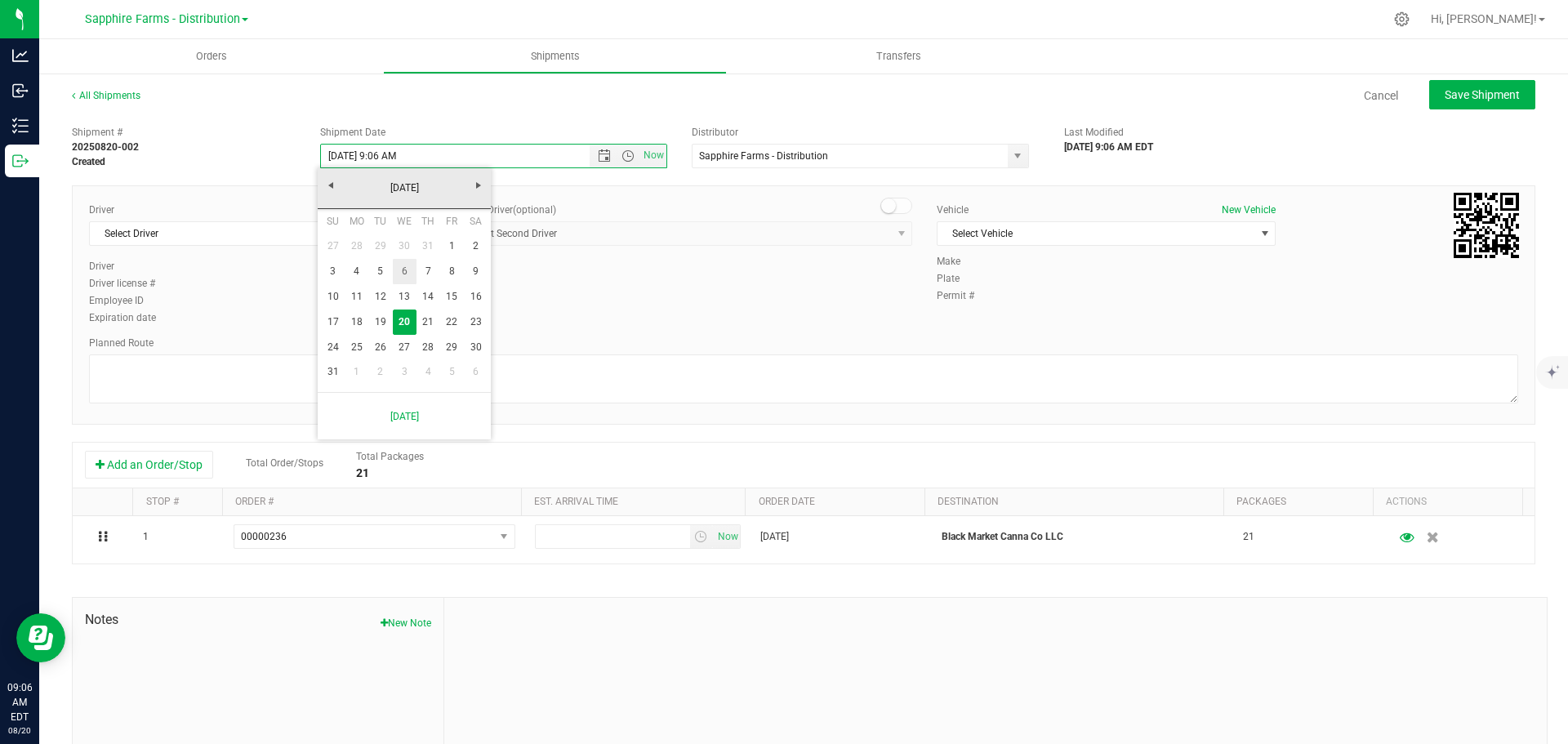
click at [401, 268] on link "6" at bounding box center [405, 271] width 24 height 26
click at [623, 158] on span "Open the time view" at bounding box center [628, 156] width 13 height 13
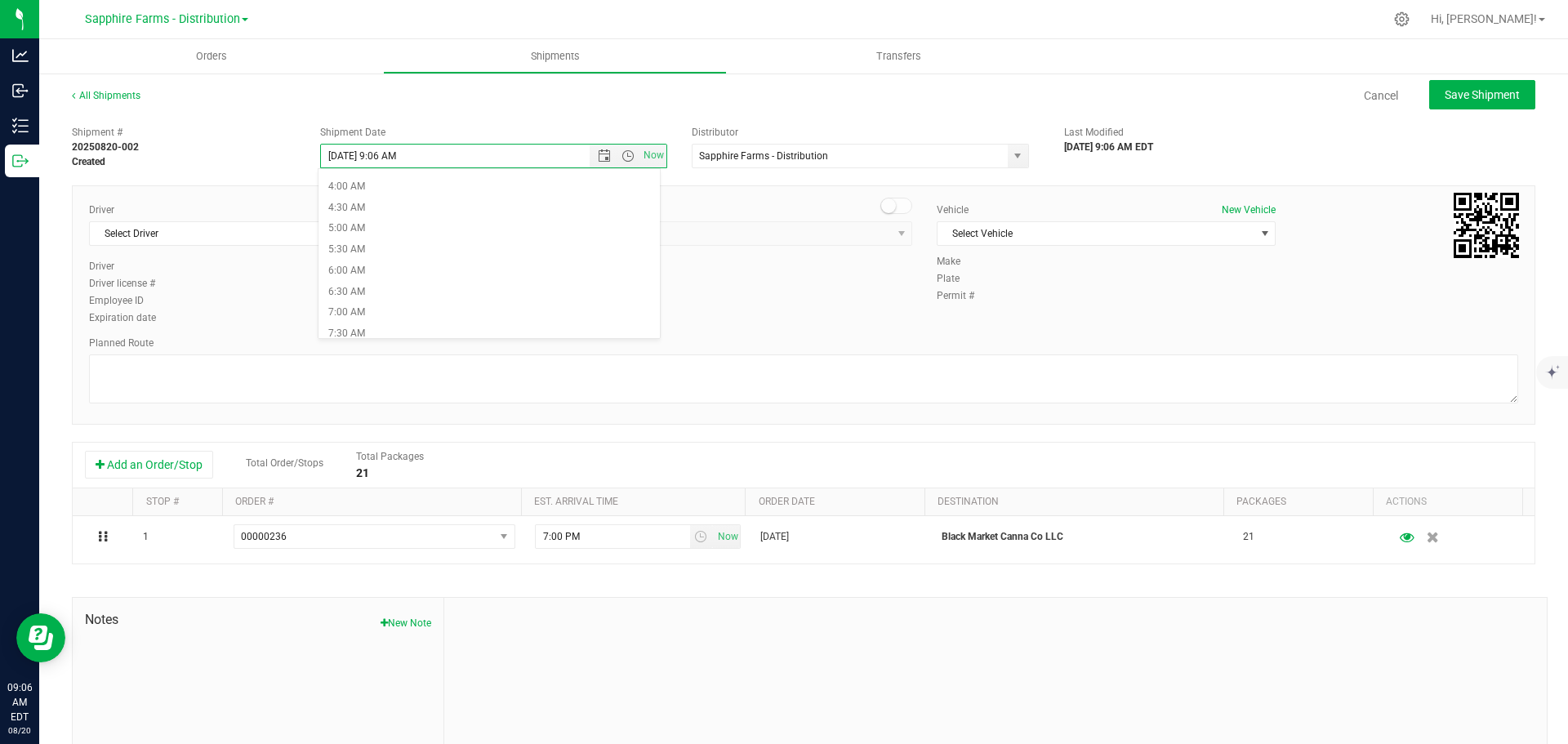
scroll to position [245, 0]
click at [454, 309] on li "9:00 AM" at bounding box center [489, 314] width 341 height 21
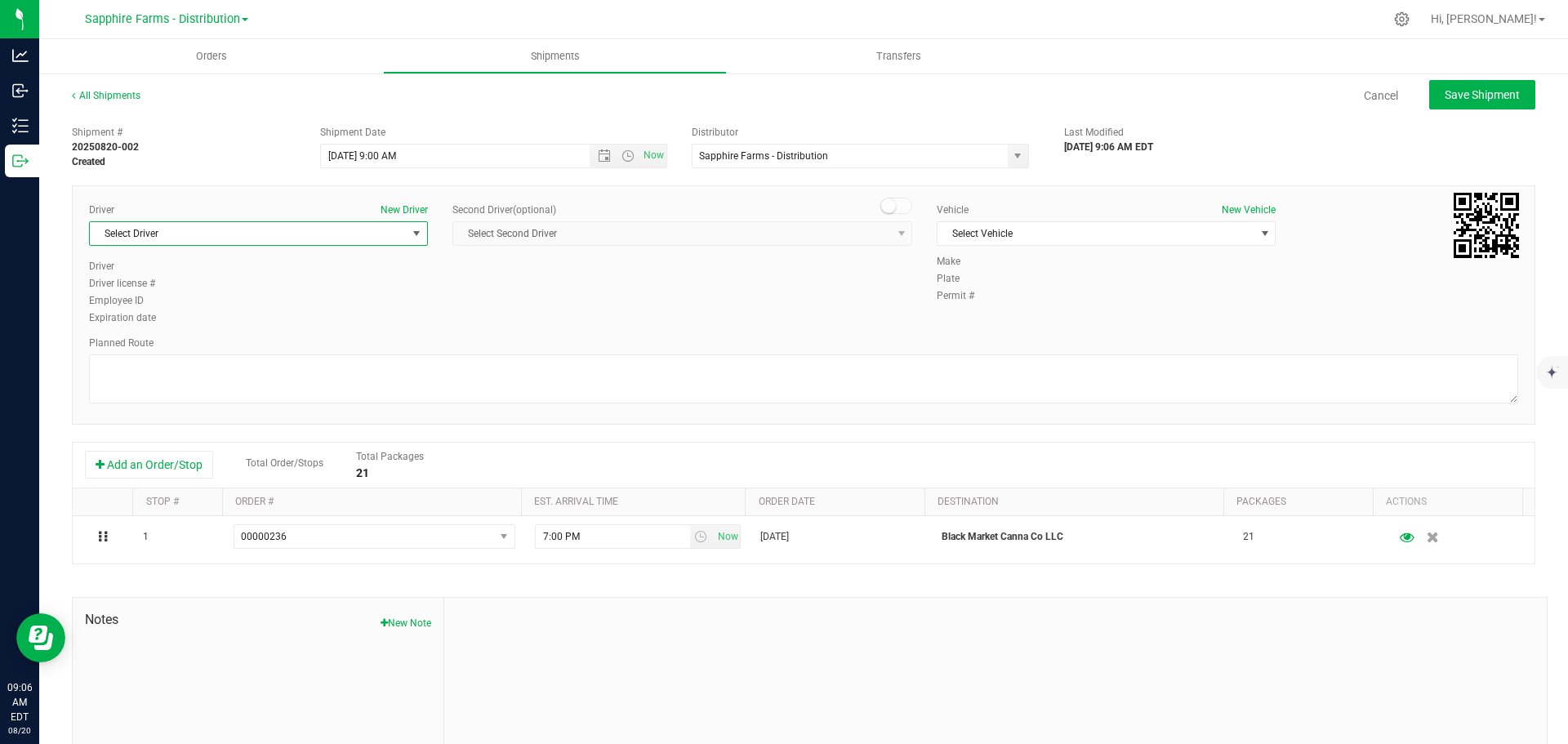
click at [281, 229] on span "Select Driver" at bounding box center [248, 233] width 317 height 23
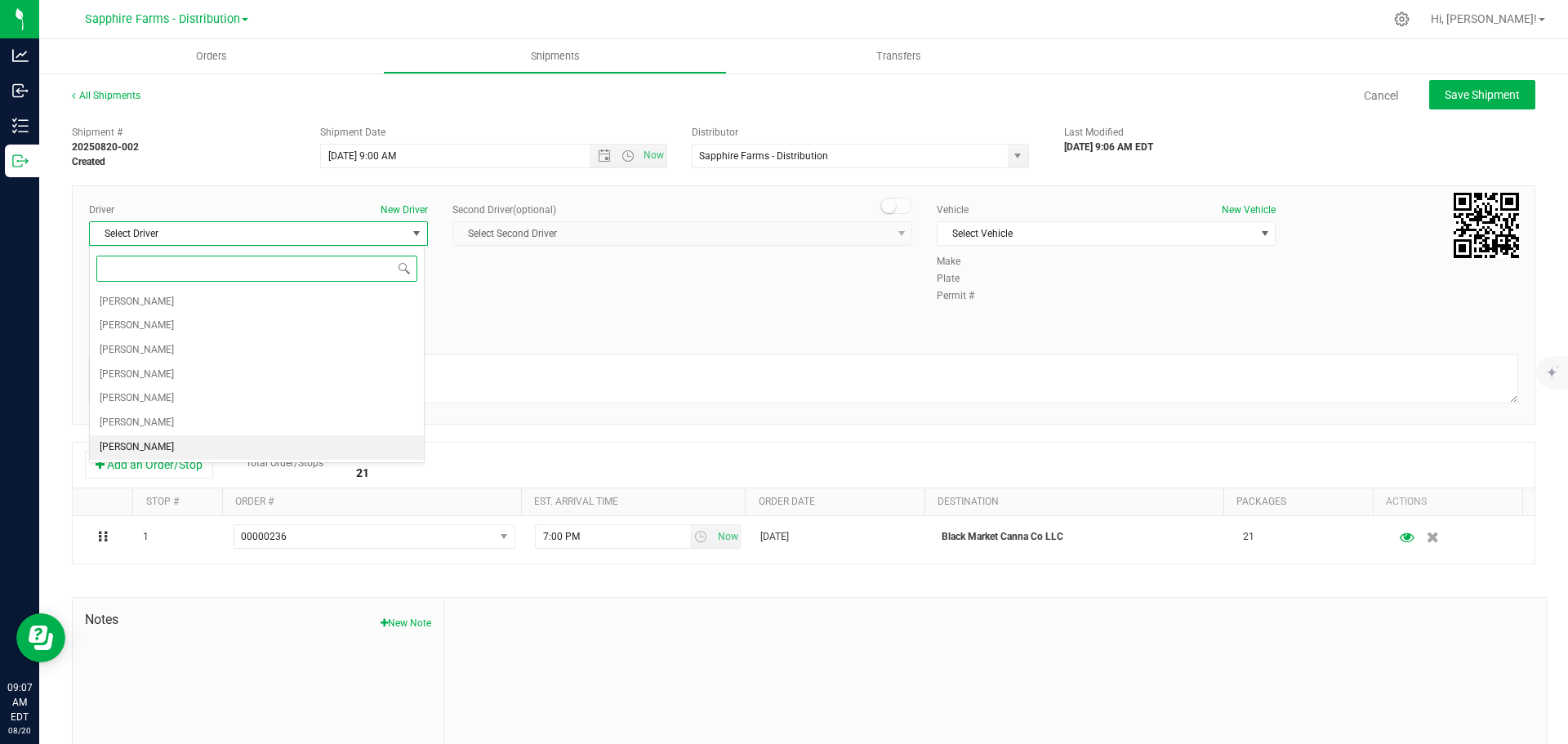
click at [202, 450] on li "[PERSON_NAME]" at bounding box center [257, 447] width 334 height 25
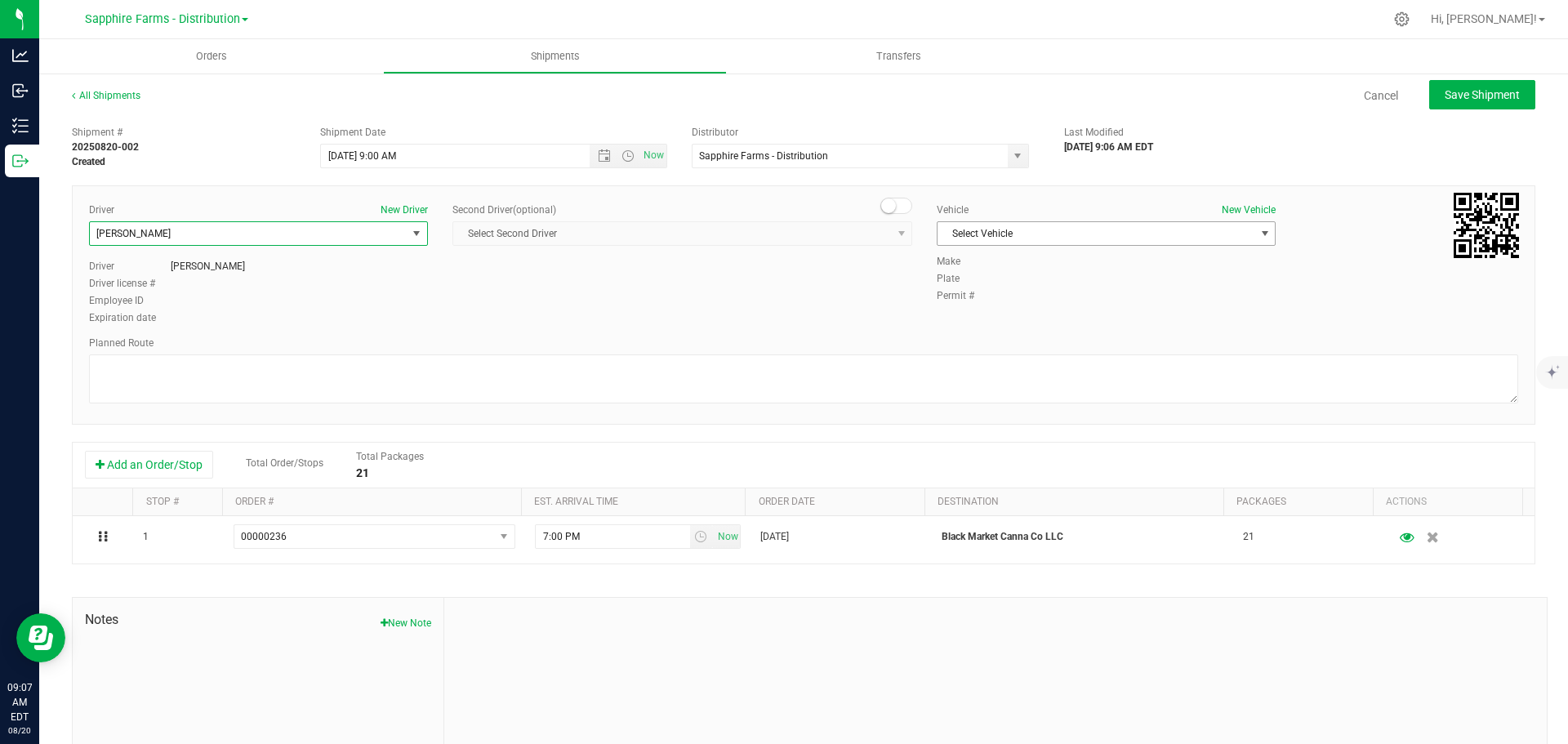
click at [1092, 231] on span "Select Vehicle" at bounding box center [1096, 233] width 317 height 23
click at [1096, 301] on li "Van #2" at bounding box center [1098, 310] width 334 height 25
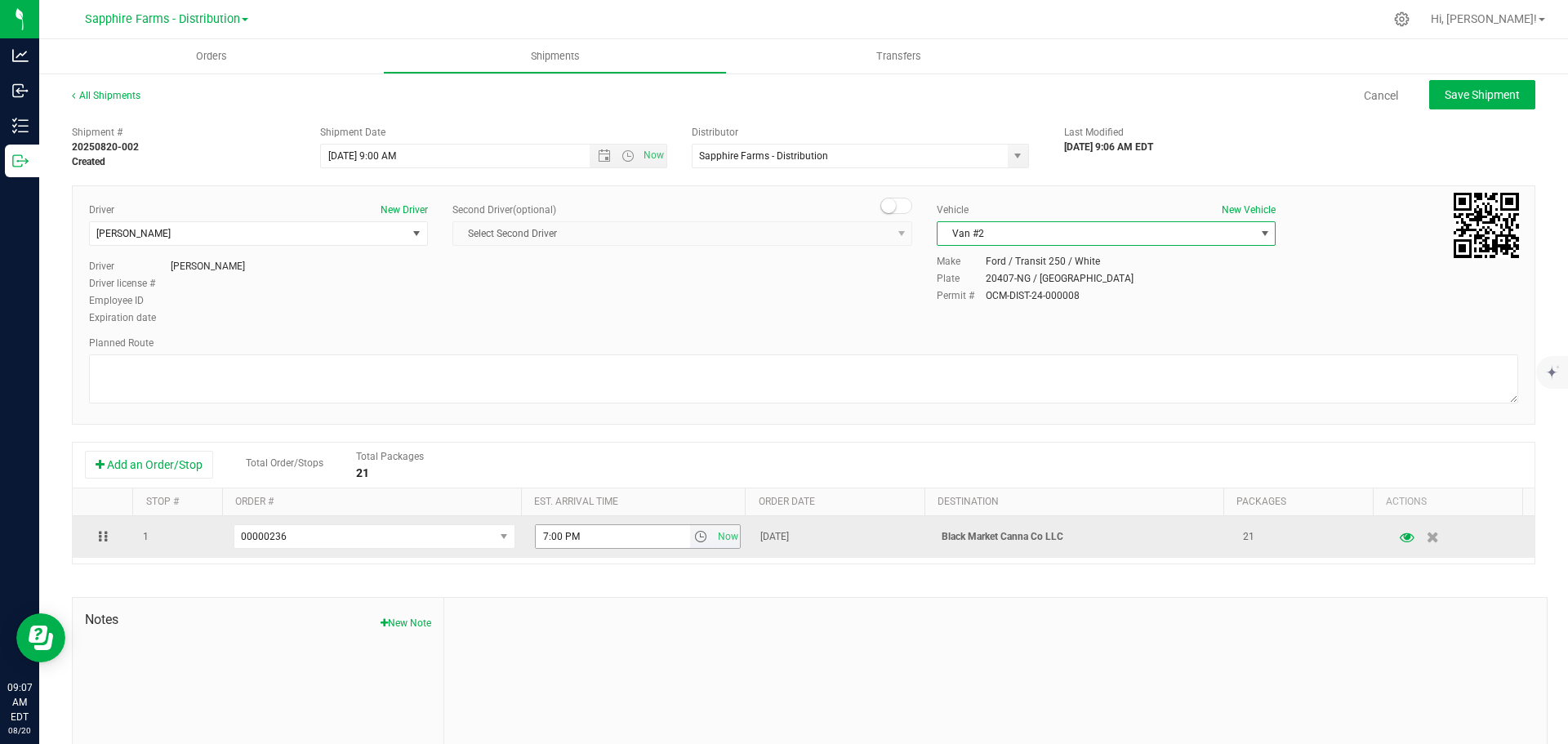
click at [694, 540] on span "select" at bounding box center [700, 536] width 13 height 13
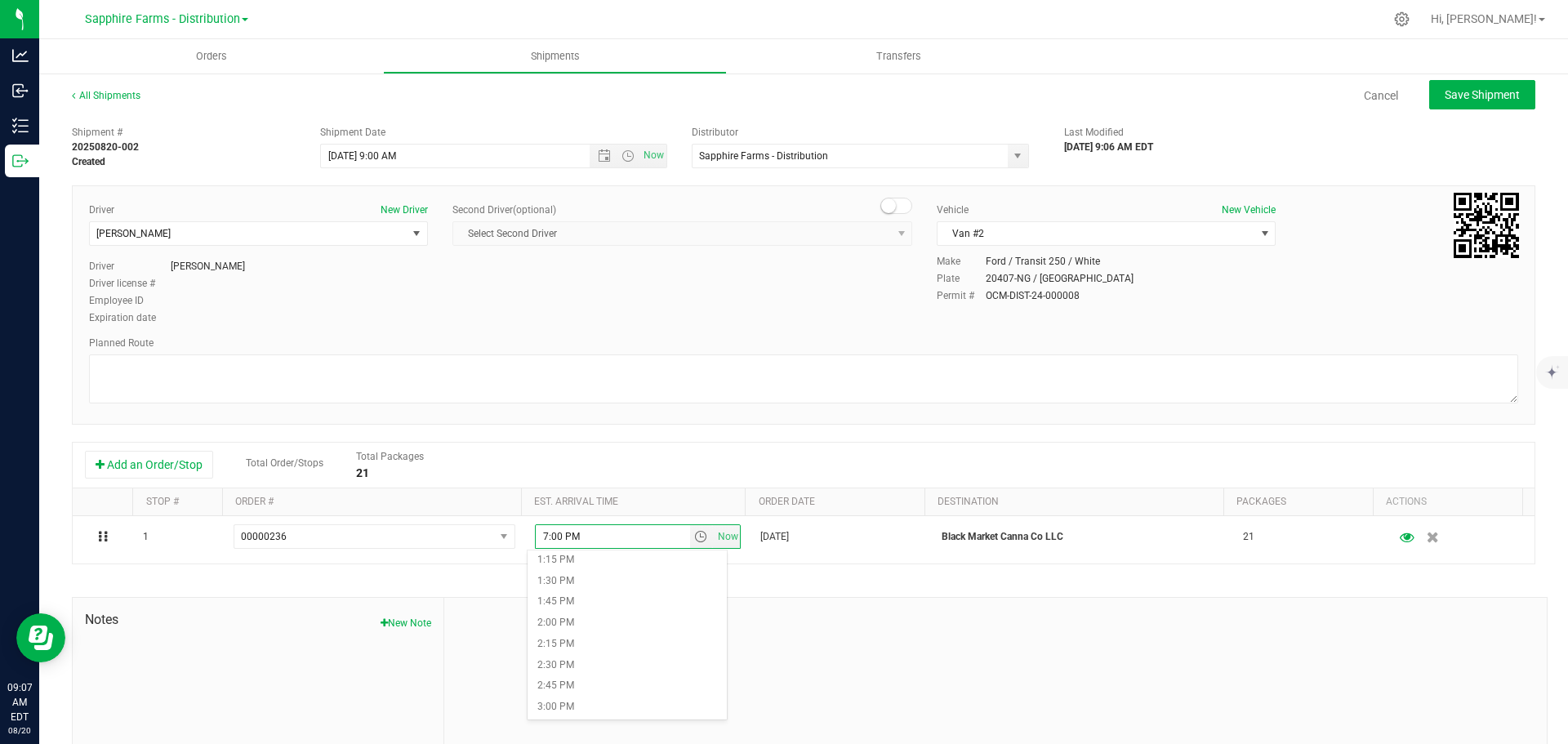
scroll to position [1143, 0]
click at [602, 596] on li "2:00 PM" at bounding box center [627, 596] width 199 height 21
click at [719, 375] on textarea at bounding box center [803, 378] width 1429 height 49
click at [1475, 93] on span "Save Shipment" at bounding box center [1482, 94] width 75 height 13
type input "[DATE] 1:00 PM"
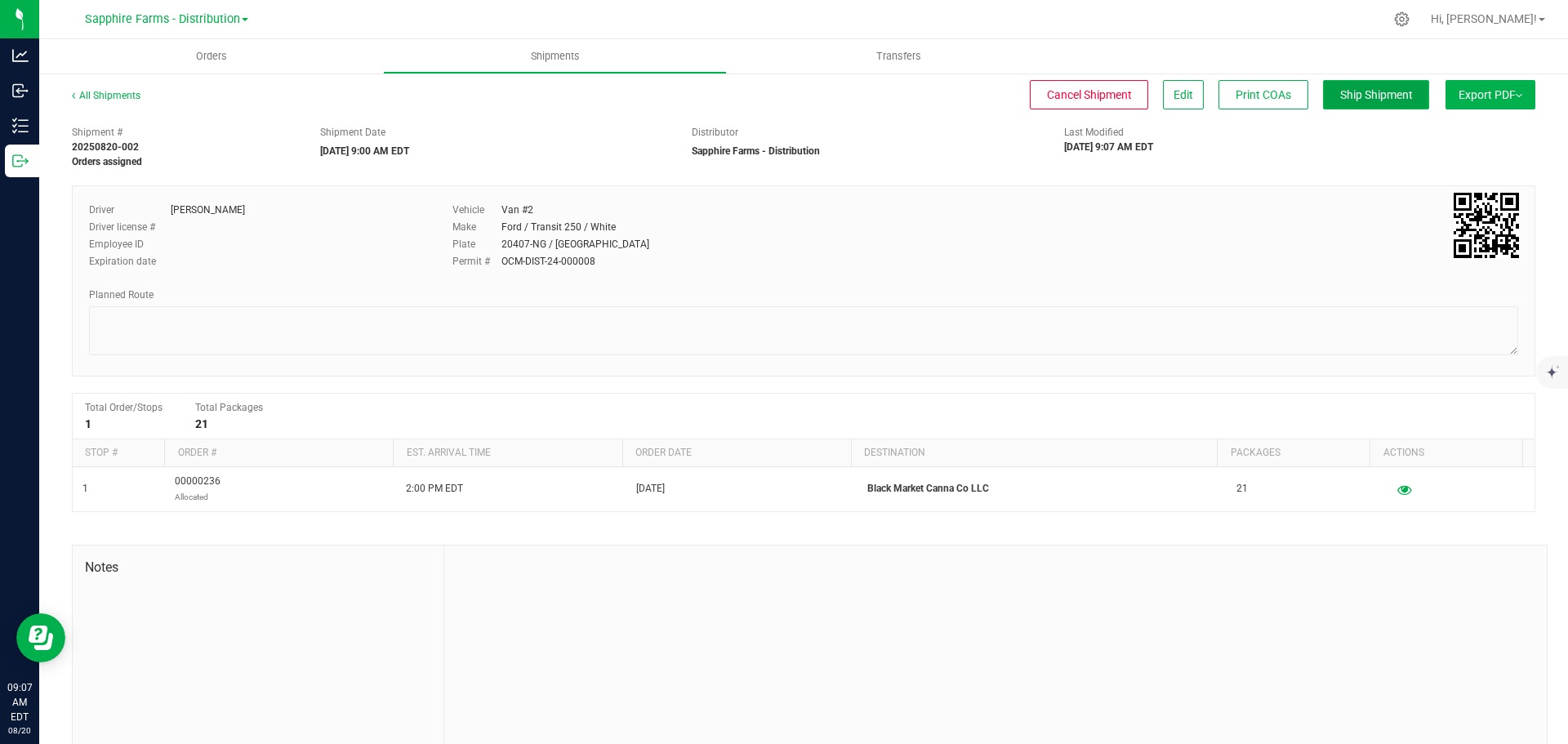
click at [1358, 101] on span "Ship Shipment" at bounding box center [1376, 94] width 72 height 13
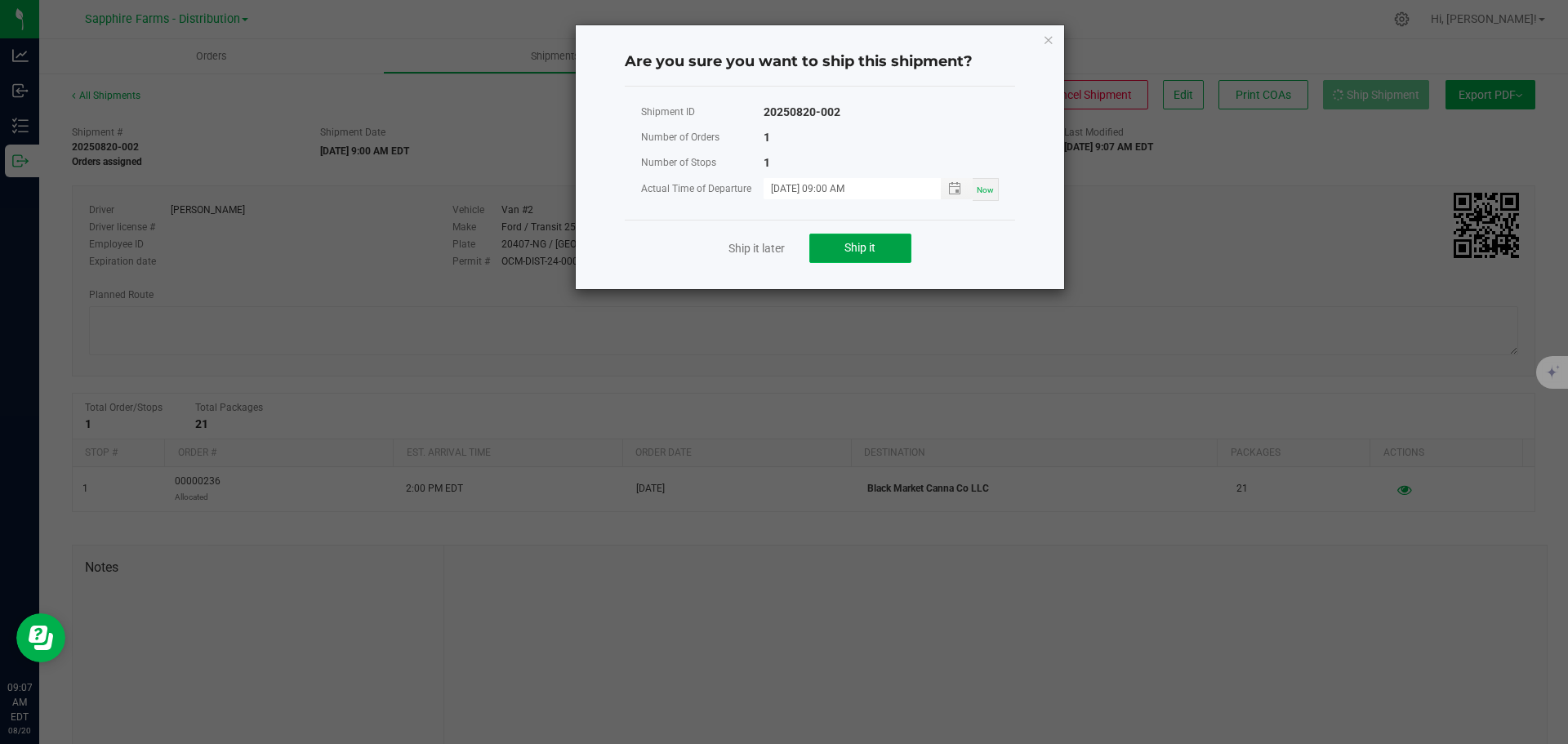
click at [863, 248] on span "Ship it" at bounding box center [860, 247] width 31 height 13
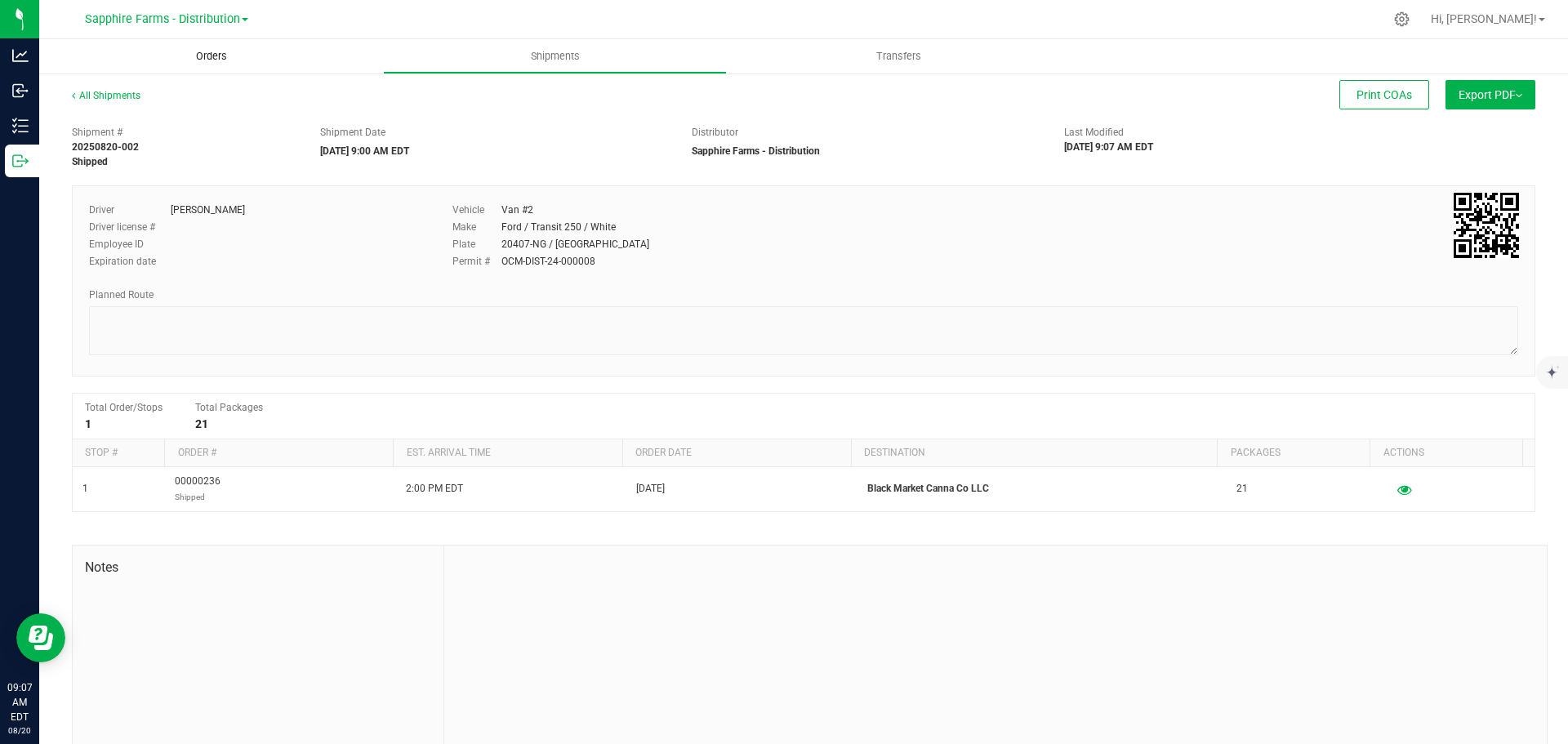
click at [270, 64] on uib-tab-heading "Orders" at bounding box center [211, 56] width 344 height 34
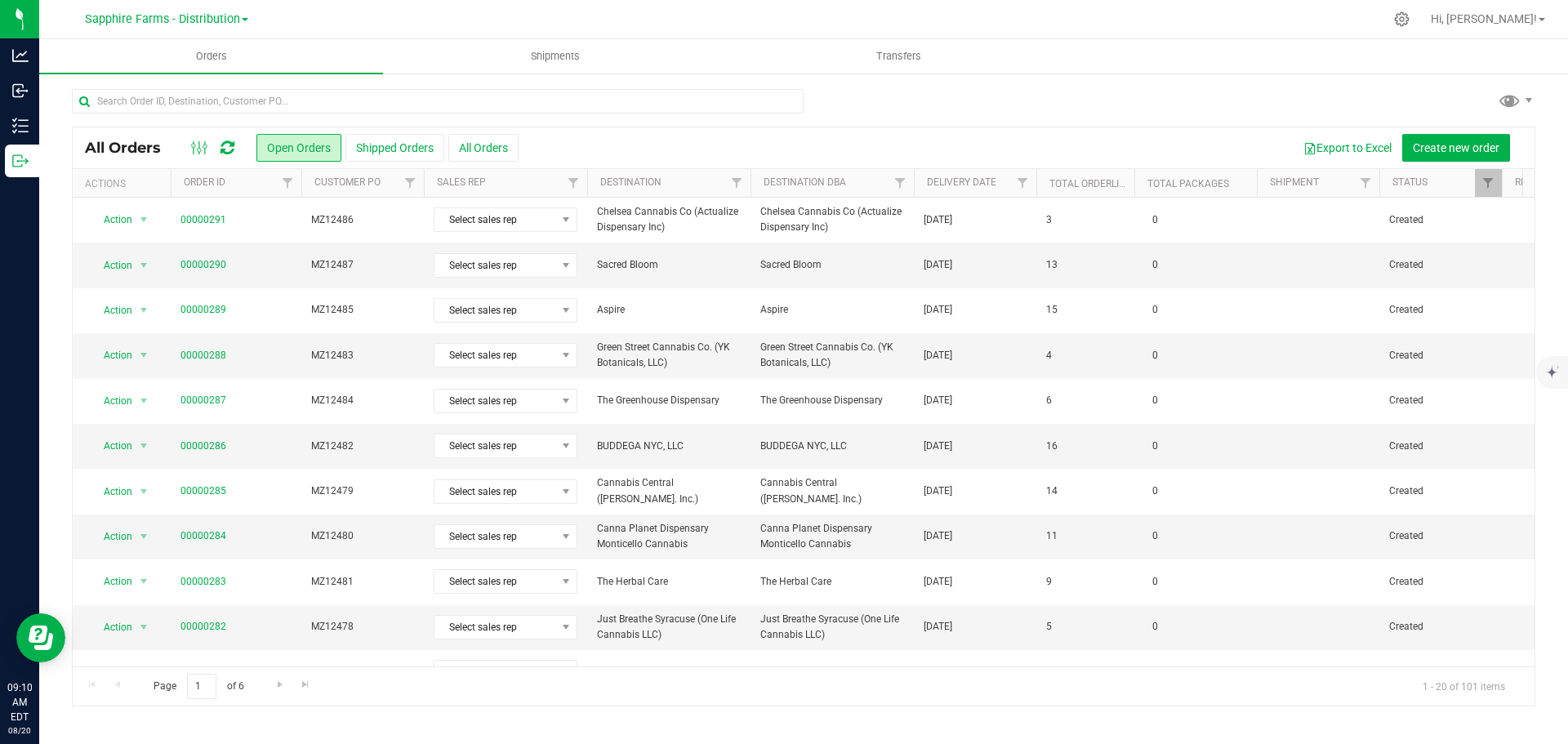
click at [925, 191] on th "Delivery Date" at bounding box center [975, 182] width 123 height 28
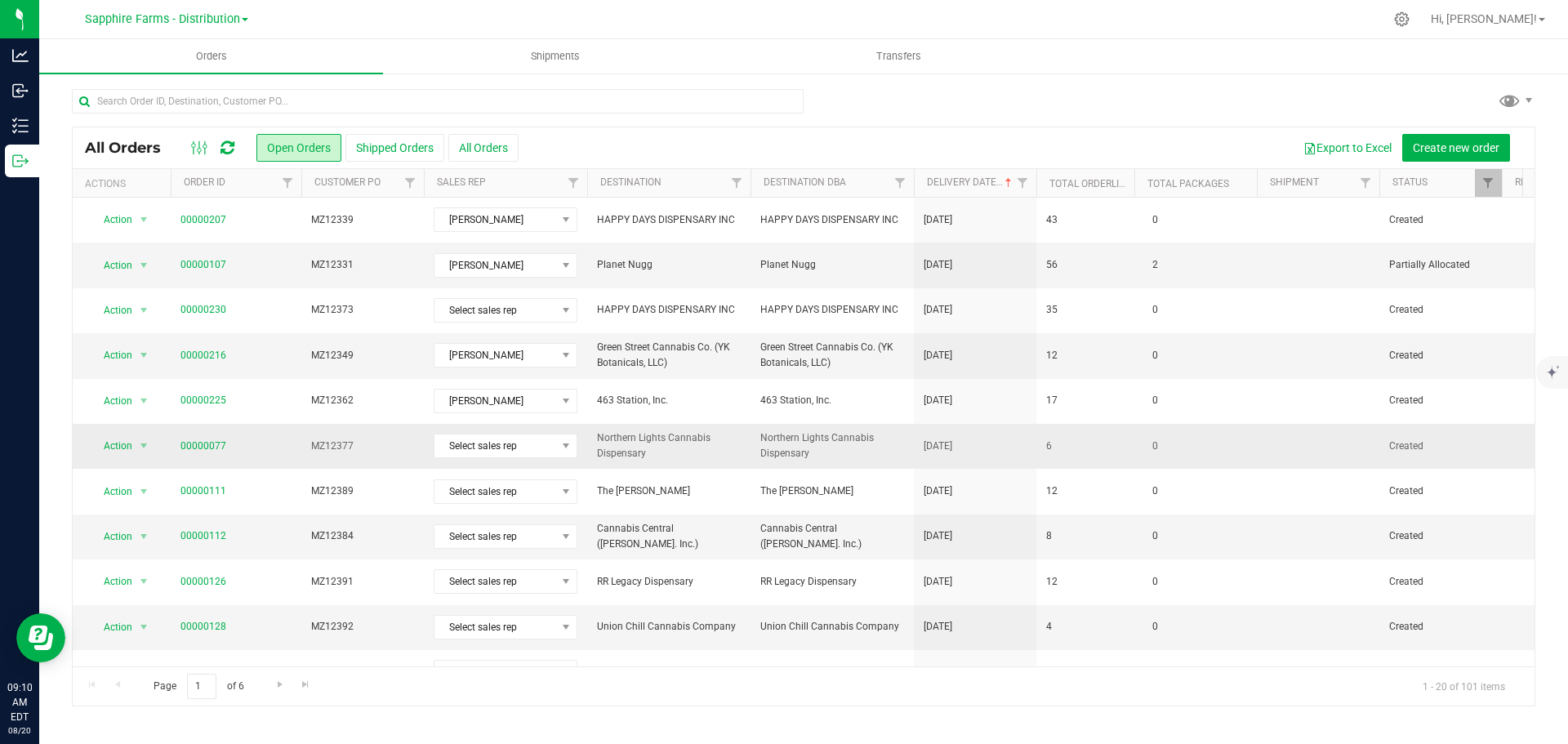
click at [1094, 446] on td "6" at bounding box center [1085, 445] width 98 height 45
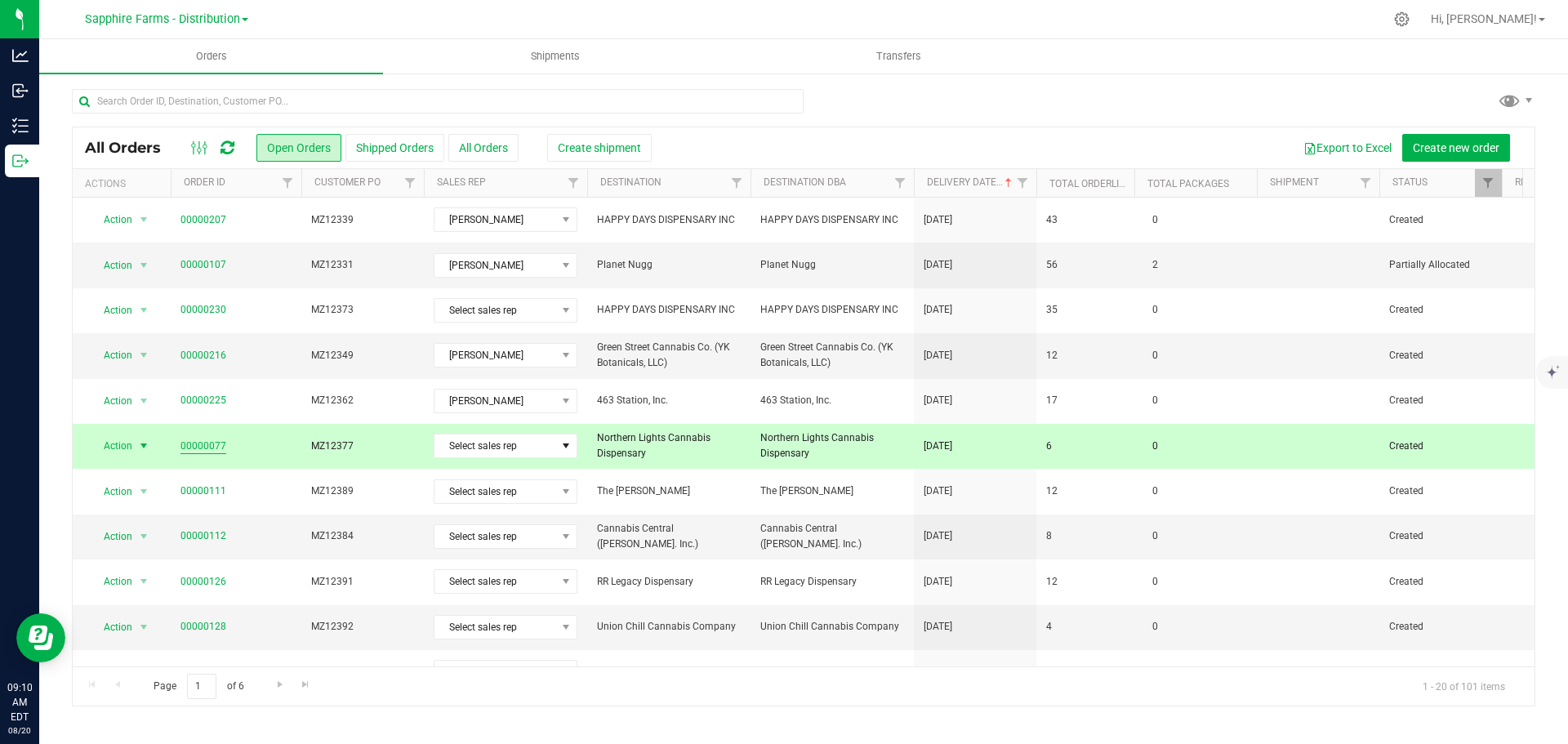
click at [202, 444] on link "00000077" at bounding box center [203, 446] width 46 height 16
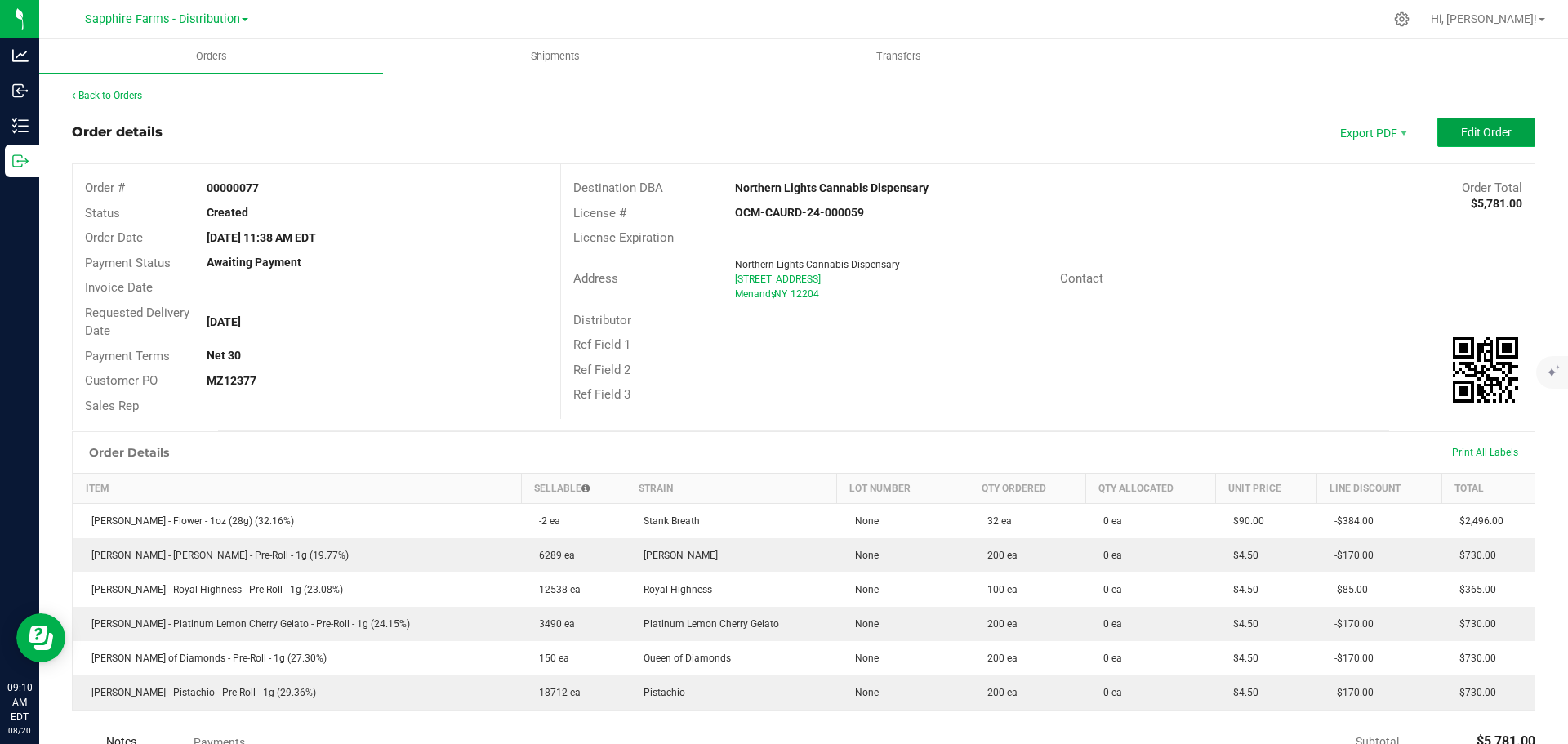
click at [1464, 138] on span "Edit Order" at bounding box center [1486, 132] width 50 height 13
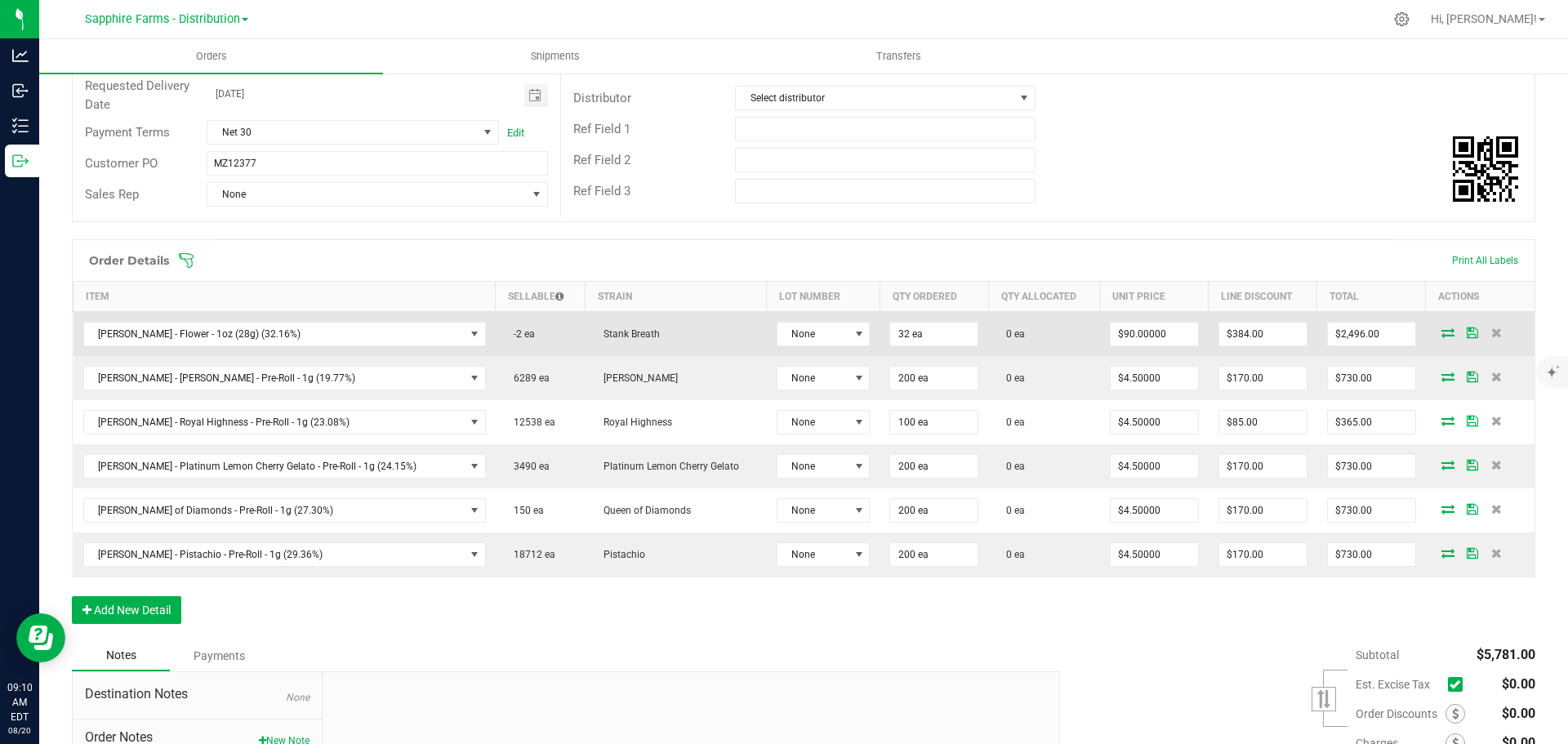
scroll to position [245, 0]
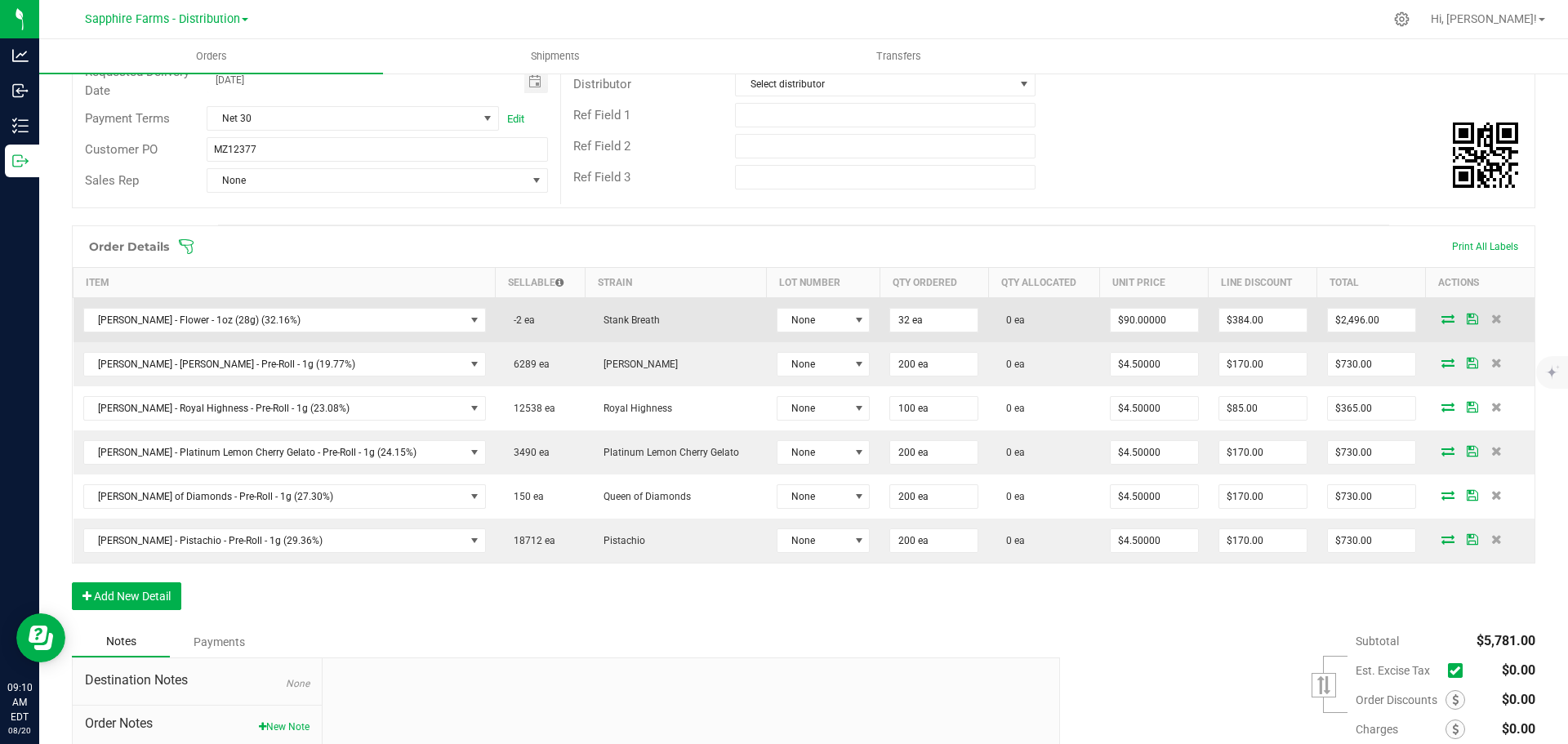
click at [1442, 322] on icon at bounding box center [1448, 318] width 13 height 10
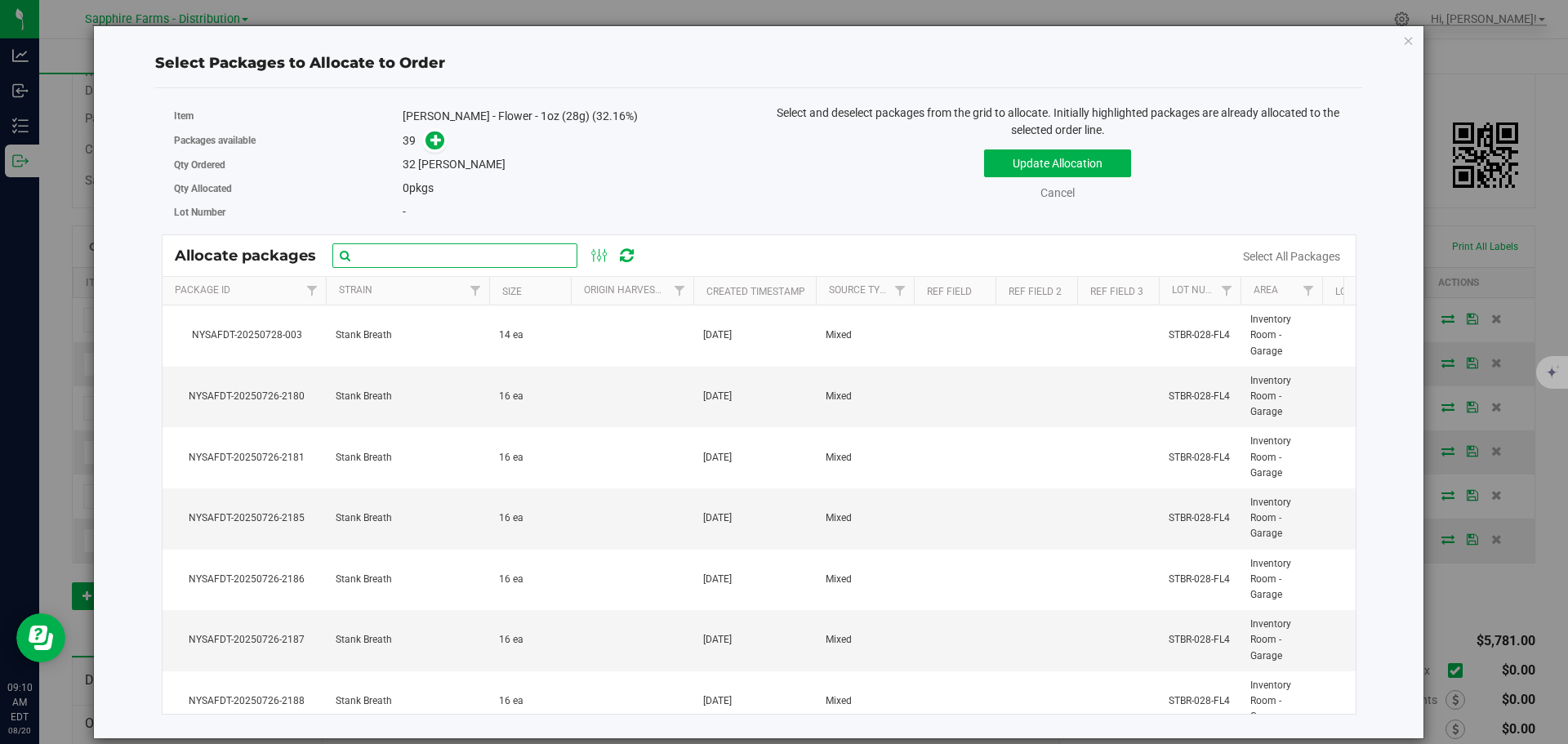
click at [488, 265] on input "text" at bounding box center [455, 256] width 245 height 25
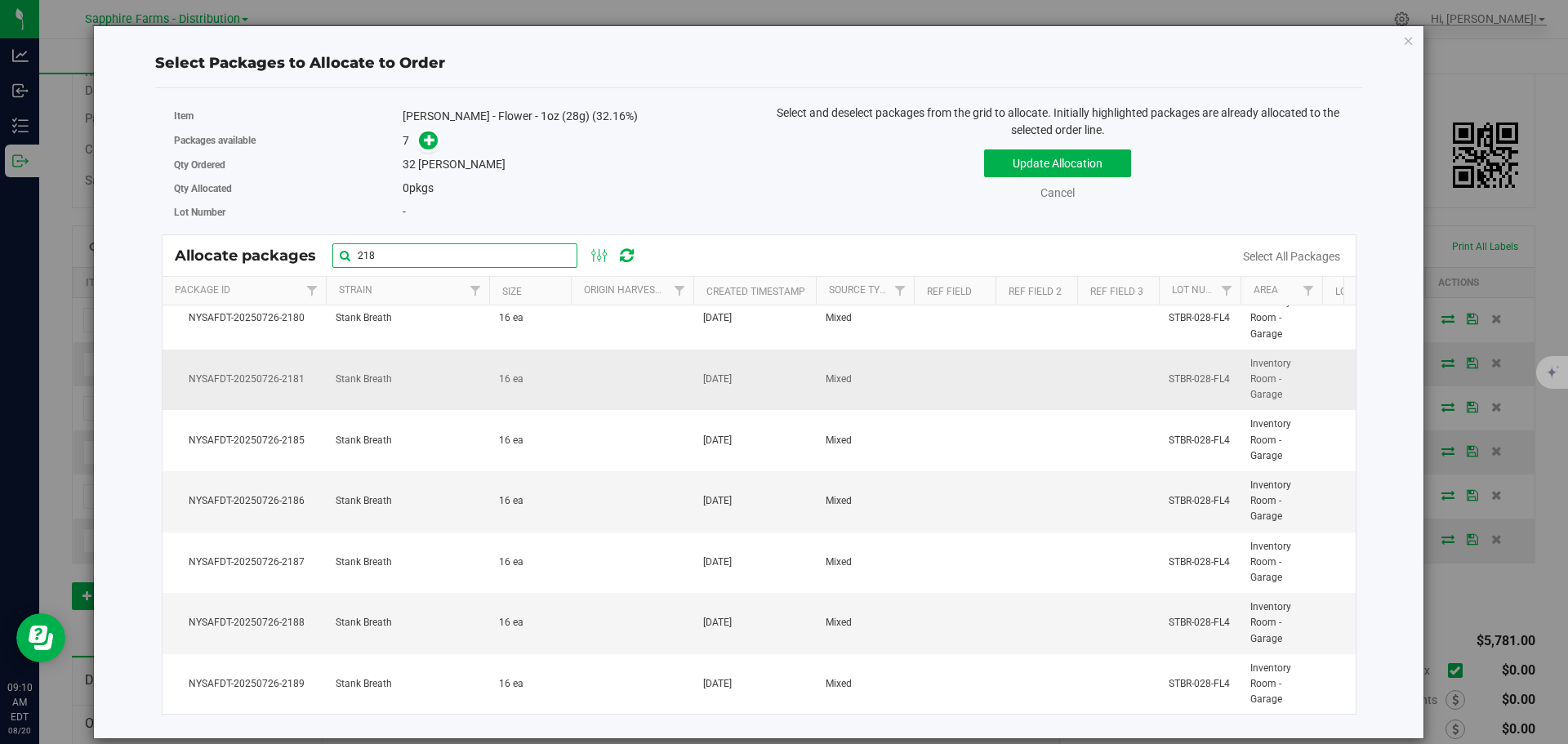
scroll to position [29, 0]
type input "218"
click at [409, 618] on td "Stank Breath" at bounding box center [408, 623] width 163 height 61
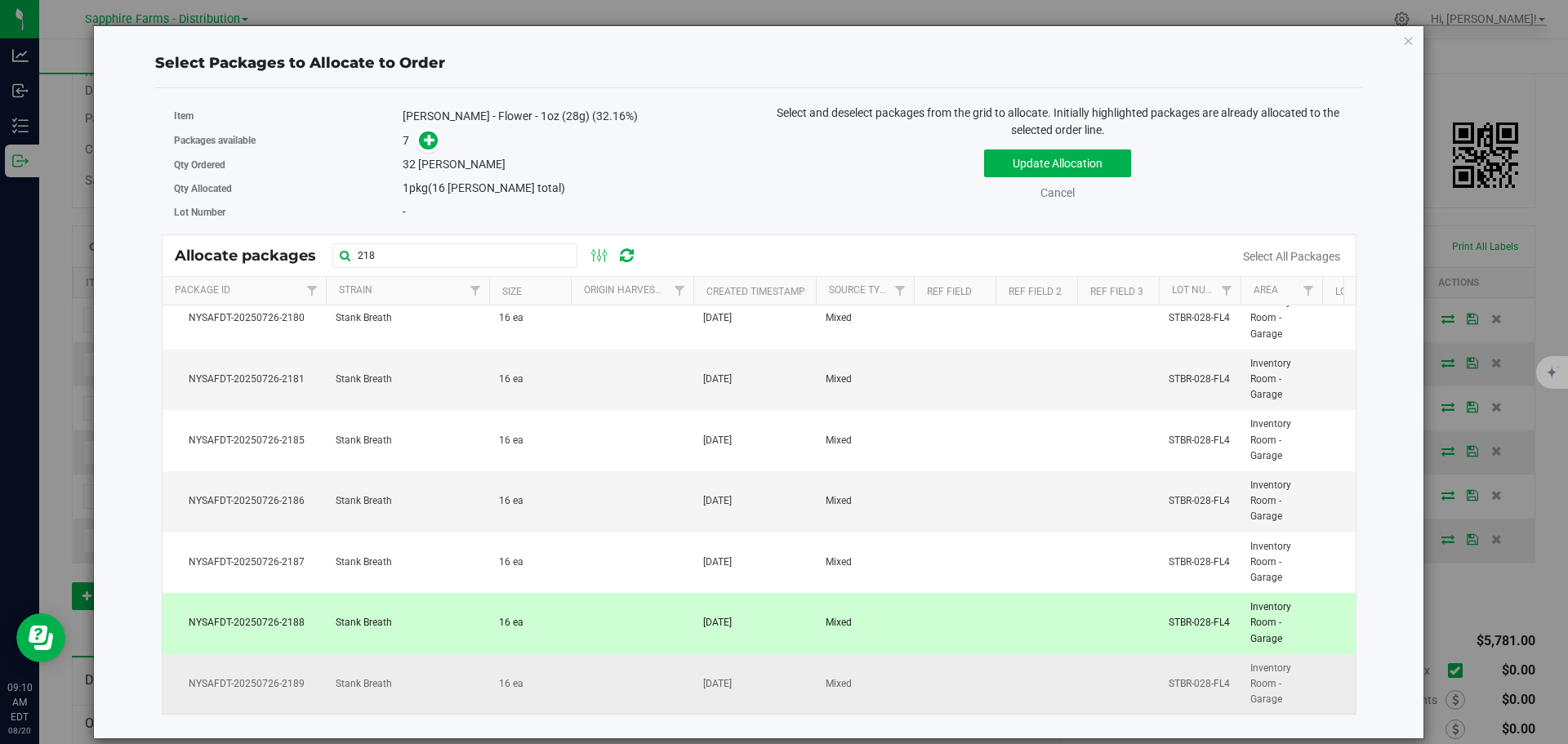
click at [394, 671] on td "Stank Breath" at bounding box center [408, 684] width 163 height 60
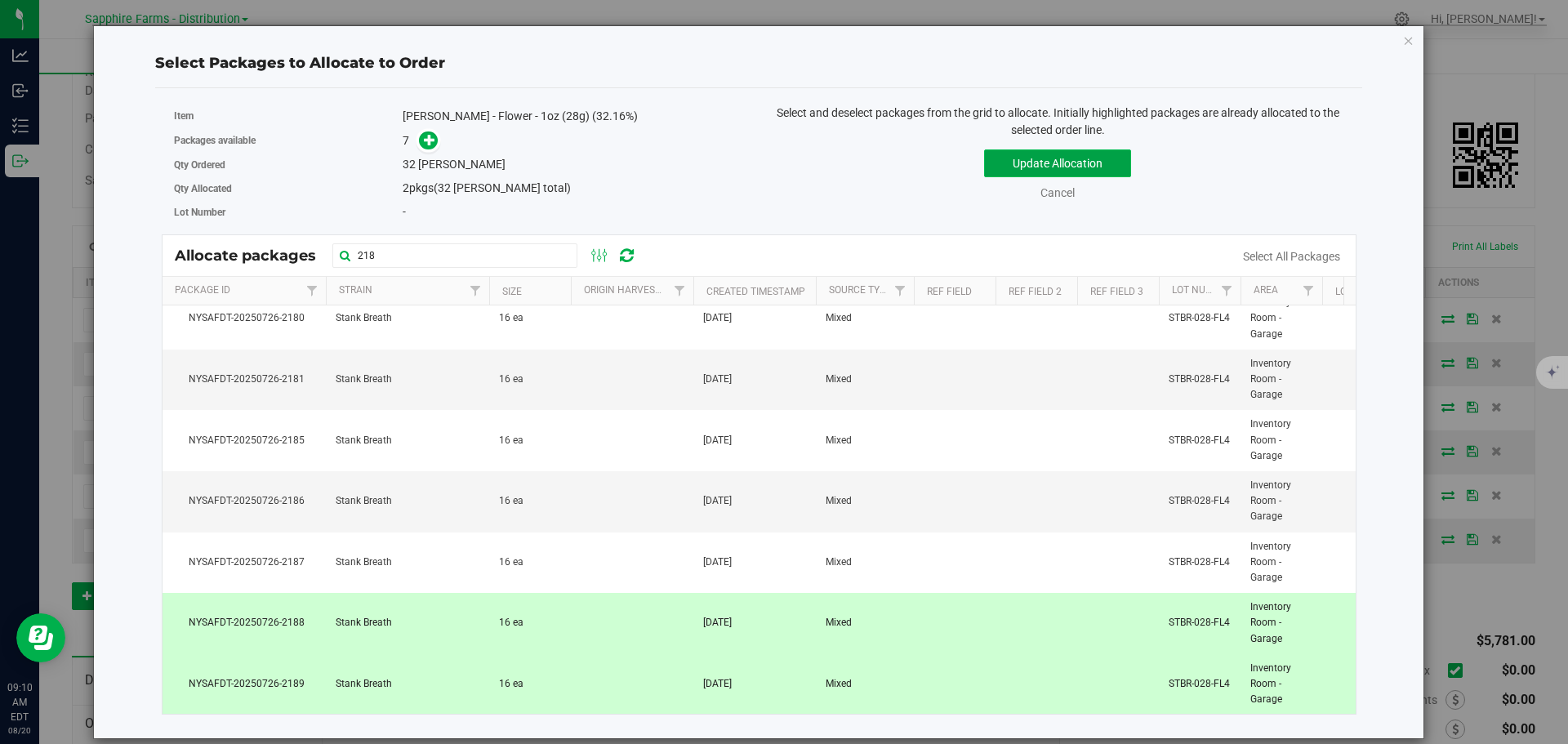
click at [1021, 163] on button "Update Allocation" at bounding box center [1058, 163] width 147 height 27
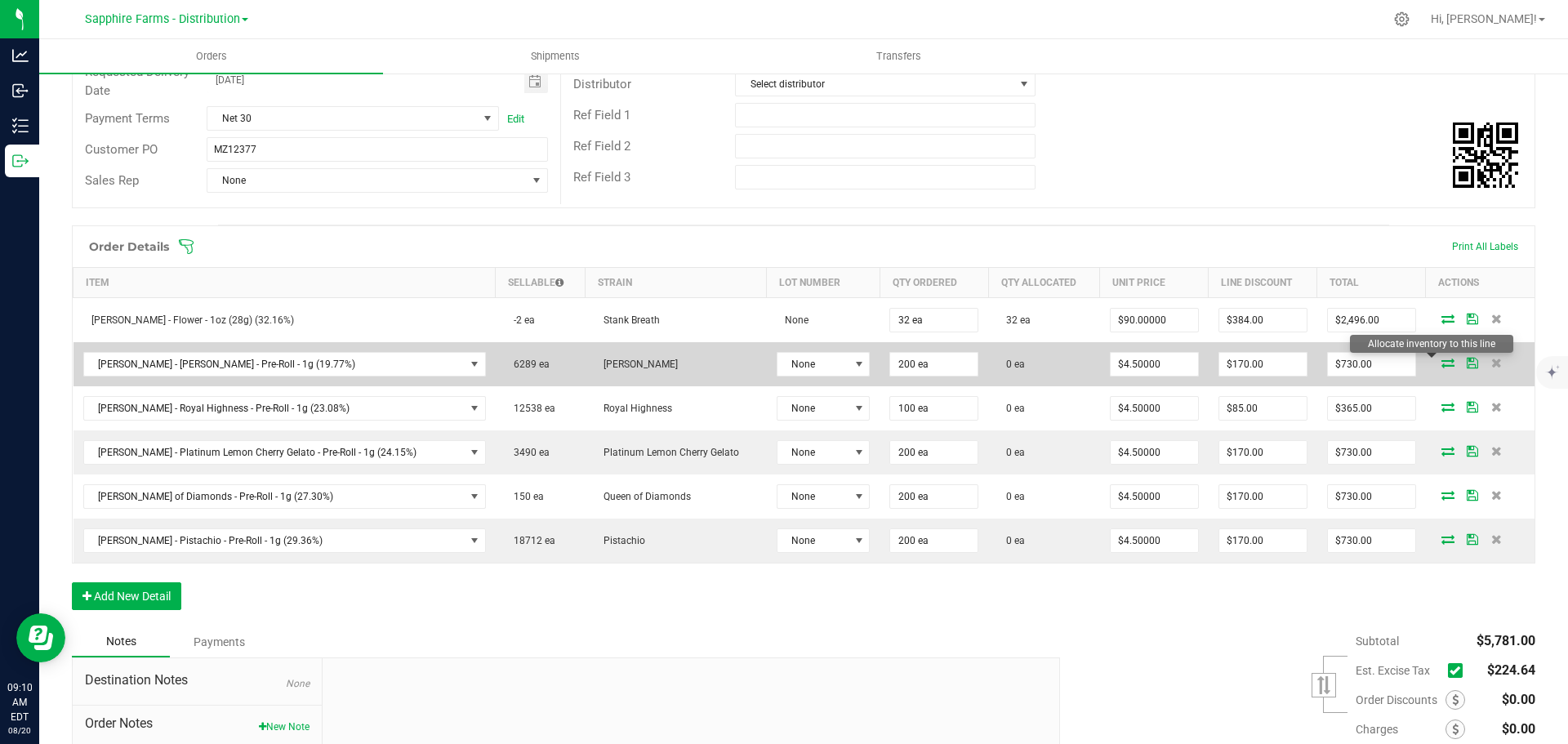
click at [1442, 363] on icon at bounding box center [1448, 362] width 13 height 10
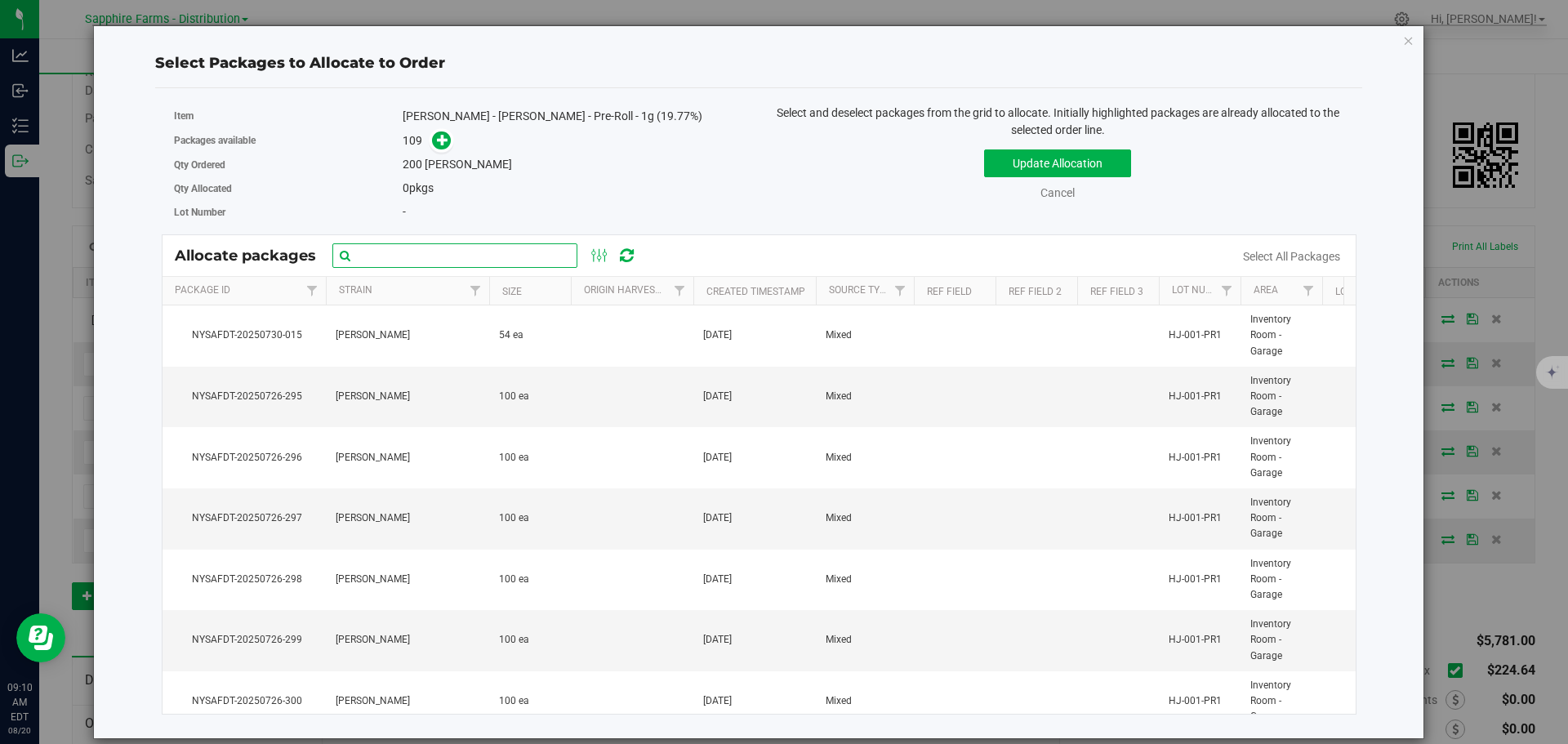
click at [518, 256] on input "text" at bounding box center [455, 256] width 245 height 25
type input "20"
click button "Update Allocation" at bounding box center [1058, 163] width 147 height 27
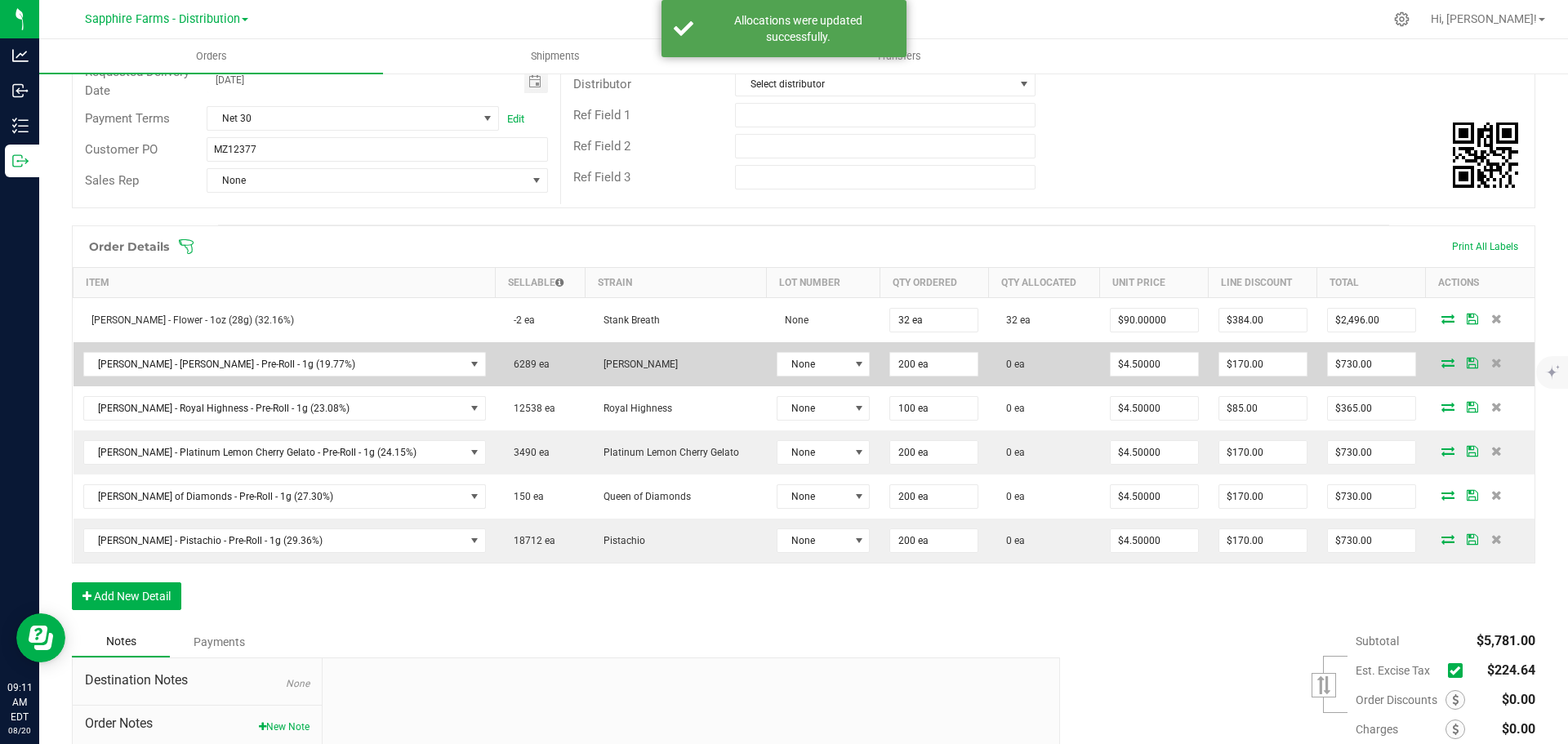
click at [1442, 365] on icon at bounding box center [1448, 362] width 13 height 10
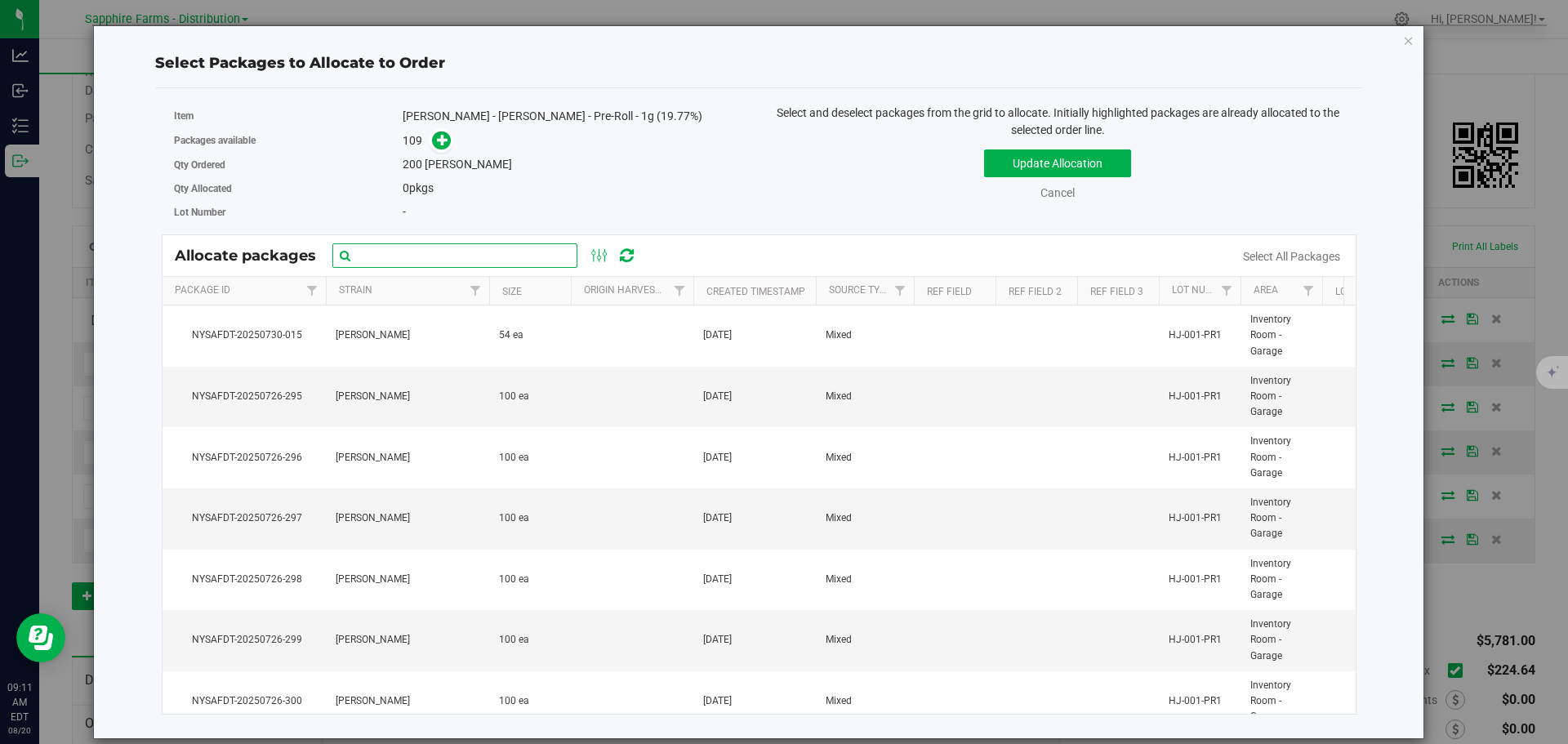
click at [458, 262] on input "text" at bounding box center [455, 256] width 245 height 25
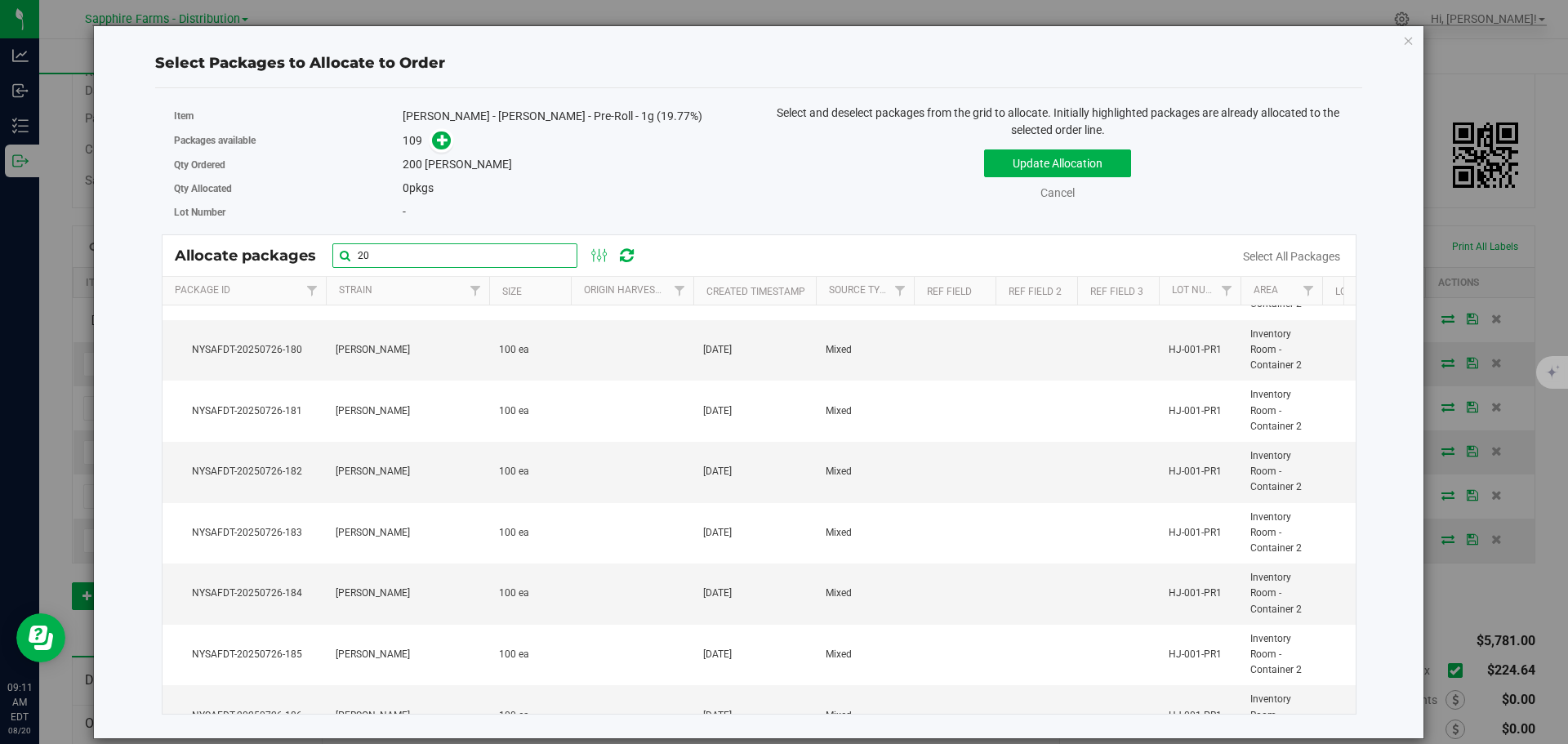
scroll to position [1633, 0]
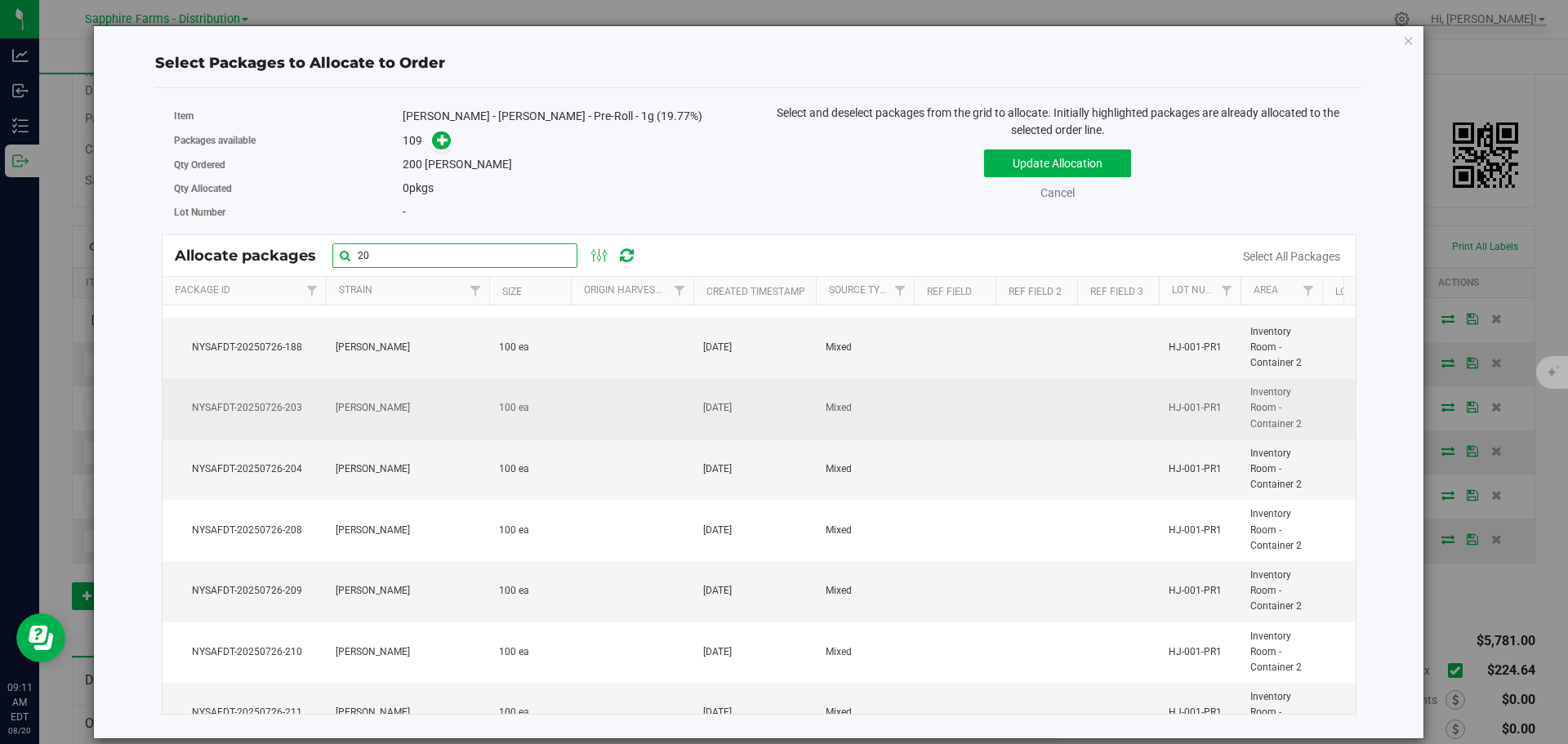
type input "20"
click at [400, 421] on td "[PERSON_NAME]" at bounding box center [408, 409] width 163 height 61
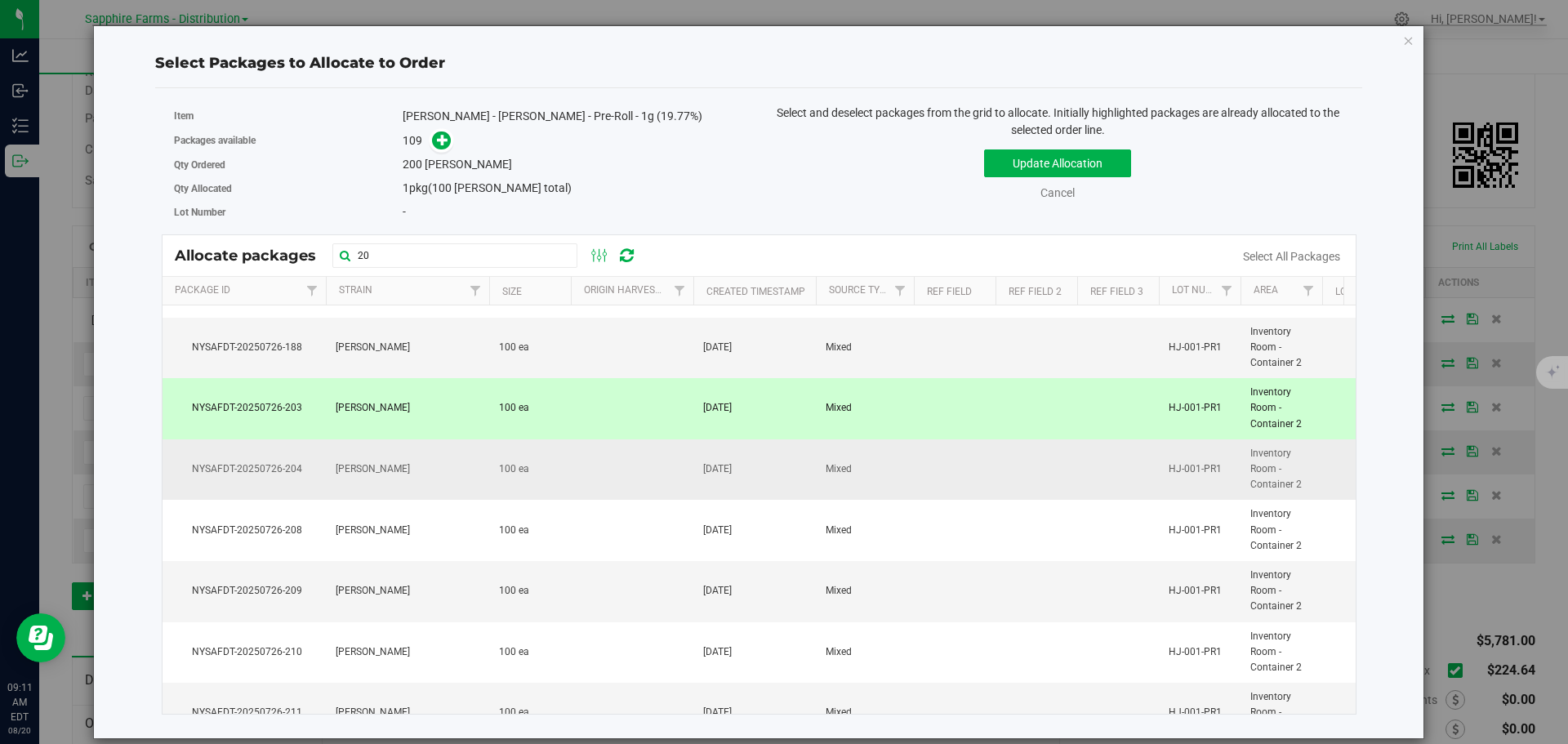
click at [389, 465] on td "[PERSON_NAME]" at bounding box center [408, 469] width 163 height 61
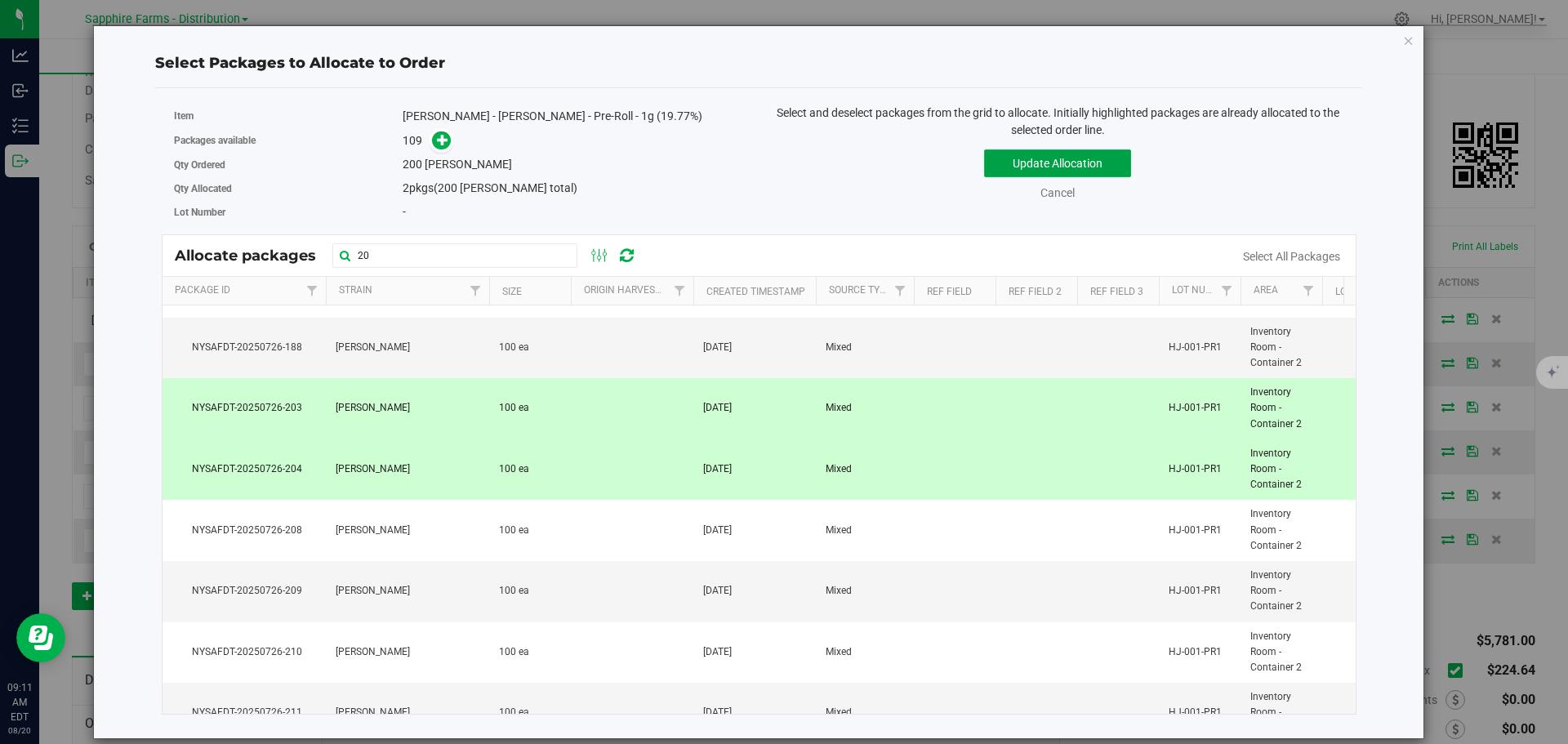
click at [1006, 170] on button "Update Allocation" at bounding box center [1058, 163] width 147 height 27
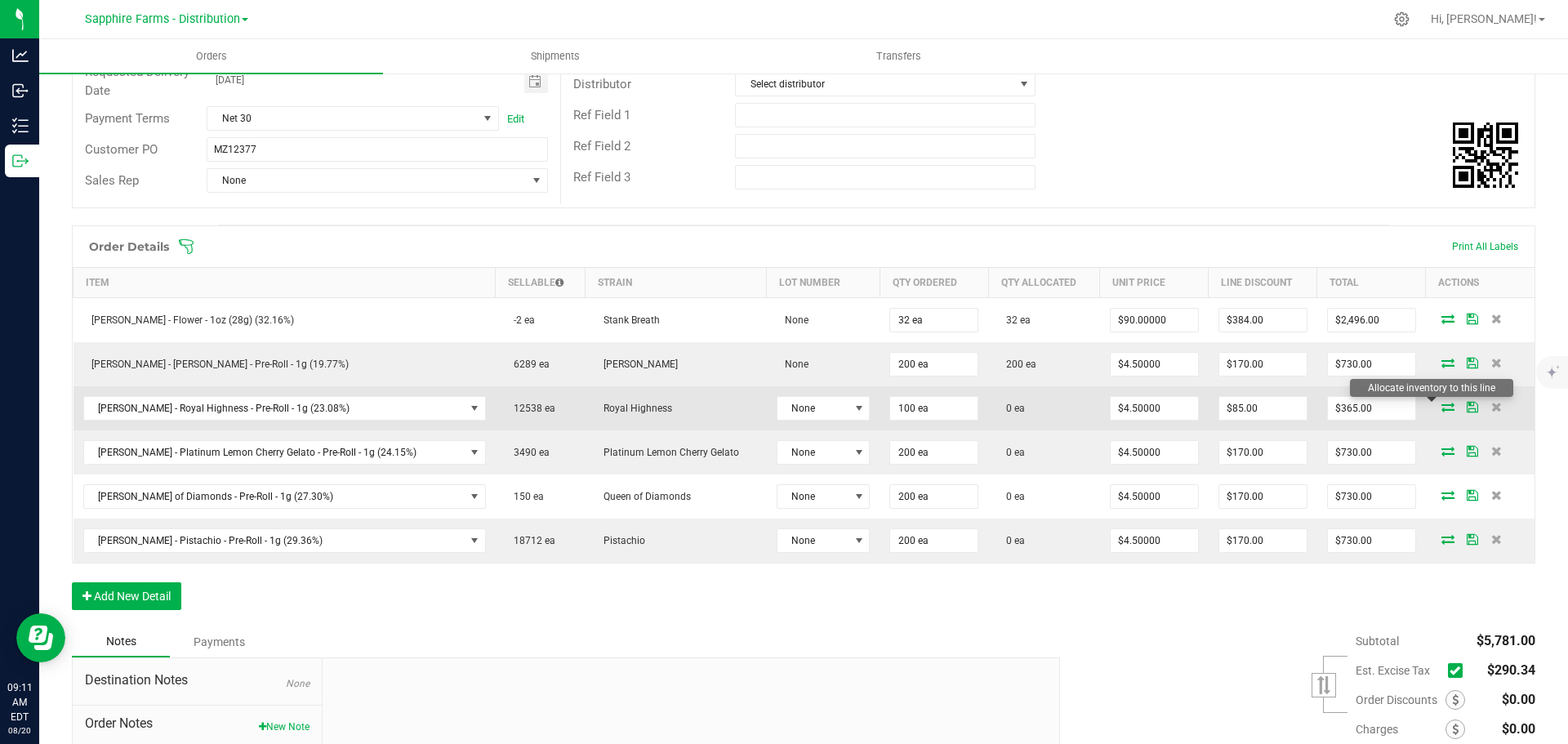
click at [1442, 409] on icon at bounding box center [1448, 406] width 13 height 10
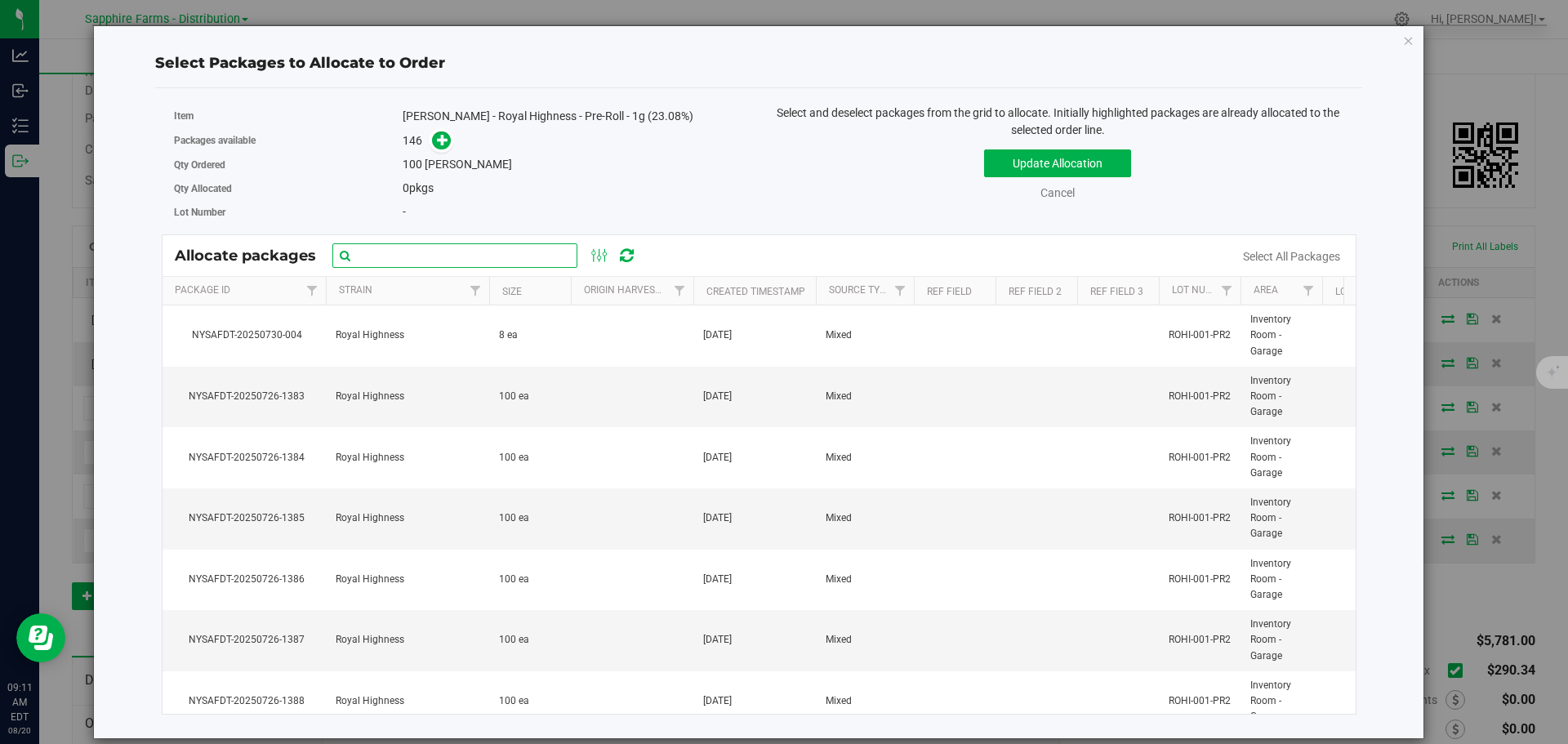
click at [452, 249] on input "text" at bounding box center [455, 256] width 245 height 25
paste input "NYSAFDT-20250726-1383"
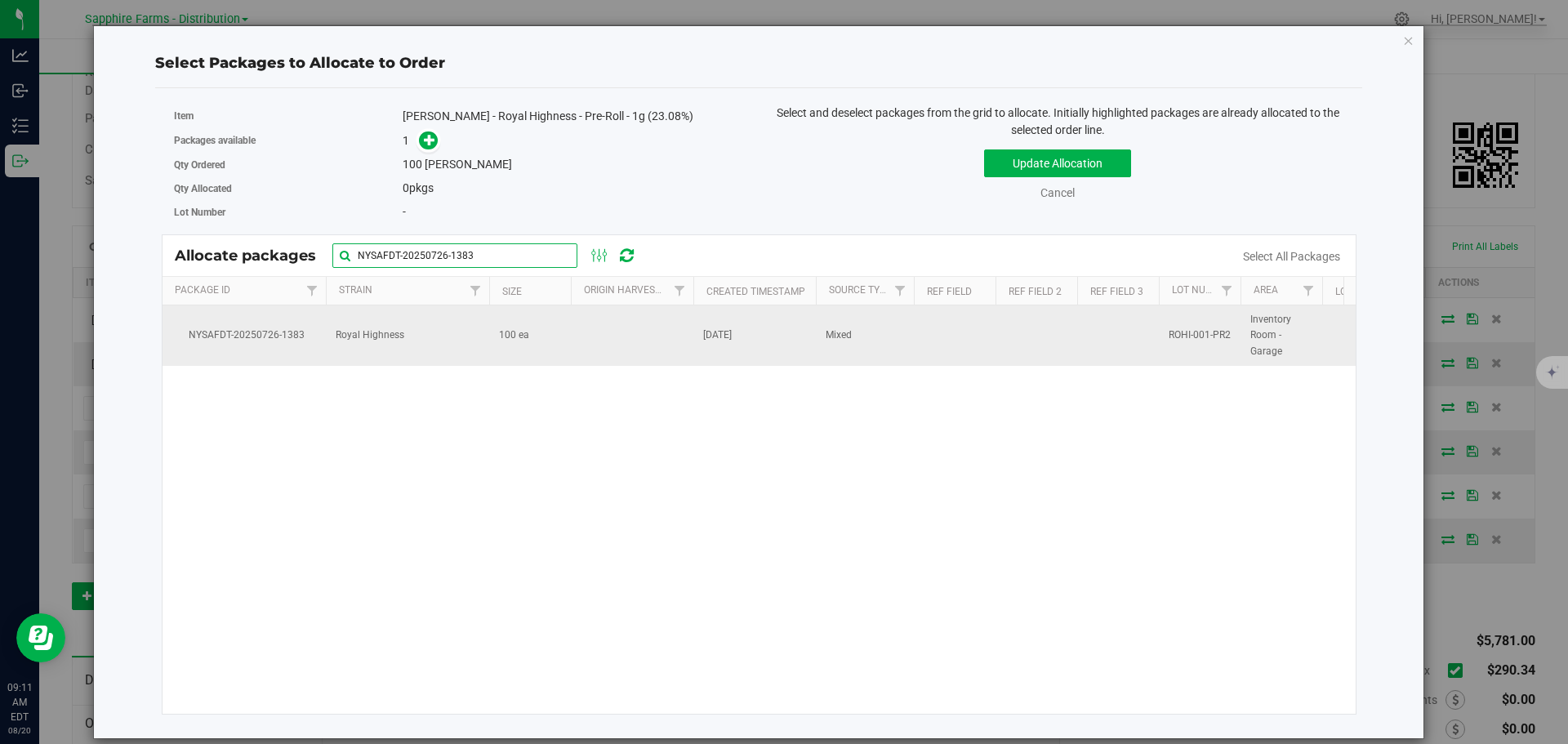
type input "NYSAFDT-20250726-1383"
click at [574, 341] on td at bounding box center [632, 335] width 123 height 60
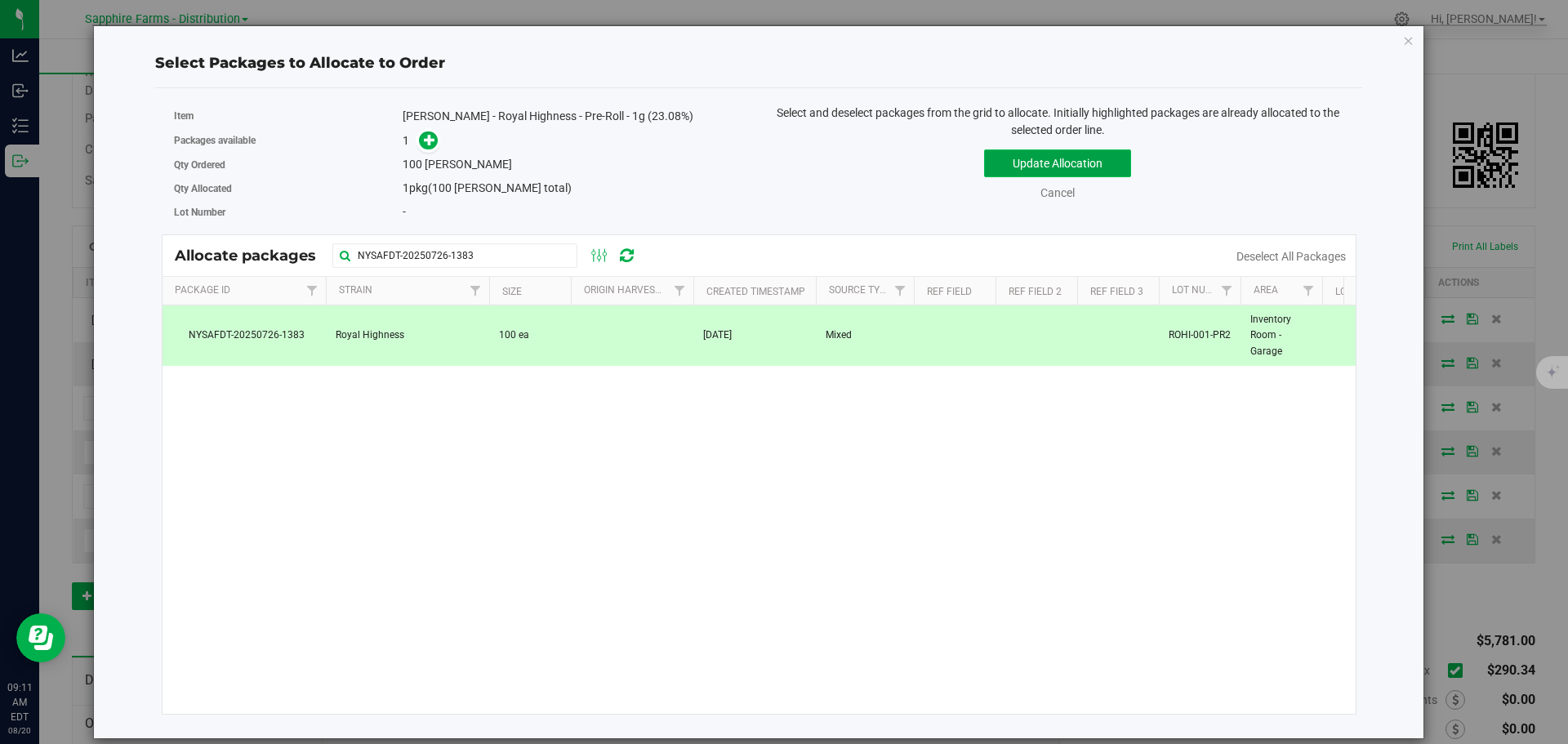
click at [1030, 169] on button "Update Allocation" at bounding box center [1058, 163] width 147 height 27
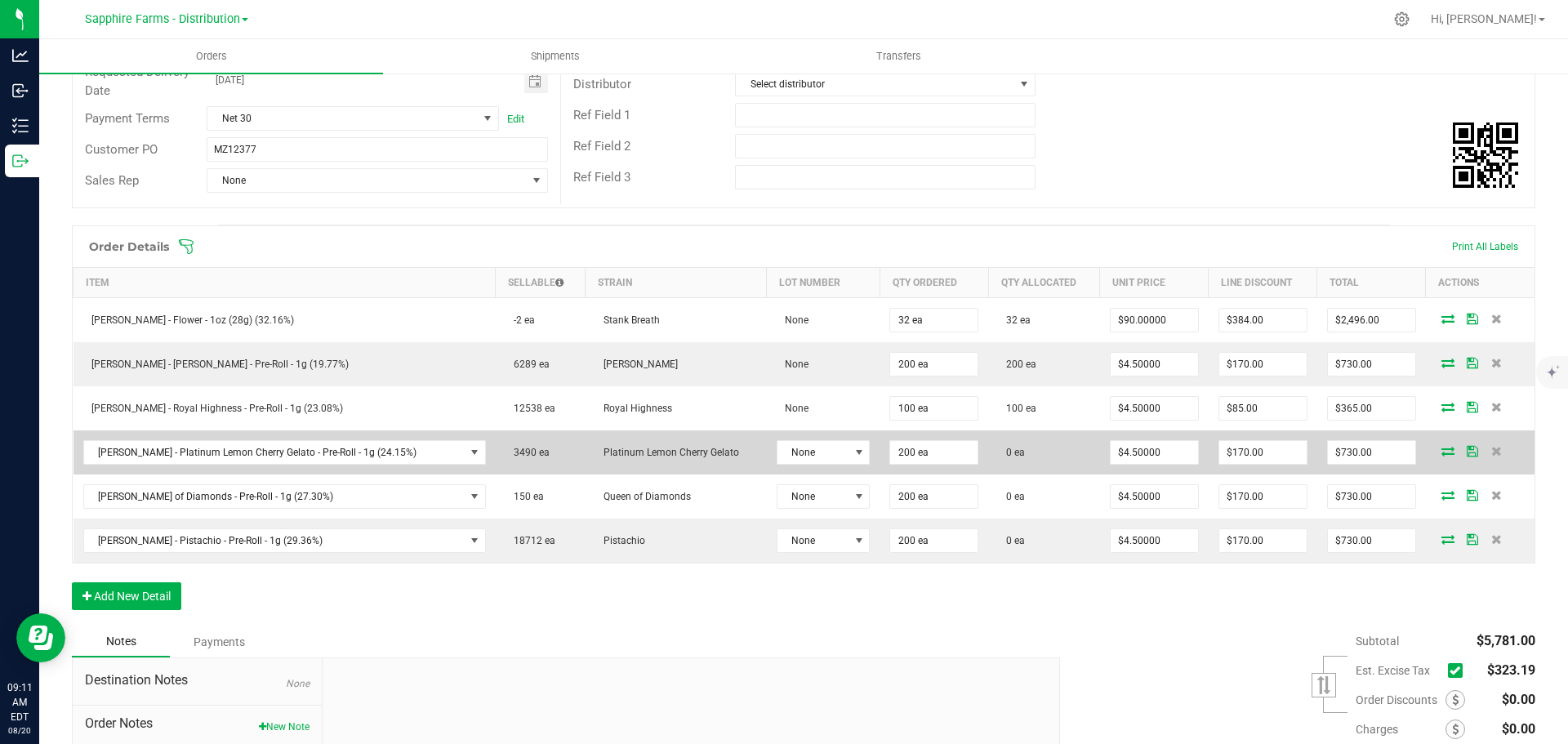
click at [1442, 453] on icon at bounding box center [1448, 451] width 13 height 10
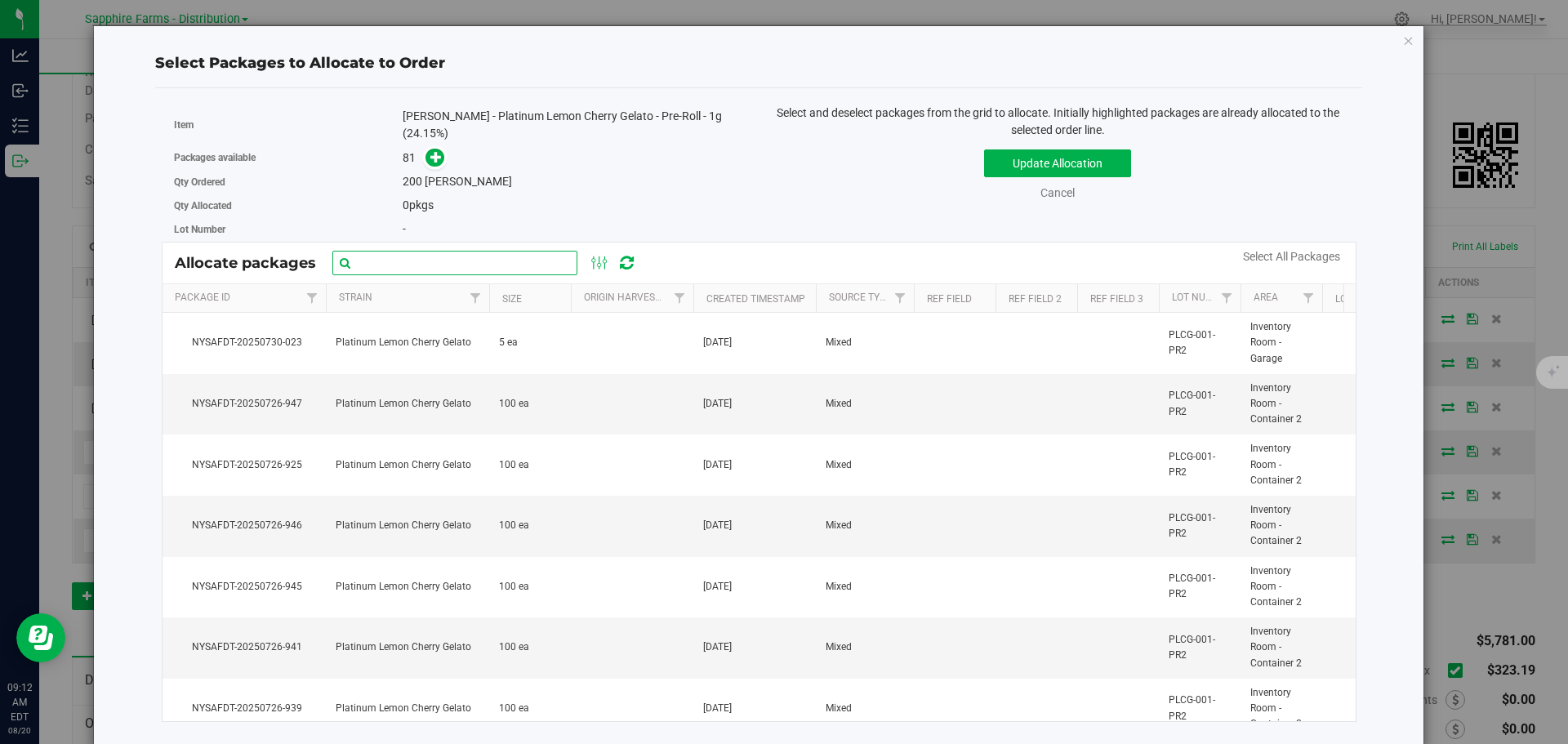
click at [492, 251] on input "text" at bounding box center [455, 263] width 245 height 25
paste input "NYSAFDT-20250726-859"
type input "NYSAFDT-20250726-859"
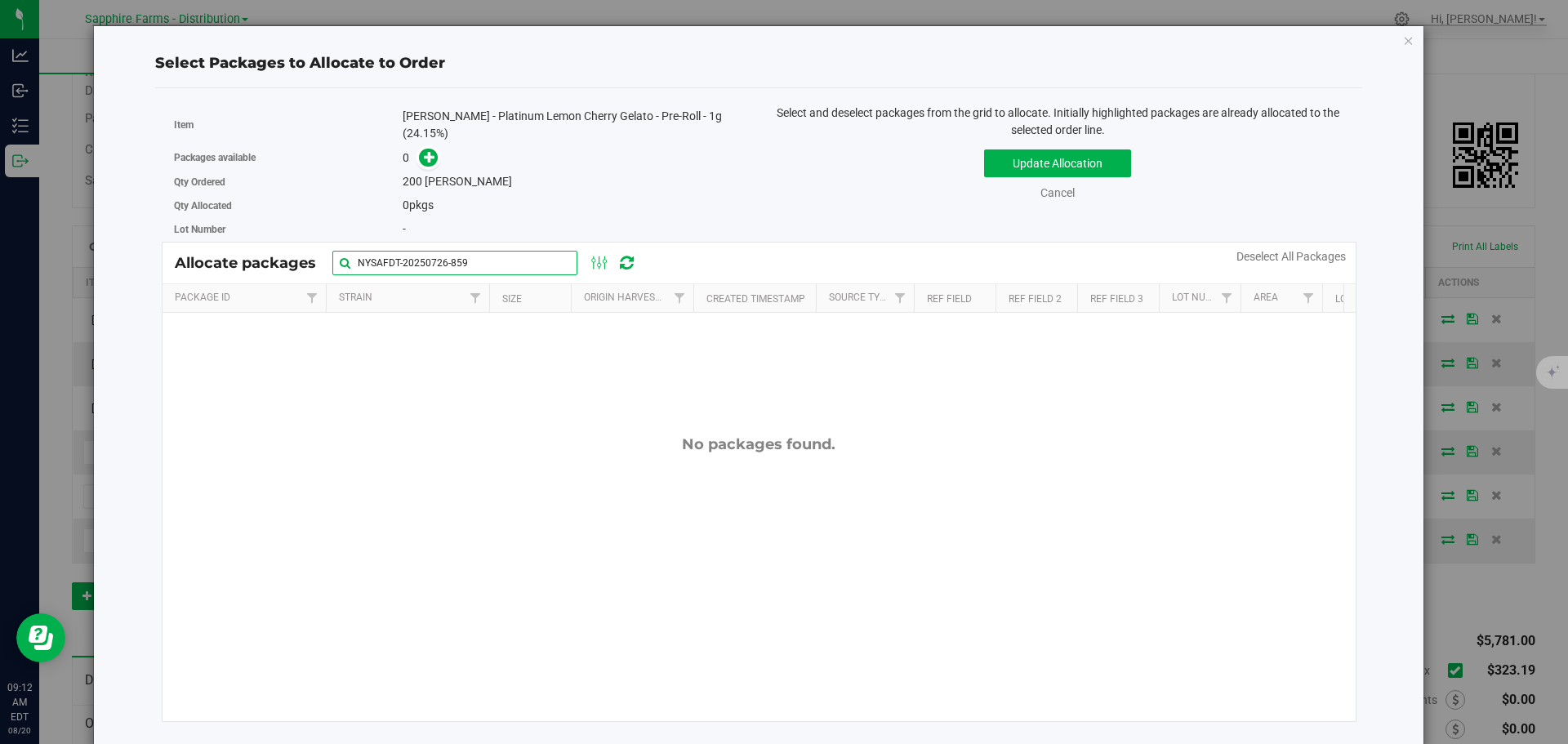
drag, startPoint x: 492, startPoint y: 248, endPoint x: 236, endPoint y: 242, distance: 256.1
click at [236, 243] on div "Allocate packages NYSAFDT-20250726-859" at bounding box center [759, 263] width 1194 height 41
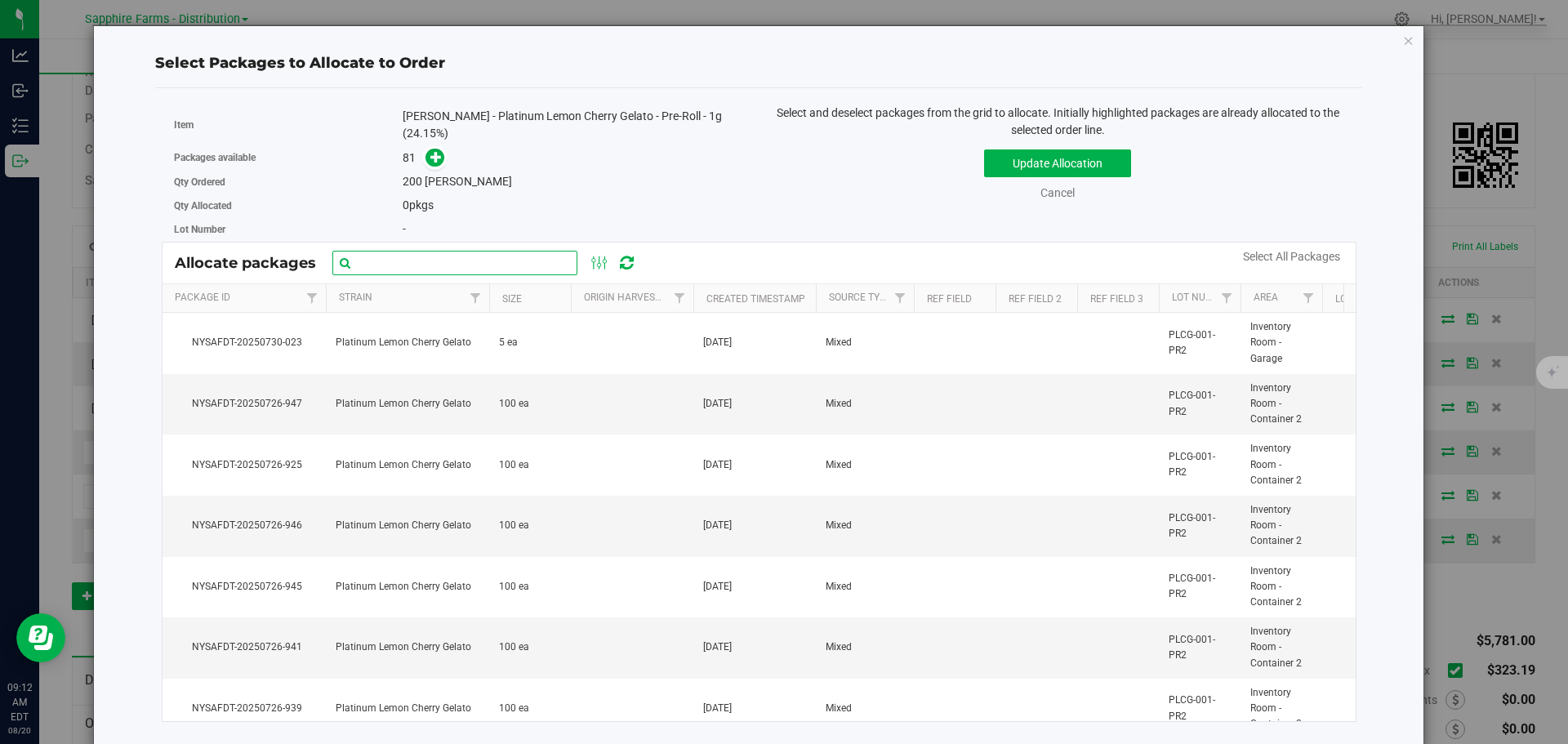
click at [433, 251] on input "text" at bounding box center [455, 263] width 245 height 25
paste input "NYSAFDT-20250726-860"
type input "NYSAFDT-20250726-860"
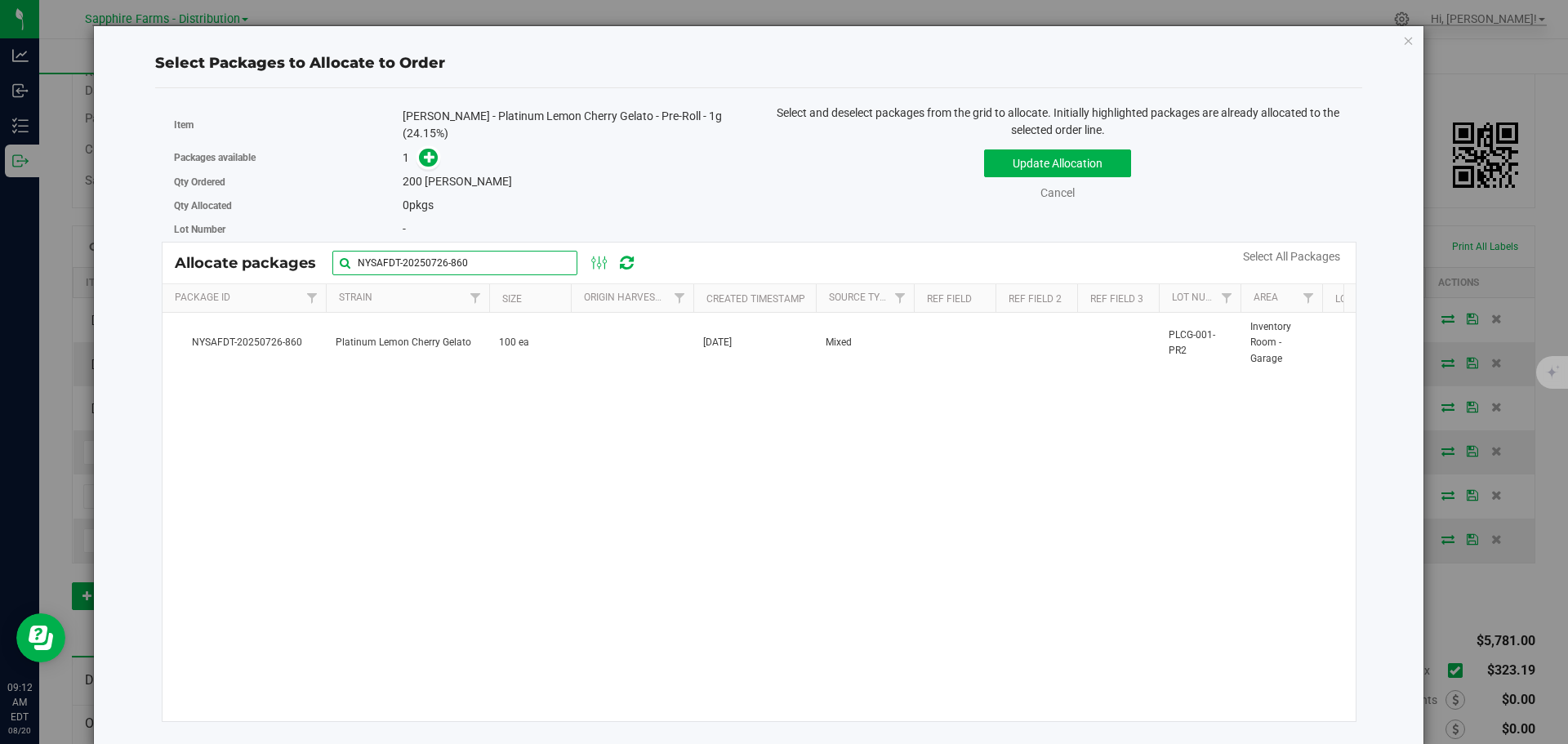
drag, startPoint x: 514, startPoint y: 252, endPoint x: 256, endPoint y: 258, distance: 258.1
click at [256, 258] on div "Allocate packages NYSAFDT-20250726-860" at bounding box center [413, 263] width 477 height 25
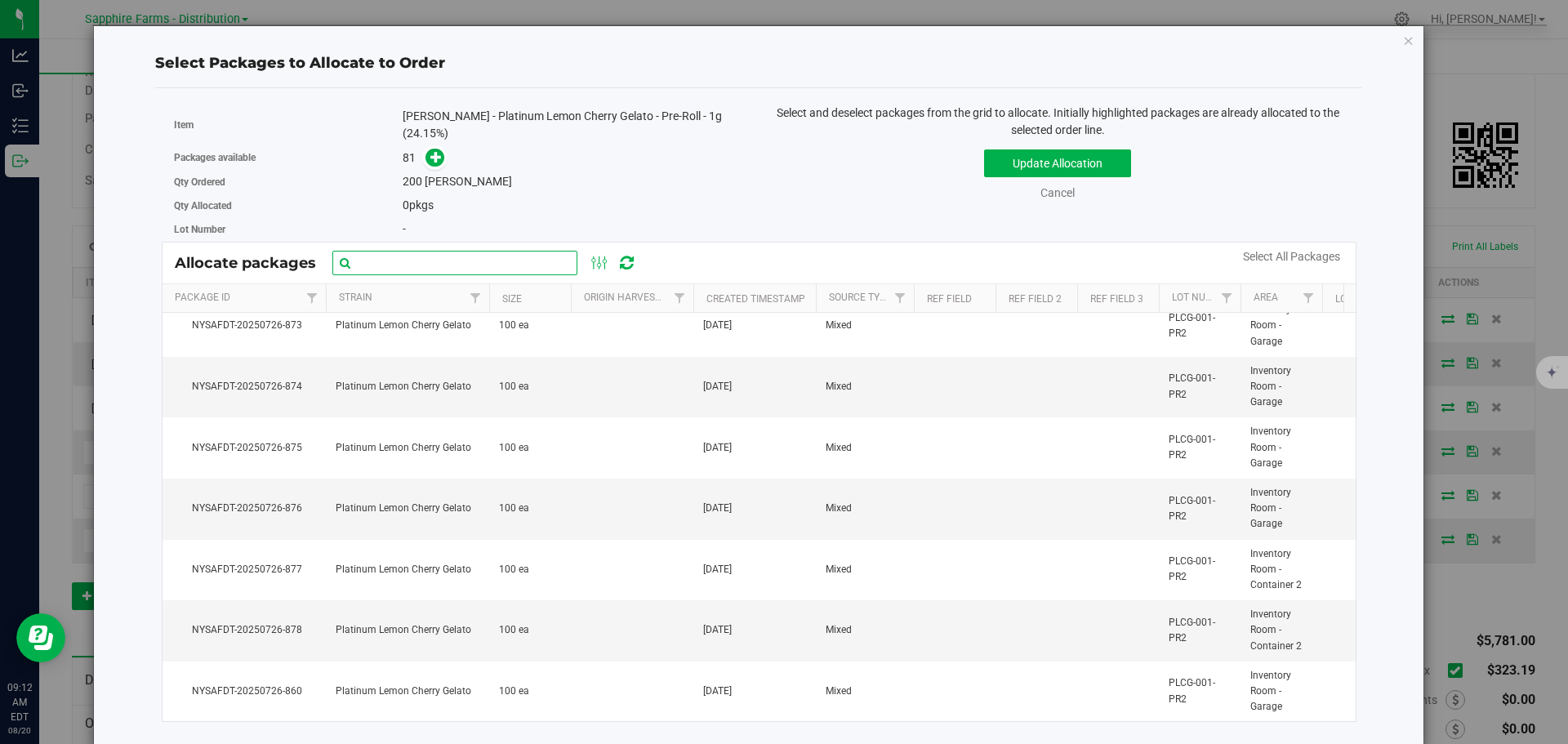
scroll to position [4537, 0]
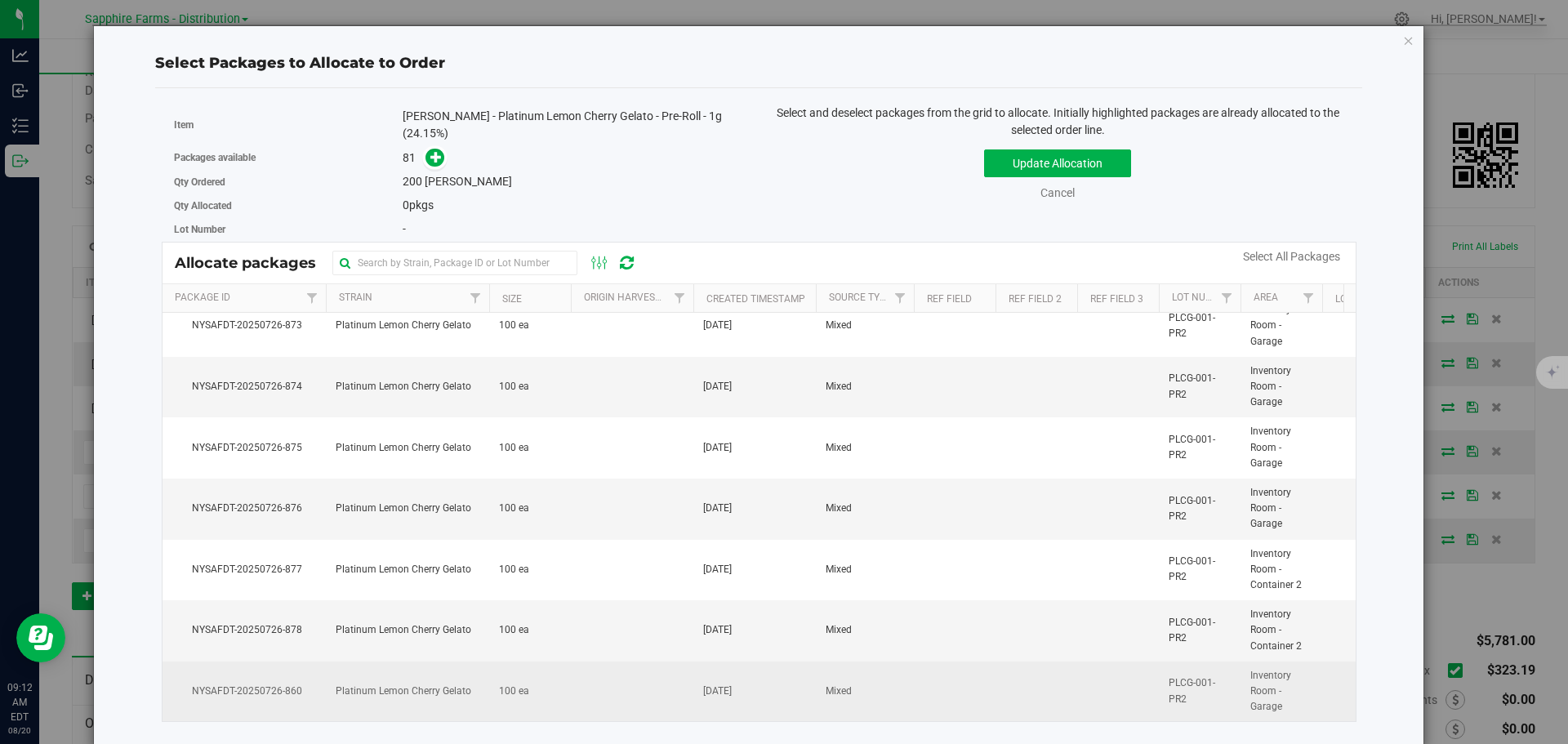
click at [463, 684] on span "Platinum Lemon Cherry Gelato" at bounding box center [403, 691] width 136 height 16
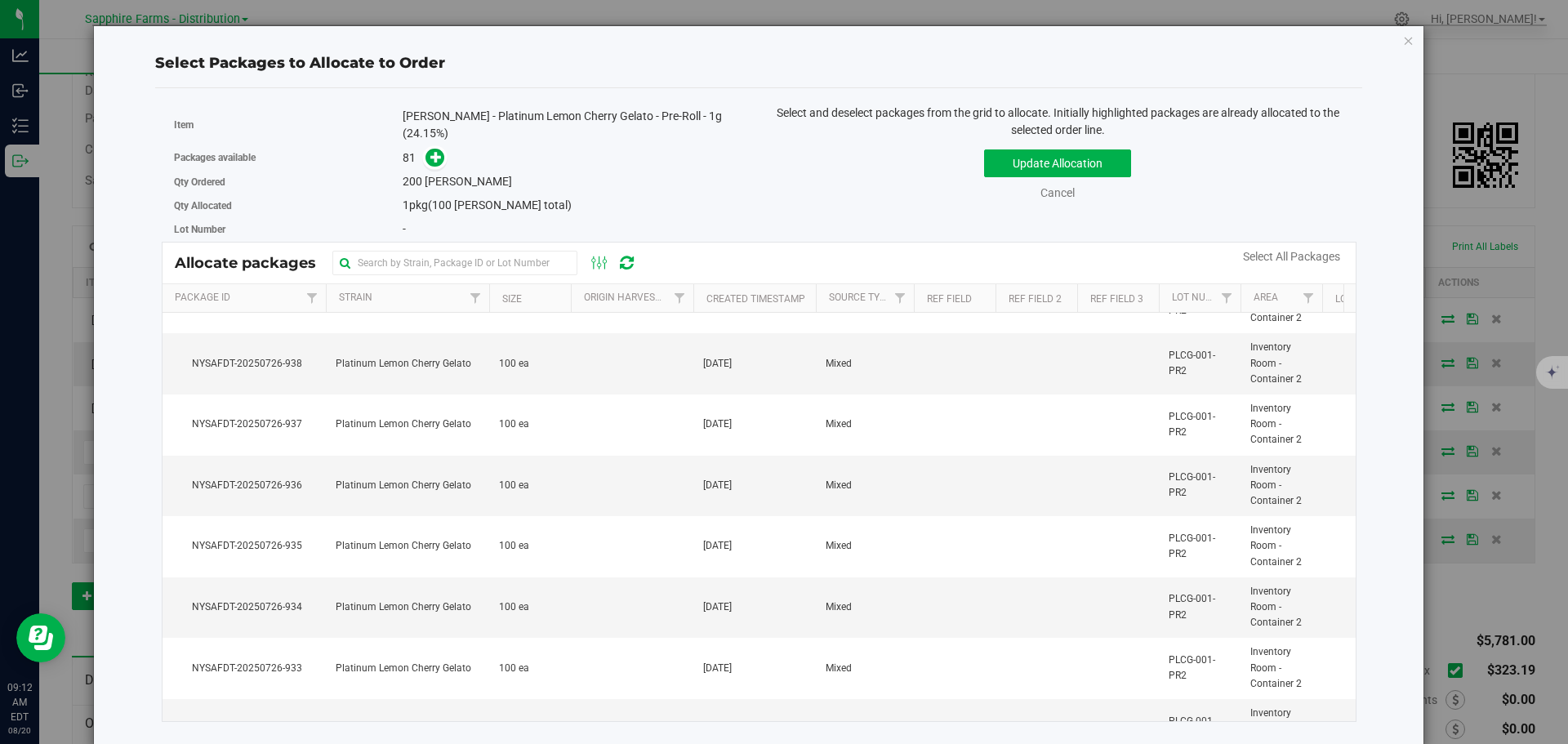
scroll to position [373, 0]
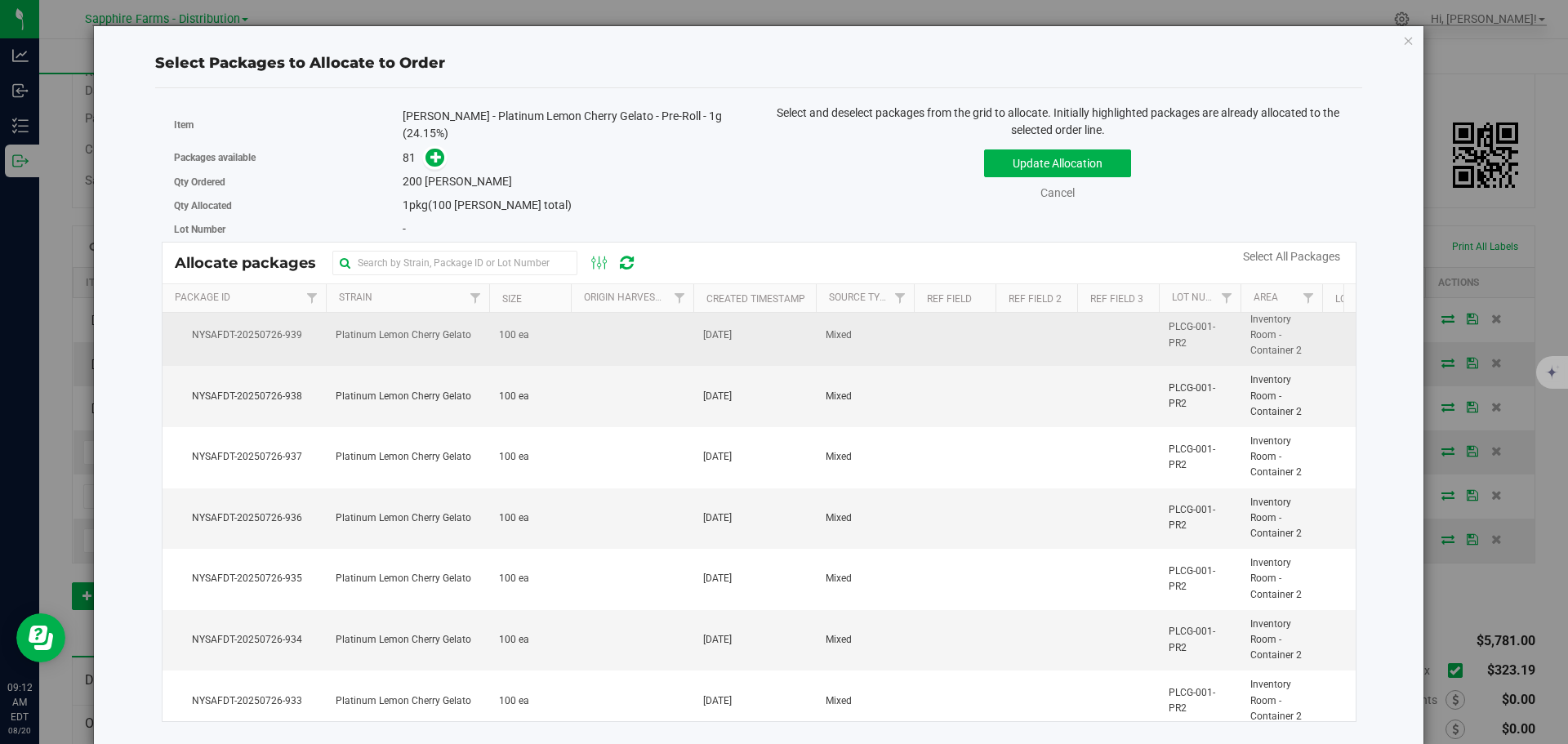
click at [290, 335] on span "NYSAFDT-20250726-939" at bounding box center [244, 334] width 144 height 16
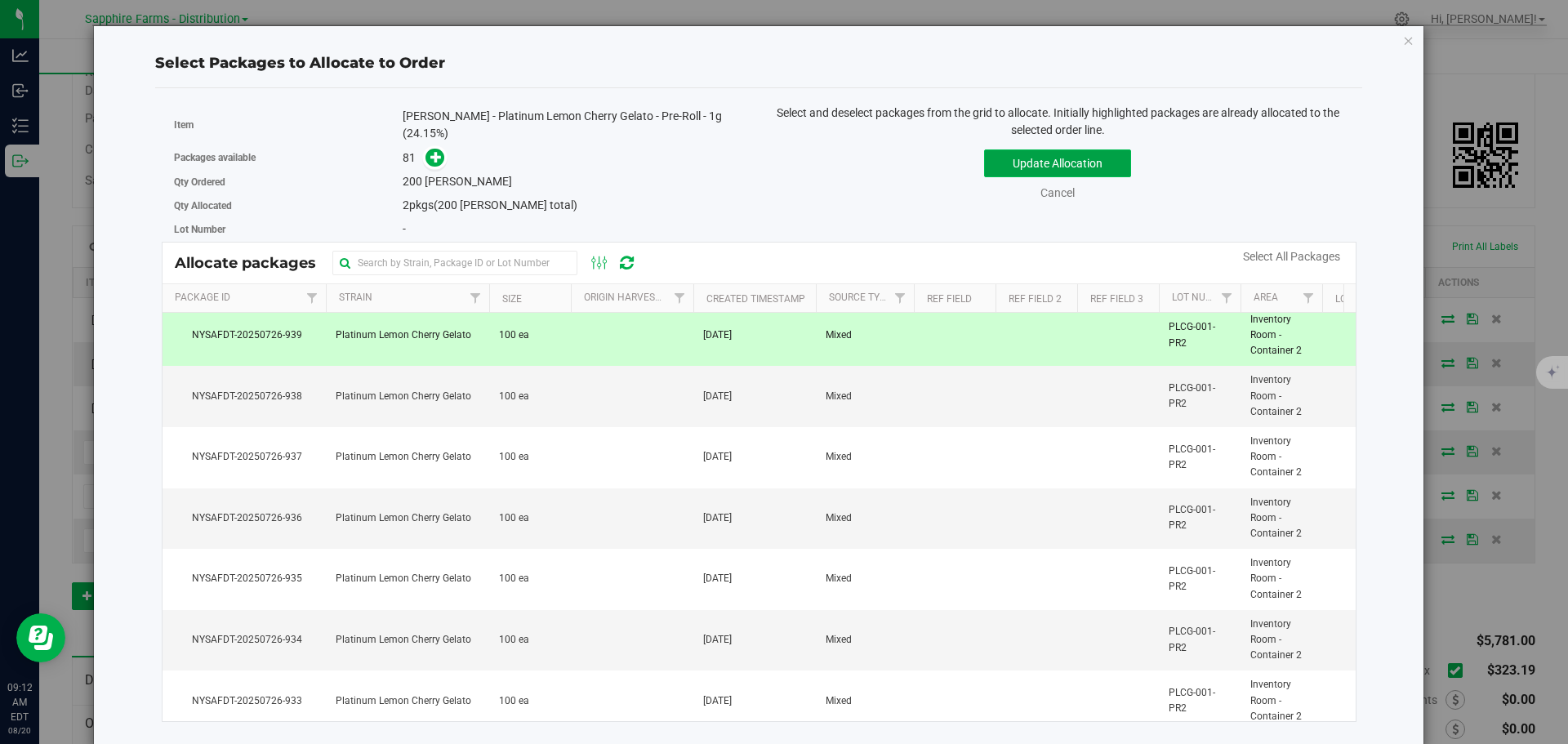
click at [1026, 165] on button "Update Allocation" at bounding box center [1058, 163] width 147 height 27
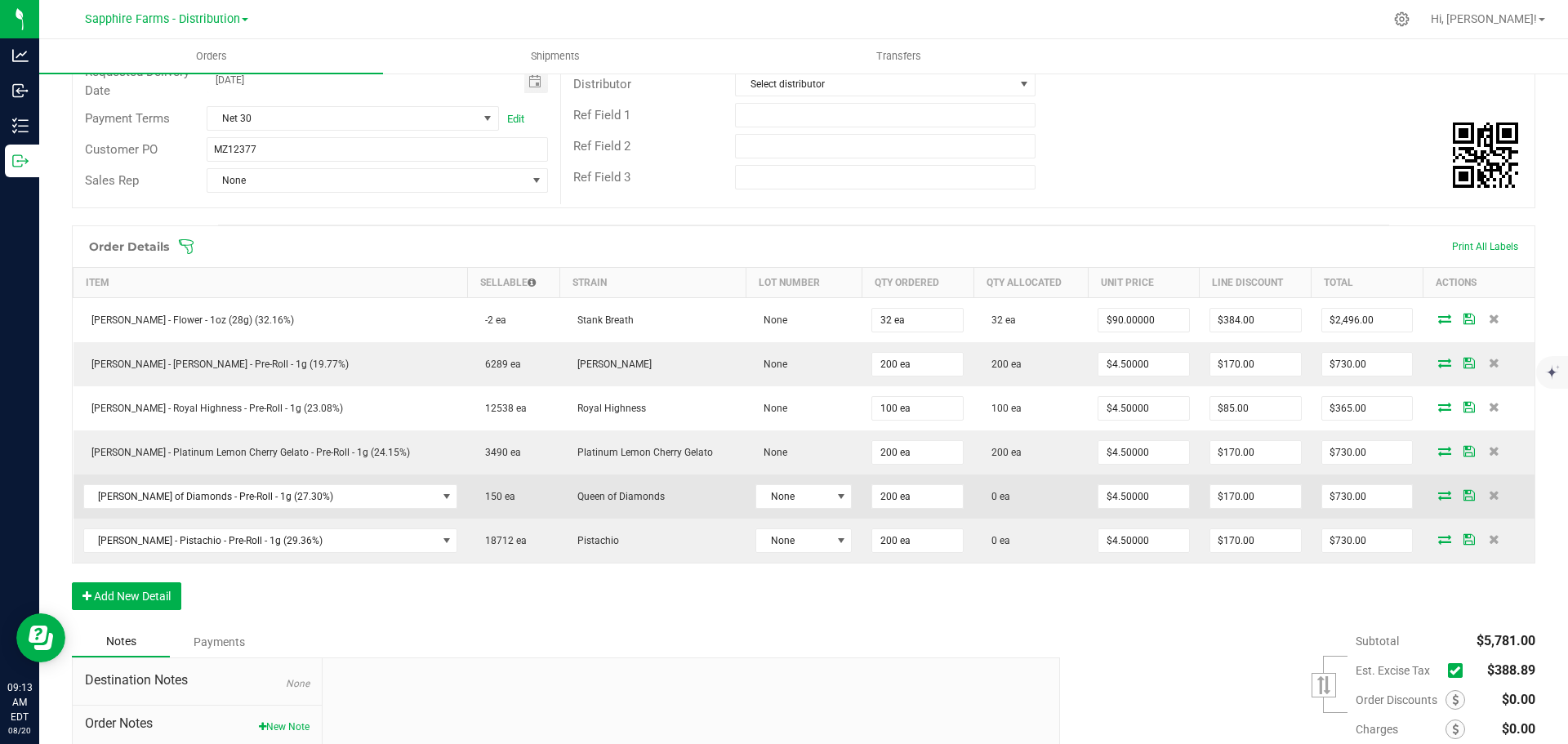
click at [1438, 498] on icon at bounding box center [1444, 495] width 13 height 10
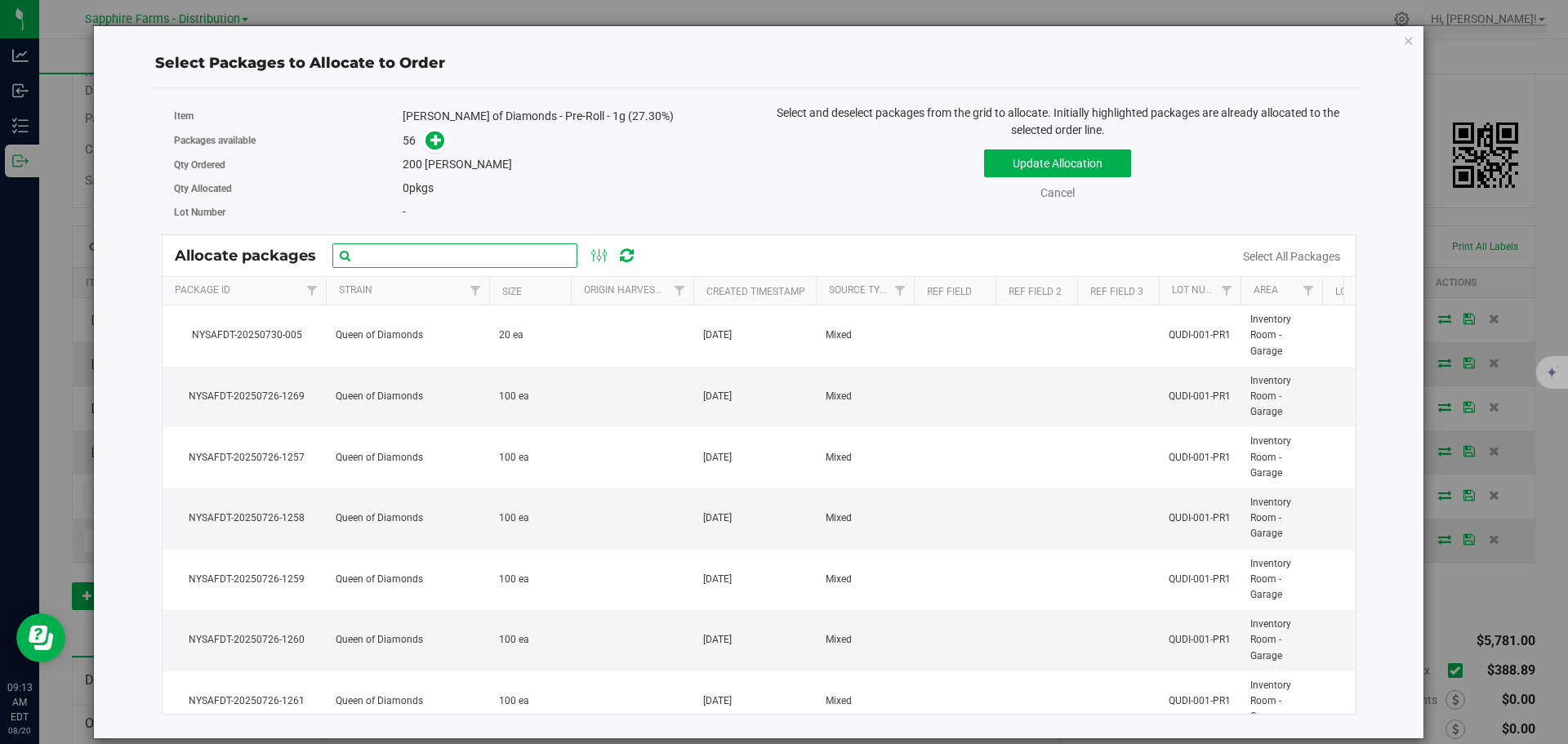
click at [451, 258] on input "text" at bounding box center [455, 256] width 245 height 25
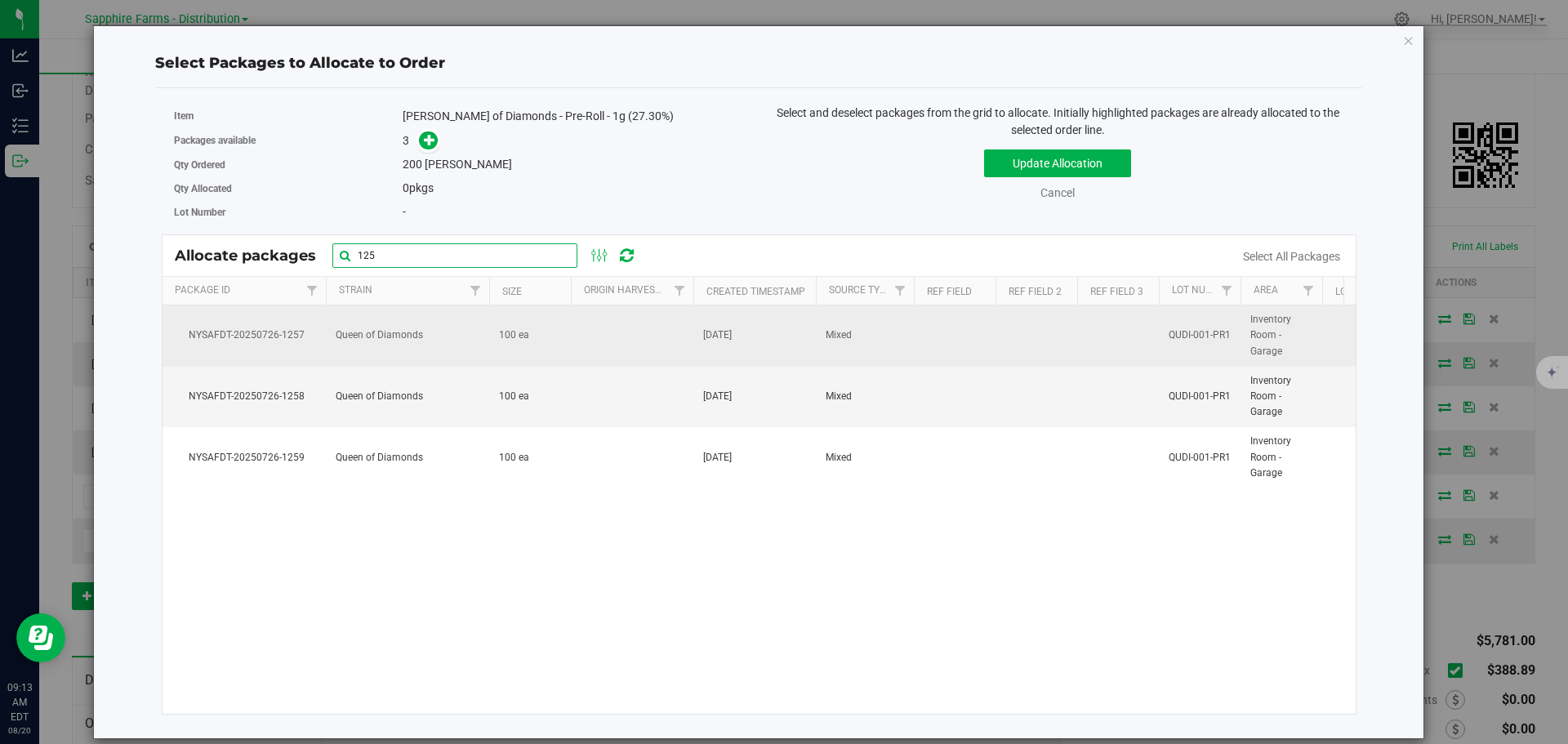
type input "125"
click at [448, 330] on td "Queen of Diamonds" at bounding box center [408, 335] width 163 height 61
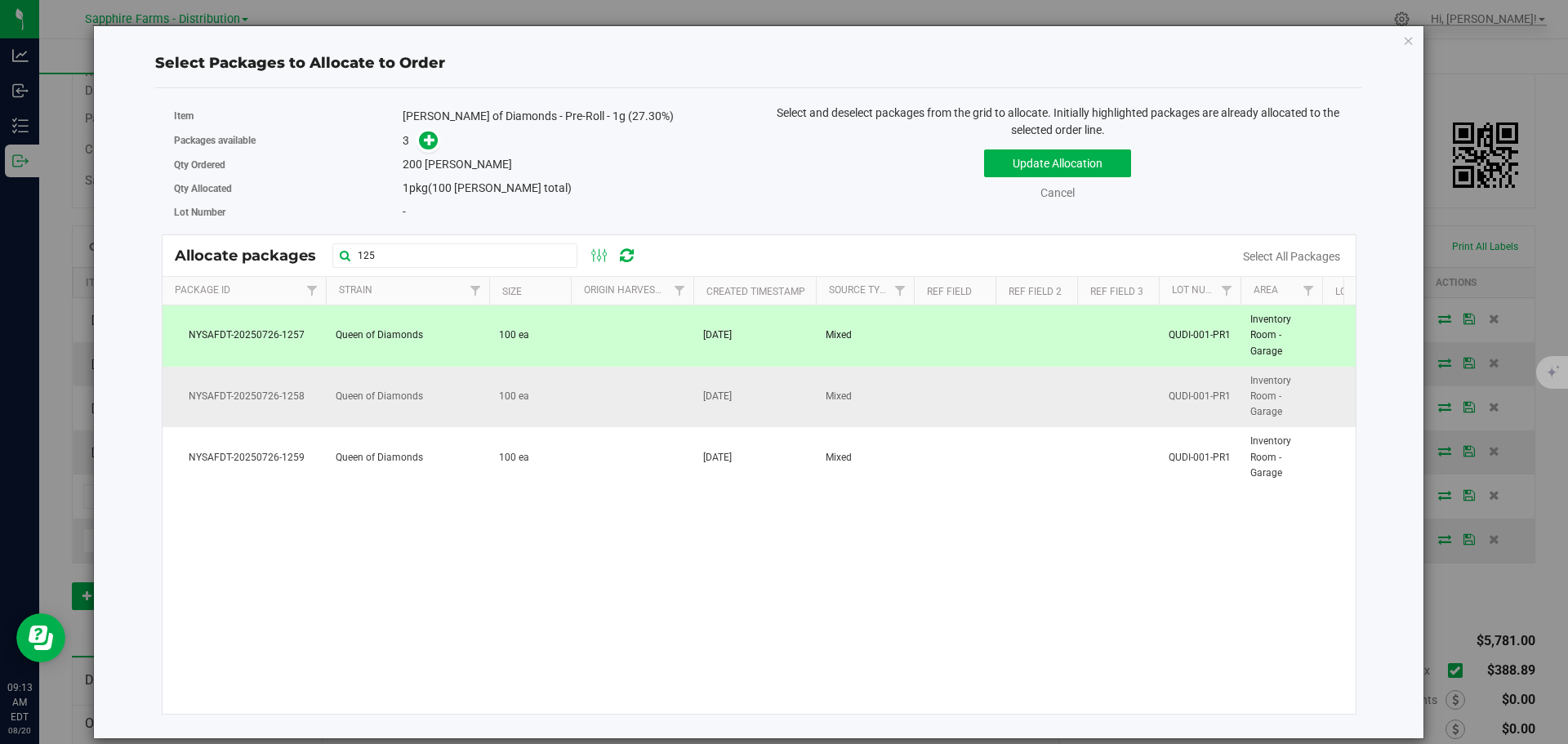
click at [452, 405] on td "Queen of Diamonds" at bounding box center [408, 397] width 163 height 61
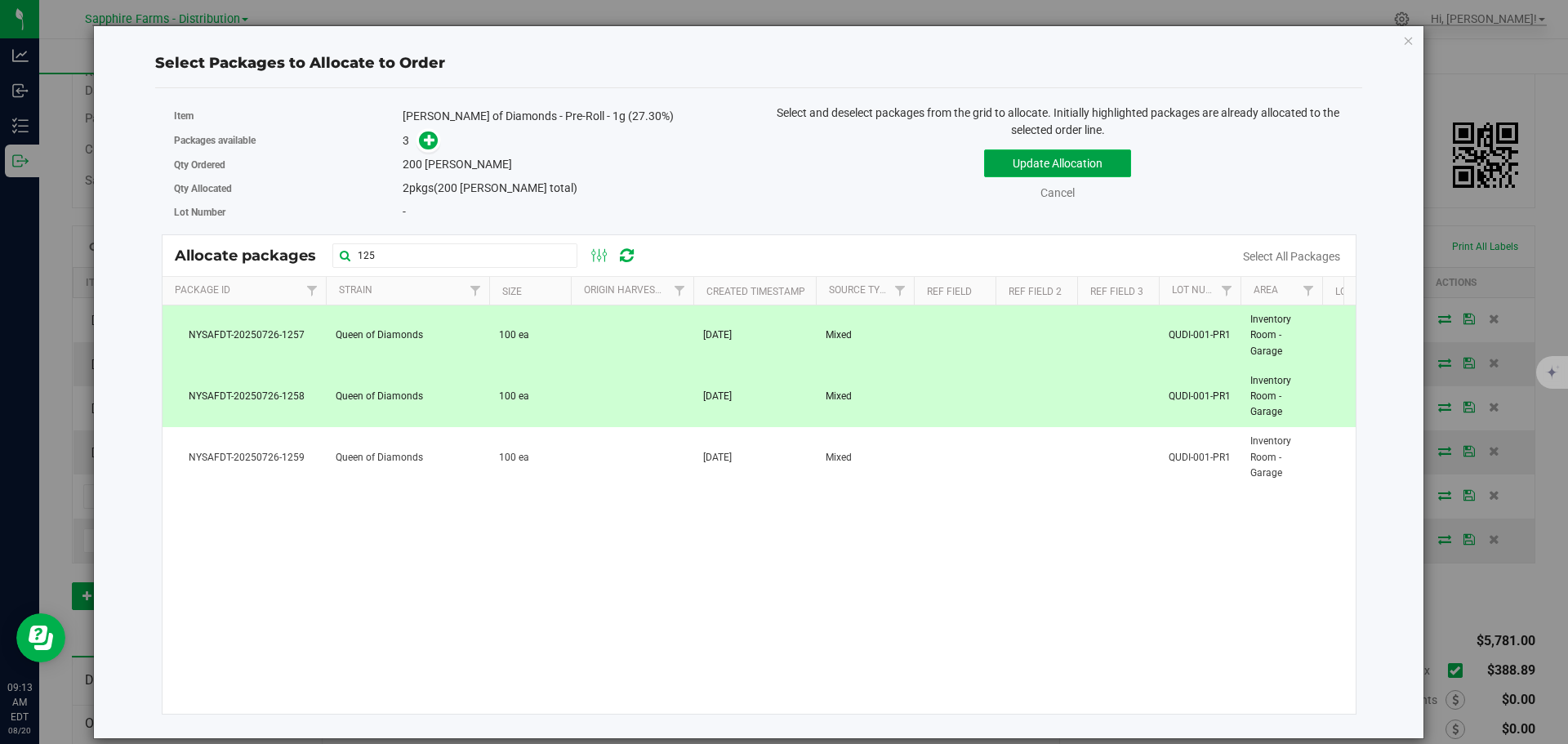
click at [1022, 176] on button "Update Allocation" at bounding box center [1058, 163] width 147 height 27
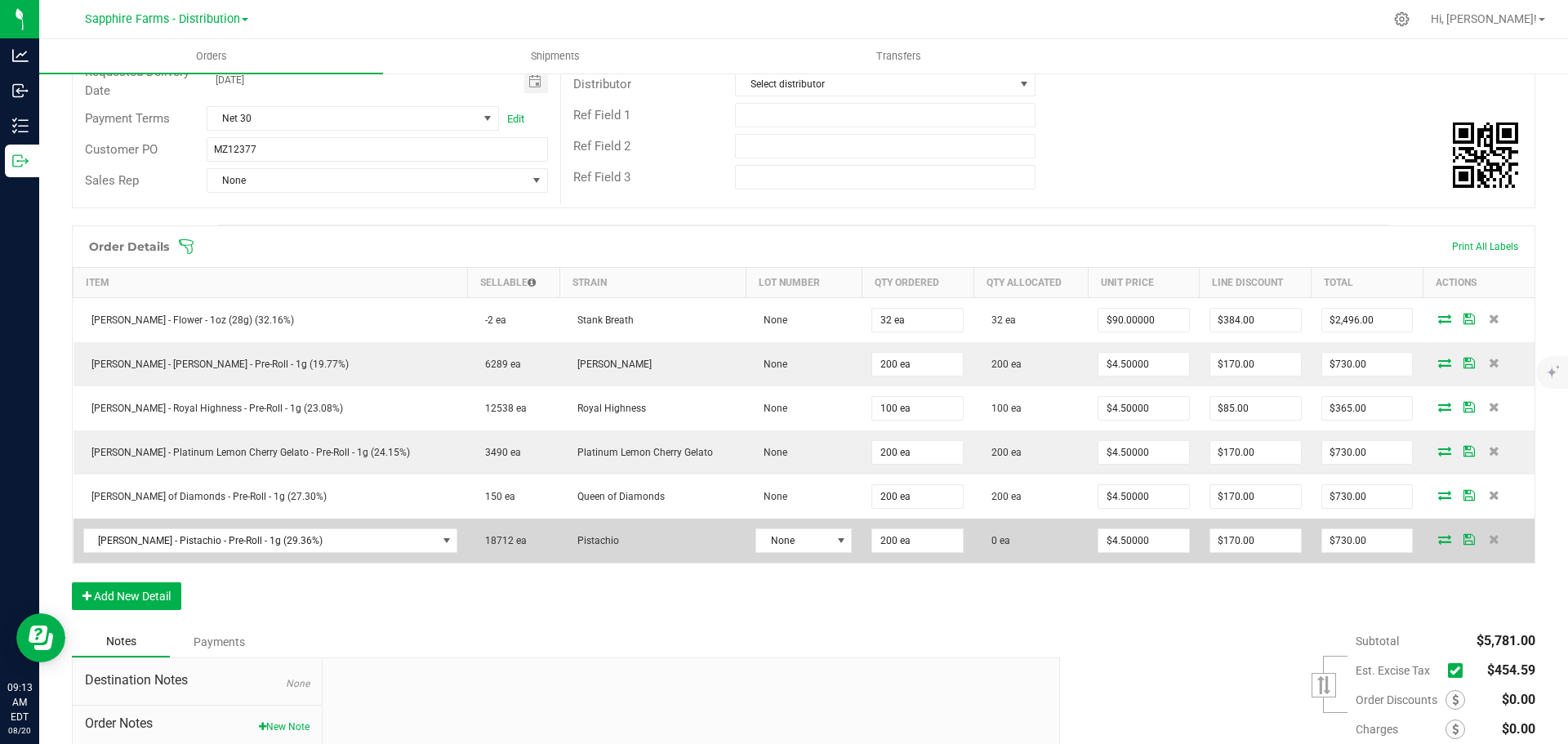
click at [1438, 543] on icon at bounding box center [1444, 539] width 13 height 10
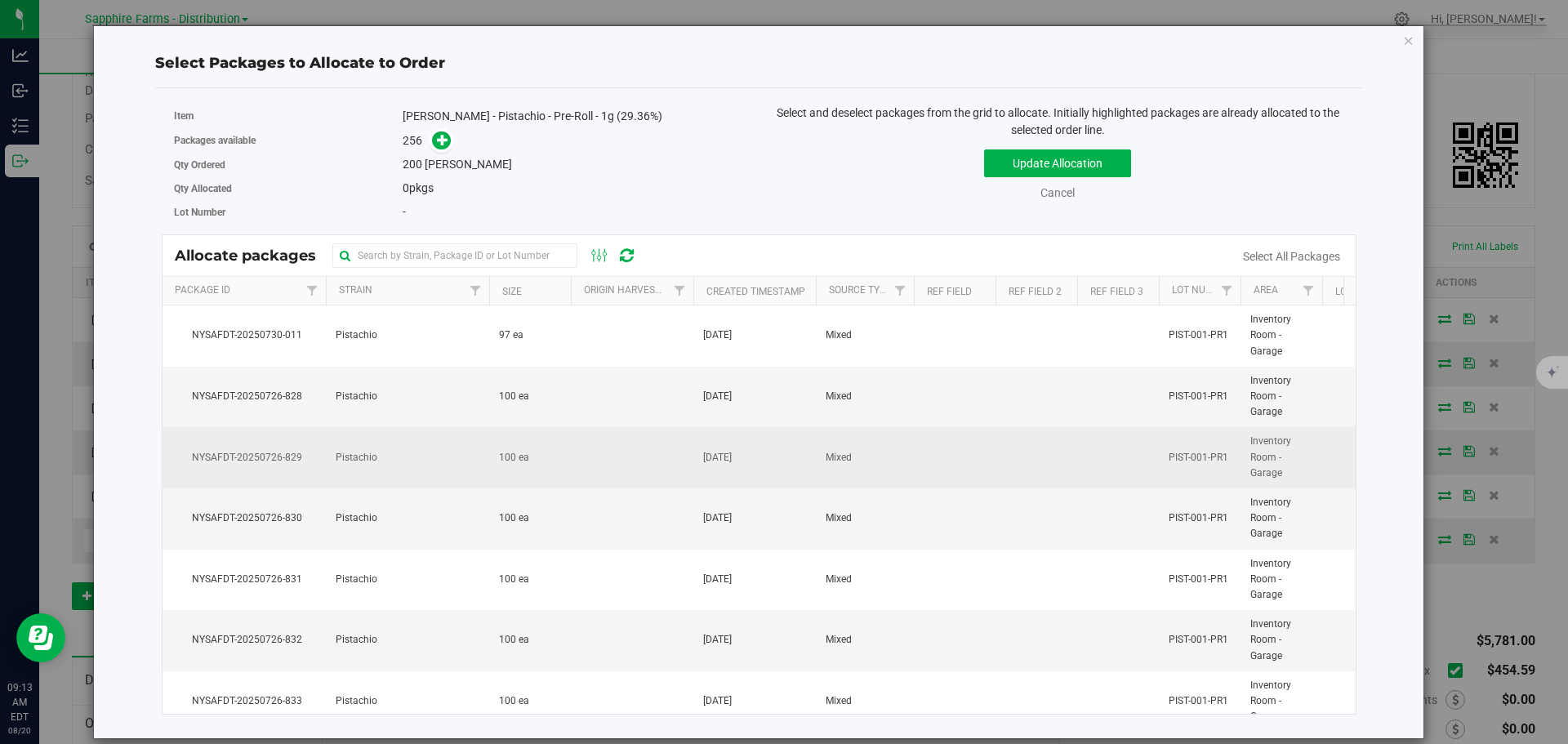
drag, startPoint x: 403, startPoint y: 409, endPoint x: 402, endPoint y: 446, distance: 37.0
click at [403, 409] on td "Pistachio" at bounding box center [408, 397] width 163 height 61
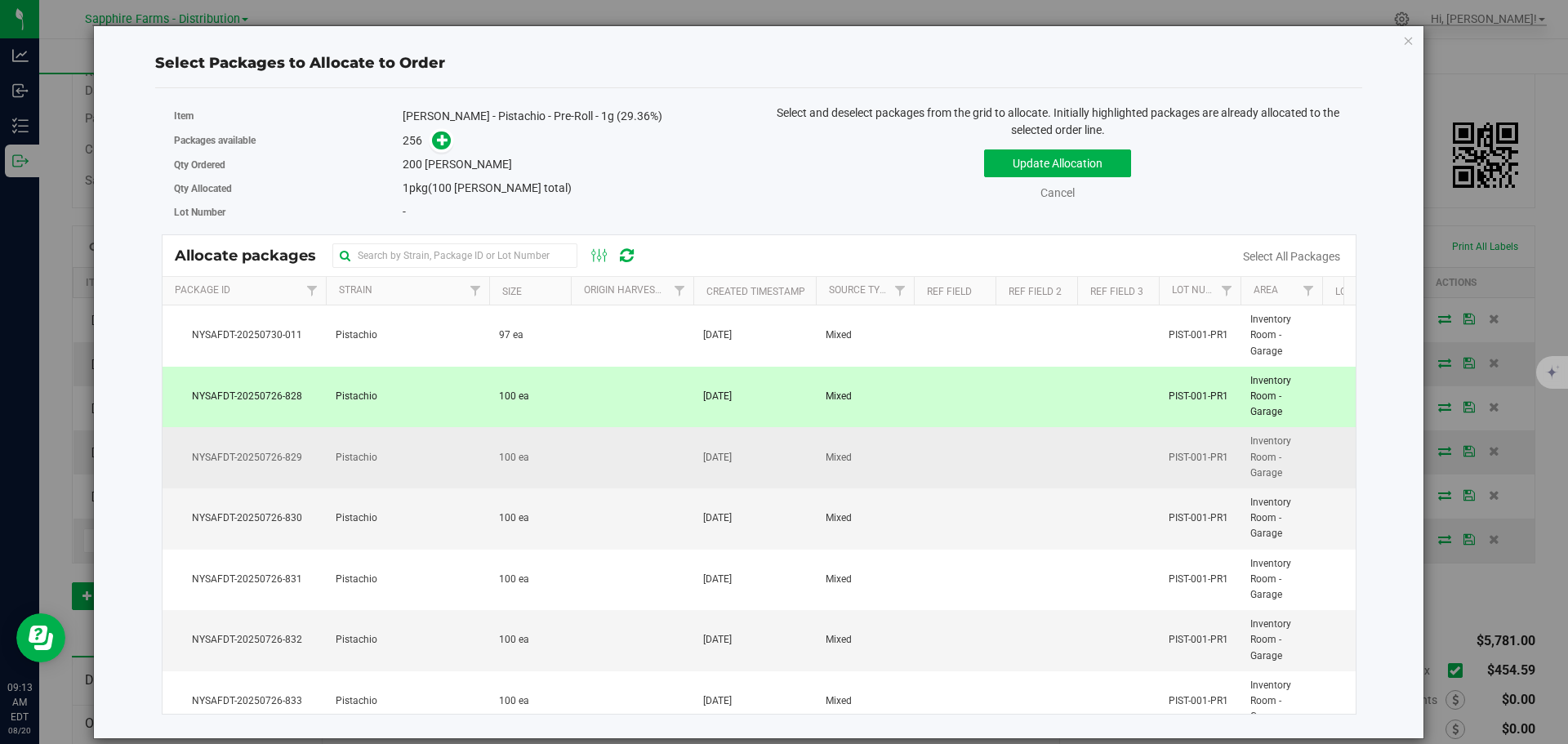
click at [402, 454] on td "Pistachio" at bounding box center [408, 457] width 163 height 61
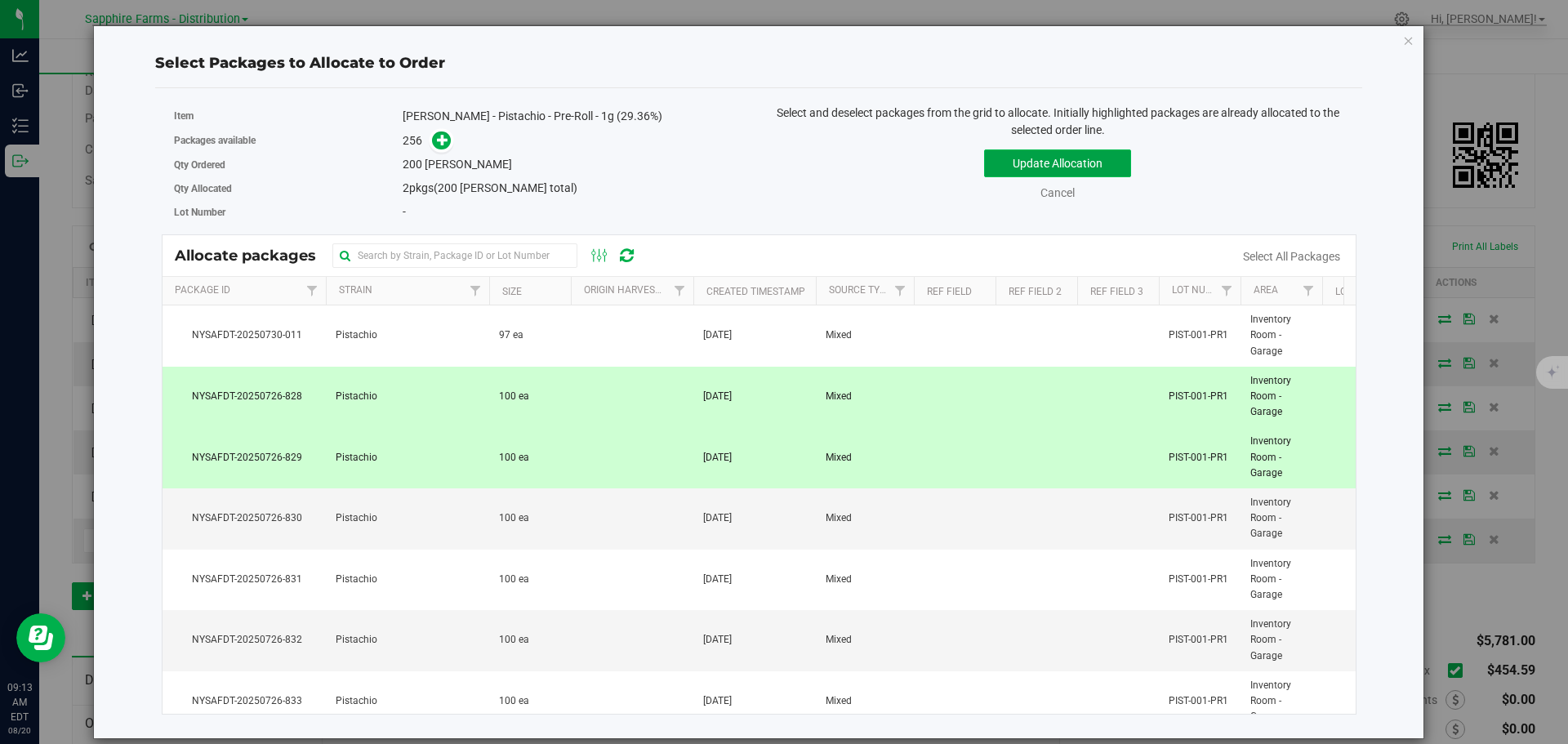
click at [1020, 169] on button "Update Allocation" at bounding box center [1058, 163] width 147 height 27
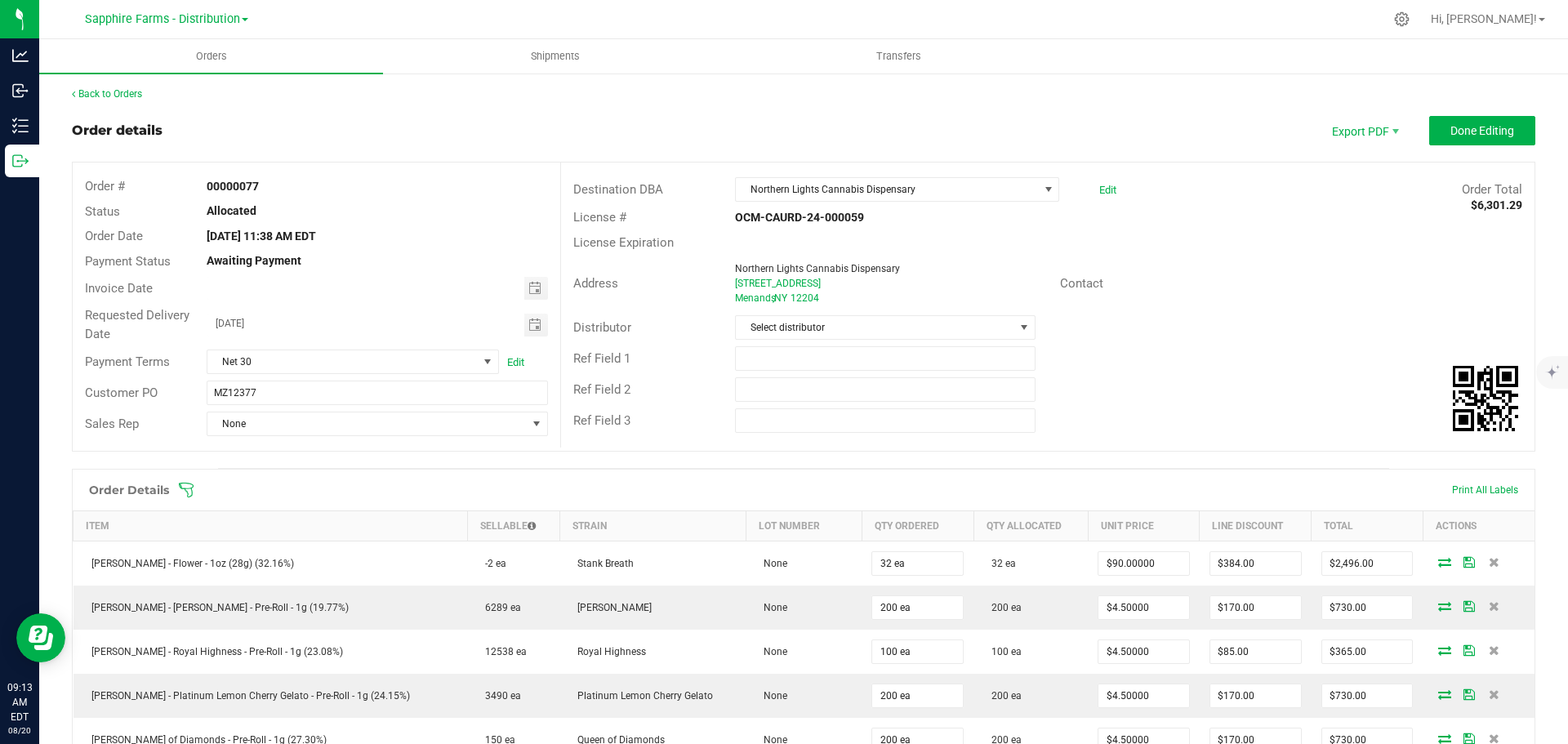
scroll to position [0, 0]
drag, startPoint x: 1462, startPoint y: 134, endPoint x: 1452, endPoint y: 142, distance: 12.8
click at [1462, 134] on span "Done Editing" at bounding box center [1483, 132] width 64 height 13
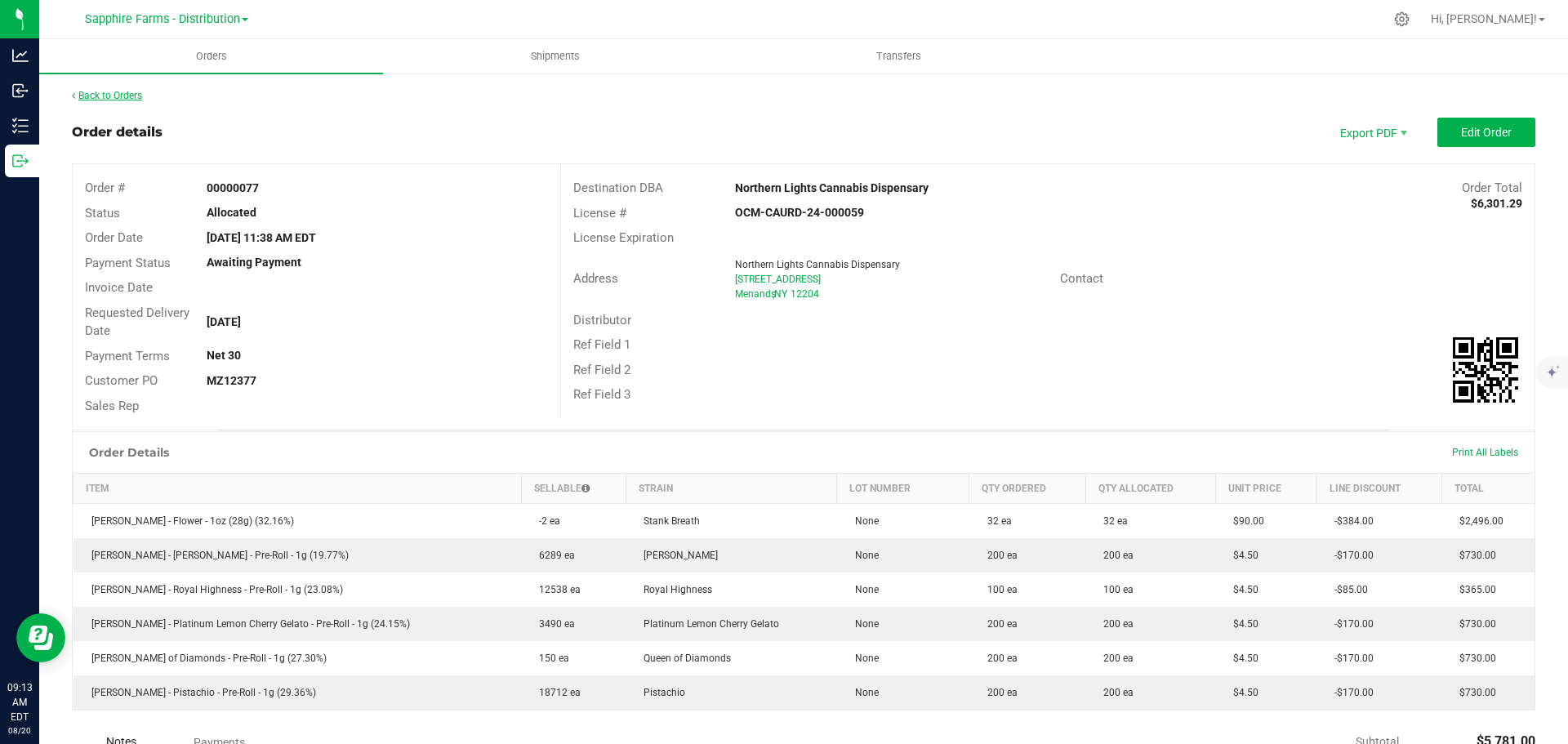
click at [116, 99] on link "Back to Orders" at bounding box center [106, 95] width 71 height 11
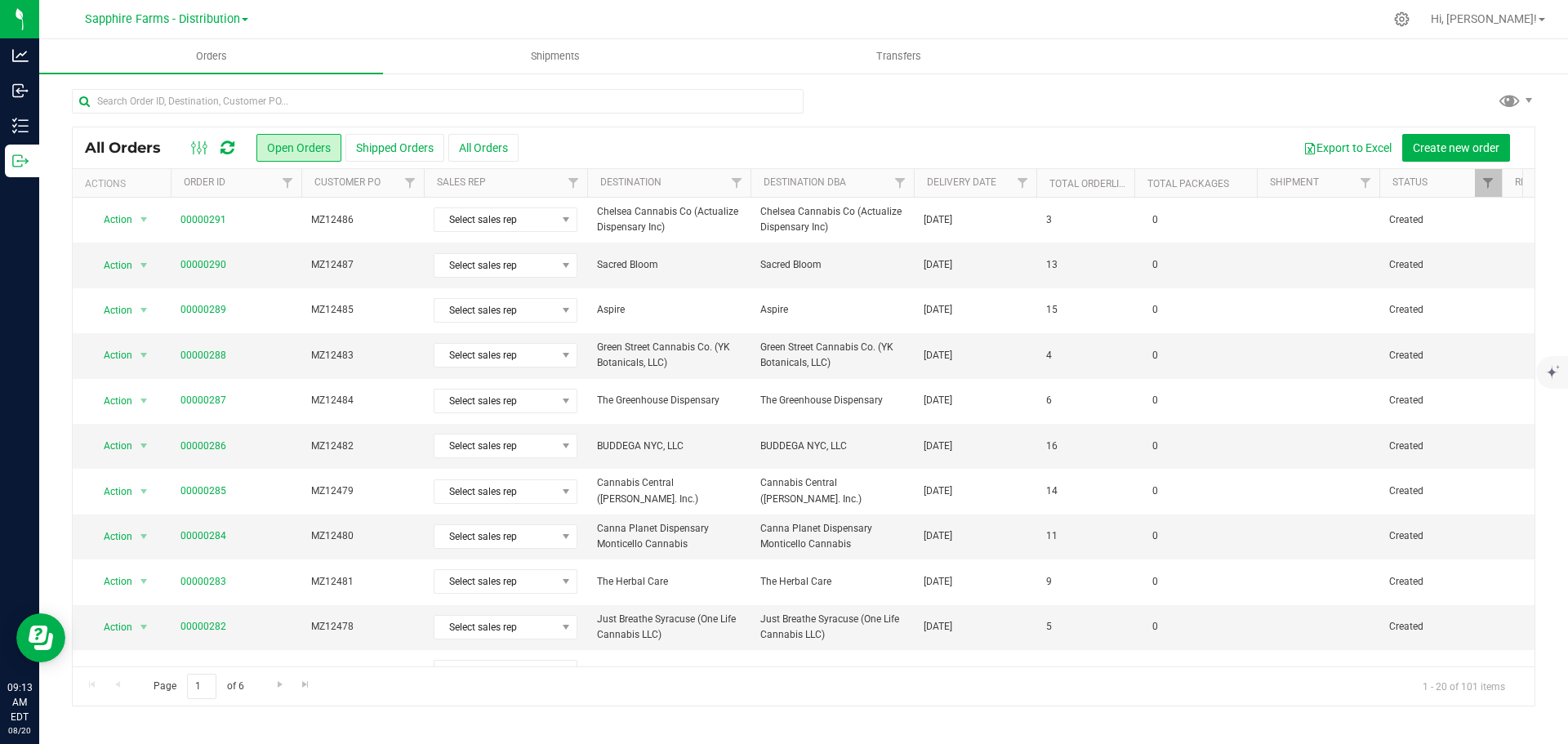
click at [921, 191] on th "Delivery Date" at bounding box center [975, 182] width 123 height 28
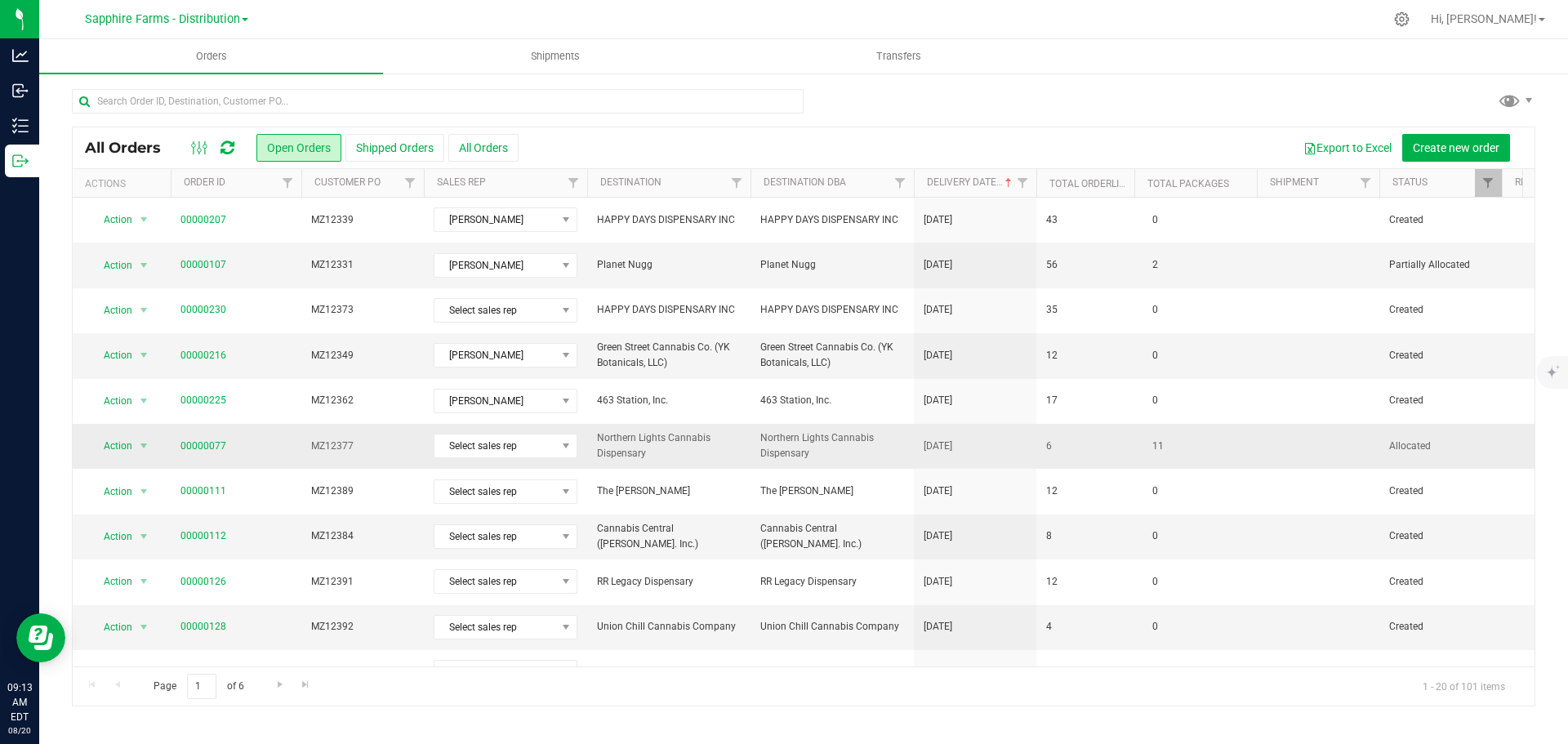
click at [874, 450] on span "Northern Lights Cannabis Dispensary" at bounding box center [832, 446] width 144 height 31
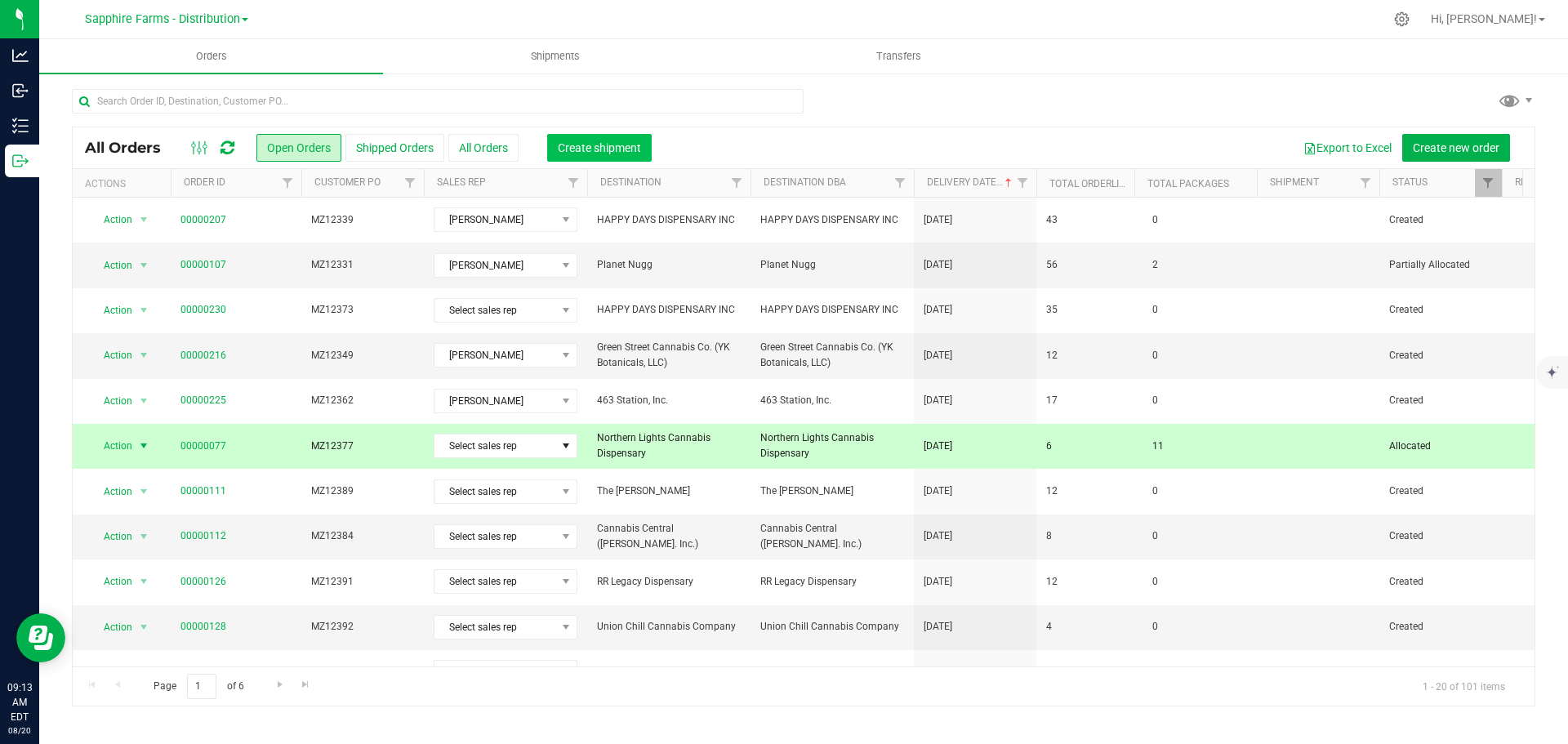
click at [598, 151] on span "Create shipment" at bounding box center [599, 148] width 83 height 13
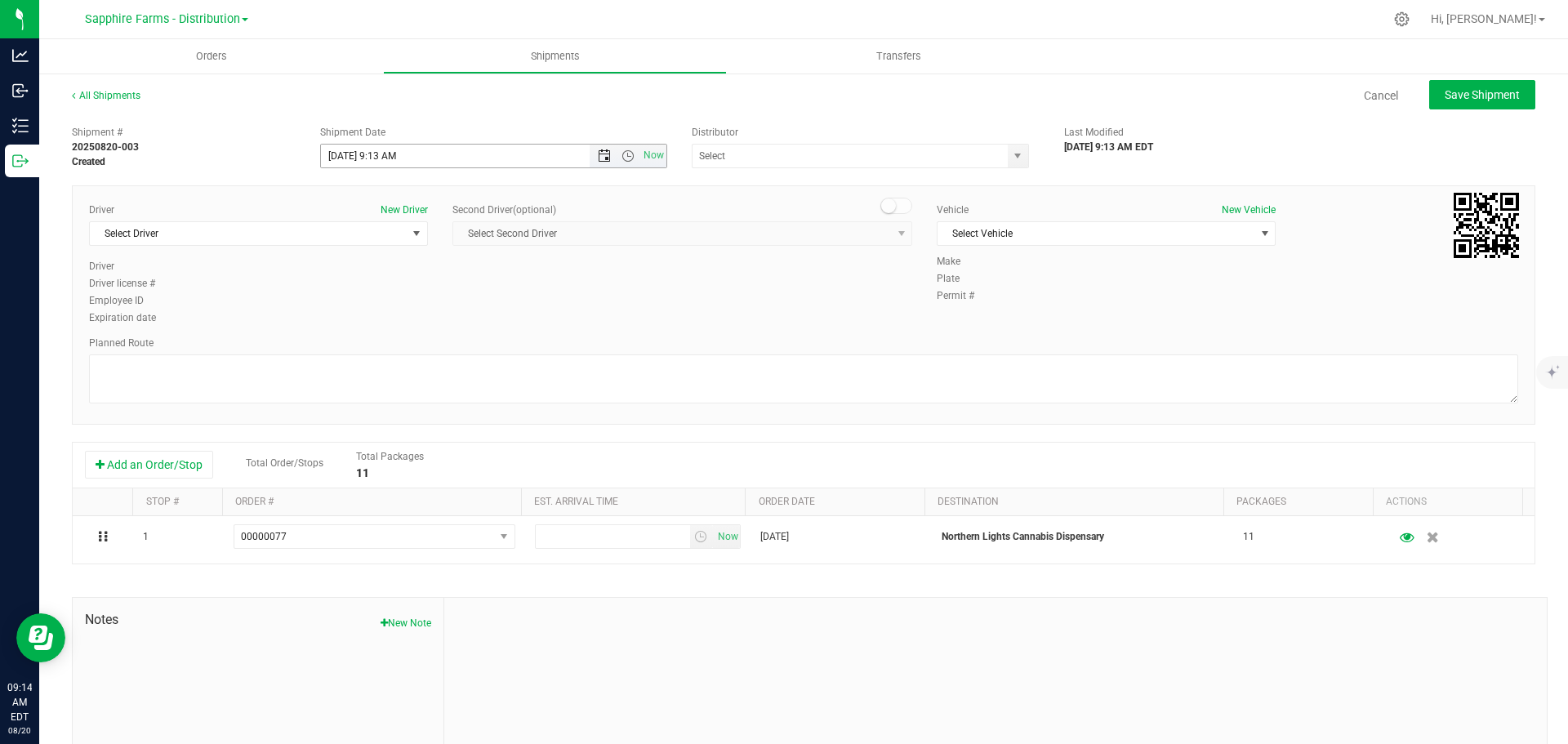
click at [601, 154] on span "Open the date view" at bounding box center [604, 156] width 13 height 13
click at [428, 269] on link "7" at bounding box center [428, 271] width 24 height 26
click at [621, 300] on div "Driver New Driver Select Driver Select Driver [PERSON_NAME] [PERSON_NAME] [PERS…" at bounding box center [804, 265] width 1453 height 125
click at [626, 160] on span "Open the time view" at bounding box center [628, 156] width 13 height 13
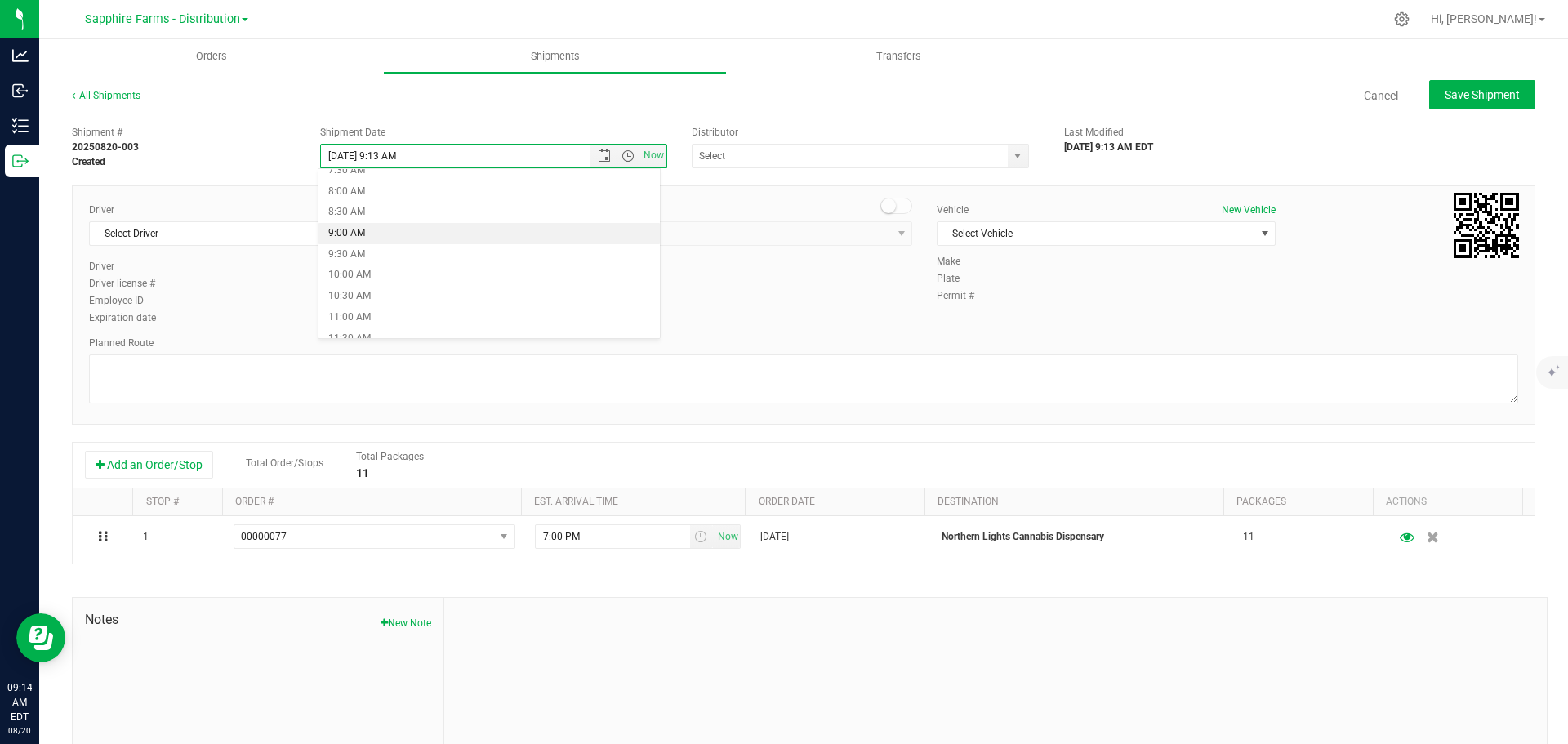
click at [475, 229] on li "9:00 AM" at bounding box center [489, 233] width 341 height 21
type input "[DATE] 9:00 AM"
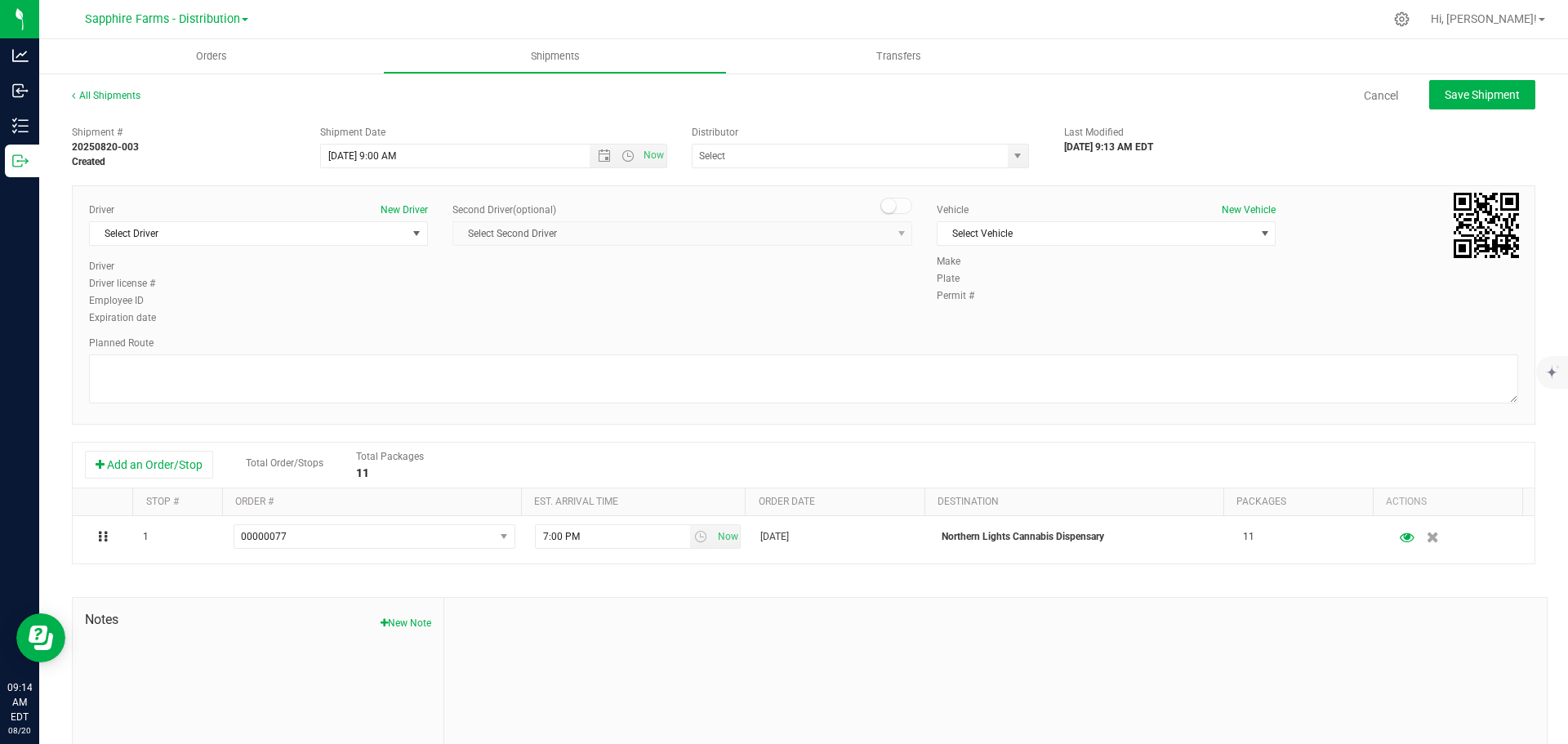
click at [781, 313] on div "Driver New Driver Select Driver Select Driver [PERSON_NAME] [PERSON_NAME] [PERS…" at bounding box center [804, 265] width 1453 height 125
click at [378, 233] on span "Select Driver" at bounding box center [248, 233] width 317 height 23
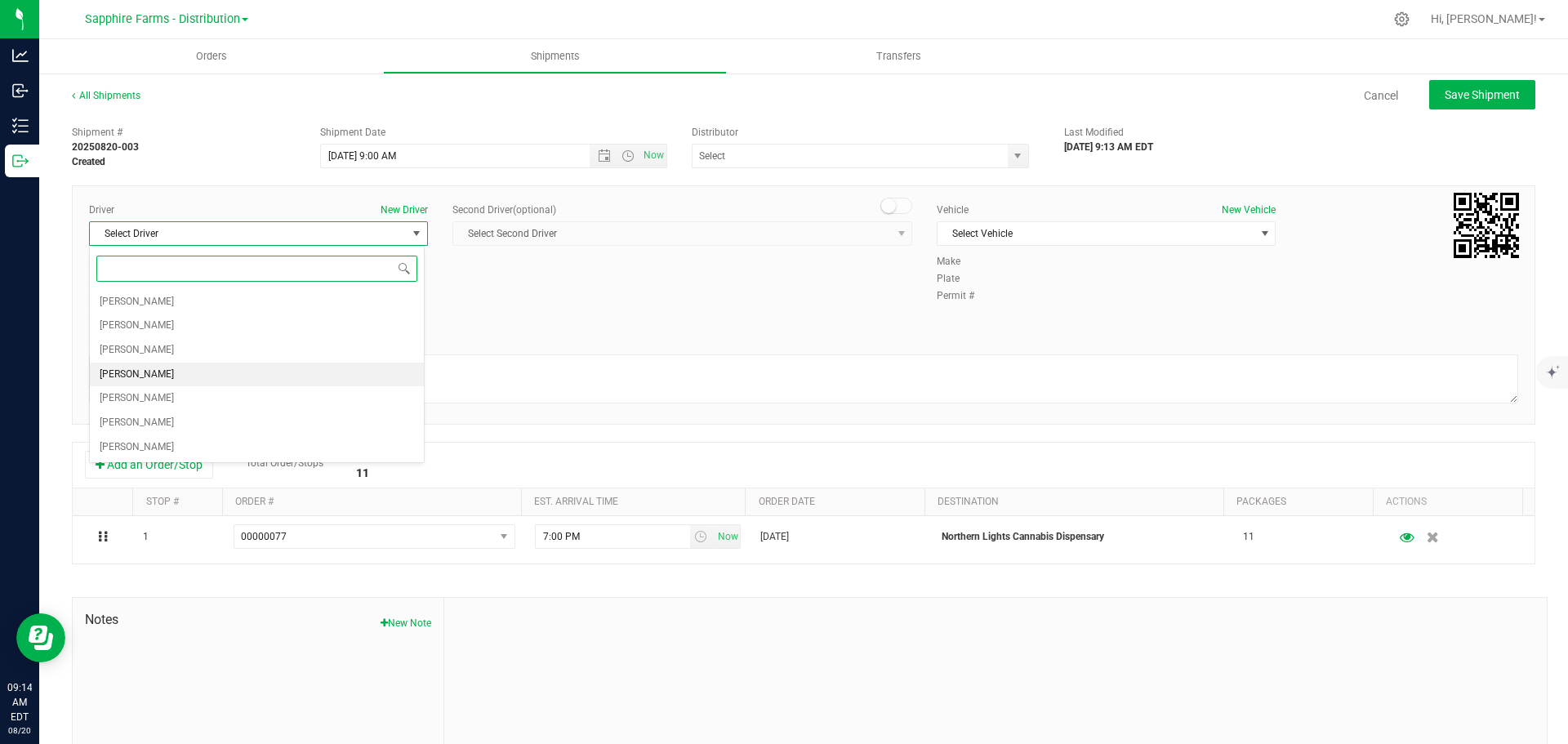
click at [180, 372] on li "[PERSON_NAME]" at bounding box center [257, 375] width 334 height 25
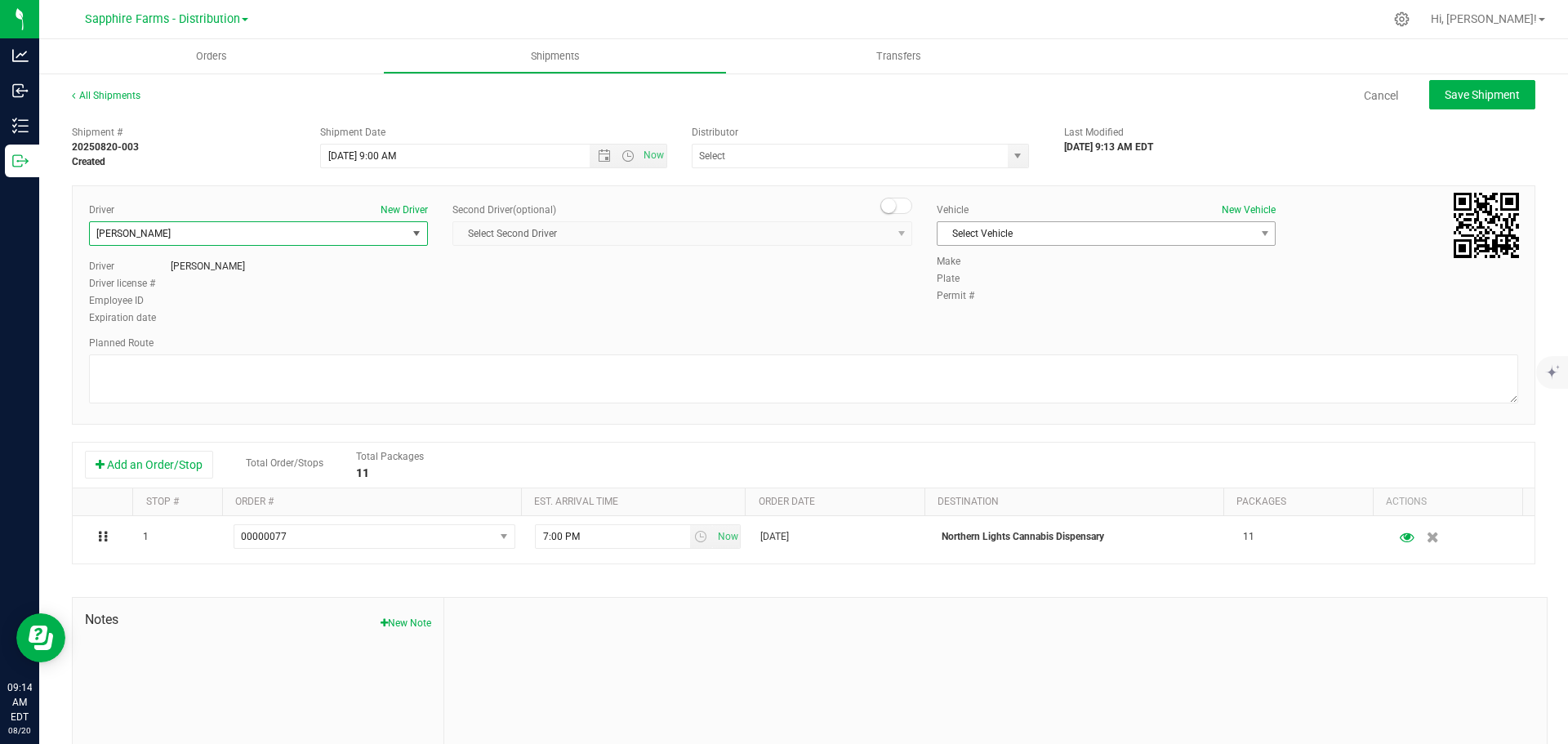
click at [1071, 237] on span "Select Vehicle" at bounding box center [1096, 233] width 317 height 23
click at [1009, 277] on li "Van #1" at bounding box center [1098, 286] width 334 height 25
click at [872, 312] on div "Driver New Driver [PERSON_NAME] Select Driver [PERSON_NAME] [PERSON_NAME] [PERS…" at bounding box center [804, 265] width 1453 height 125
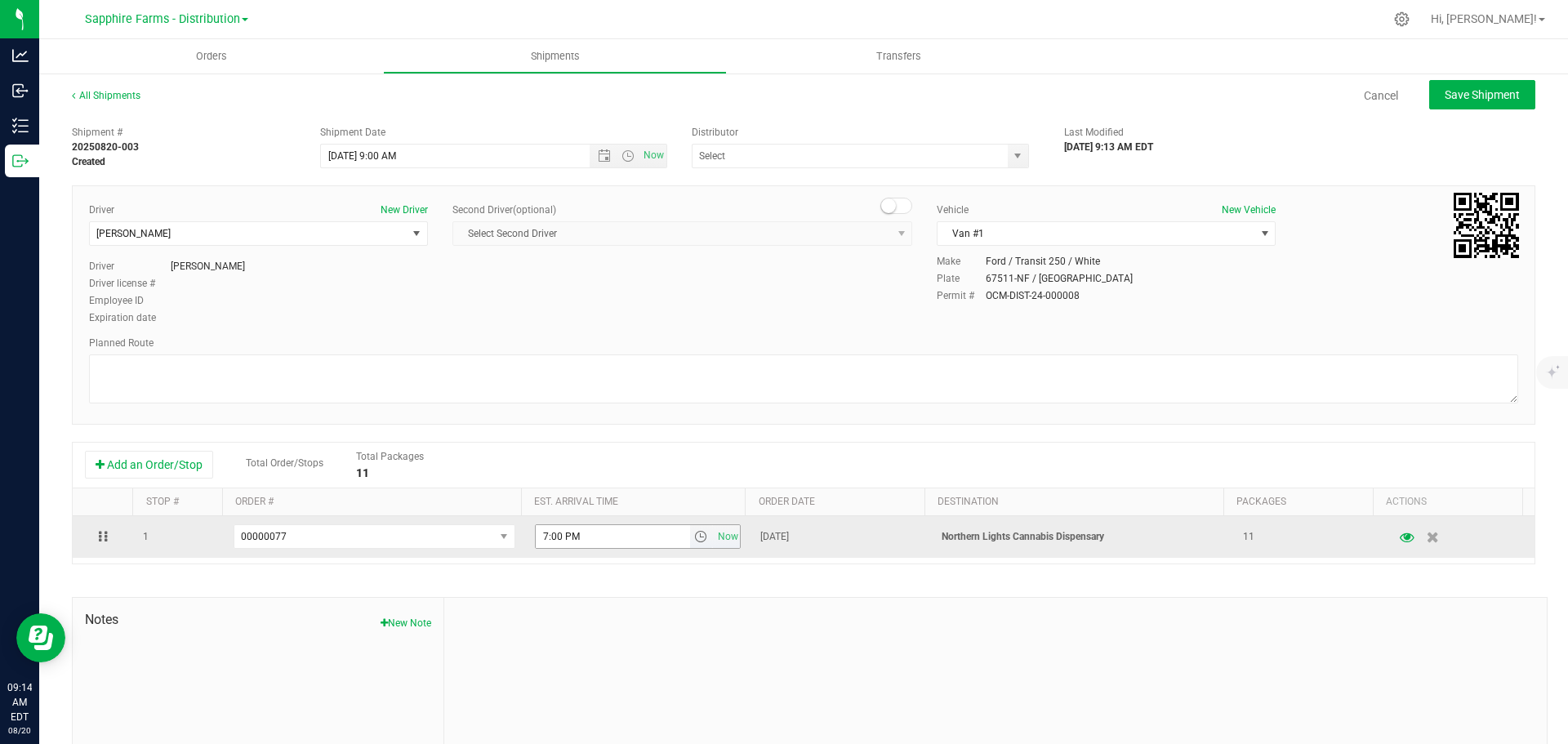
click at [694, 542] on span "select" at bounding box center [700, 536] width 13 height 13
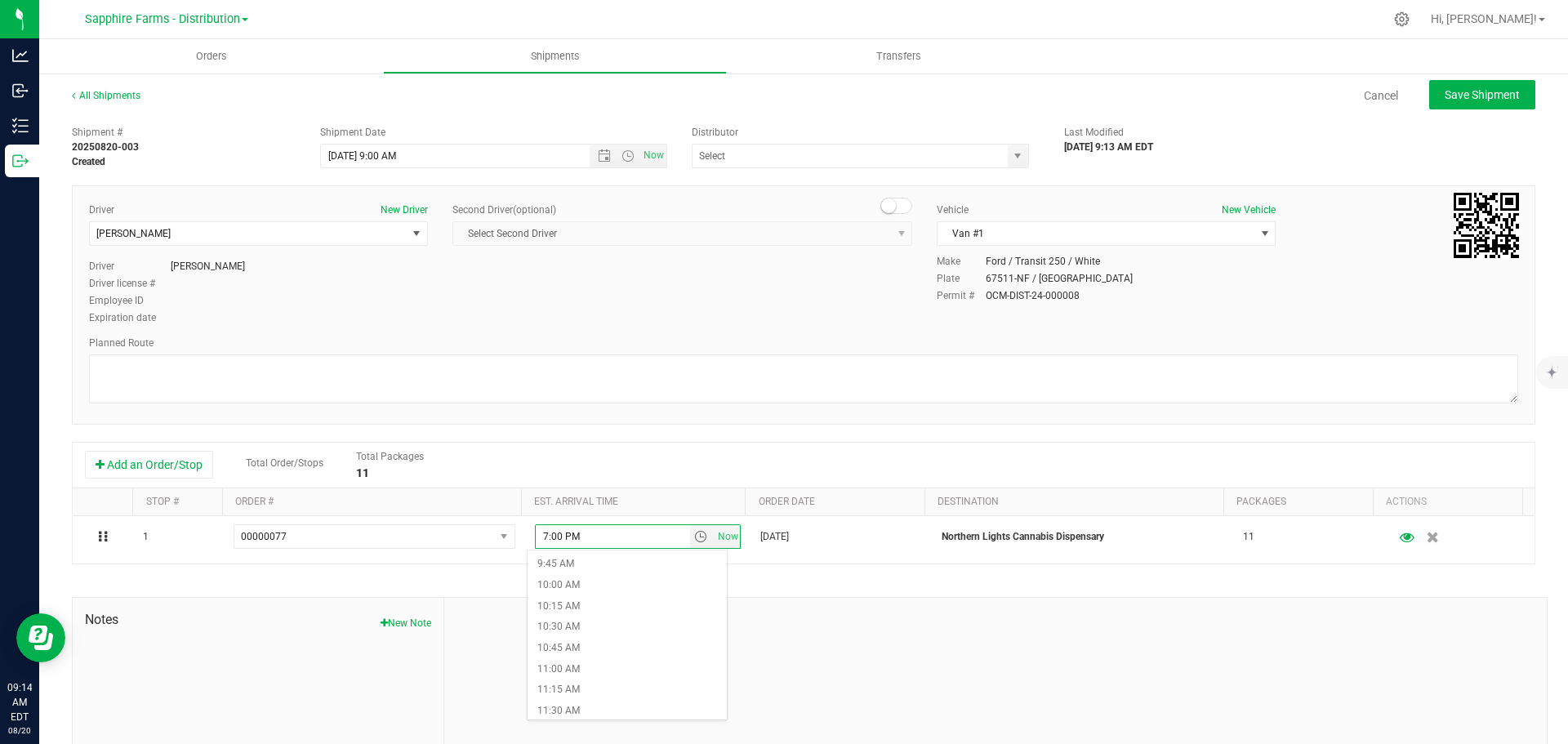
scroll to position [898, 0]
click at [591, 622] on li "11:30 AM" at bounding box center [627, 630] width 199 height 21
click at [700, 360] on textarea at bounding box center [803, 378] width 1429 height 49
click at [1011, 156] on span "select" at bounding box center [1017, 156] width 13 height 13
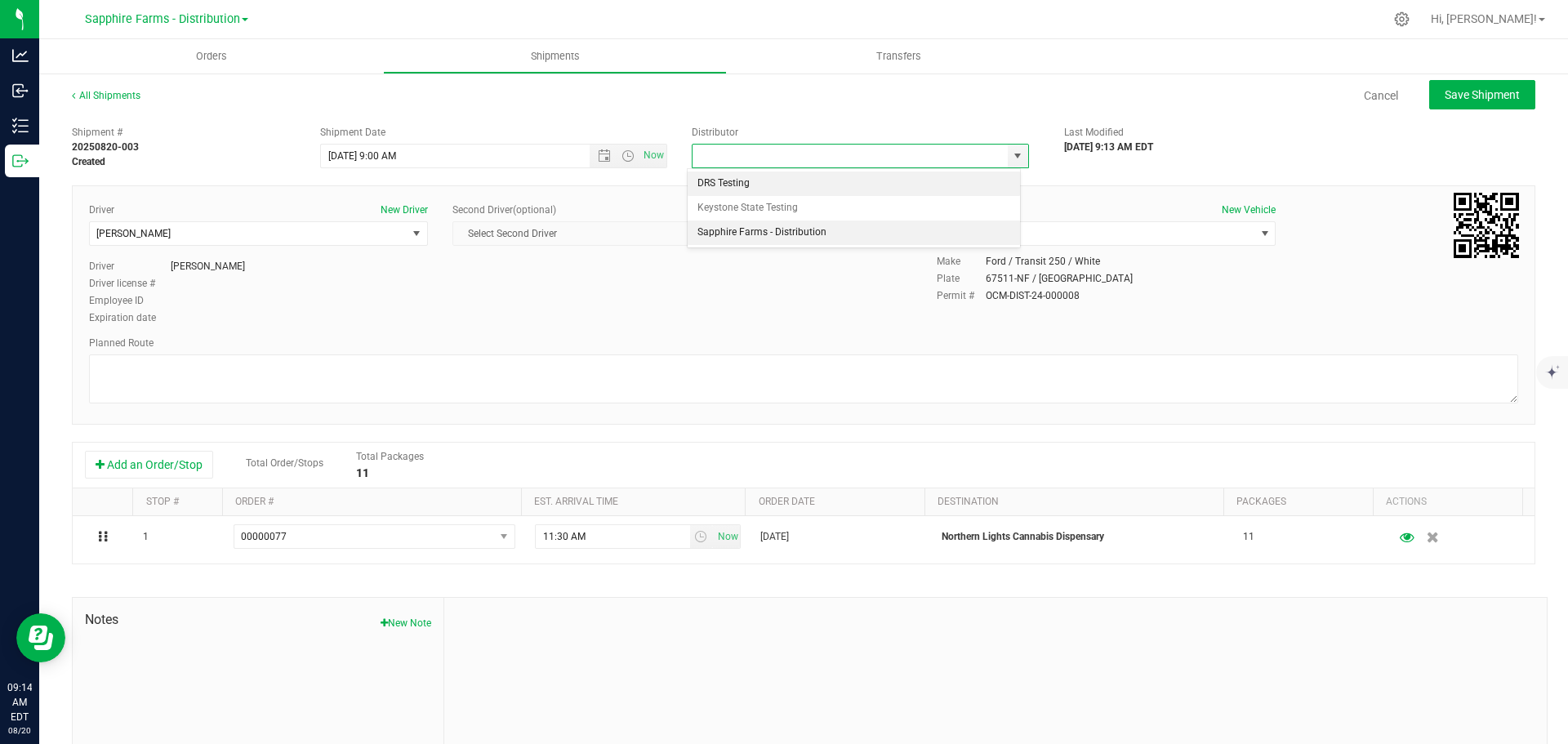
click at [926, 235] on li "Sapphire Farms - Distribution" at bounding box center [853, 233] width 333 height 25
type input "Sapphire Farms - Distribution"
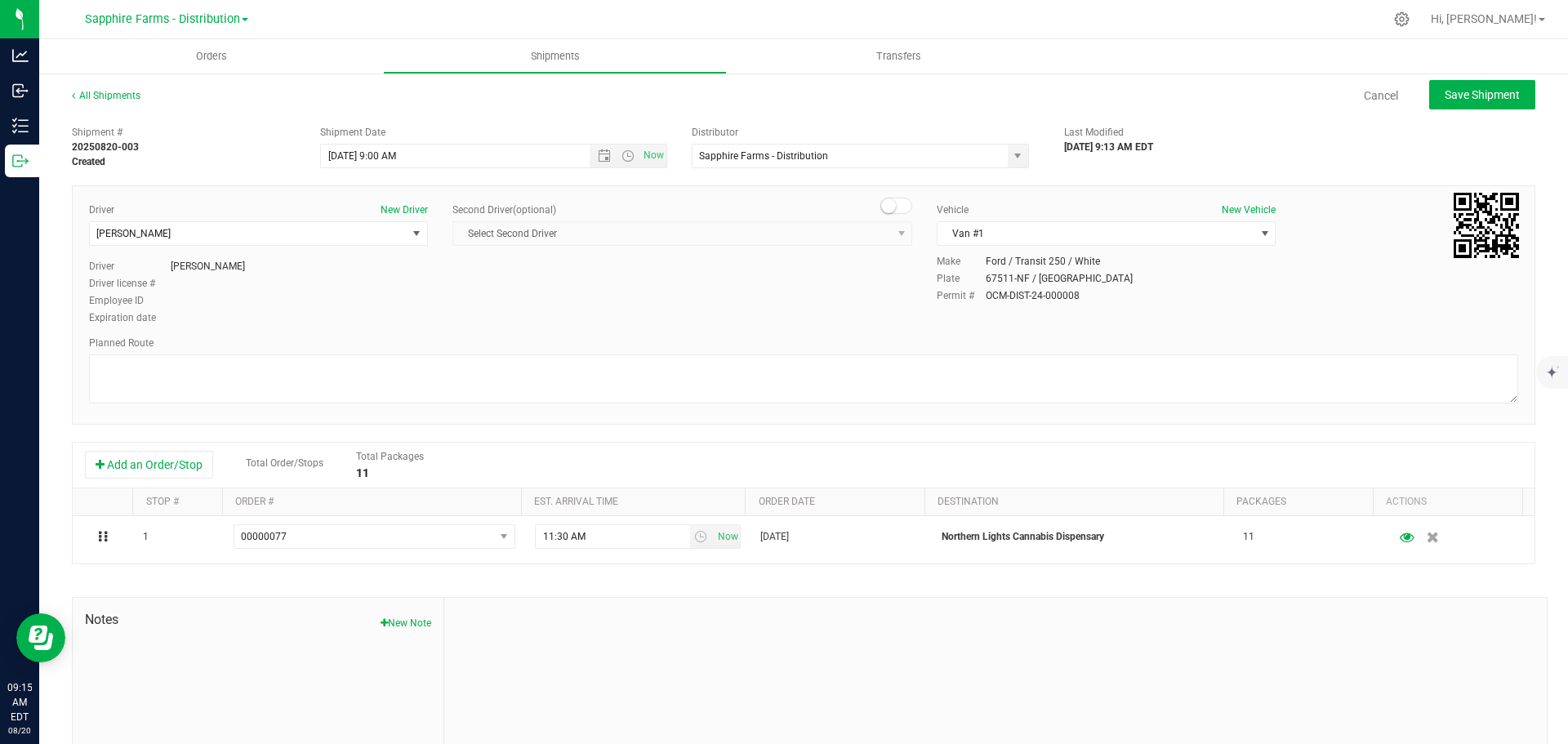
click at [779, 290] on div "Driver New Driver [PERSON_NAME] Select Driver [PERSON_NAME] [PERSON_NAME] [PERS…" at bounding box center [804, 265] width 1453 height 125
click at [1444, 93] on span "Save Shipment" at bounding box center [1482, 94] width 75 height 13
type input "[DATE] 1:00 PM"
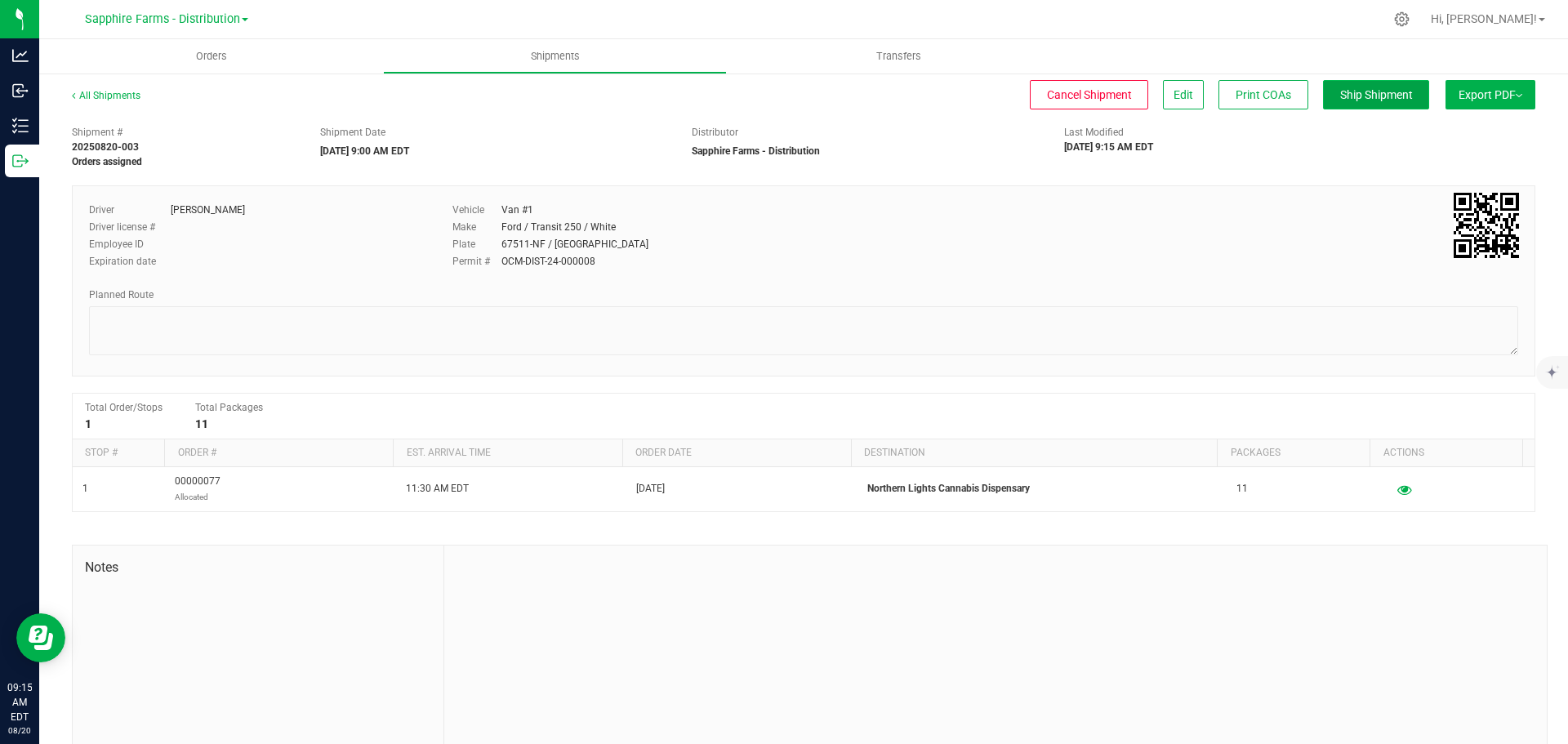
click at [1342, 95] on span "Ship Shipment" at bounding box center [1376, 94] width 72 height 13
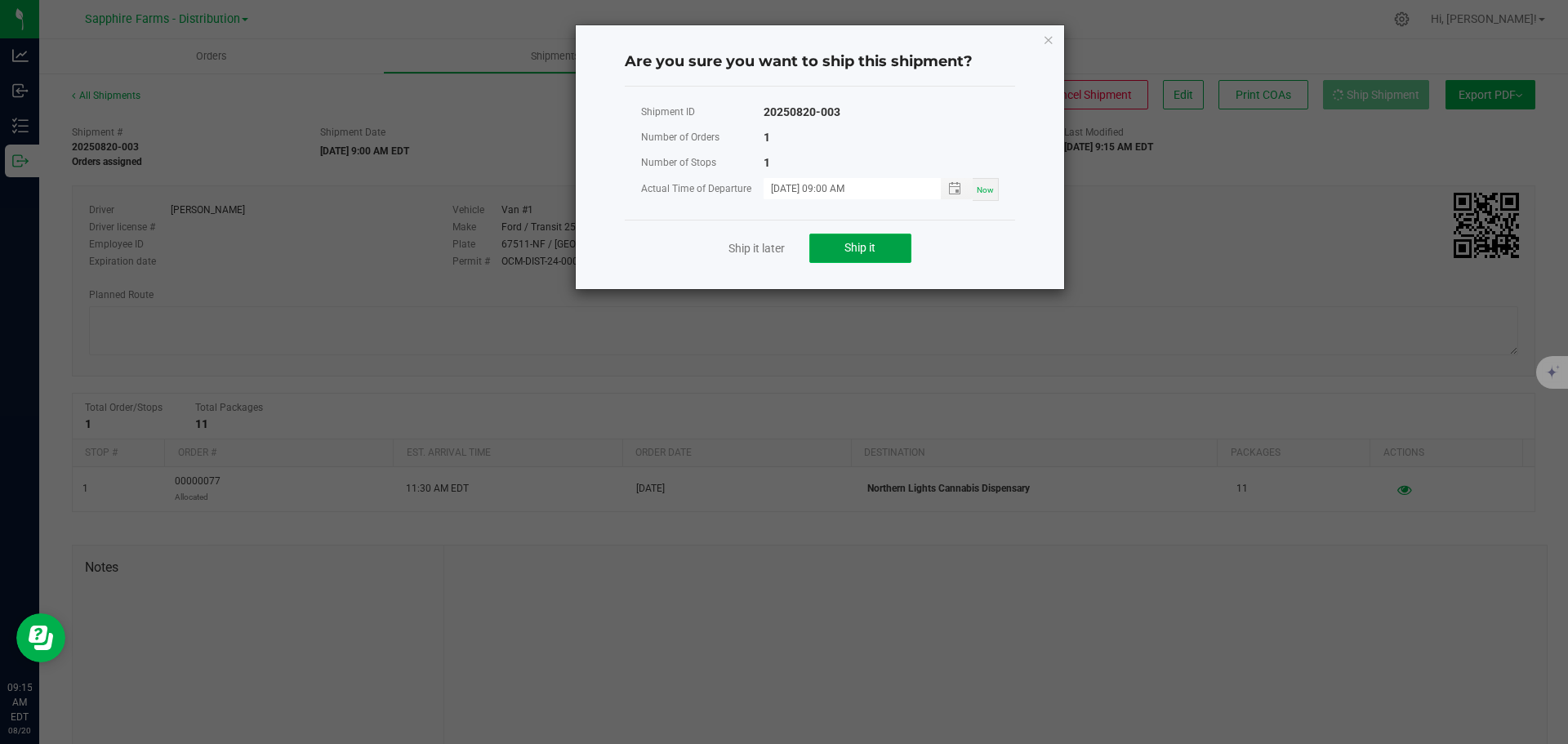
click at [872, 242] on span "Ship it" at bounding box center [860, 247] width 31 height 13
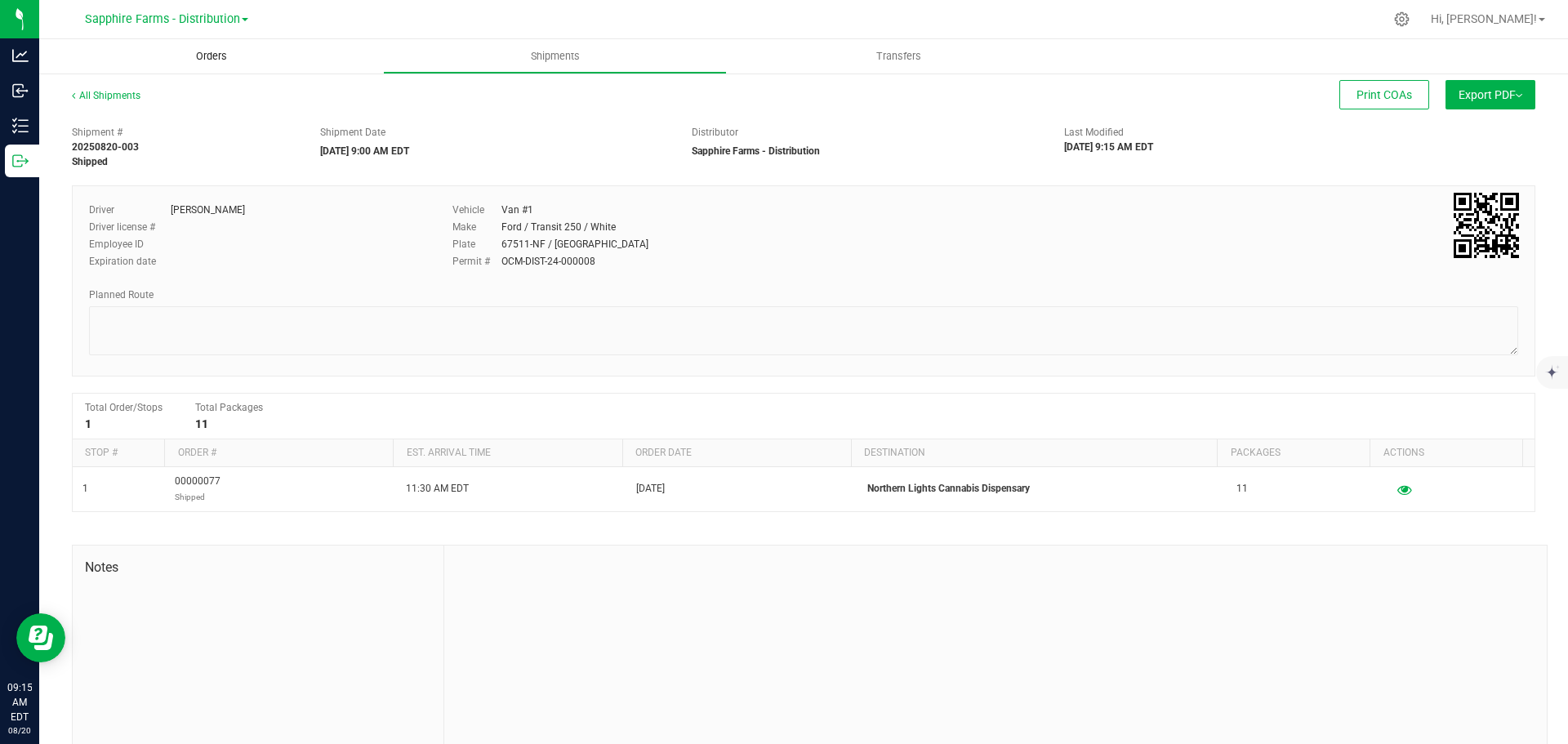
click at [259, 64] on uib-tab-heading "Orders" at bounding box center [211, 56] width 344 height 34
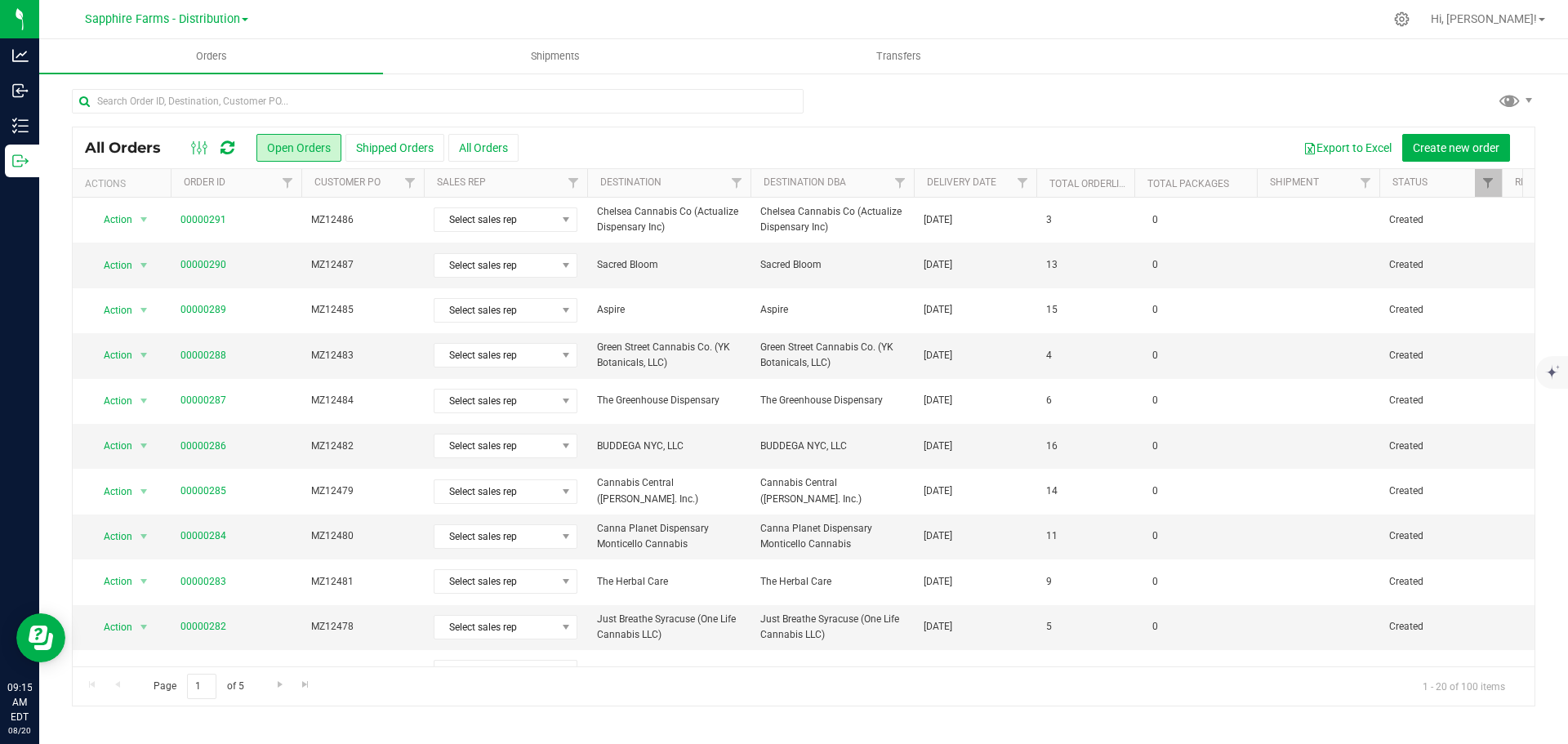
click at [920, 191] on th "Delivery Date" at bounding box center [975, 182] width 123 height 28
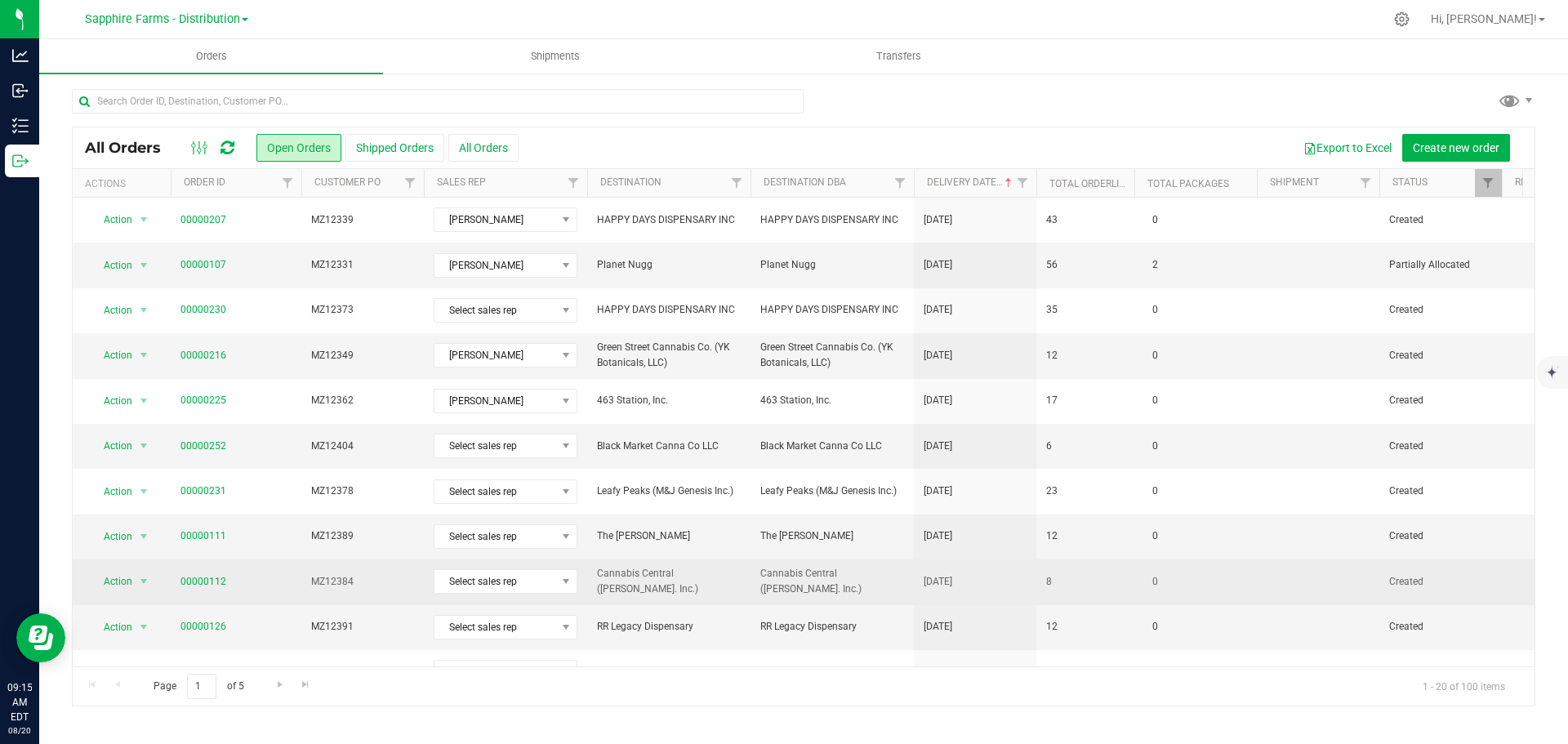
click at [1126, 579] on td "8" at bounding box center [1085, 581] width 98 height 45
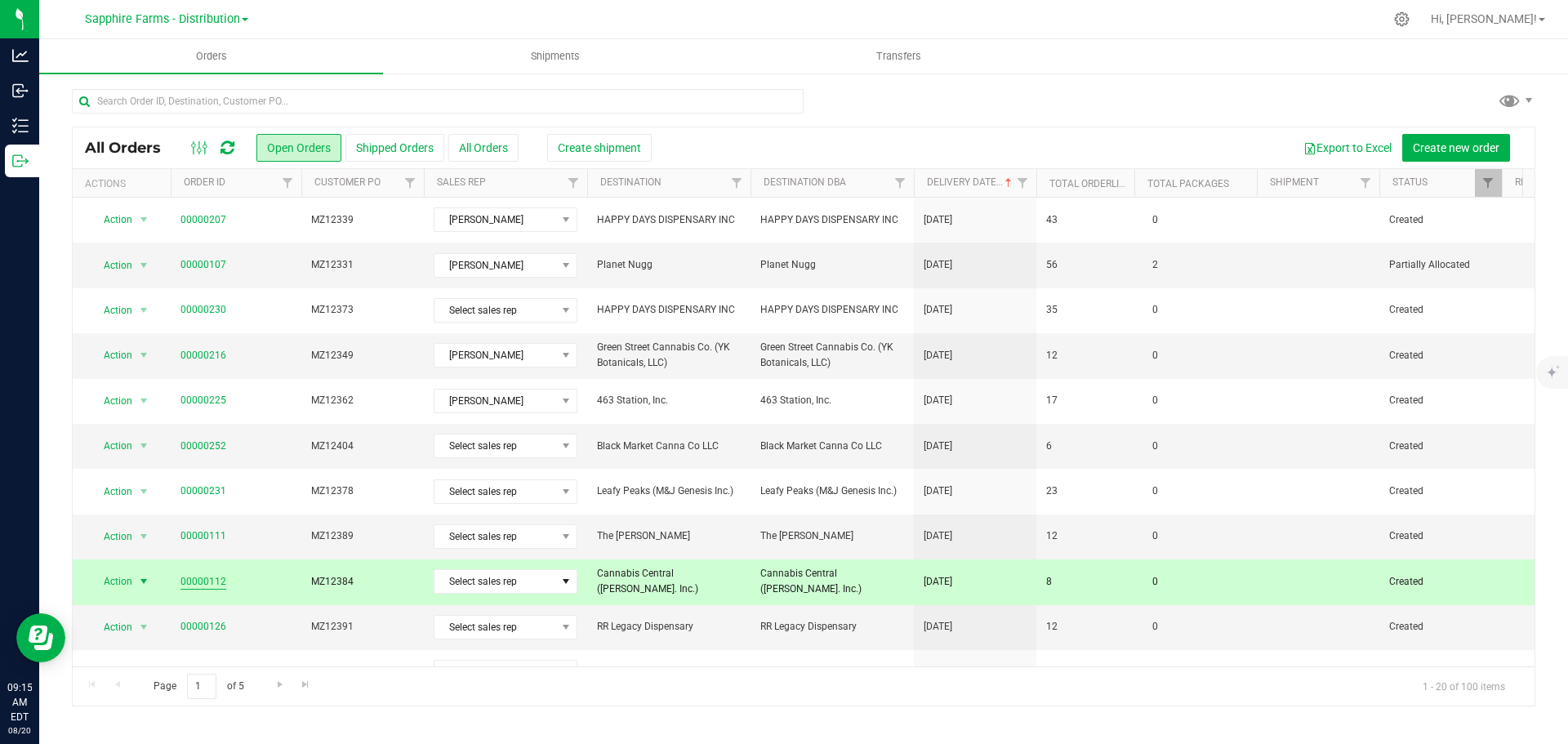
click at [214, 581] on link "00000112" at bounding box center [203, 581] width 46 height 16
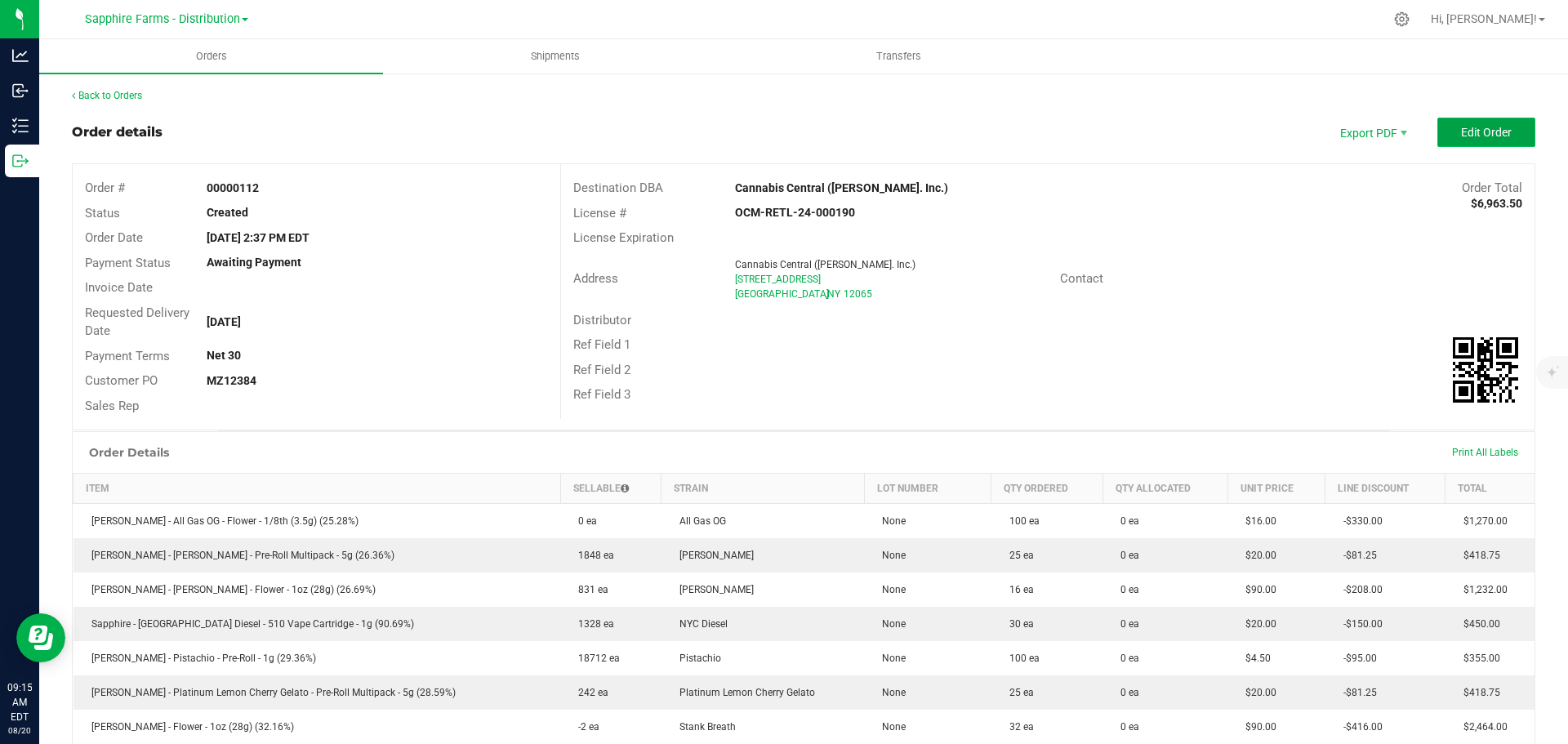
click at [1461, 128] on span "Edit Order" at bounding box center [1486, 132] width 50 height 13
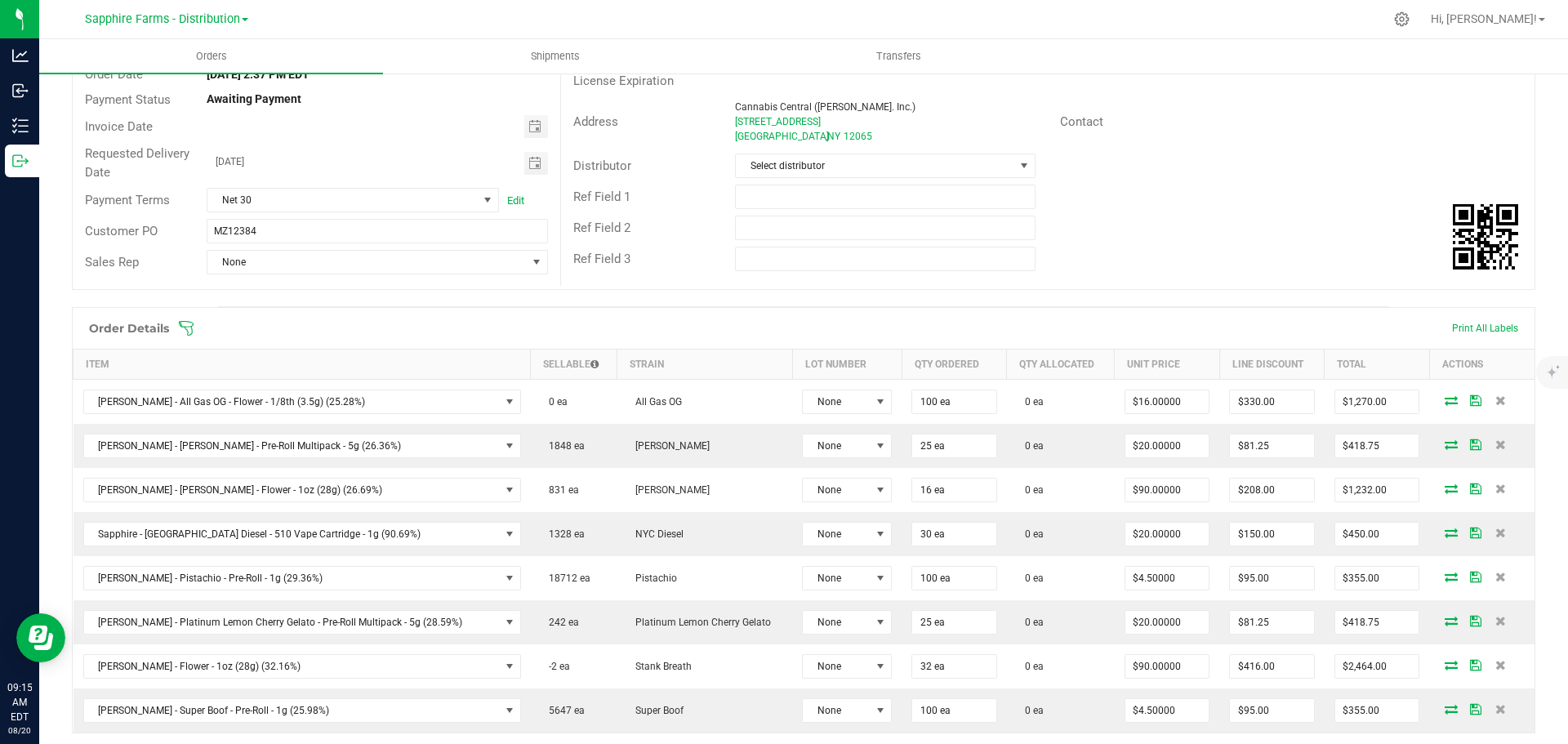
scroll to position [245, 0]
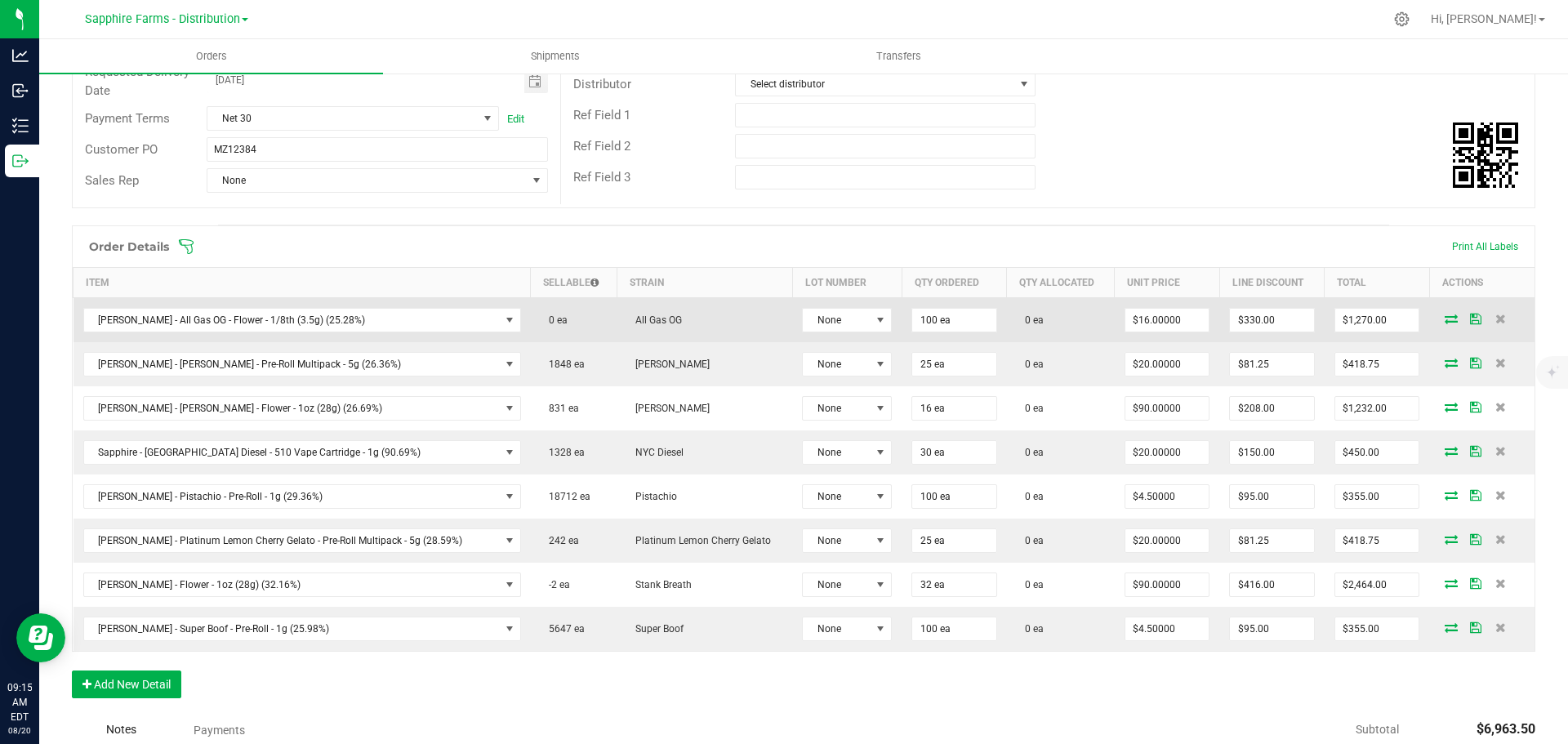
click at [1444, 319] on icon at bounding box center [1451, 318] width 13 height 10
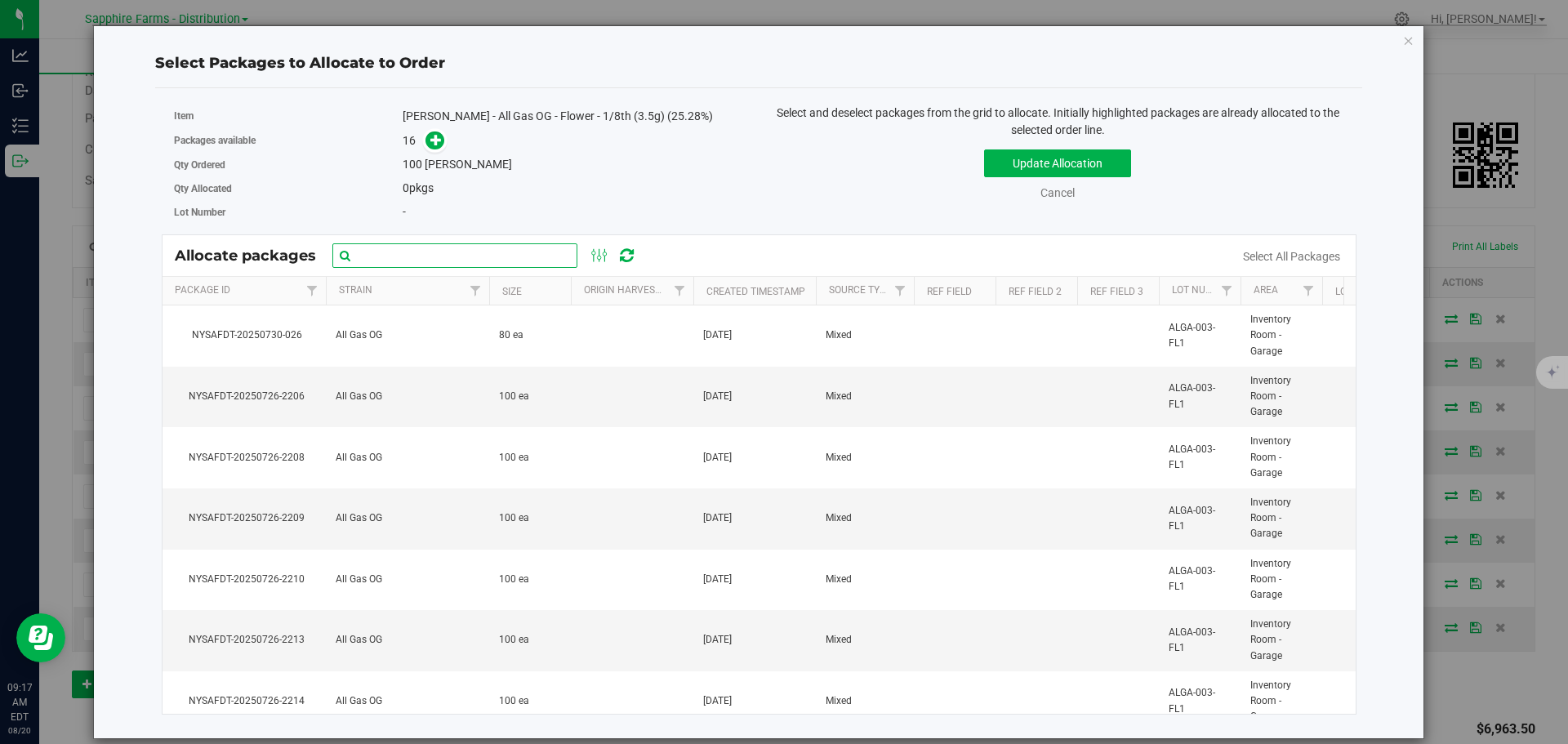
click at [491, 256] on input "text" at bounding box center [455, 256] width 245 height 25
paste input "NYSAFDT-20250726-2206"
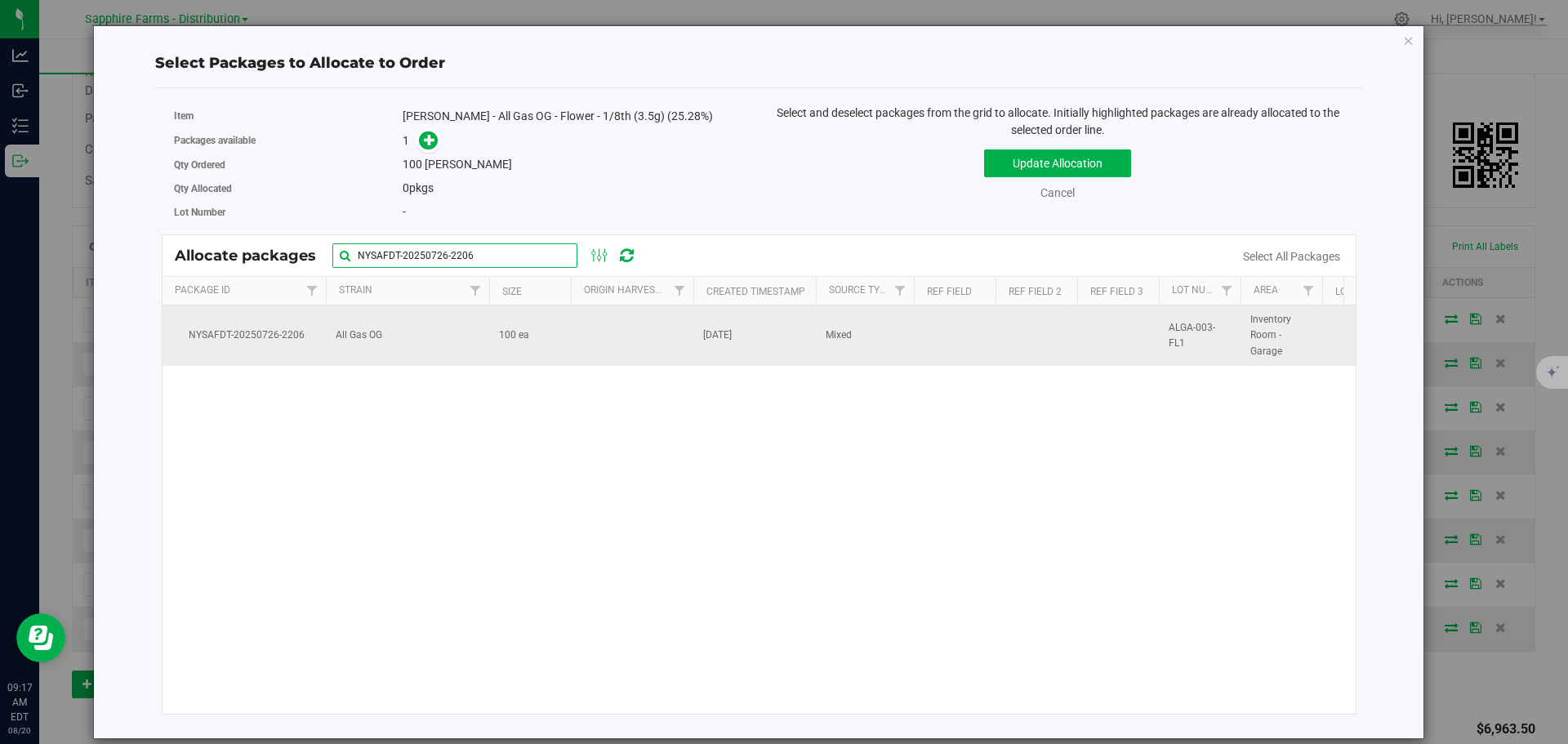
type input "NYSAFDT-20250726-2206"
click at [536, 359] on td "100 ea" at bounding box center [530, 335] width 82 height 60
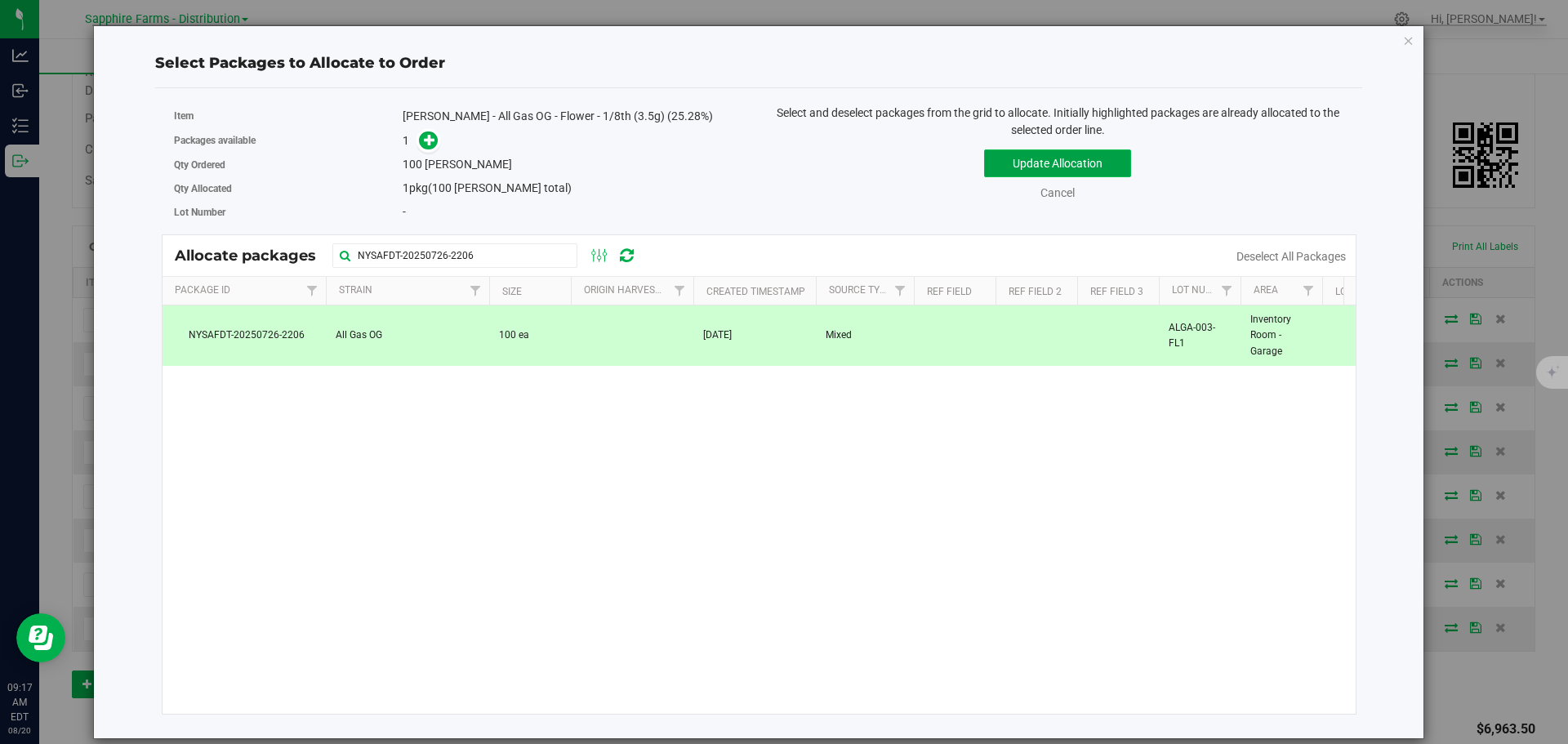
click at [1016, 165] on button "Update Allocation" at bounding box center [1058, 163] width 147 height 27
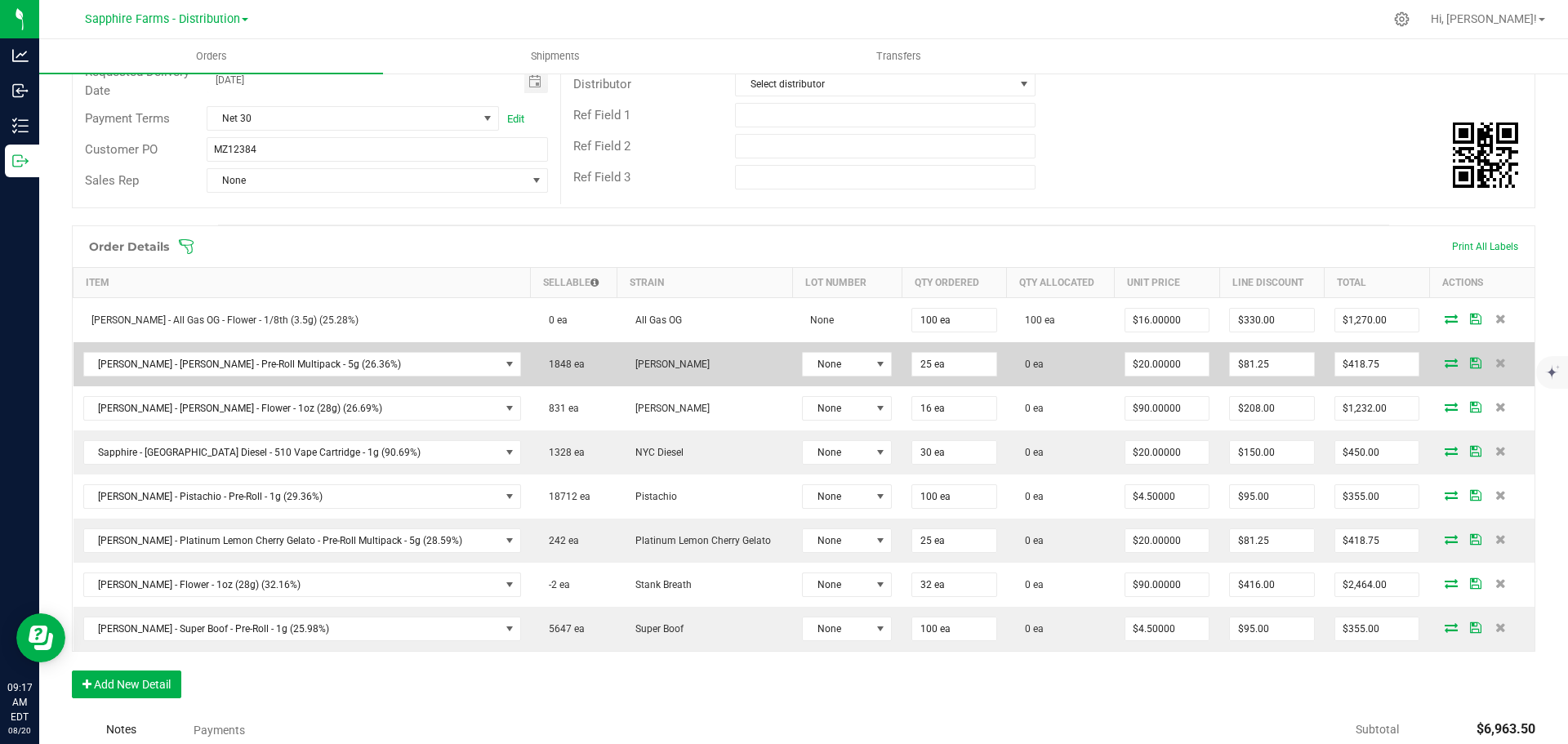
click at [1444, 365] on icon at bounding box center [1451, 362] width 13 height 10
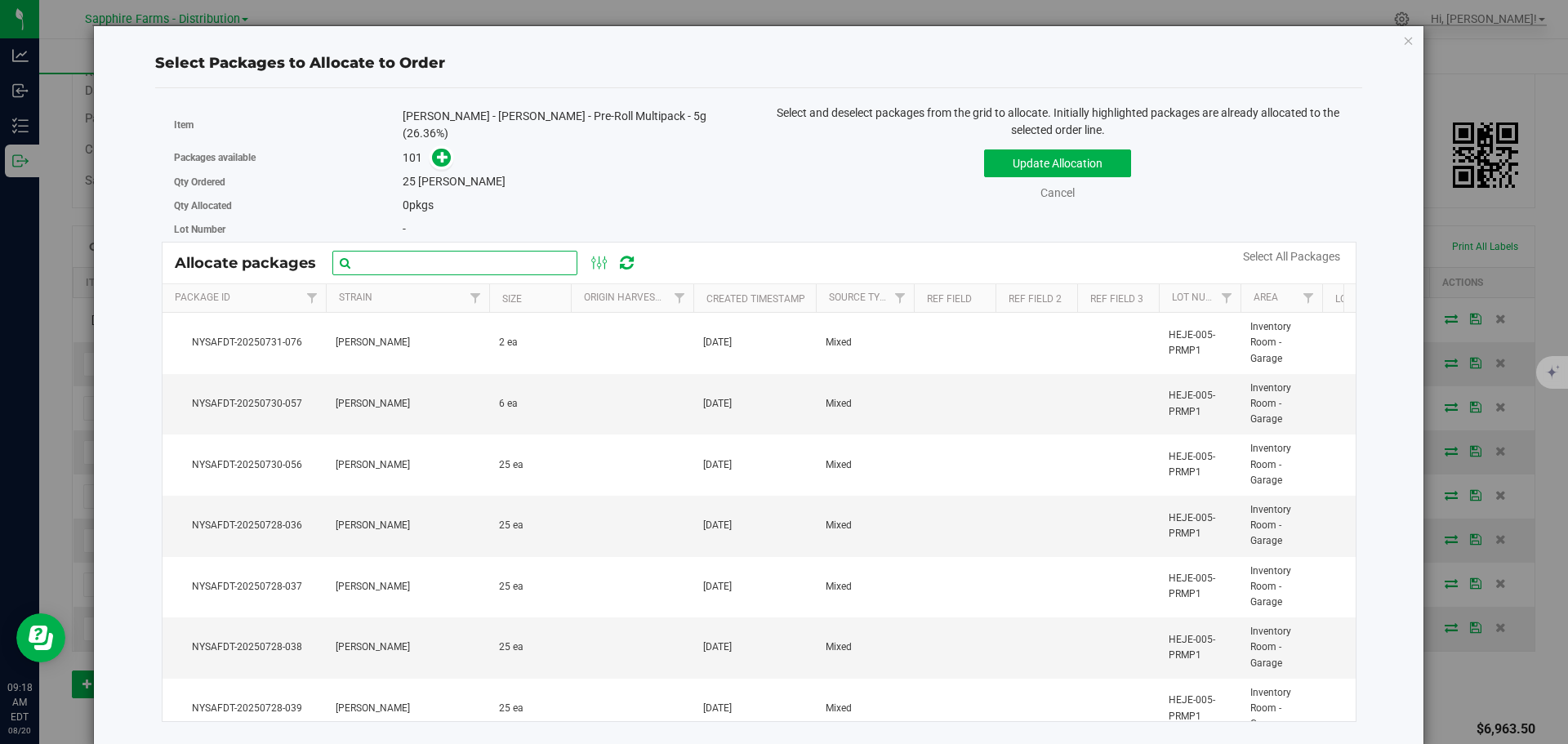
click at [497, 264] on input "text" at bounding box center [455, 263] width 245 height 25
paste input "NYSAFDT-20250726-2955"
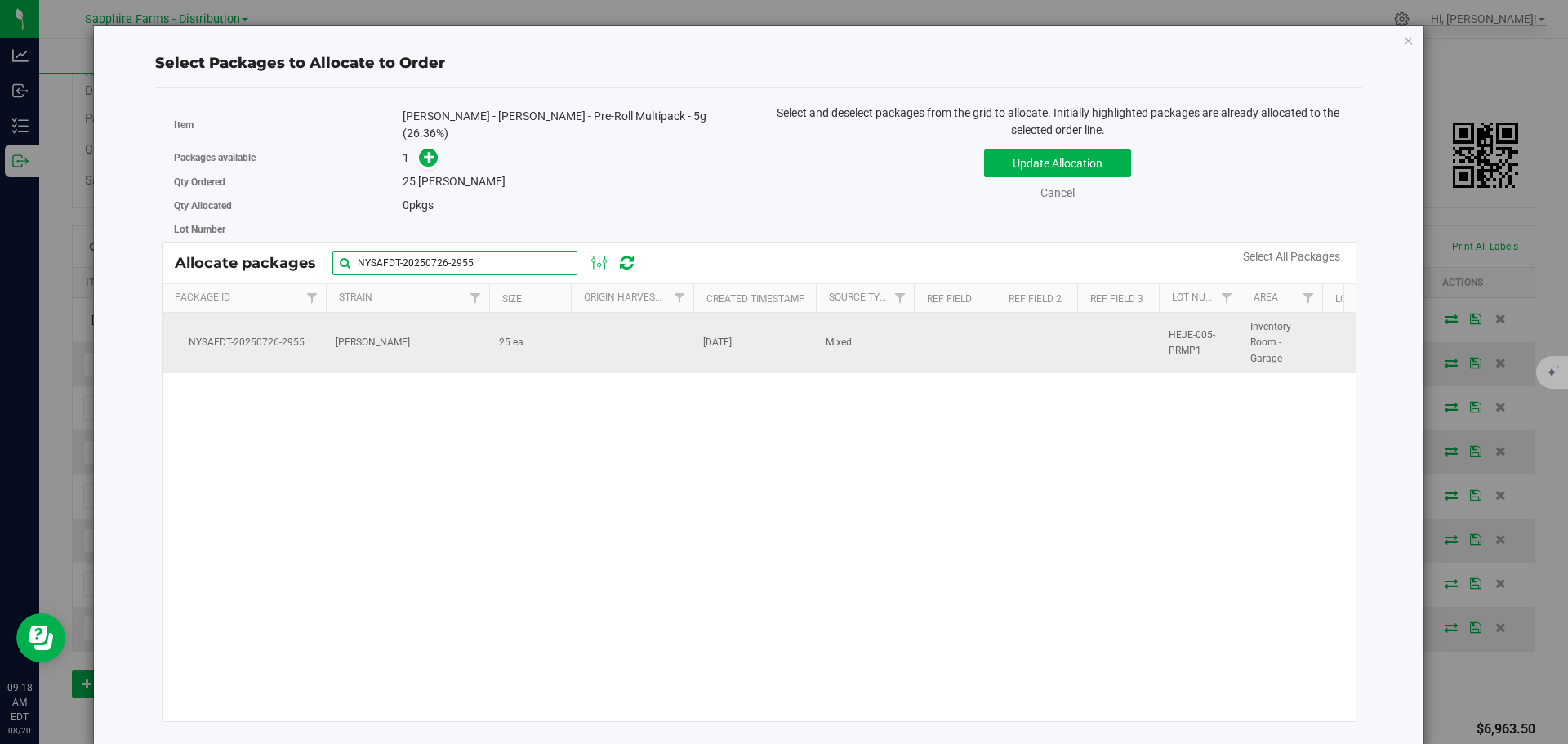
type input "NYSAFDT-20250726-2955"
click at [615, 345] on td at bounding box center [632, 343] width 123 height 60
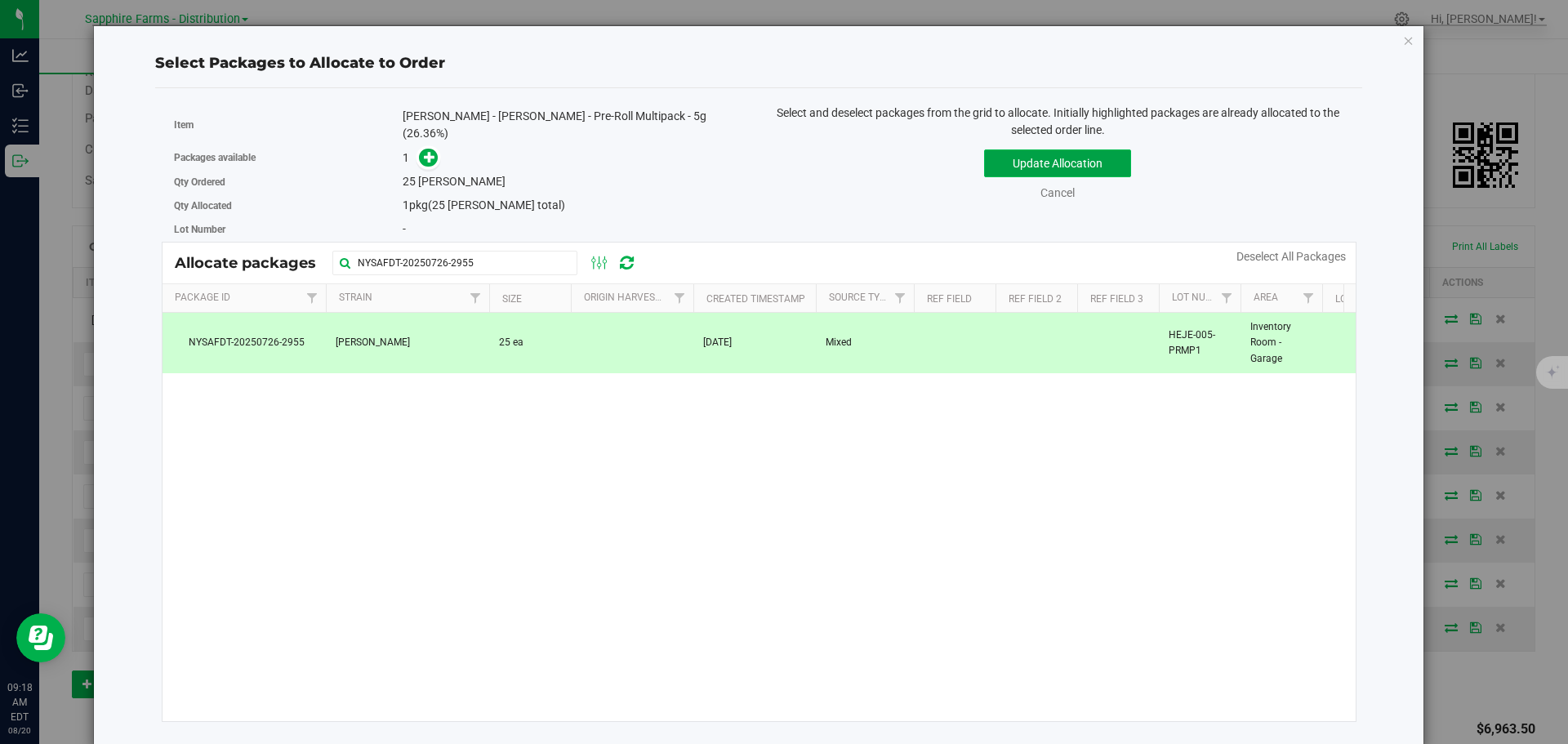
click at [1006, 169] on button "Update Allocation" at bounding box center [1058, 163] width 147 height 27
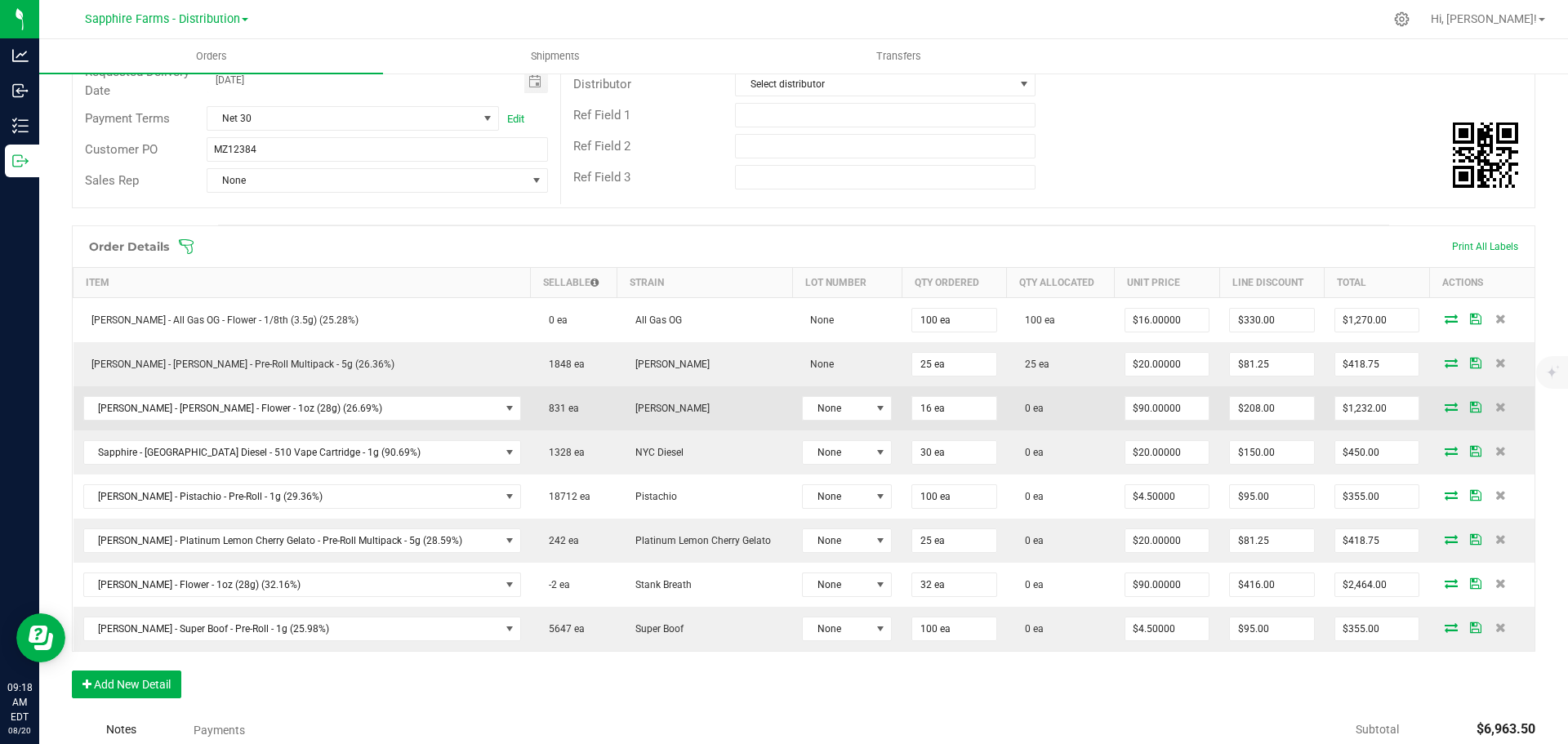
click at [1444, 408] on icon at bounding box center [1451, 406] width 13 height 10
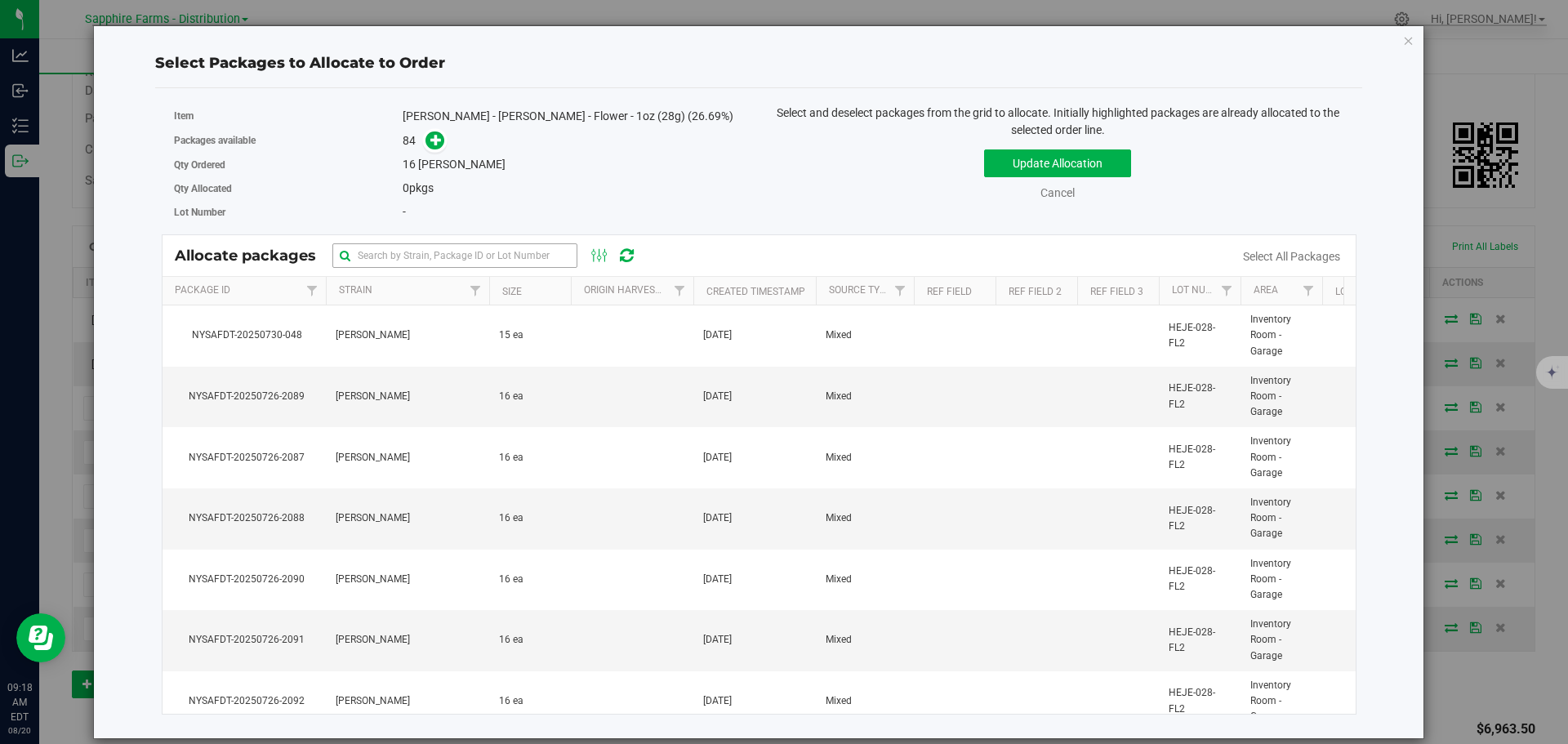
click at [484, 268] on div "Allocate packages" at bounding box center [759, 256] width 1194 height 41
click at [485, 254] on input "text" at bounding box center [455, 256] width 245 height 25
paste input "Nysafdt-20250726-2087"
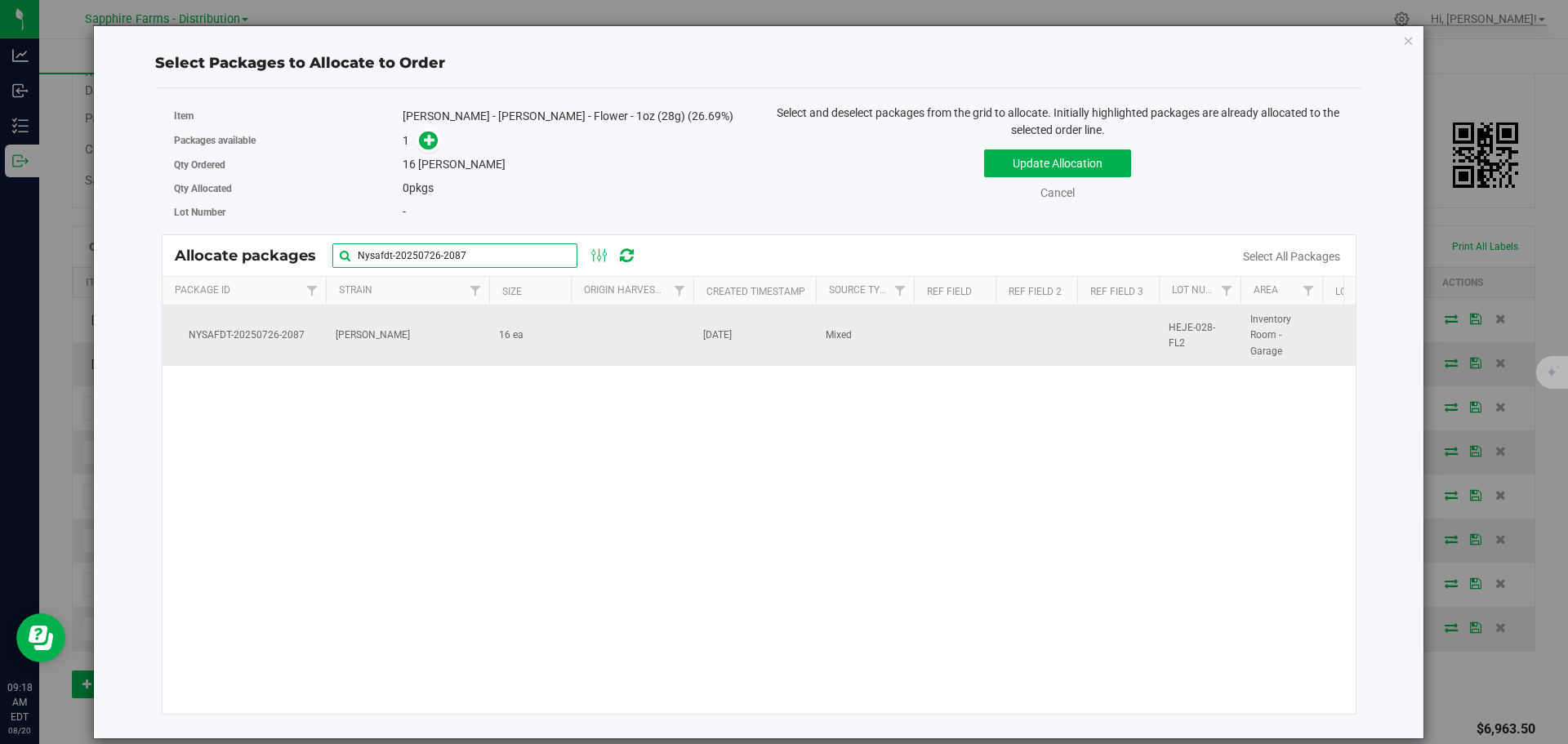
type input "Nysafdt-20250726-2087"
click at [601, 345] on td at bounding box center [632, 335] width 123 height 60
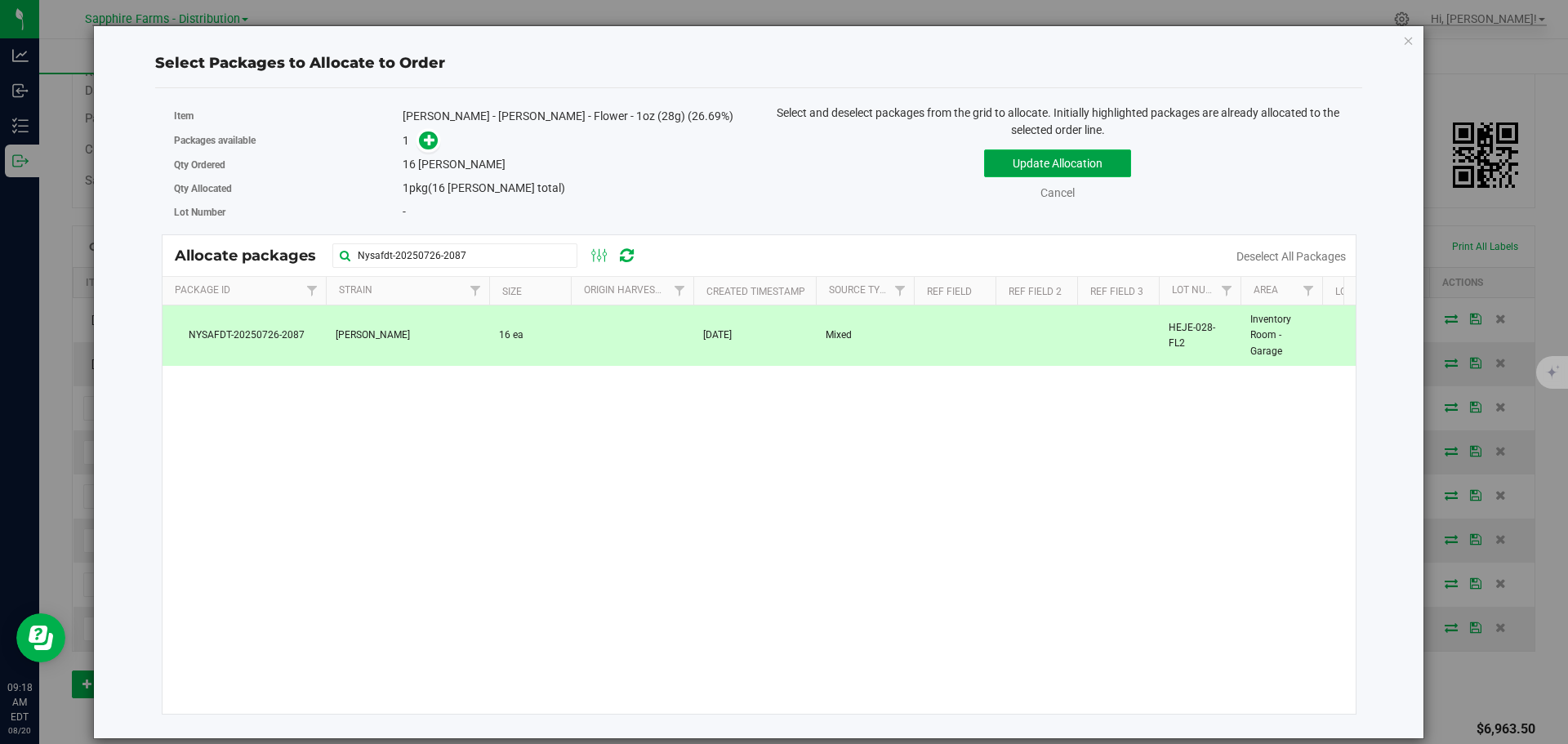
click at [1003, 162] on button "Update Allocation" at bounding box center [1058, 163] width 147 height 27
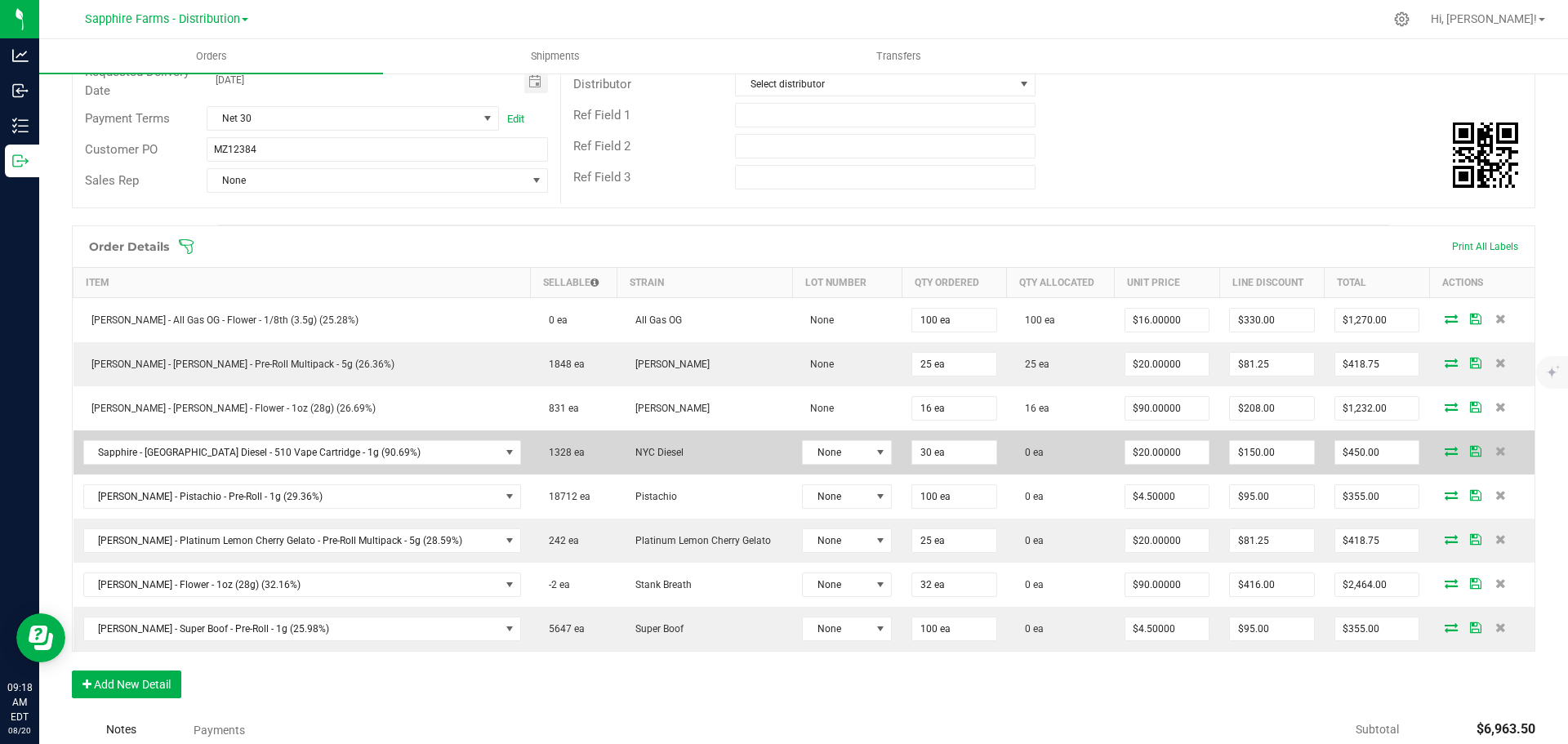
click at [1444, 451] on icon at bounding box center [1451, 451] width 13 height 10
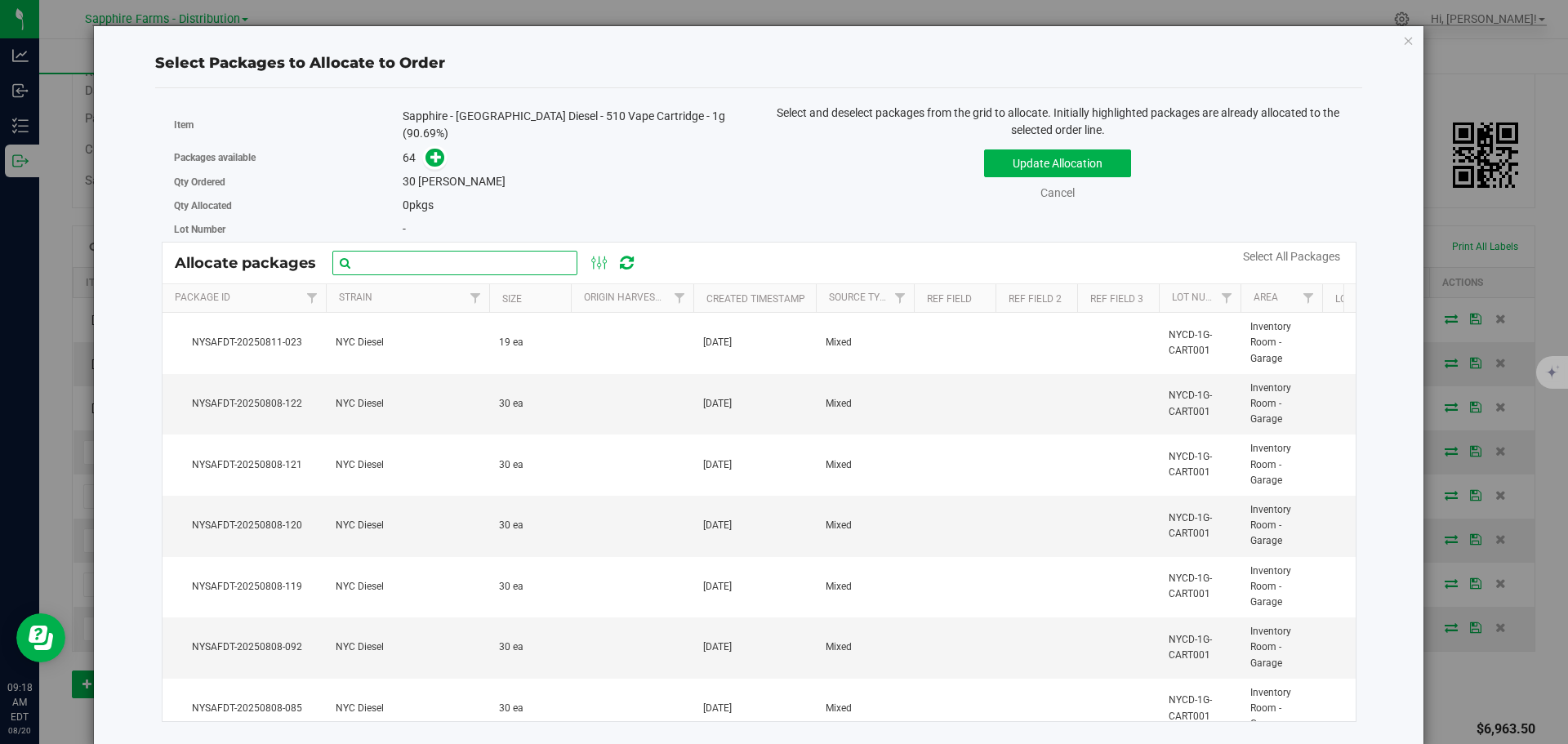
click at [461, 257] on input "text" at bounding box center [455, 263] width 245 height 25
paste input "Nysafdt-20250726-3595"
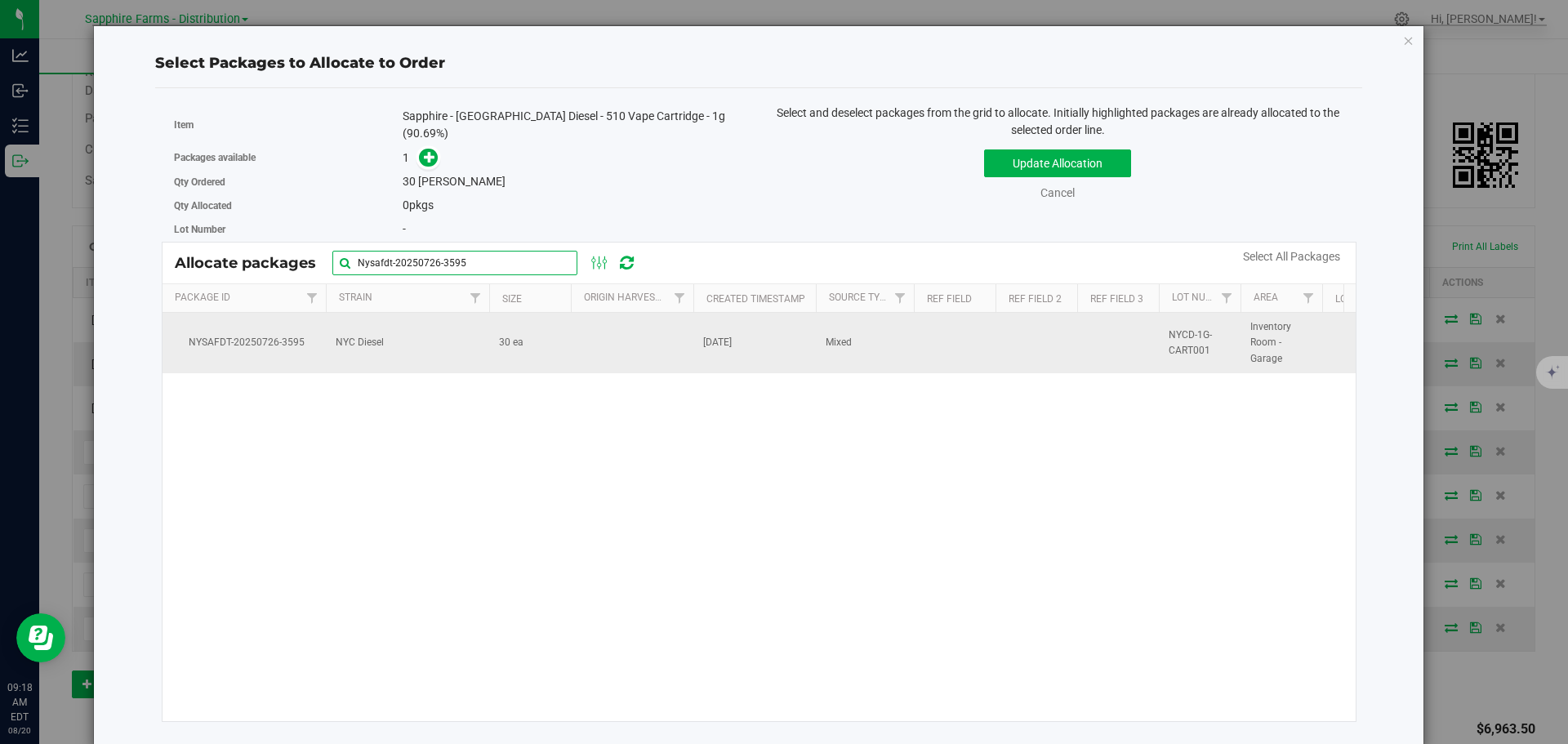
type input "Nysafdt-20250726-3595"
click at [600, 330] on td at bounding box center [632, 343] width 123 height 60
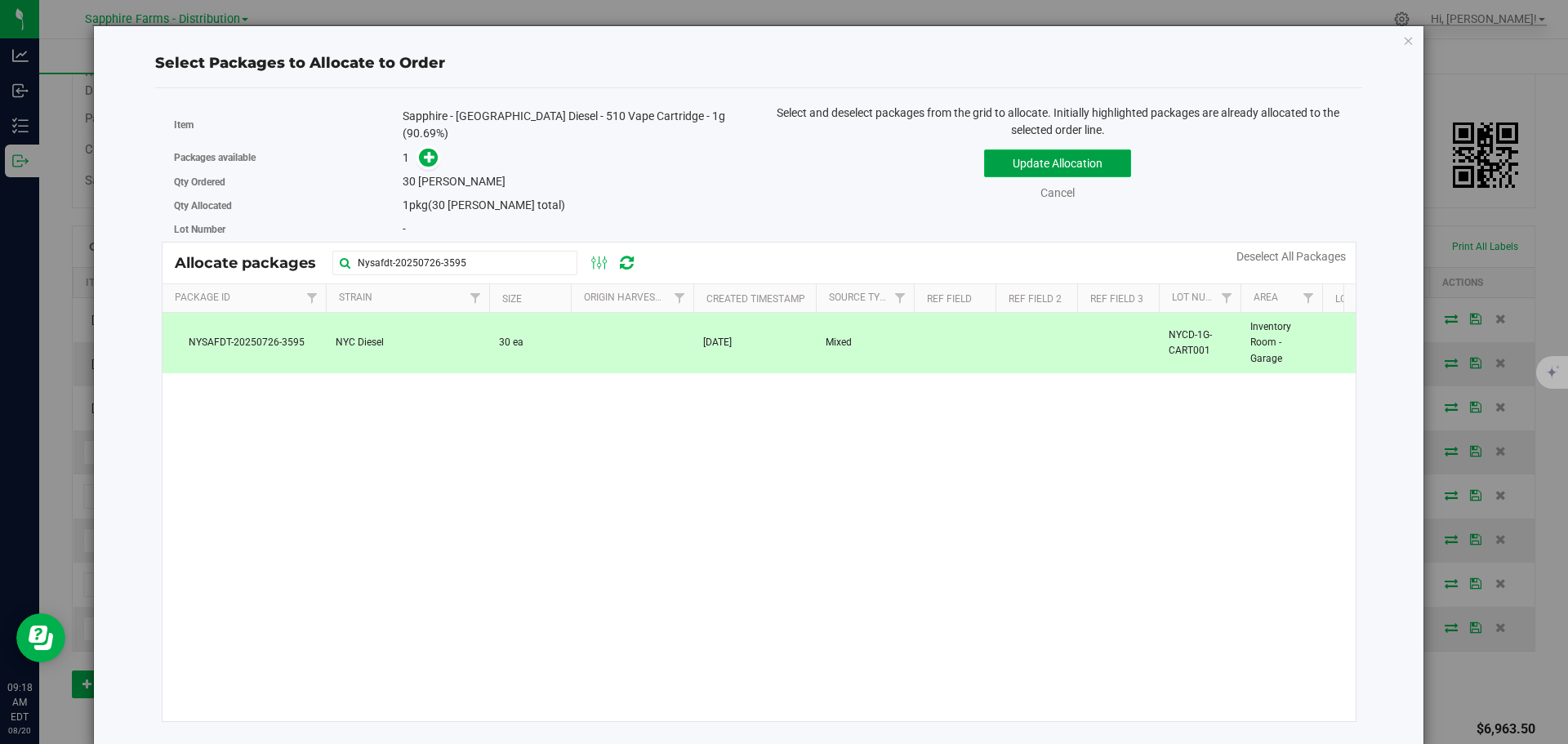
click at [1003, 153] on button "Update Allocation" at bounding box center [1058, 163] width 147 height 27
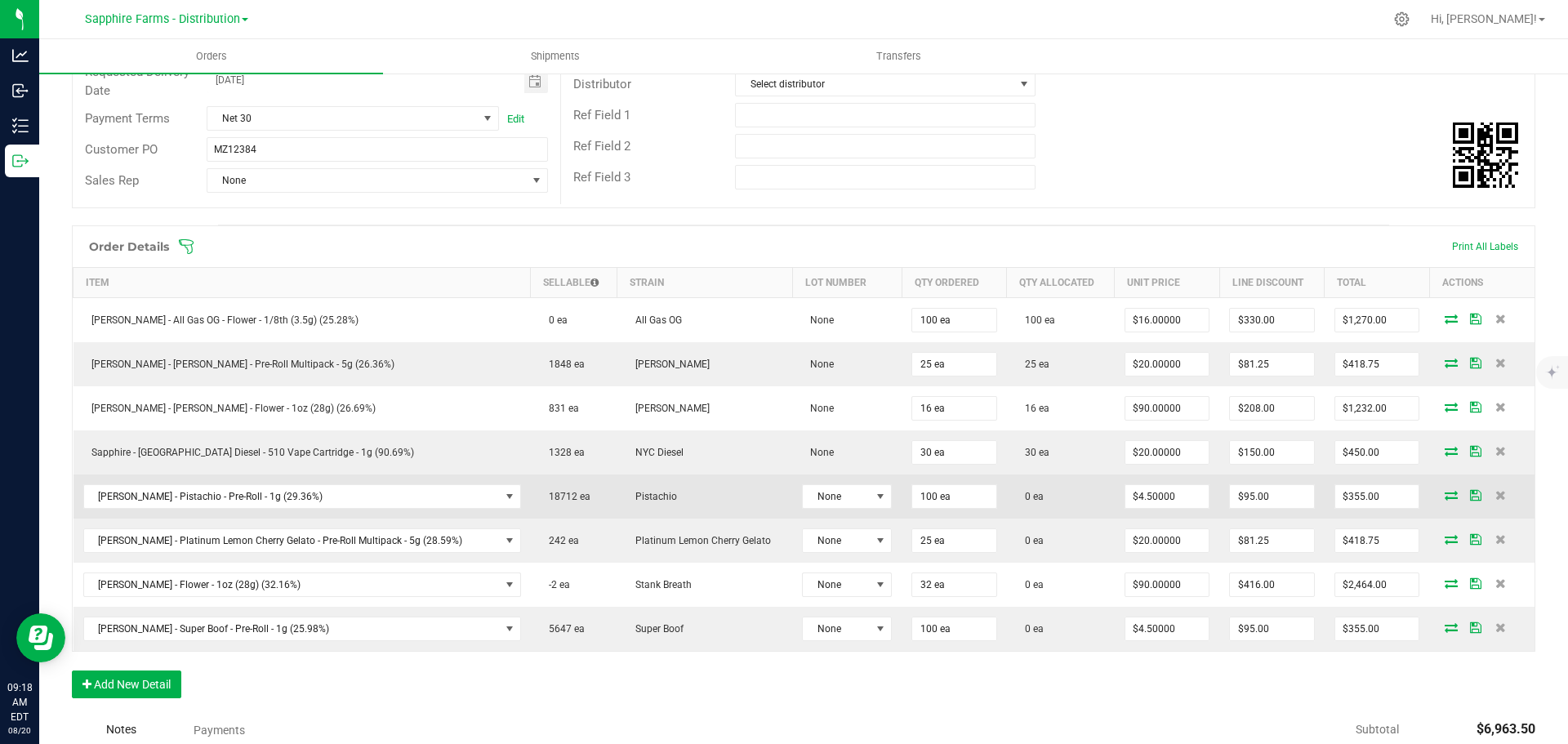
click at [1444, 493] on icon at bounding box center [1451, 495] width 13 height 10
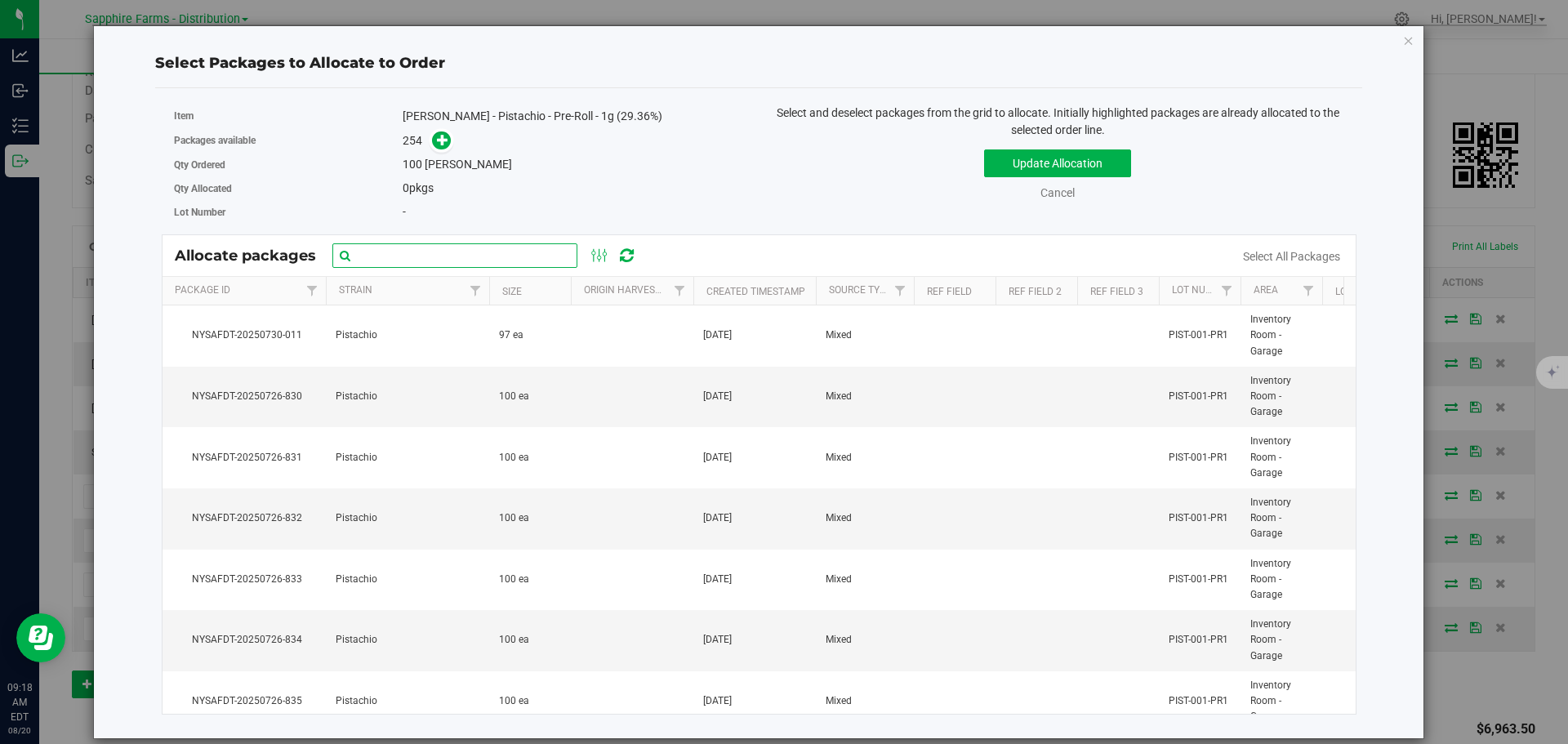
click at [477, 257] on input "text" at bounding box center [455, 256] width 245 height 25
paste input "Nysafdt-20250726-3595"
type input "Nysafdt-20250726-3595"
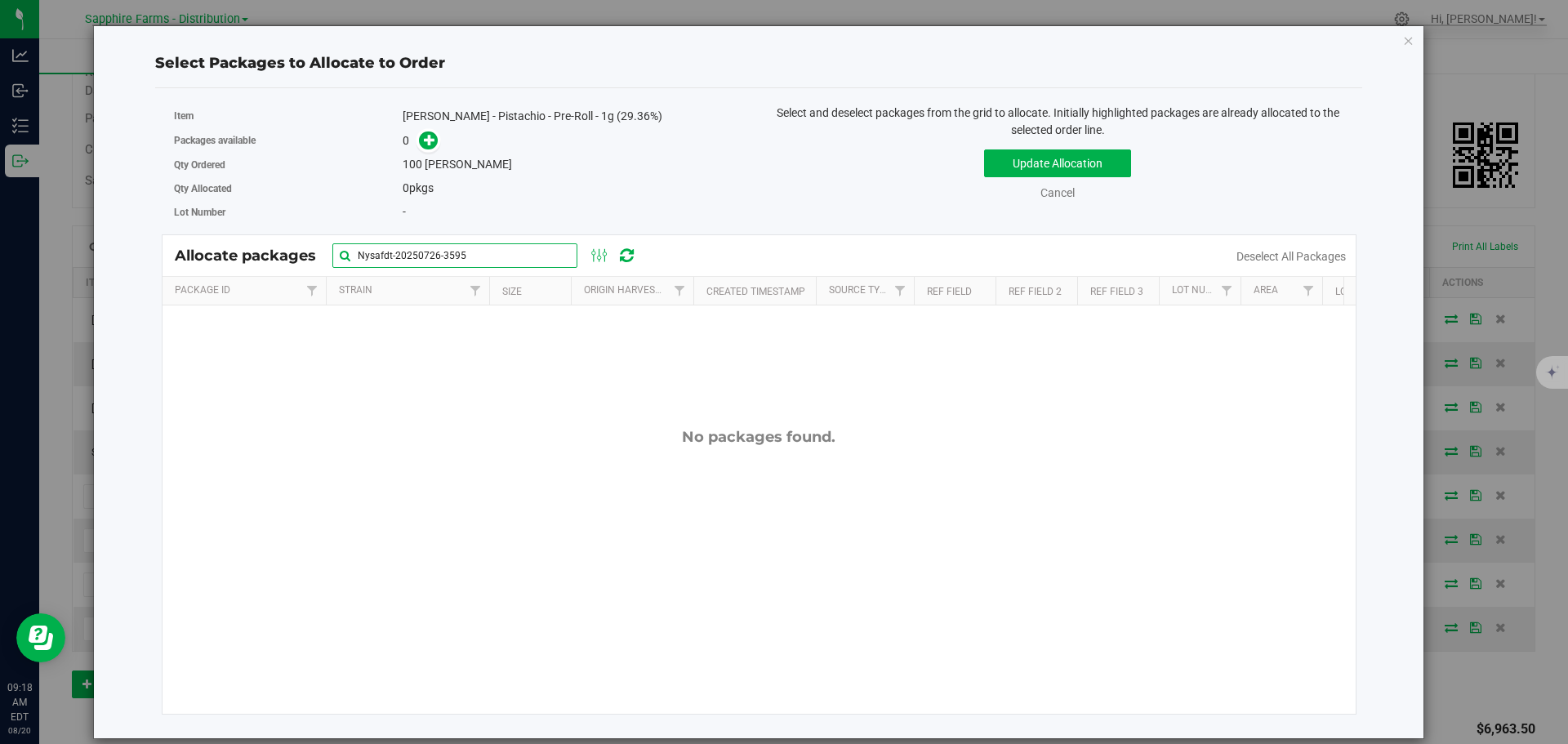
drag, startPoint x: 503, startPoint y: 260, endPoint x: 205, endPoint y: 257, distance: 298.0
click at [206, 257] on div "Allocate packages Nysafdt-20250726-3595" at bounding box center [413, 256] width 477 height 25
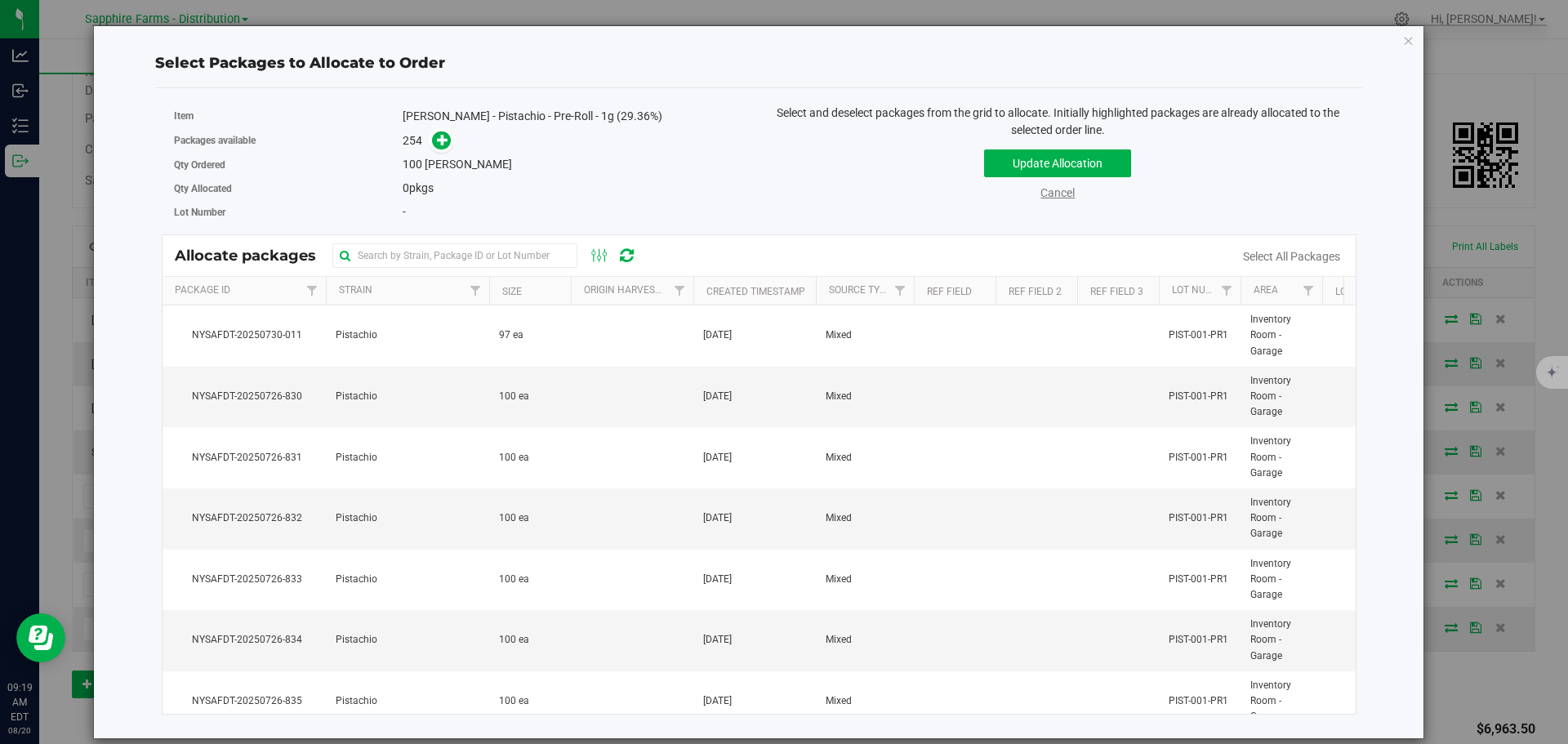
click at [1064, 193] on link "Cancel" at bounding box center [1057, 192] width 34 height 13
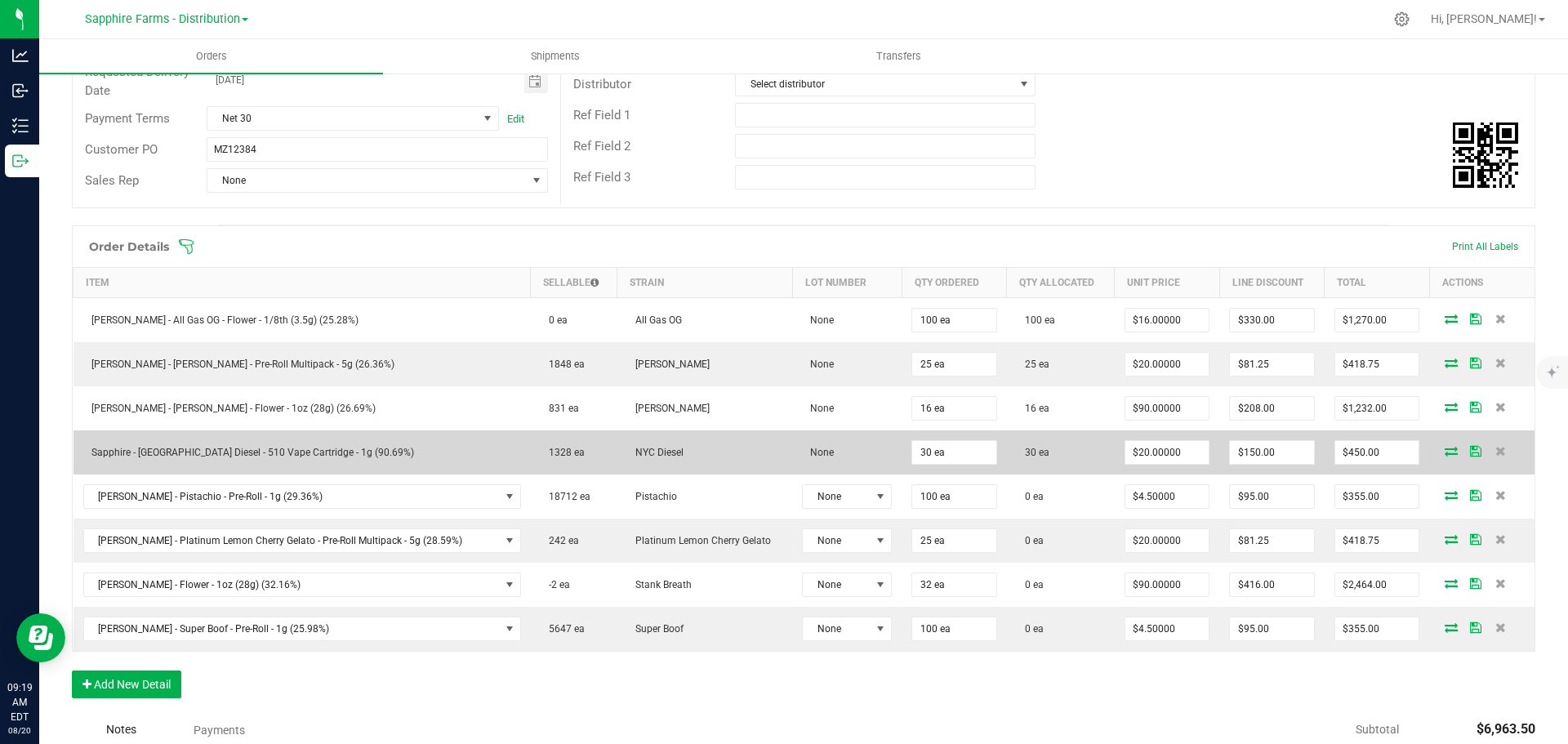
click at [1445, 453] on span at bounding box center [1451, 451] width 25 height 10
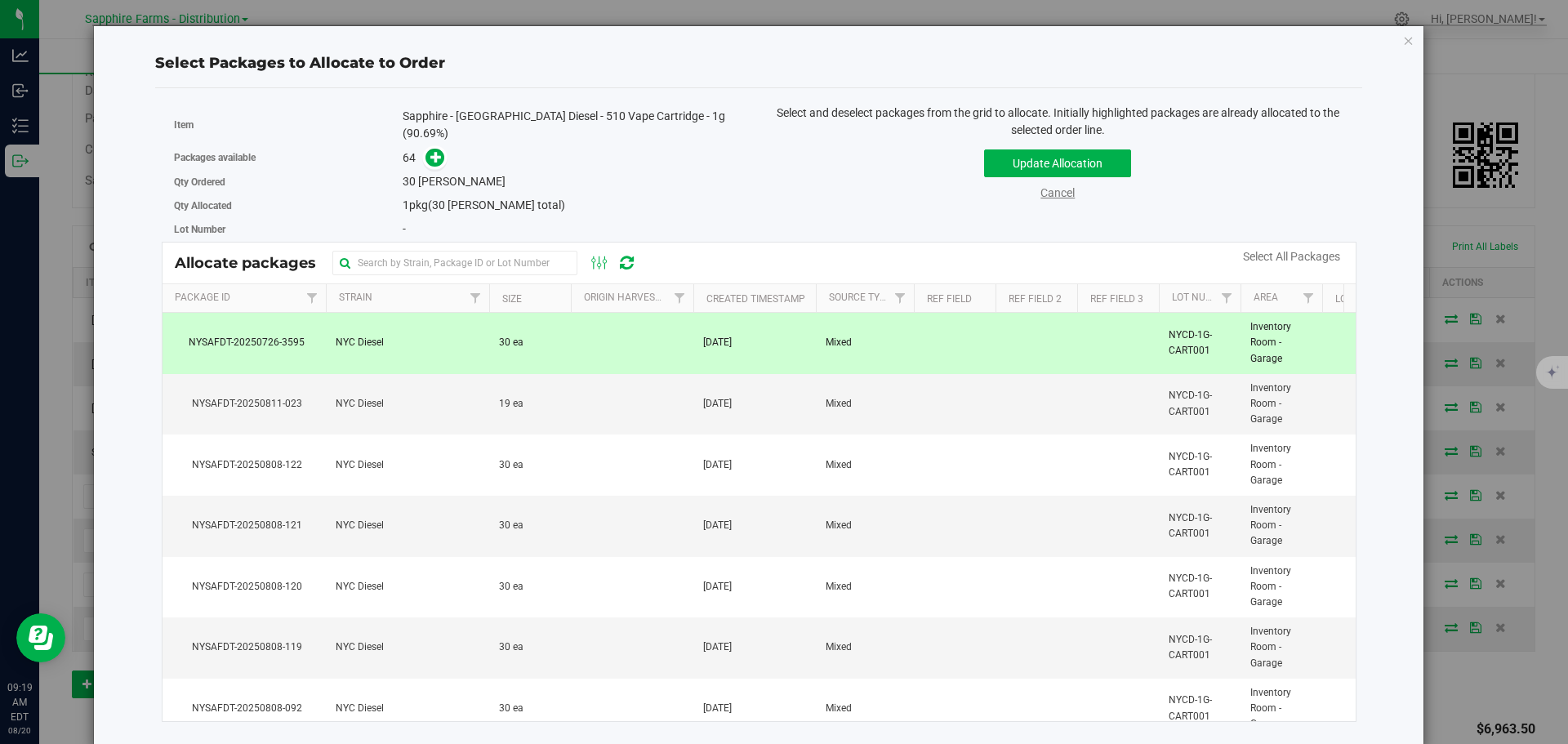
click at [1070, 190] on link "Cancel" at bounding box center [1057, 192] width 34 height 13
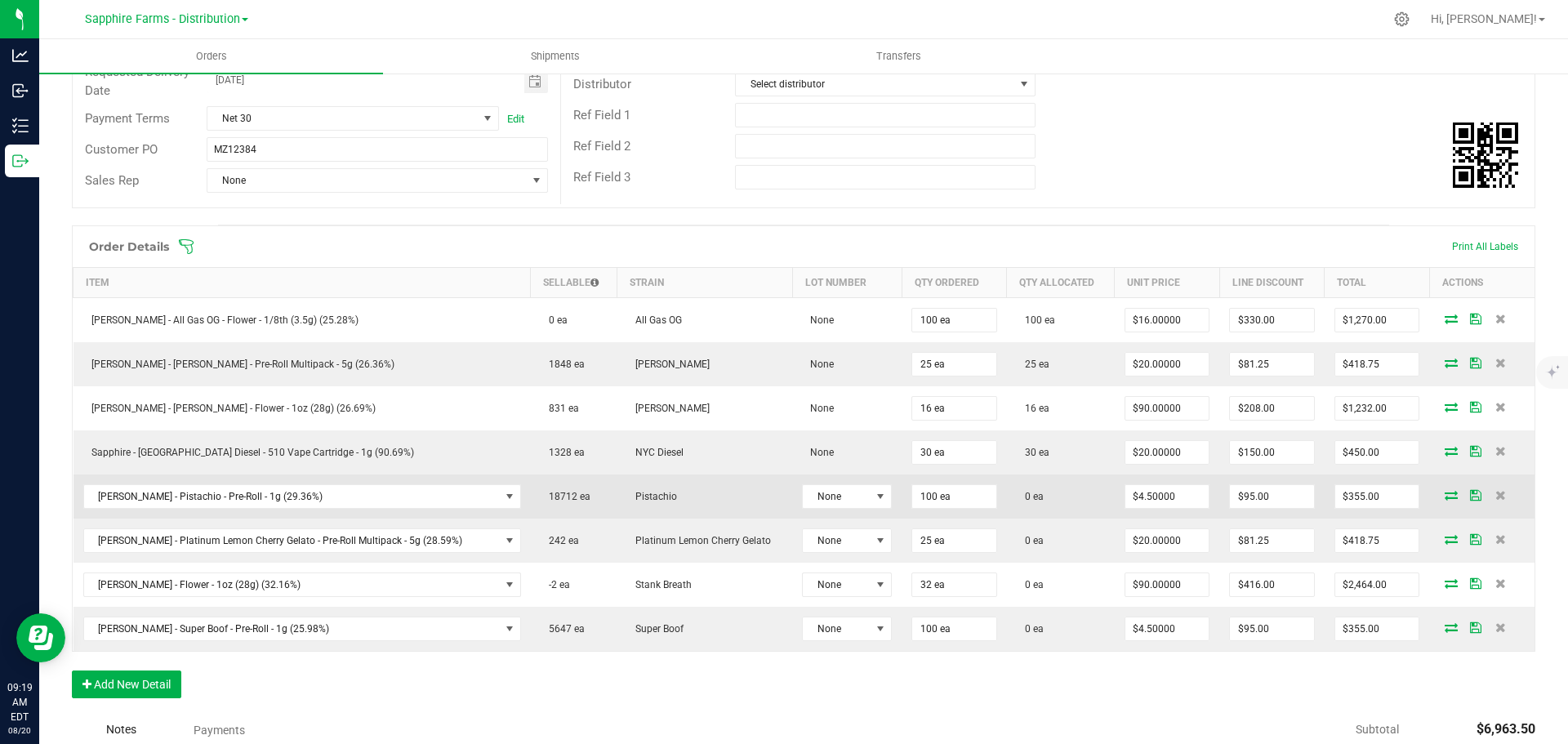
click at [1444, 495] on icon at bounding box center [1451, 495] width 13 height 10
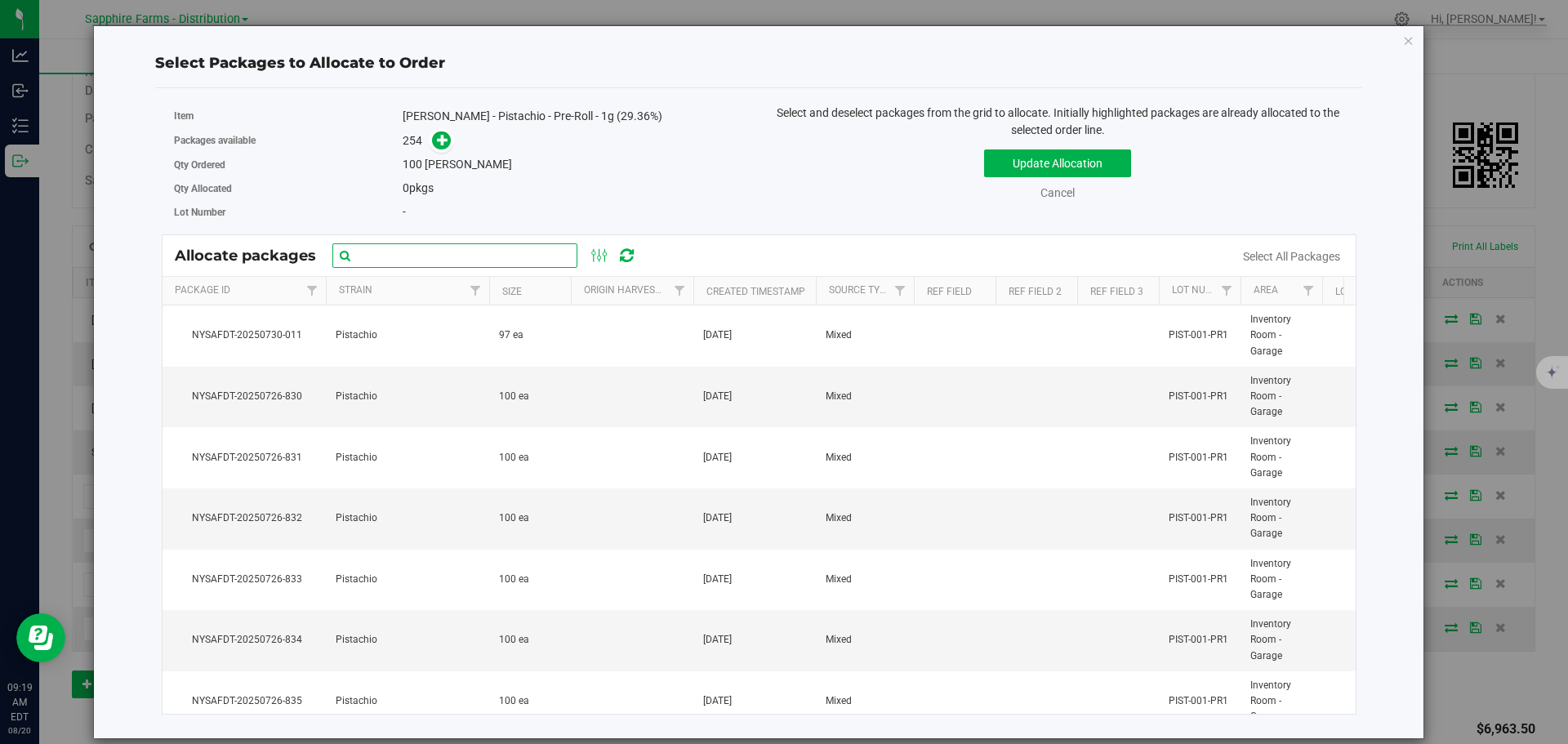
click at [452, 258] on input "text" at bounding box center [455, 256] width 245 height 25
paste input "NYSAFDT-20250726-830"
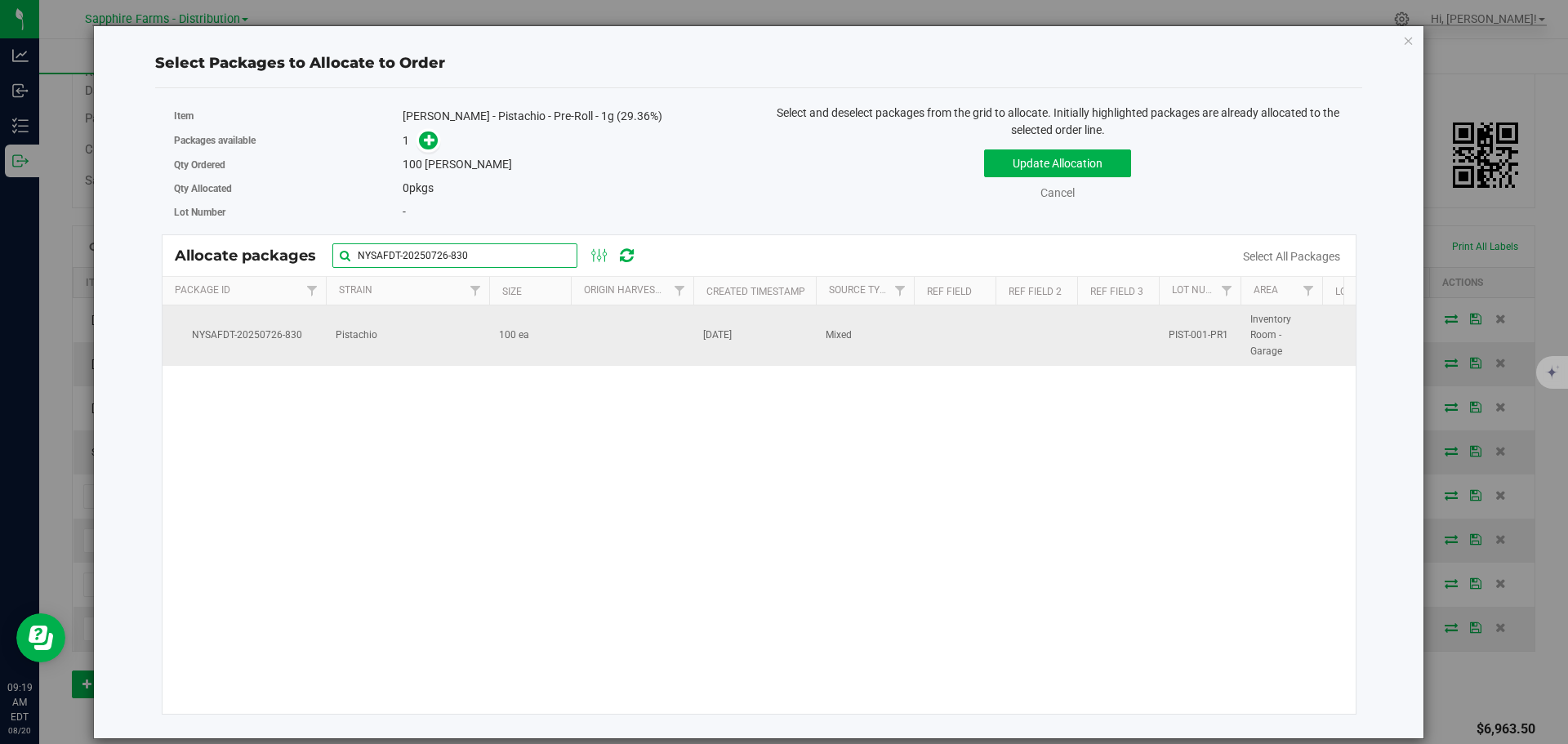
type input "NYSAFDT-20250726-830"
click at [606, 355] on td at bounding box center [632, 335] width 123 height 60
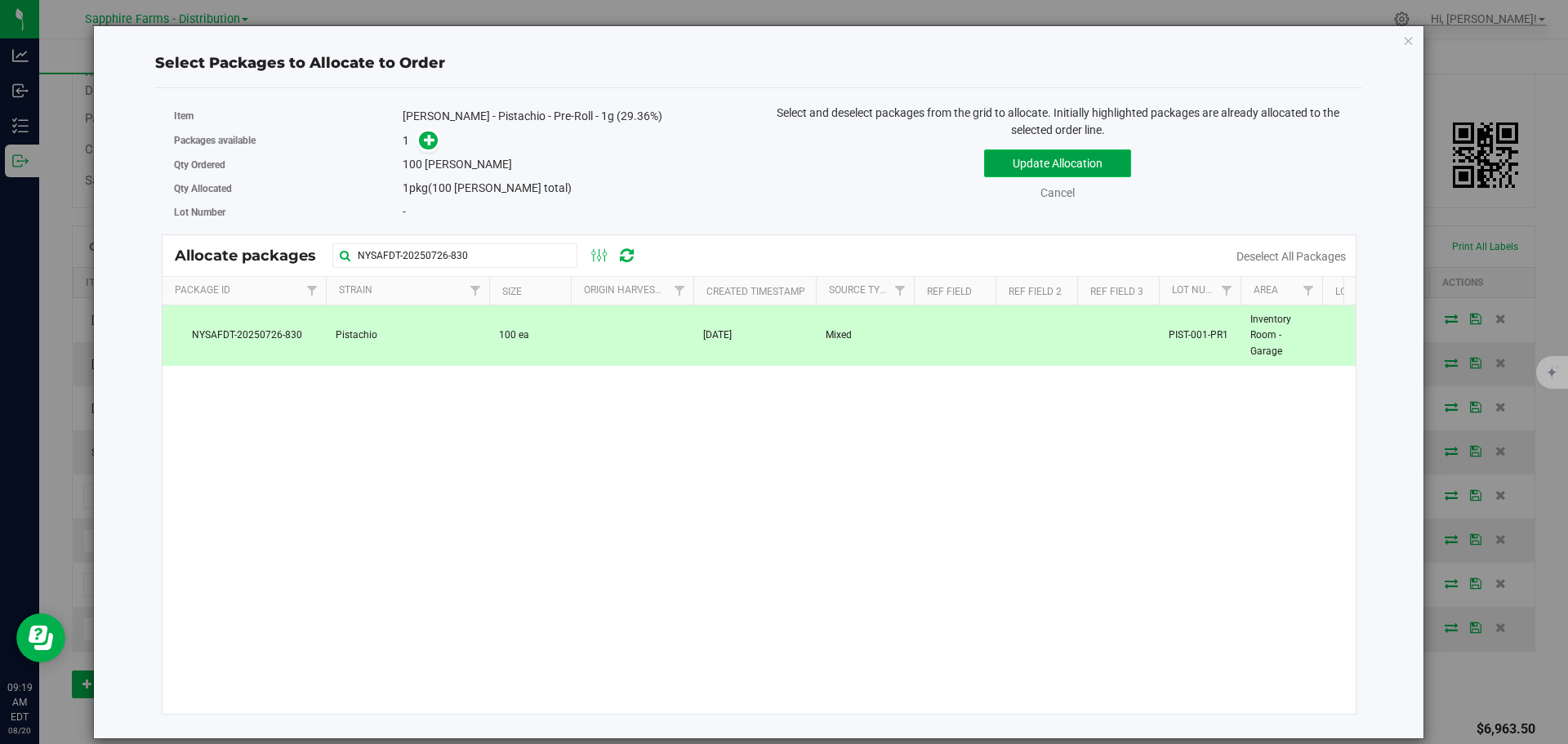
click at [1035, 159] on button "Update Allocation" at bounding box center [1058, 163] width 147 height 27
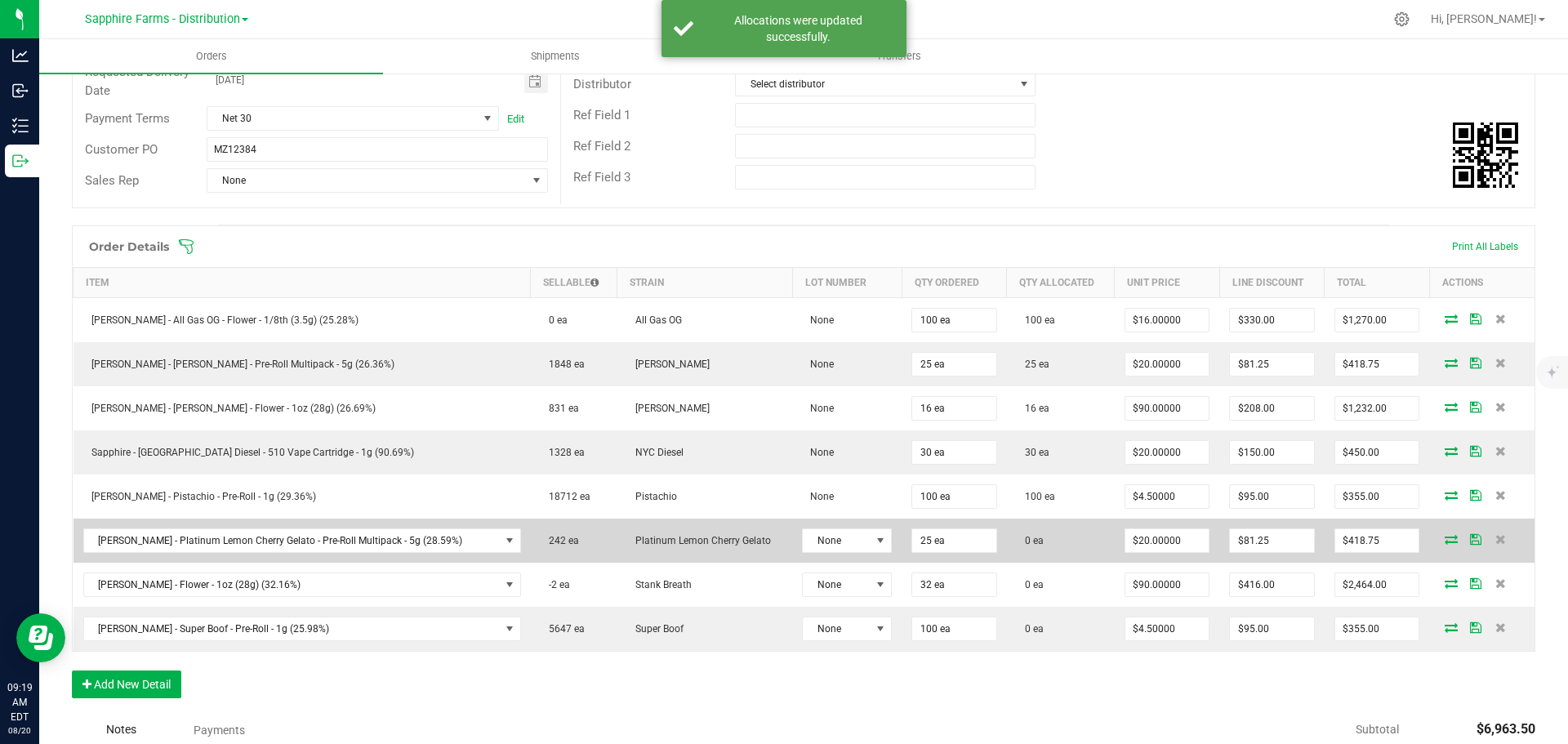
click at [1444, 542] on icon at bounding box center [1451, 539] width 13 height 10
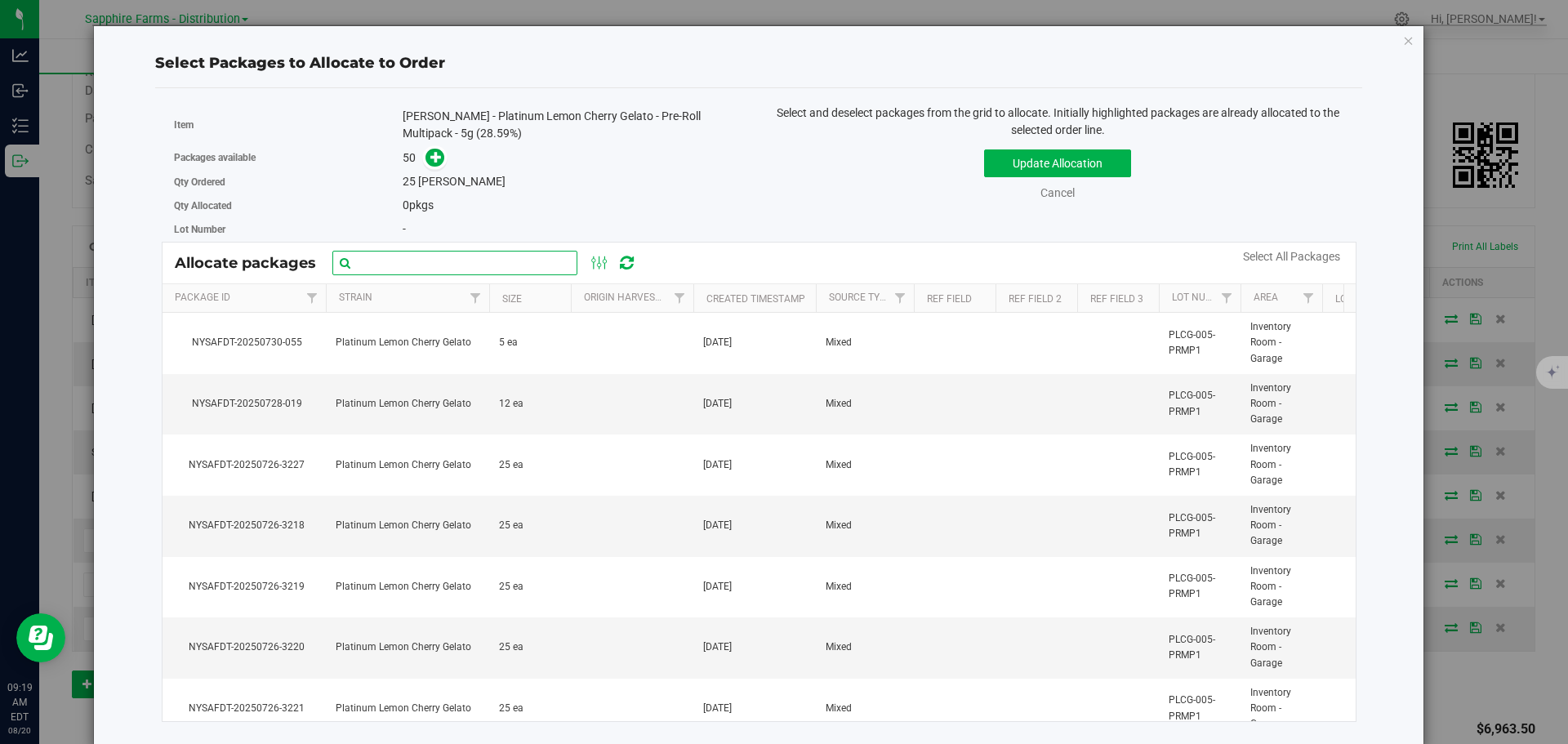
click at [440, 258] on input "text" at bounding box center [455, 263] width 245 height 25
paste input "NYSAFDT-20250726-3218"
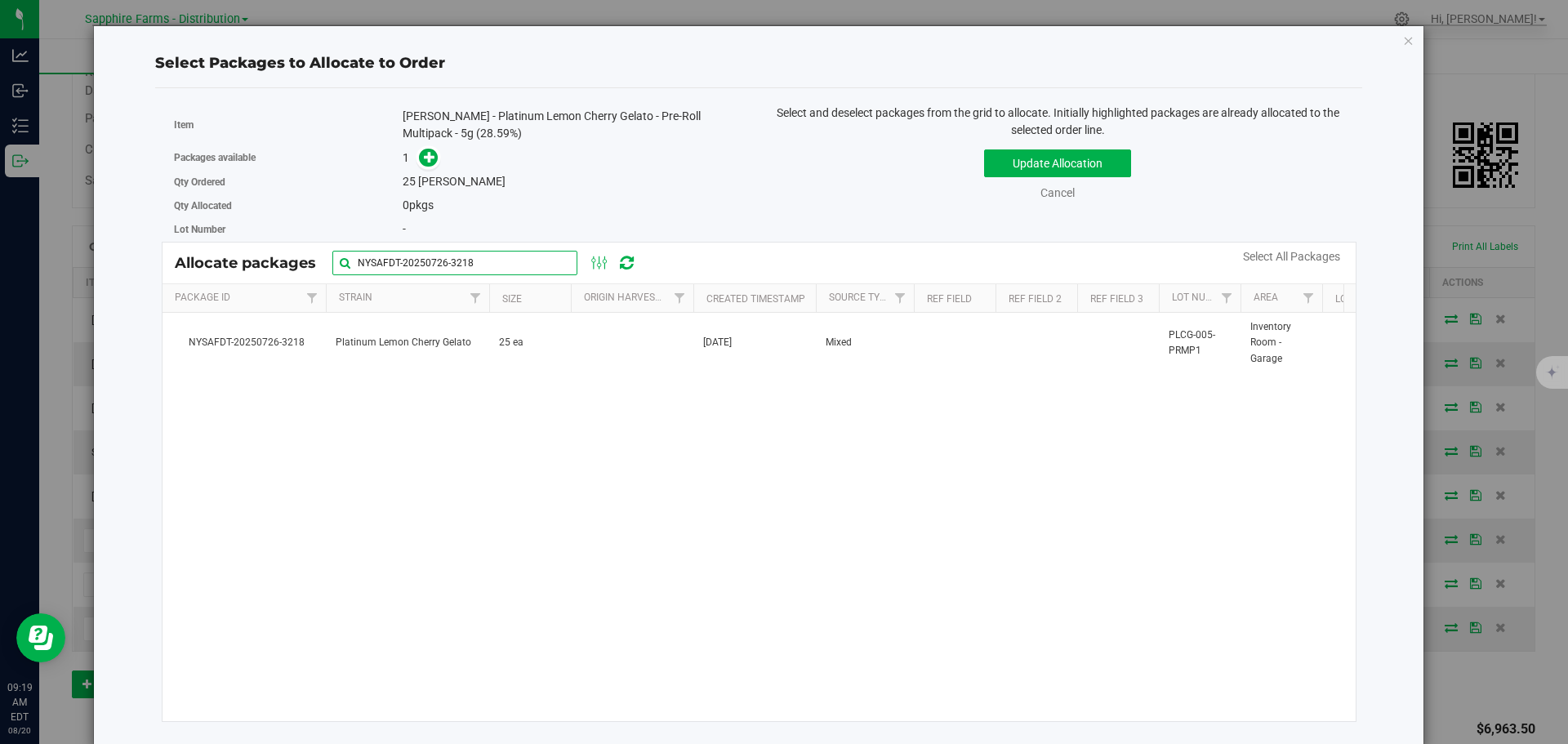
type input "NYSAFDT-20250726-3218"
click at [660, 373] on div "NYSAFDT-20250726-3218 Platinum Lemon Cherry Gelato 25 ea [DATE] Mixed PLCG-005-…" at bounding box center [759, 517] width 1194 height 409
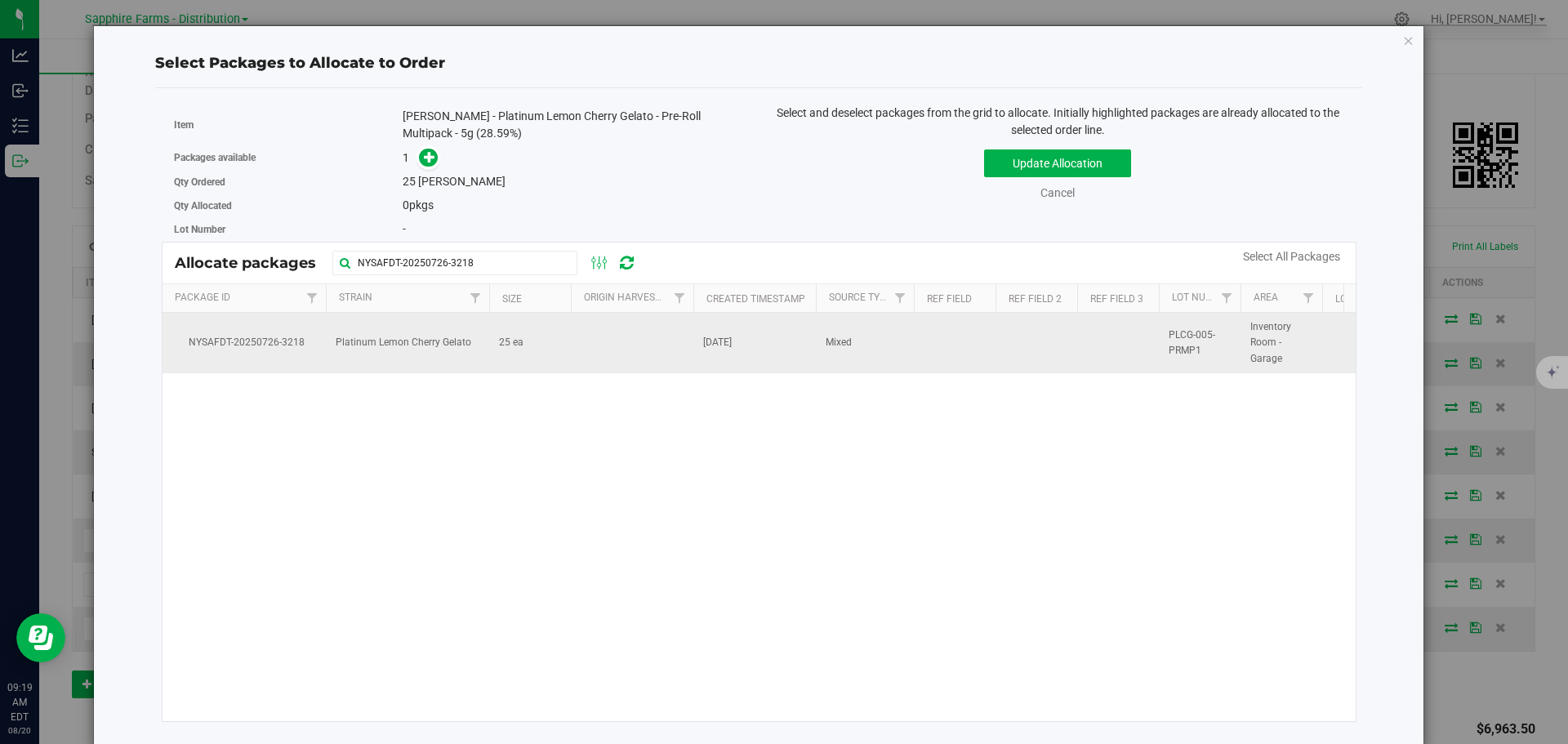
click at [670, 356] on td at bounding box center [632, 343] width 123 height 60
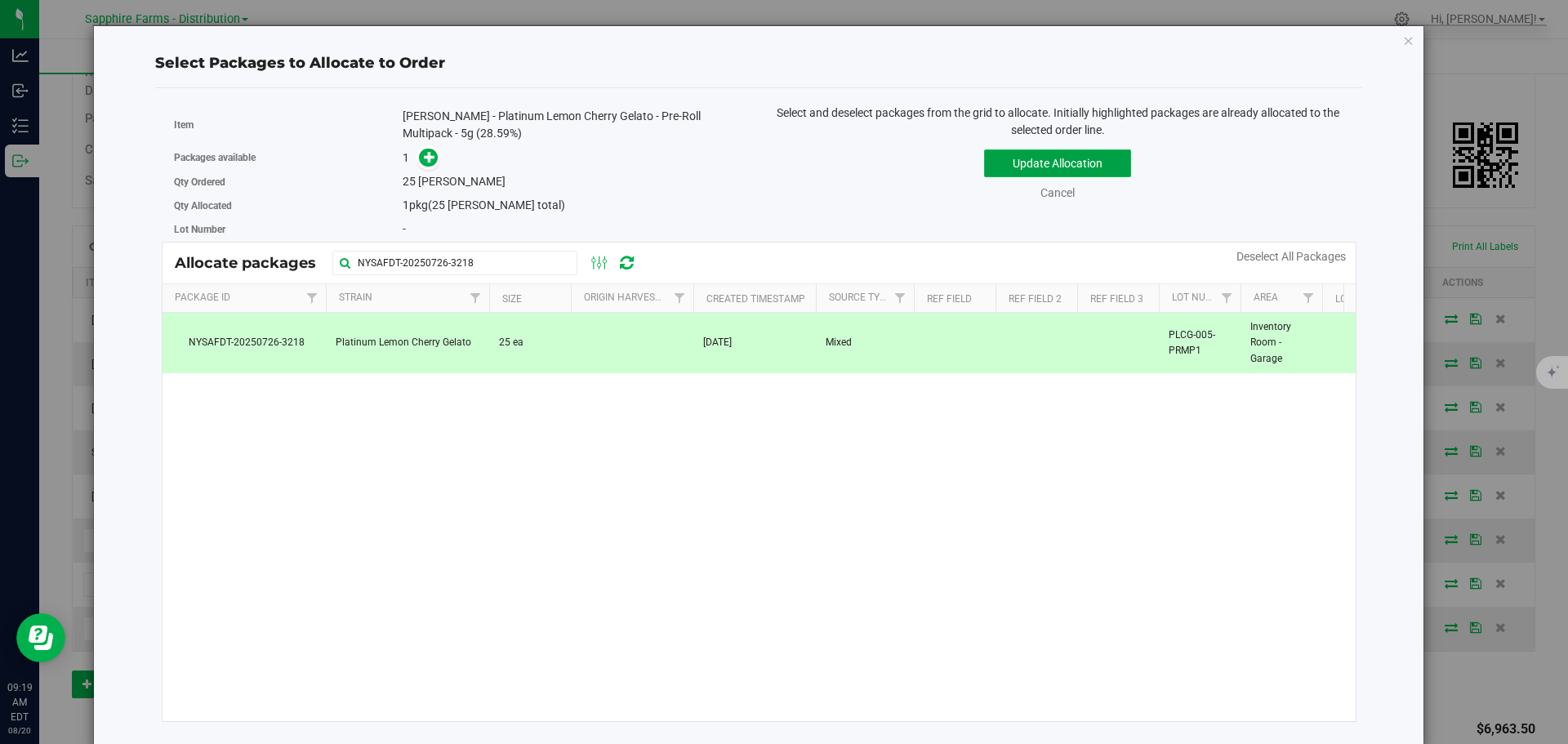
click at [1020, 155] on button "Update Allocation" at bounding box center [1058, 163] width 147 height 27
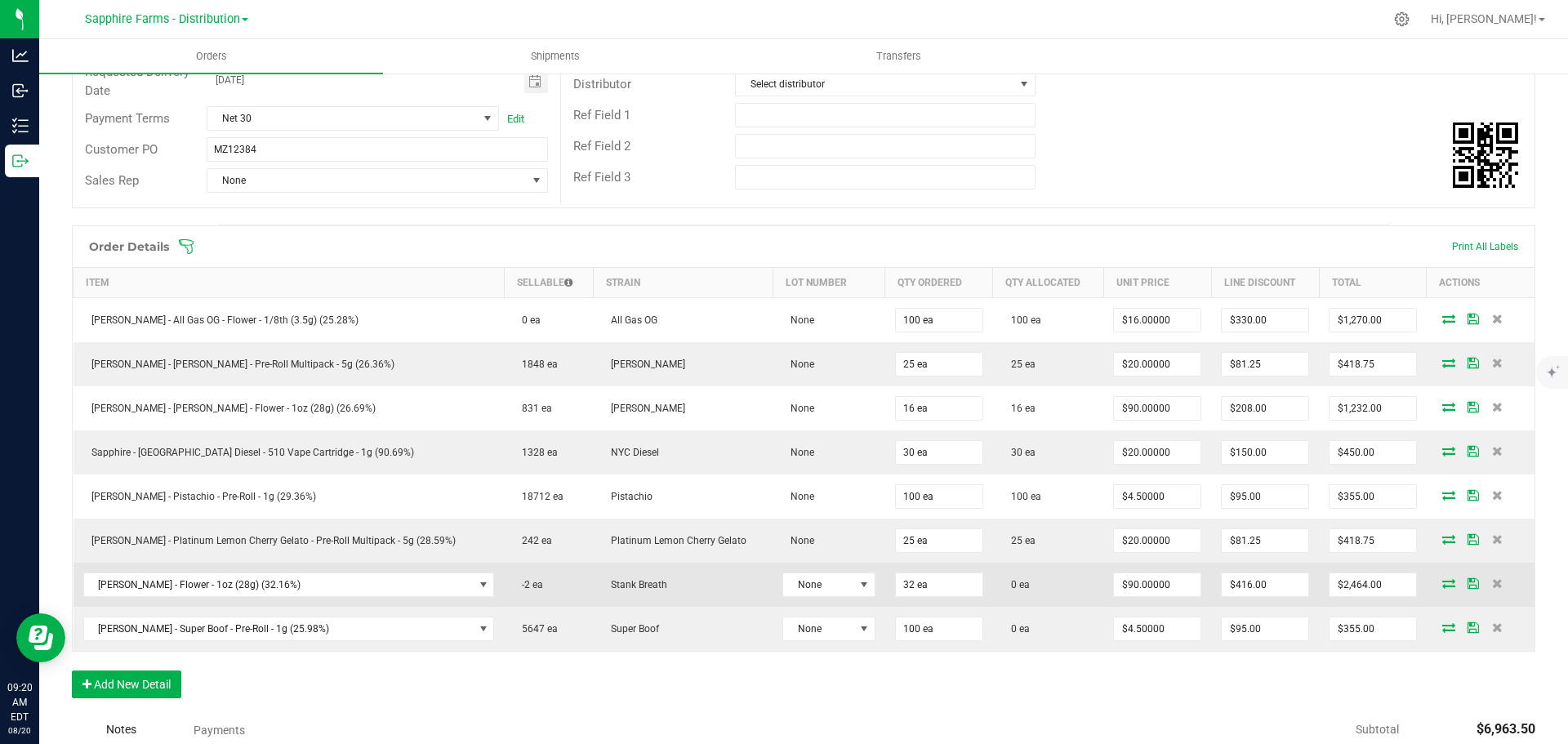
click at [1442, 586] on icon at bounding box center [1449, 583] width 13 height 10
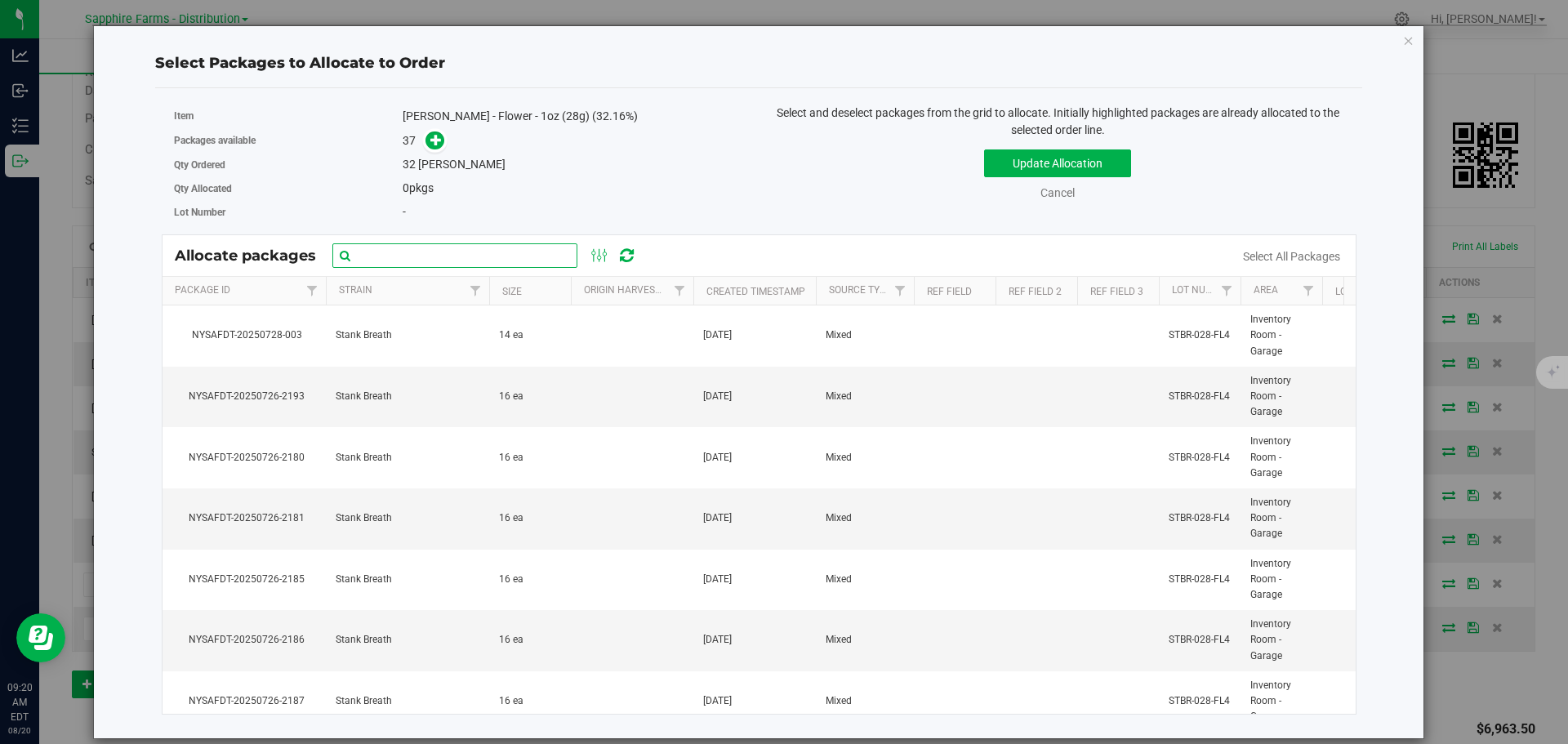
click at [449, 250] on input "text" at bounding box center [455, 256] width 245 height 25
paste input "Nysafdt-20250726-2190"
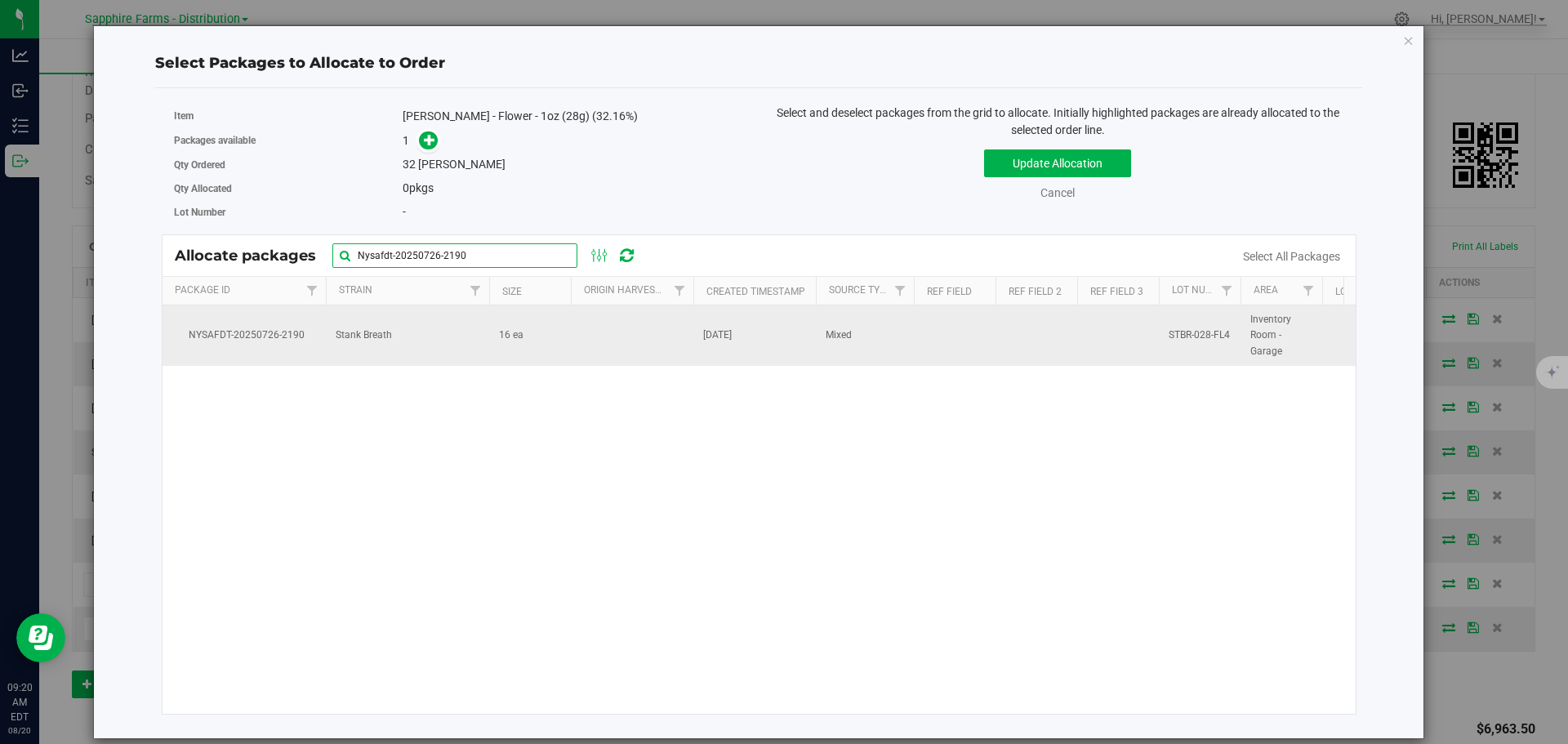
type input "Nysafdt-20250726-2190"
click at [611, 352] on td at bounding box center [632, 335] width 123 height 60
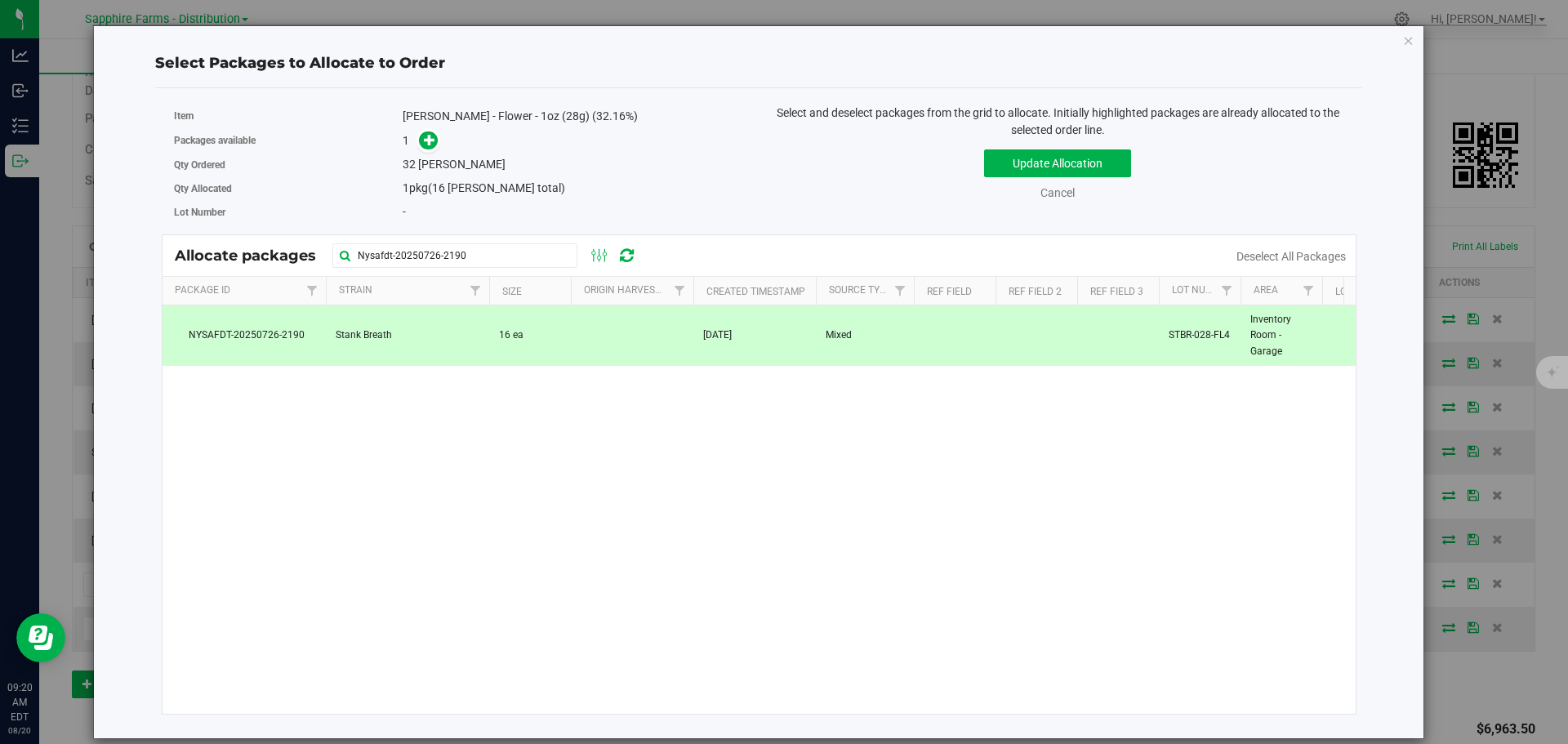
click at [554, 344] on td "16 ea" at bounding box center [530, 335] width 82 height 60
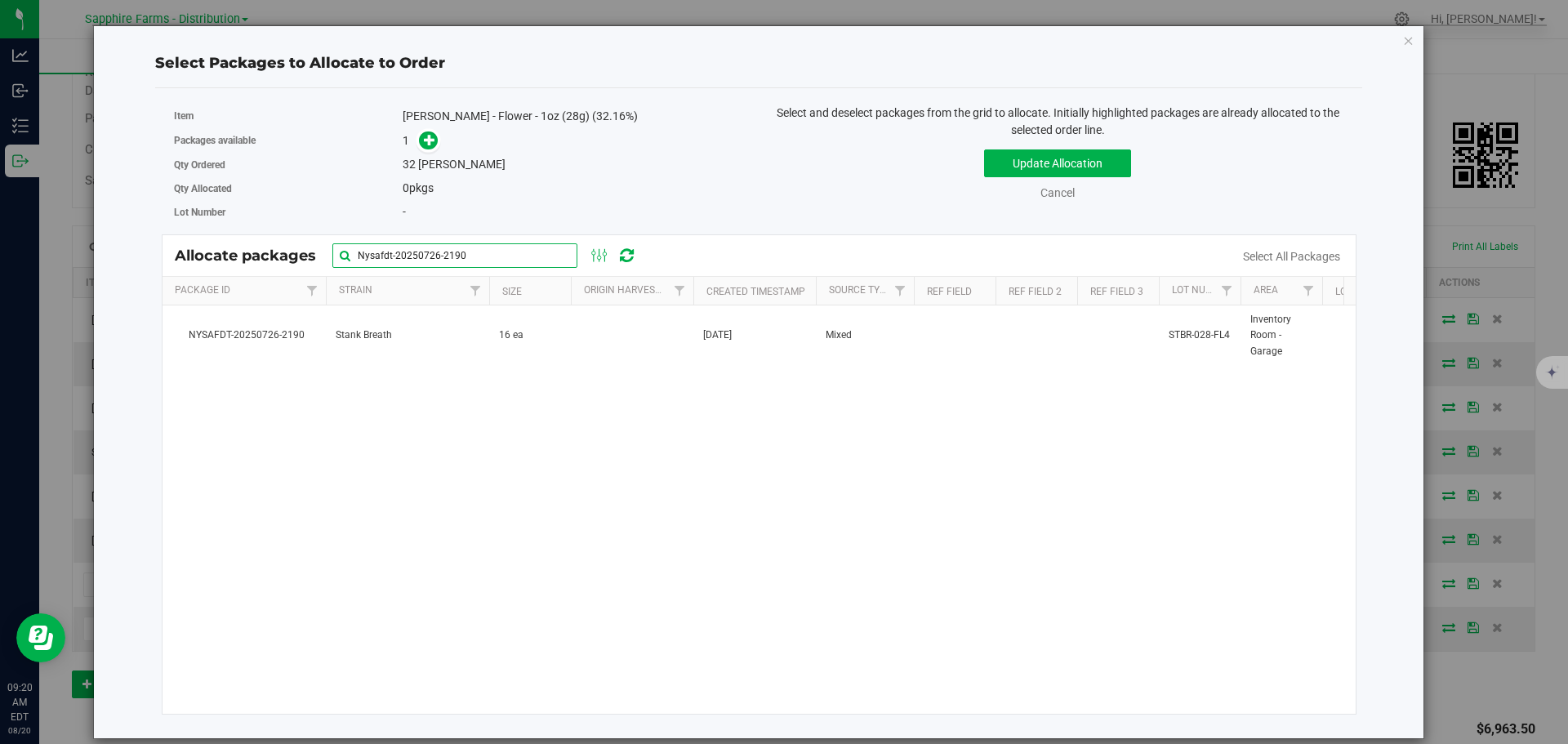
drag, startPoint x: 496, startPoint y: 255, endPoint x: 203, endPoint y: 247, distance: 293.1
click at [205, 250] on div "Allocate packages Nysafdt-20250726-2190" at bounding box center [413, 256] width 477 height 25
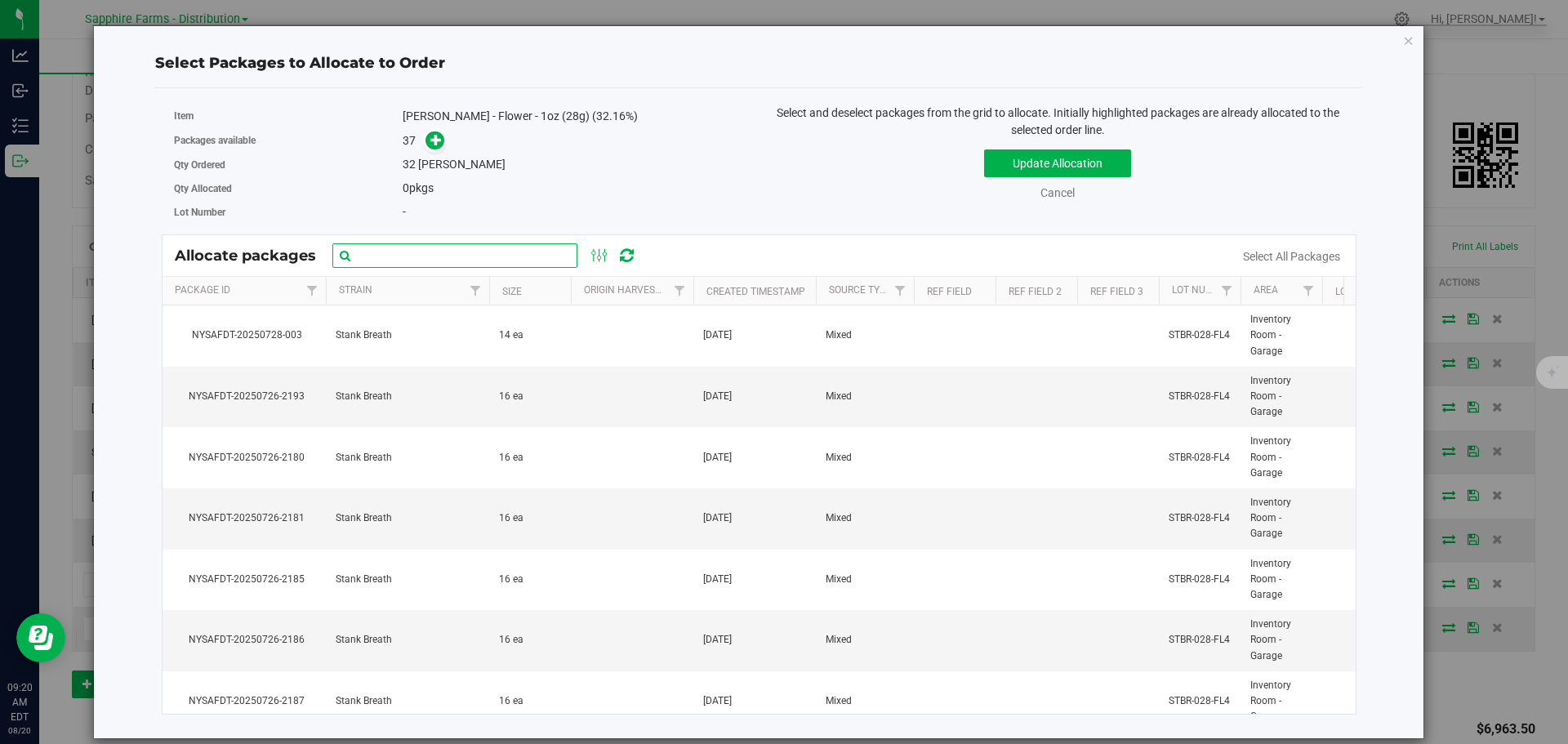
click at [452, 250] on input "text" at bounding box center [455, 256] width 245 height 25
type input "219"
click at [456, 407] on td "Stank Breath" at bounding box center [408, 397] width 163 height 61
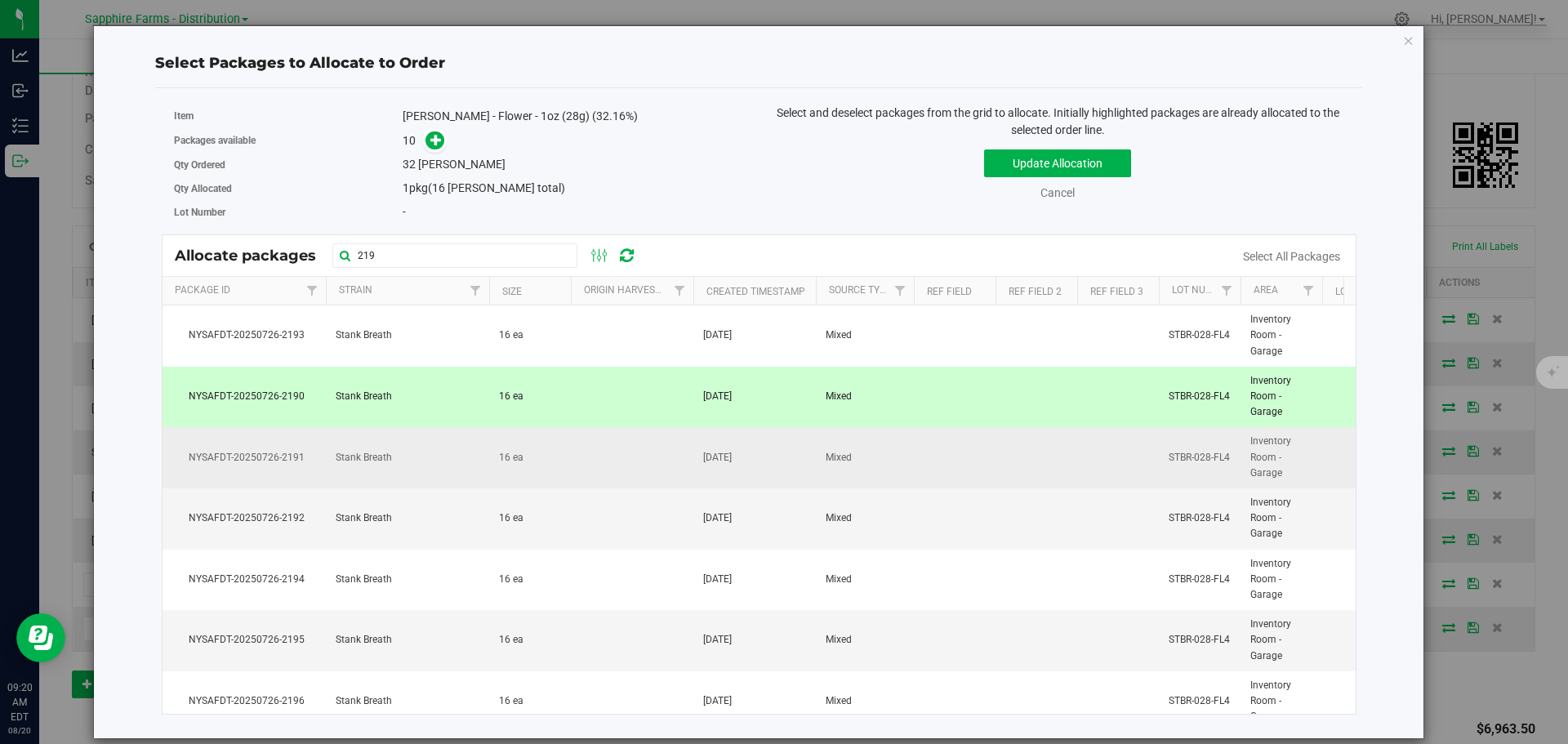
click at [434, 471] on td "Stank Breath" at bounding box center [408, 457] width 163 height 61
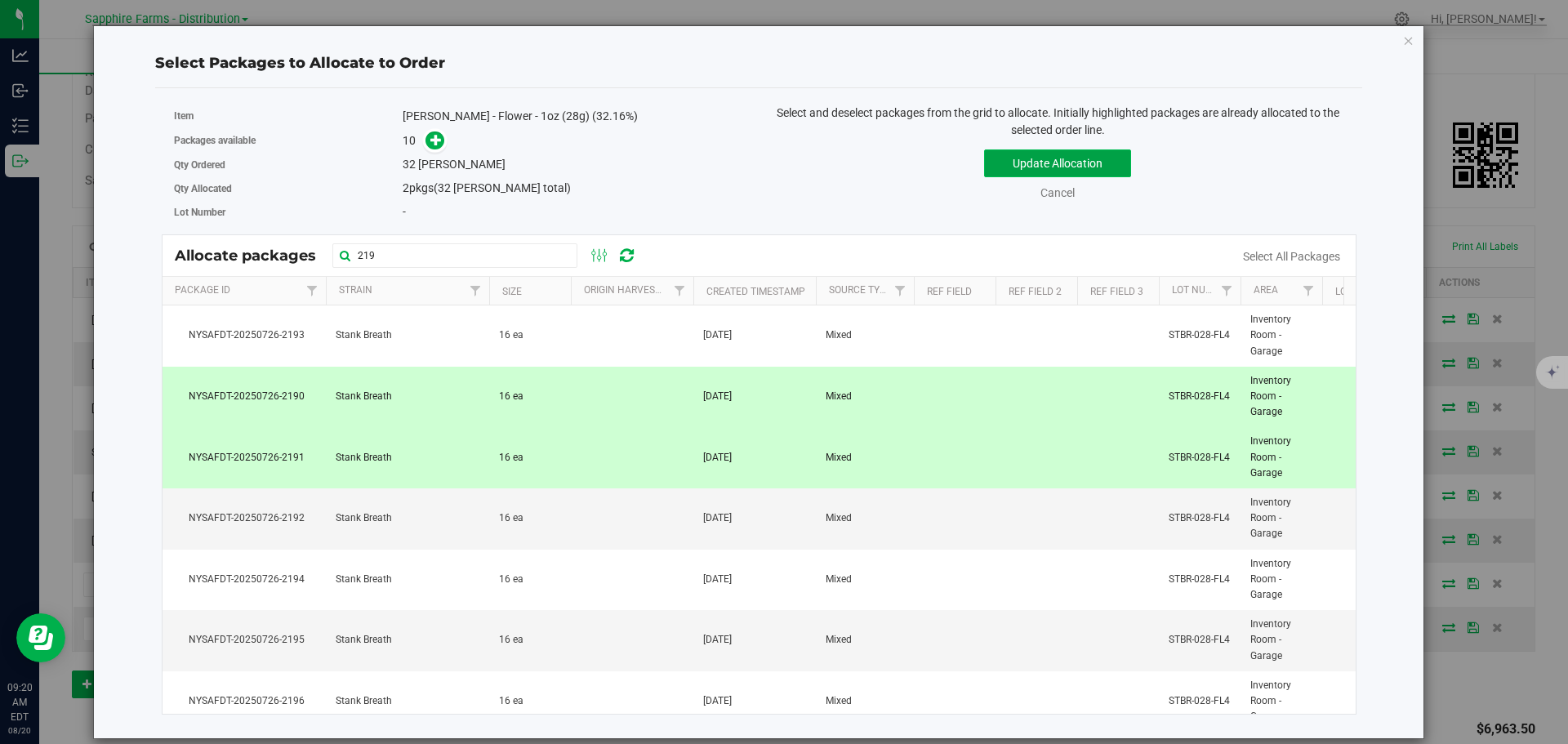
click at [1058, 175] on button "Update Allocation" at bounding box center [1058, 163] width 147 height 27
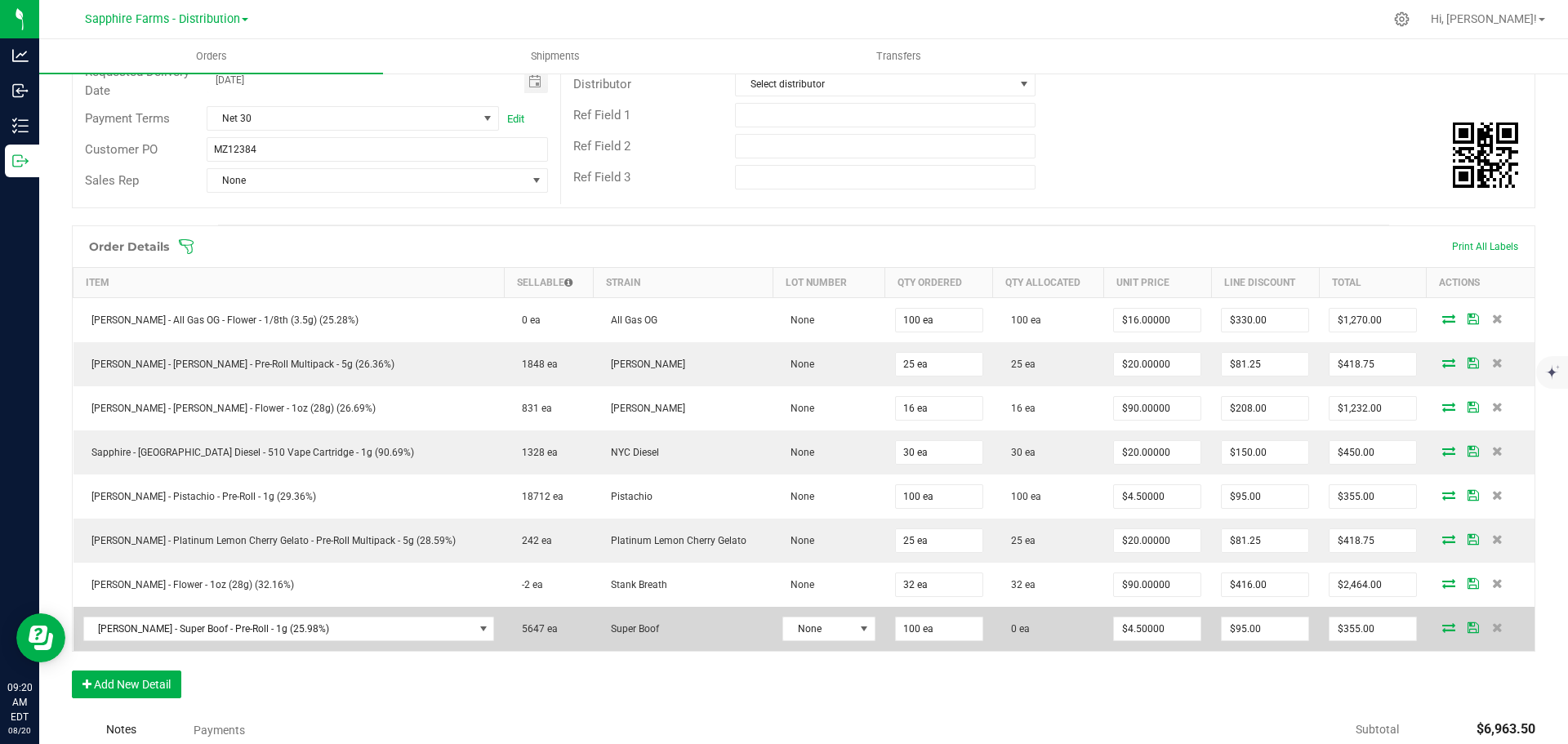
click at [1442, 626] on icon at bounding box center [1449, 627] width 13 height 10
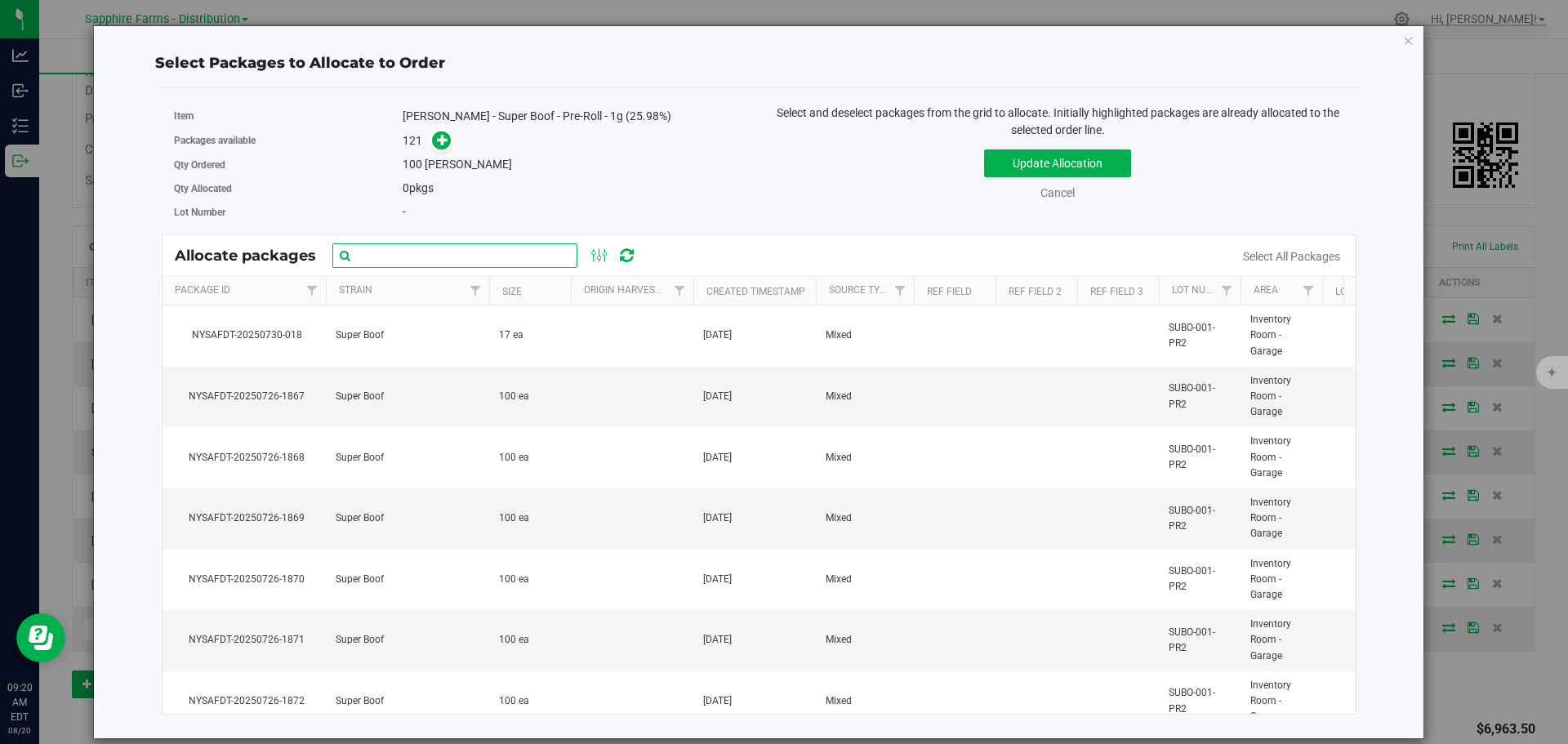
click at [380, 258] on input "text" at bounding box center [455, 256] width 245 height 25
paste input "NYSAFDT-20250726-1867"
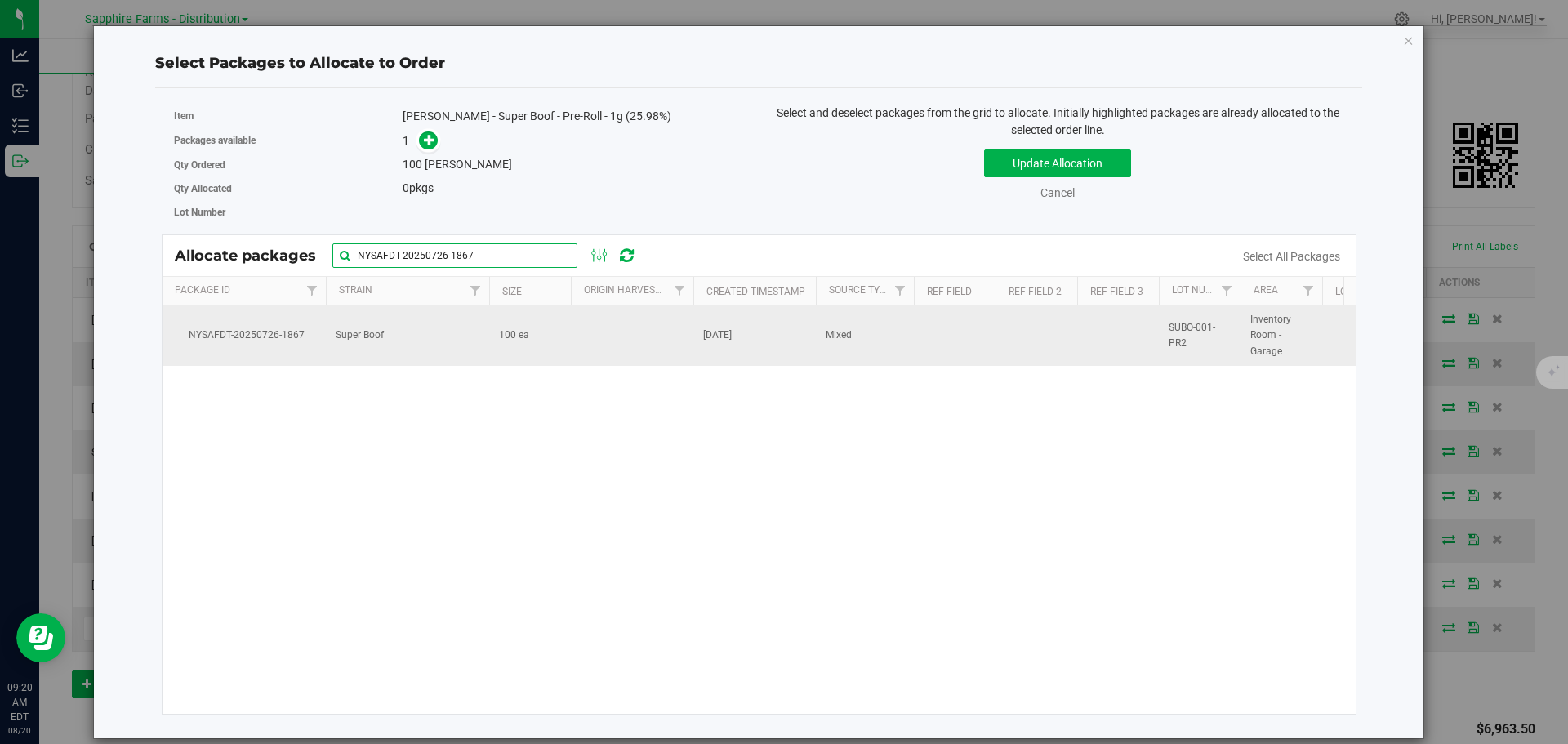
type input "NYSAFDT-20250726-1867"
click at [650, 335] on td at bounding box center [632, 335] width 123 height 60
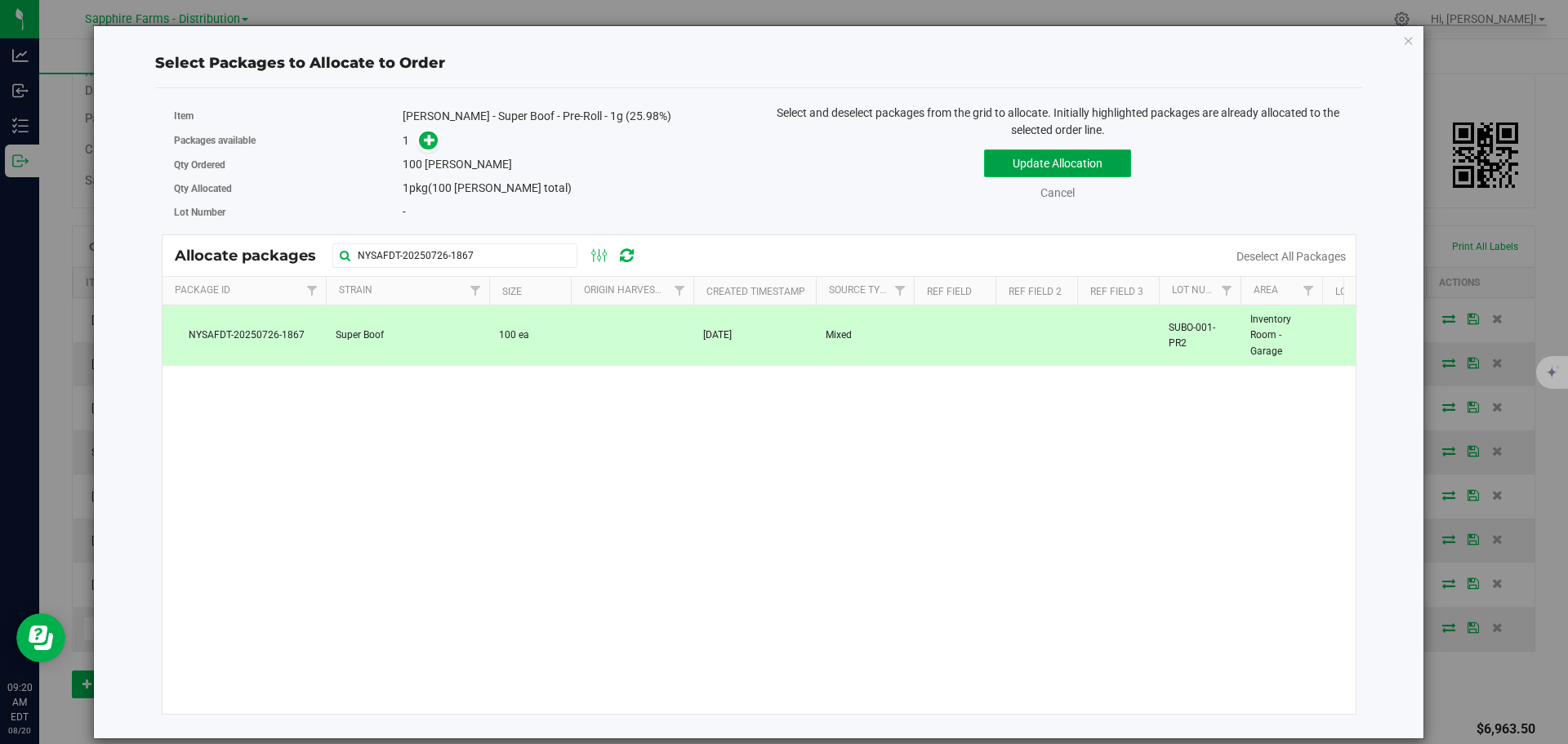
click at [1020, 162] on button "Update Allocation" at bounding box center [1058, 163] width 147 height 27
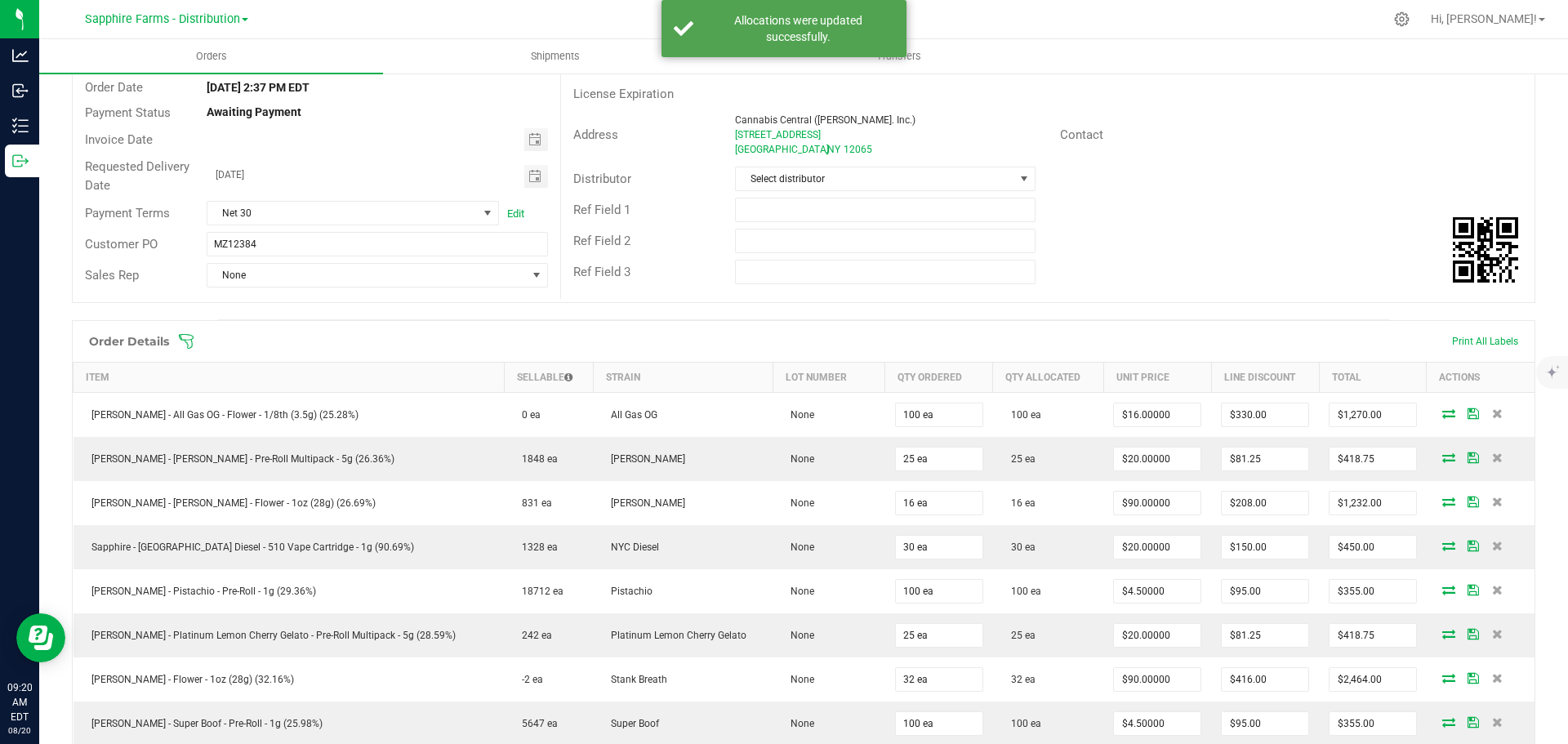
scroll to position [0, 0]
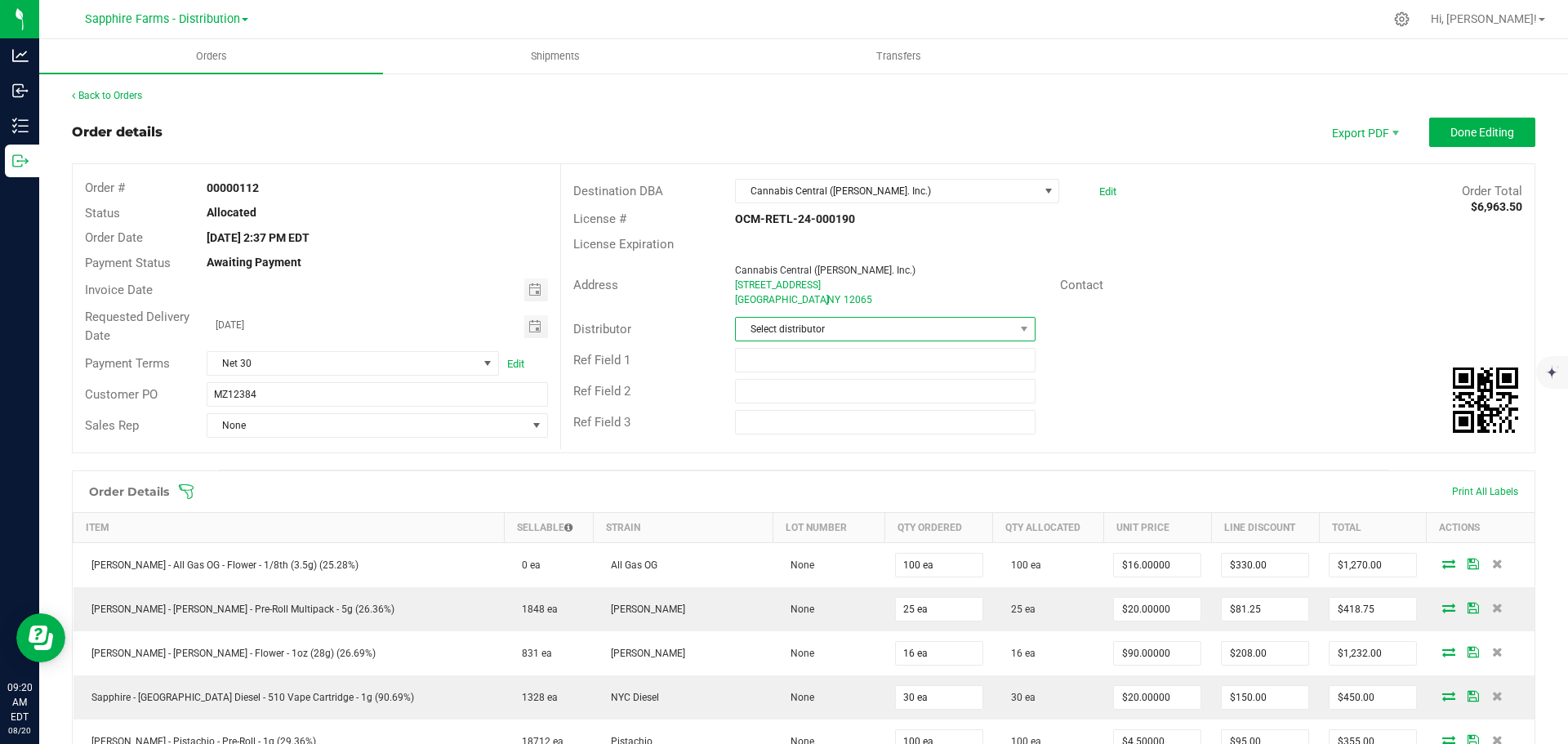
click at [1014, 326] on span at bounding box center [1025, 329] width 20 height 23
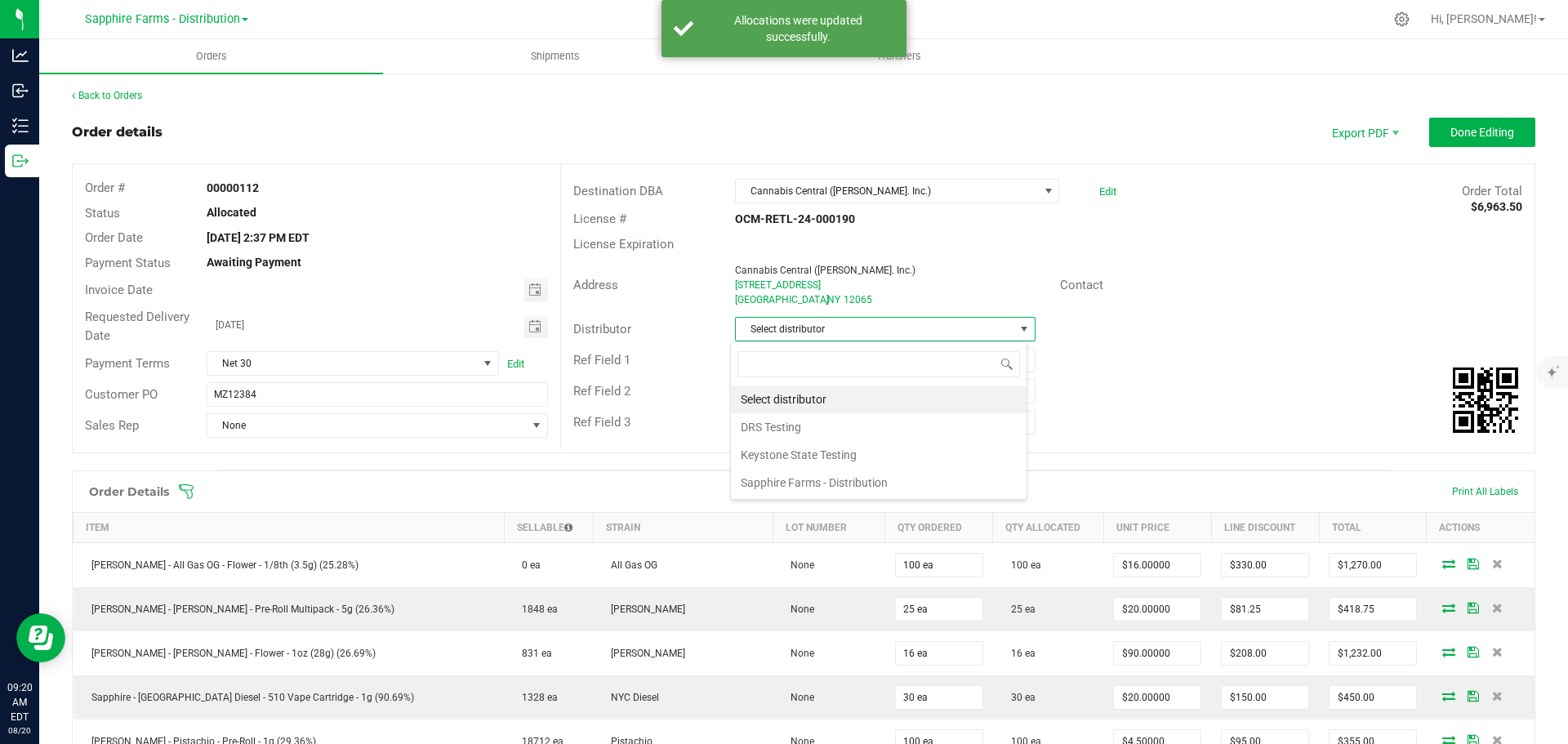
scroll to position [25, 297]
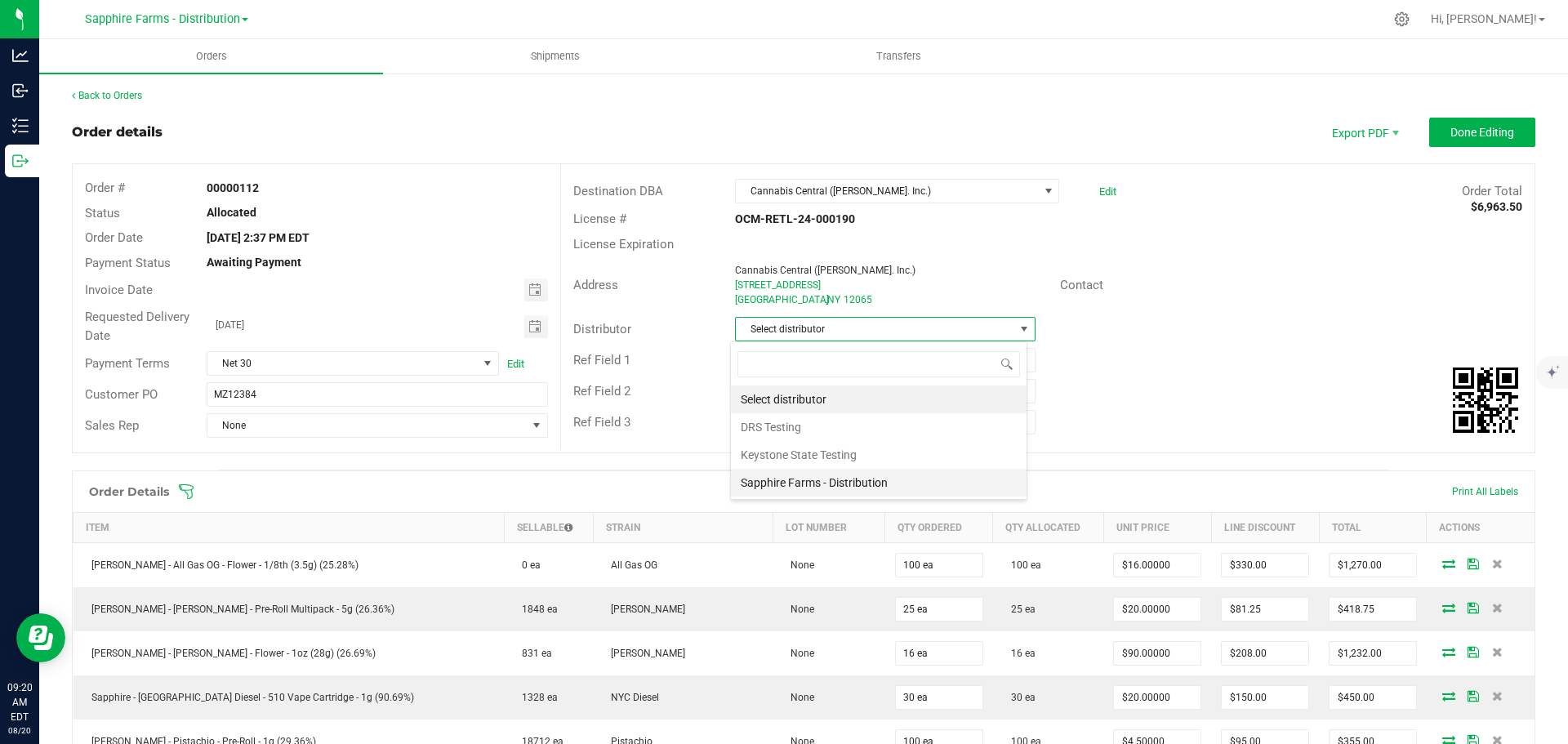
click at [877, 481] on li "Sapphire Farms - Distribution" at bounding box center [879, 482] width 296 height 27
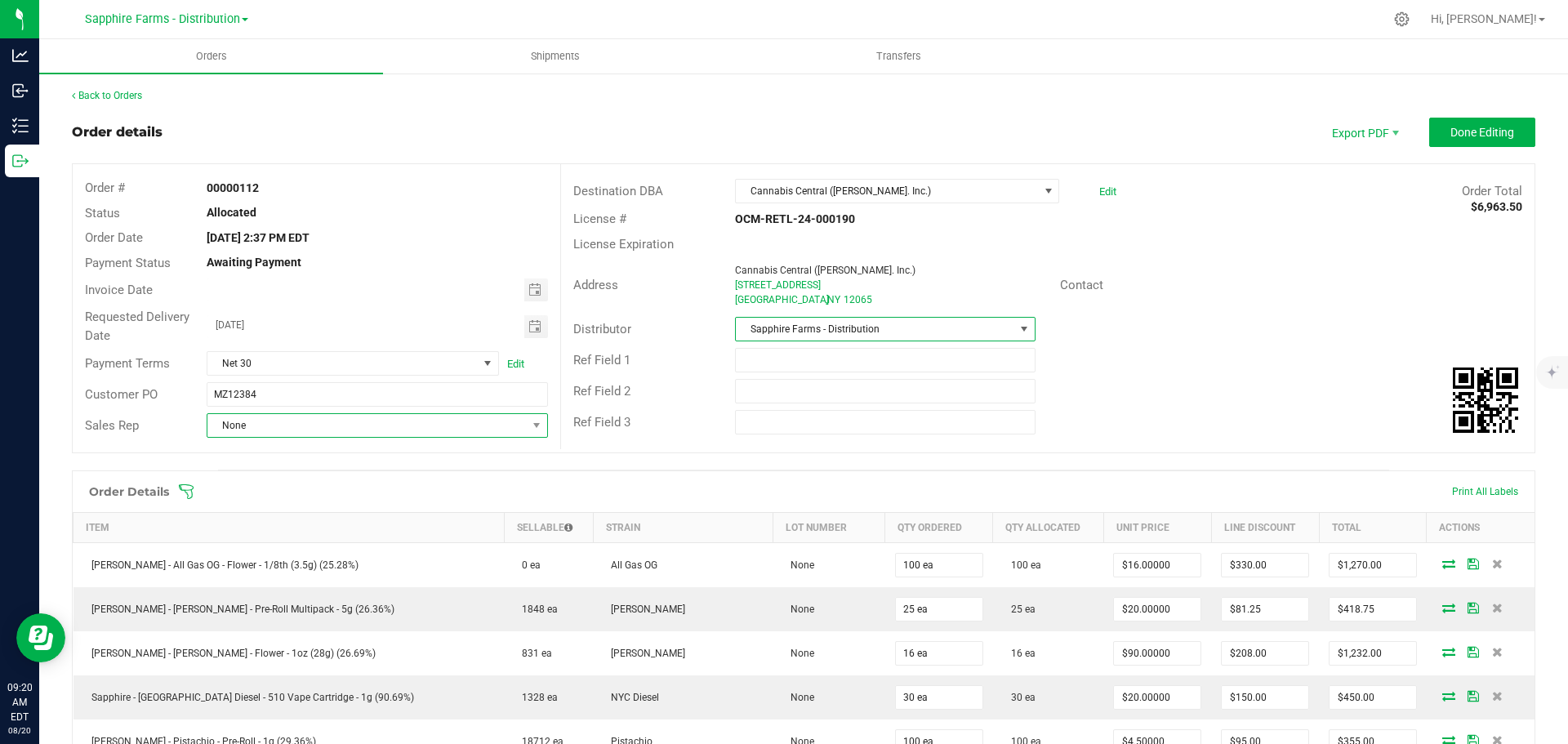
click at [391, 430] on span "None" at bounding box center [367, 425] width 319 height 23
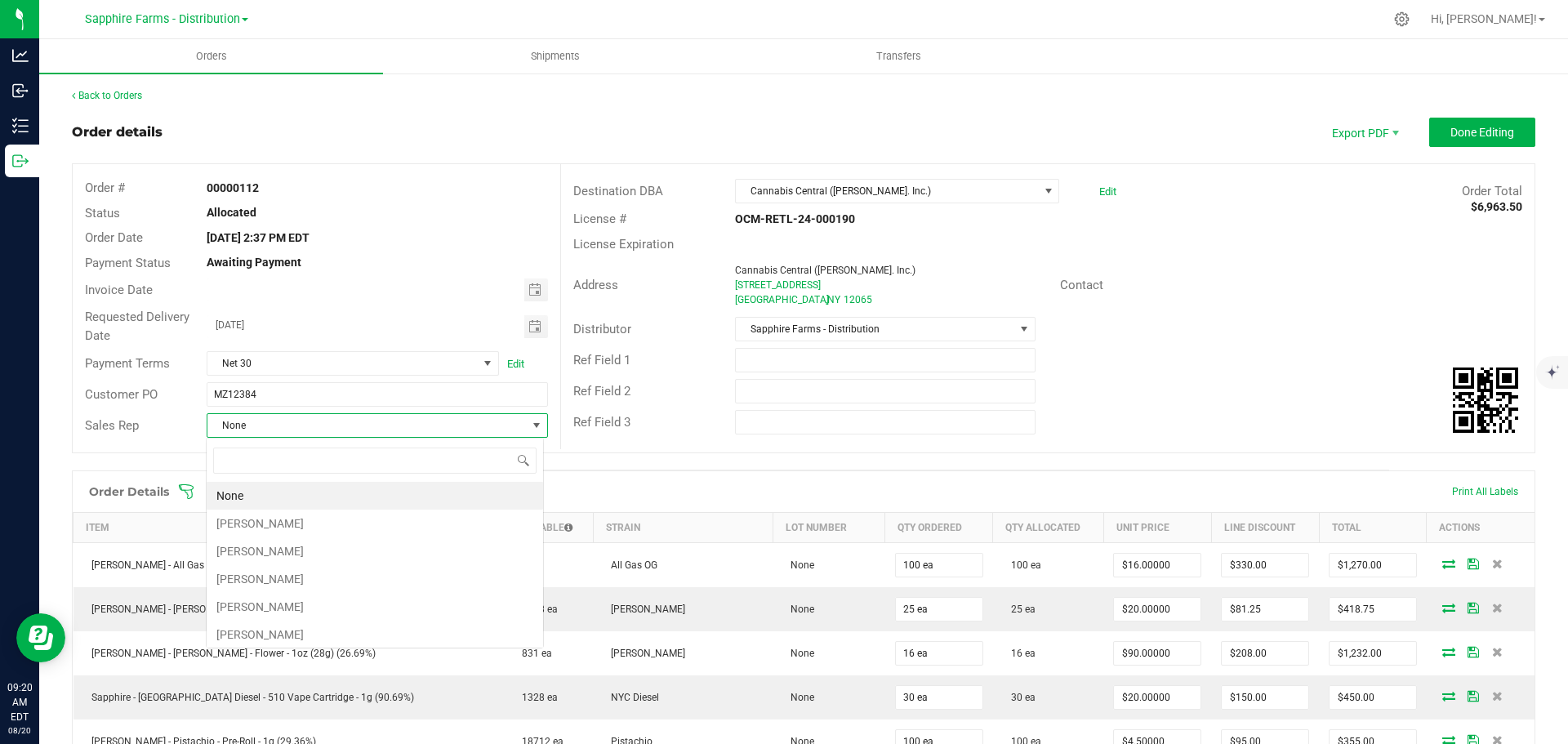
scroll to position [25, 337]
click at [295, 520] on li "[PERSON_NAME]" at bounding box center [374, 523] width 336 height 27
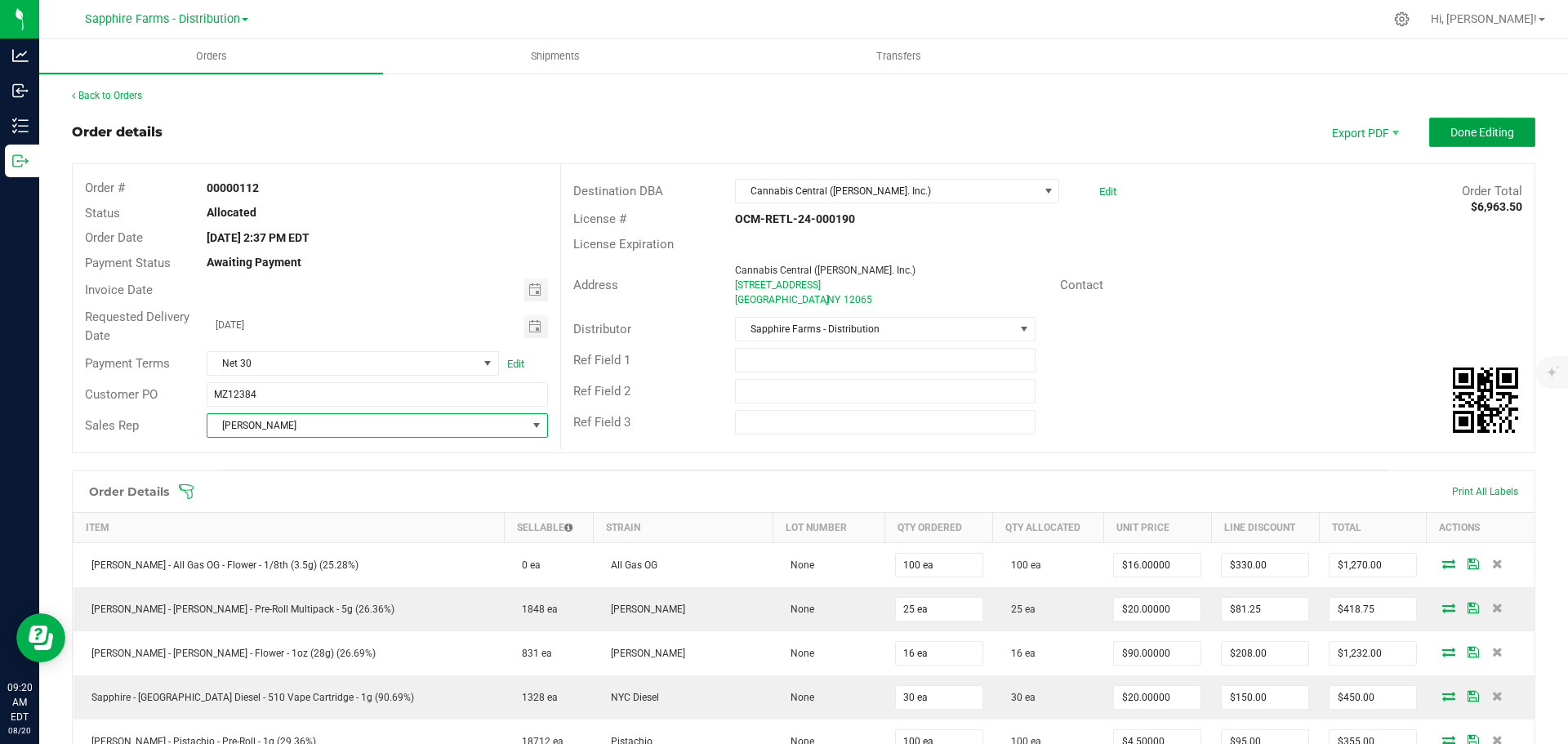
click at [1451, 137] on span "Done Editing" at bounding box center [1483, 132] width 64 height 13
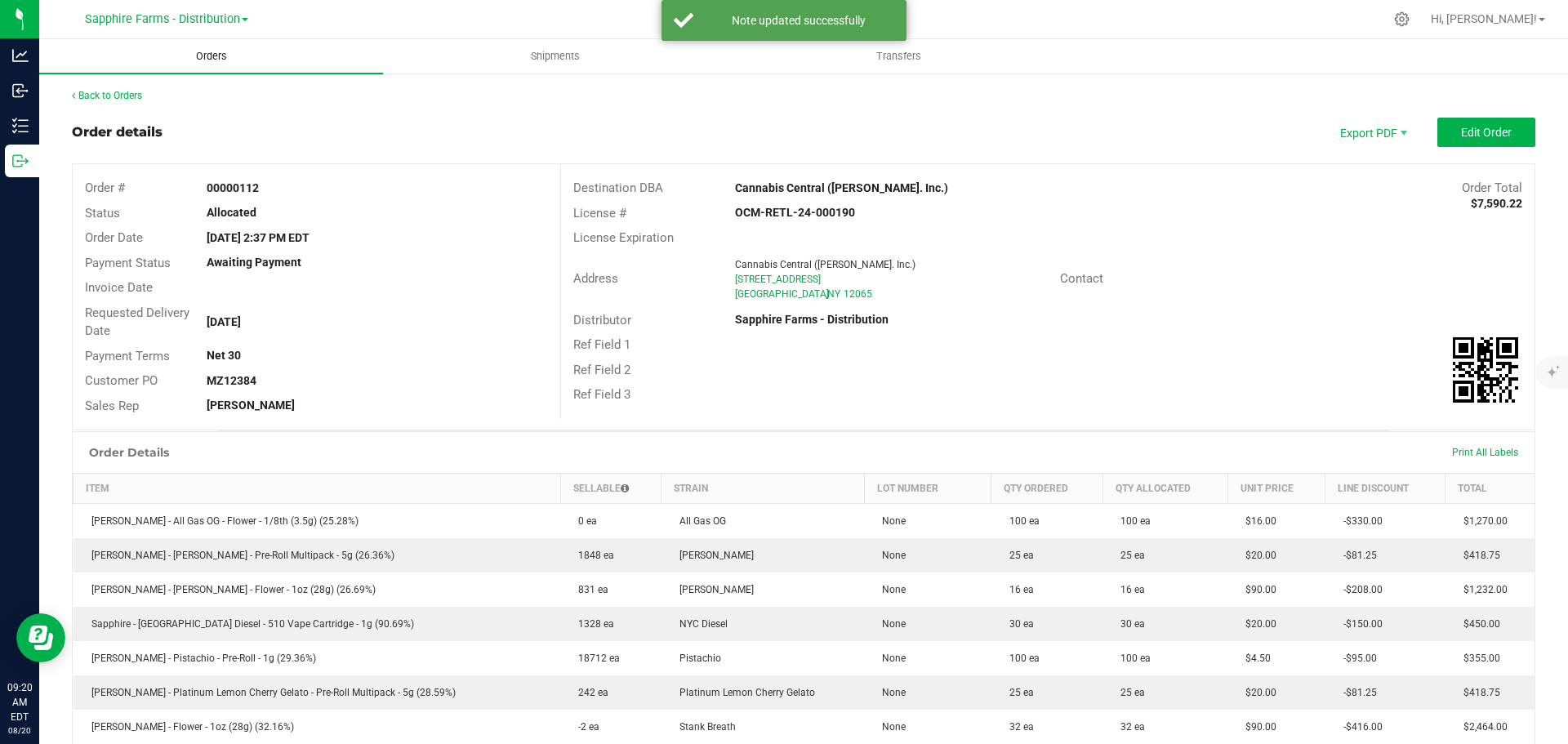
click at [214, 53] on span "Orders" at bounding box center [212, 56] width 75 height 15
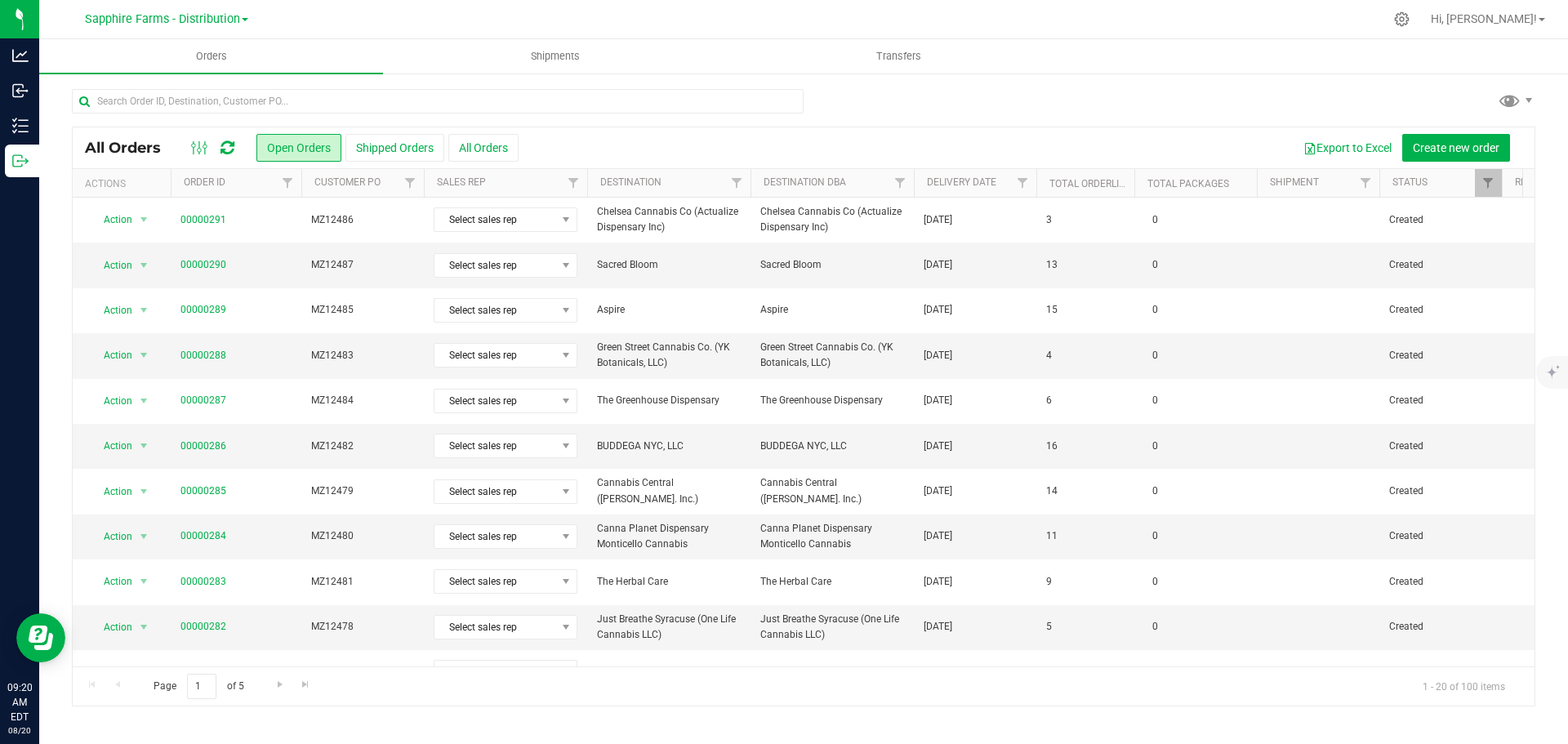
click at [919, 185] on th "Delivery Date" at bounding box center [975, 182] width 123 height 28
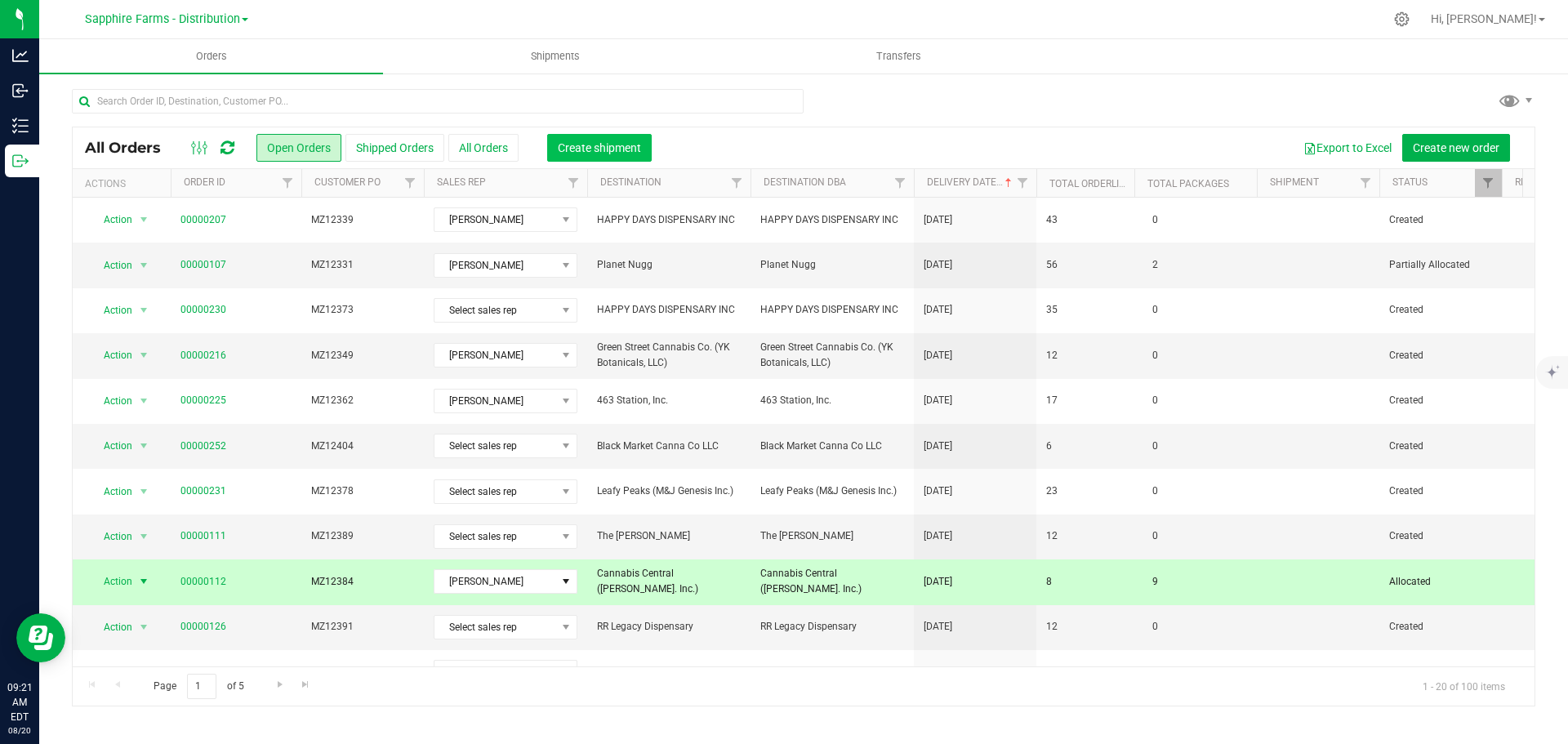
click at [604, 145] on span "Create shipment" at bounding box center [599, 148] width 83 height 13
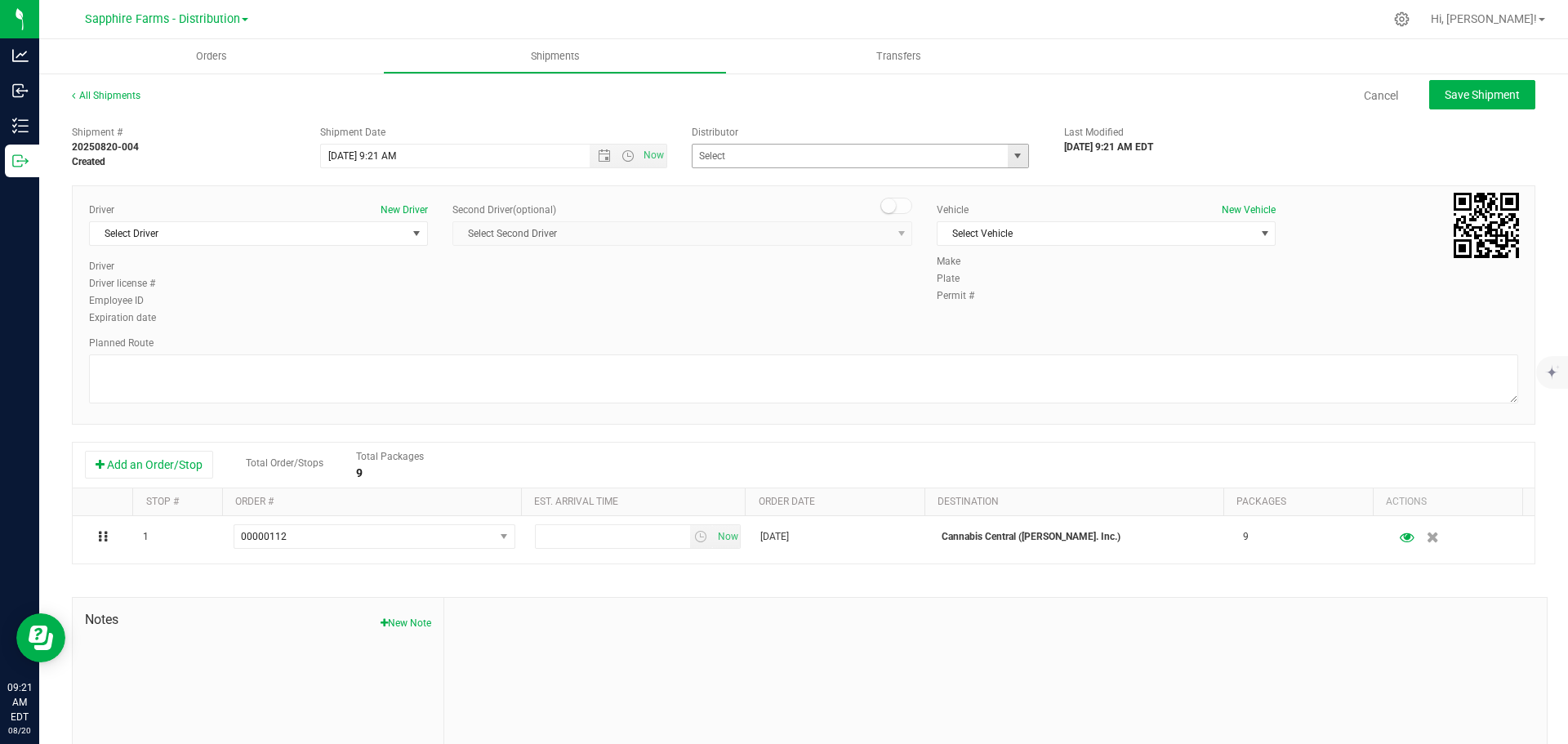
click at [1011, 149] on span "select" at bounding box center [1017, 156] width 13 height 13
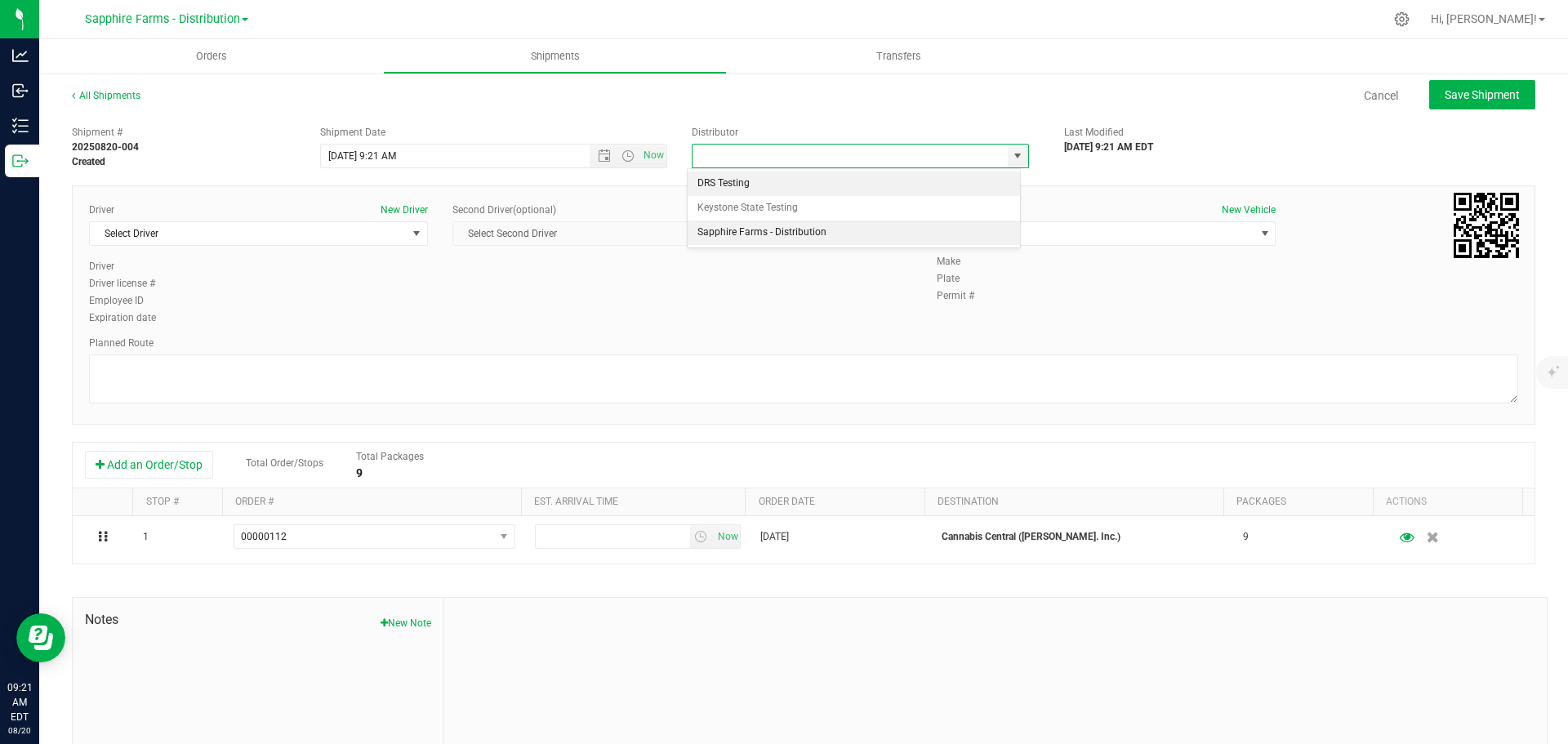
click at [761, 227] on li "Sapphire Farms - Distribution" at bounding box center [853, 233] width 333 height 25
type input "Sapphire Farms - Distribution"
click at [598, 156] on span "Open the date view" at bounding box center [604, 156] width 13 height 13
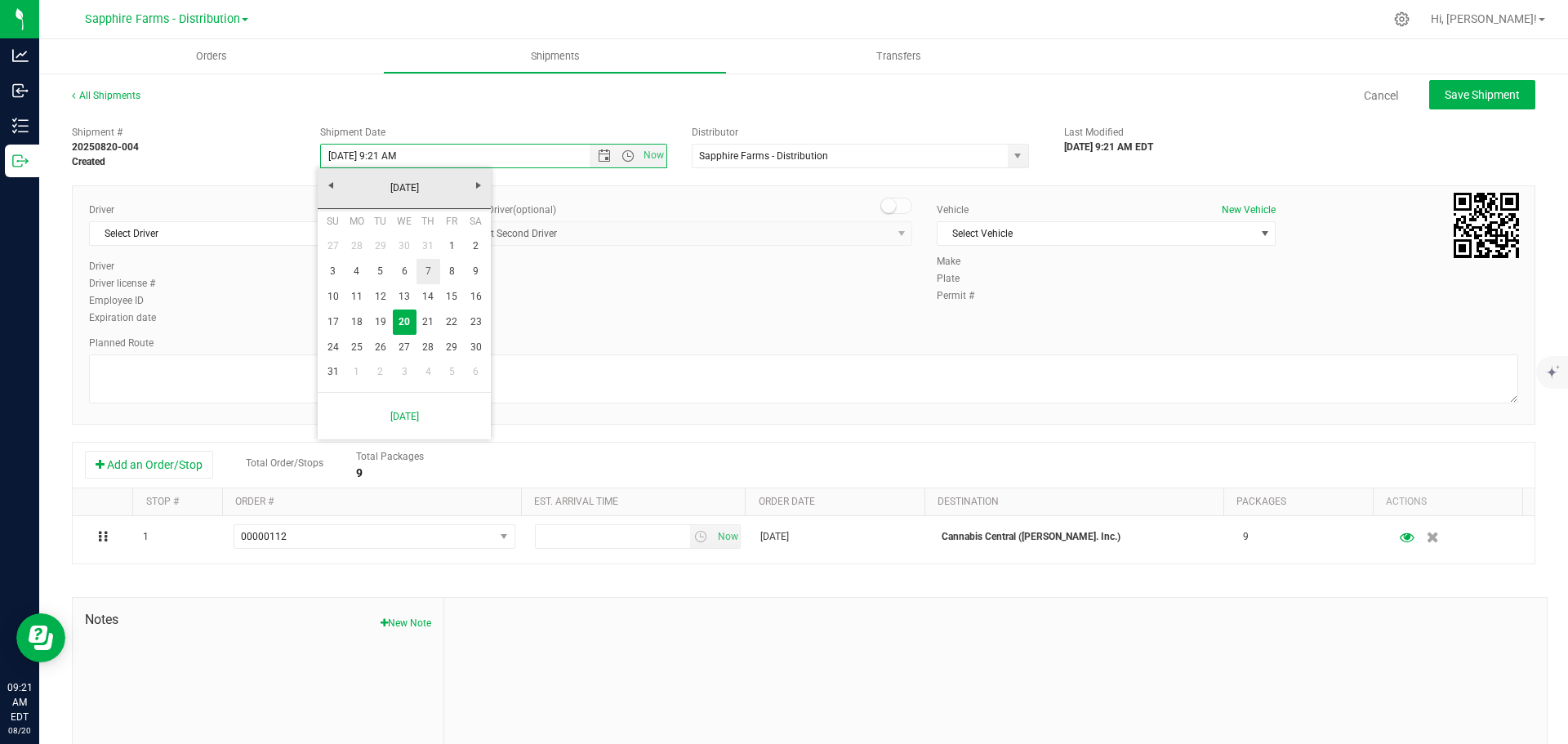
click at [427, 274] on link "7" at bounding box center [428, 271] width 24 height 26
click at [621, 154] on span "Open the time view" at bounding box center [628, 156] width 13 height 13
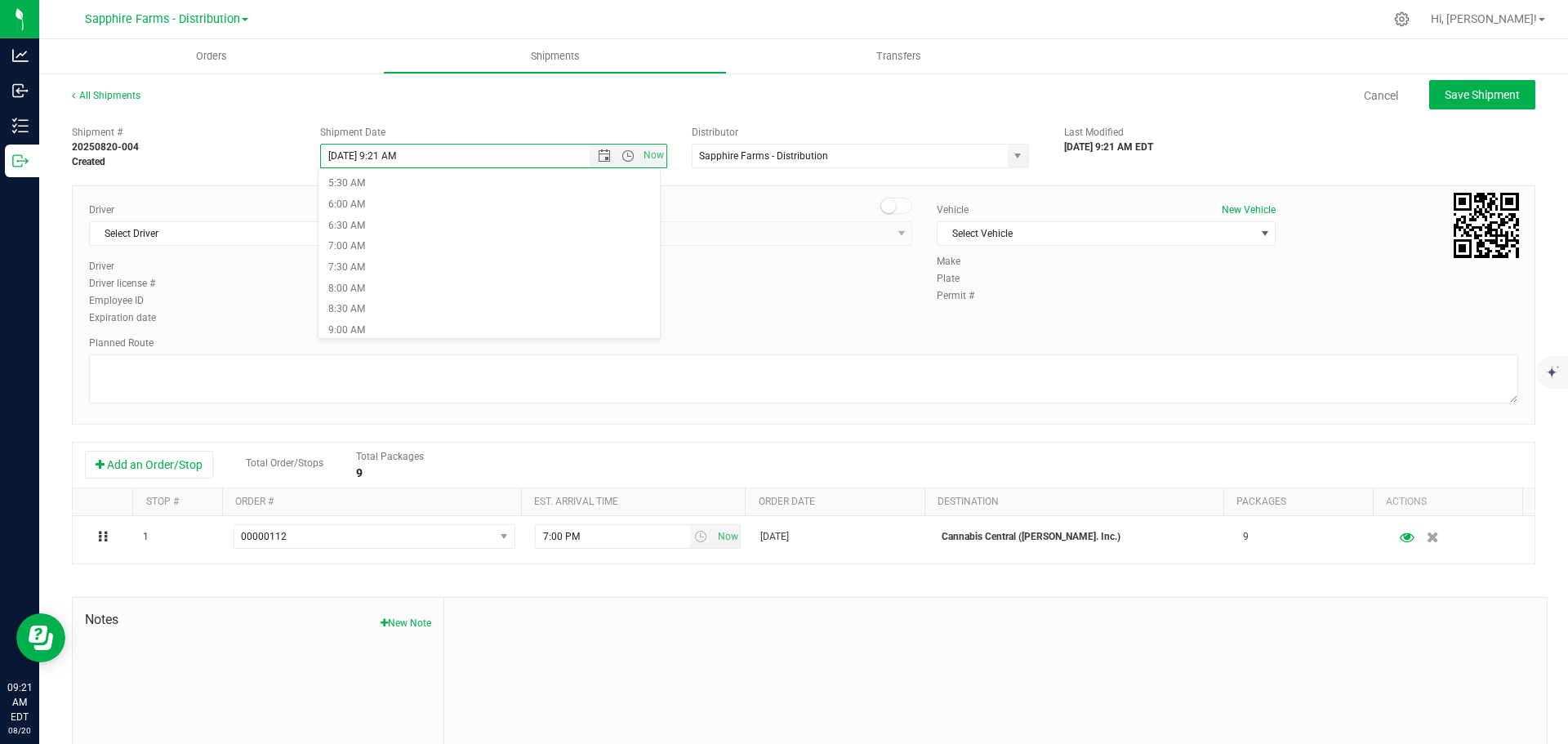
scroll to position [326, 0]
click at [444, 234] on li "9:00 AM" at bounding box center [489, 233] width 341 height 21
click at [808, 340] on div "Planned Route" at bounding box center [803, 343] width 1429 height 15
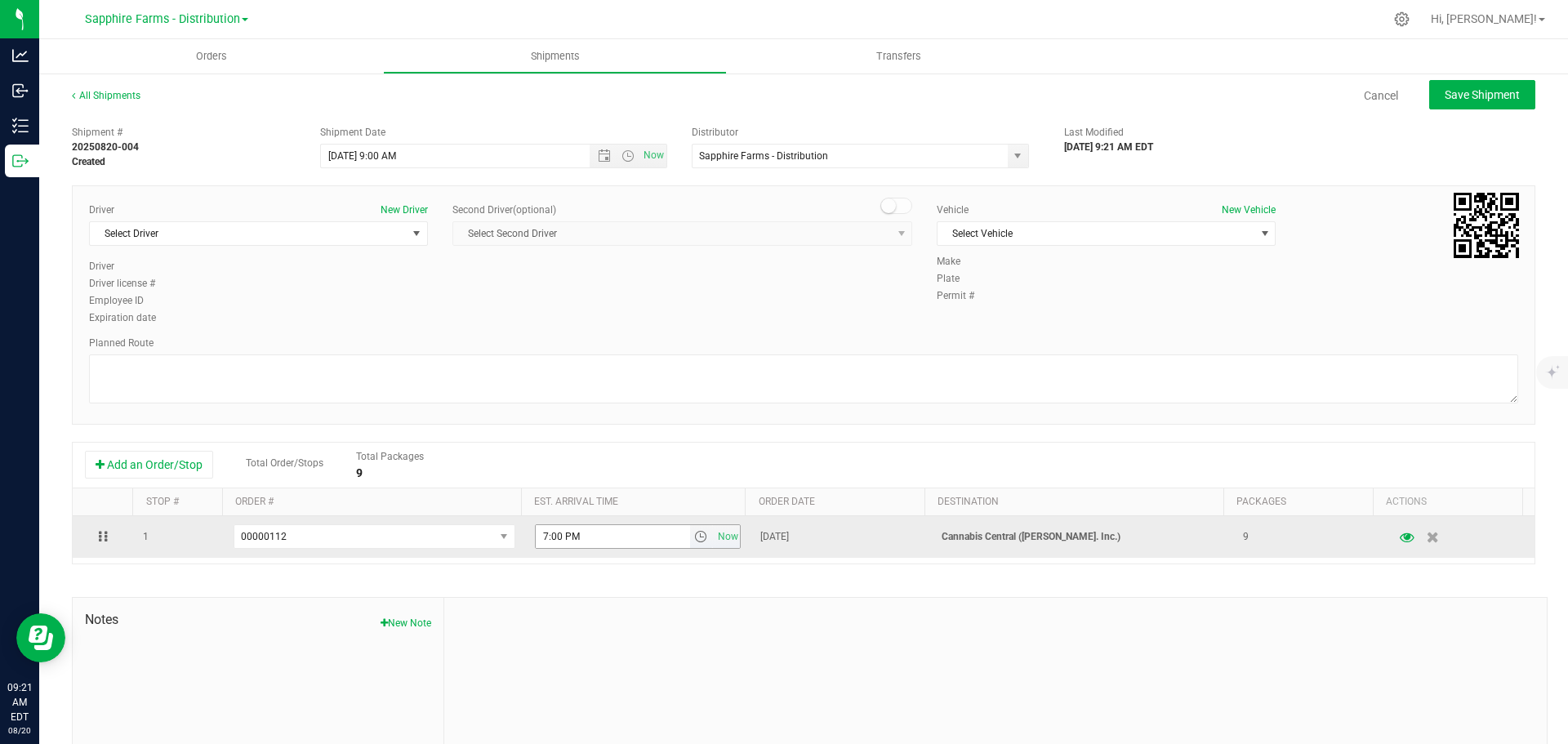
click at [694, 537] on span "select" at bounding box center [700, 536] width 13 height 13
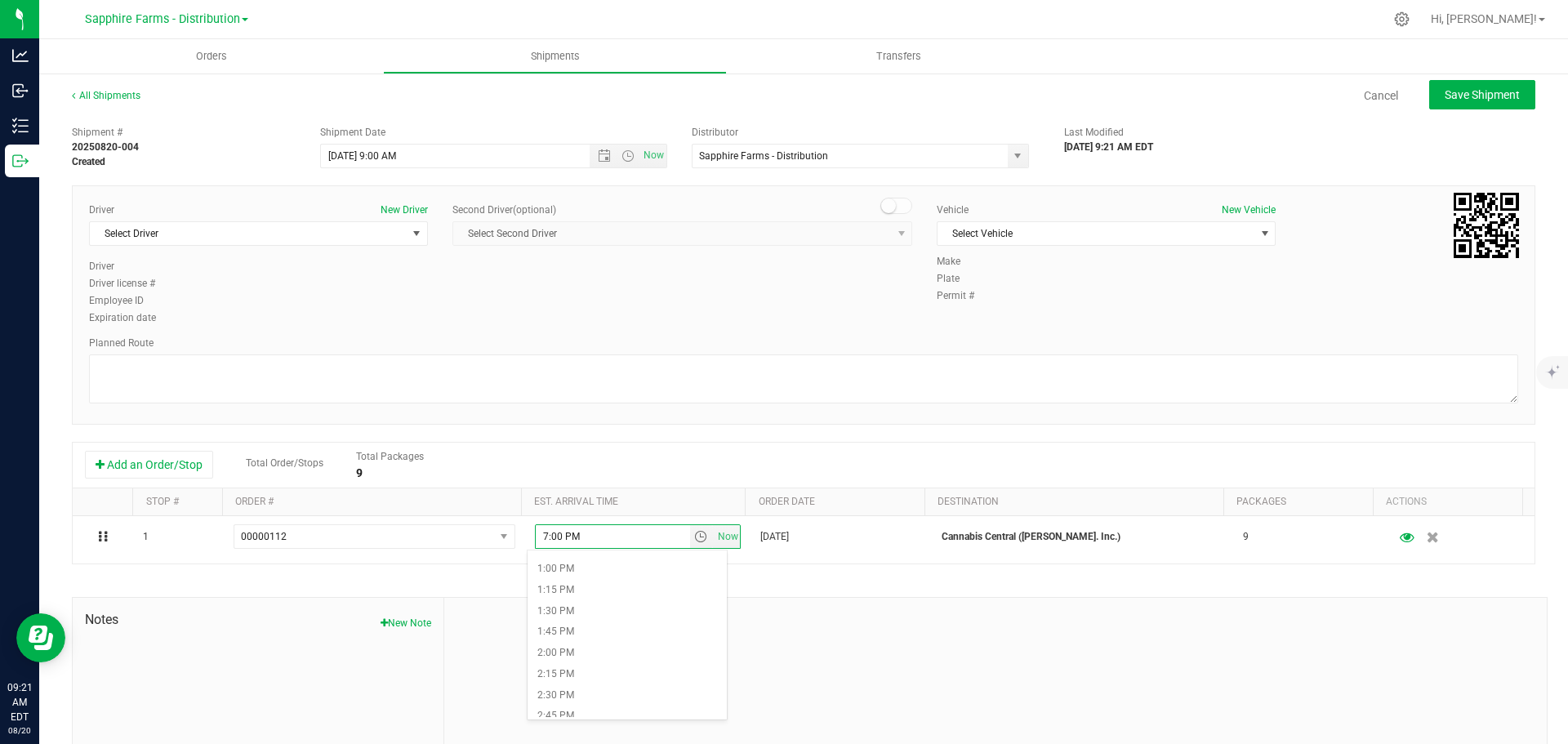
scroll to position [1143, 0]
click at [612, 602] on li "2:00 PM" at bounding box center [627, 596] width 199 height 21
click at [748, 316] on div "Driver New Driver Select Driver Select Driver [PERSON_NAME] [PERSON_NAME] [PERS…" at bounding box center [804, 265] width 1453 height 125
click at [272, 232] on span "Select Driver" at bounding box center [248, 233] width 317 height 23
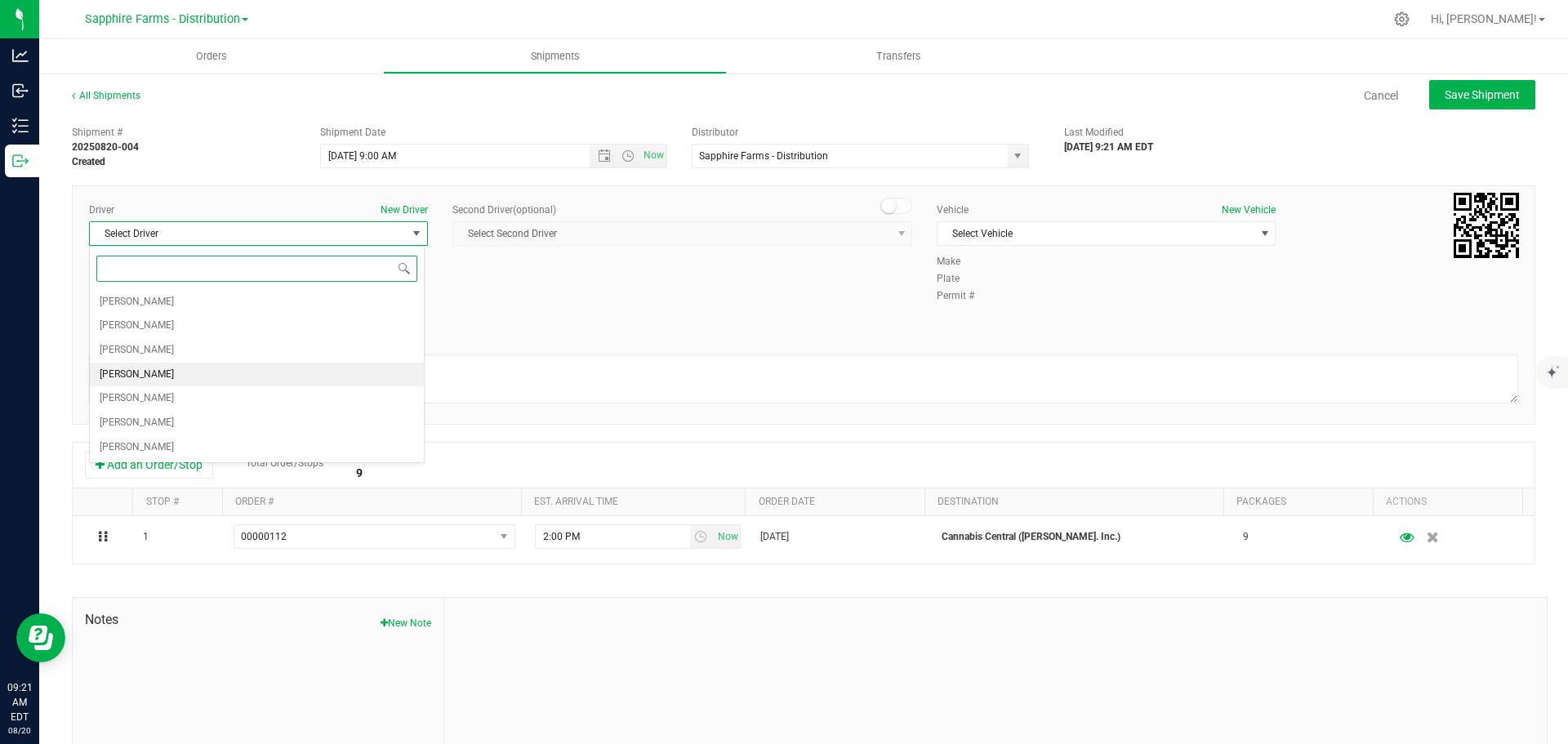
click at [220, 380] on li "[PERSON_NAME]" at bounding box center [257, 375] width 334 height 25
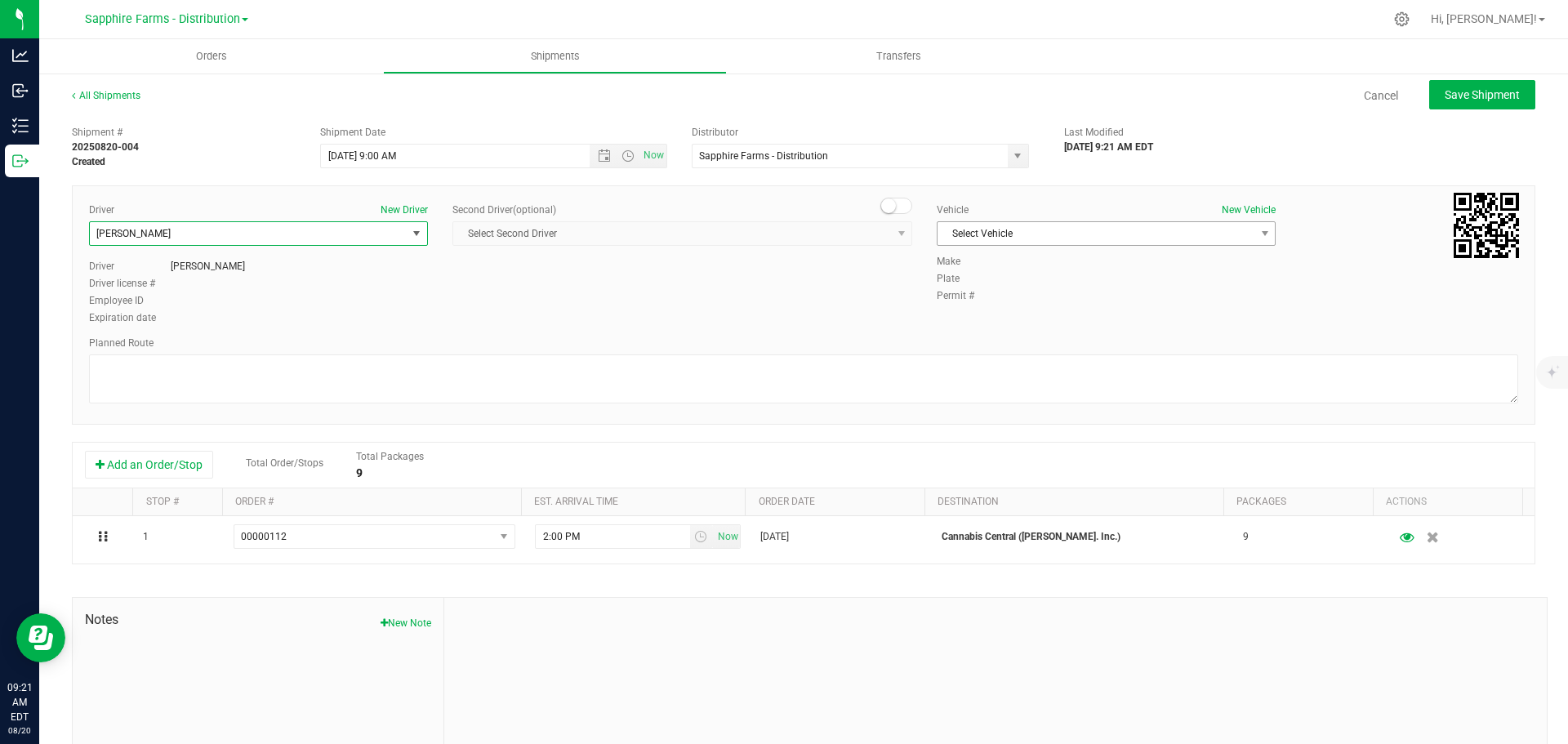
click at [1068, 244] on span "Select Vehicle" at bounding box center [1096, 233] width 317 height 23
click at [1043, 278] on li "Van #1" at bounding box center [1098, 286] width 334 height 25
click at [1227, 339] on div "Planned Route" at bounding box center [803, 343] width 1429 height 15
click at [1459, 91] on span "Save Shipment" at bounding box center [1482, 94] width 75 height 13
type input "[DATE] 1:00 PM"
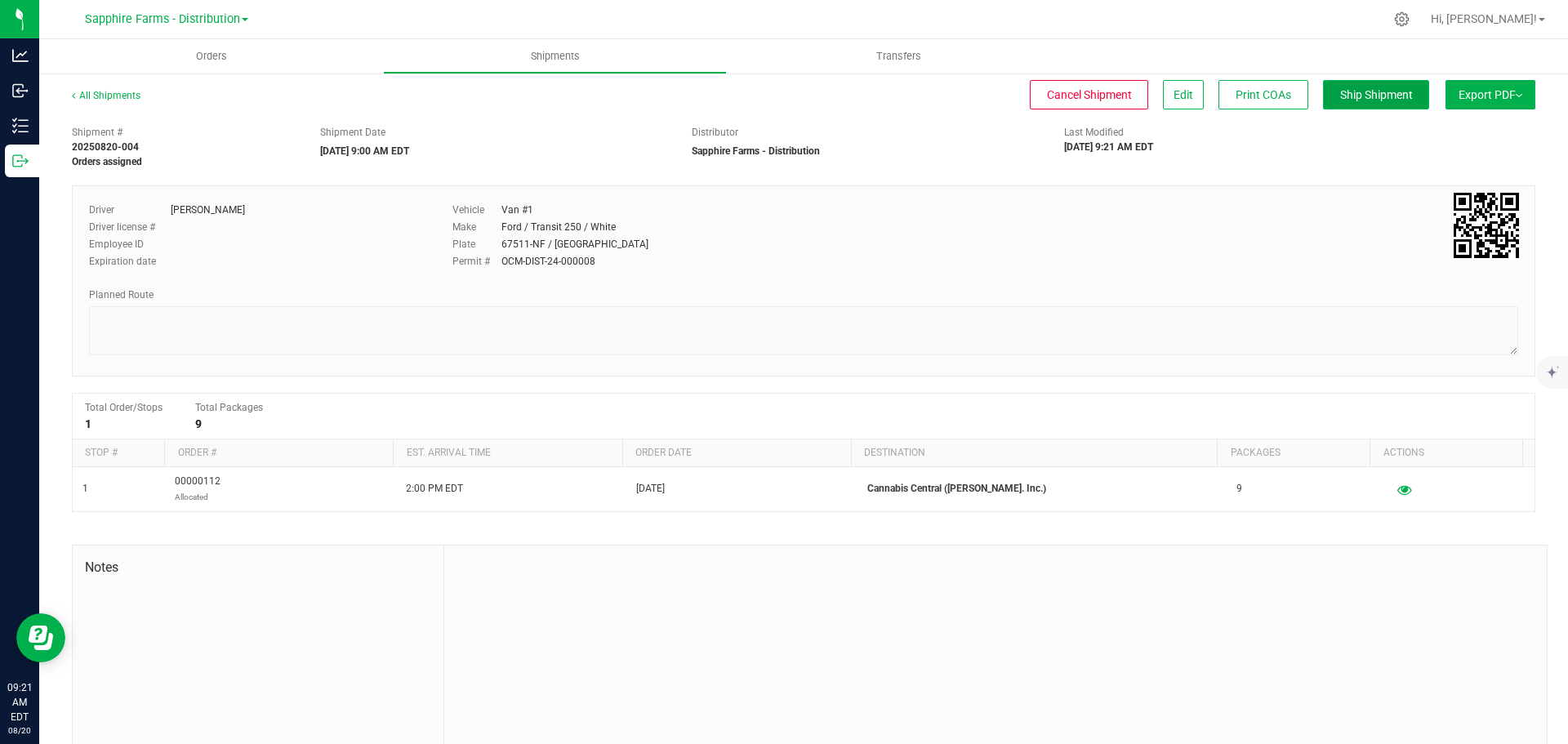
click at [1345, 105] on button "Ship Shipment" at bounding box center [1376, 94] width 106 height 29
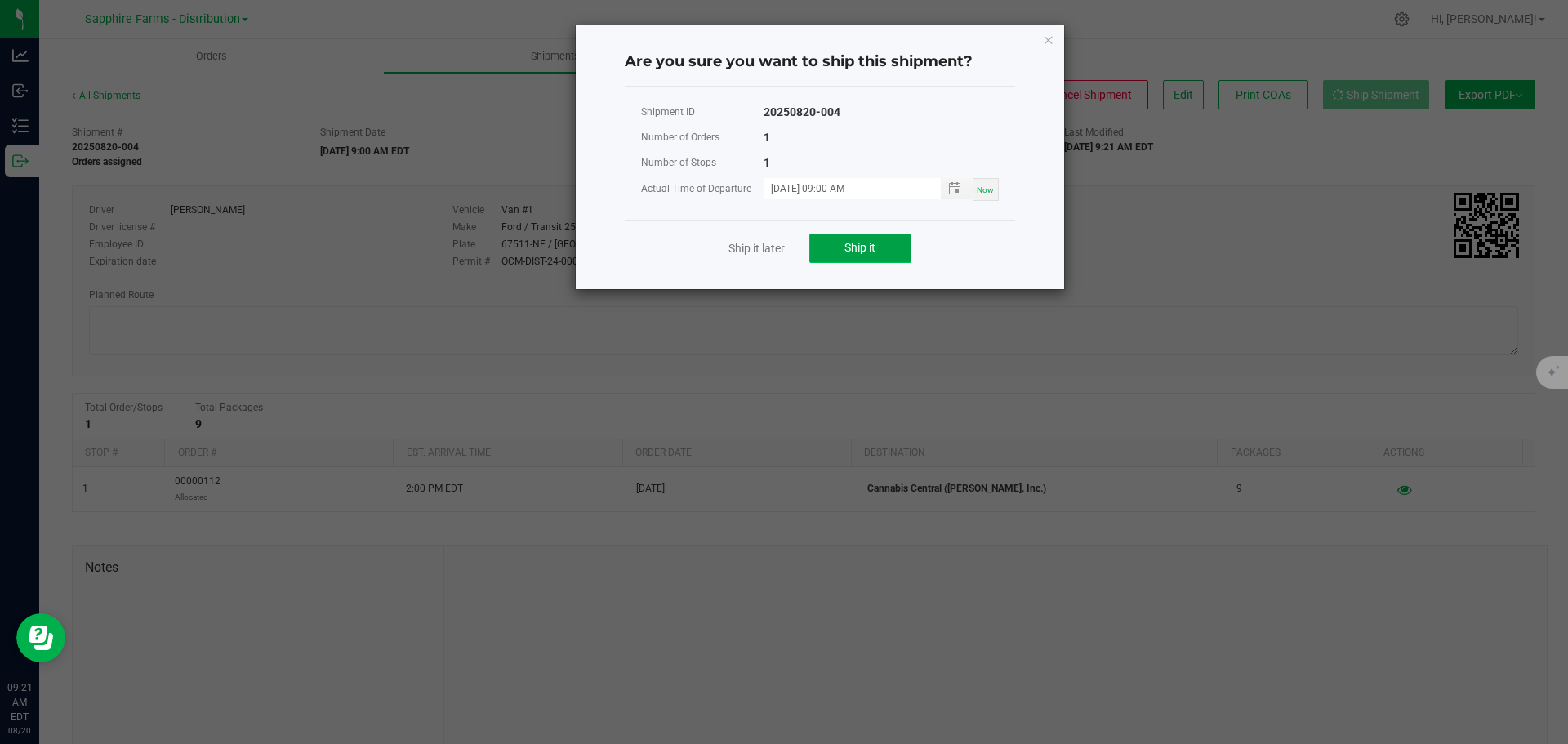
click at [859, 245] on span "Ship it" at bounding box center [860, 247] width 31 height 13
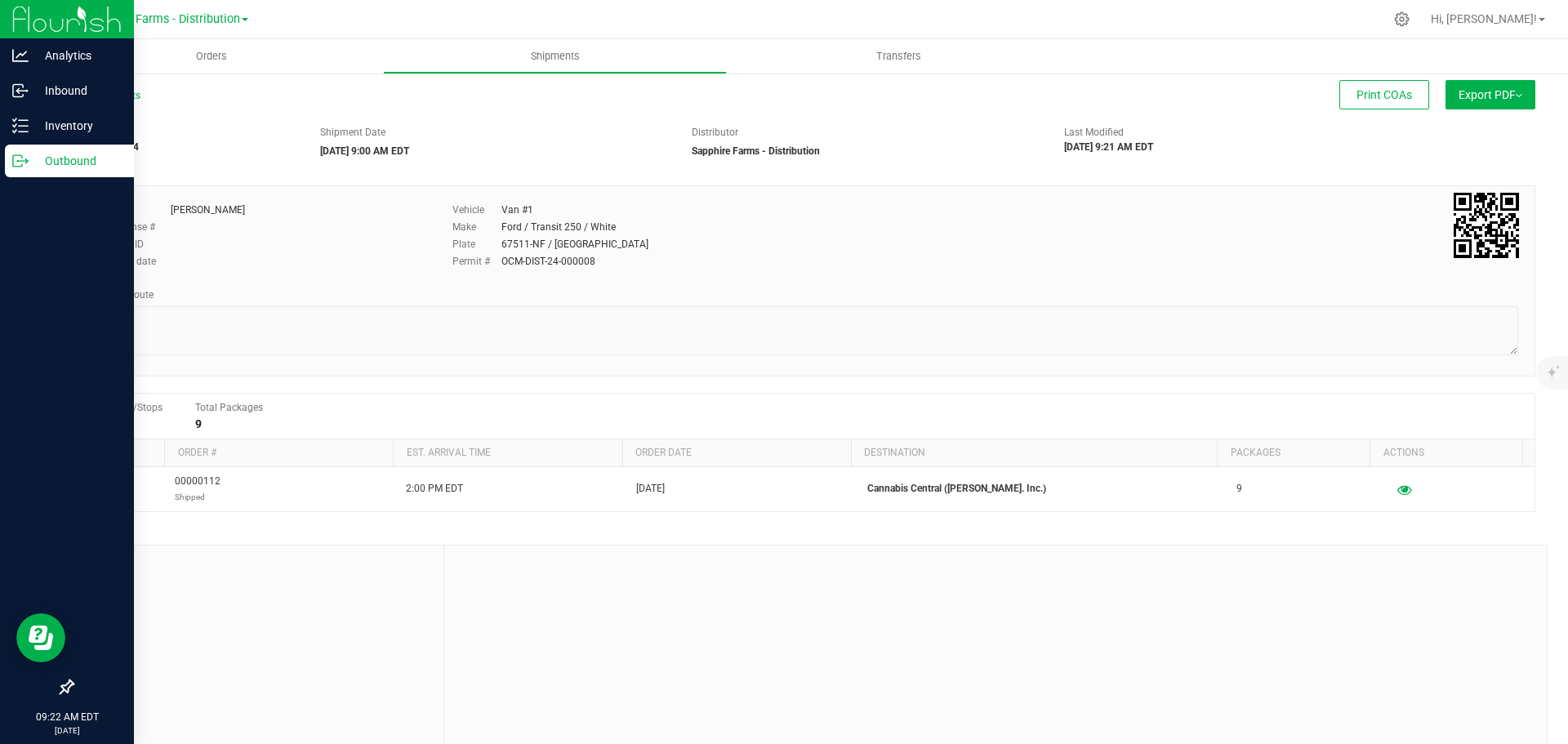
click at [18, 167] on icon at bounding box center [17, 160] width 9 height 11
